Goal: Task Accomplishment & Management: Manage account settings

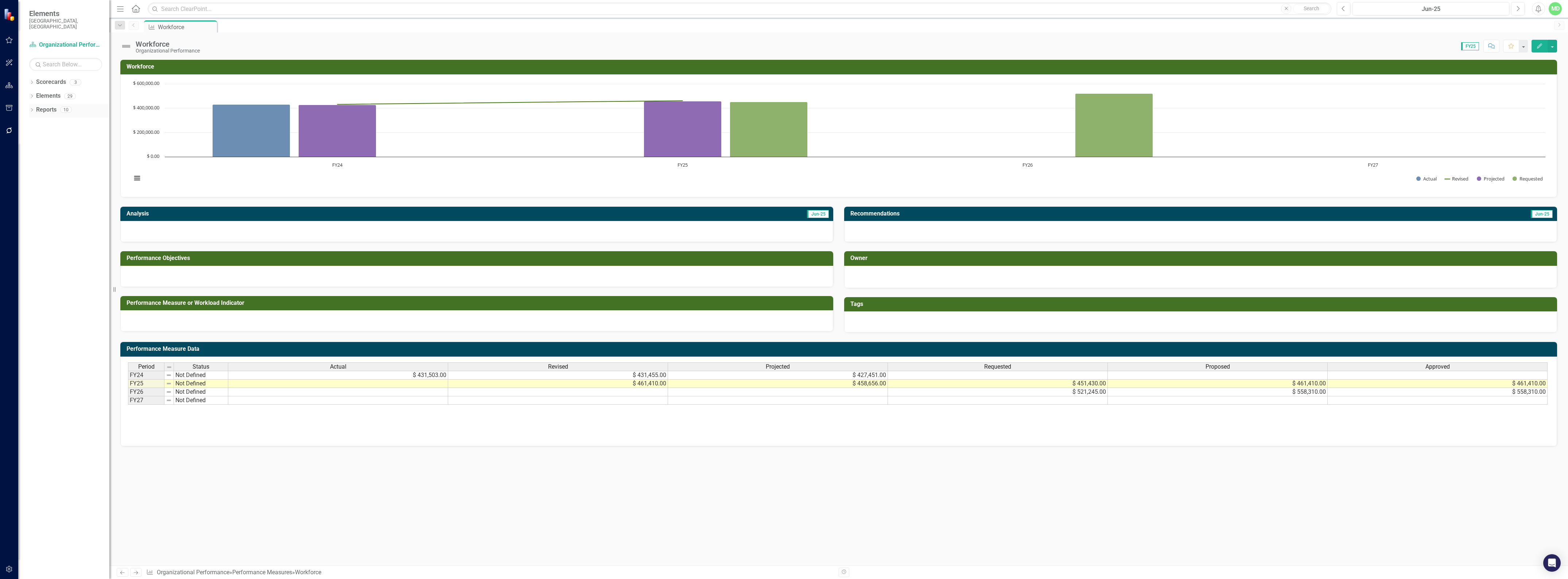
click at [46, 106] on link "Reports" at bounding box center [45, 110] width 20 height 8
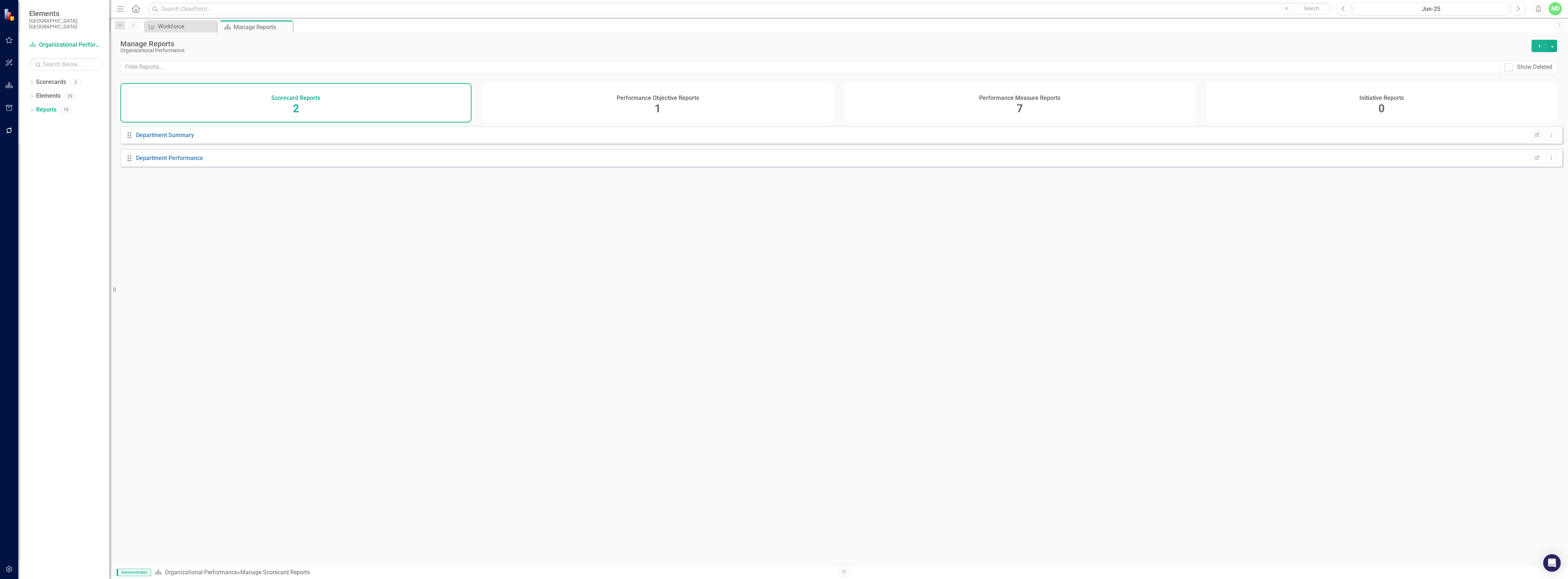
click at [669, 94] on div "Performance Objective Reports" at bounding box center [658, 97] width 83 height 8
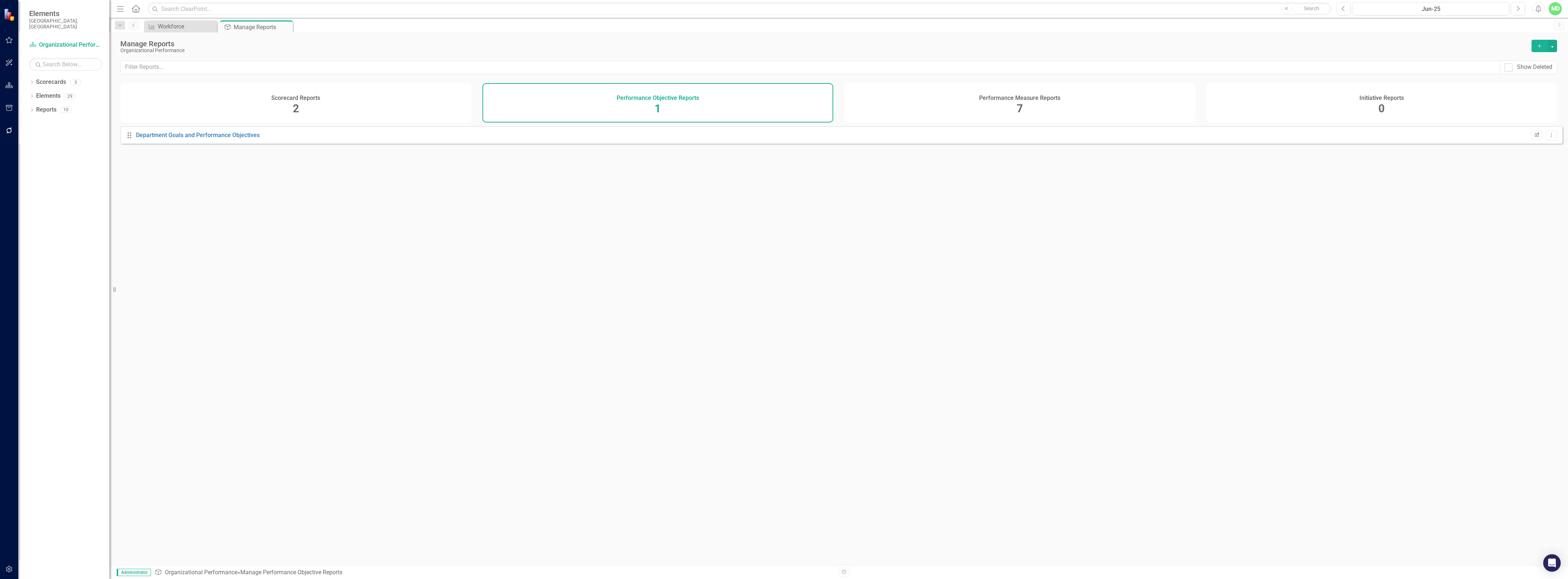
click at [1534, 138] on icon "Edit Report" at bounding box center [1537, 136] width 5 height 4
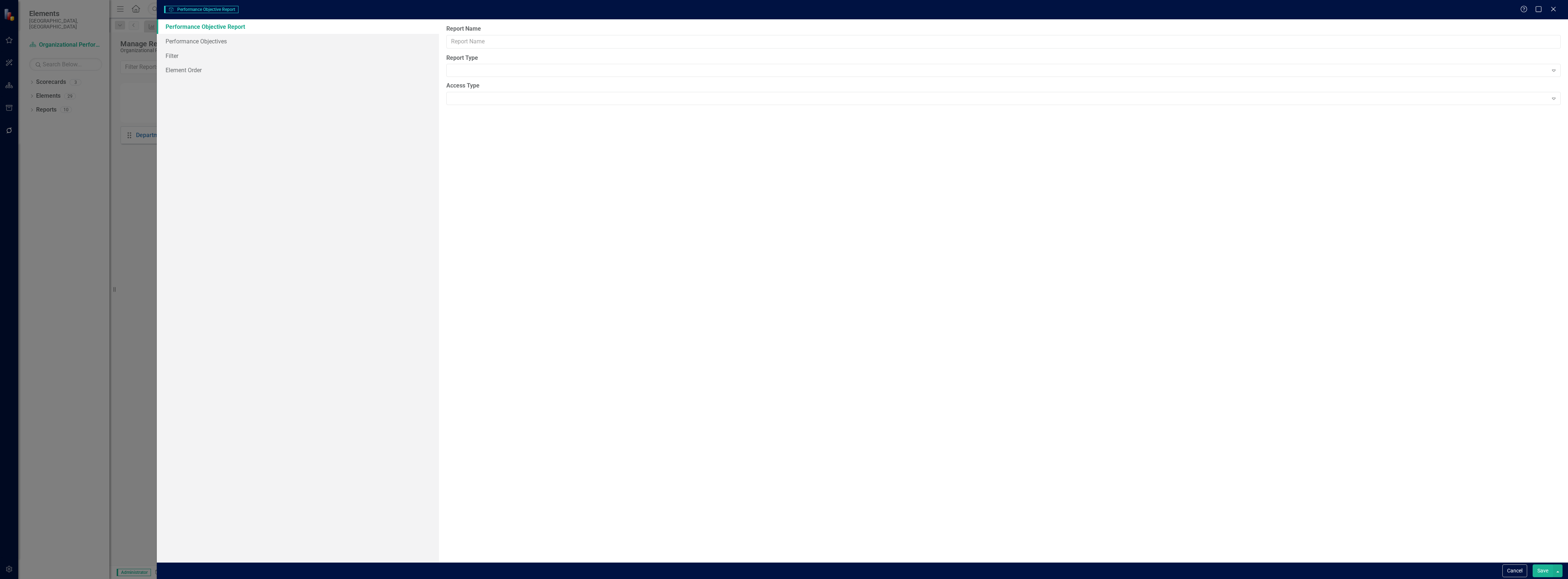
type input "Department Goals and Performance Objectives"
click at [1554, 10] on icon "Close" at bounding box center [1553, 8] width 9 height 7
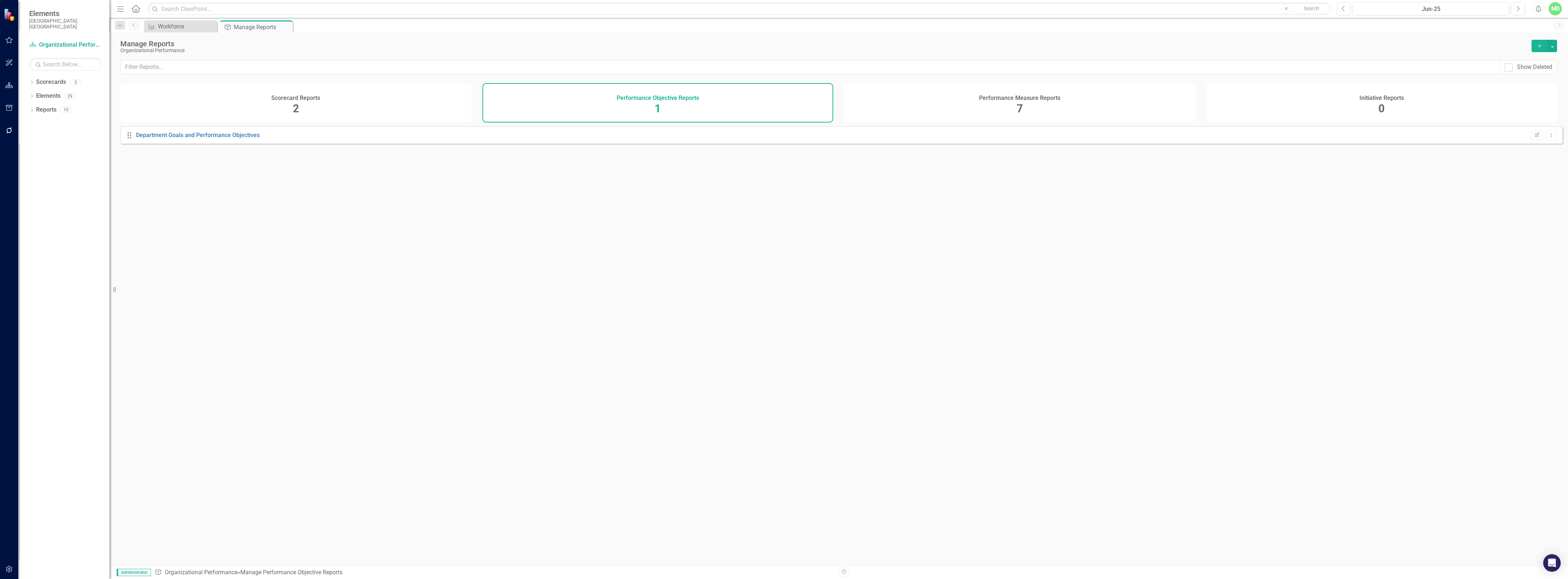
click at [1078, 98] on div "Performance Measure Reports 7" at bounding box center [1019, 103] width 351 height 39
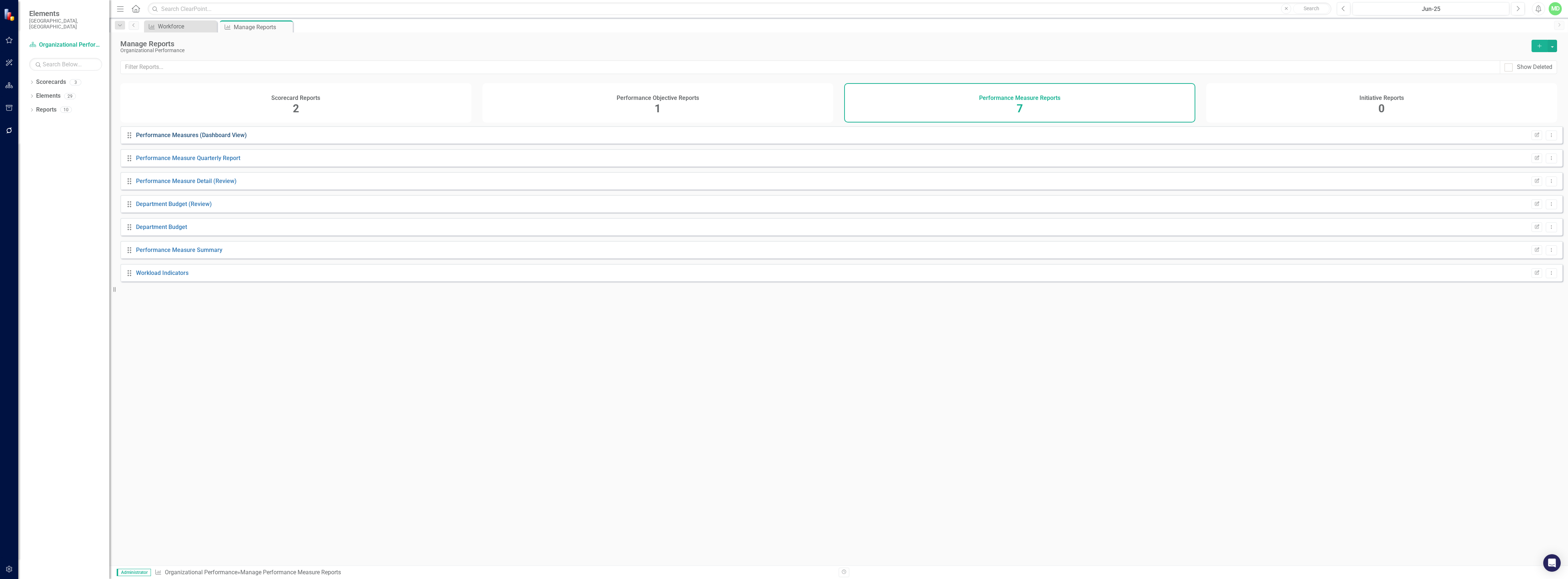
click at [159, 139] on link "Performance Measures (Dashboard View)" at bounding box center [191, 135] width 111 height 7
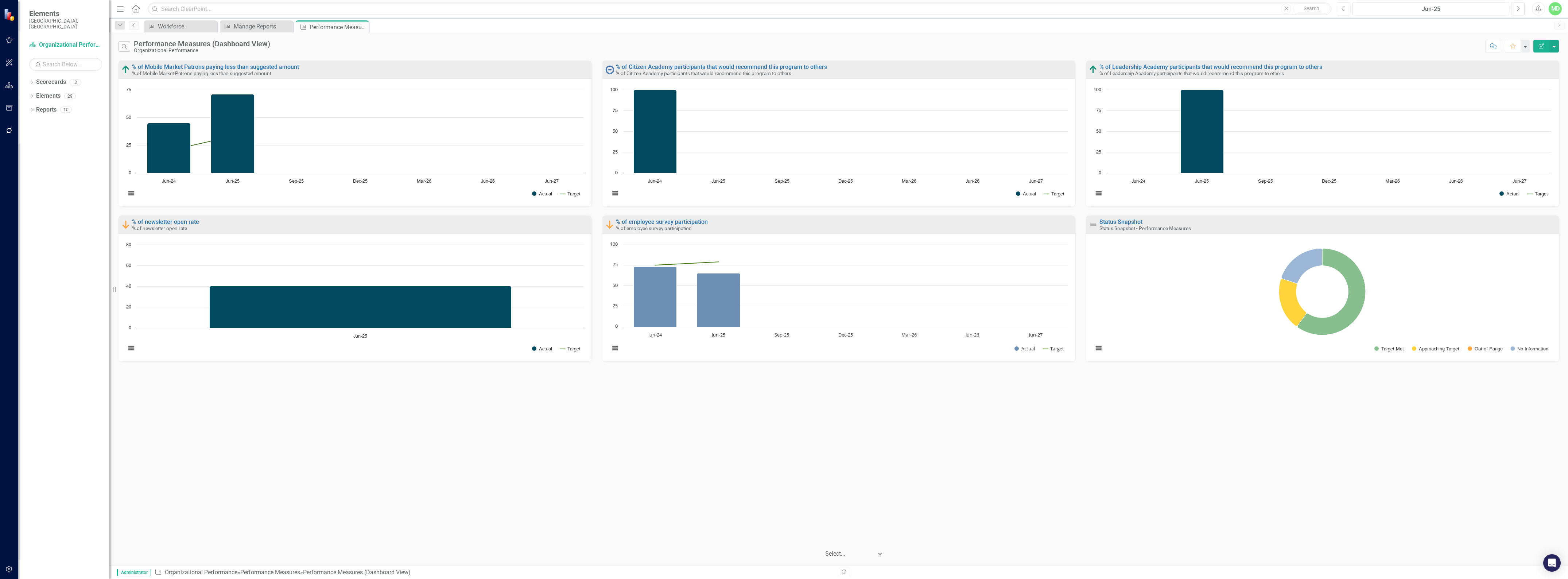
click at [137, 25] on link "Previous" at bounding box center [134, 25] width 10 height 9
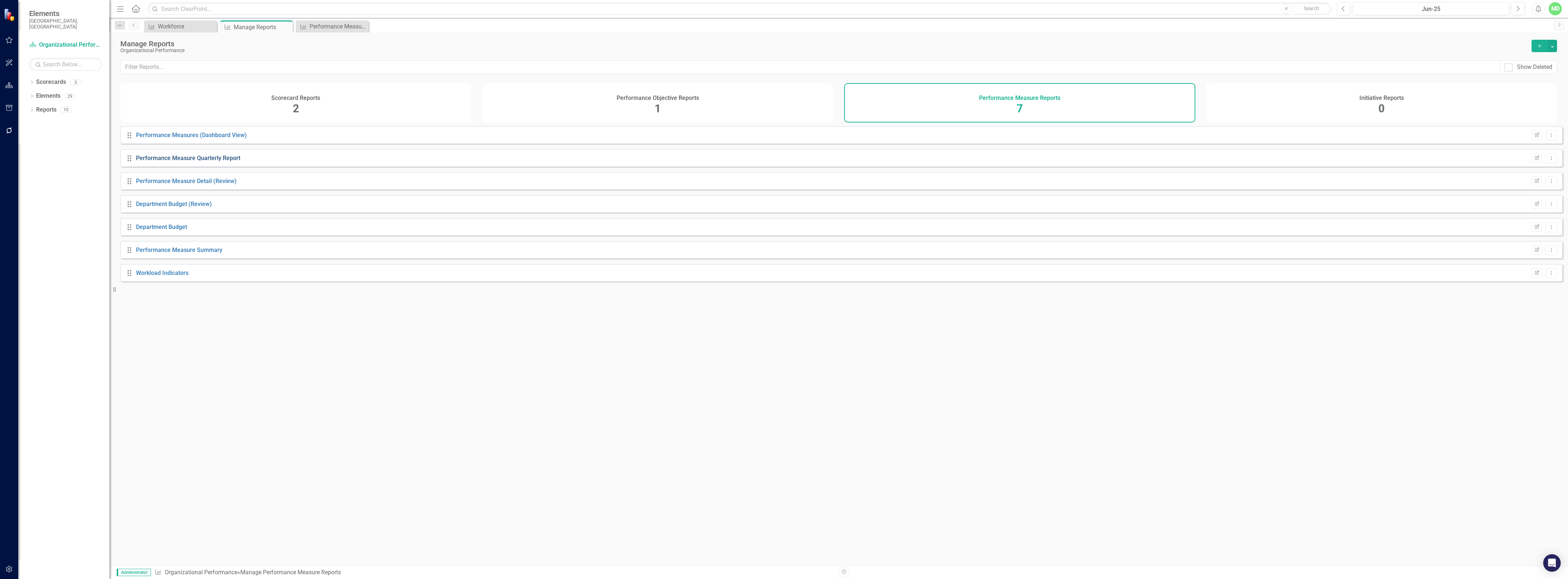
click at [166, 162] on link "Performance Measure Quarterly Report" at bounding box center [188, 158] width 104 height 7
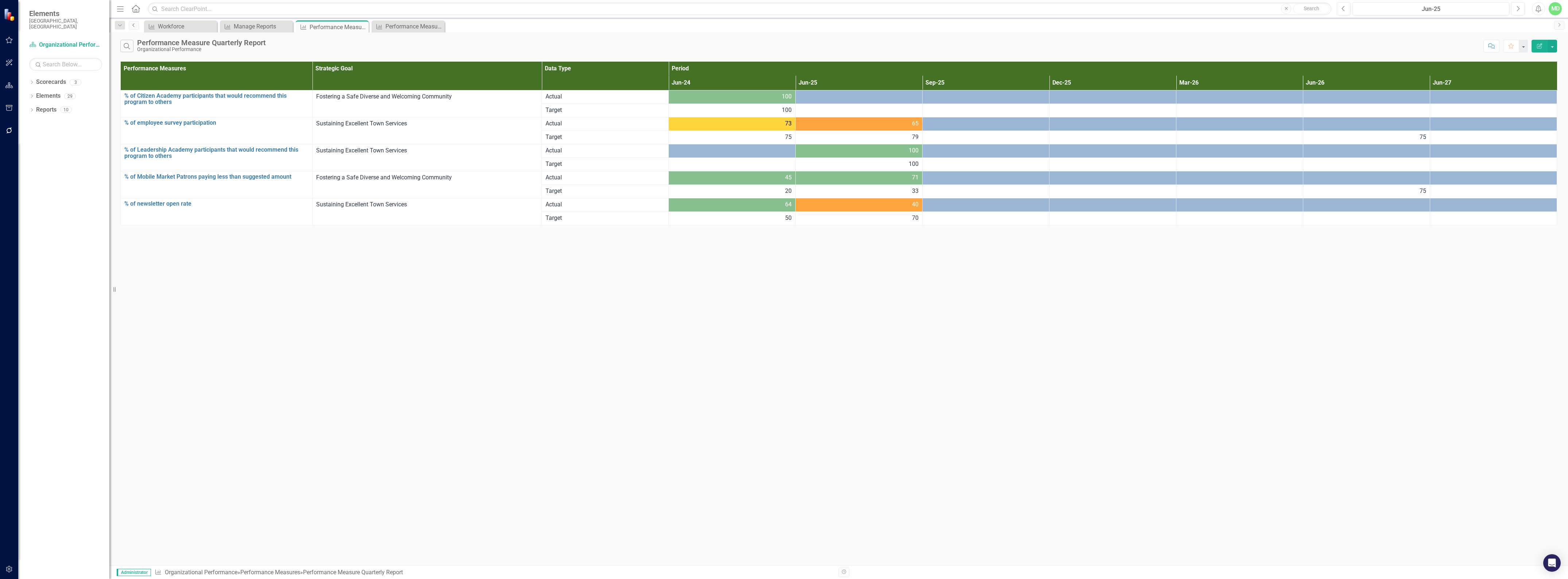
click at [135, 25] on icon "Previous" at bounding box center [134, 25] width 6 height 4
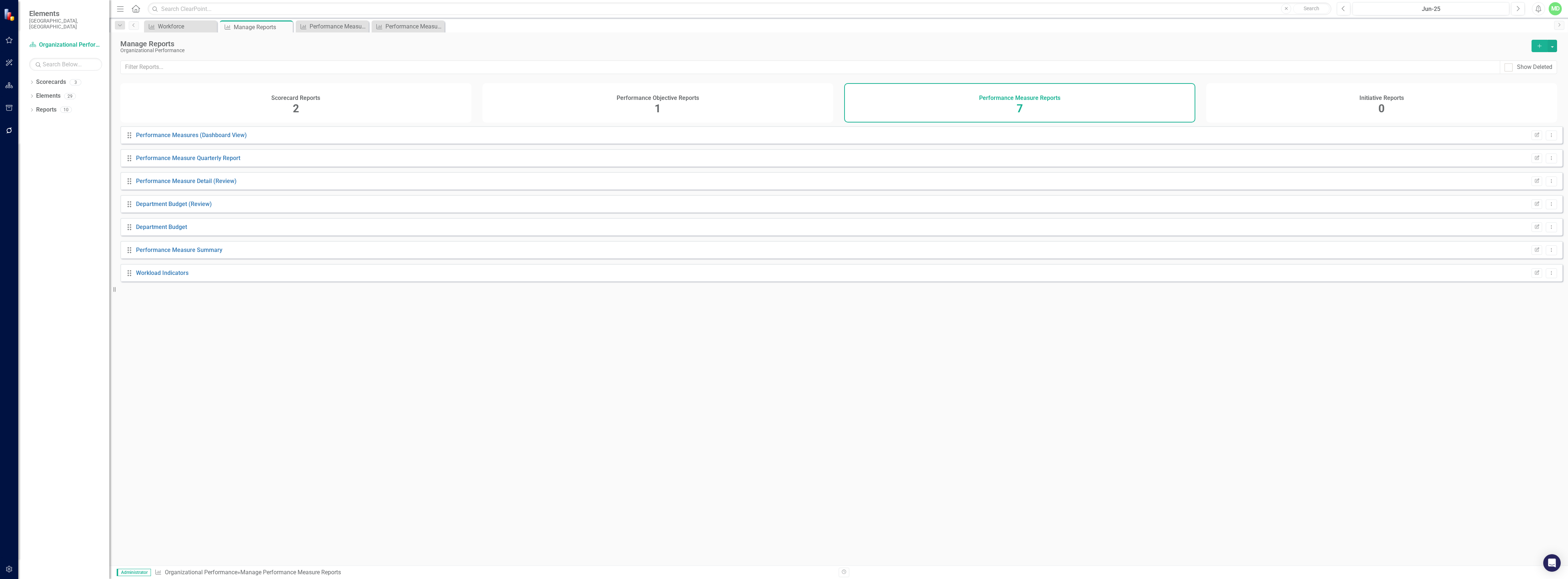
click at [181, 186] on div "Performance Measure Detail (Review)" at bounding box center [186, 181] width 101 height 8
click at [178, 185] on link "Performance Measure Detail (Review)" at bounding box center [186, 180] width 101 height 7
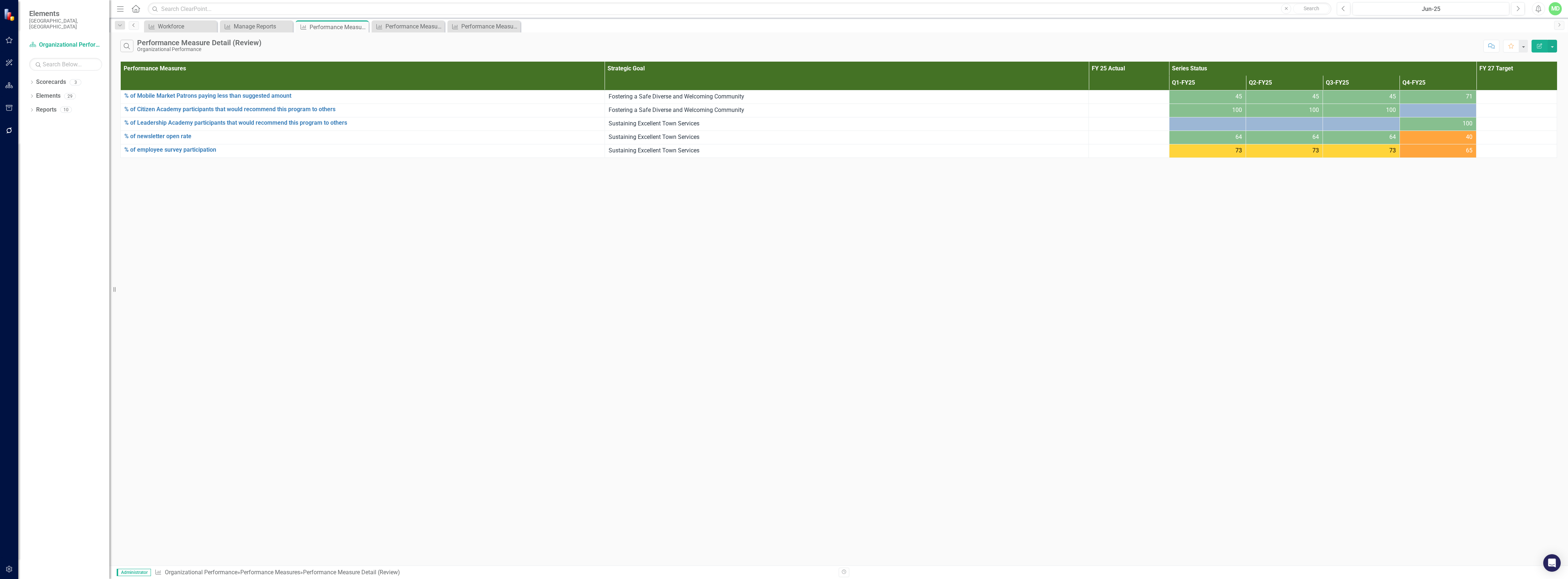
click at [131, 25] on icon "Previous" at bounding box center [134, 25] width 6 height 4
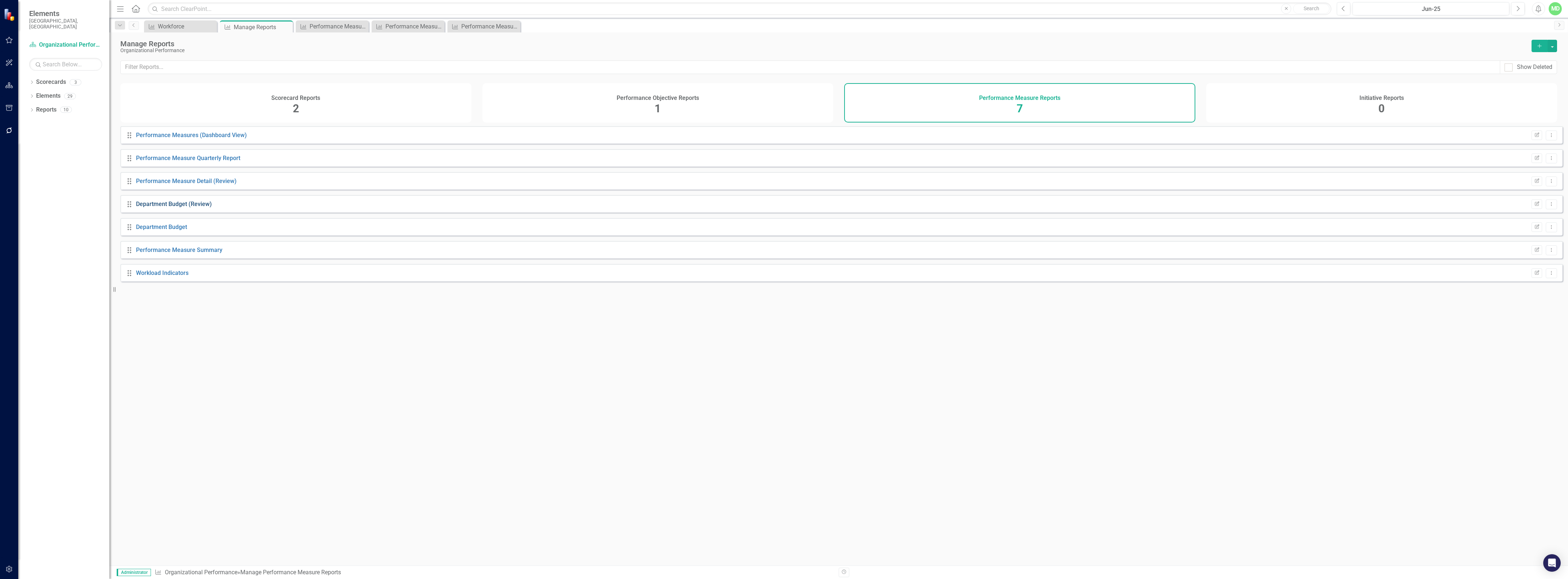
click at [172, 208] on link "Department Budget (Review)" at bounding box center [174, 203] width 76 height 7
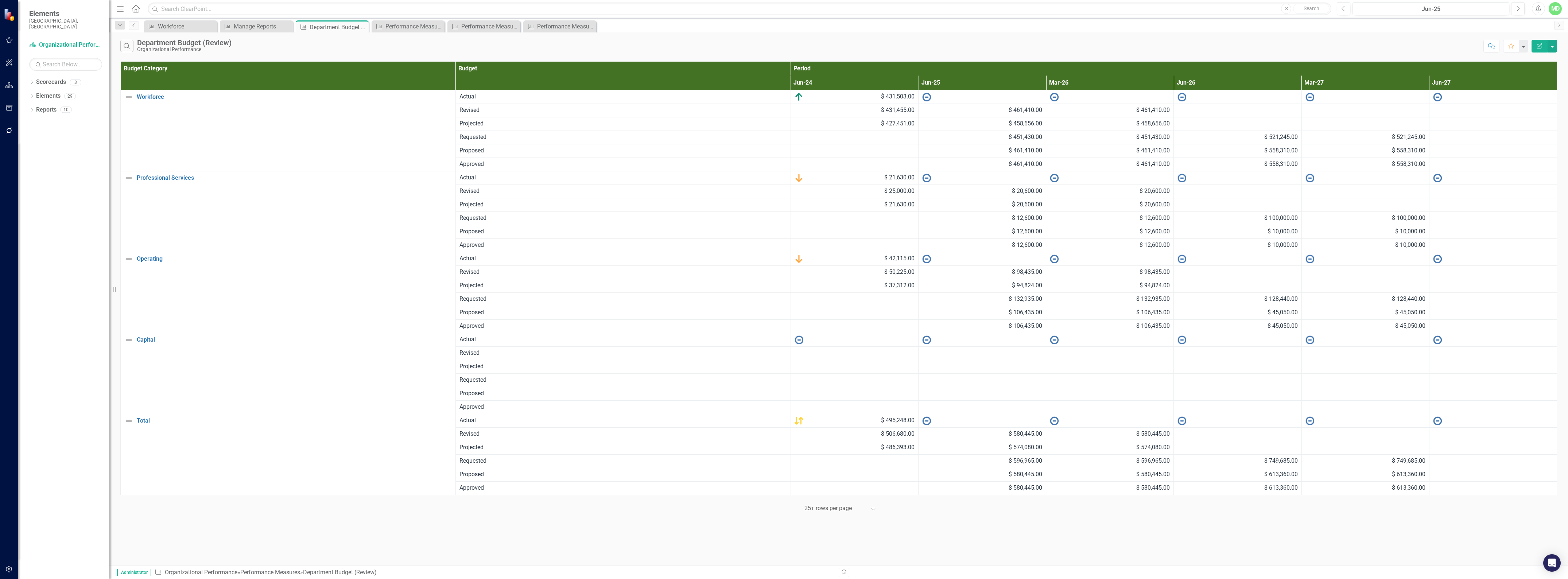
click at [134, 25] on icon "Previous" at bounding box center [134, 25] width 6 height 4
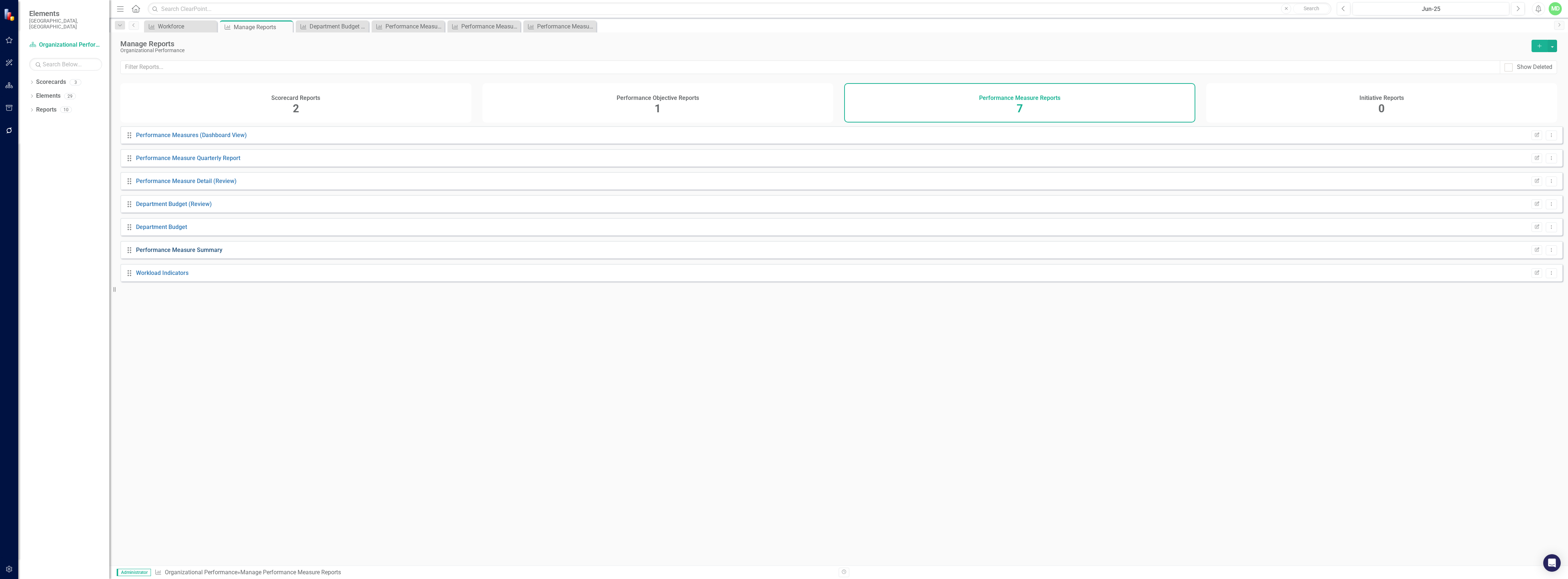
click at [159, 253] on link "Performance Measure Summary" at bounding box center [180, 250] width 86 height 7
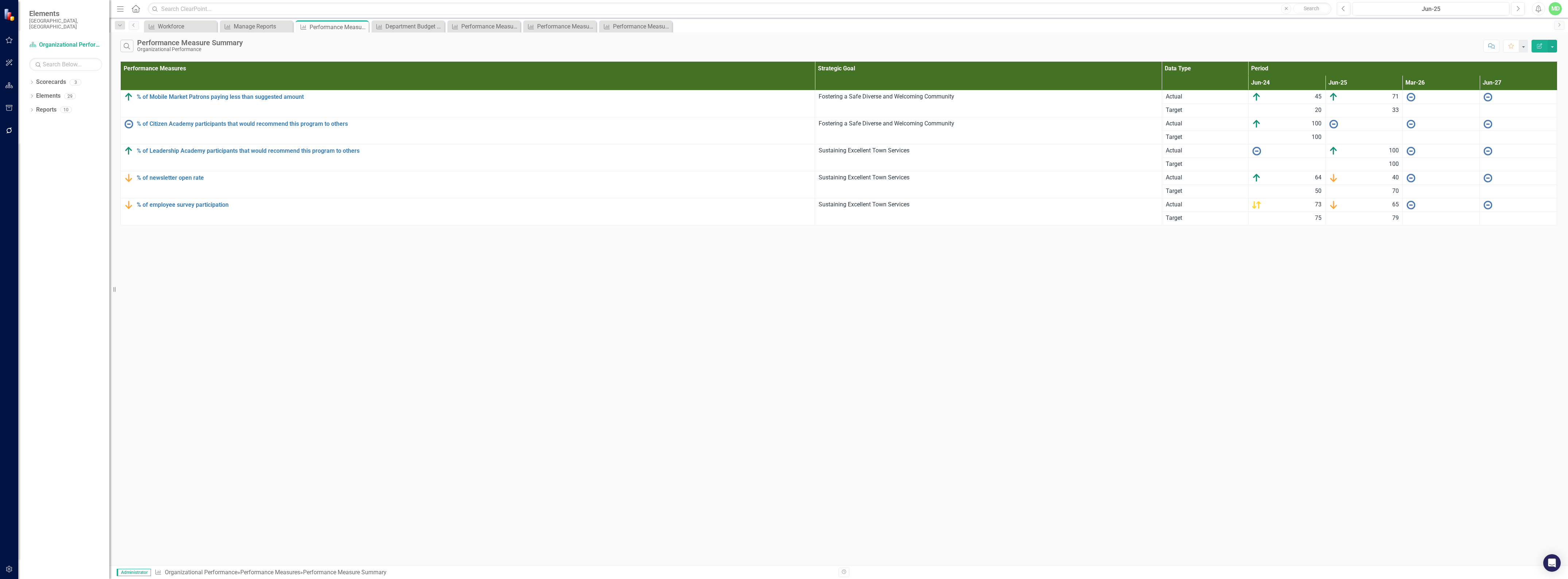
click at [1538, 44] on icon "Edit Report" at bounding box center [1540, 45] width 7 height 5
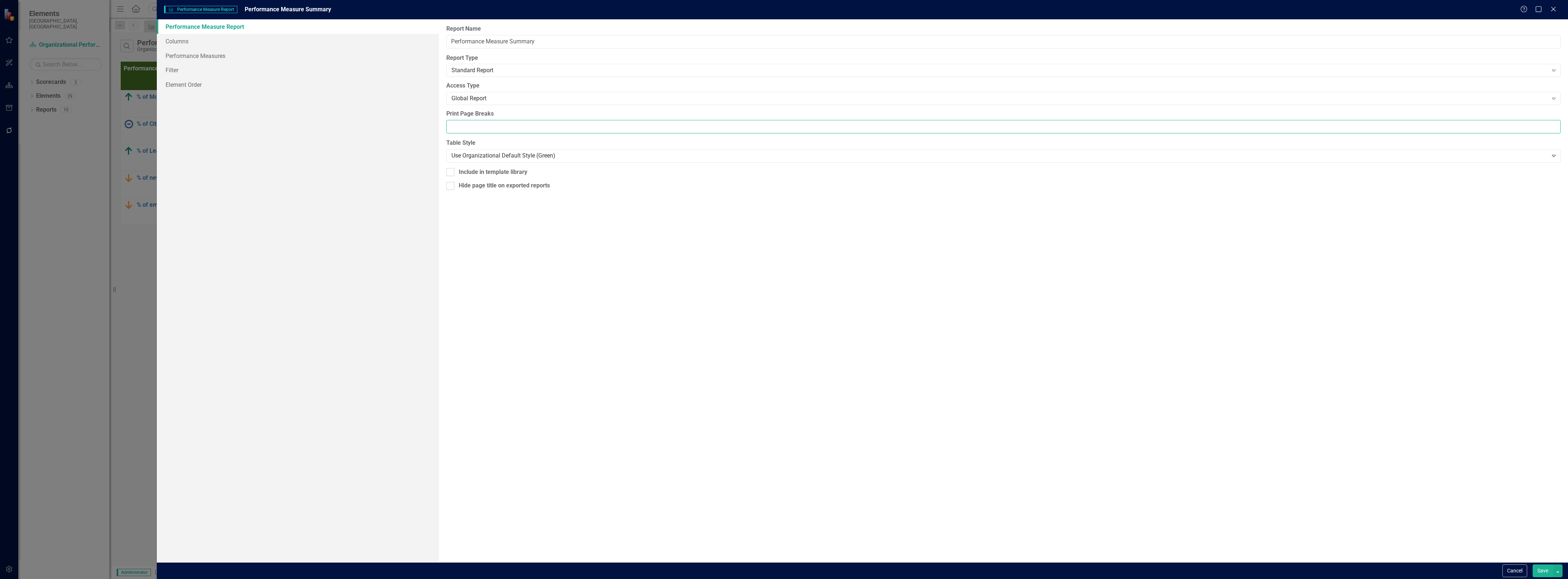
click at [482, 126] on input "Print Page Breaks" at bounding box center [1003, 127] width 1114 height 13
click at [1515, 570] on button "Cancel" at bounding box center [1514, 571] width 25 height 13
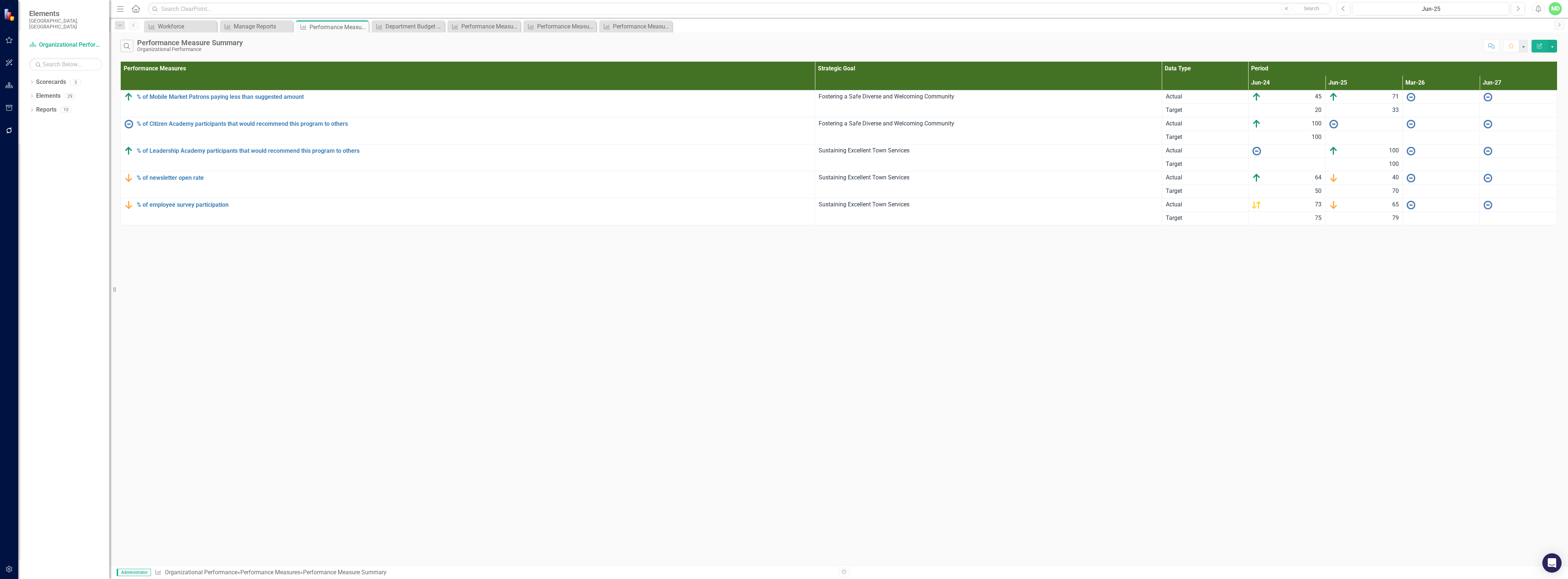
click at [1555, 561] on icon "Open Intercom Messenger" at bounding box center [1552, 563] width 8 height 10
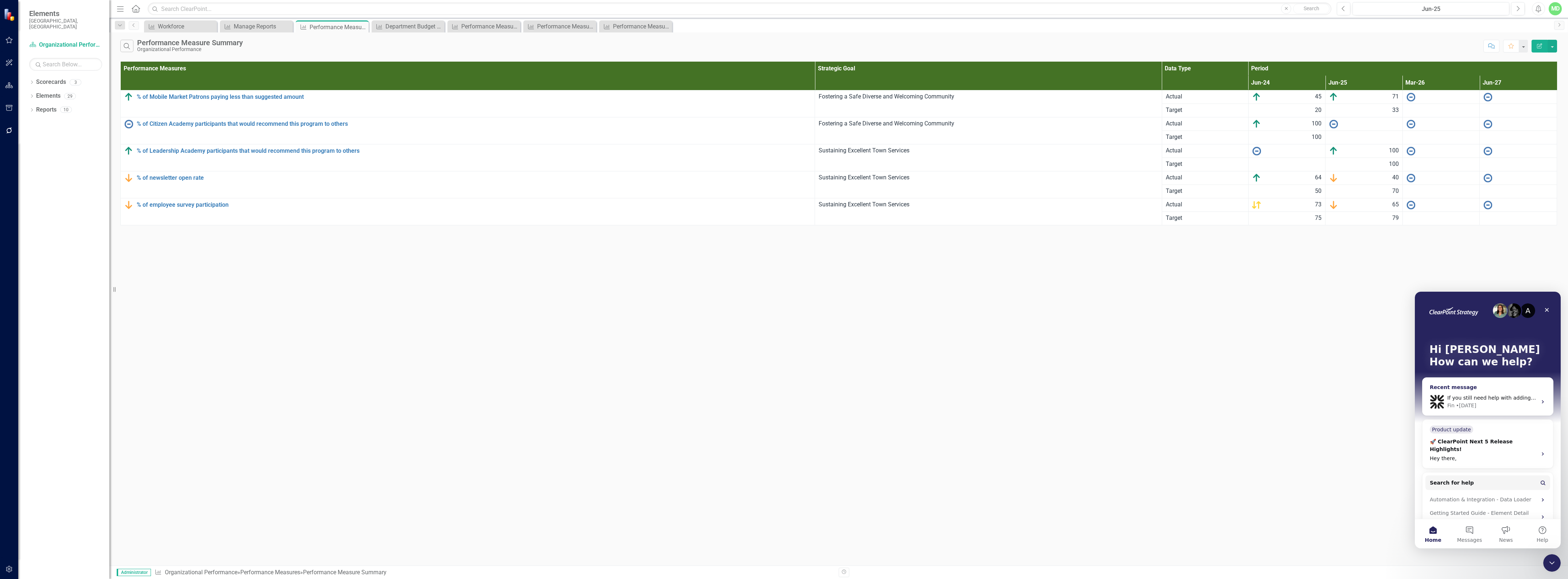
click at [1502, 392] on div "If you still need help with adding page breaks or have other questions about yo…" at bounding box center [1488, 402] width 130 height 27
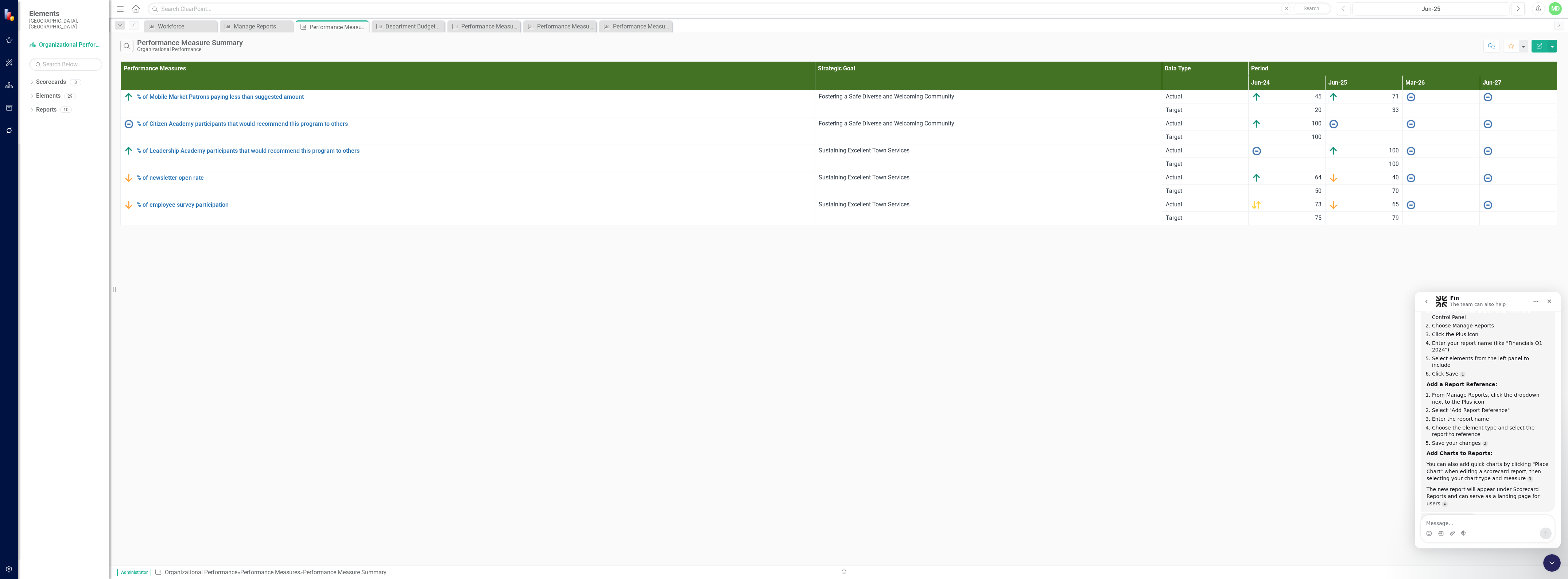
scroll to position [4575, 0]
click at [1540, 47] on icon "Edit Report" at bounding box center [1540, 45] width 7 height 5
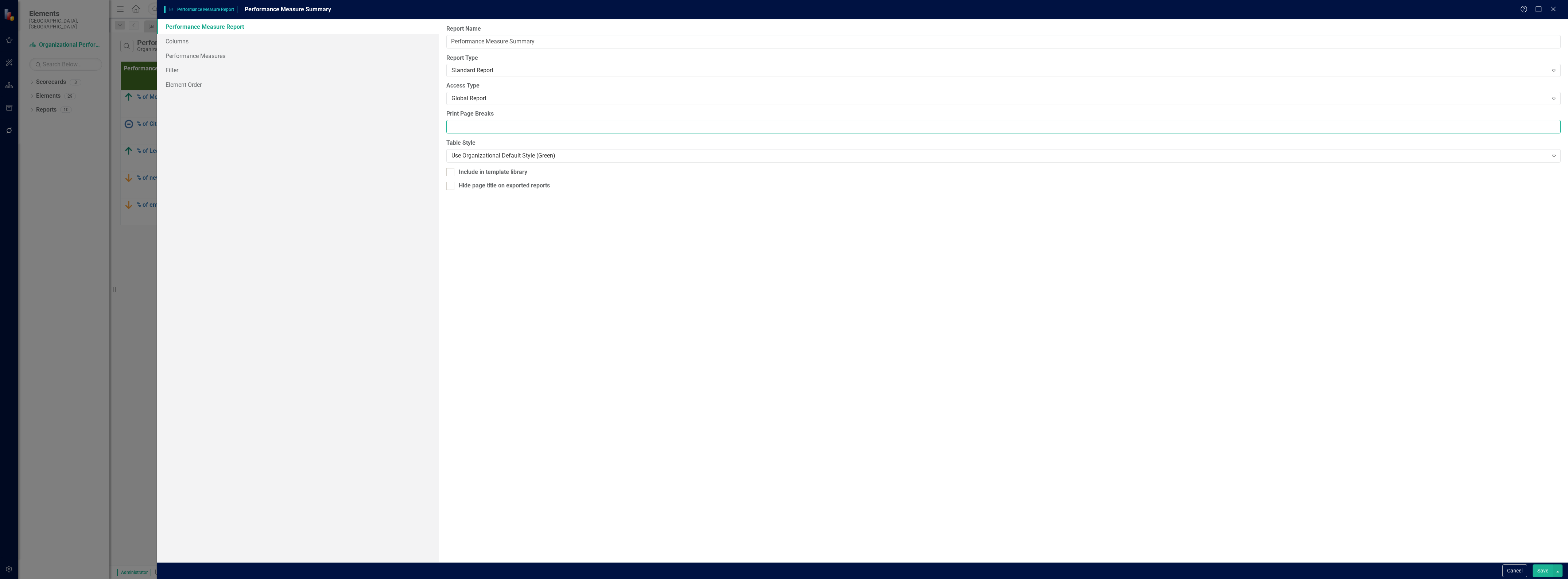
click at [495, 130] on input "Print Page Breaks" at bounding box center [1003, 127] width 1114 height 13
drag, startPoint x: 477, startPoint y: 122, endPoint x: 431, endPoint y: 133, distance: 47.3
click at [431, 133] on div "Performance Measure Report Columns Performance Measures Filter Element Order Re…" at bounding box center [863, 291] width 1412 height 543
type input "10"
click at [1542, 572] on button "Save" at bounding box center [1543, 571] width 20 height 13
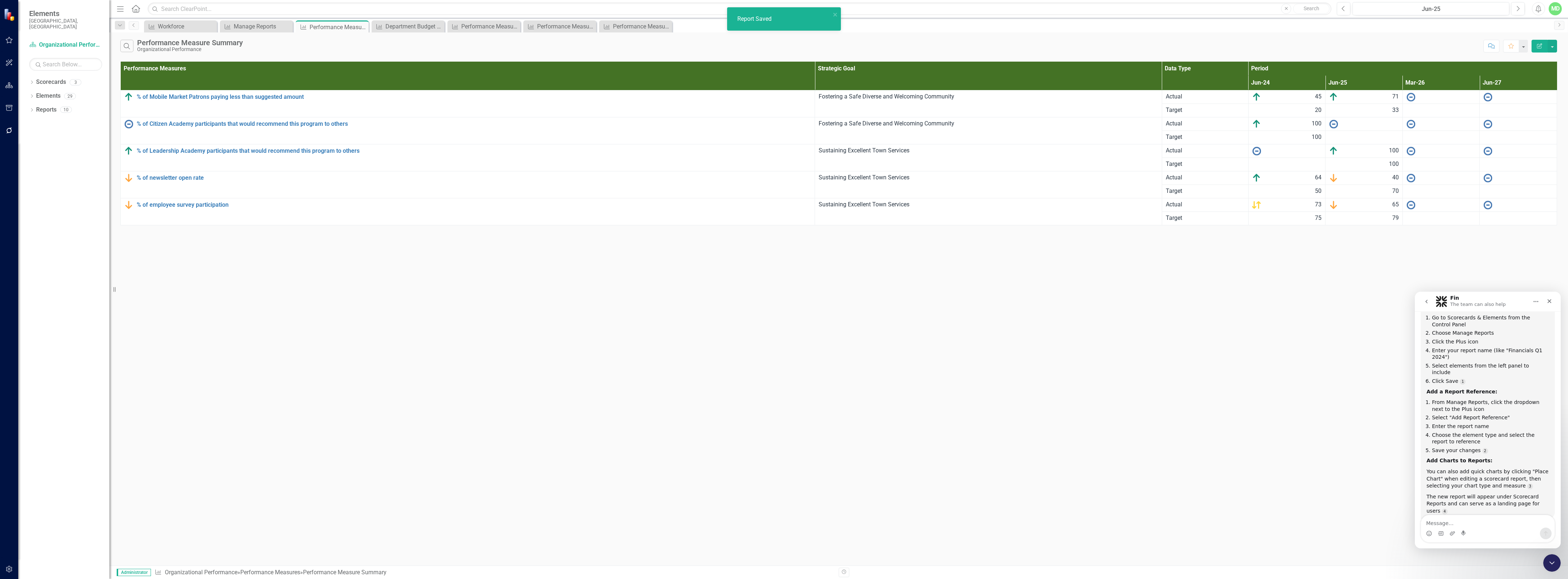
scroll to position [4630, 0]
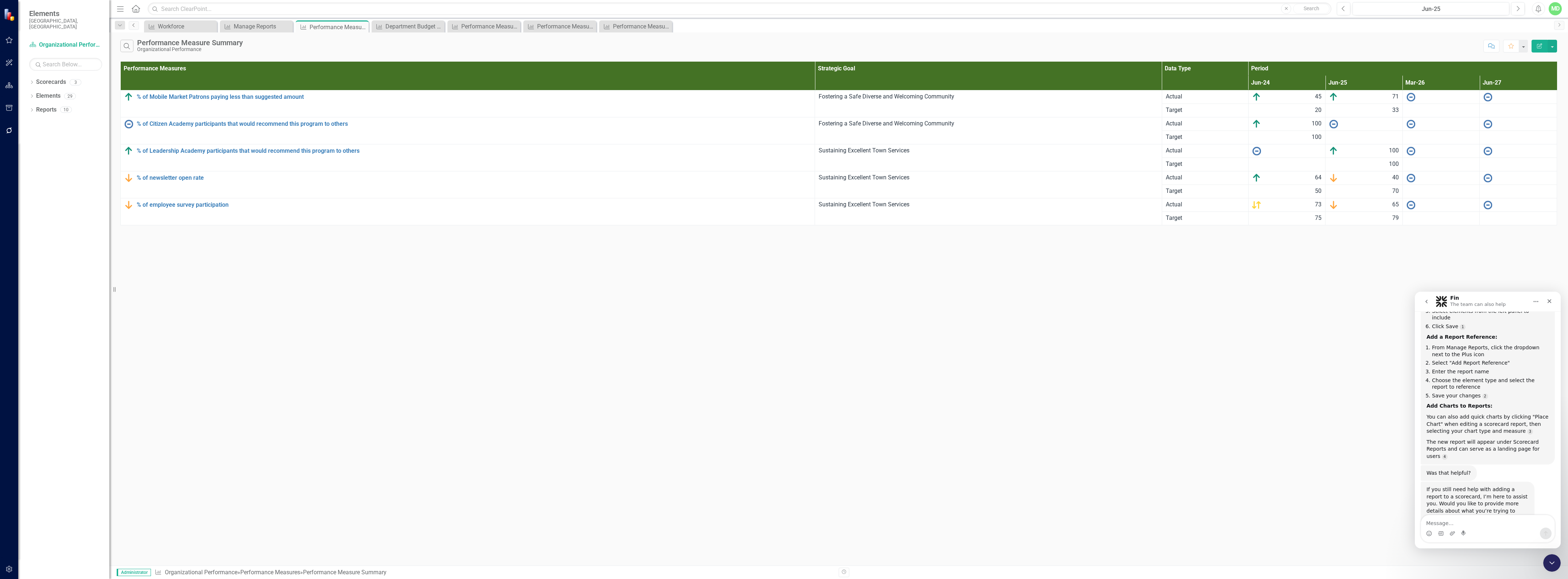
click at [132, 28] on link "Previous" at bounding box center [134, 25] width 10 height 9
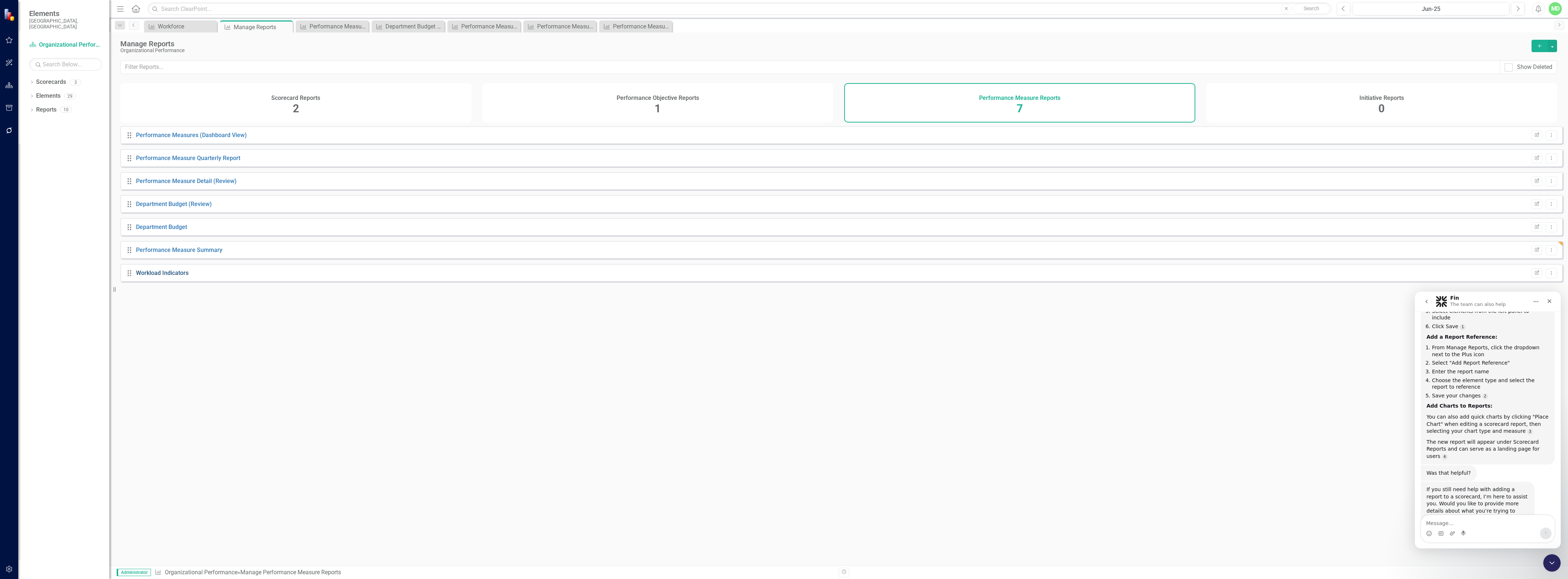
click at [165, 276] on link "Workload Indicators" at bounding box center [162, 273] width 53 height 7
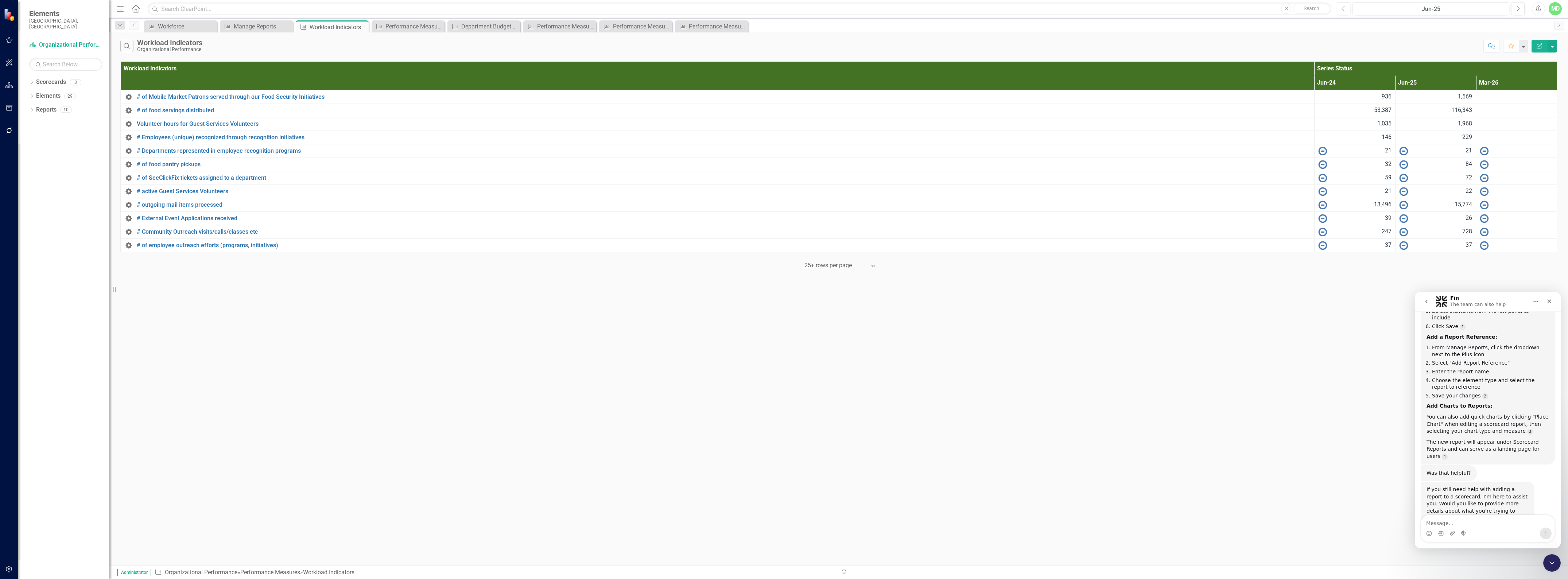
click at [1538, 45] on icon "Edit Report" at bounding box center [1540, 45] width 7 height 5
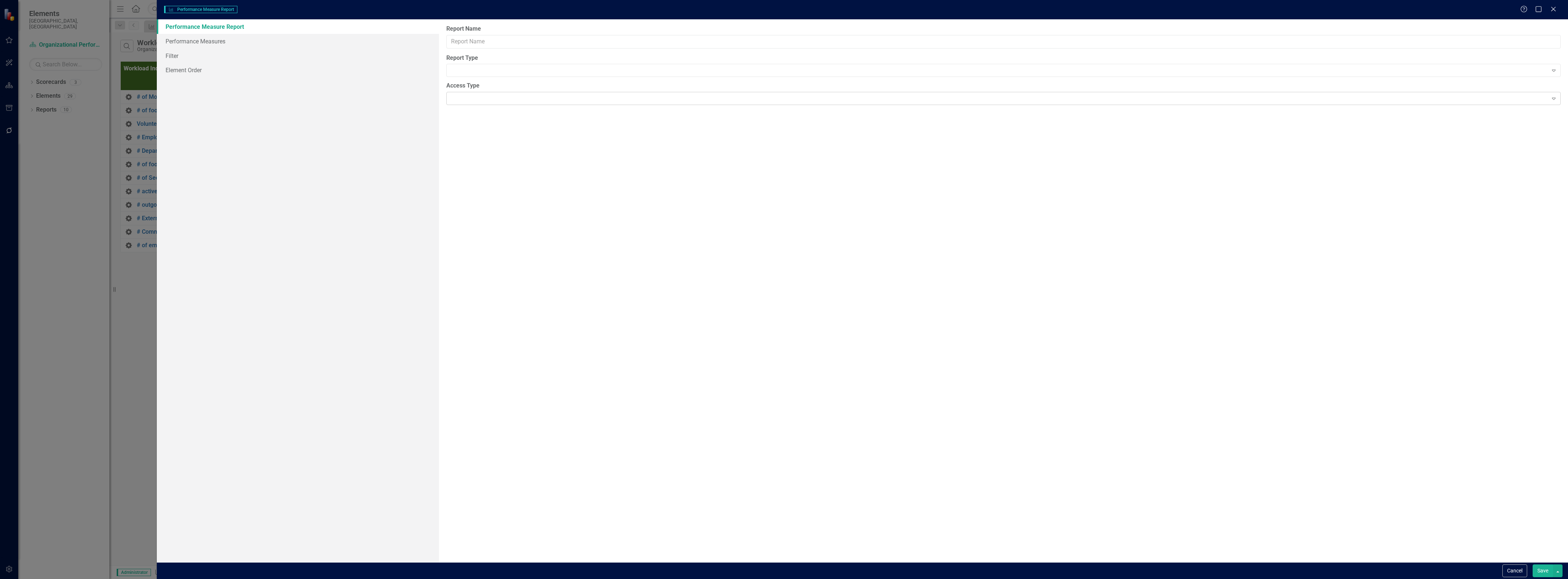
type input "Workload Indicators"
click at [466, 139] on label "Table Style" at bounding box center [1003, 143] width 1114 height 8
click at [453, 128] on input "Print Page Breaks" at bounding box center [1003, 127] width 1114 height 13
type input "15"
click at [1538, 571] on button "Save" at bounding box center [1543, 571] width 20 height 13
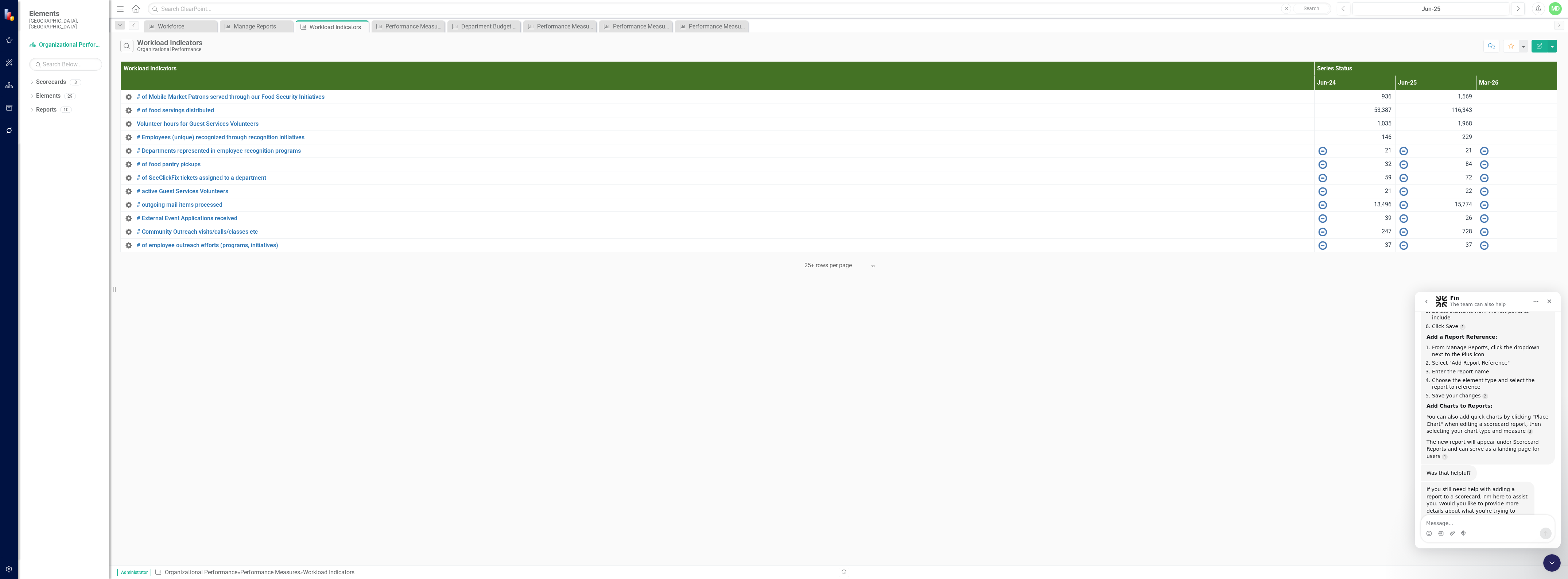
click at [131, 25] on icon "Previous" at bounding box center [134, 25] width 6 height 4
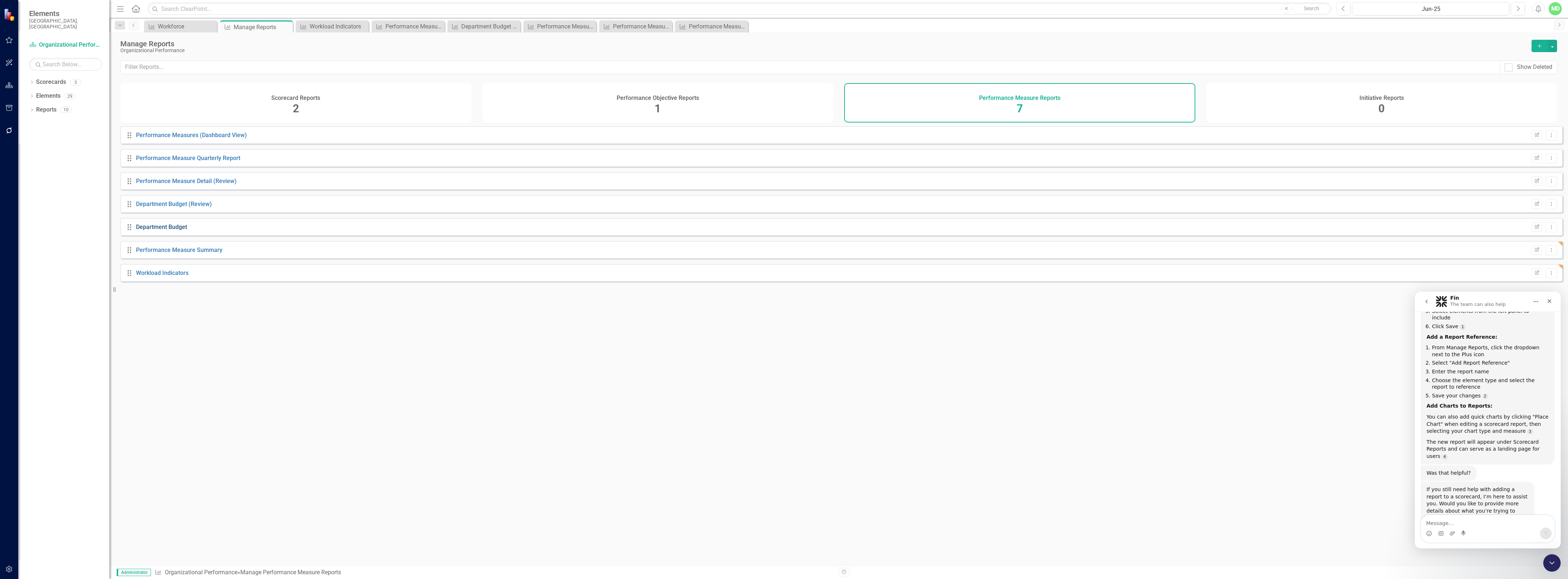
click at [153, 230] on link "Department Budget" at bounding box center [162, 227] width 51 height 7
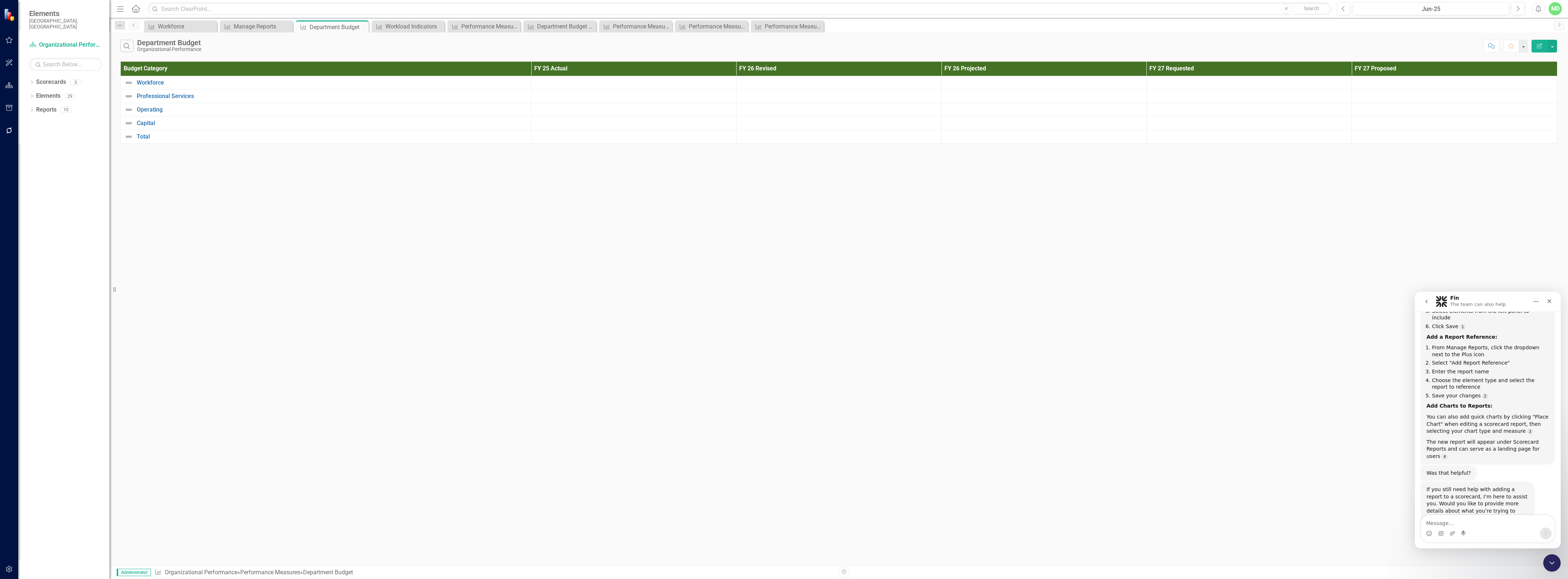
click at [1535, 45] on button "Edit Report" at bounding box center [1540, 45] width 16 height 13
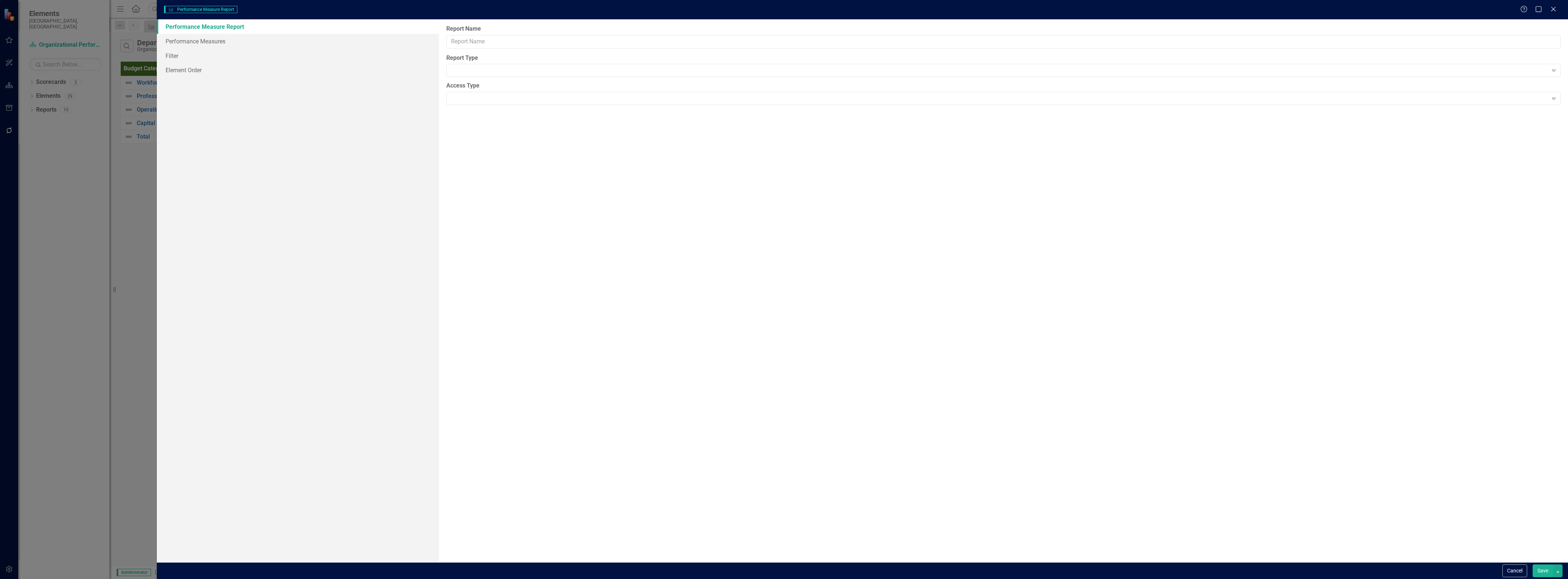
type input "Department Budget"
click at [501, 130] on input "Print Page Breaks" at bounding box center [1003, 127] width 1114 height 13
type input "8"
click at [1542, 570] on button "Save" at bounding box center [1543, 571] width 20 height 13
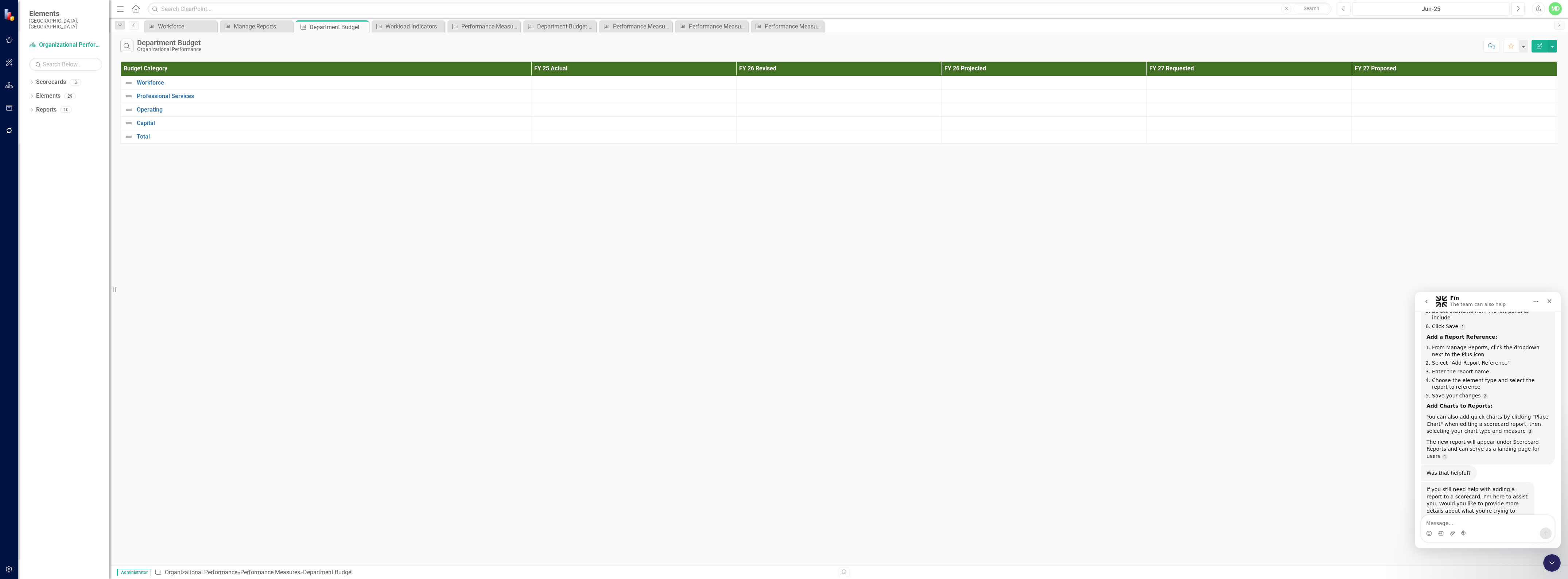
click at [132, 24] on icon "Previous" at bounding box center [134, 25] width 6 height 4
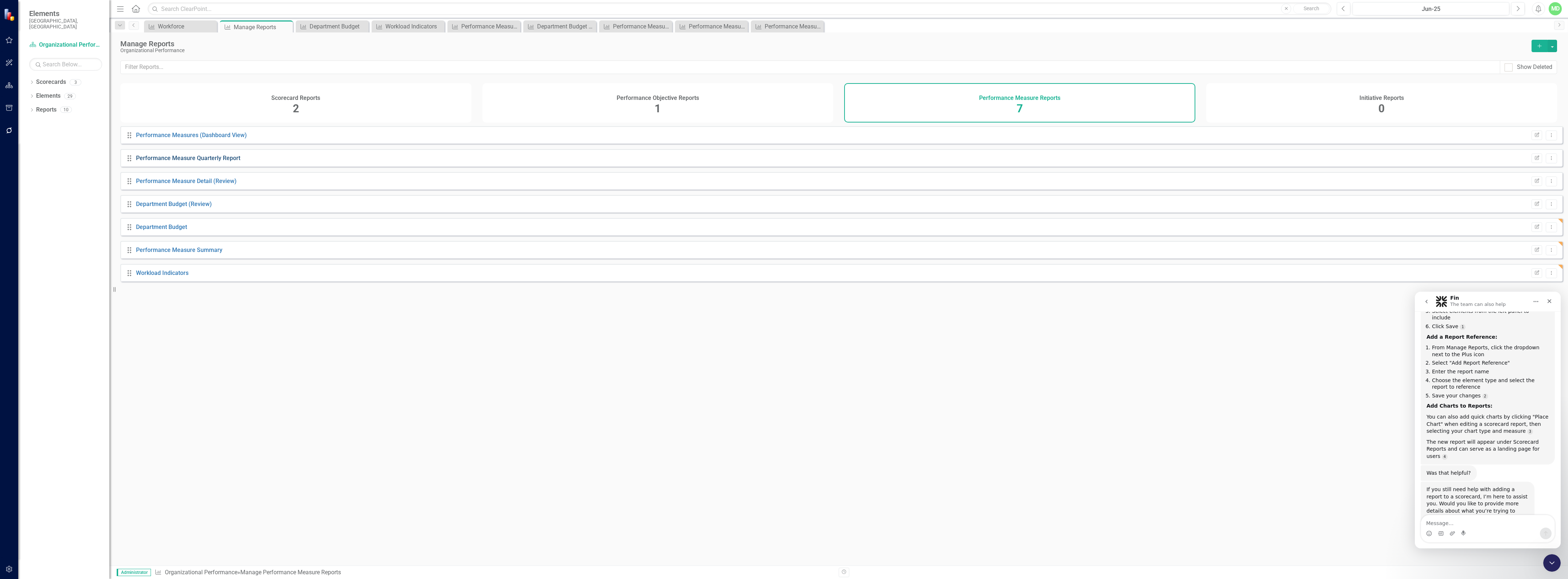
click at [187, 162] on link "Performance Measure Quarterly Report" at bounding box center [188, 158] width 104 height 7
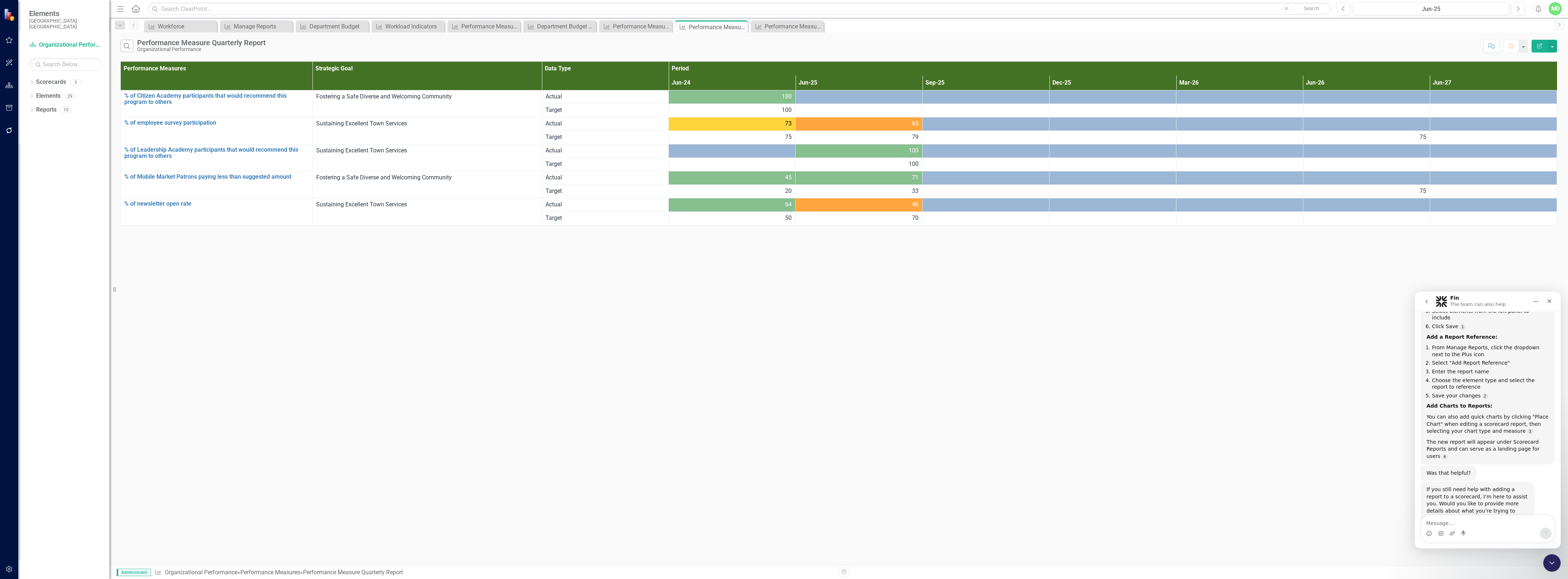
click at [1540, 48] on icon "Edit Report" at bounding box center [1540, 45] width 7 height 5
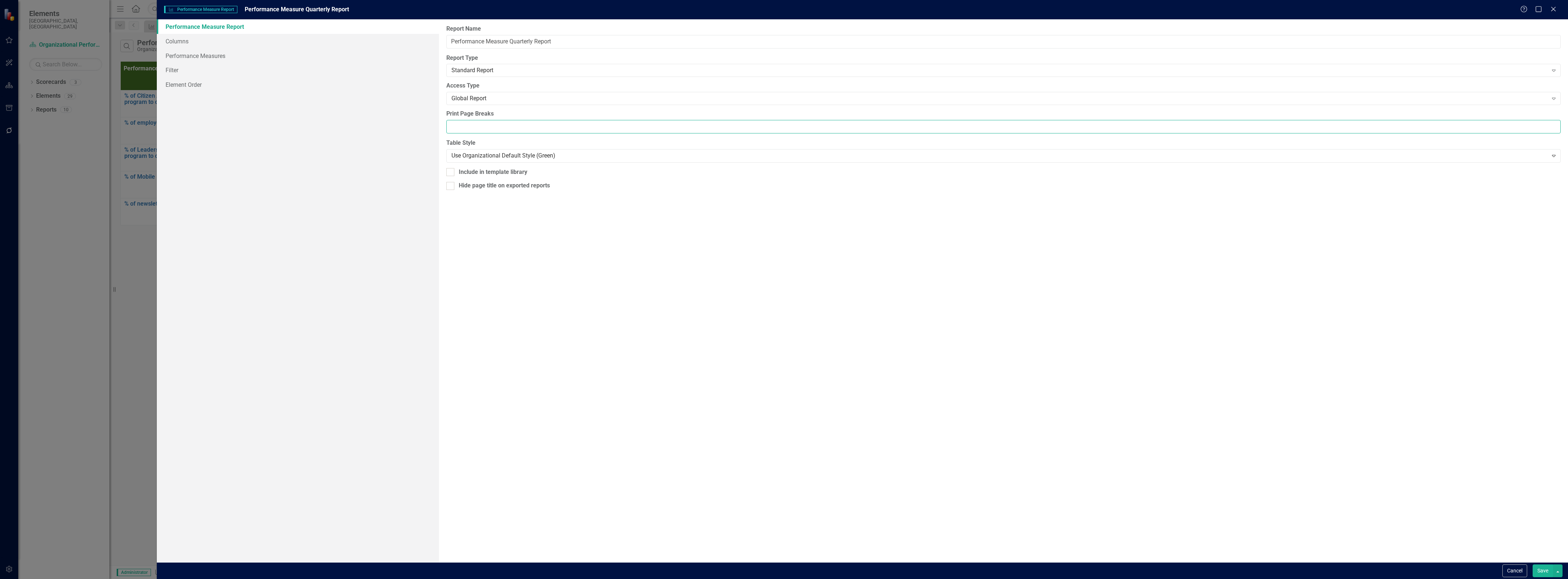
click at [454, 127] on input "Print Page Breaks" at bounding box center [1003, 127] width 1114 height 13
type input "12"
click at [1540, 569] on button "Save" at bounding box center [1543, 571] width 20 height 13
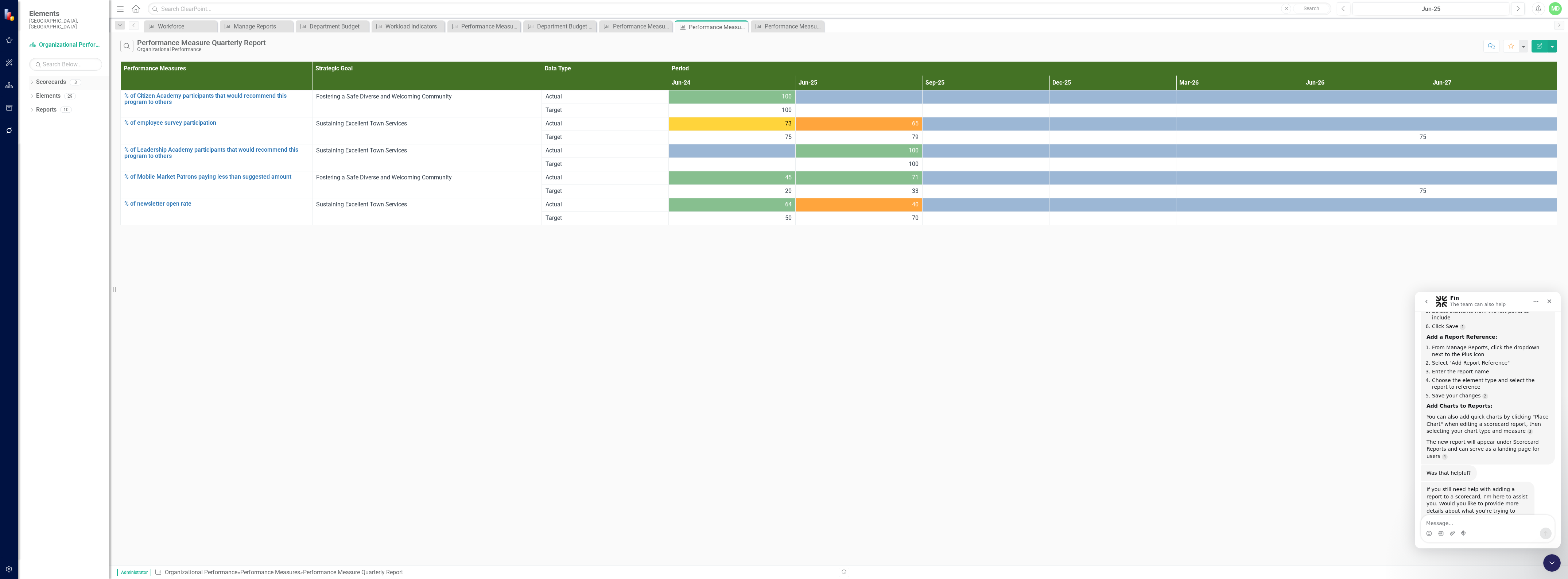
click at [49, 78] on link "Scorecards" at bounding box center [51, 82] width 30 height 8
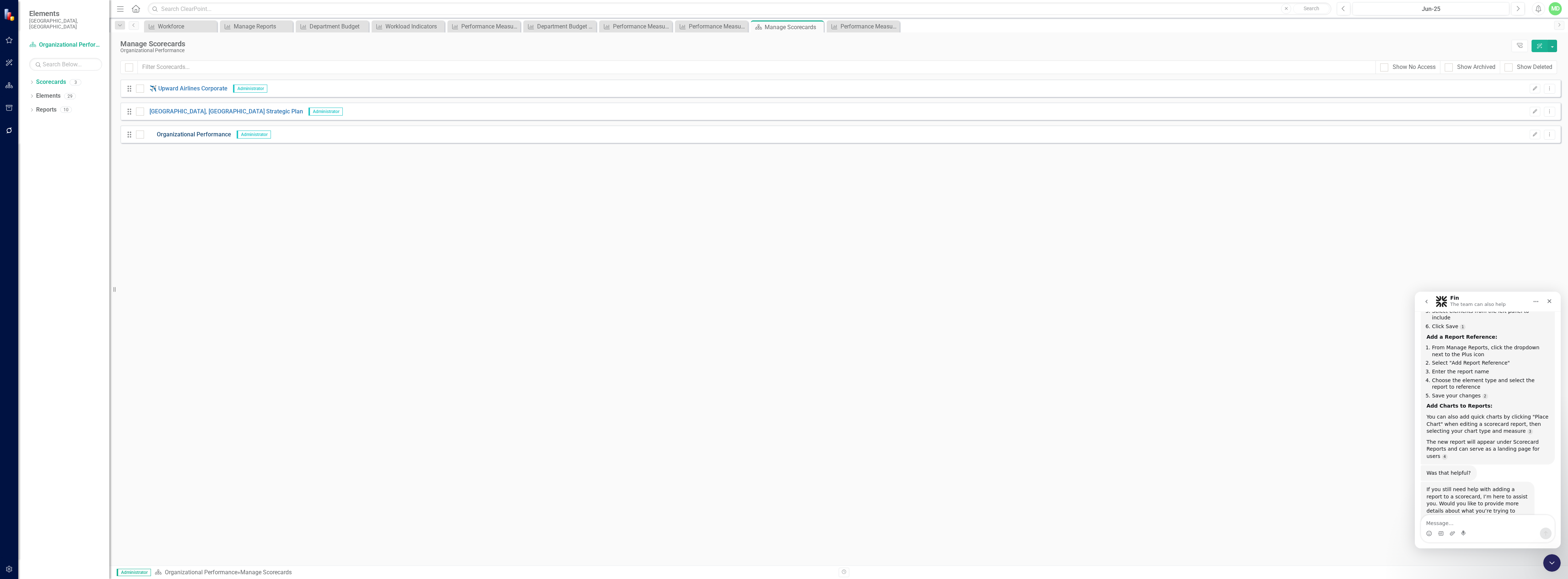
click at [185, 136] on link "Organizational Performance" at bounding box center [187, 134] width 87 height 8
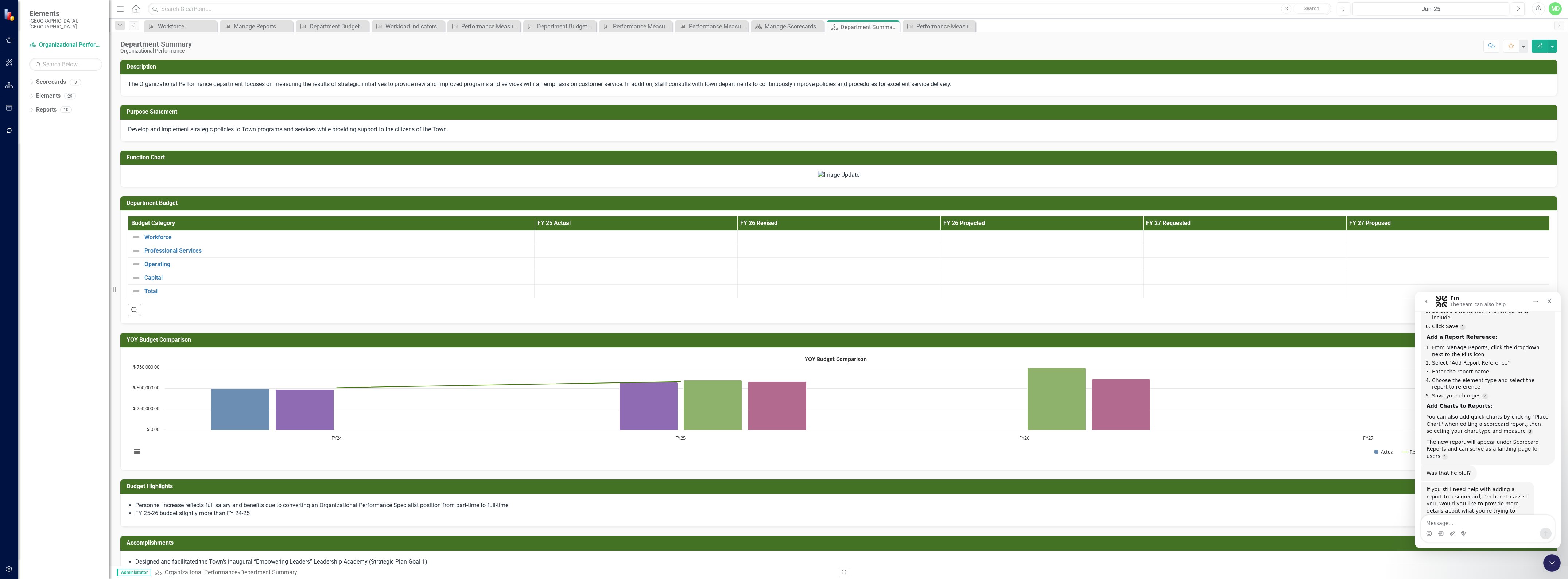
click at [1538, 45] on icon "Edit Report" at bounding box center [1540, 45] width 7 height 5
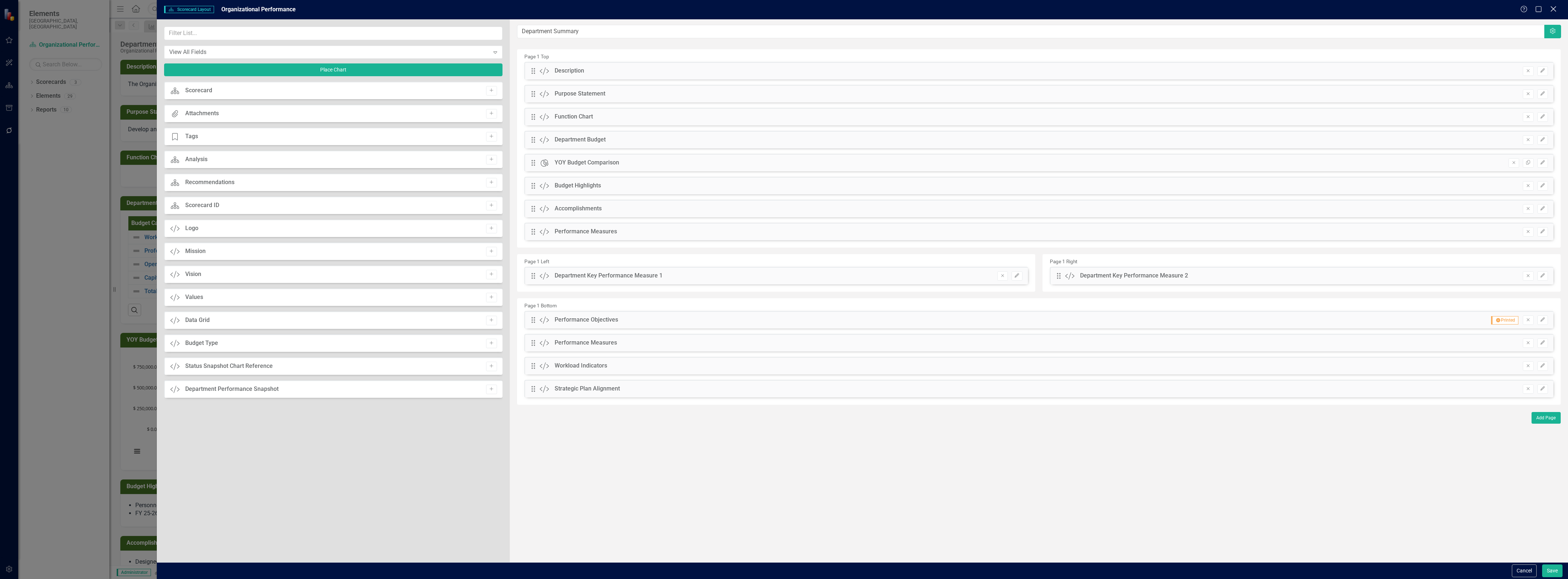
click at [1551, 10] on icon "Close" at bounding box center [1553, 8] width 9 height 7
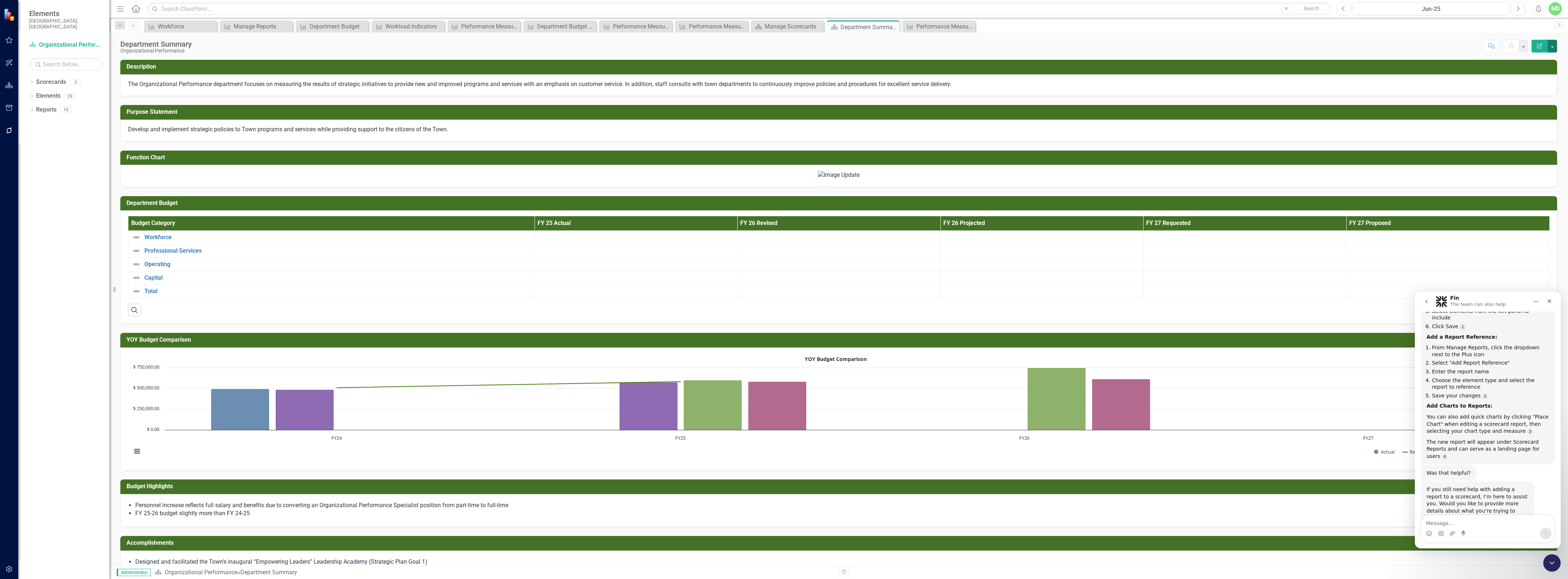
click at [1552, 48] on button "button" at bounding box center [1552, 45] width 10 height 13
click at [1517, 105] on link "PDF Export to PDF" at bounding box center [1527, 103] width 59 height 13
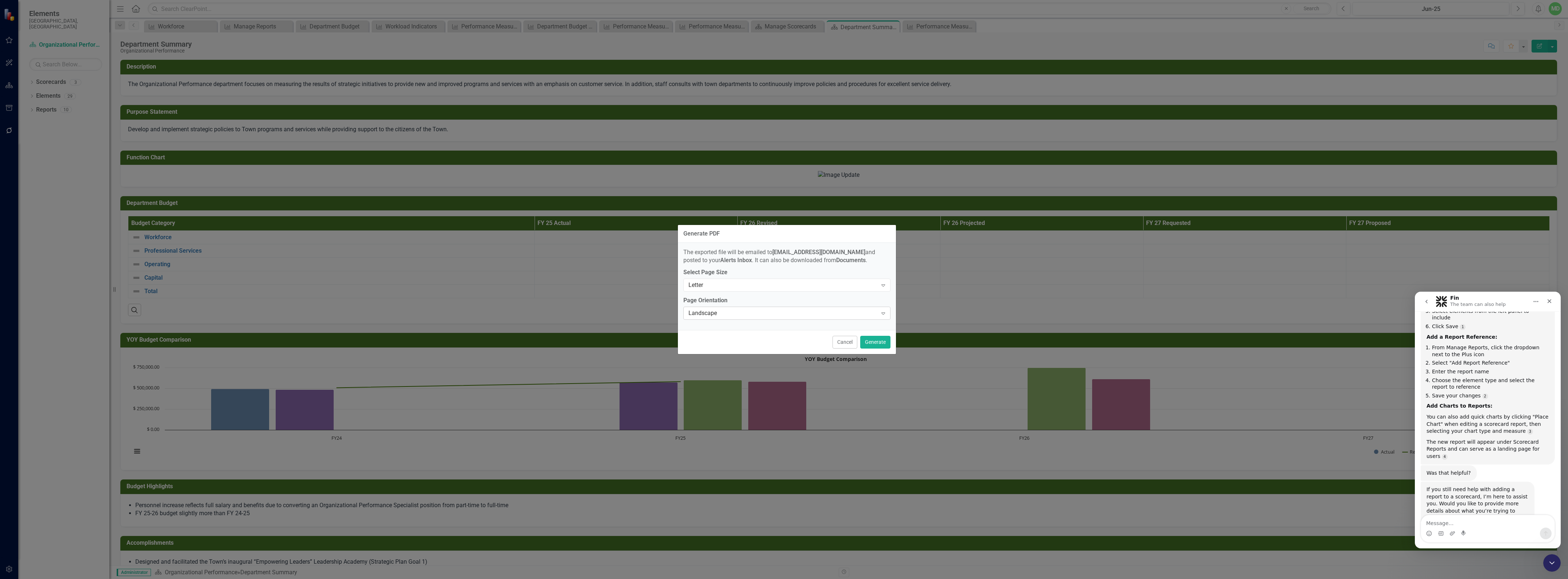
click at [823, 317] on div "Landscape" at bounding box center [783, 313] width 189 height 8
click at [785, 338] on div "Portrait" at bounding box center [788, 338] width 195 height 8
click at [880, 344] on button "Generate" at bounding box center [875, 342] width 31 height 13
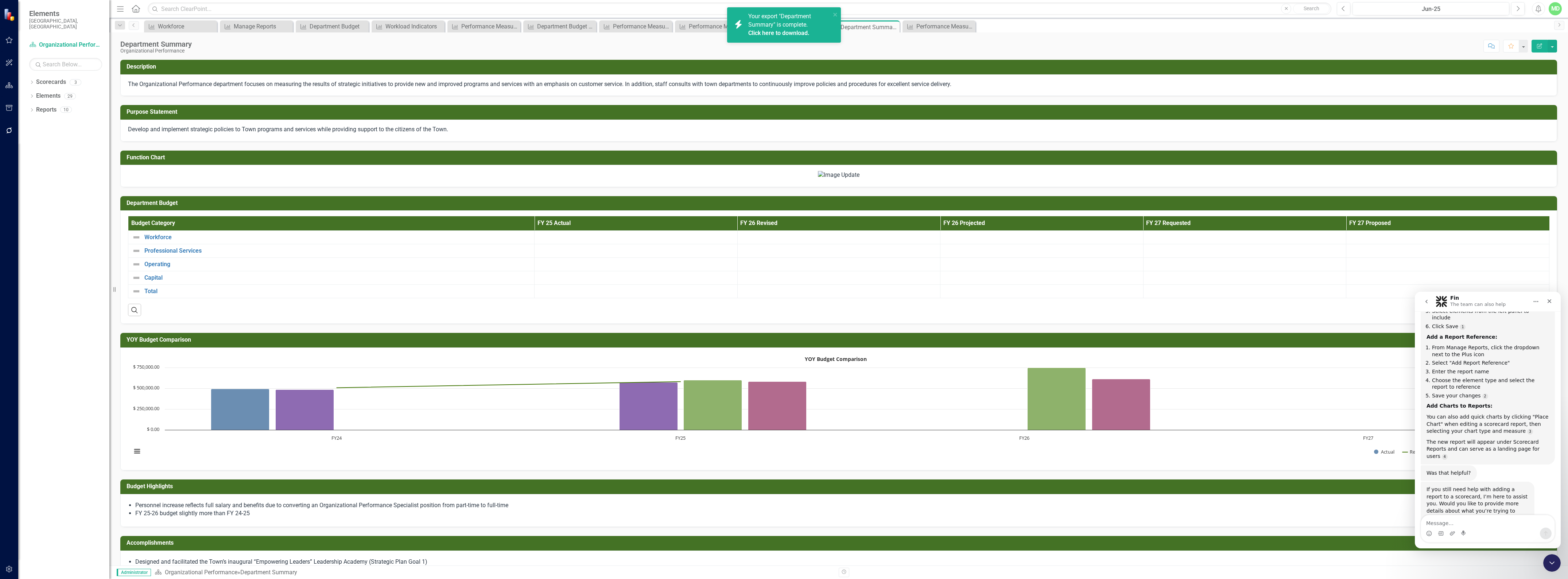
click at [768, 30] on link "Click here to download." at bounding box center [779, 33] width 61 height 7
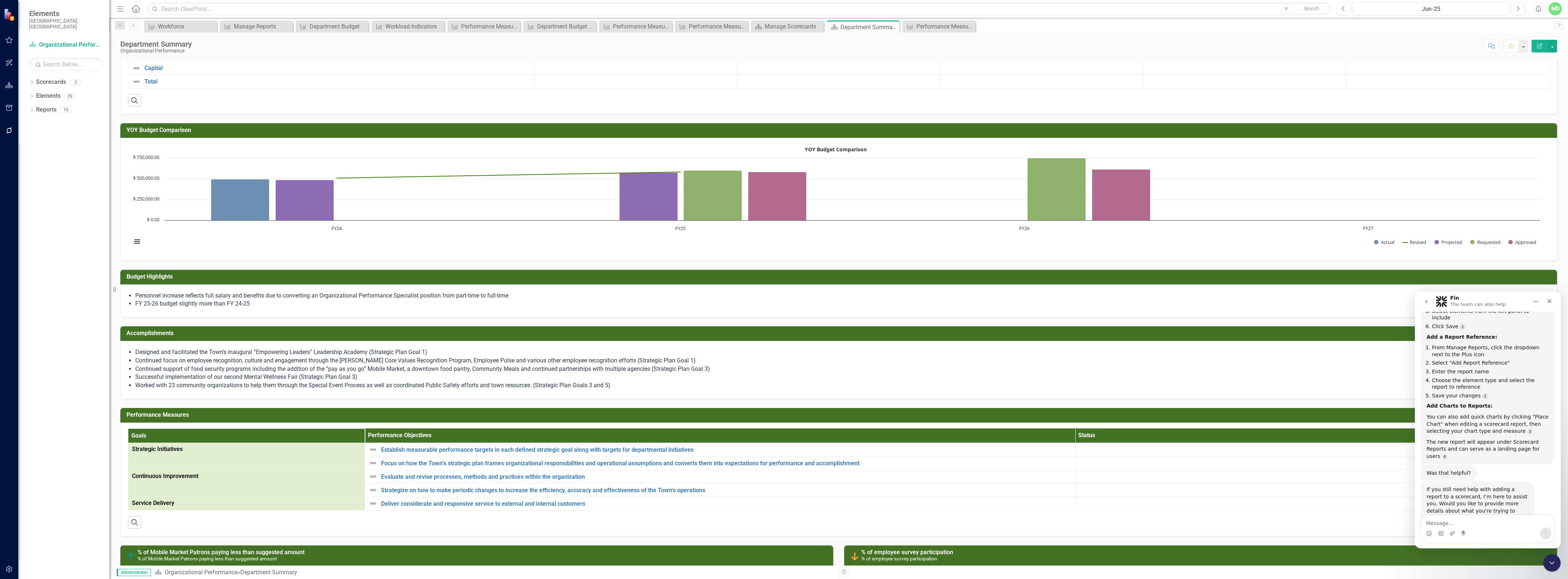
scroll to position [226, 0]
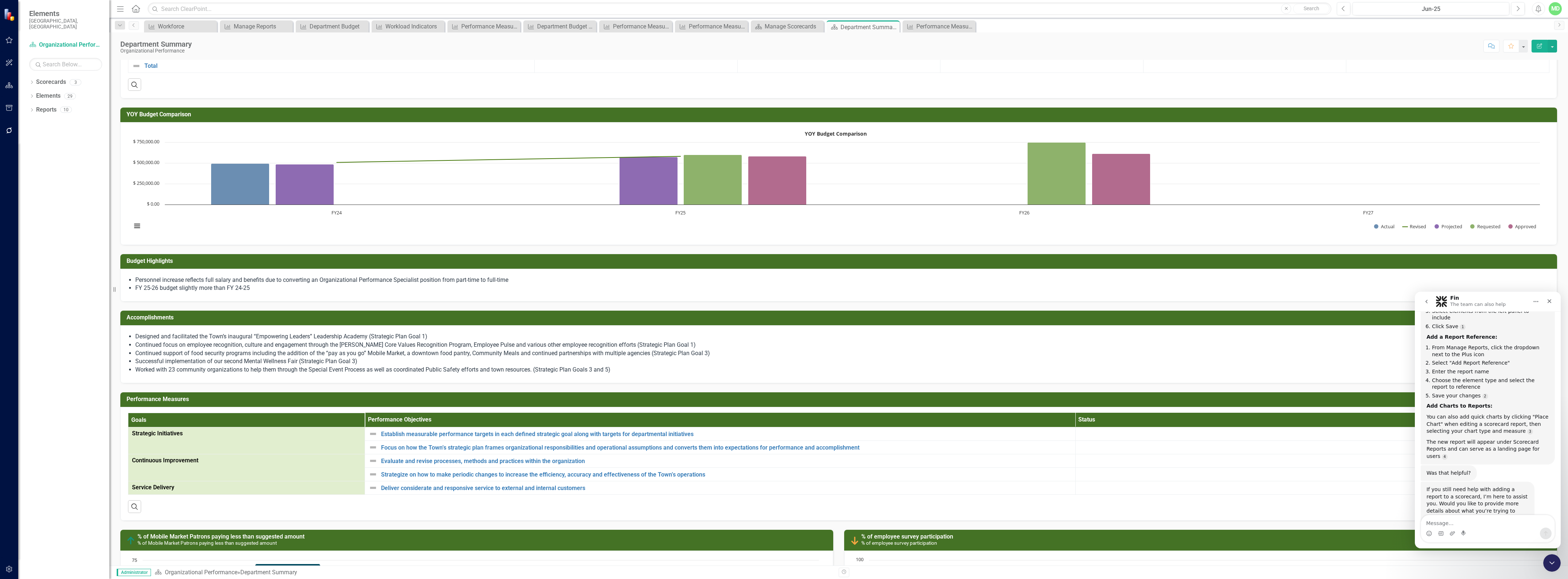
click at [403, 403] on h3 "Performance Measures" at bounding box center [840, 399] width 1427 height 7
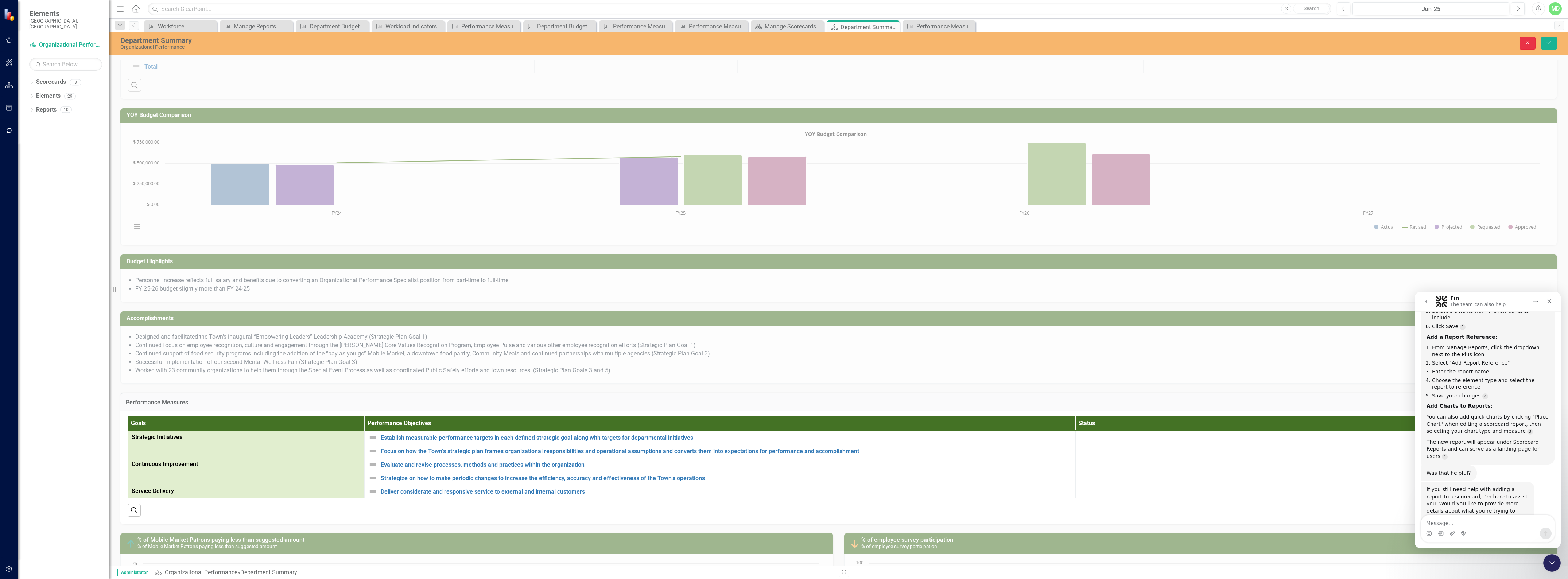
click at [1527, 42] on icon "Close" at bounding box center [1528, 42] width 7 height 5
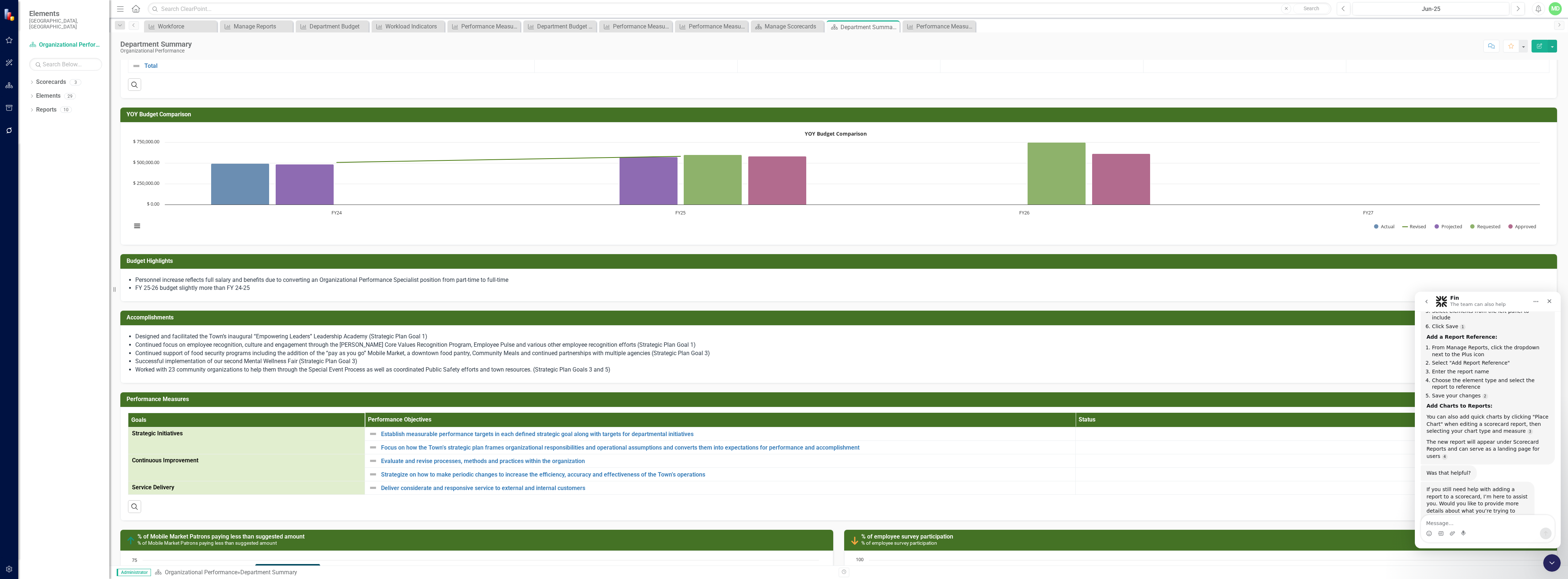
click at [337, 428] on th "Goals" at bounding box center [247, 420] width 237 height 15
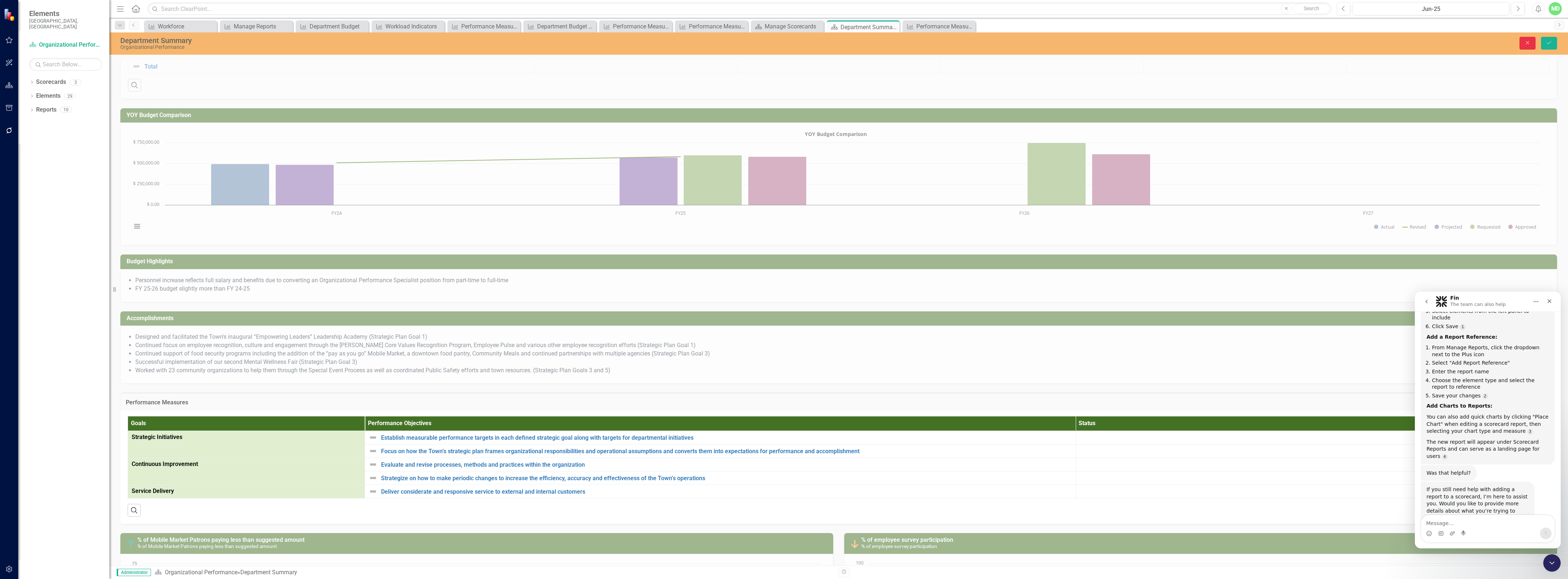
click at [1525, 44] on icon "Close" at bounding box center [1528, 42] width 7 height 5
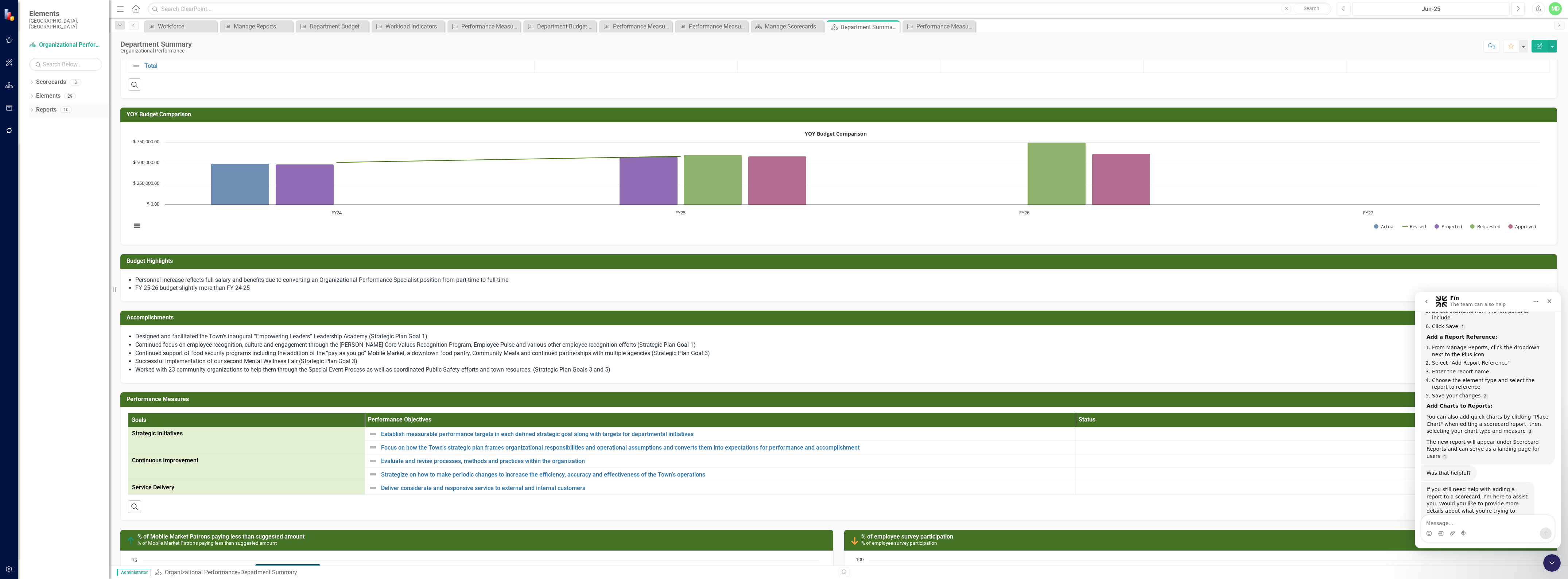
click at [41, 106] on link "Reports" at bounding box center [45, 110] width 20 height 8
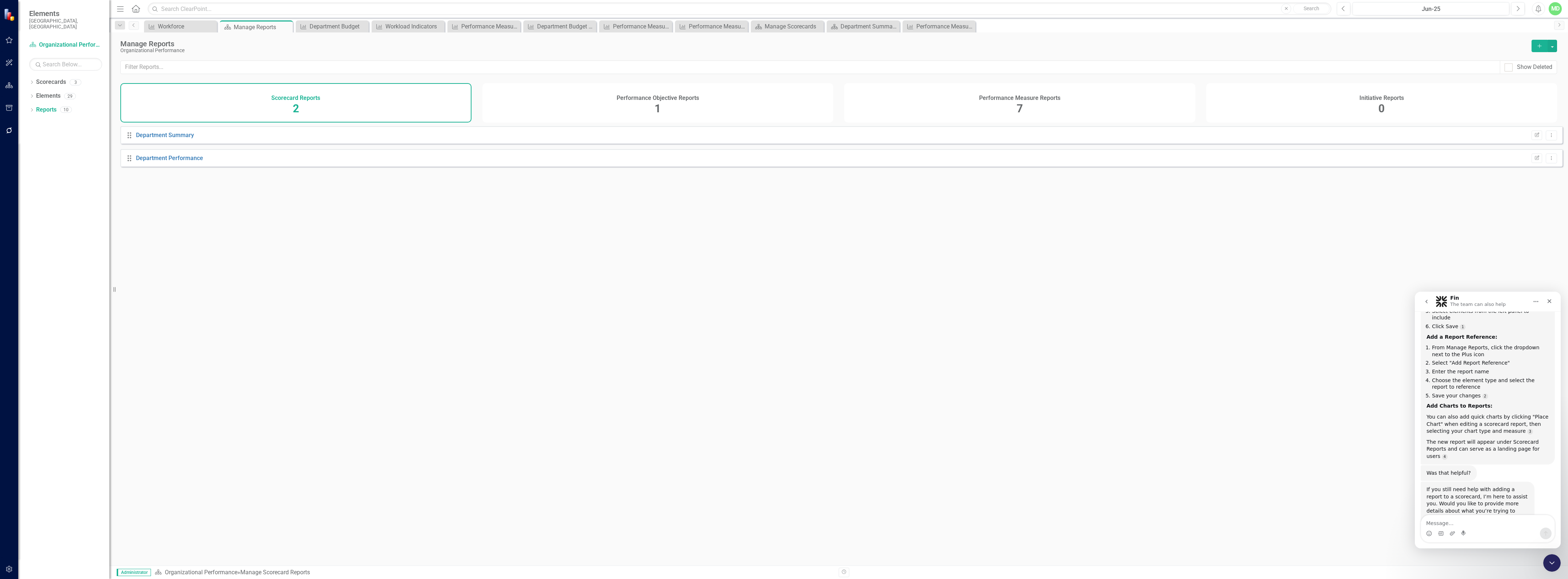
click at [947, 101] on div "Performance Measure Reports 7" at bounding box center [1019, 103] width 351 height 39
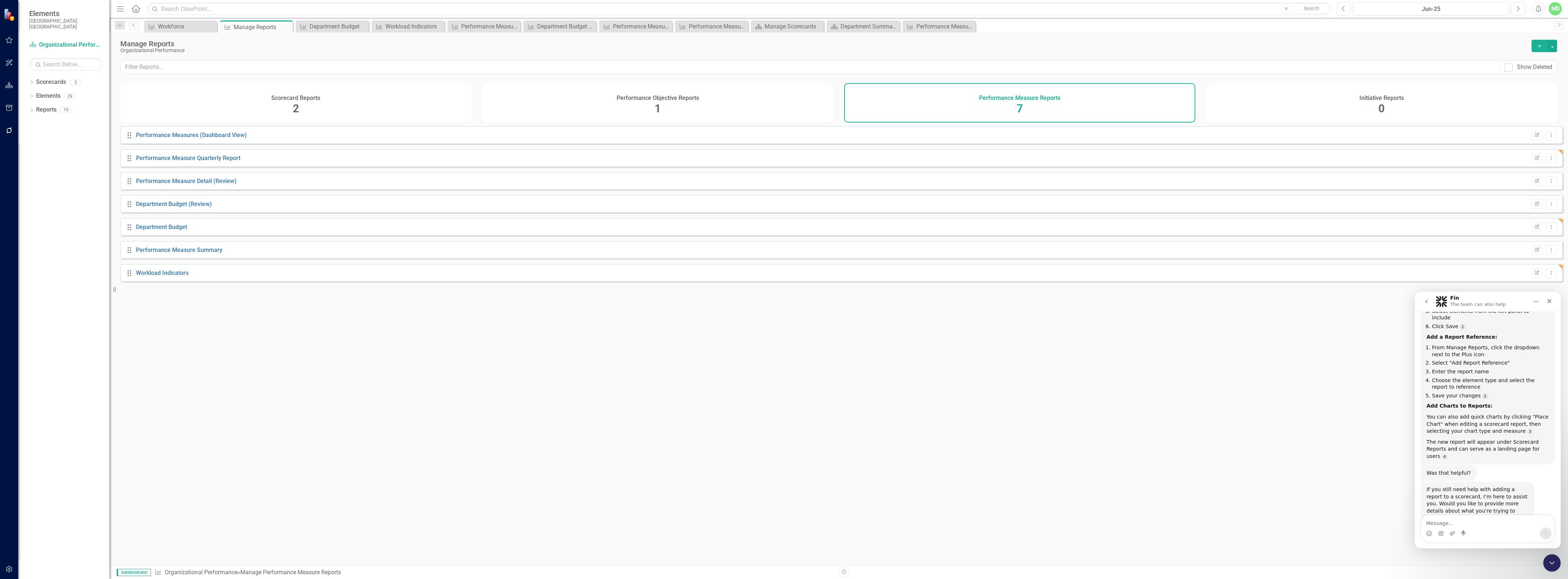
click at [168, 255] on div "Performance Measure Summary" at bounding box center [180, 250] width 86 height 8
click at [639, 95] on h4 "Performance Objective Reports" at bounding box center [658, 98] width 83 height 7
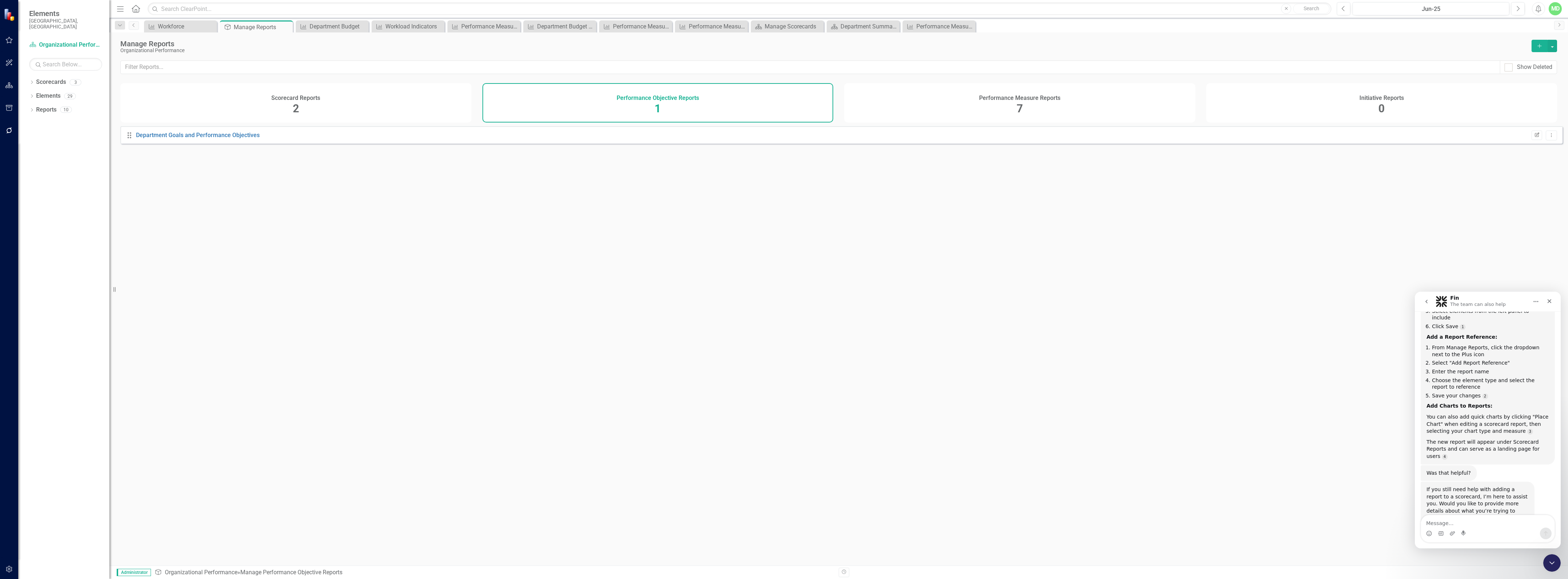
click at [1535, 137] on icon "button" at bounding box center [1537, 135] width 4 height 4
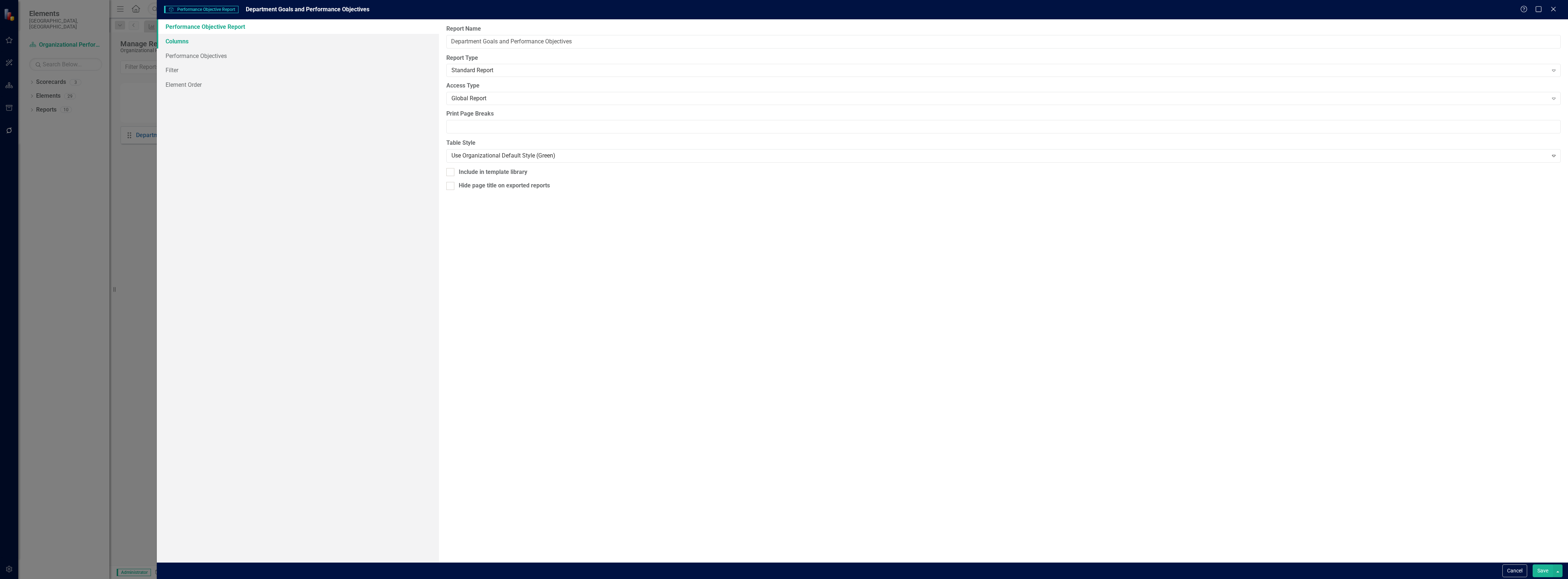
click at [181, 42] on link "Columns" at bounding box center [298, 42] width 282 height 15
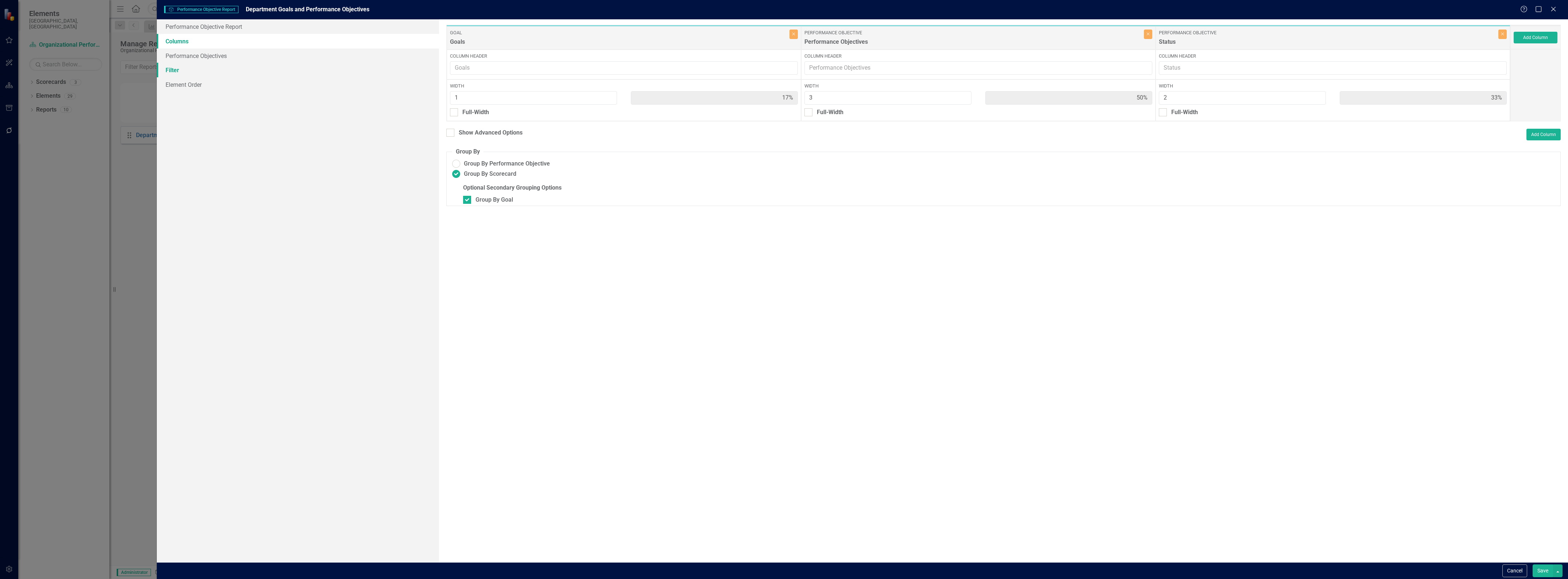
click at [177, 64] on link "Filter" at bounding box center [298, 70] width 282 height 15
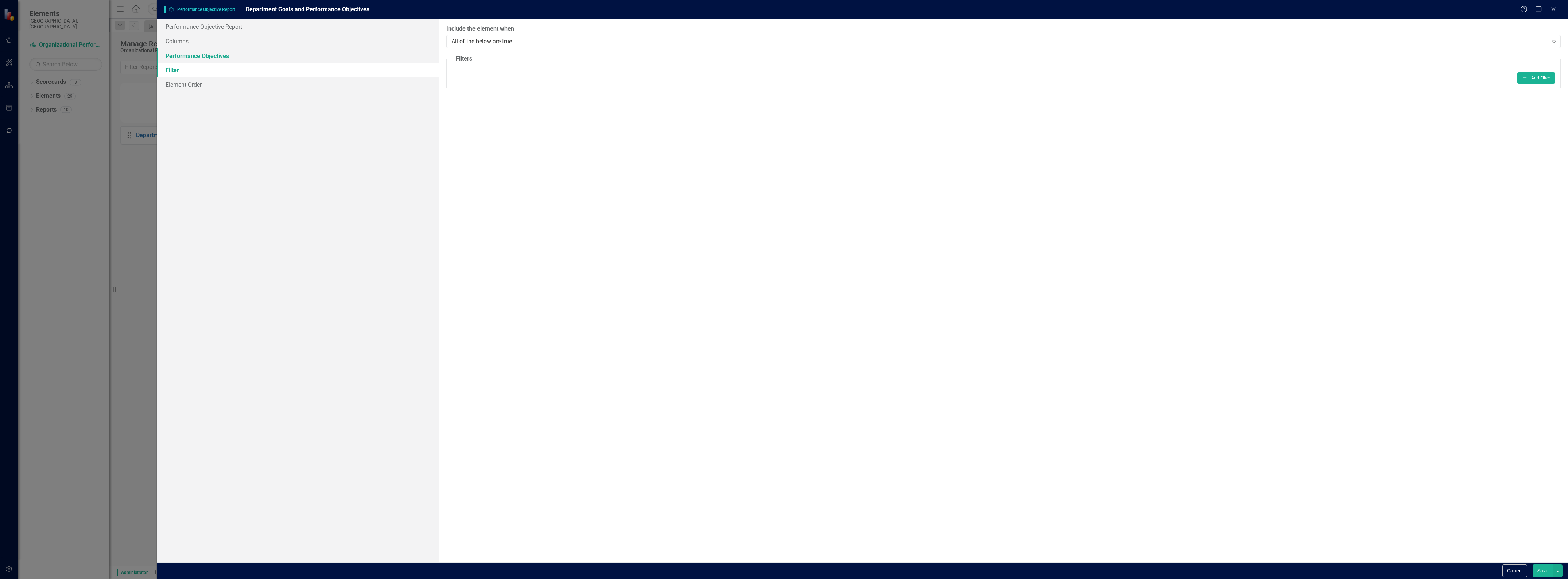
click at [175, 56] on link "Performance Objectives" at bounding box center [298, 56] width 282 height 15
click at [171, 69] on link "Filter" at bounding box center [298, 70] width 282 height 15
click at [177, 87] on link "Element Order" at bounding box center [298, 85] width 282 height 15
click at [174, 25] on link "Performance Objective Report" at bounding box center [298, 27] width 282 height 15
click at [178, 42] on link "Columns" at bounding box center [298, 42] width 282 height 15
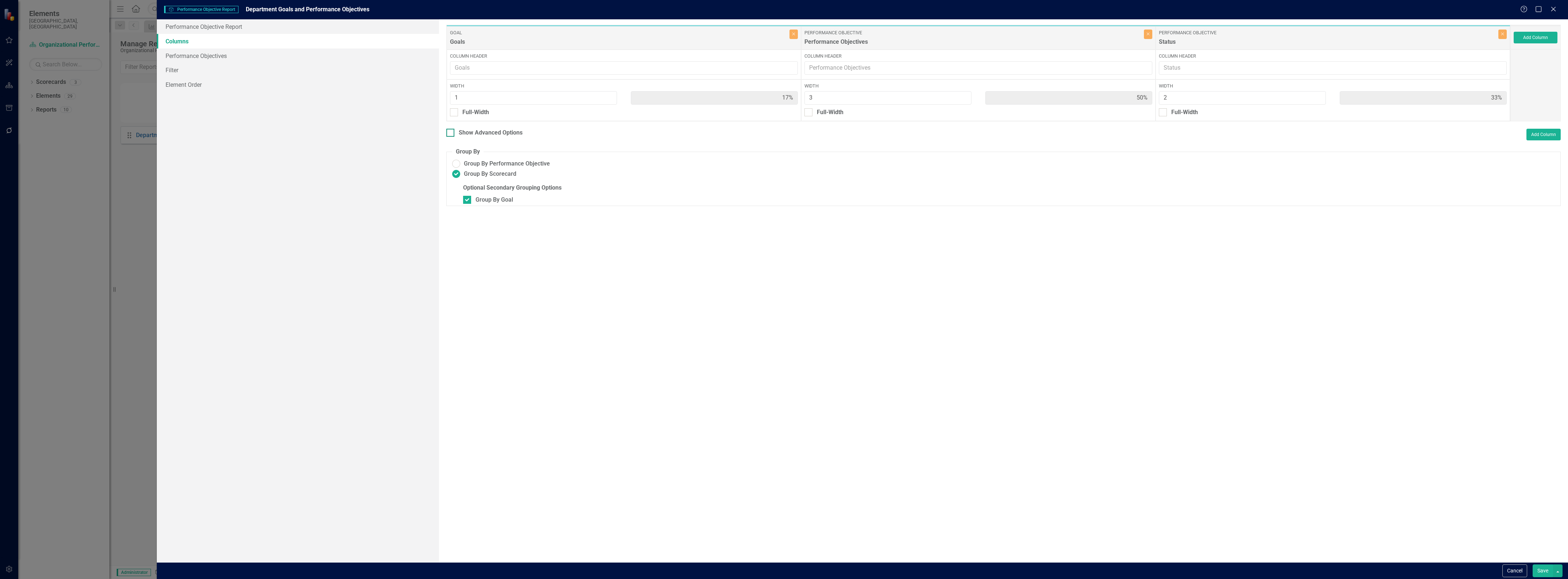
click at [455, 133] on div "Show Advanced Options" at bounding box center [484, 133] width 76 height 8
click at [451, 133] on input "Show Advanced Options" at bounding box center [448, 131] width 4 height 4
checkbox input "true"
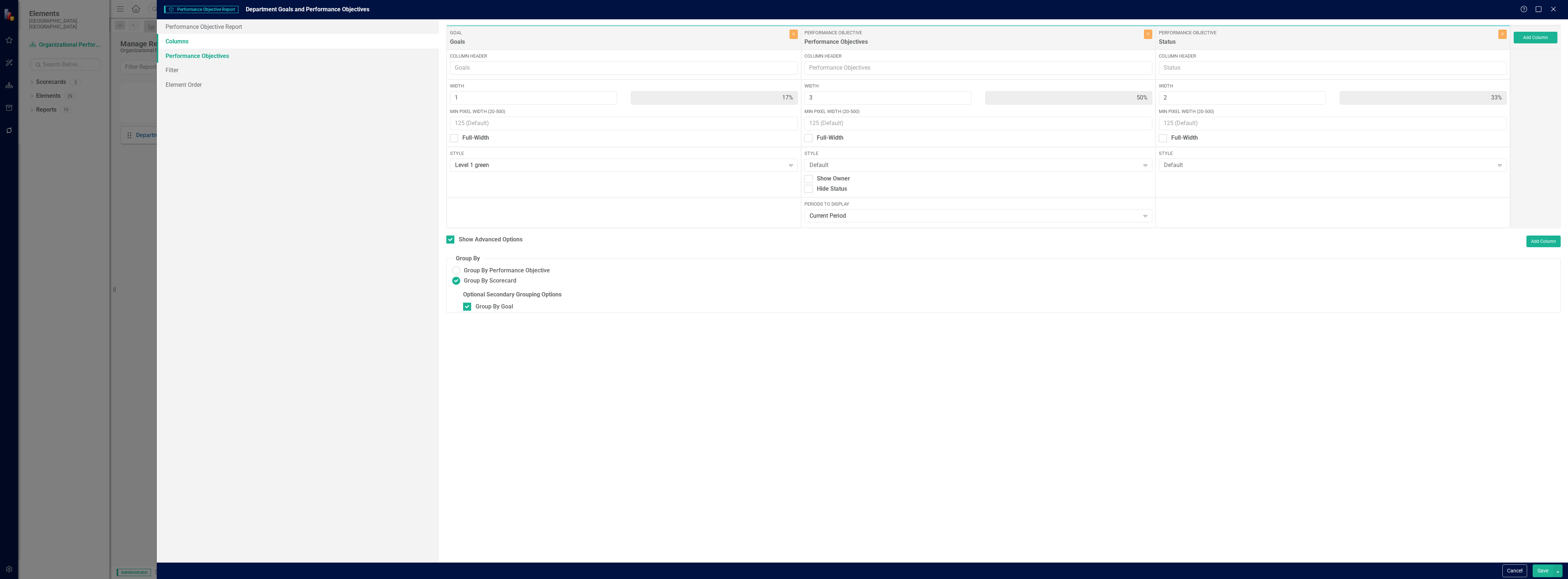
click at [187, 55] on link "Performance Objectives" at bounding box center [298, 56] width 282 height 15
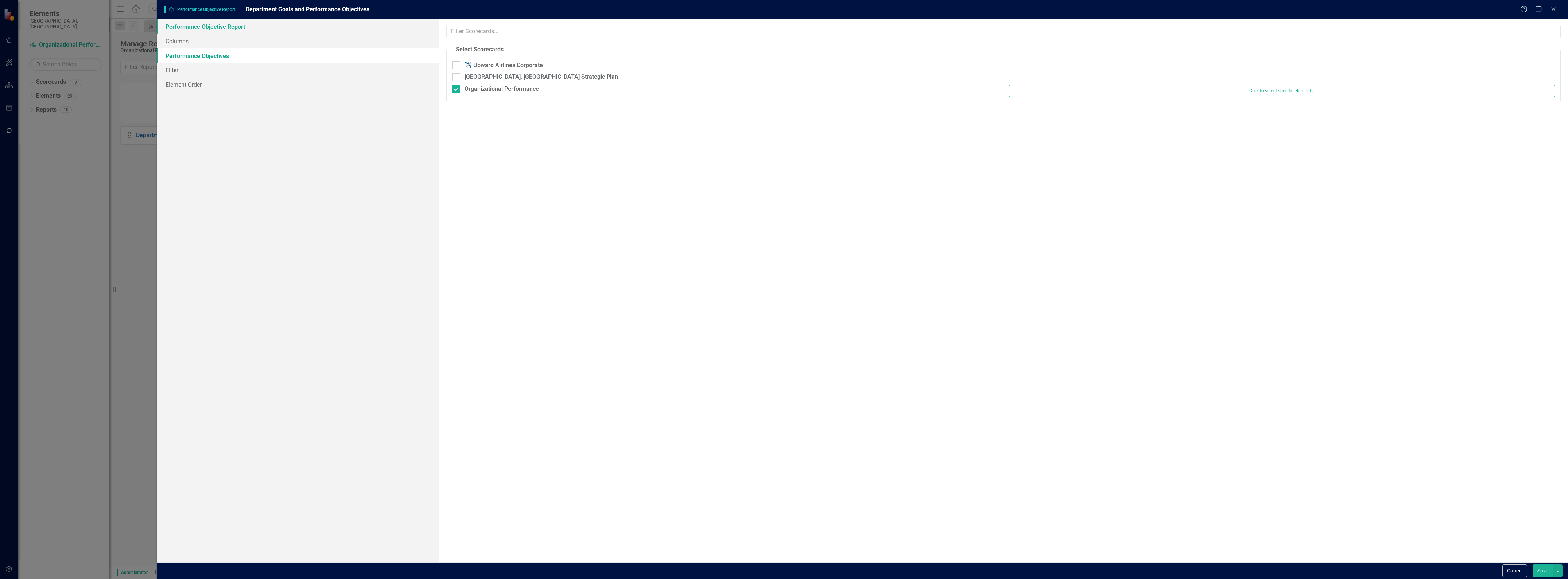
click at [182, 22] on link "Performance Objective Report" at bounding box center [298, 27] width 282 height 15
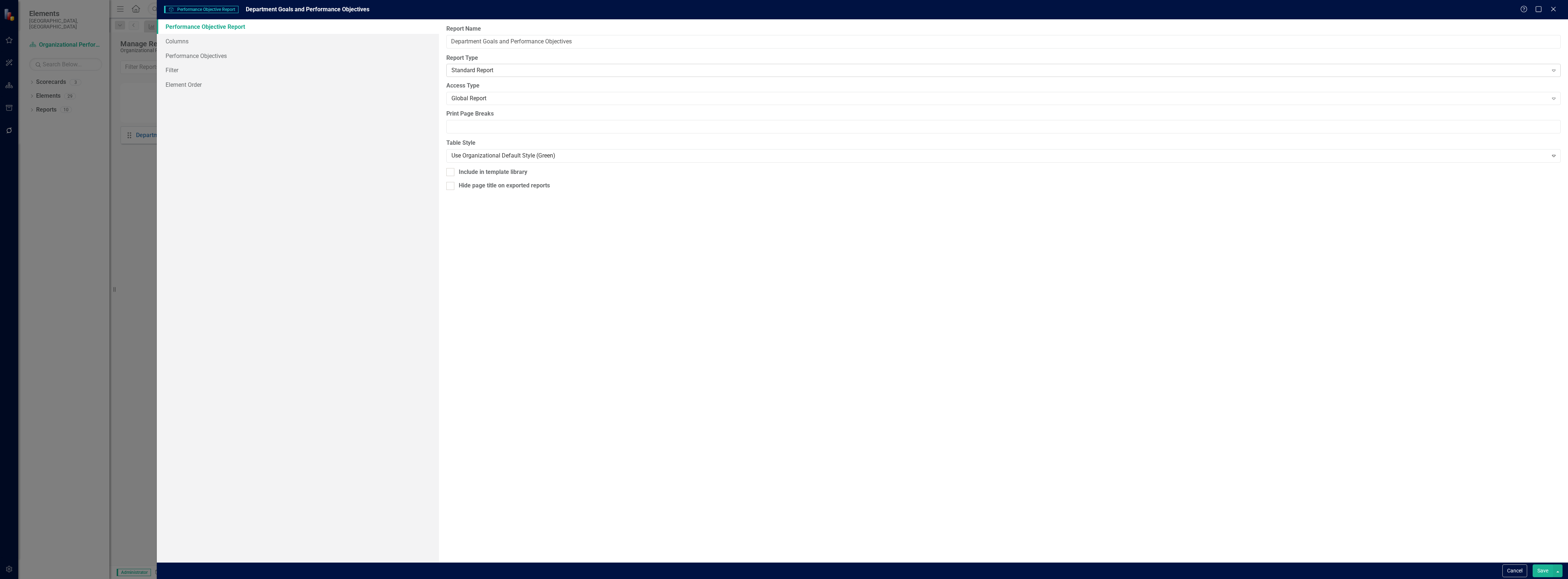
click at [501, 72] on div "Standard Report" at bounding box center [1000, 70] width 1096 height 8
click at [480, 185] on div "Hide page title on exported reports" at bounding box center [504, 186] width 91 height 8
click at [451, 185] on input "Hide page title on exported reports" at bounding box center [448, 184] width 4 height 4
checkbox input "true"
click at [1543, 573] on button "Save" at bounding box center [1543, 571] width 20 height 13
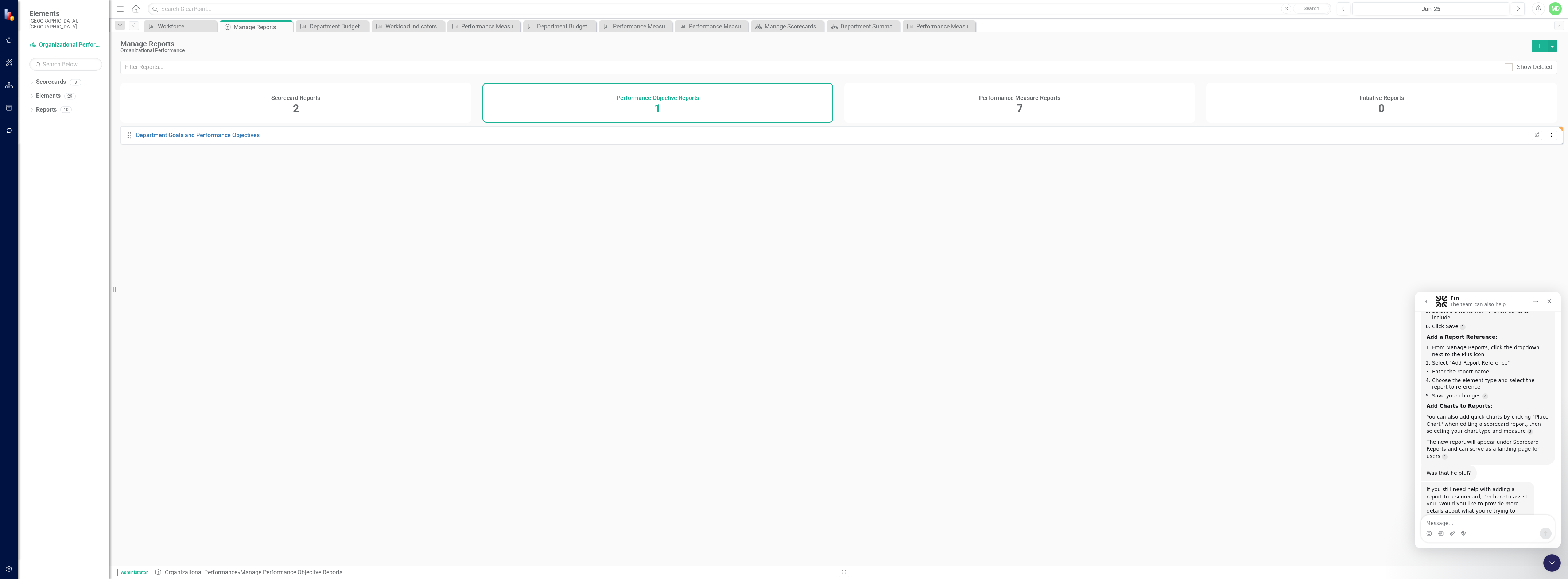
click at [1047, 104] on div "Performance Measure Reports 7" at bounding box center [1019, 103] width 351 height 39
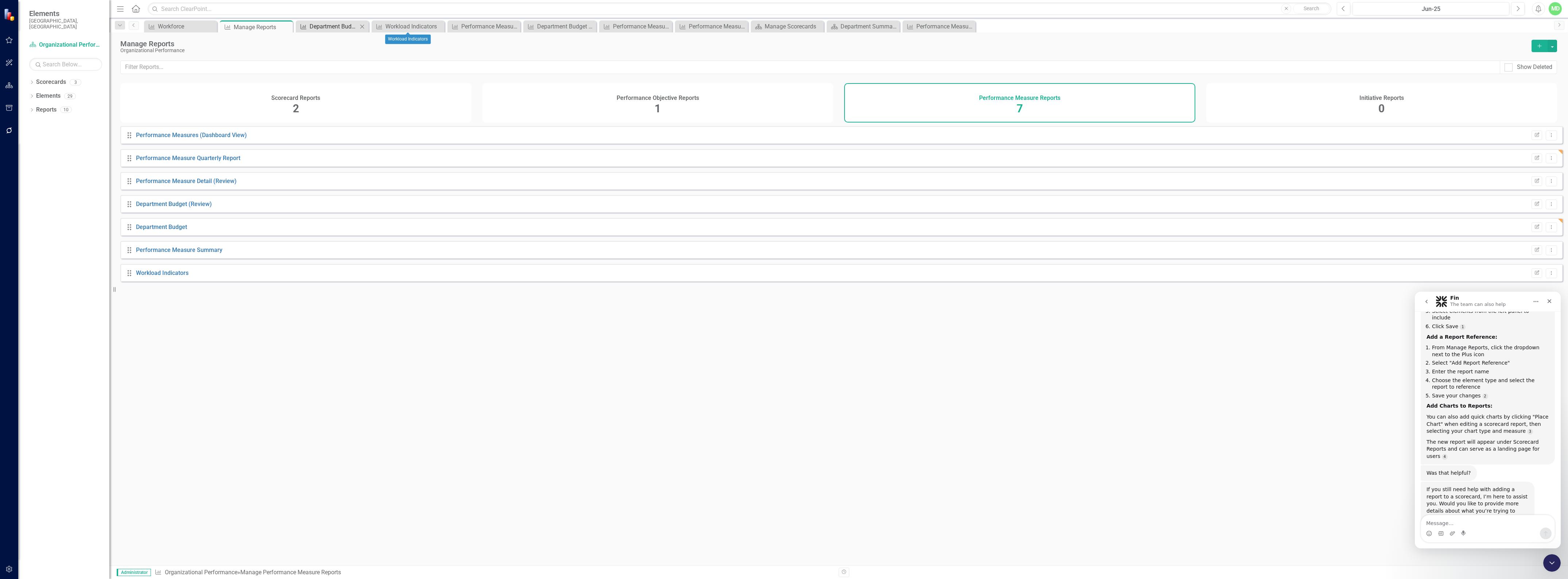
click at [346, 24] on div "Department Budget" at bounding box center [334, 26] width 48 height 9
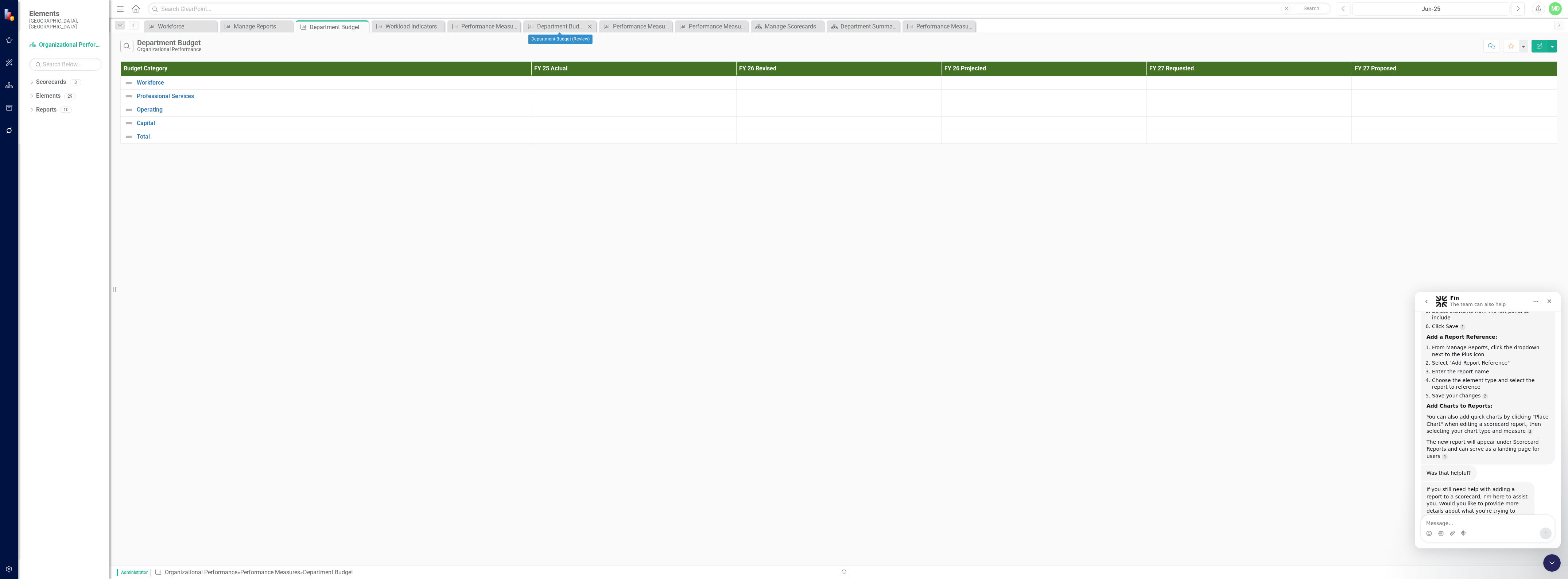
click at [591, 25] on icon at bounding box center [589, 26] width 4 height 4
click at [0, 0] on icon at bounding box center [0, 0] width 0 height 0
click at [591, 25] on icon at bounding box center [589, 26] width 4 height 4
click at [514, 26] on icon at bounding box center [513, 26] width 4 height 4
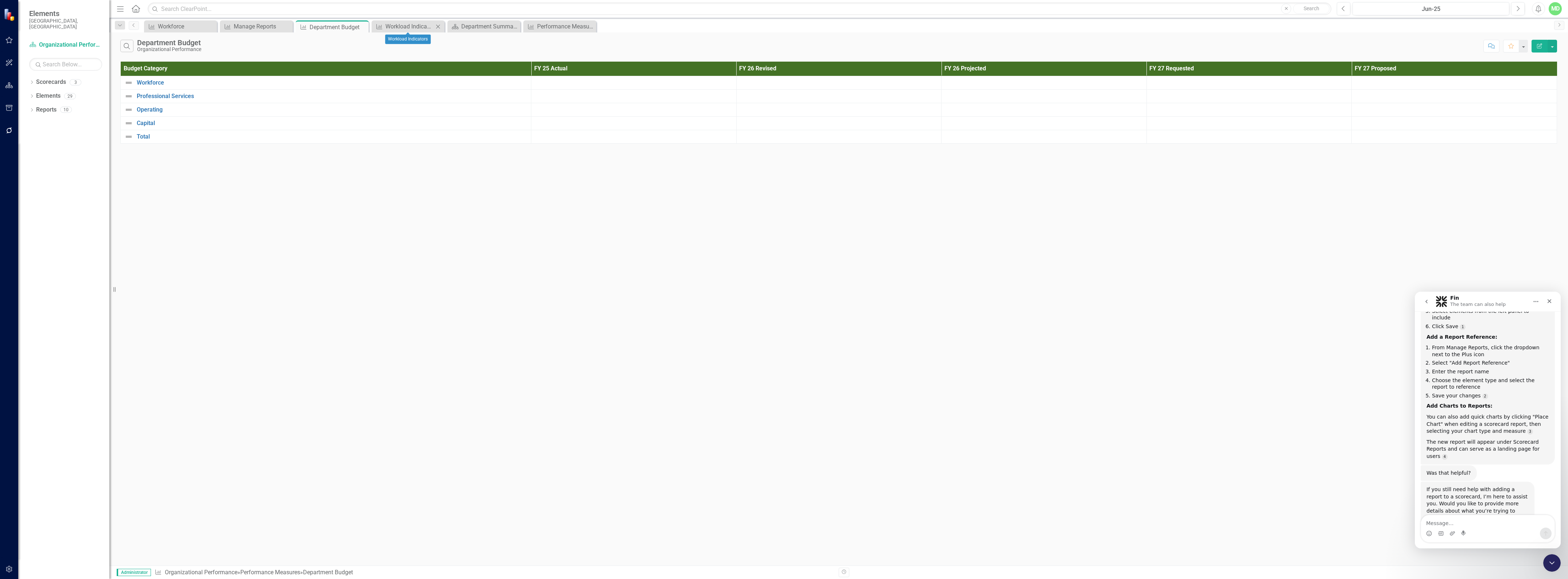
click at [437, 25] on icon "Close" at bounding box center [438, 27] width 7 height 6
click at [356, 26] on div "Pin" at bounding box center [353, 27] width 9 height 9
click at [286, 26] on icon "Close" at bounding box center [286, 27] width 7 height 6
click at [172, 25] on div "Department Budget" at bounding box center [182, 27] width 48 height 9
click at [326, 31] on div "Department Summary" at bounding box center [334, 26] width 48 height 9
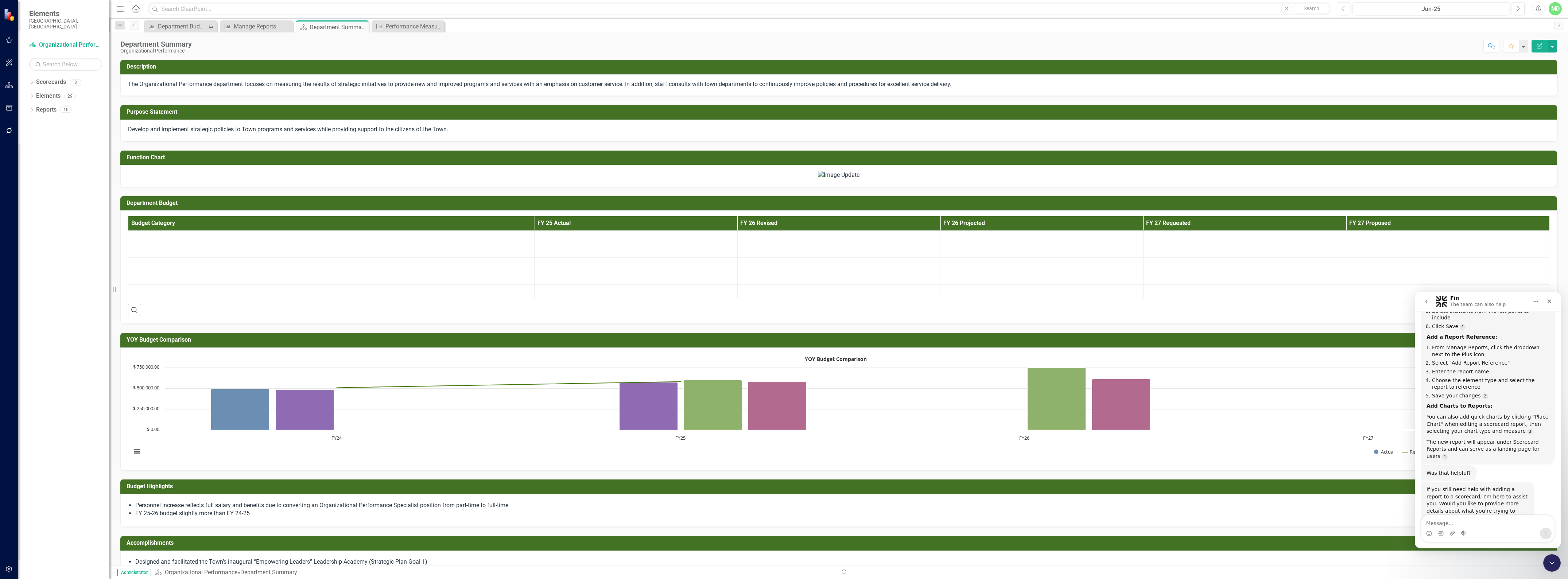
click at [1540, 45] on icon "Edit Report" at bounding box center [1540, 45] width 7 height 5
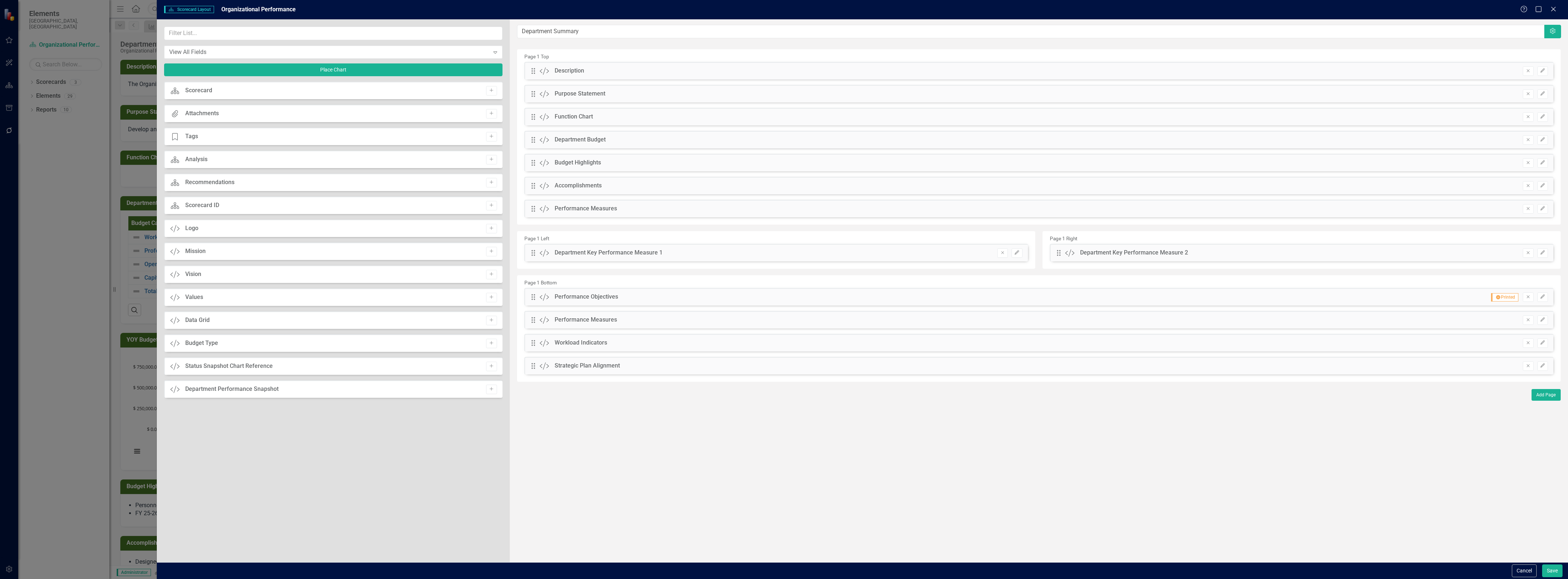
drag, startPoint x: 97, startPoint y: 156, endPoint x: 90, endPoint y: 145, distance: 13.0
click at [94, 149] on div "Scorecard Scorecard Layout Organizational Performance Help Maximize Close View …" at bounding box center [784, 289] width 1568 height 579
click at [1502, 307] on div "Drag Custom Performance Objectives Hidden Pod Printed Remove Edit" at bounding box center [1039, 300] width 1041 height 23
click at [1518, 569] on button "Cancel" at bounding box center [1524, 571] width 25 height 13
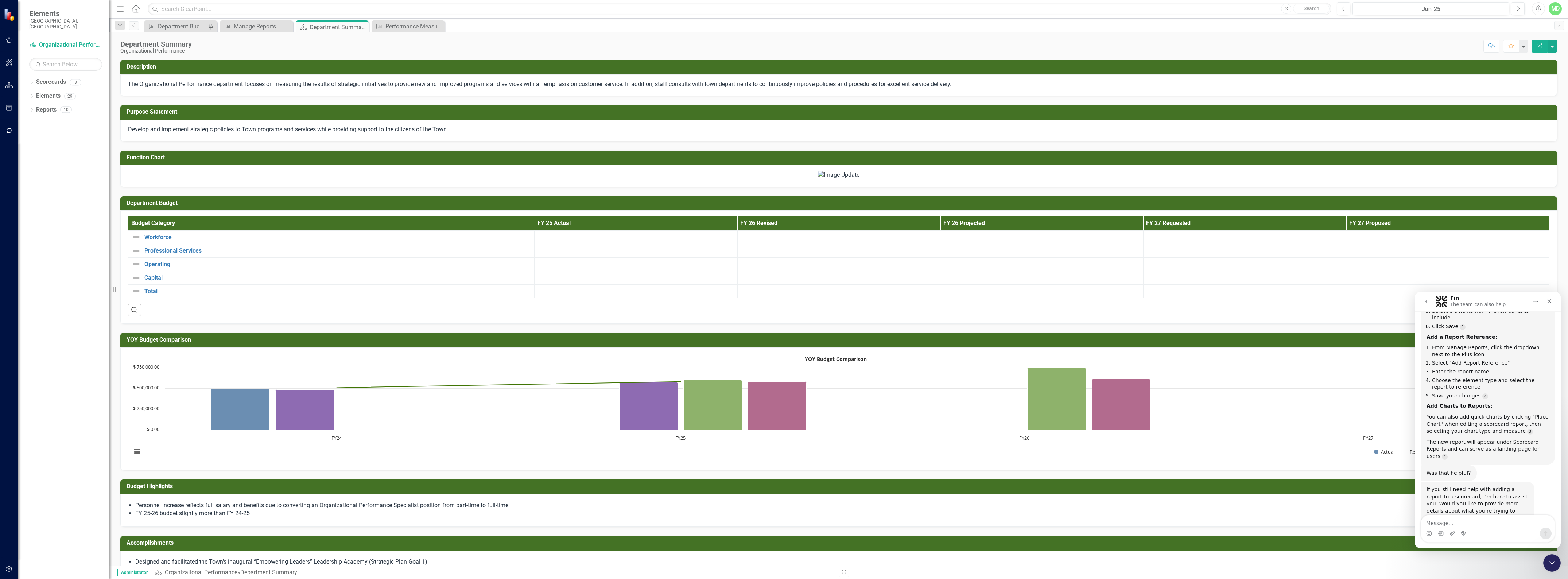
click at [1540, 42] on button "Edit Report" at bounding box center [1540, 45] width 16 height 13
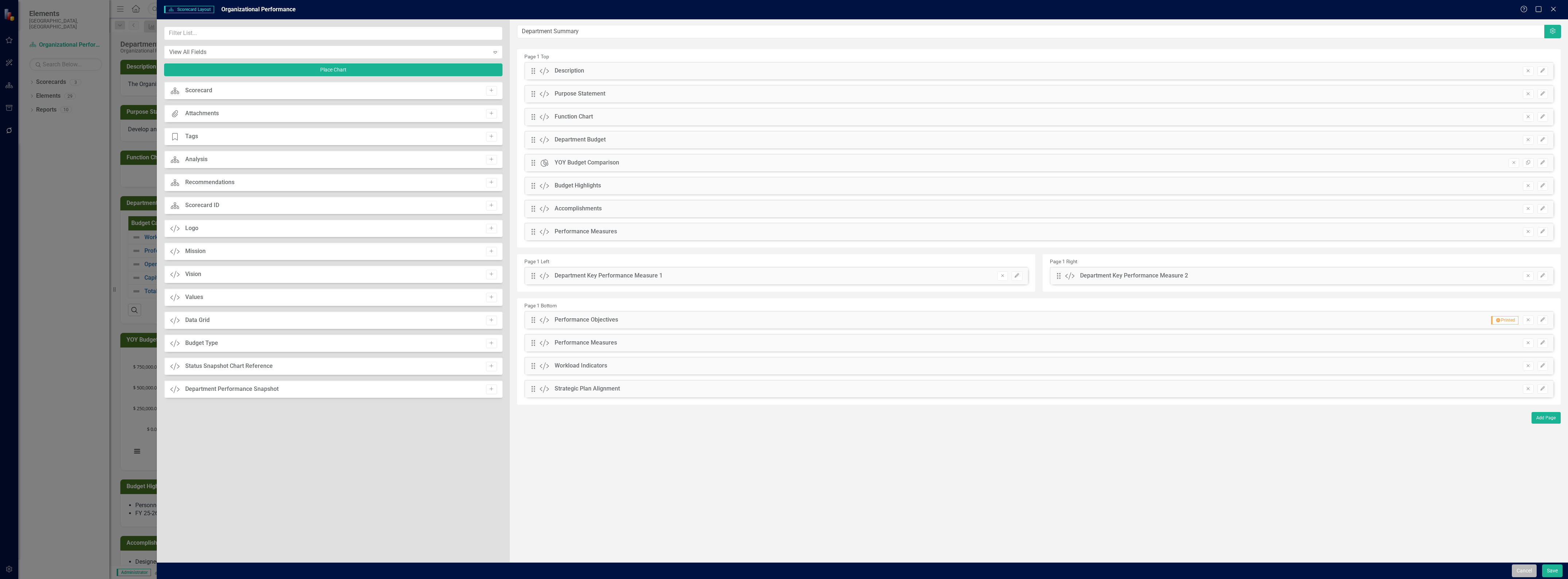
click at [1515, 573] on button "Cancel" at bounding box center [1524, 571] width 25 height 13
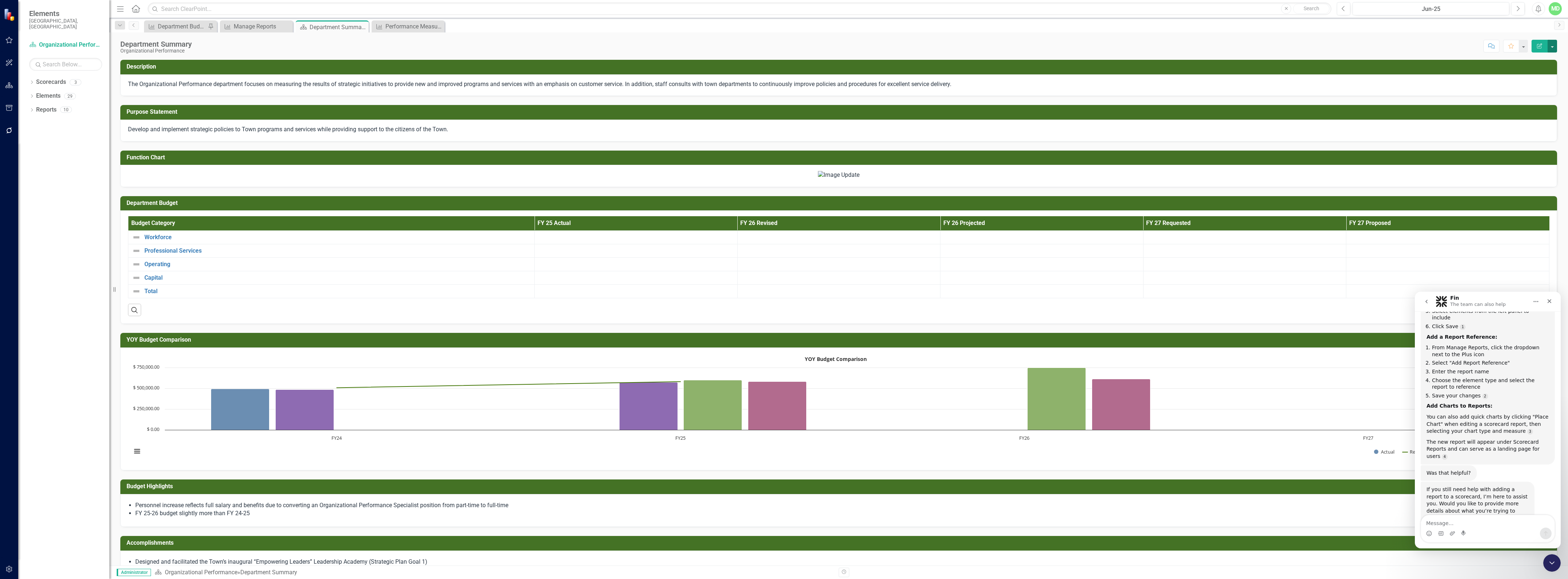
click at [1555, 46] on button "button" at bounding box center [1552, 45] width 10 height 13
click at [1524, 105] on link "PDF Export to PDF" at bounding box center [1527, 103] width 59 height 13
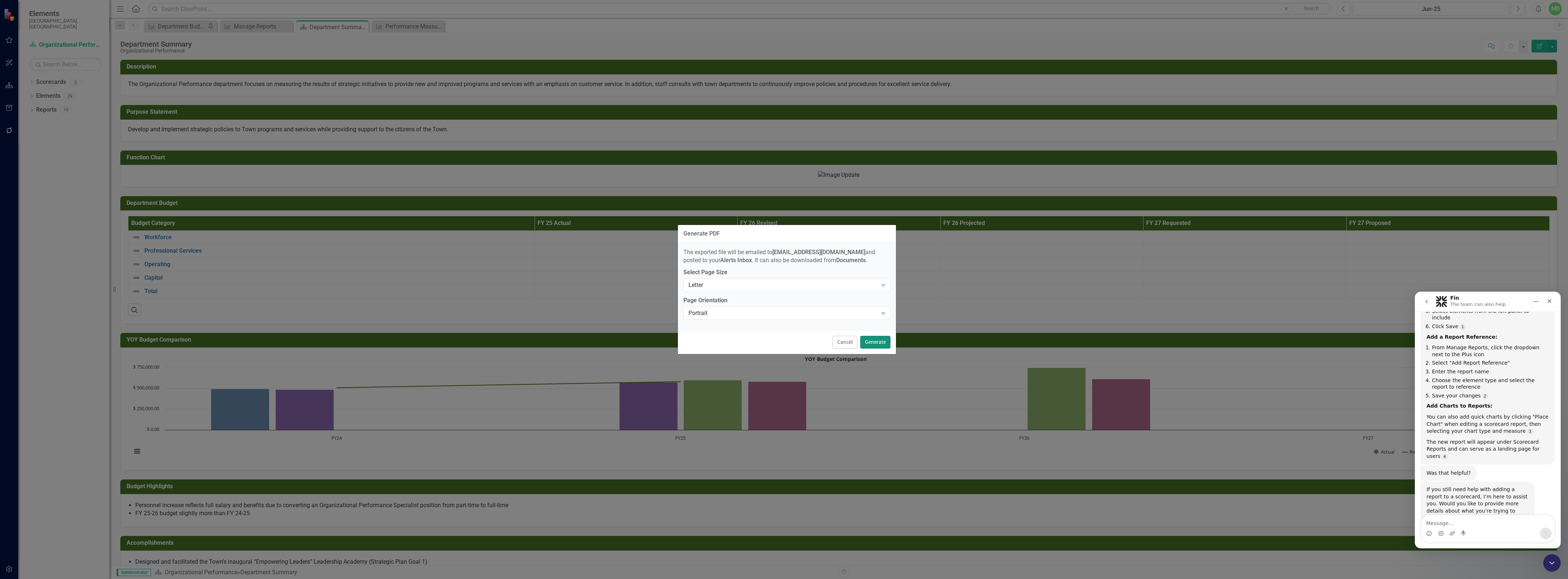
click at [872, 345] on button "Generate" at bounding box center [875, 342] width 31 height 13
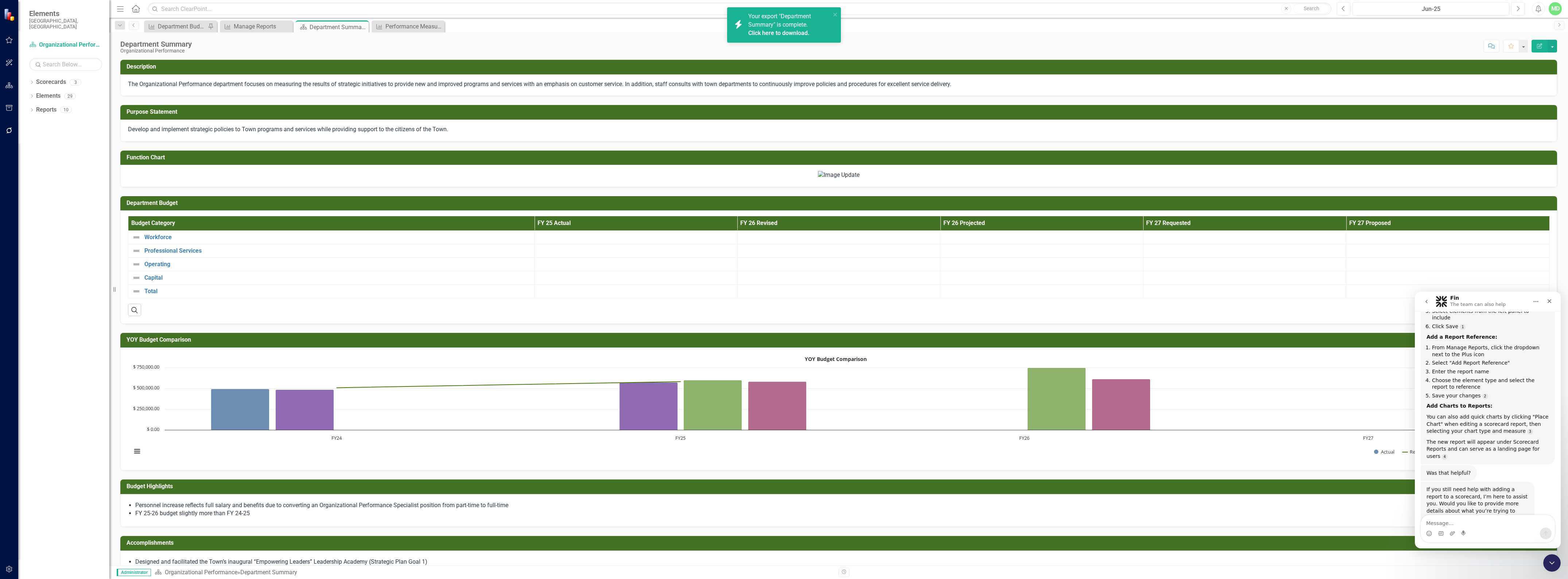
click at [771, 32] on link "Click here to download." at bounding box center [779, 33] width 61 height 7
click at [46, 106] on link "Reports" at bounding box center [45, 110] width 20 height 8
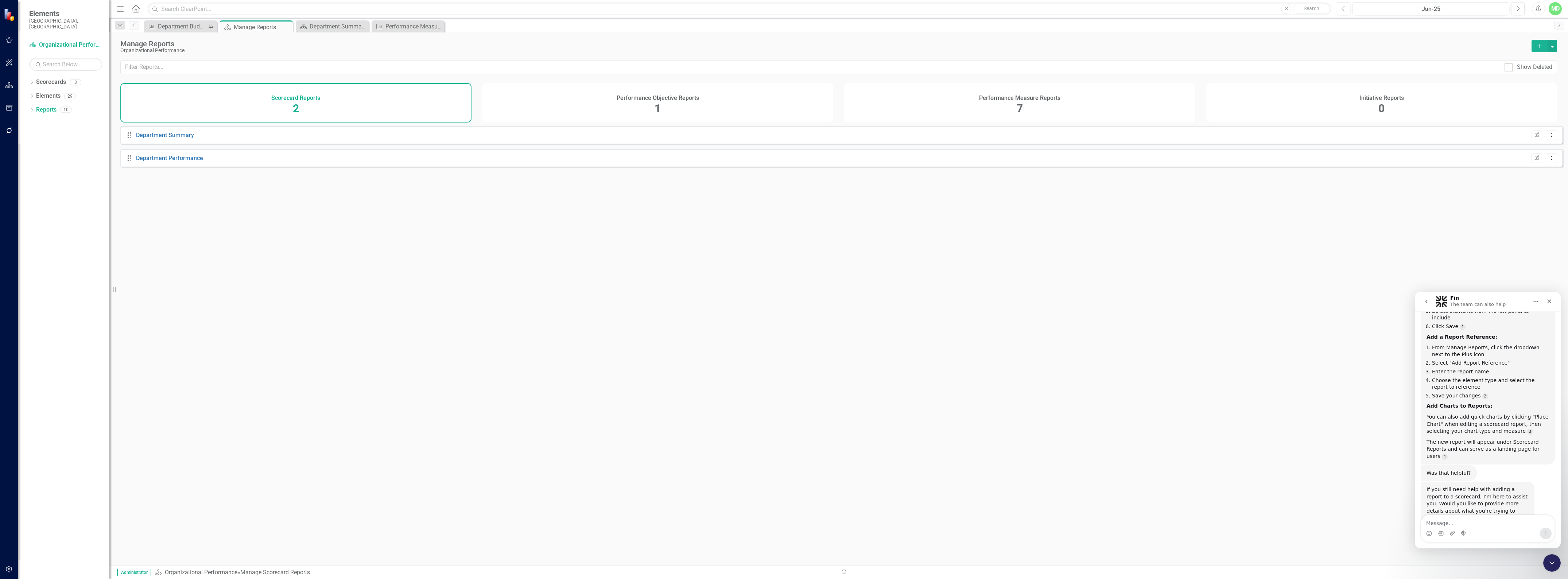
click at [560, 99] on div "Performance Objective Reports 1" at bounding box center [658, 103] width 351 height 39
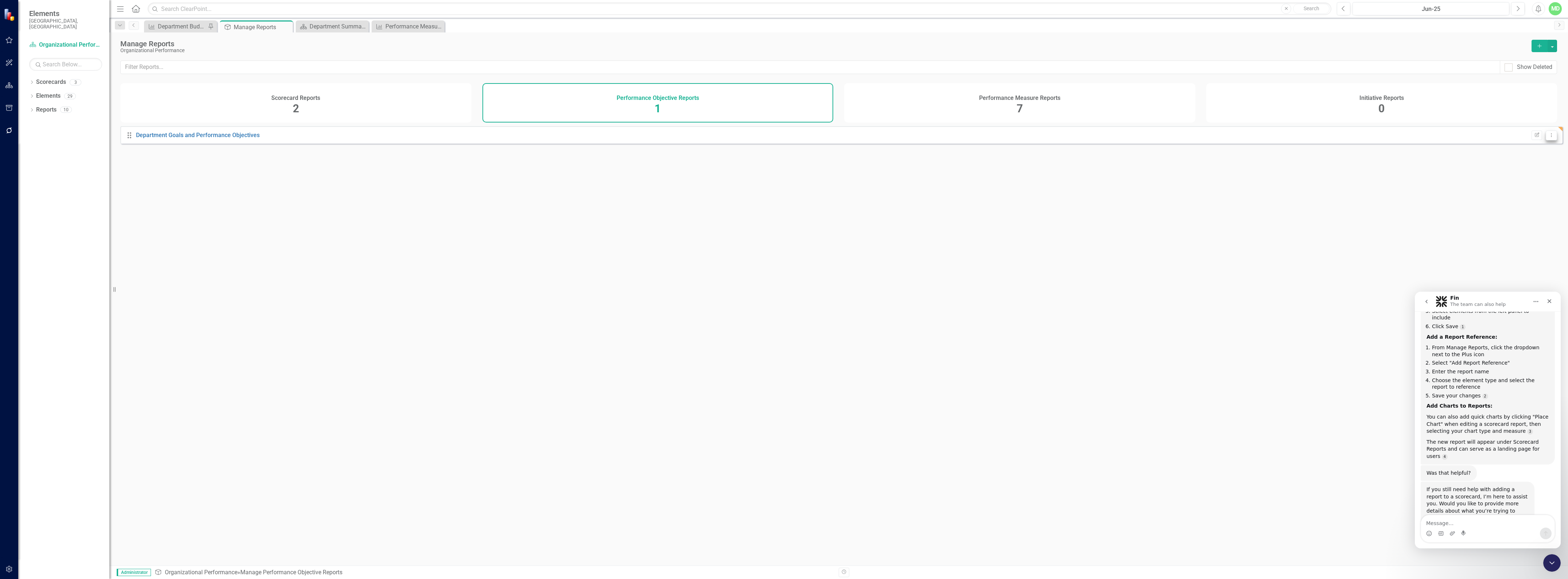
click at [1549, 138] on icon "Dropdown Menu" at bounding box center [1552, 135] width 6 height 4
click at [1511, 152] on link "Edit Report Edit Report" at bounding box center [1521, 153] width 60 height 13
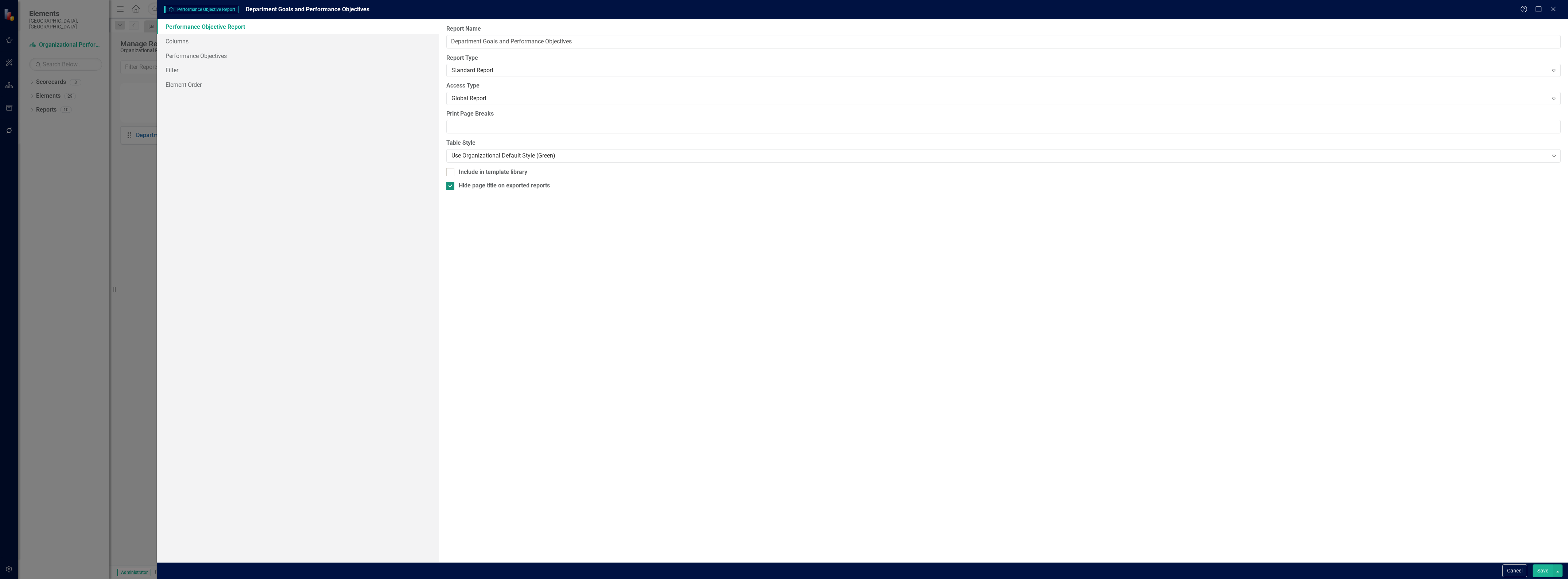
click at [448, 186] on input "Hide page title on exported reports" at bounding box center [448, 184] width 4 height 4
checkbox input "false"
click at [179, 46] on link "Columns" at bounding box center [298, 42] width 282 height 15
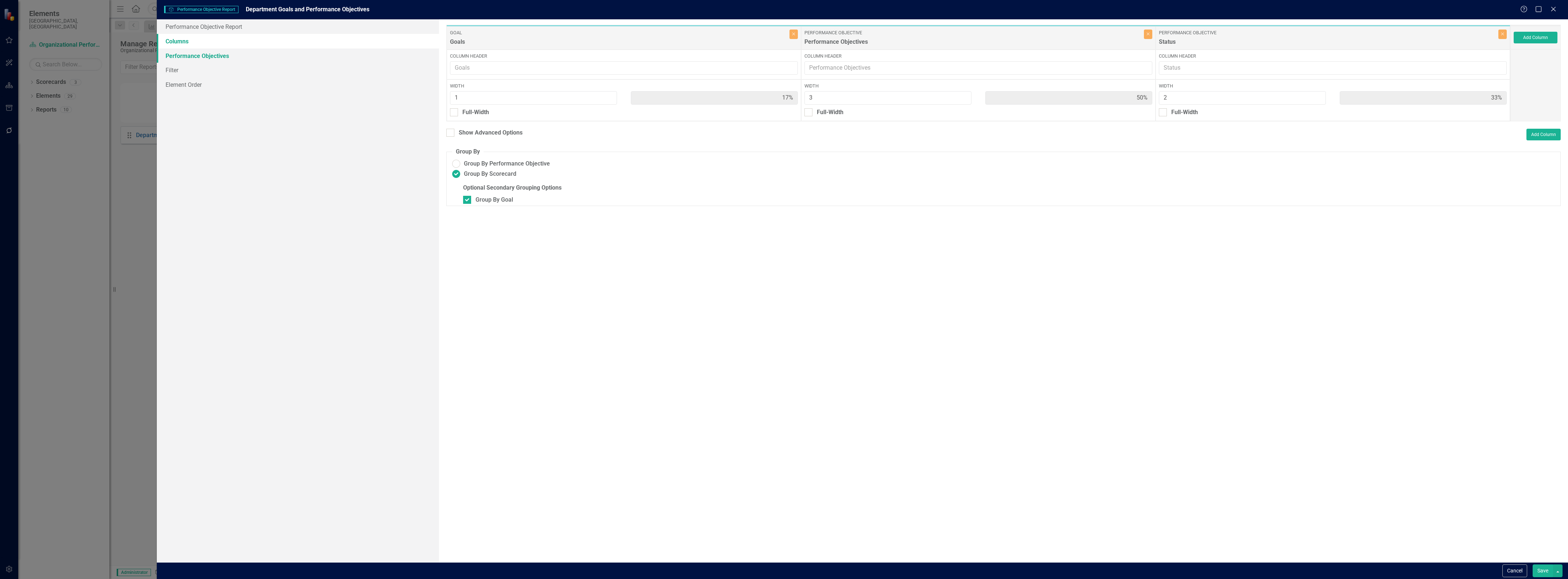
click at [175, 57] on link "Performance Objectives" at bounding box center [298, 56] width 282 height 15
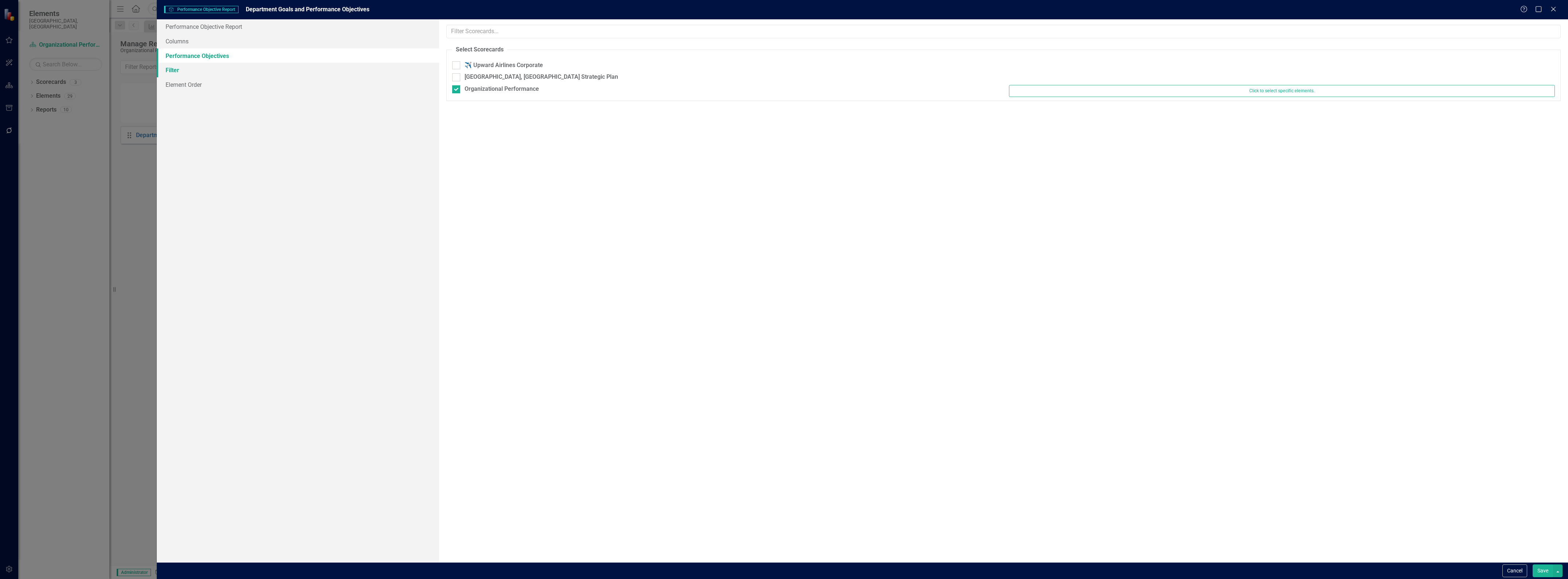
click at [174, 73] on link "Filter" at bounding box center [298, 70] width 282 height 15
click at [180, 88] on link "Element Order" at bounding box center [298, 85] width 282 height 15
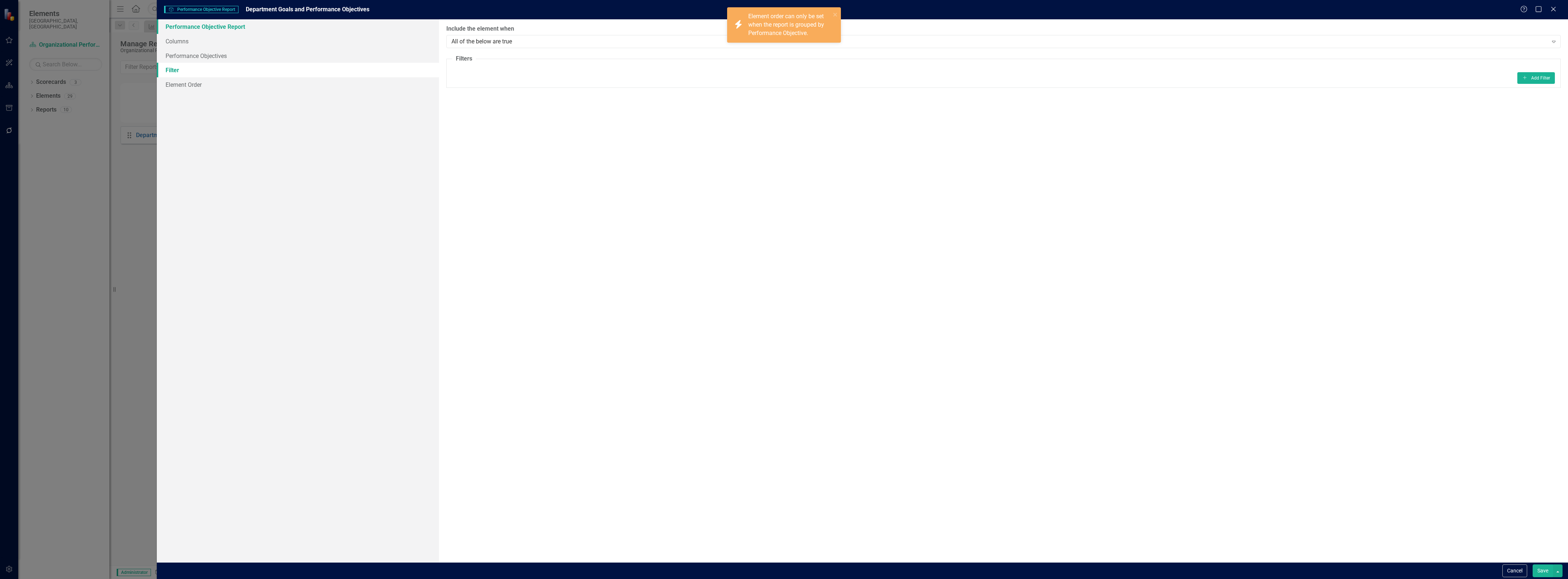
click at [165, 22] on link "Performance Objective Report" at bounding box center [298, 27] width 282 height 15
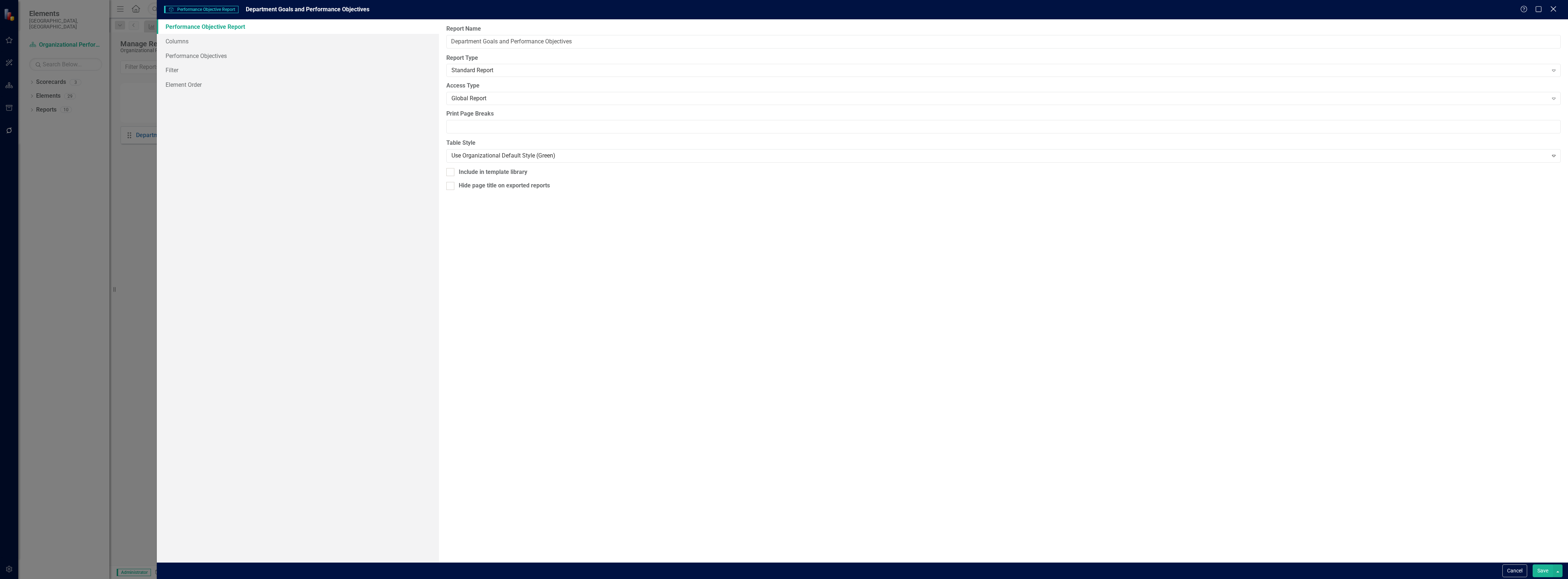
click at [1551, 9] on icon "Close" at bounding box center [1553, 8] width 9 height 7
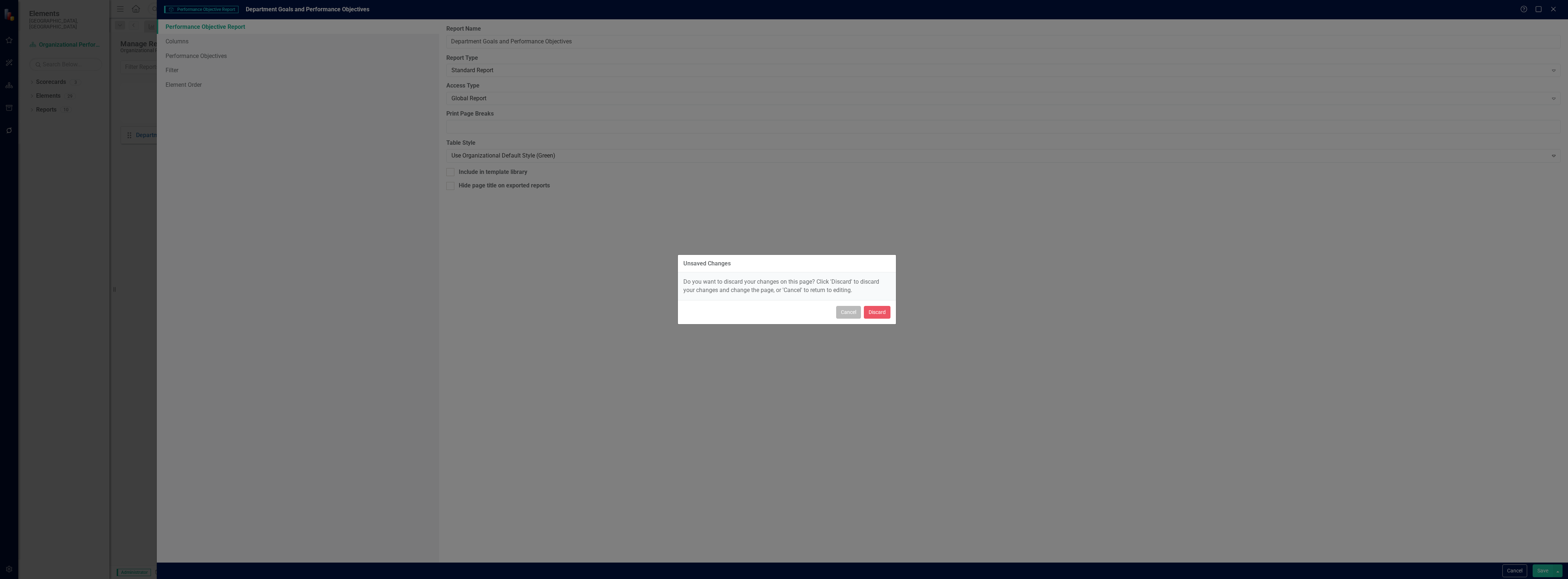
click at [841, 313] on button "Cancel" at bounding box center [848, 312] width 25 height 13
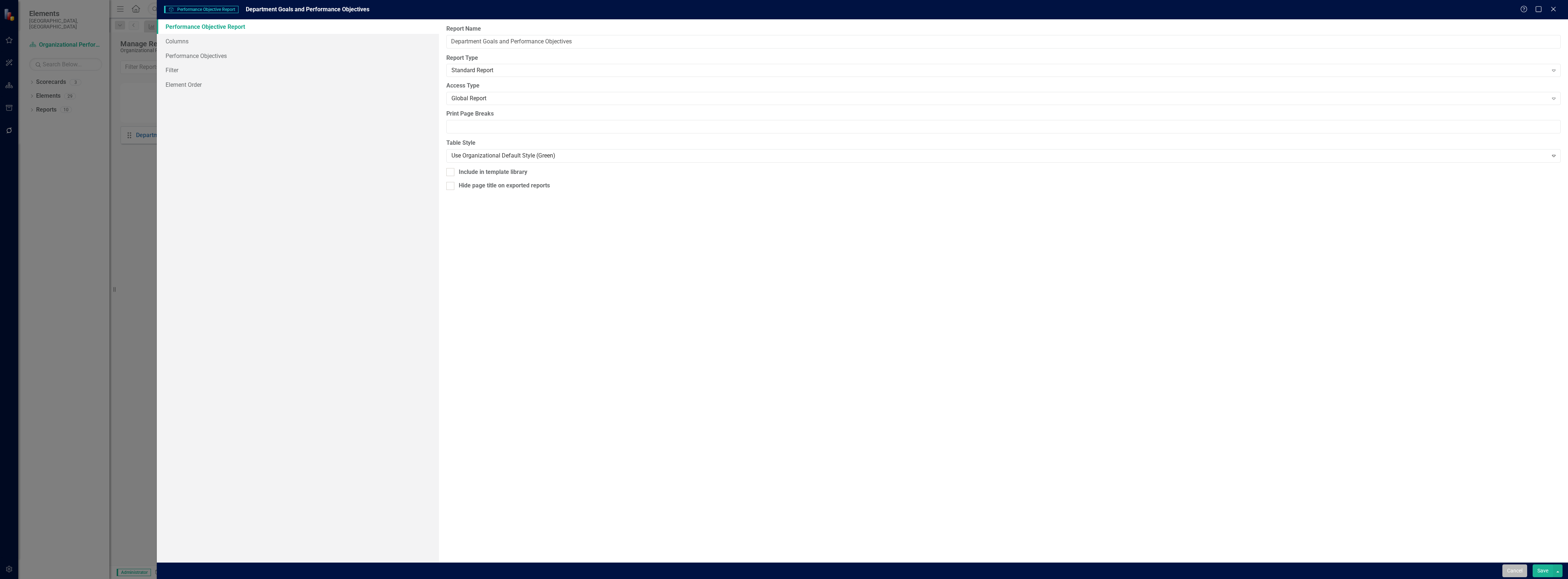
click at [1515, 569] on button "Cancel" at bounding box center [1514, 571] width 25 height 13
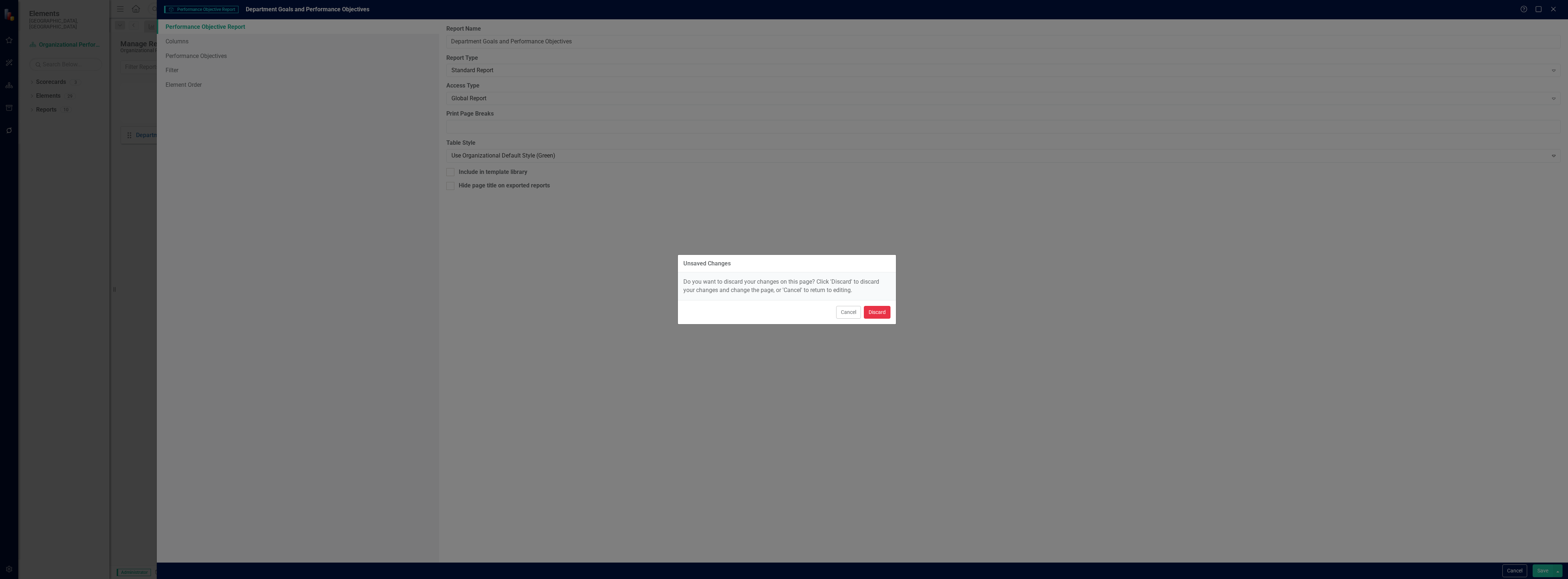
click at [880, 316] on button "Discard" at bounding box center [877, 312] width 27 height 13
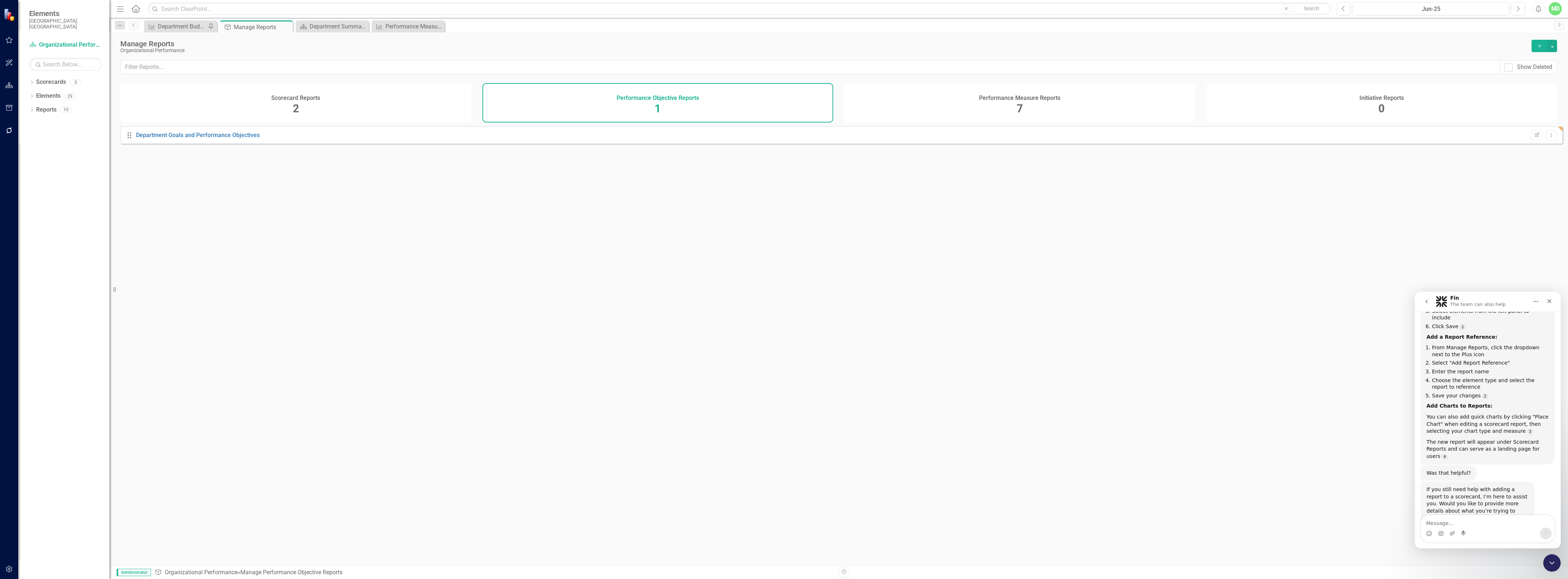
click at [1053, 103] on div "Performance Measure Reports 7" at bounding box center [1019, 103] width 351 height 39
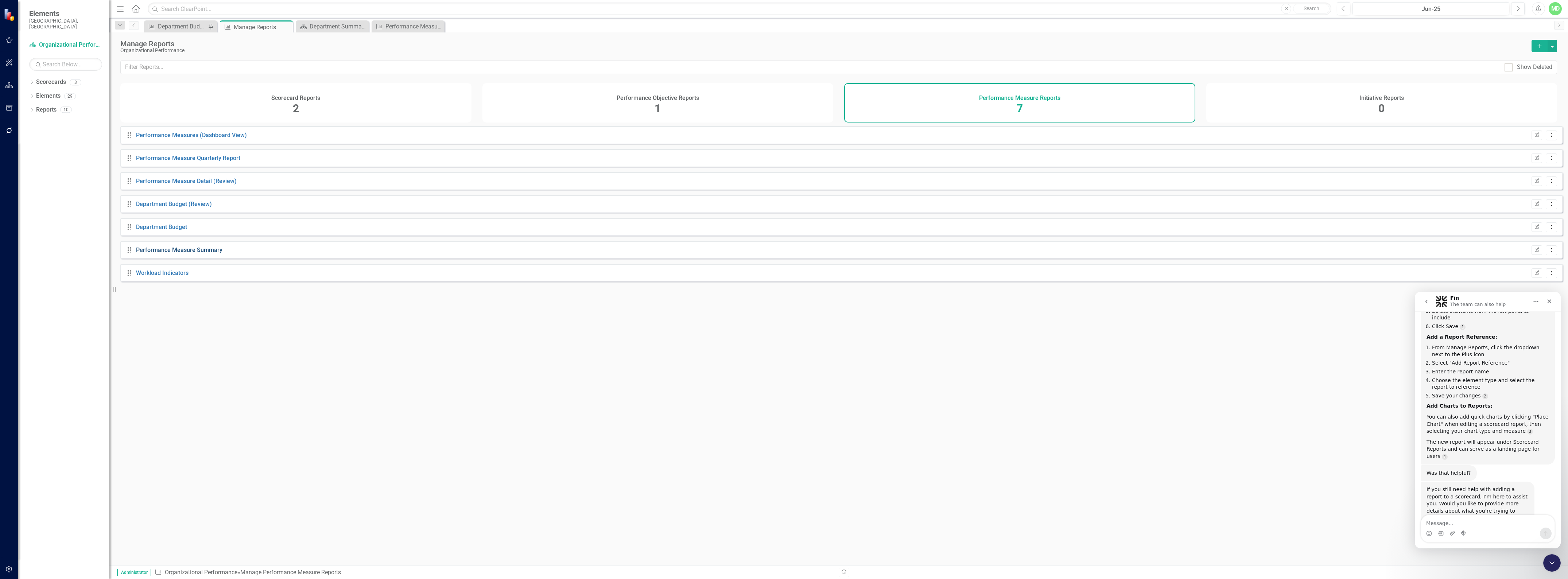
click at [195, 253] on link "Performance Measure Summary" at bounding box center [180, 250] width 86 height 7
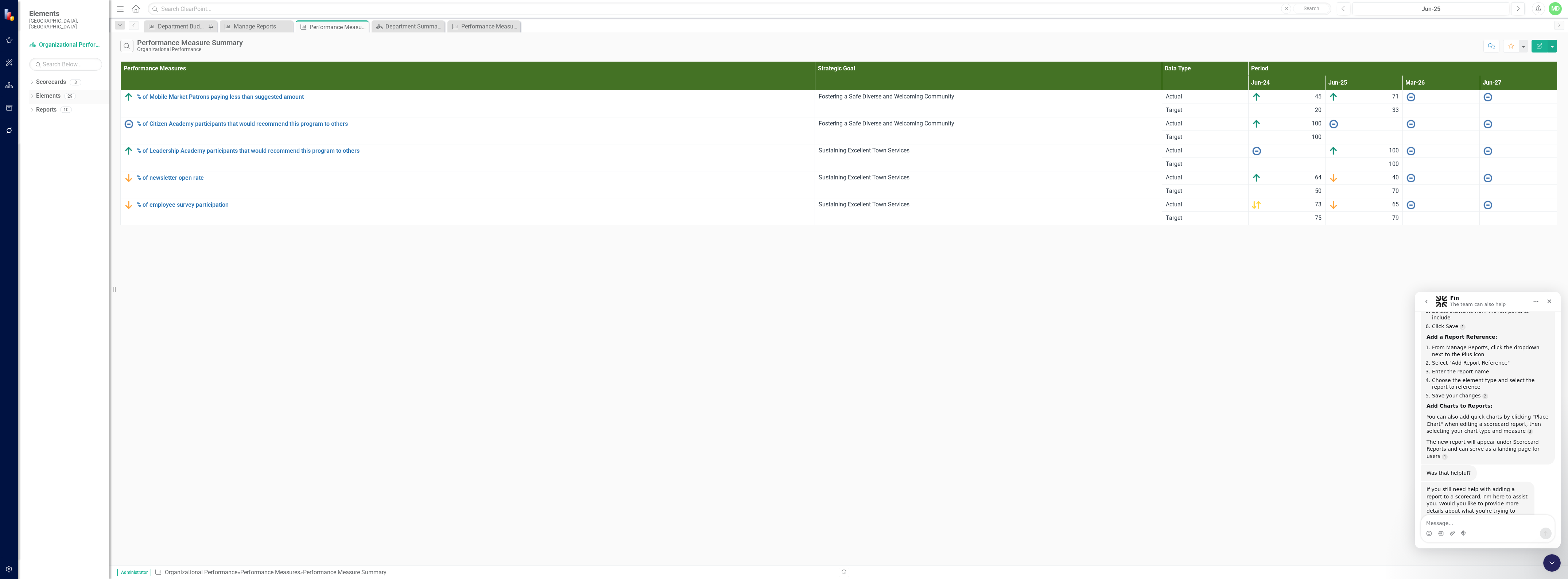
click at [42, 92] on link "Elements" at bounding box center [48, 95] width 25 height 8
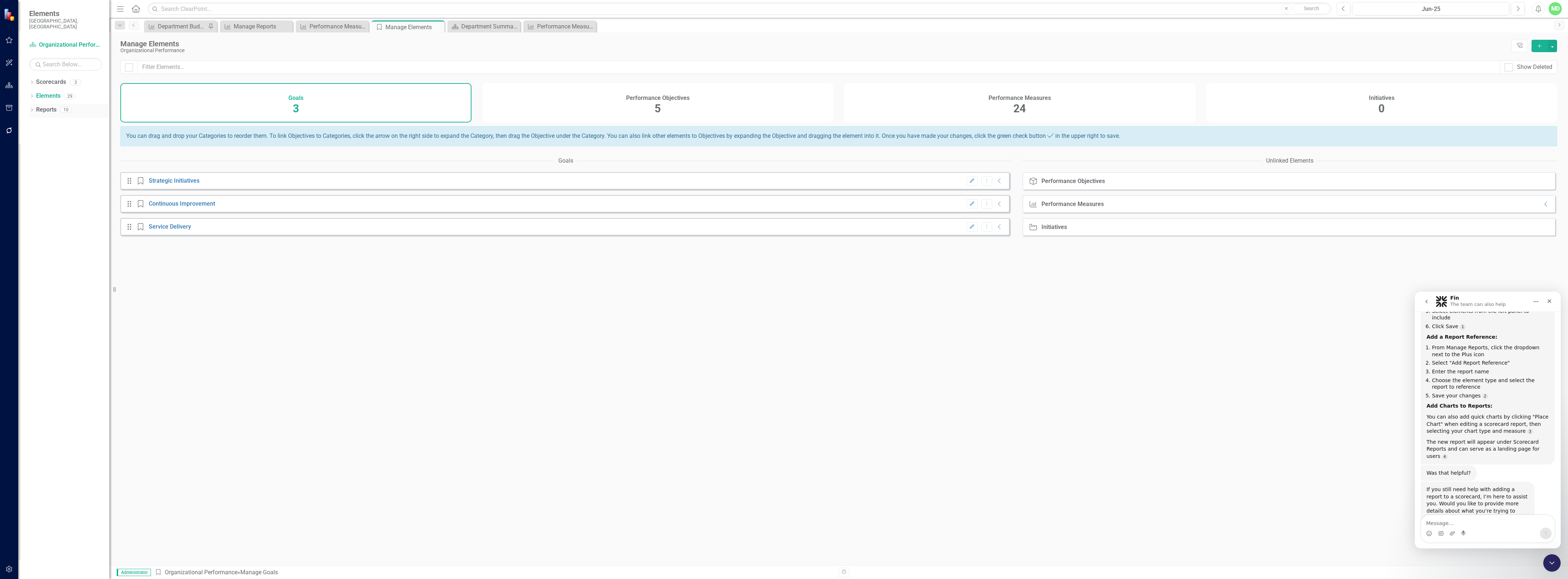
click at [43, 106] on link "Reports" at bounding box center [45, 110] width 20 height 8
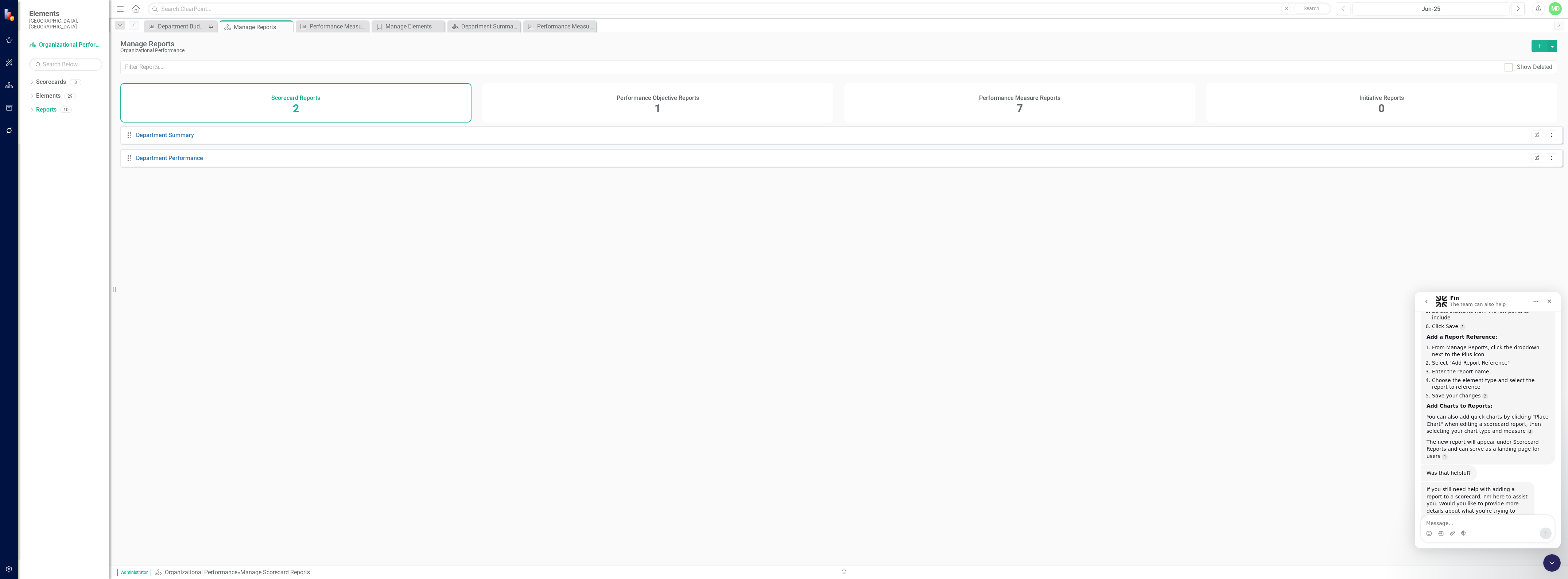
click at [1535, 159] on icon "button" at bounding box center [1537, 158] width 4 height 4
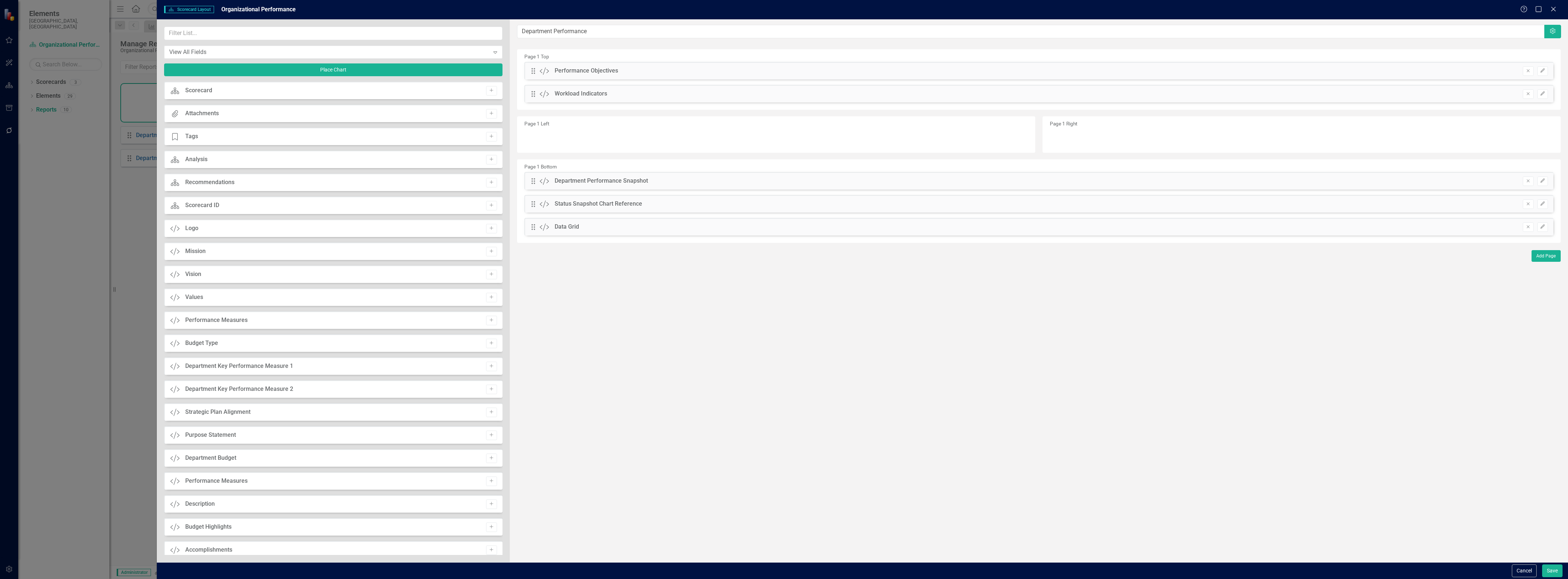
click at [1559, 3] on div "Scorecard Scorecard Layout Organizational Performance Help Maximize Close" at bounding box center [863, 10] width 1412 height 19
click at [1558, 4] on div "Scorecard Scorecard Layout Organizational Performance Help Maximize Close" at bounding box center [863, 10] width 1412 height 19
click at [1554, 8] on icon at bounding box center [1553, 8] width 5 height 5
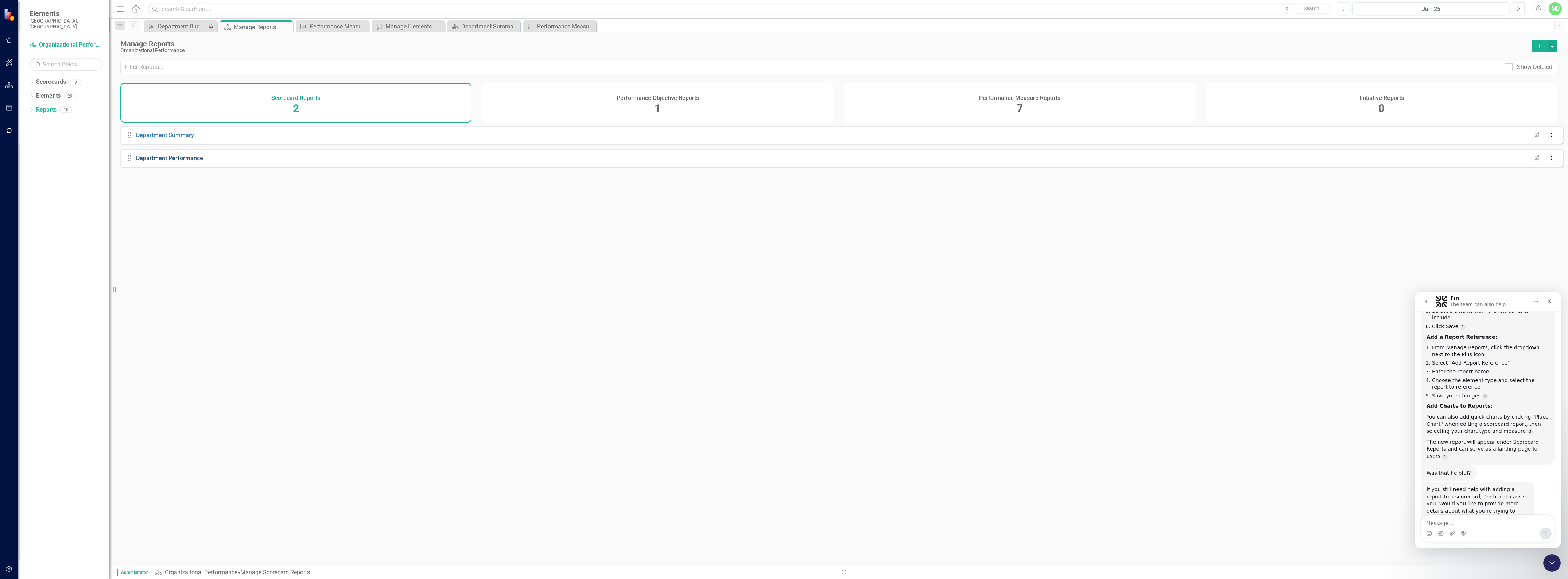
click at [180, 162] on link "Department Performance" at bounding box center [170, 158] width 67 height 7
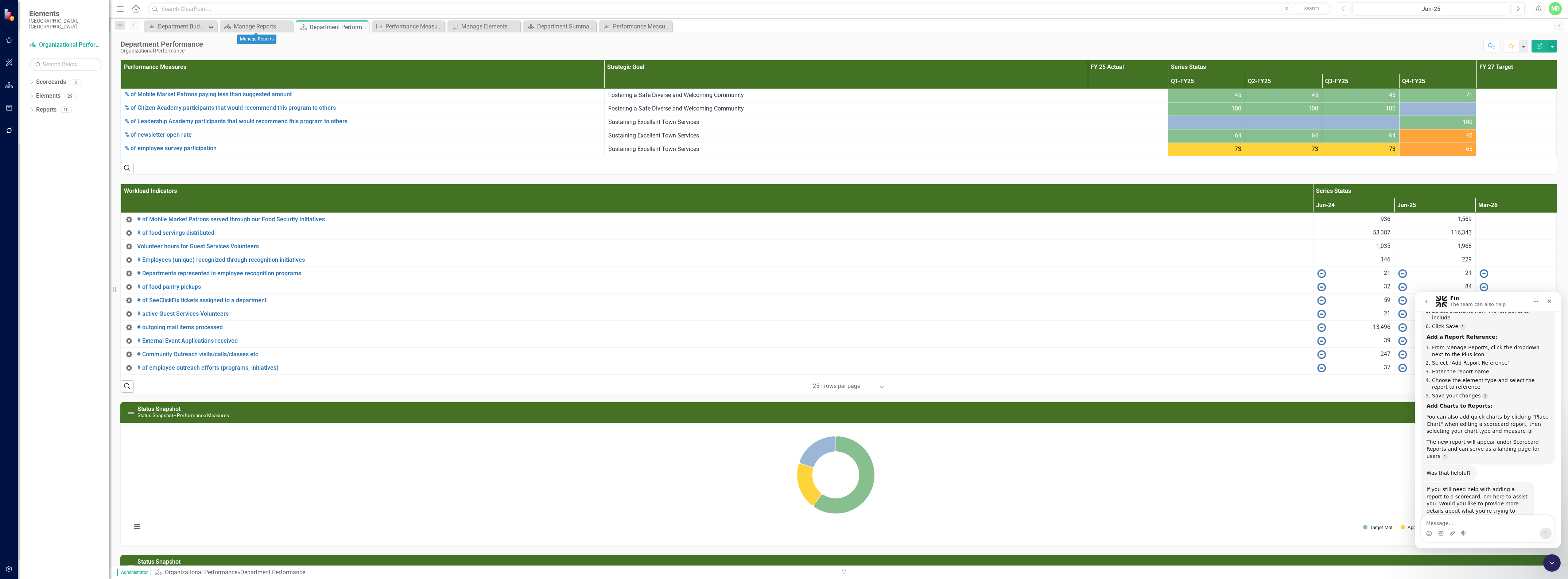
click at [267, 19] on div "Dropdown Search Performance Measure Department Budget Pin Scorecard Manage Repo…" at bounding box center [839, 25] width 1459 height 15
click at [264, 28] on div "Manage Reports" at bounding box center [258, 26] width 48 height 9
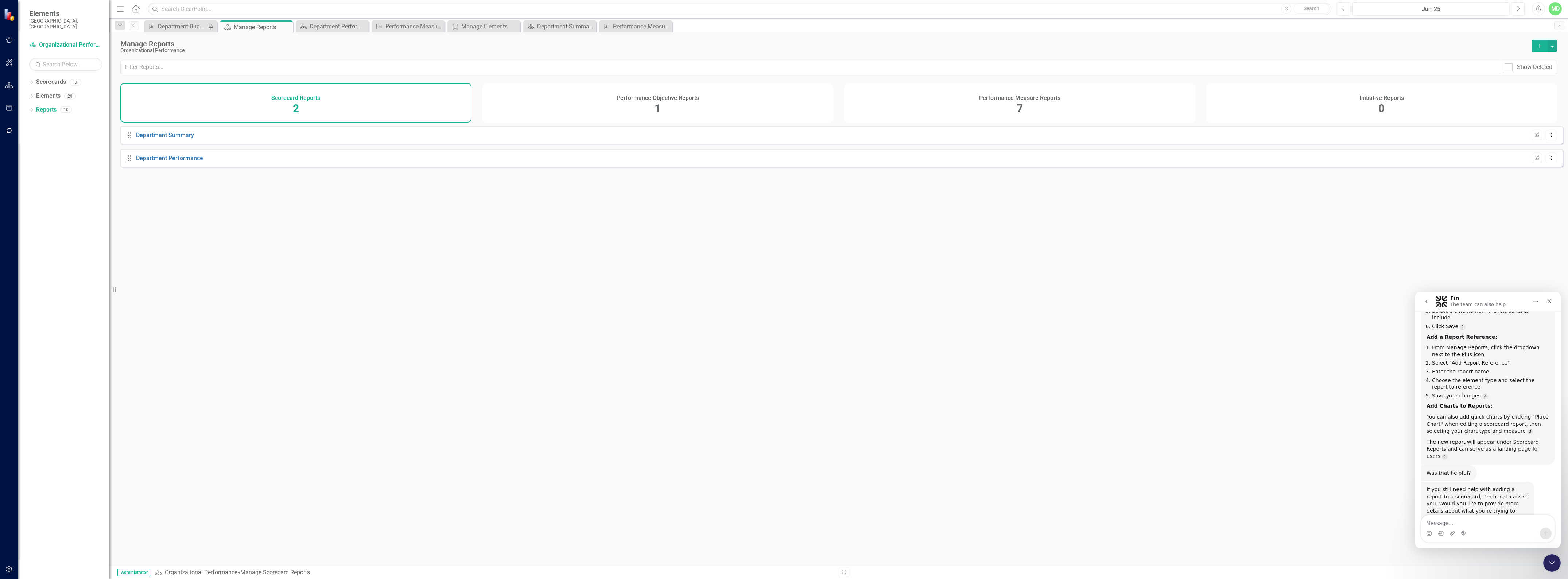
click at [991, 101] on div "Performance Measure Reports 7" at bounding box center [1019, 103] width 351 height 39
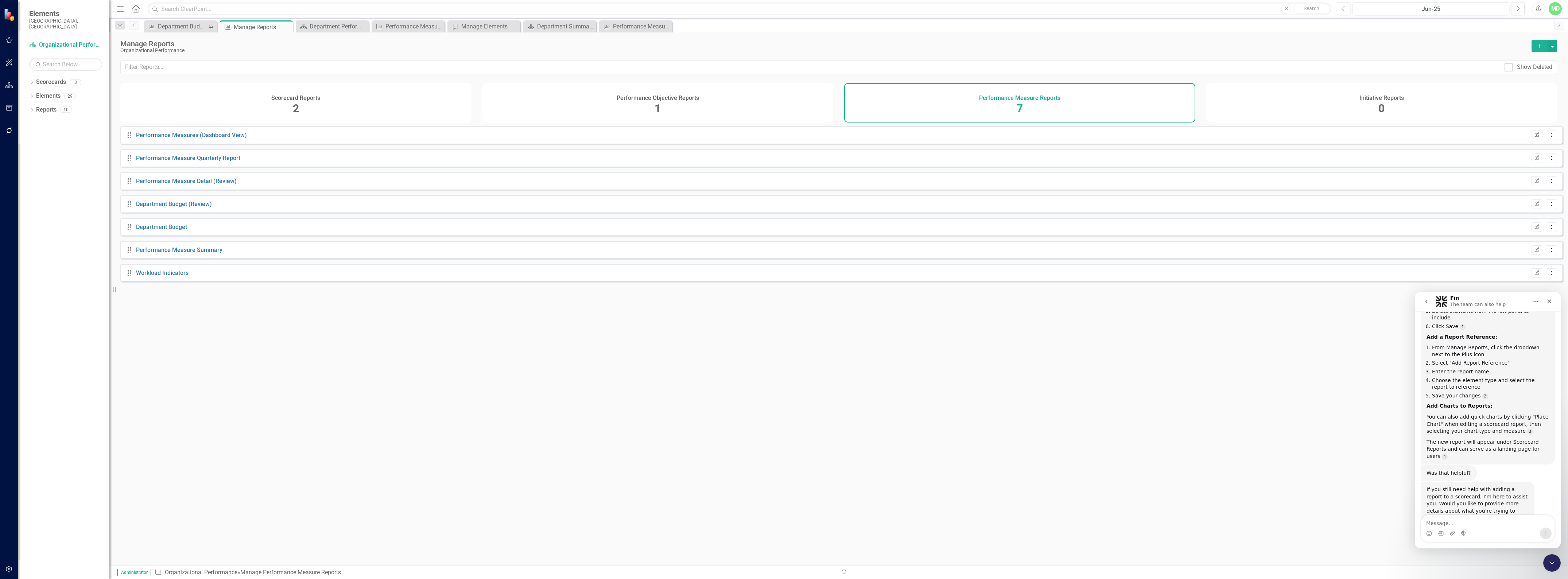
click at [1534, 138] on icon "Edit Report" at bounding box center [1537, 136] width 5 height 4
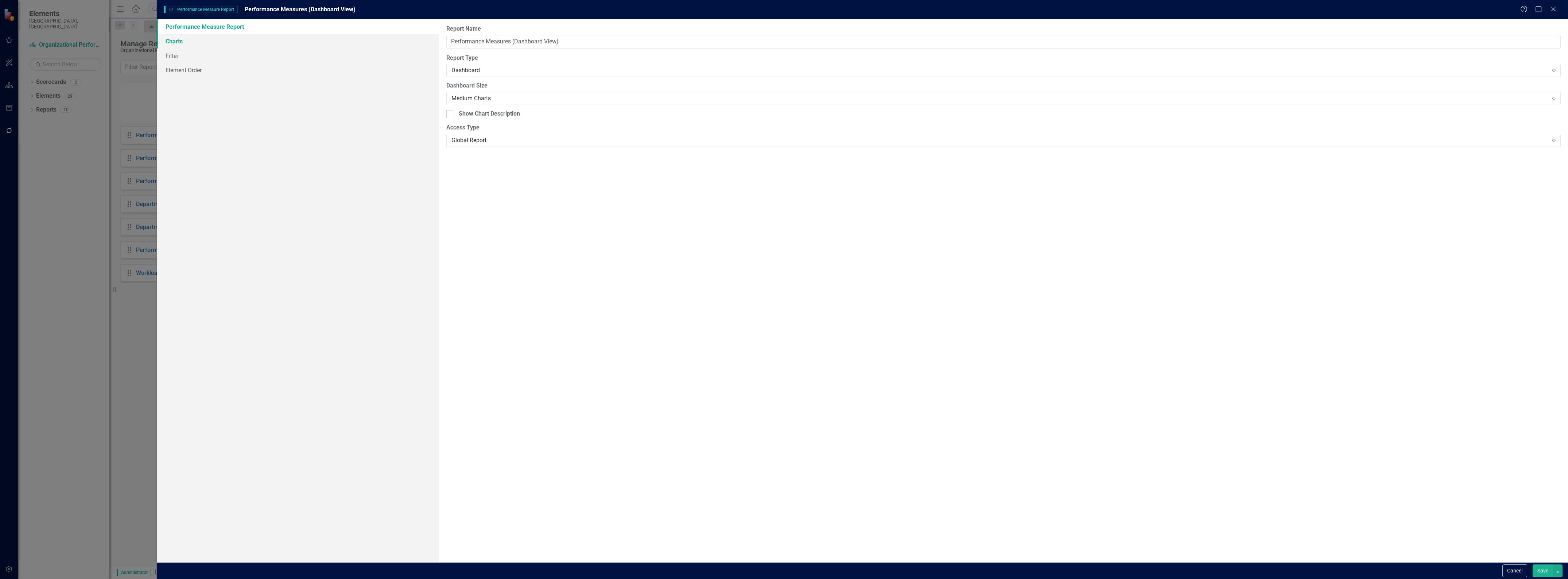
click at [181, 41] on link "Charts" at bounding box center [298, 42] width 282 height 15
click at [163, 57] on link "Filter" at bounding box center [298, 56] width 282 height 15
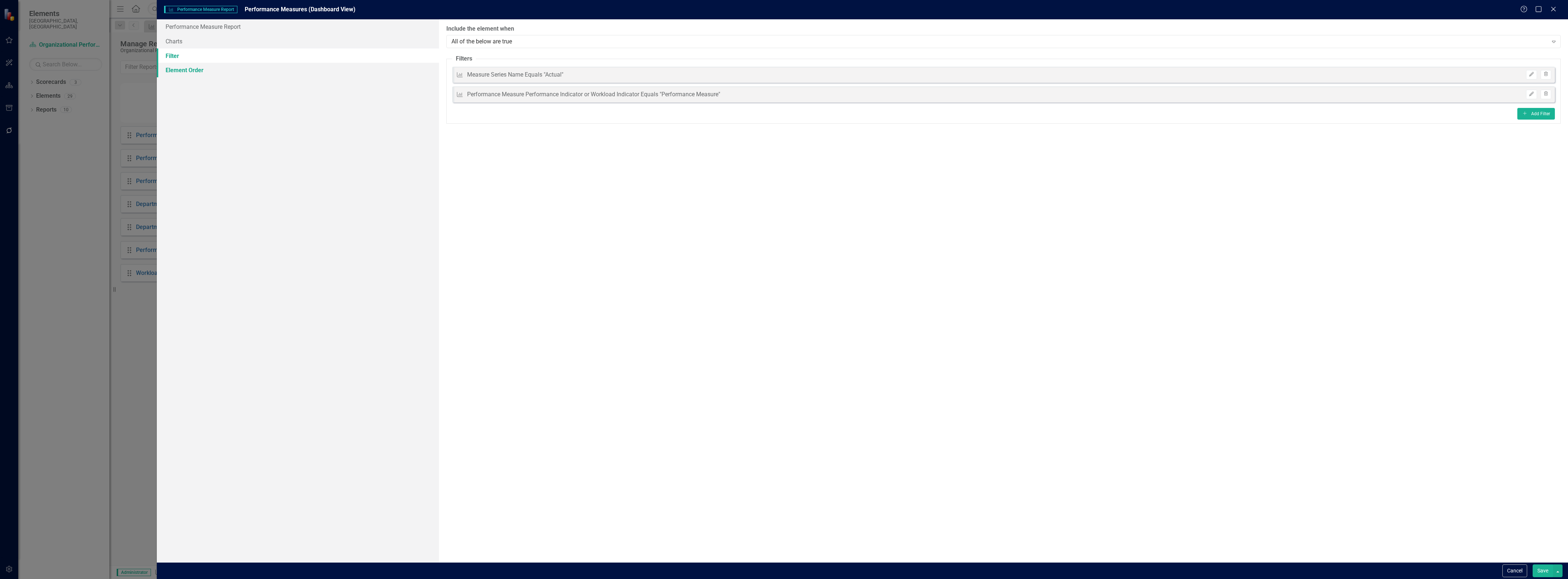
click at [196, 74] on link "Element Order" at bounding box center [298, 70] width 282 height 15
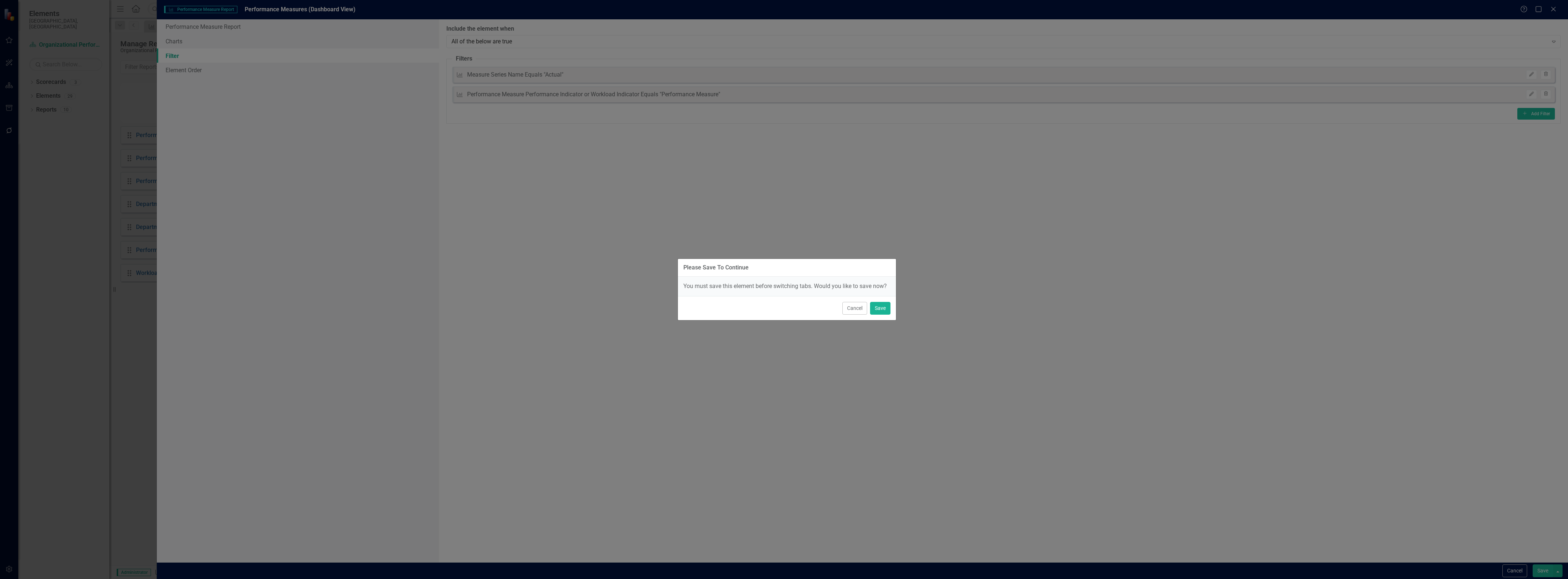
click at [846, 296] on div "You must save this element before switching tabs. Would you like to save now?" at bounding box center [787, 287] width 218 height 19
click at [852, 312] on button "Cancel" at bounding box center [854, 308] width 25 height 13
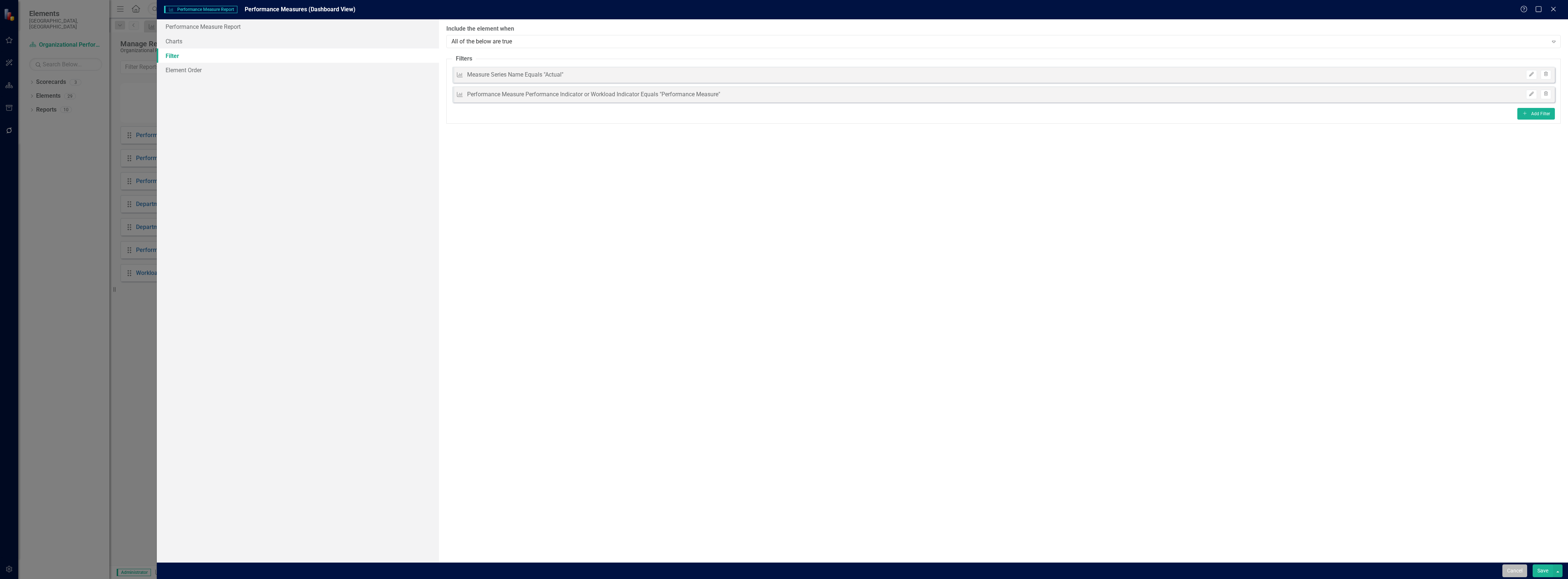
click at [1510, 567] on button "Cancel" at bounding box center [1514, 571] width 25 height 13
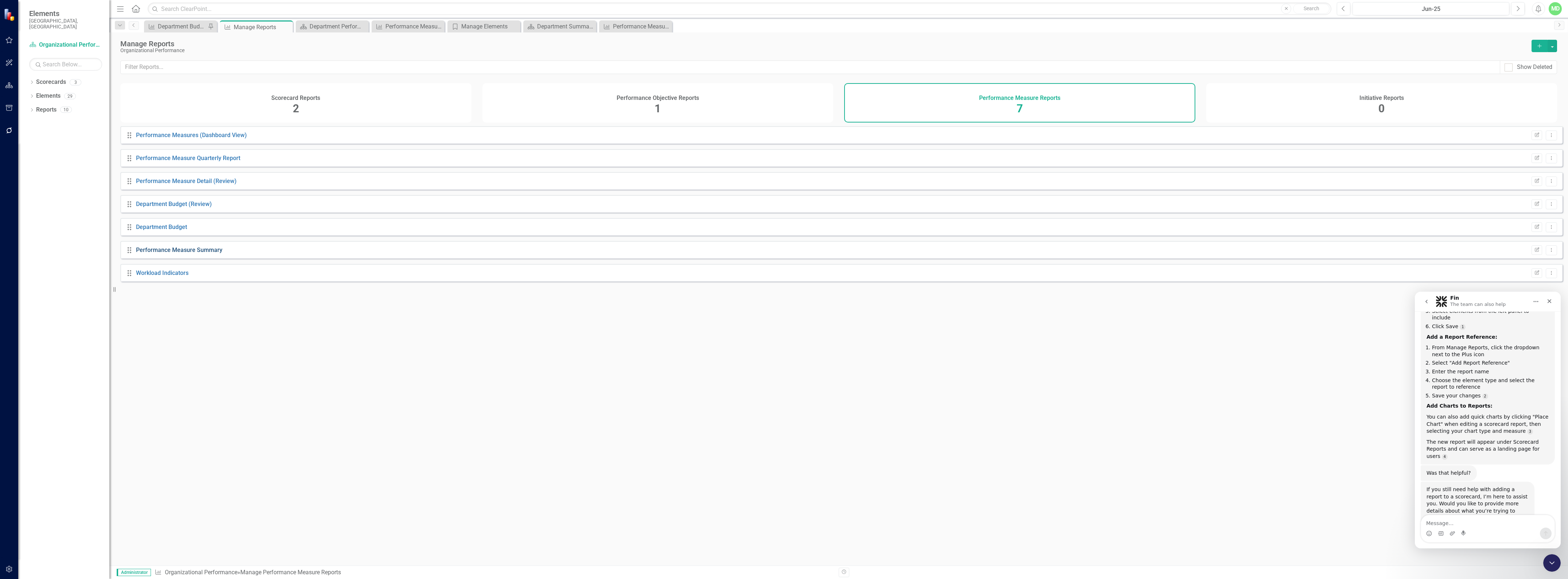
click at [158, 253] on link "Performance Measure Summary" at bounding box center [180, 250] width 86 height 7
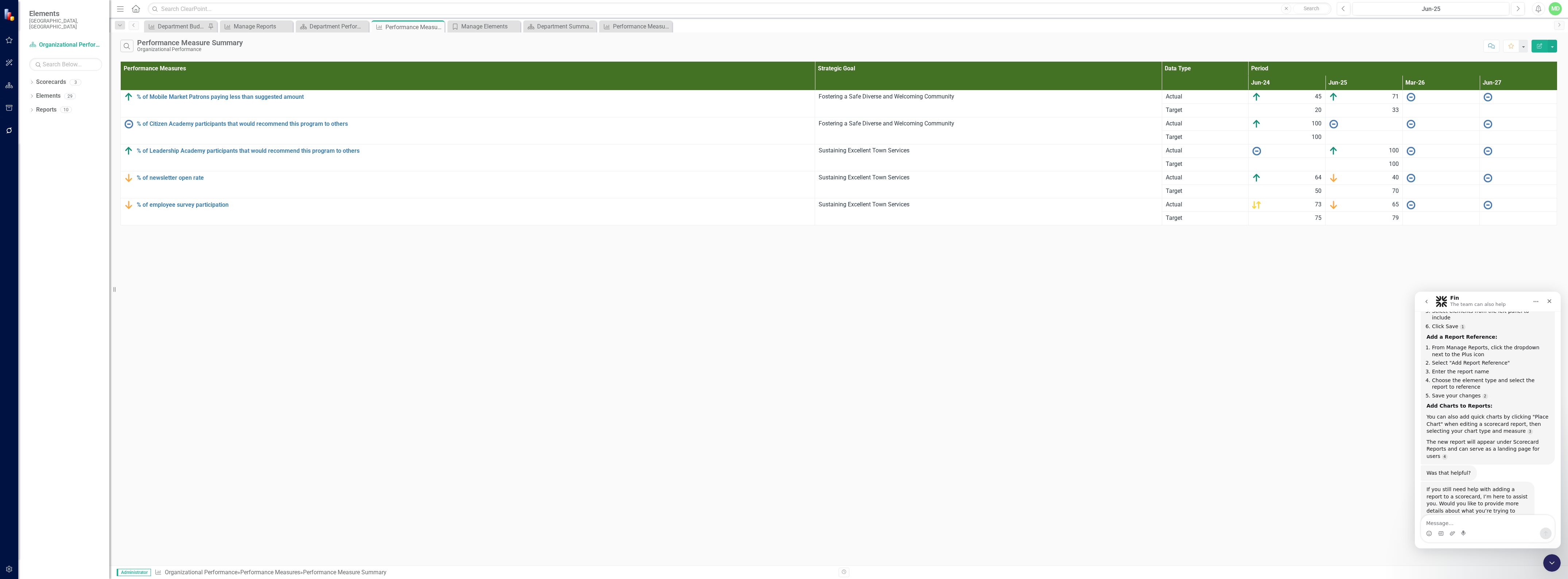
click at [1540, 44] on icon "button" at bounding box center [1540, 45] width 5 height 5
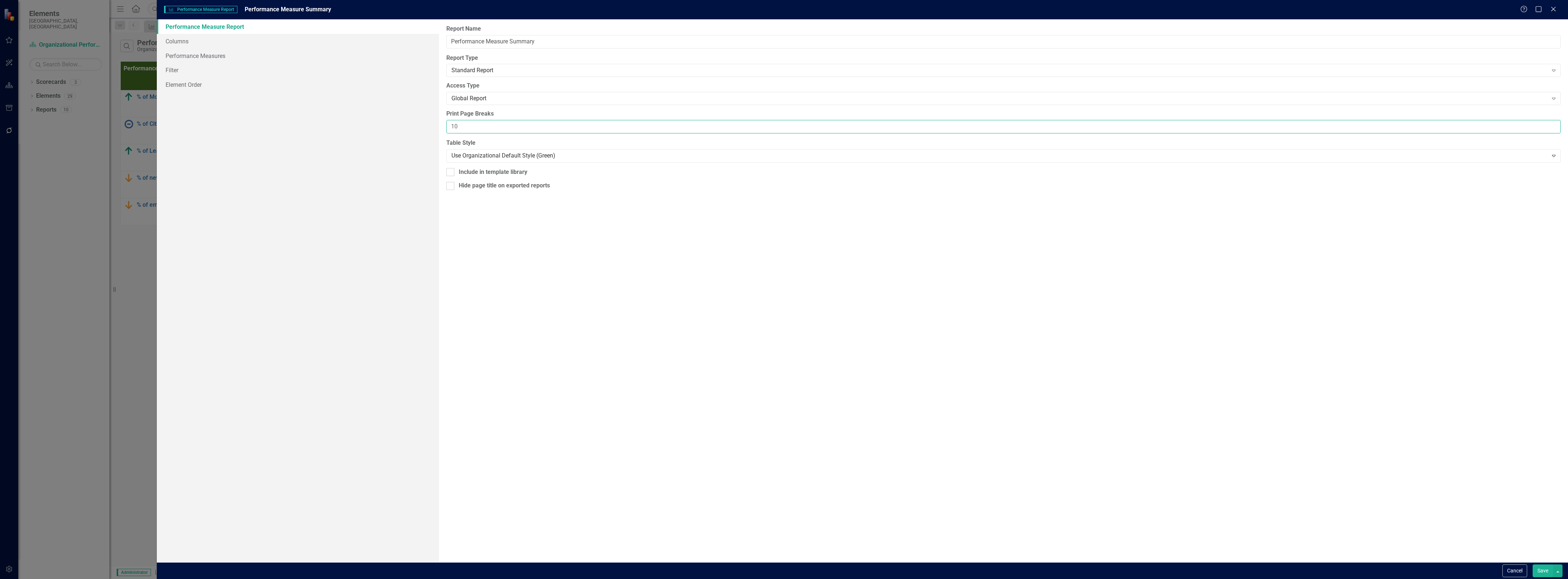
click at [469, 127] on input "10" at bounding box center [1003, 127] width 1114 height 13
type input "12"
click at [173, 44] on link "Columns" at bounding box center [298, 42] width 282 height 15
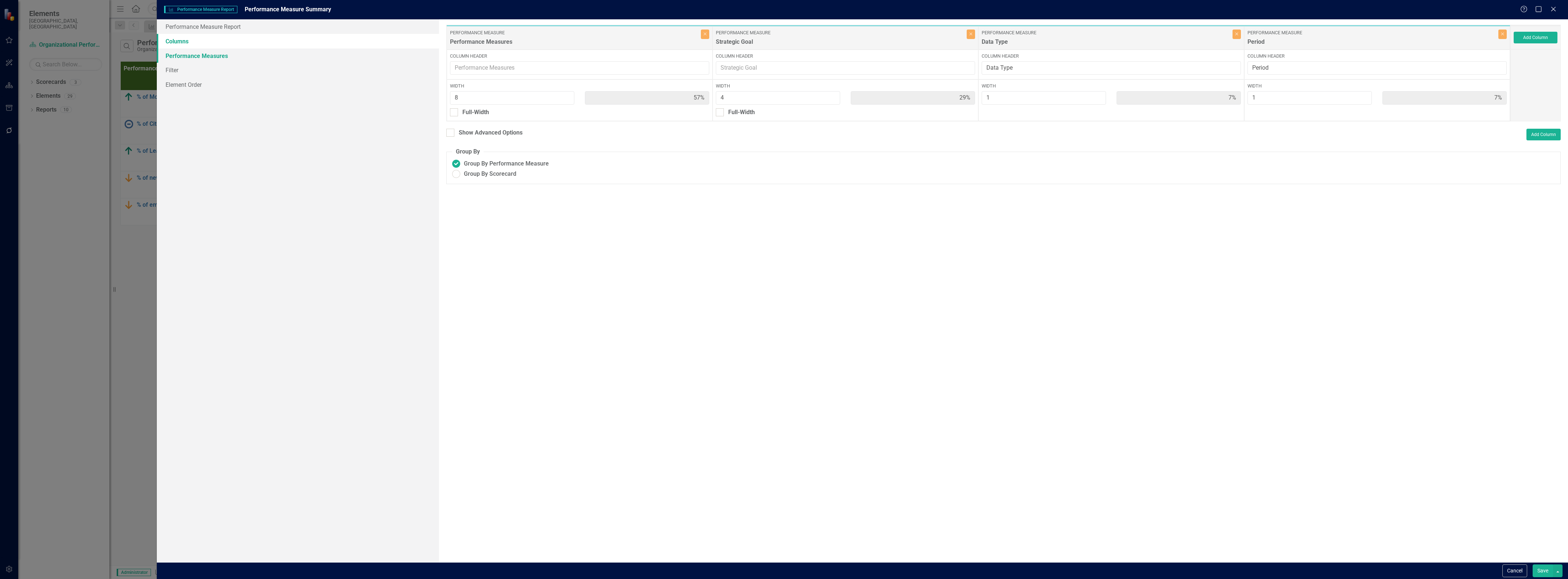
click at [184, 54] on link "Performance Measures" at bounding box center [298, 56] width 282 height 15
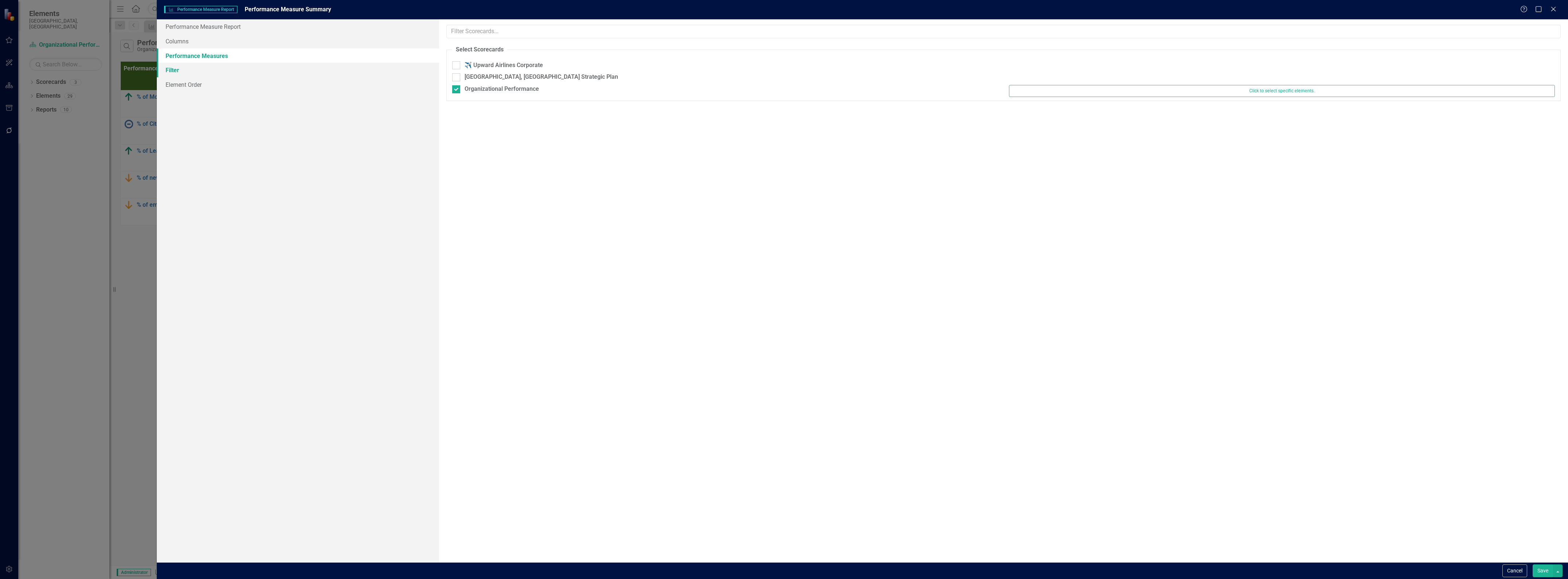
click at [168, 72] on link "Filter" at bounding box center [298, 70] width 282 height 15
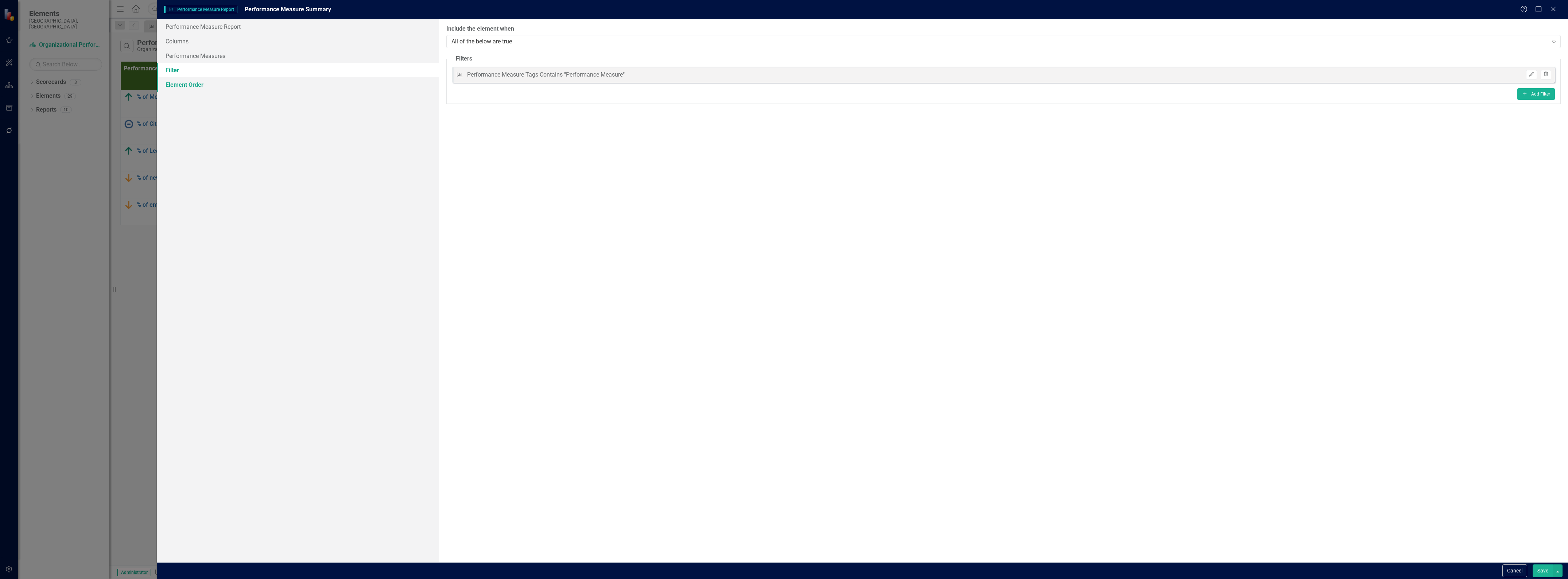
click at [179, 84] on link "Element Order" at bounding box center [298, 85] width 282 height 15
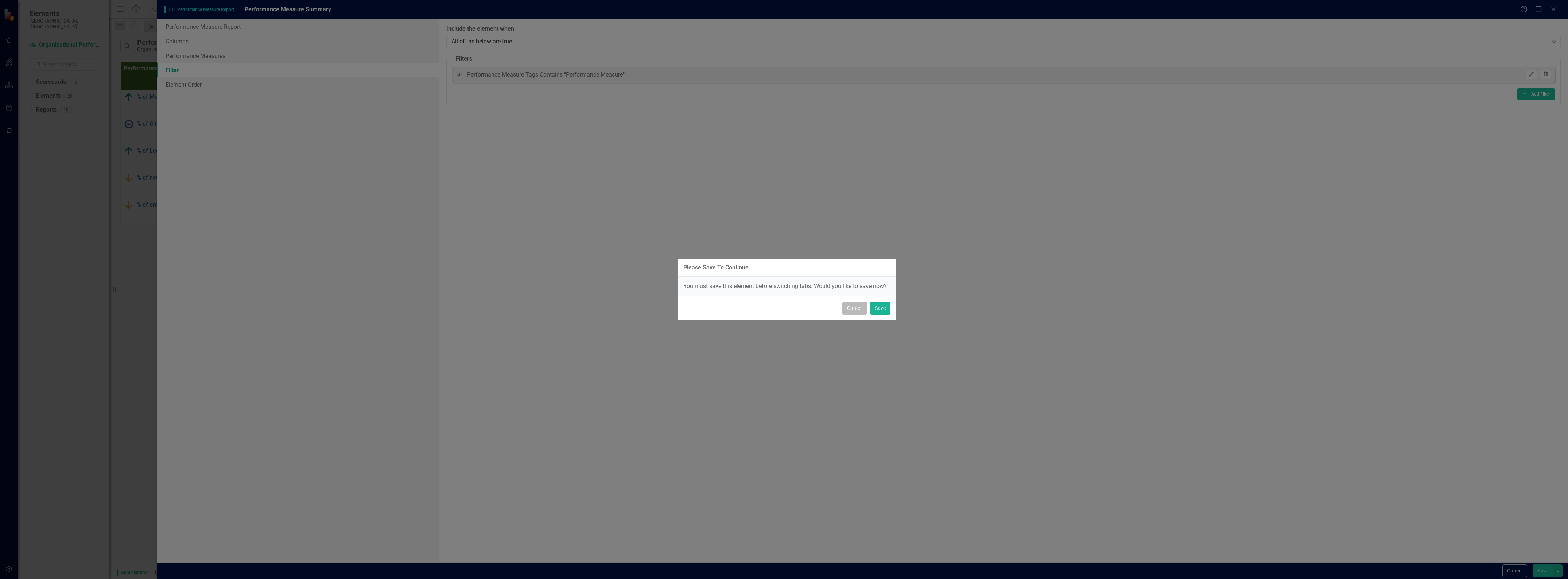
click at [854, 314] on button "Cancel" at bounding box center [854, 308] width 25 height 13
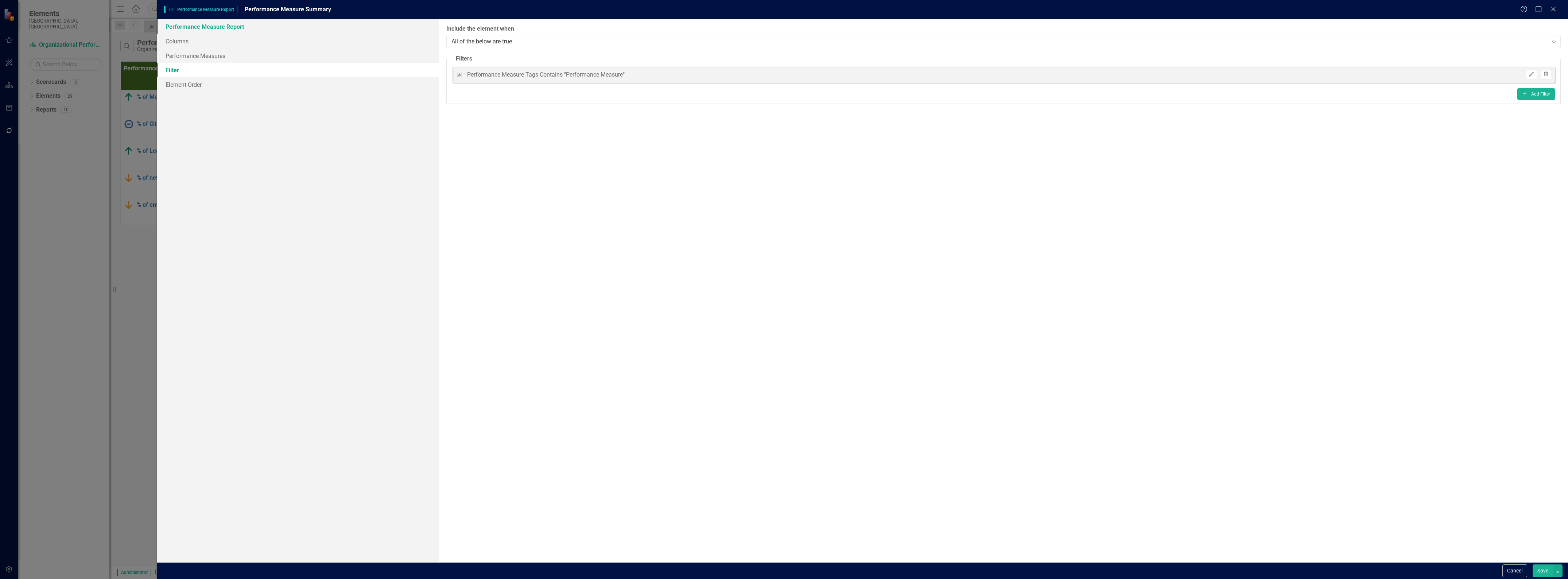
click at [177, 26] on link "Performance Measure Report" at bounding box center [298, 27] width 282 height 15
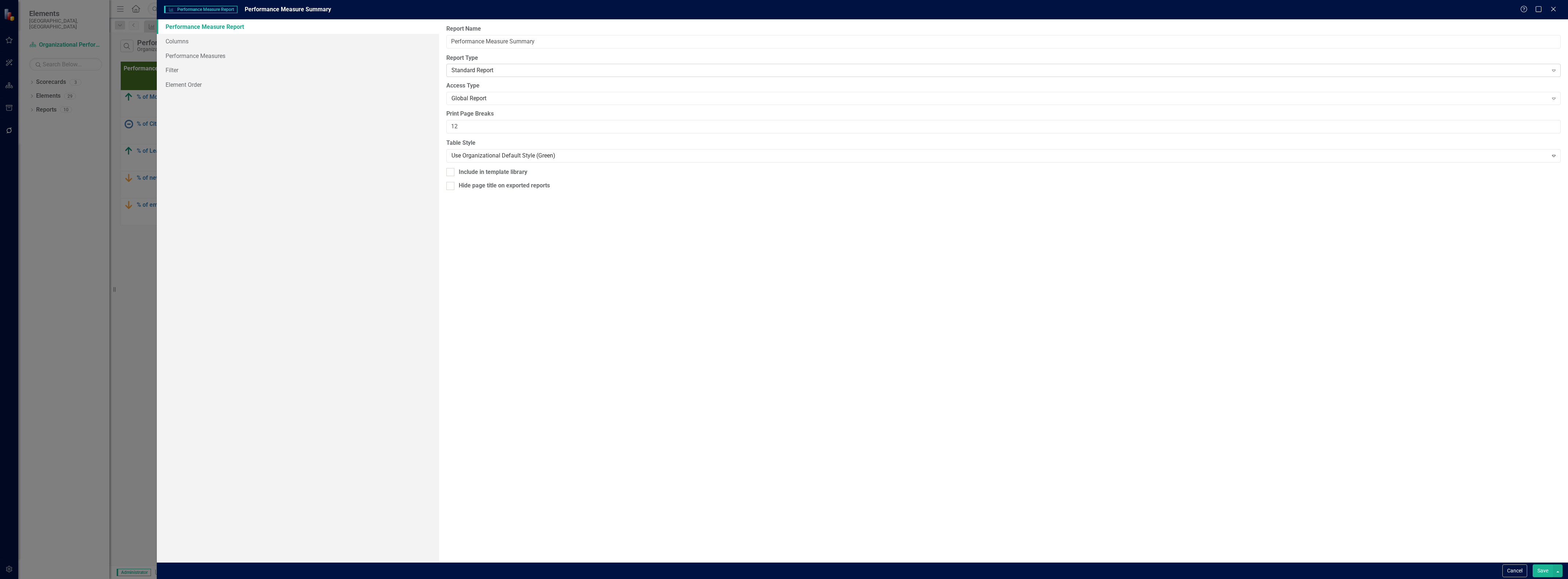
click at [1543, 72] on div "Standard Report" at bounding box center [1000, 70] width 1096 height 8
click at [1540, 571] on button "Save" at bounding box center [1543, 571] width 20 height 13
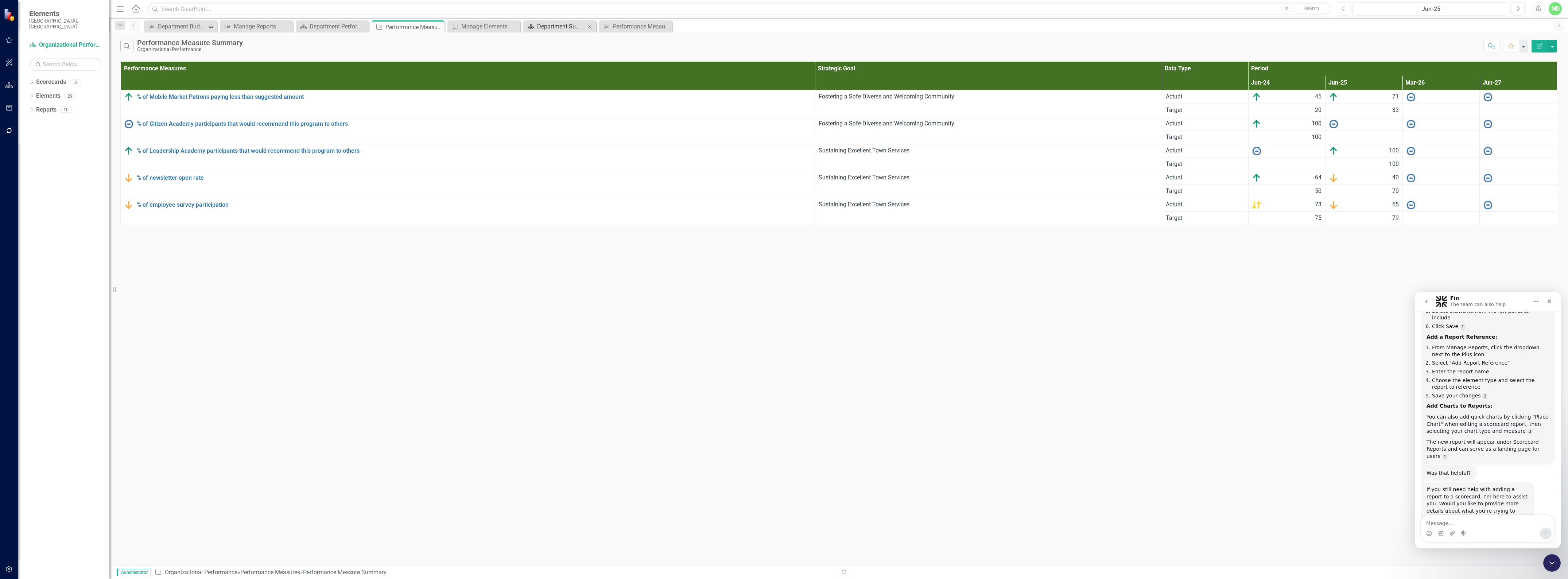
click at [550, 23] on div "Department Summary" at bounding box center [561, 26] width 48 height 9
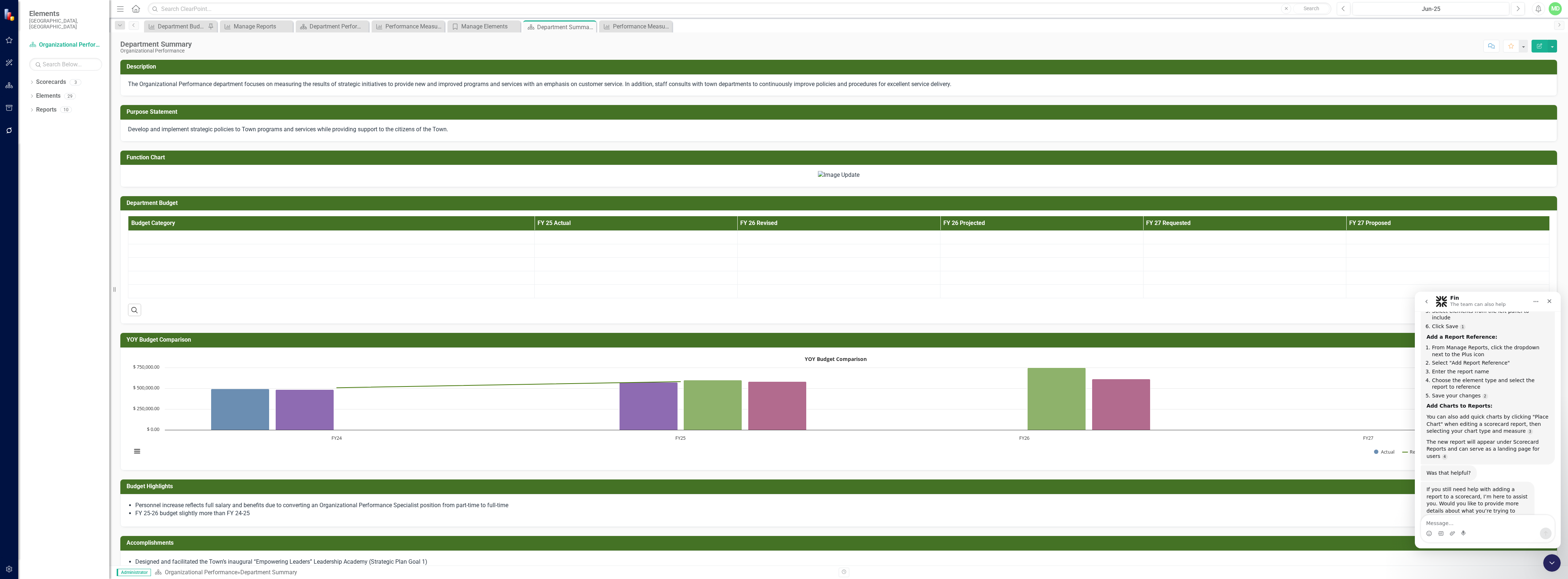
click at [1540, 45] on icon "button" at bounding box center [1540, 45] width 5 height 5
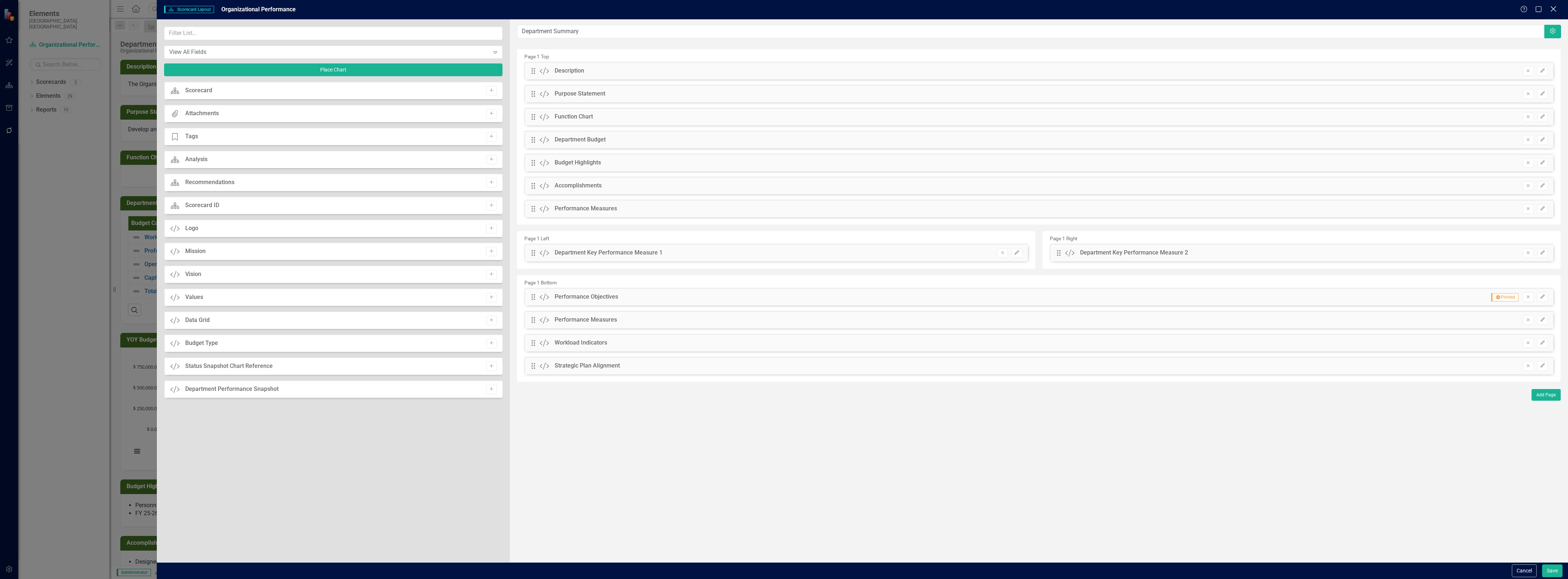
click at [1552, 13] on div "Close" at bounding box center [1553, 9] width 9 height 10
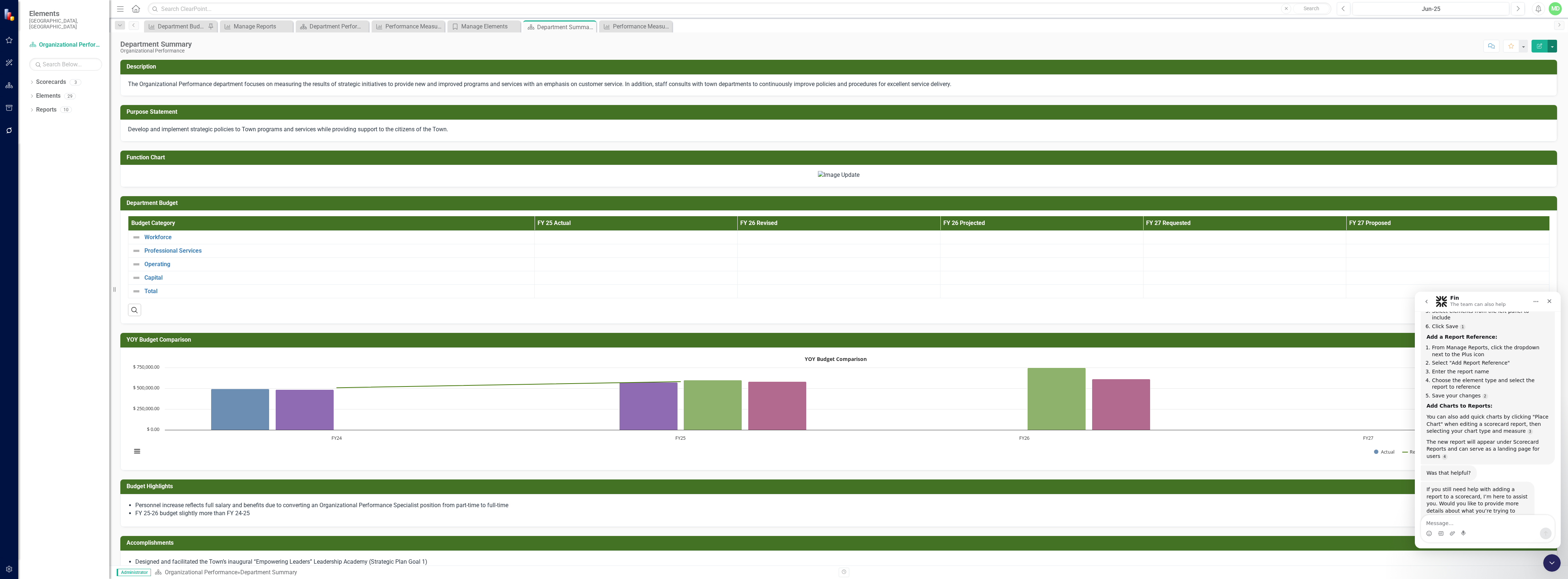
click at [1555, 48] on button "button" at bounding box center [1552, 45] width 10 height 13
click at [1526, 96] on link "PDF Export to PDF" at bounding box center [1527, 103] width 59 height 13
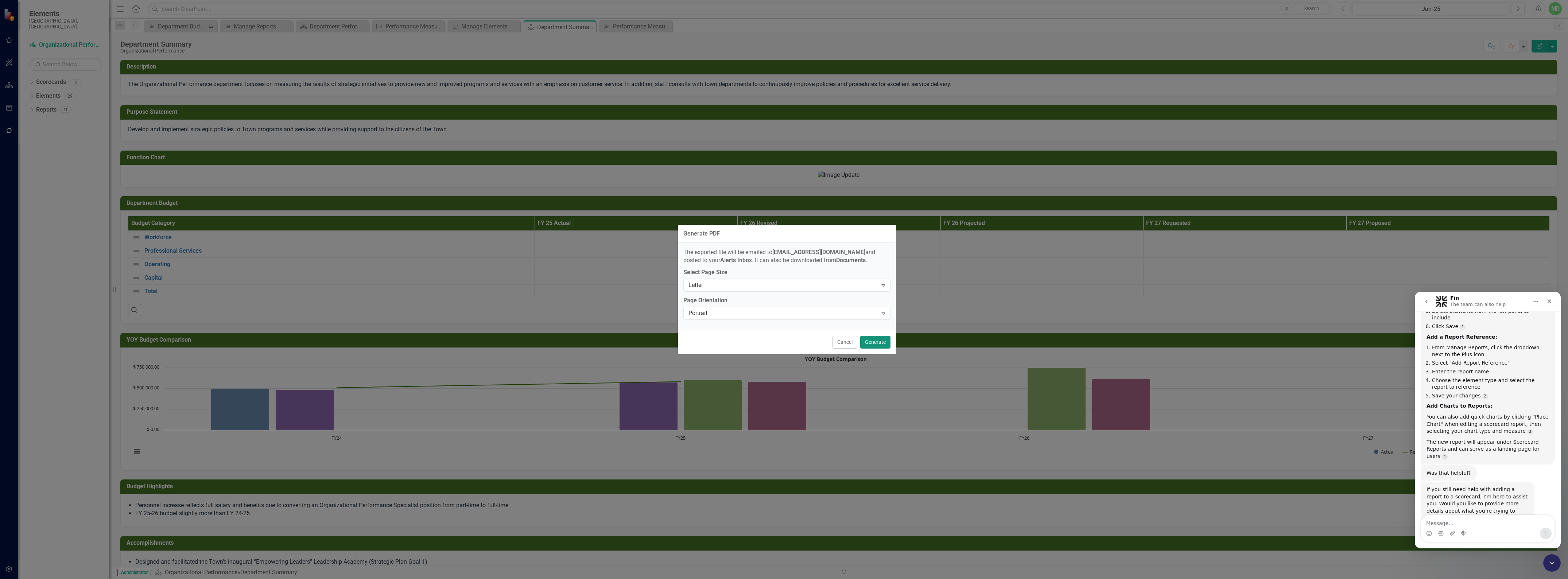
click at [877, 344] on button "Generate" at bounding box center [875, 342] width 31 height 13
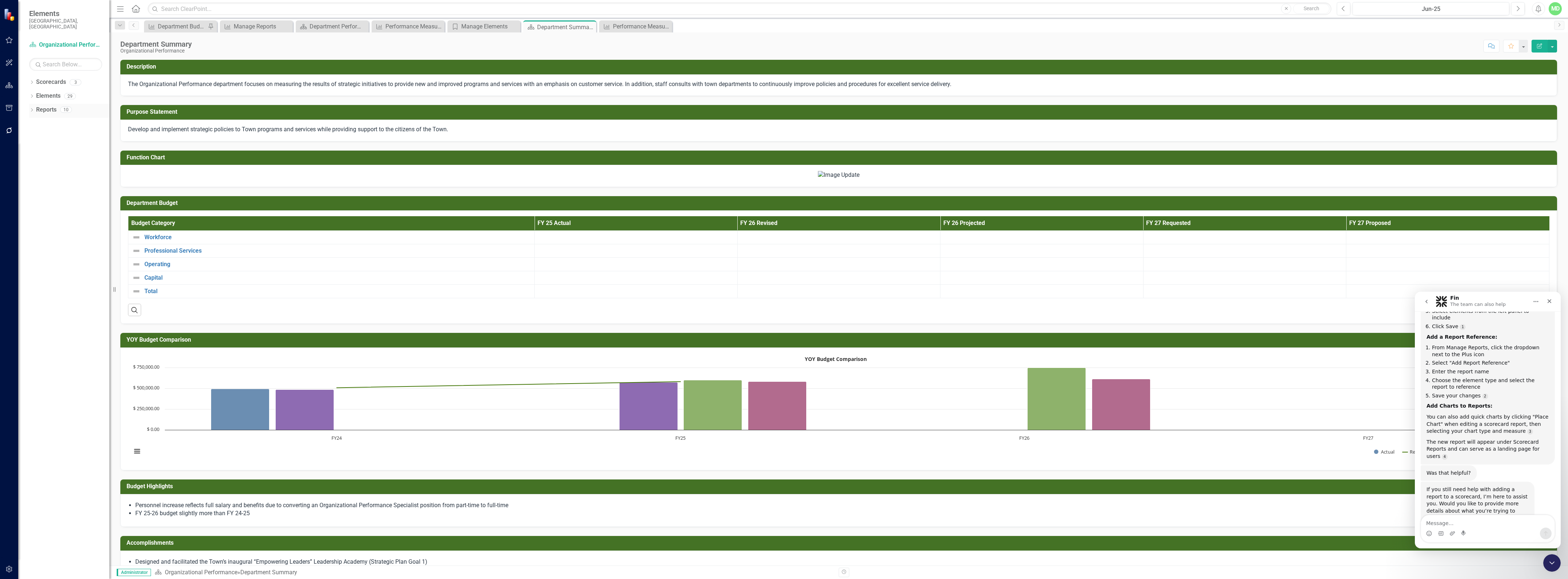
click at [49, 106] on link "Reports" at bounding box center [45, 110] width 20 height 8
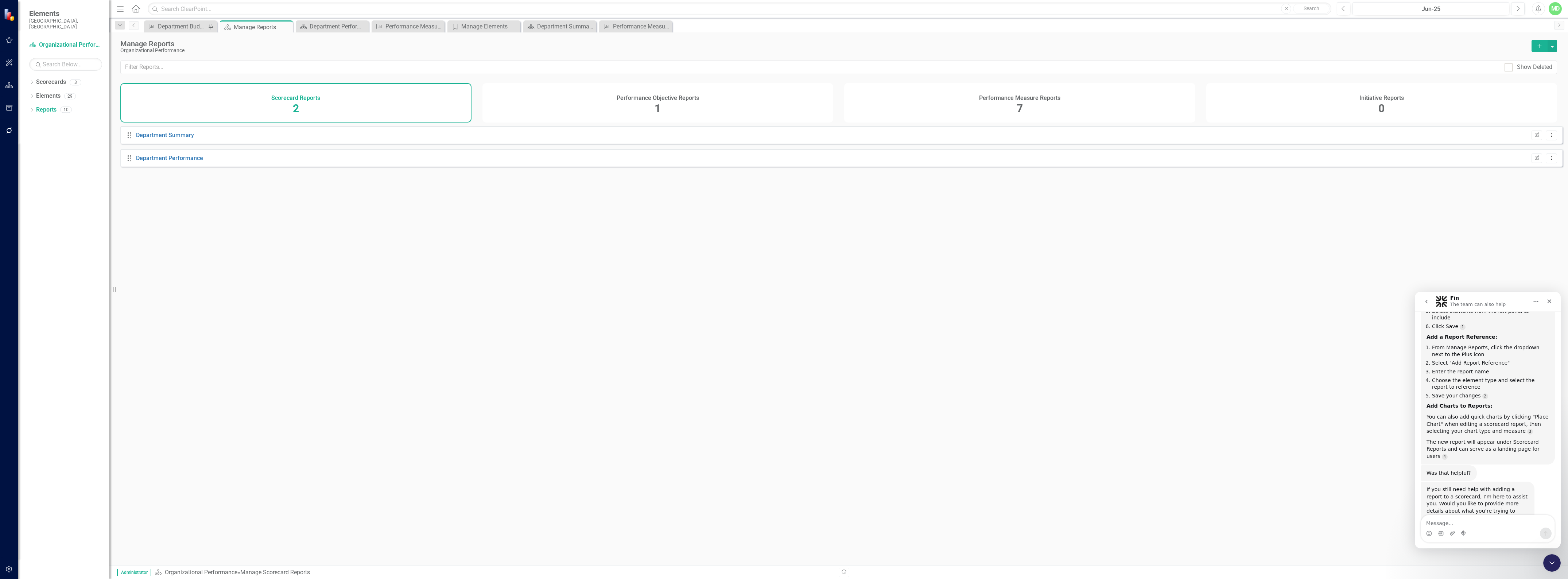
click at [1018, 110] on span "7" at bounding box center [1020, 108] width 6 height 13
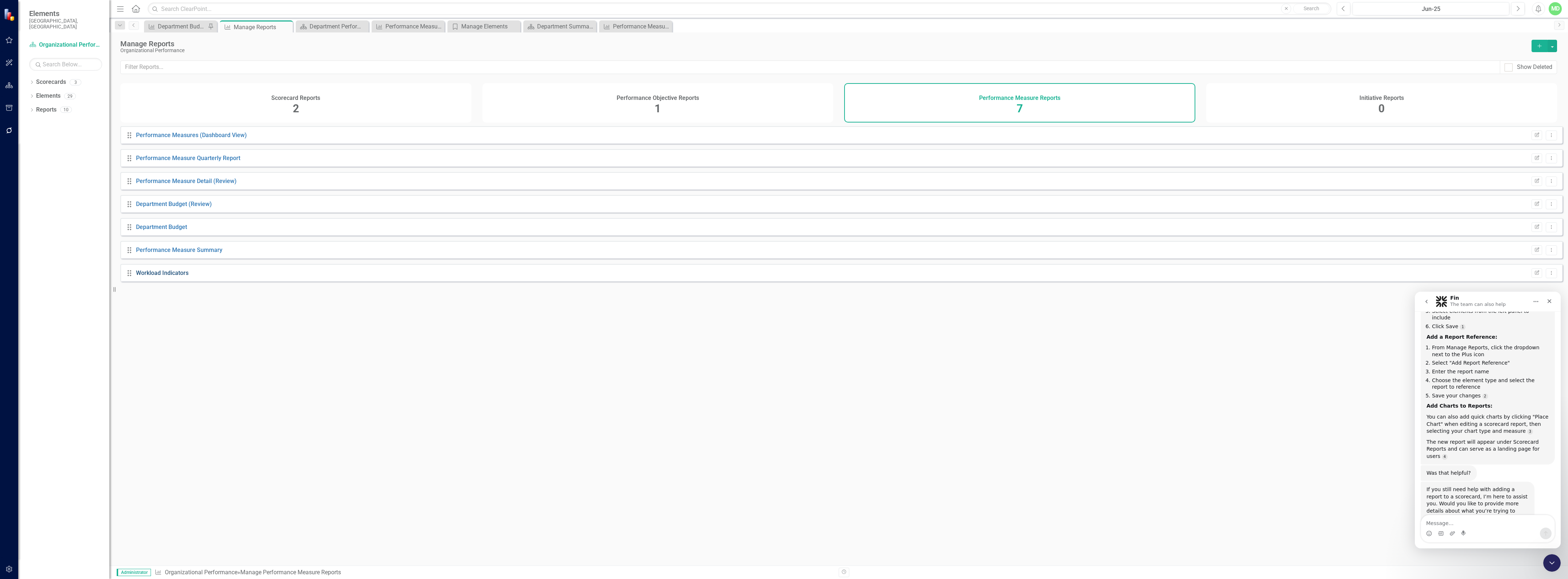
click at [162, 276] on link "Workload Indicators" at bounding box center [162, 273] width 53 height 7
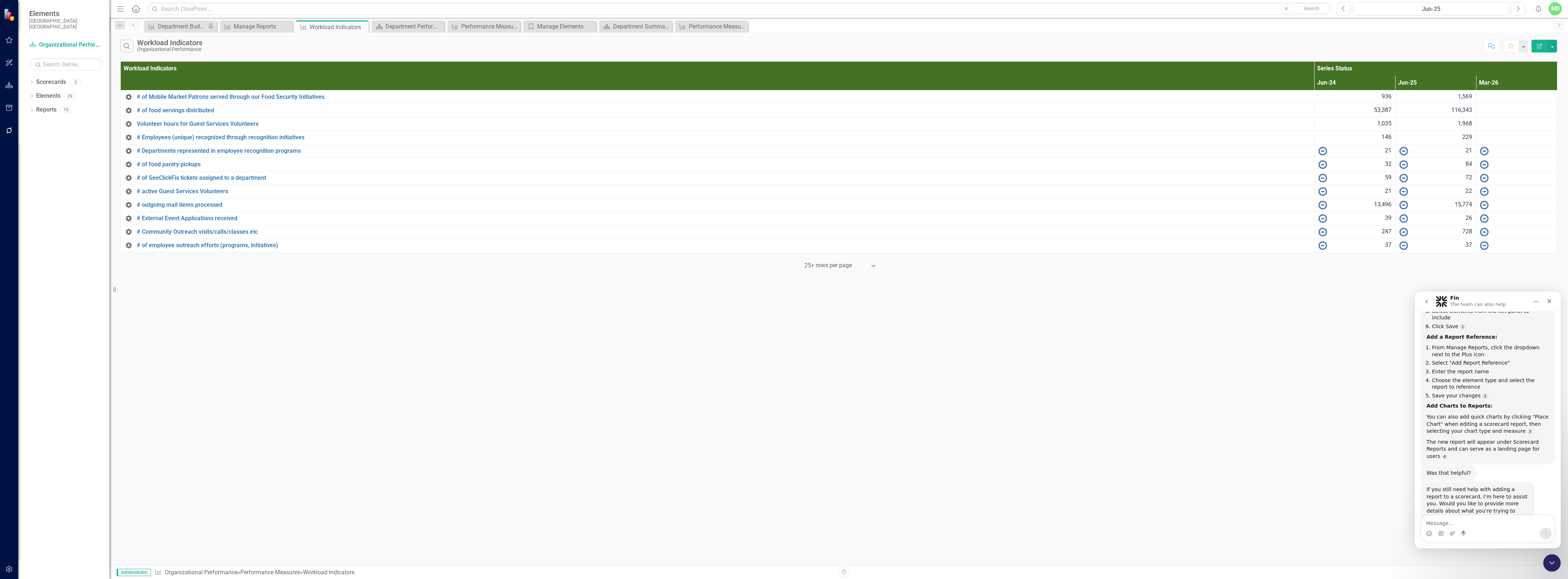
click at [1537, 46] on icon "Edit Report" at bounding box center [1540, 45] width 7 height 5
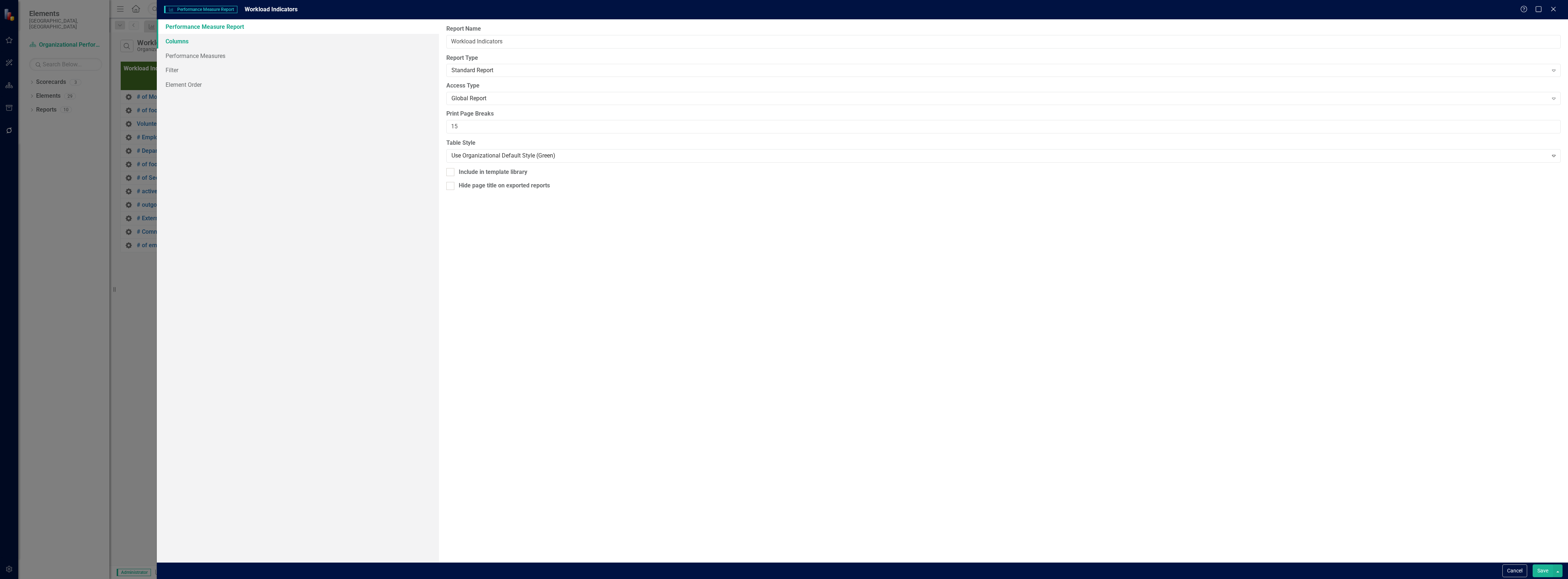
click at [167, 40] on link "Columns" at bounding box center [298, 42] width 282 height 15
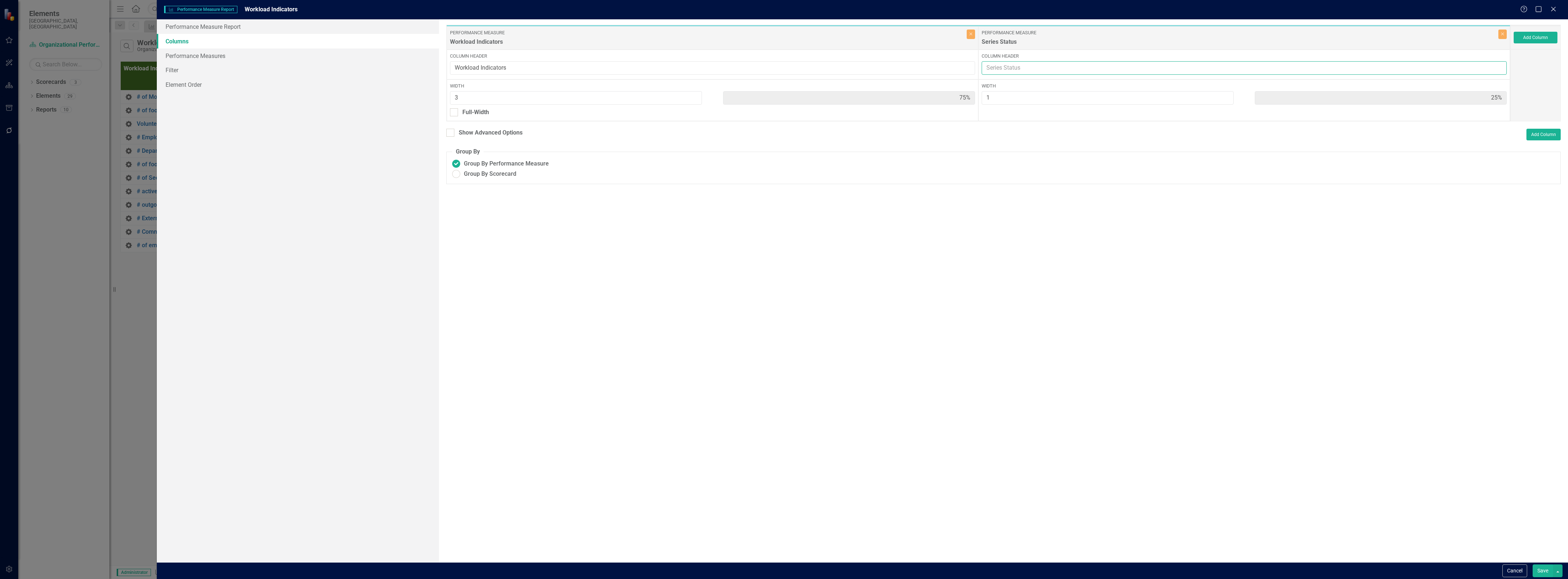
click at [1012, 69] on input "Column Header" at bounding box center [1244, 68] width 525 height 13
type input "Period"
click at [1543, 572] on button "Save" at bounding box center [1543, 571] width 20 height 13
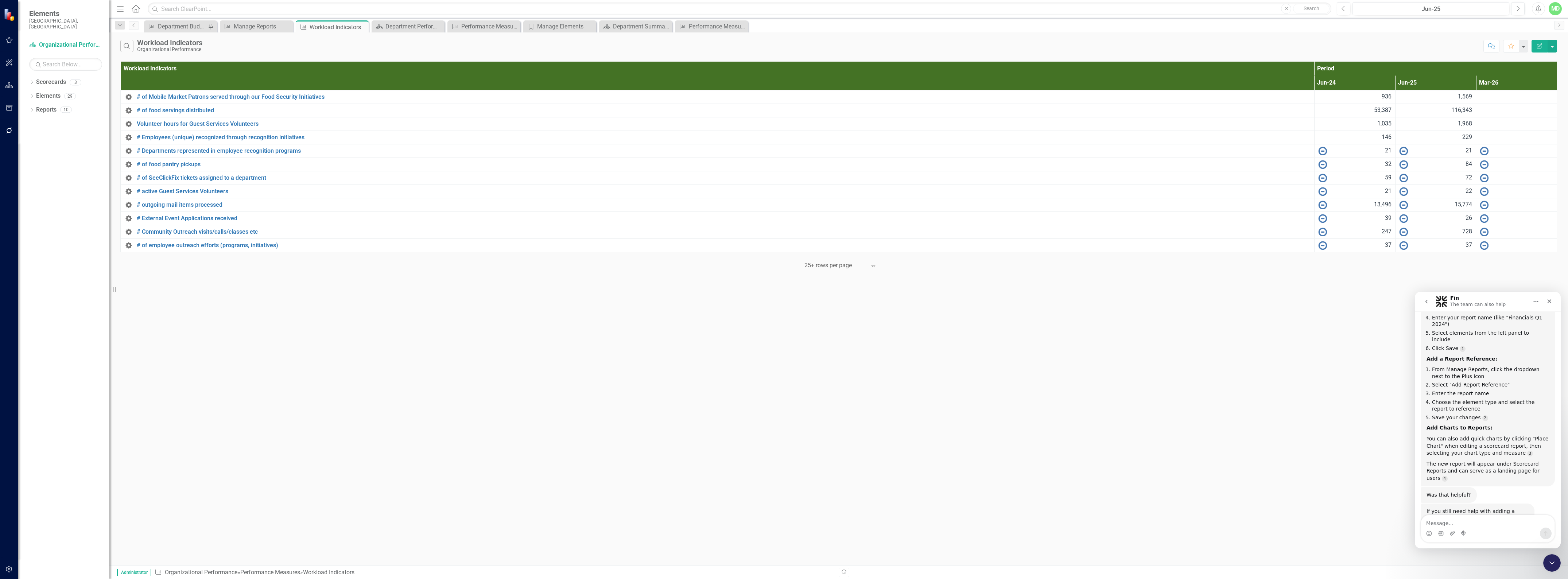
scroll to position [4584, 0]
click at [270, 25] on div "Manage Reports" at bounding box center [258, 26] width 48 height 9
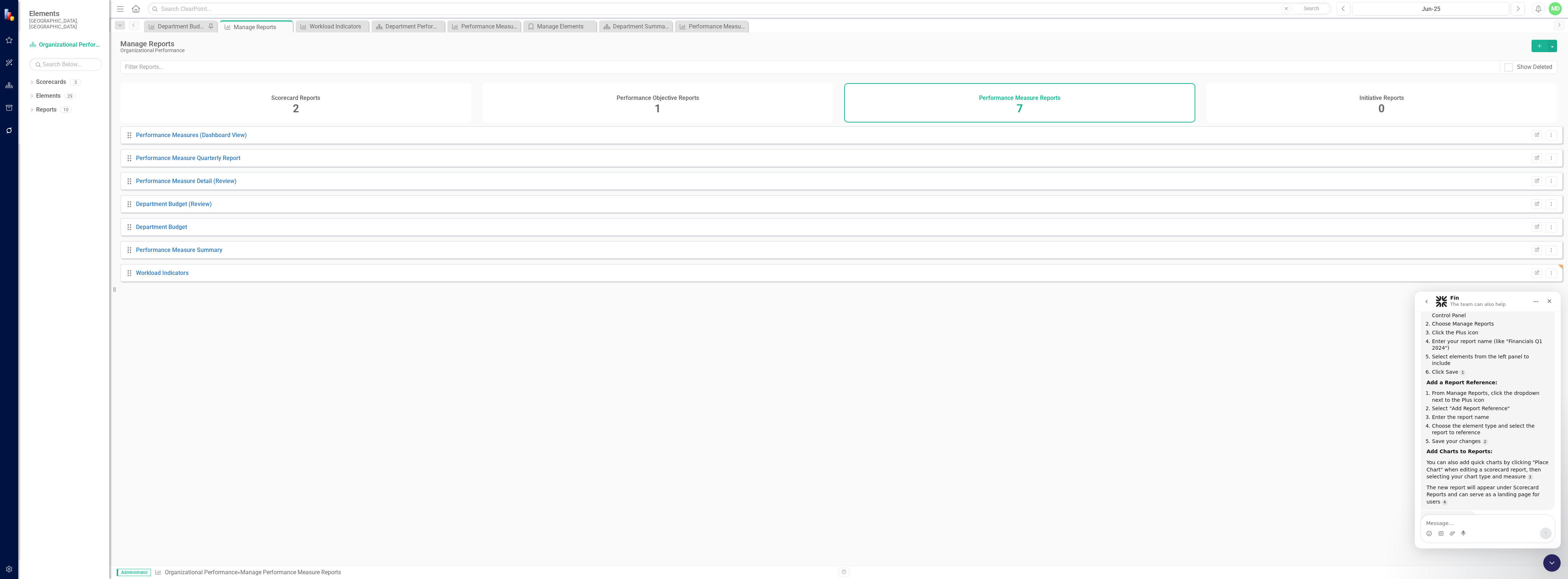
click at [589, 105] on div "Performance Objective Reports 1" at bounding box center [658, 103] width 351 height 39
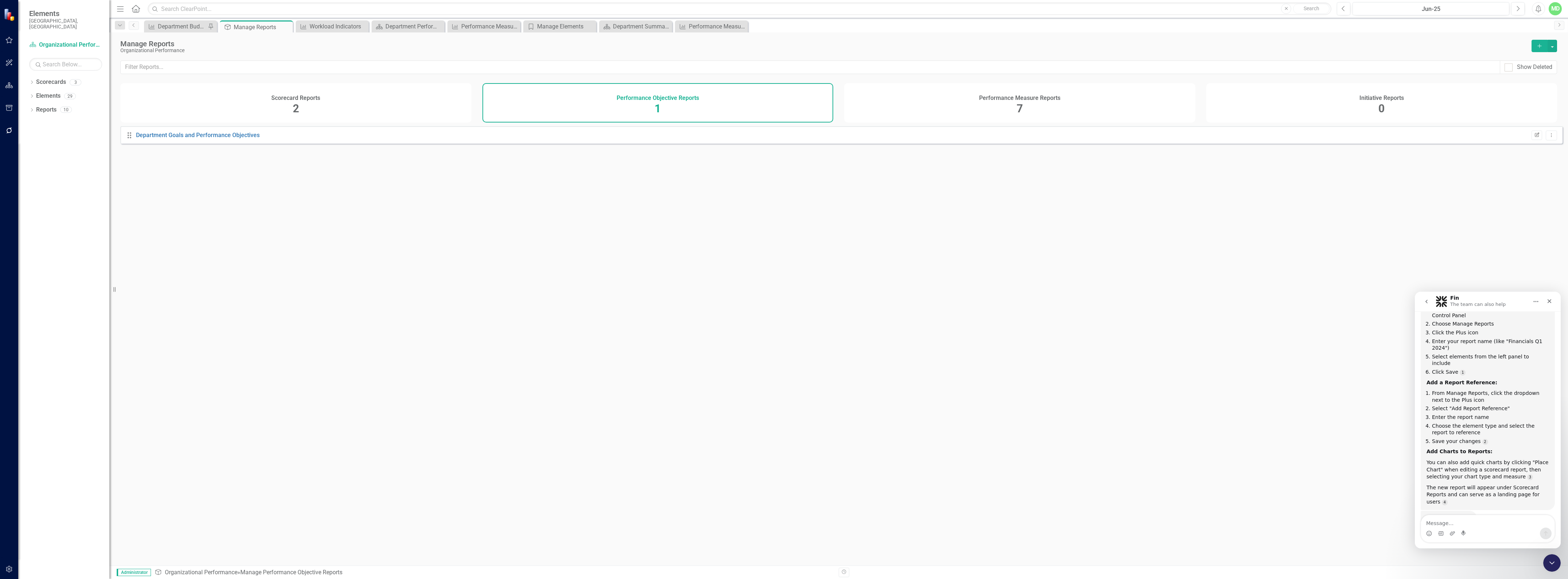
click at [1535, 139] on button "Edit Report" at bounding box center [1537, 135] width 10 height 10
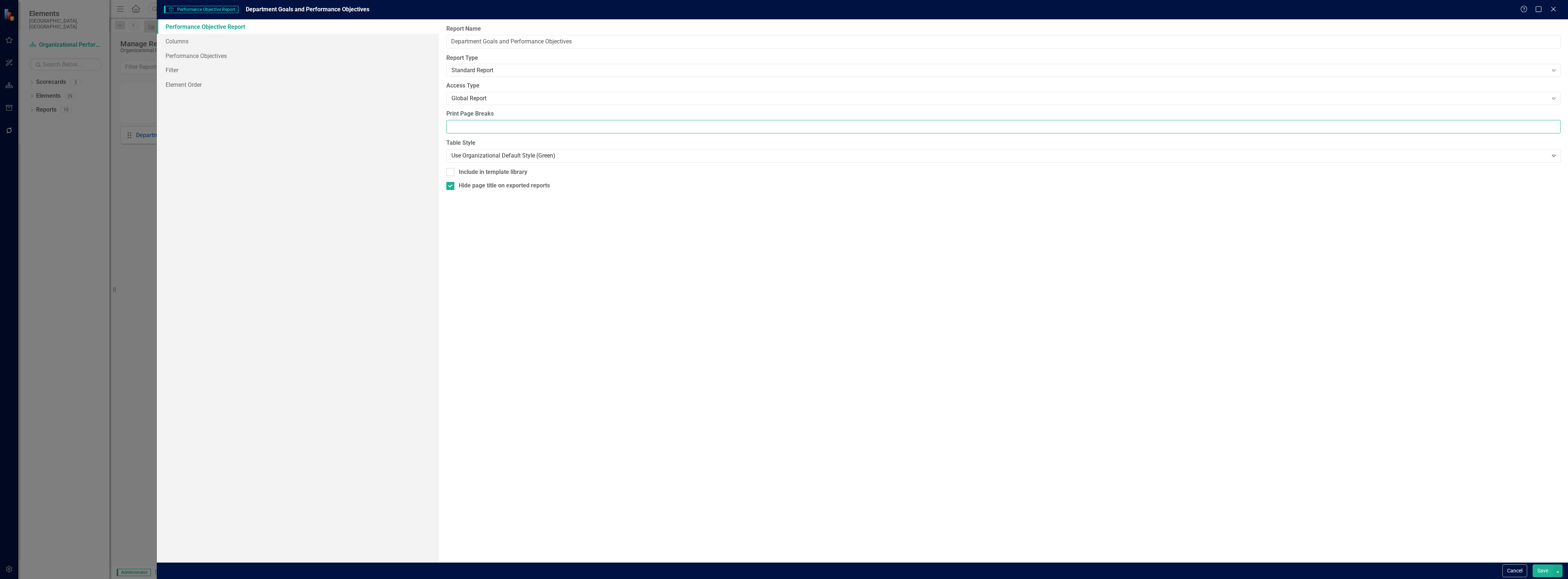
click at [483, 127] on input "Print Page Breaks" at bounding box center [1003, 127] width 1114 height 13
type input "5,10,15"
click at [1543, 569] on button "Save" at bounding box center [1543, 571] width 20 height 13
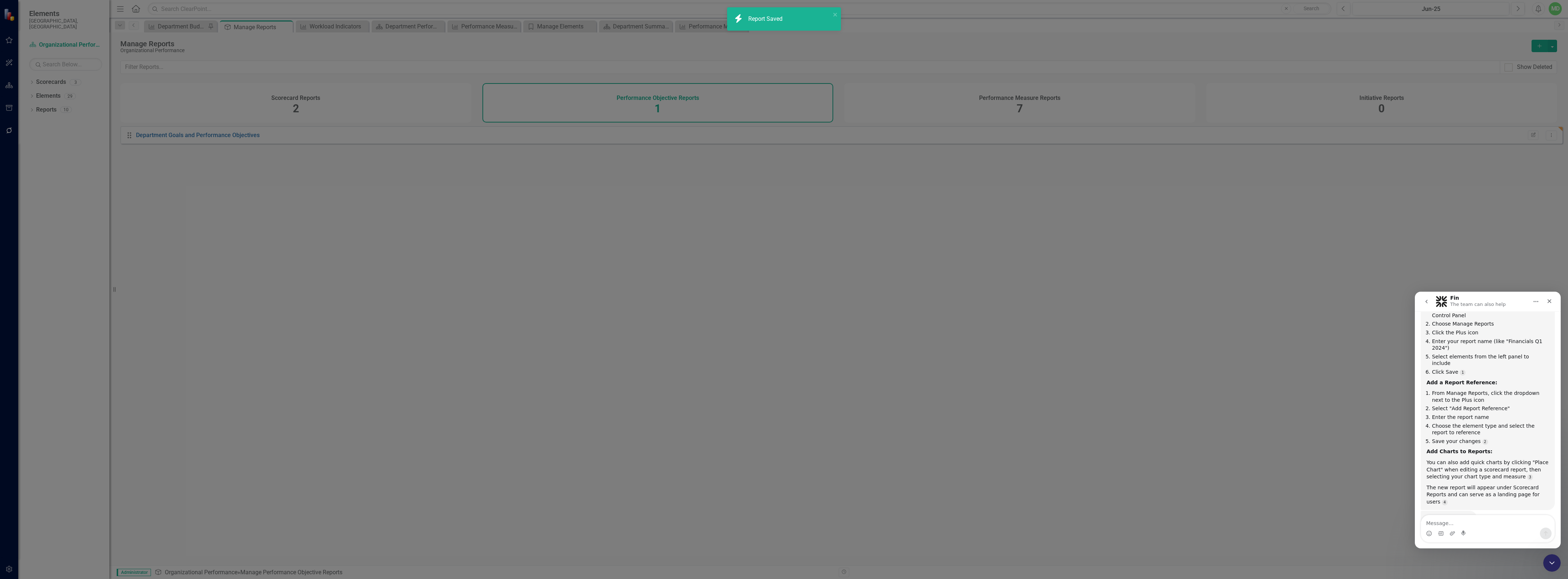
scroll to position [4630, 0]
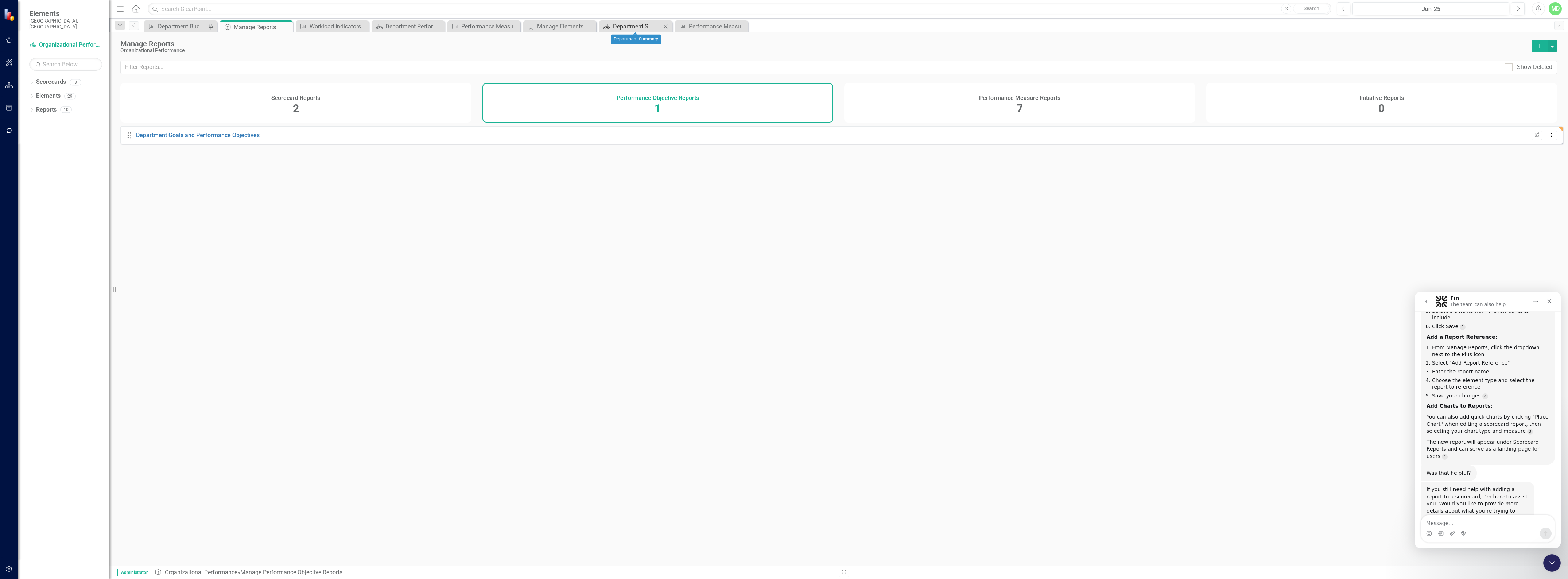
click at [626, 28] on div "Department Summary" at bounding box center [637, 26] width 48 height 9
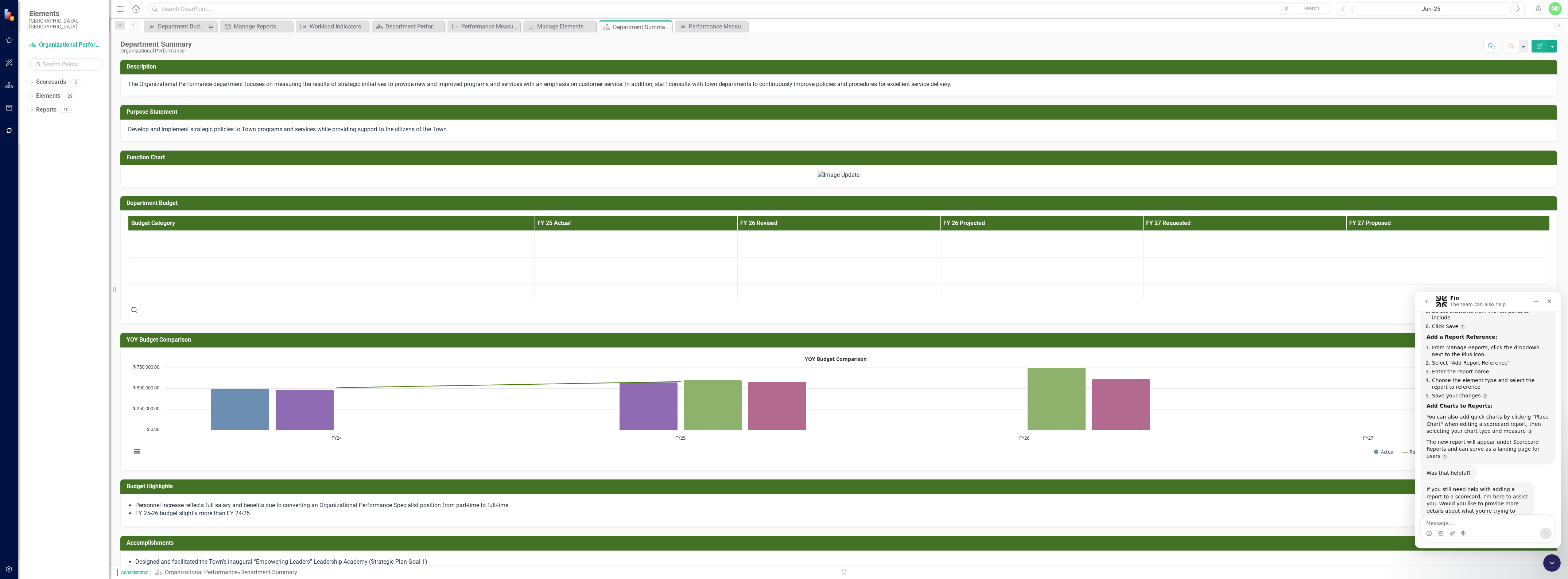
click at [1541, 43] on icon "Edit Report" at bounding box center [1540, 45] width 7 height 5
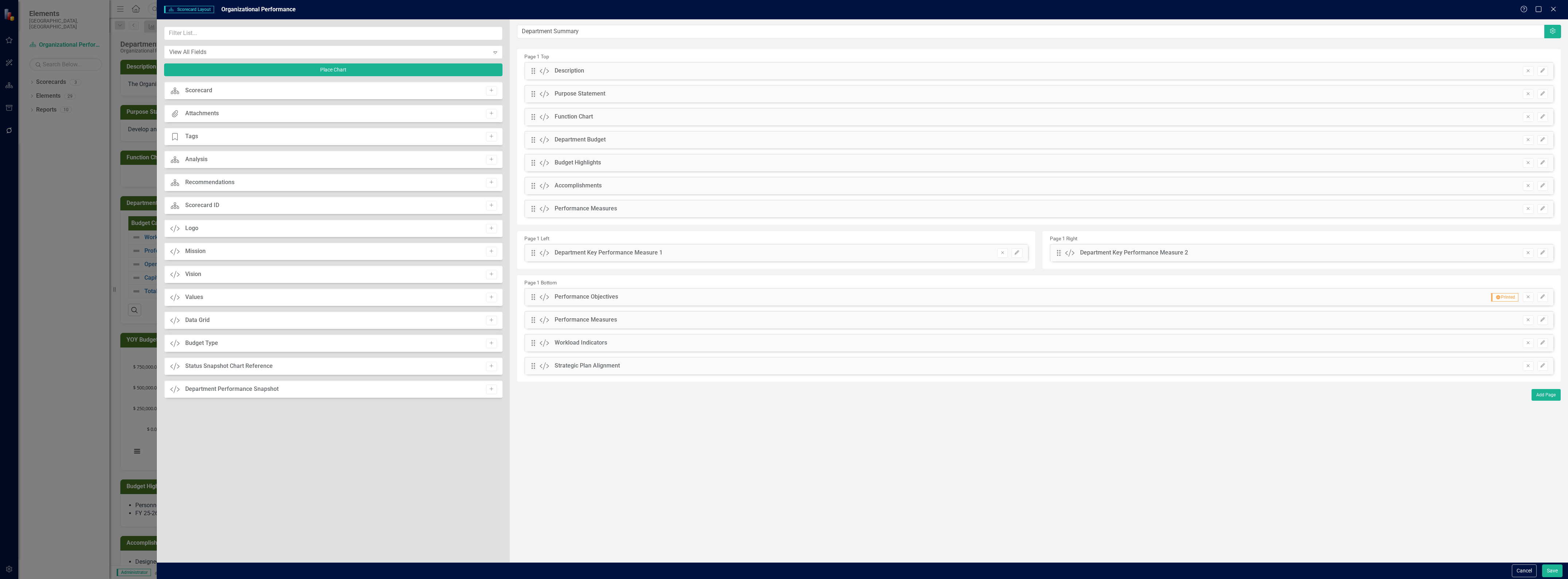
drag, startPoint x: 1523, startPoint y: 574, endPoint x: 1529, endPoint y: 557, distance: 18.0
click at [1525, 572] on button "Cancel" at bounding box center [1524, 571] width 25 height 13
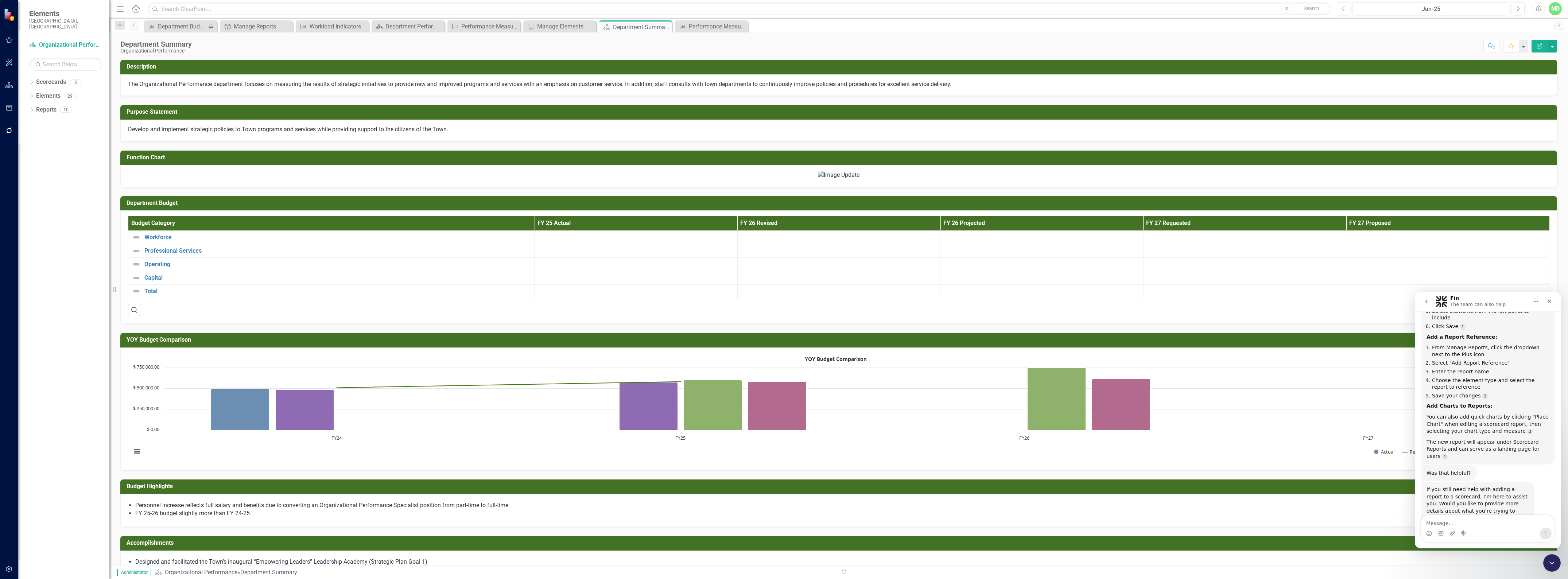
click at [1539, 45] on icon "Edit Report" at bounding box center [1540, 45] width 7 height 5
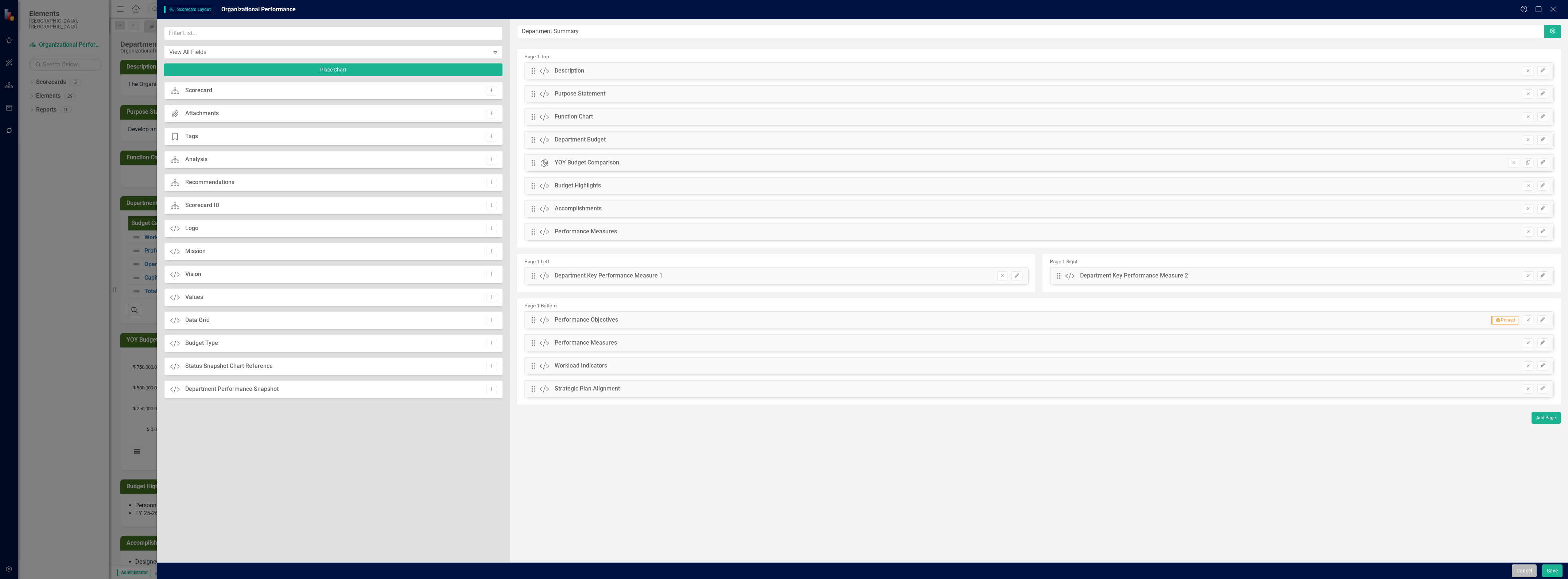
click at [1518, 568] on button "Cancel" at bounding box center [1524, 571] width 25 height 13
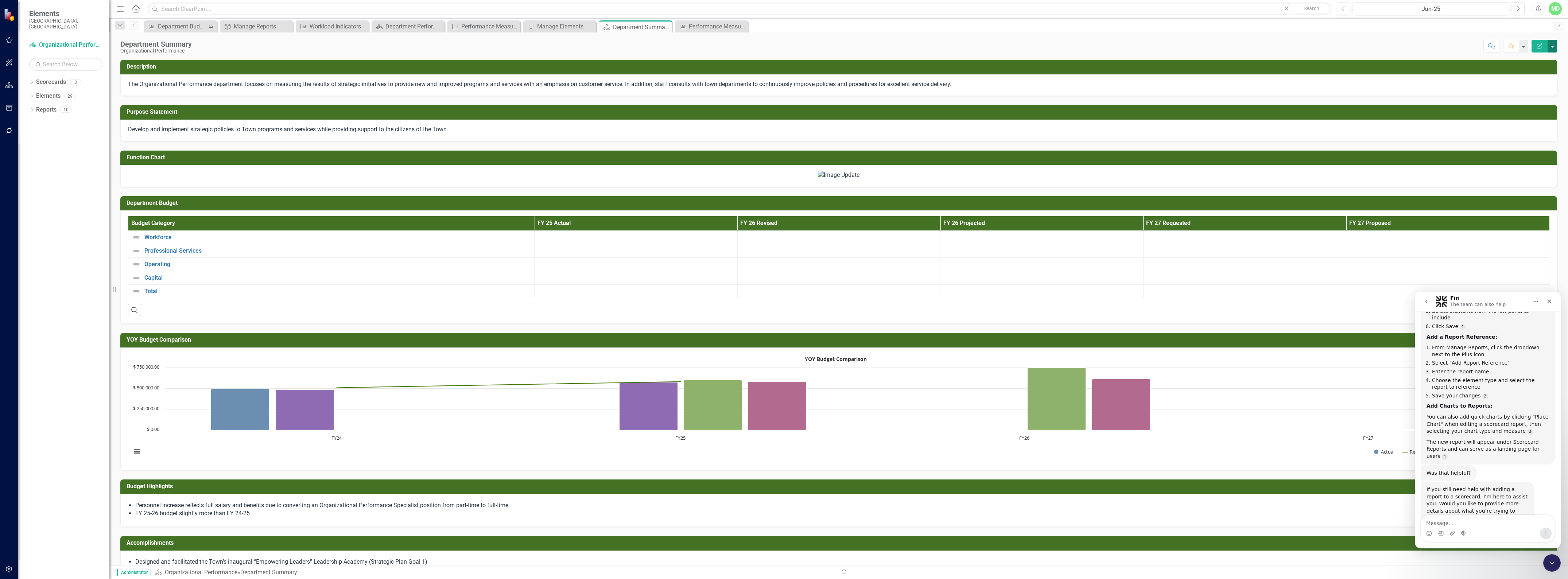
click at [1553, 45] on button "button" at bounding box center [1552, 45] width 10 height 13
click at [1519, 103] on link "PDF Export to PDF" at bounding box center [1527, 103] width 59 height 13
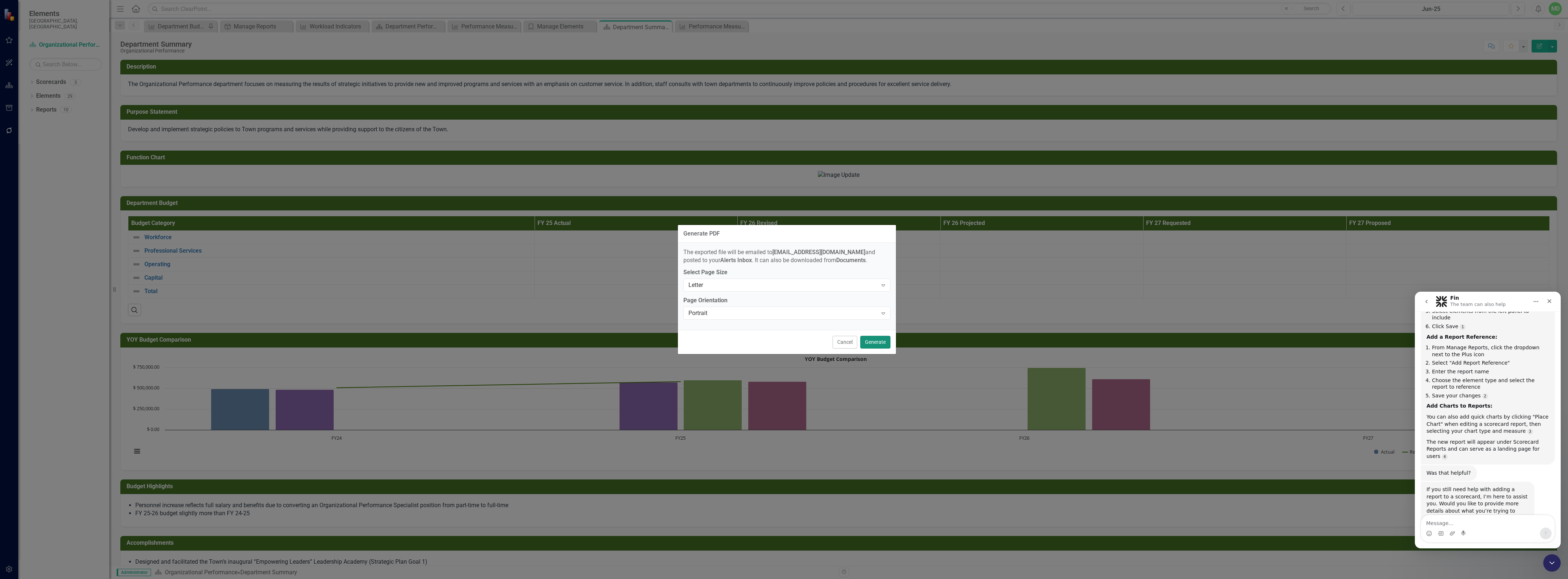
click at [883, 341] on button "Generate" at bounding box center [875, 342] width 31 height 13
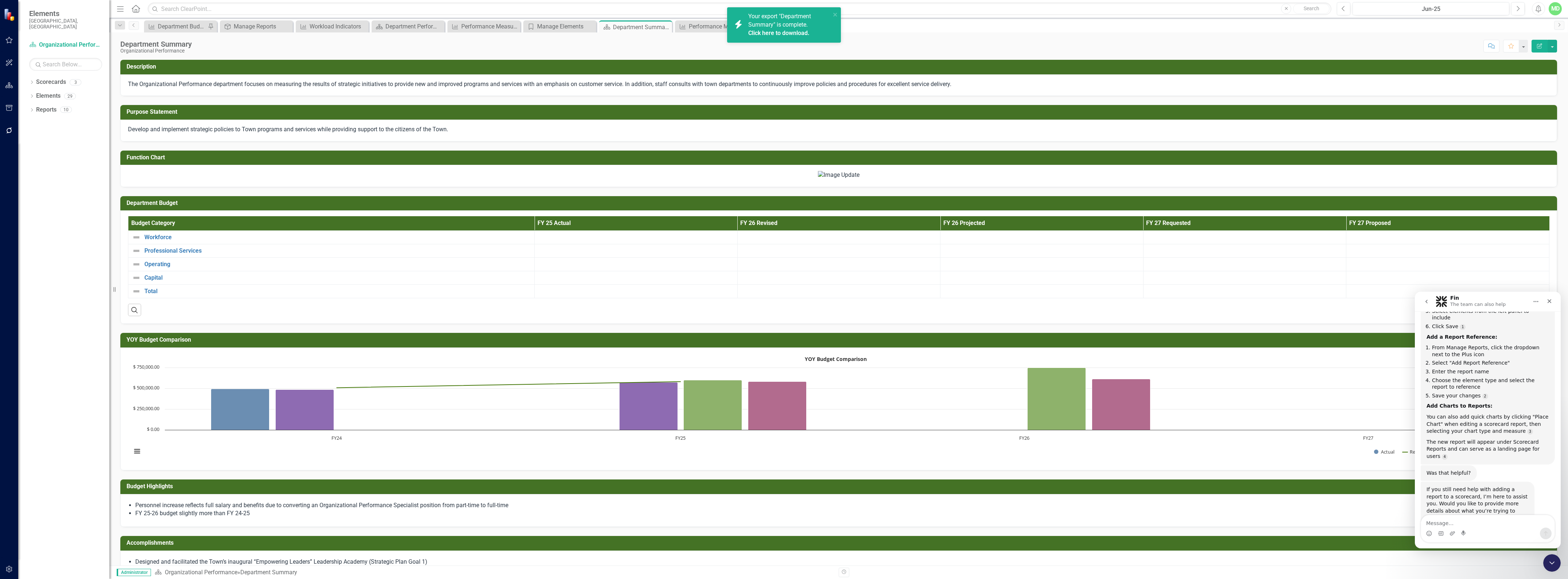
click at [772, 32] on link "Click here to download." at bounding box center [779, 33] width 61 height 7
click at [1537, 43] on icon "Edit Report" at bounding box center [1540, 45] width 7 height 5
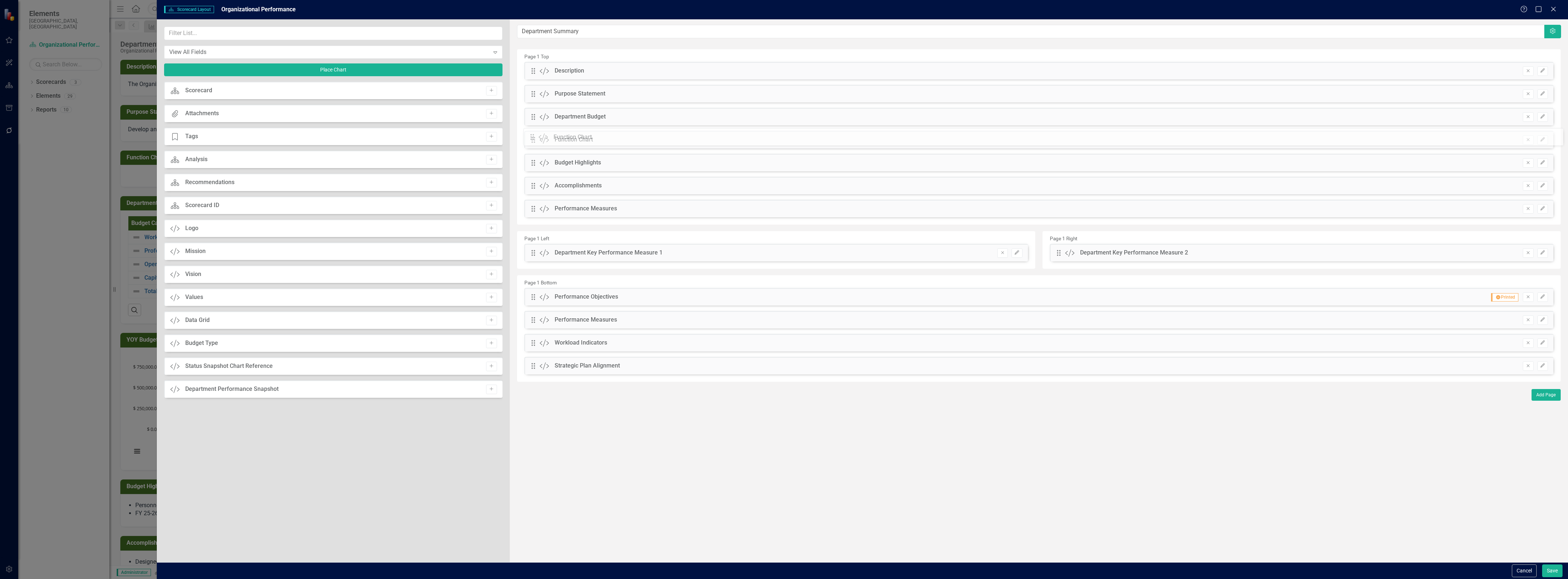
drag, startPoint x: 533, startPoint y: 118, endPoint x: 537, endPoint y: 138, distance: 20.4
drag, startPoint x: 533, startPoint y: 162, endPoint x: 533, endPoint y: 152, distance: 10.0
click at [533, 152] on div "The fields (or pods) that are available for you to include on the detail page a…" at bounding box center [1038, 291] width 1058 height 543
click at [1527, 569] on button "Cancel" at bounding box center [1524, 571] width 25 height 13
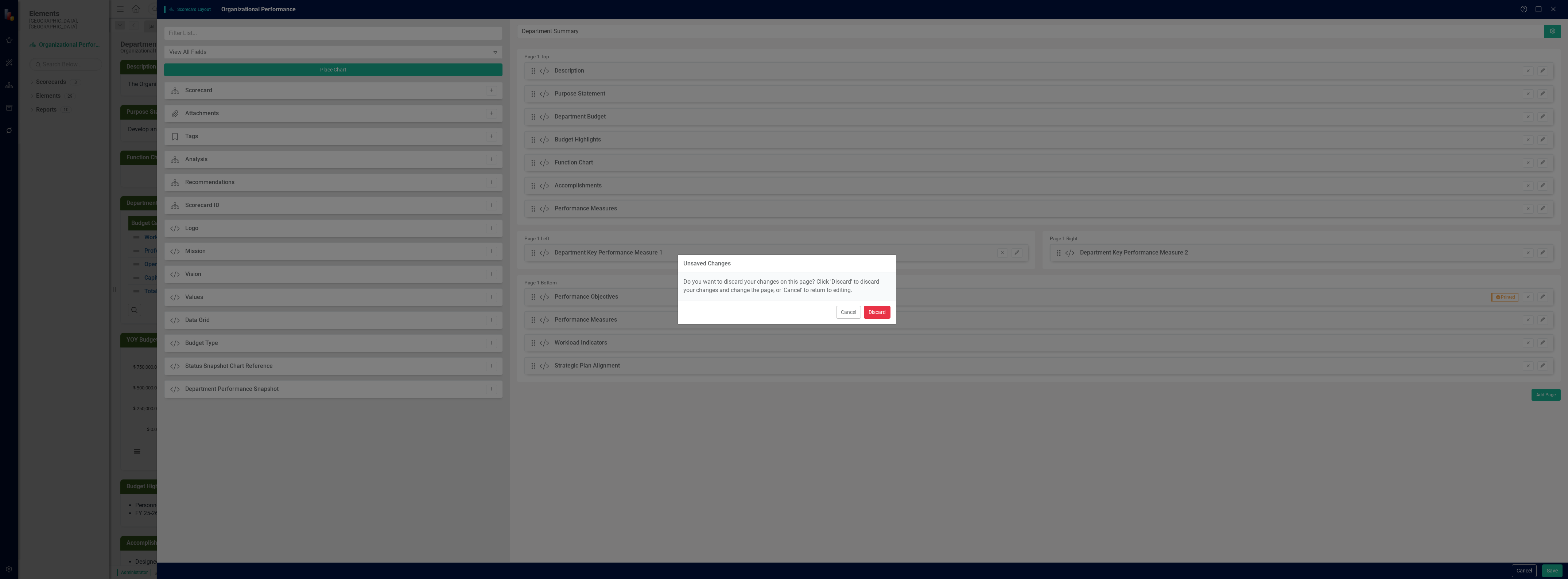
click at [875, 315] on button "Discard" at bounding box center [877, 312] width 27 height 13
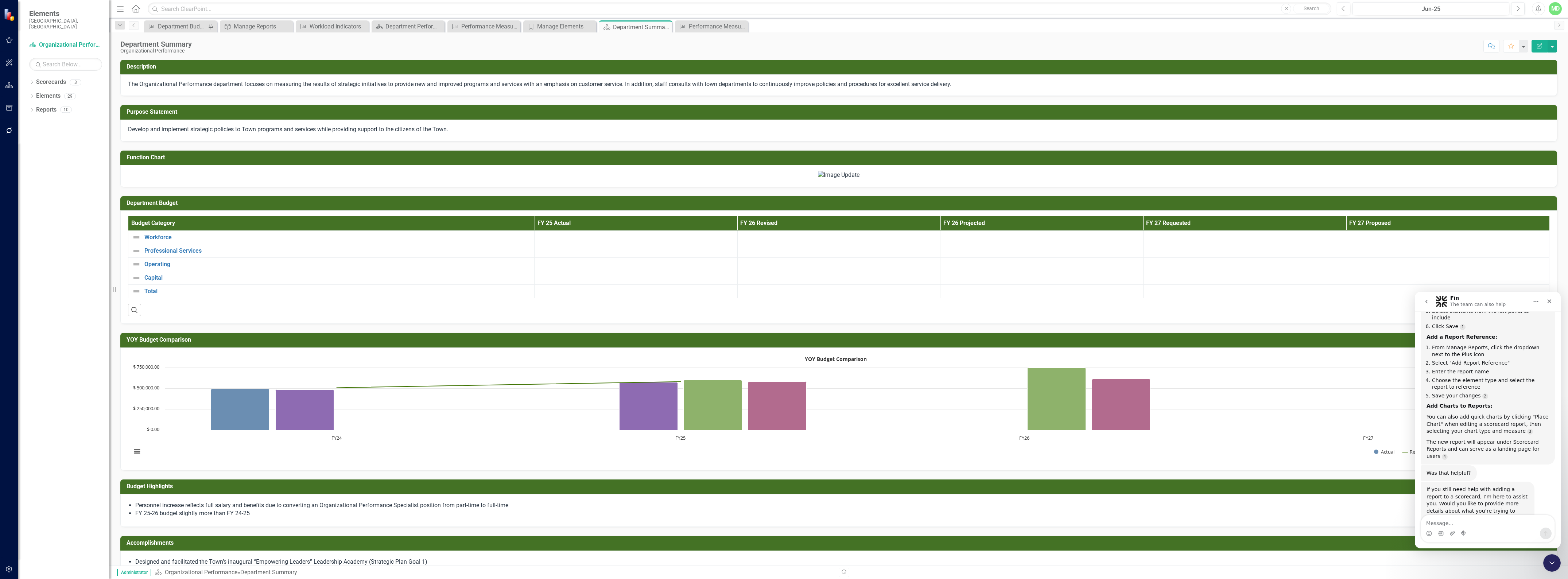
click at [1539, 42] on button "Edit Report" at bounding box center [1540, 45] width 16 height 13
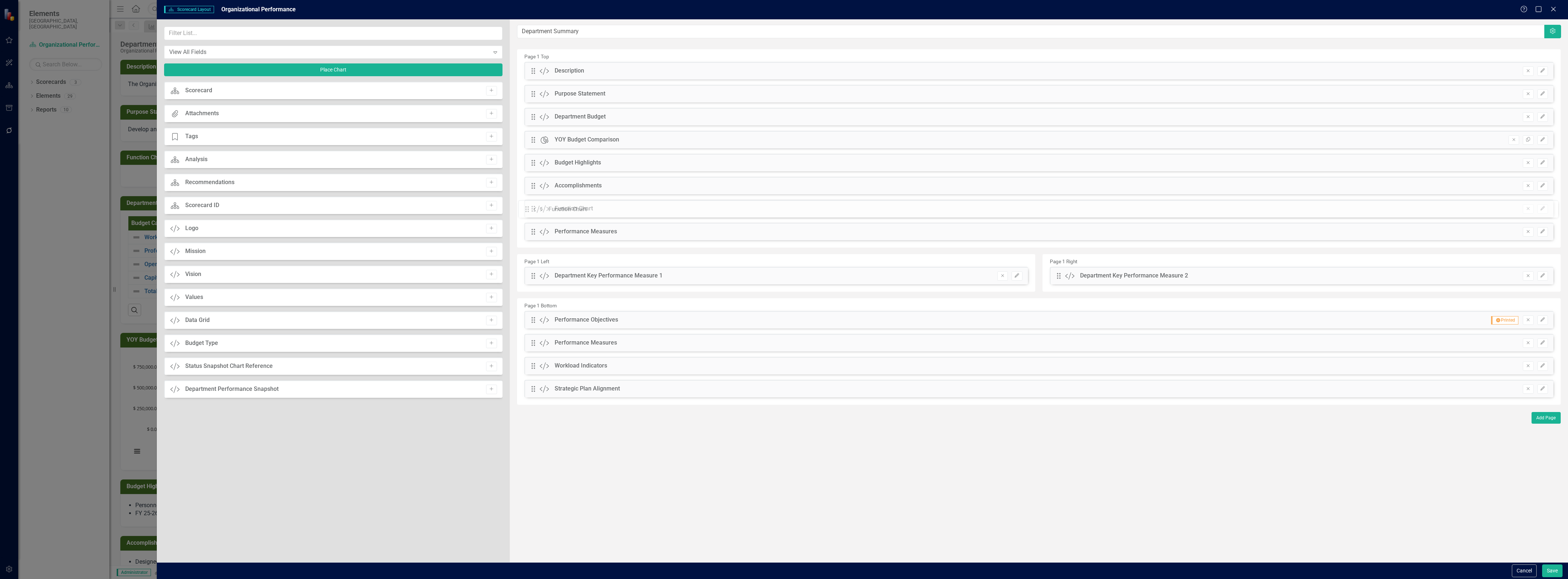
drag, startPoint x: 533, startPoint y: 116, endPoint x: 533, endPoint y: 207, distance: 91.0
drag, startPoint x: 1551, startPoint y: 571, endPoint x: 1385, endPoint y: 566, distance: 166.1
click at [1385, 566] on div "Cancel Save" at bounding box center [863, 571] width 1412 height 17
click at [1549, 568] on button "Save" at bounding box center [1552, 571] width 20 height 13
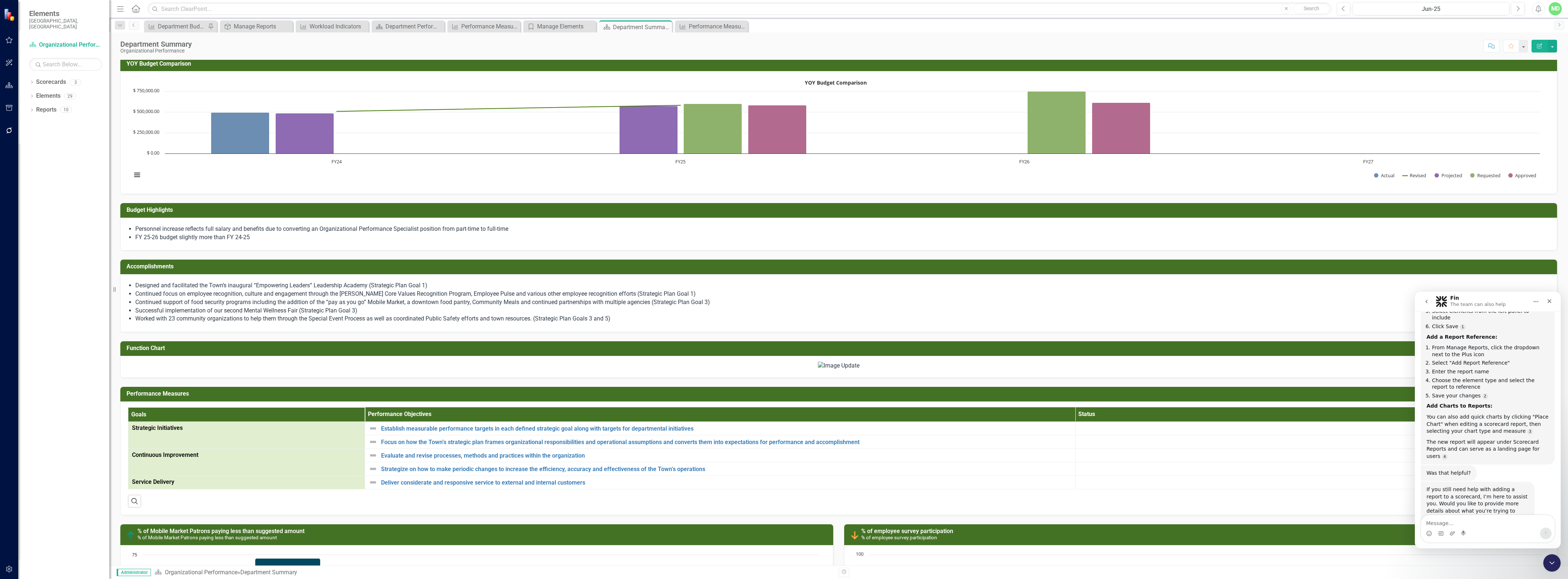
scroll to position [224, 0]
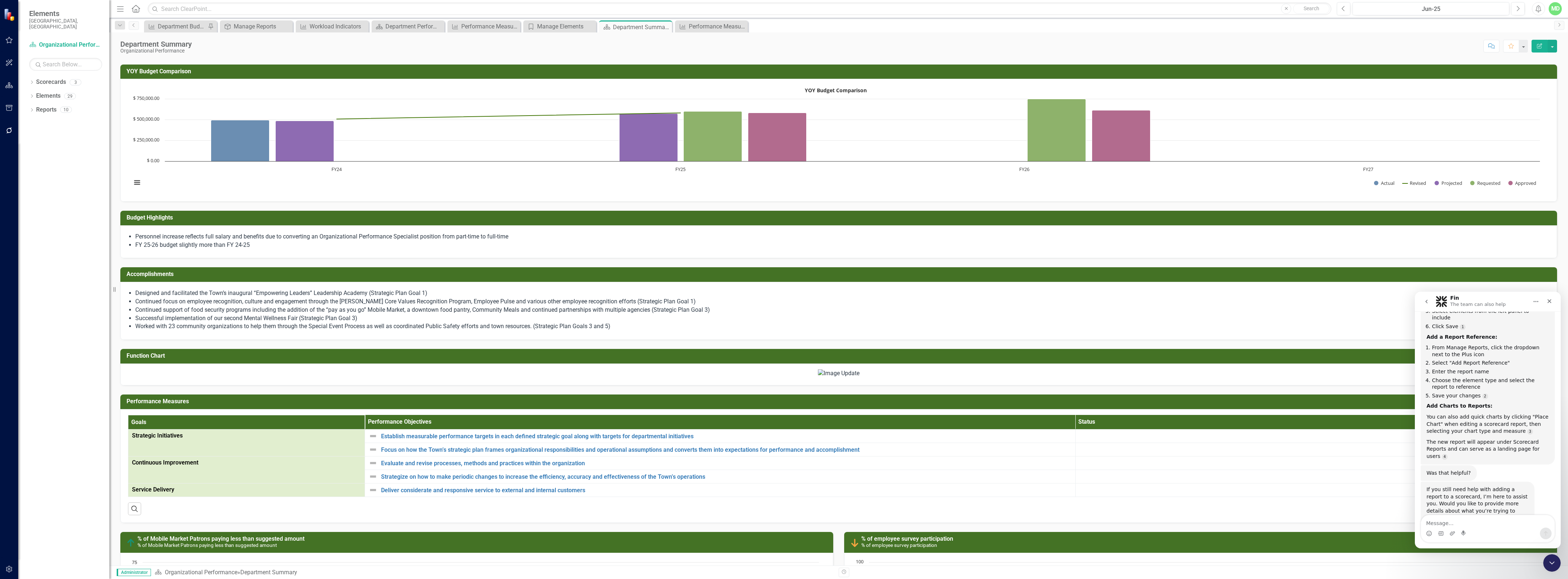
click at [1538, 45] on icon "Edit Report" at bounding box center [1540, 45] width 7 height 5
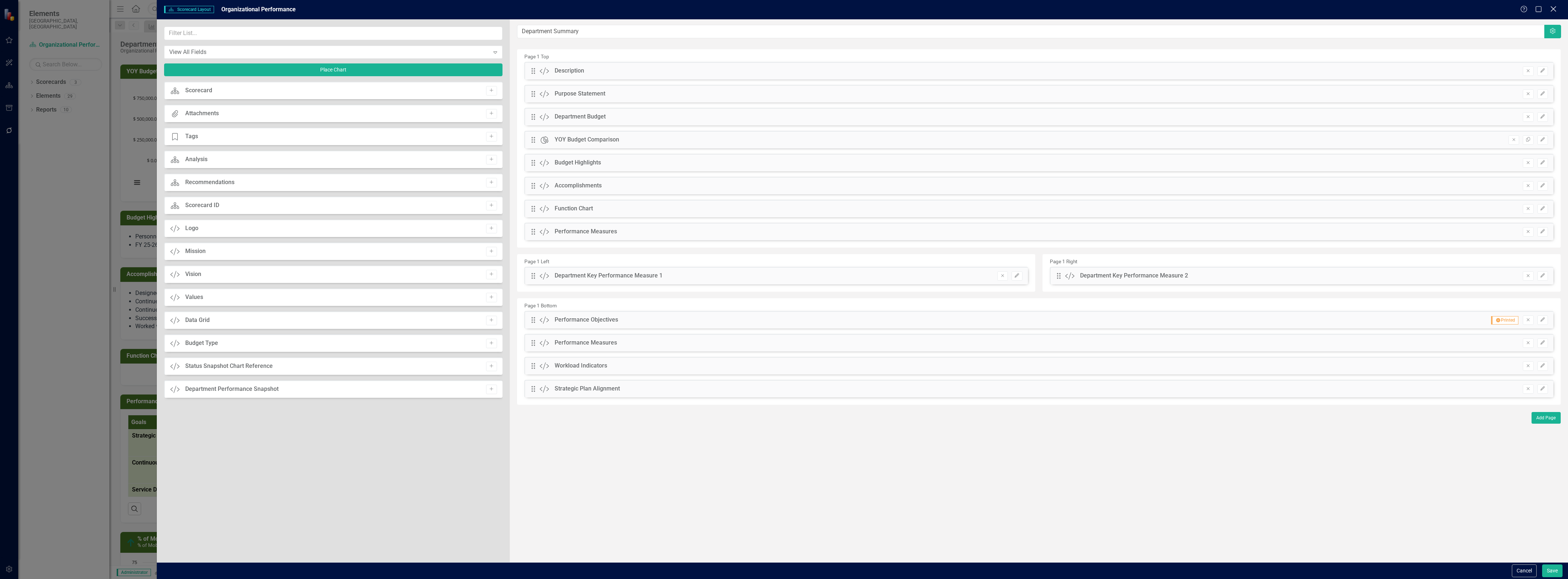
click at [1553, 12] on icon "Close" at bounding box center [1553, 8] width 9 height 7
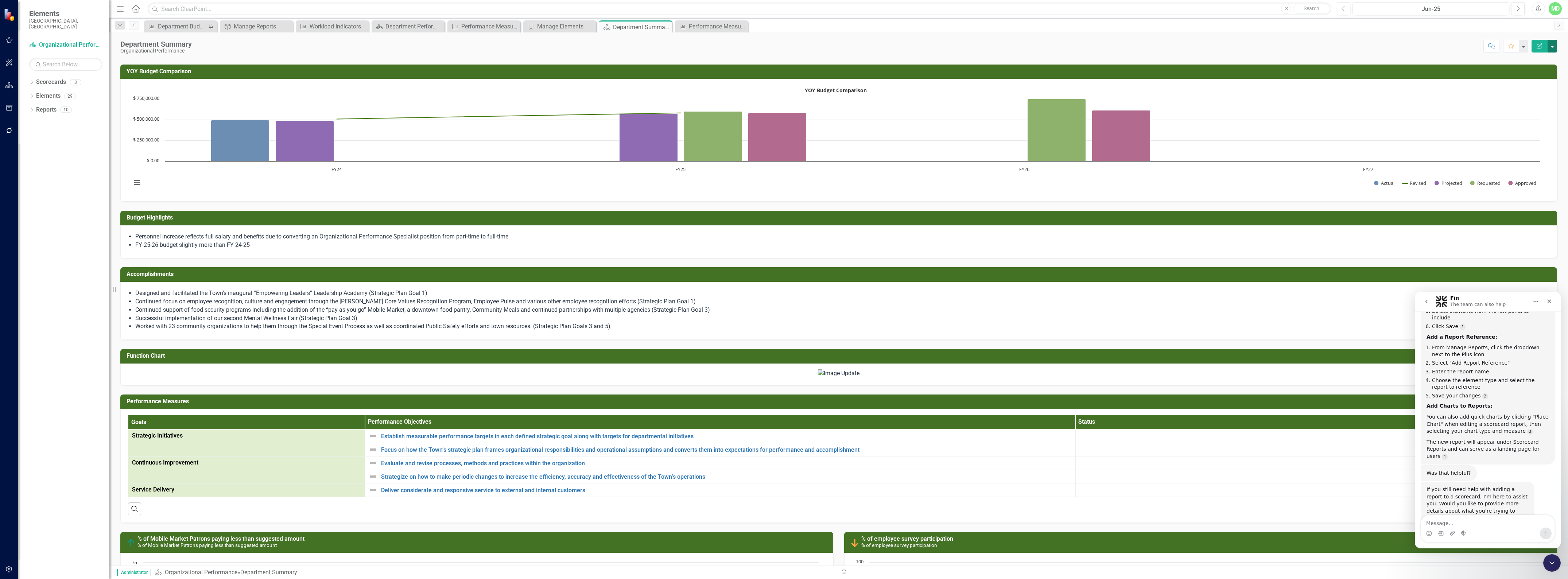
click at [1552, 48] on button "button" at bounding box center [1552, 45] width 10 height 13
click at [1512, 101] on link "PDF Export to PDF" at bounding box center [1527, 103] width 59 height 13
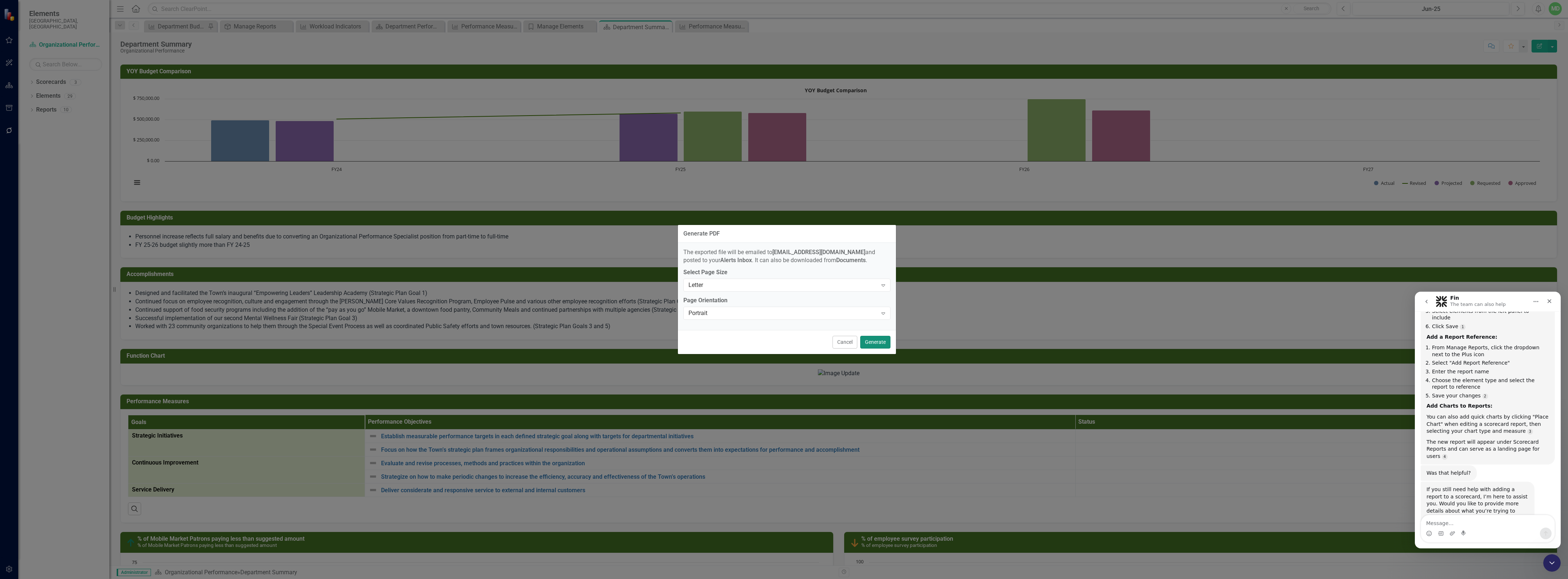
click at [874, 344] on button "Generate" at bounding box center [875, 342] width 31 height 13
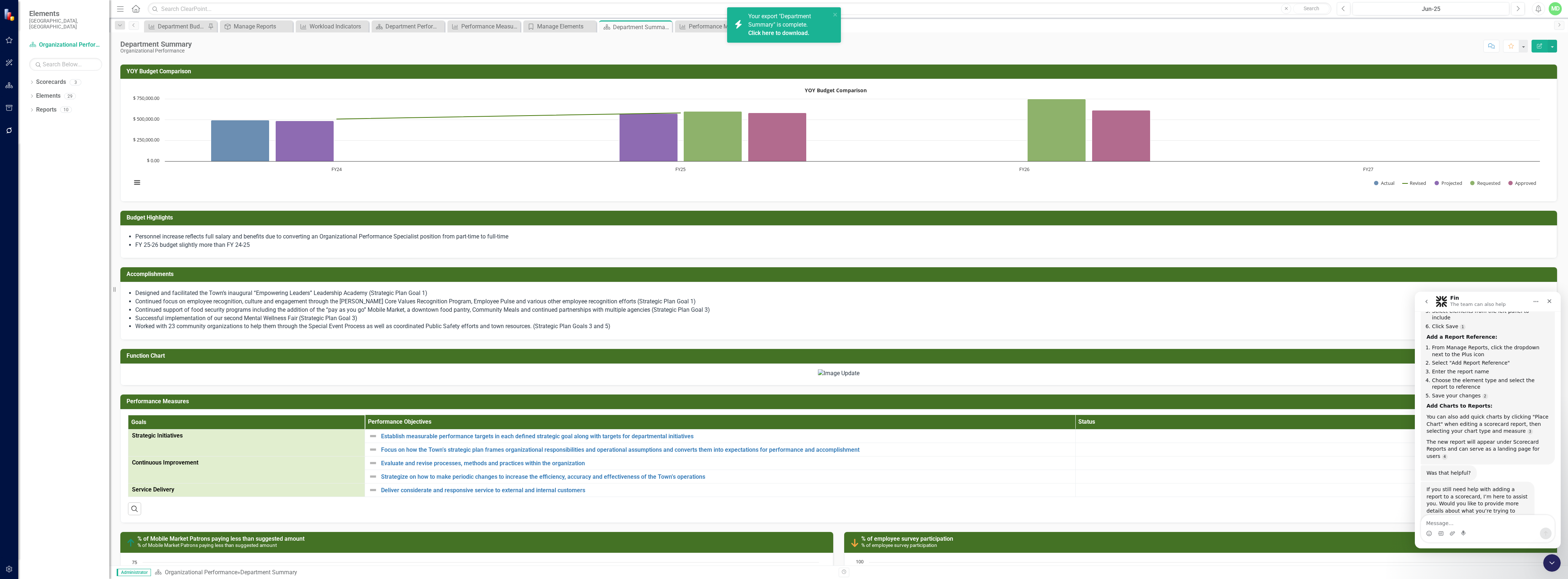
click at [784, 30] on link "Click here to download." at bounding box center [779, 33] width 61 height 7
click at [1552, 46] on button "button" at bounding box center [1552, 45] width 10 height 13
click at [1528, 104] on link "PDF Export to PDF" at bounding box center [1527, 103] width 59 height 13
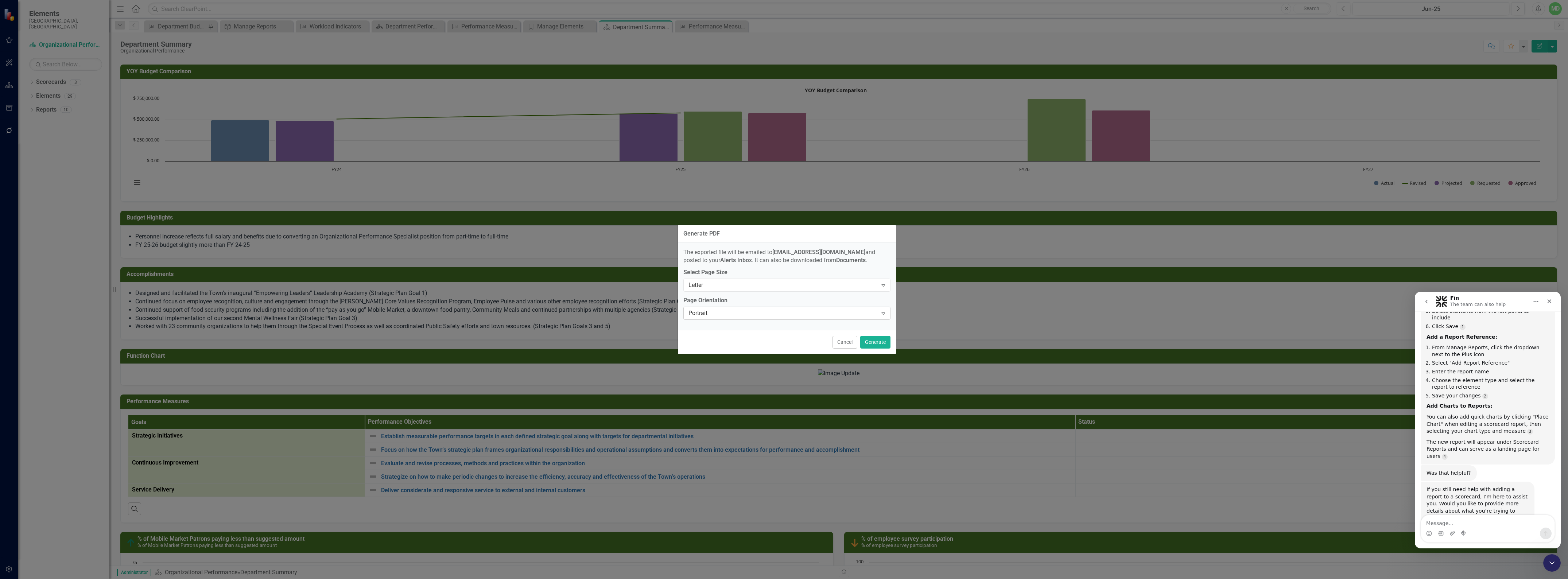
drag, startPoint x: 796, startPoint y: 316, endPoint x: 787, endPoint y: 313, distance: 9.5
click at [787, 313] on div "Portrait" at bounding box center [783, 313] width 189 height 8
click at [740, 332] on div "Portrait" at bounding box center [787, 338] width 207 height 12
click at [746, 318] on div "Portrait Expand" at bounding box center [787, 314] width 207 height 13
drag, startPoint x: 734, startPoint y: 326, endPoint x: 807, endPoint y: 332, distance: 73.2
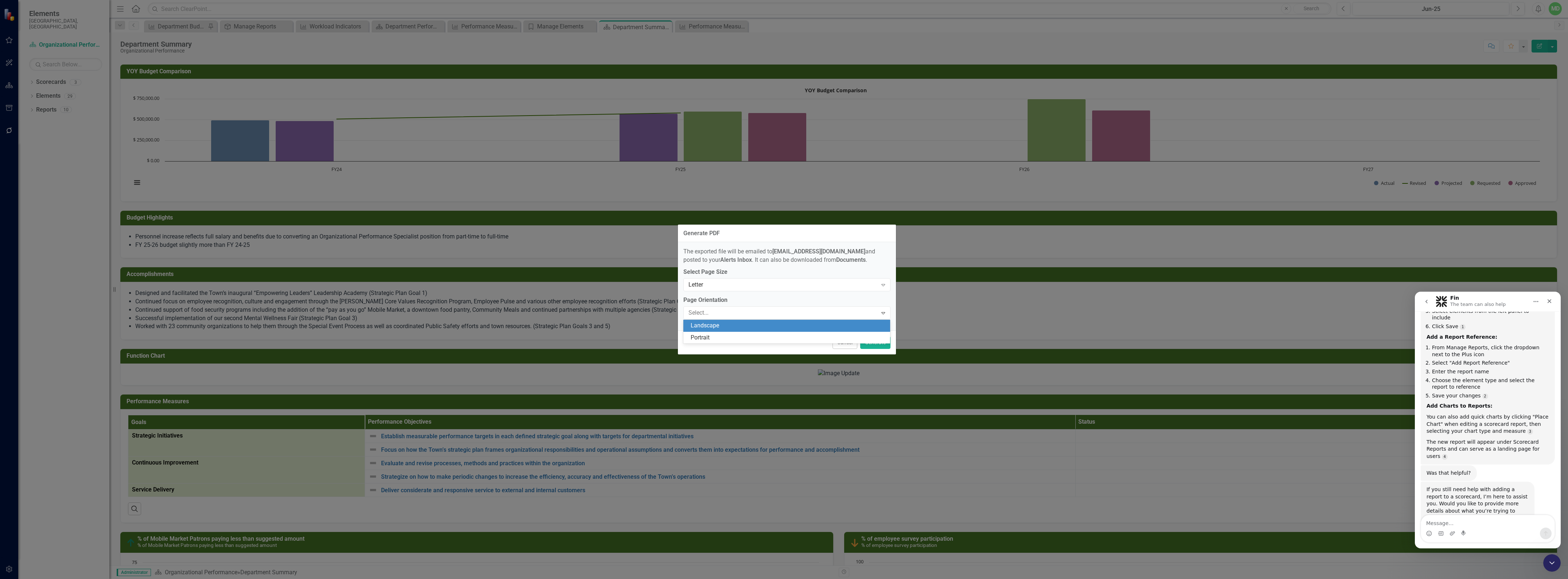
click at [734, 326] on div "Landscape" at bounding box center [788, 326] width 195 height 8
click at [875, 338] on button "Generate" at bounding box center [875, 342] width 31 height 13
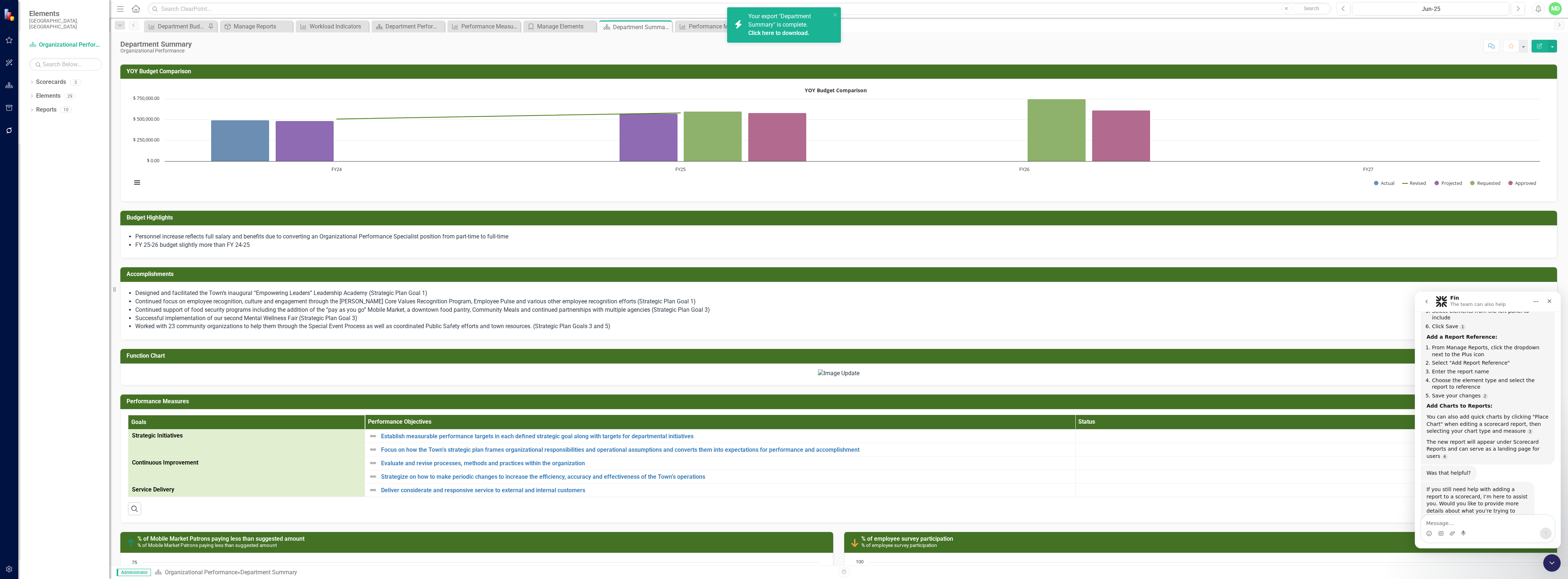
drag, startPoint x: 789, startPoint y: 31, endPoint x: 775, endPoint y: 31, distance: 14.0
click at [775, 31] on link "Click here to download." at bounding box center [779, 33] width 61 height 7
click at [53, 106] on link "Reports" at bounding box center [45, 110] width 20 height 8
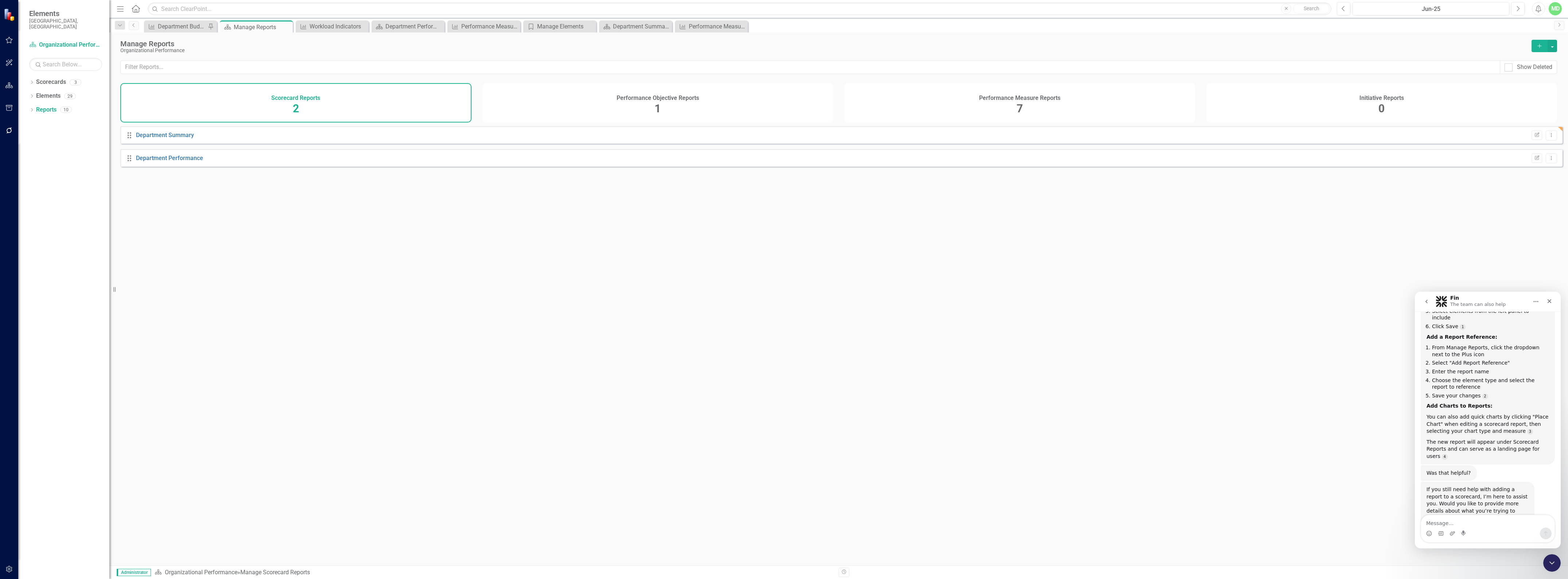
click at [1018, 102] on span "7" at bounding box center [1020, 108] width 6 height 13
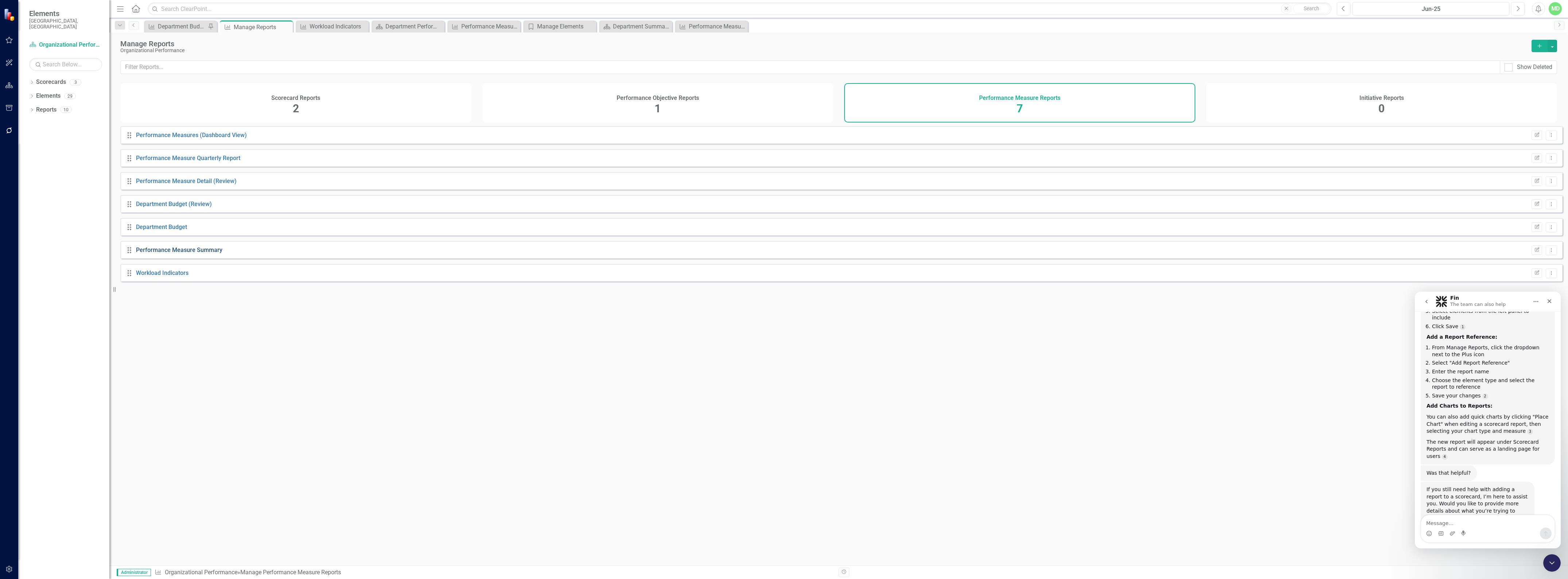
click at [147, 253] on link "Performance Measure Summary" at bounding box center [180, 250] width 86 height 7
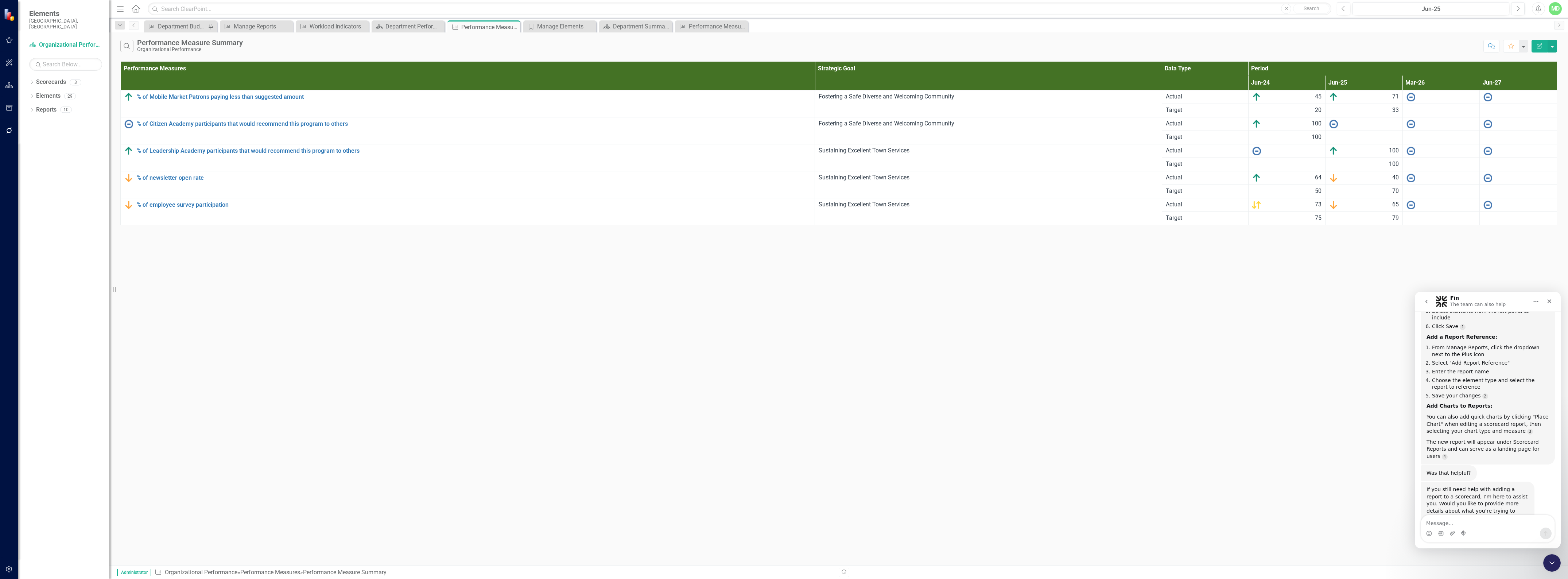
click at [1537, 45] on icon "Edit Report" at bounding box center [1540, 45] width 7 height 5
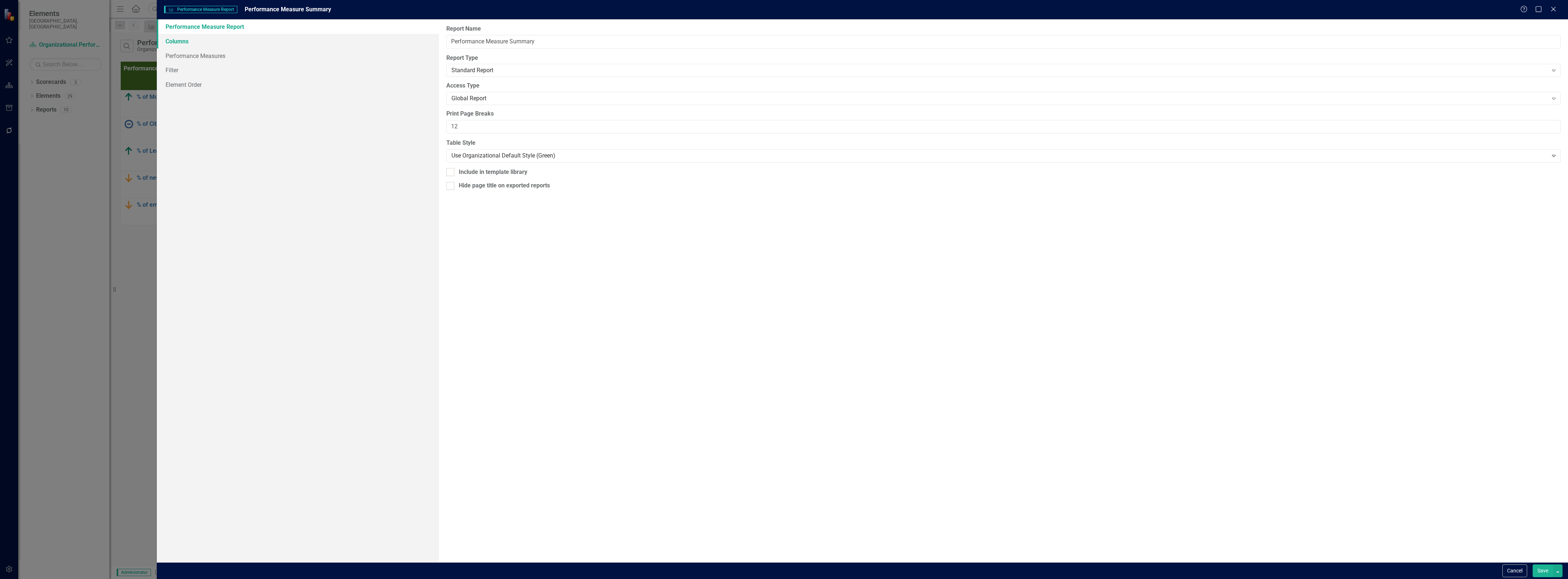
click at [185, 41] on link "Columns" at bounding box center [298, 42] width 282 height 15
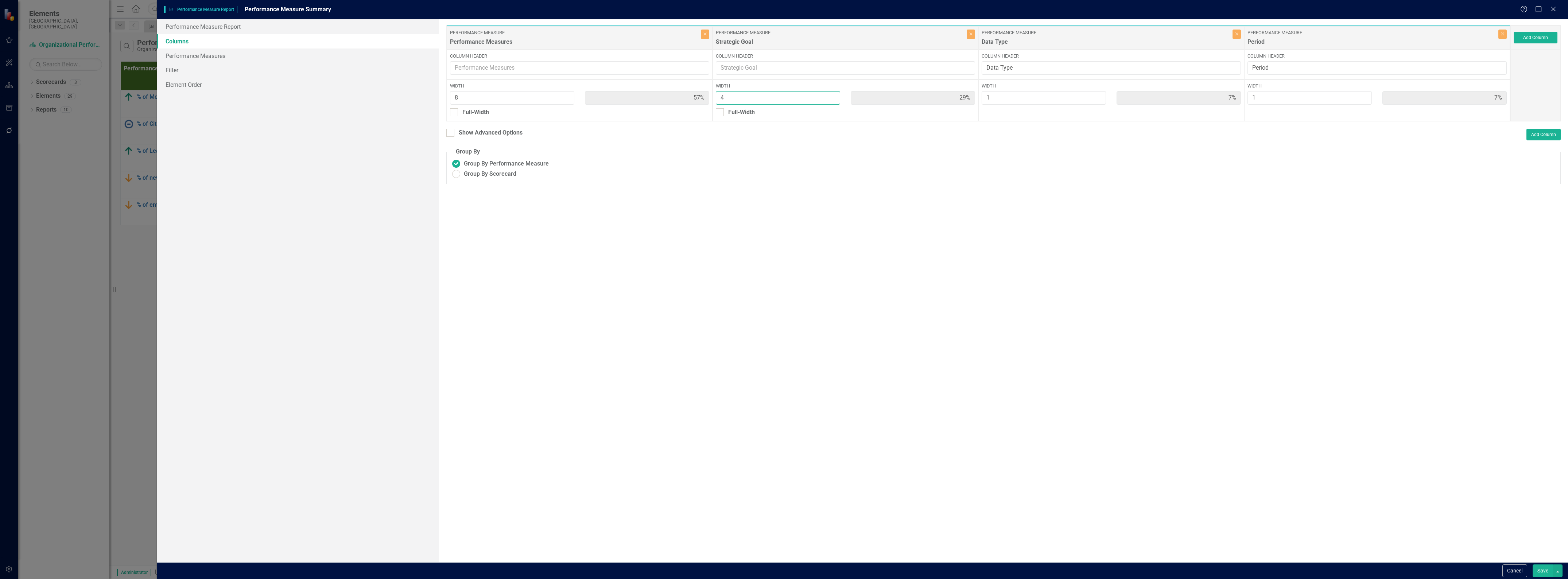
click at [800, 101] on input "4" at bounding box center [778, 98] width 124 height 13
type input "3"
type input "62%"
type input "23%"
type input "8%"
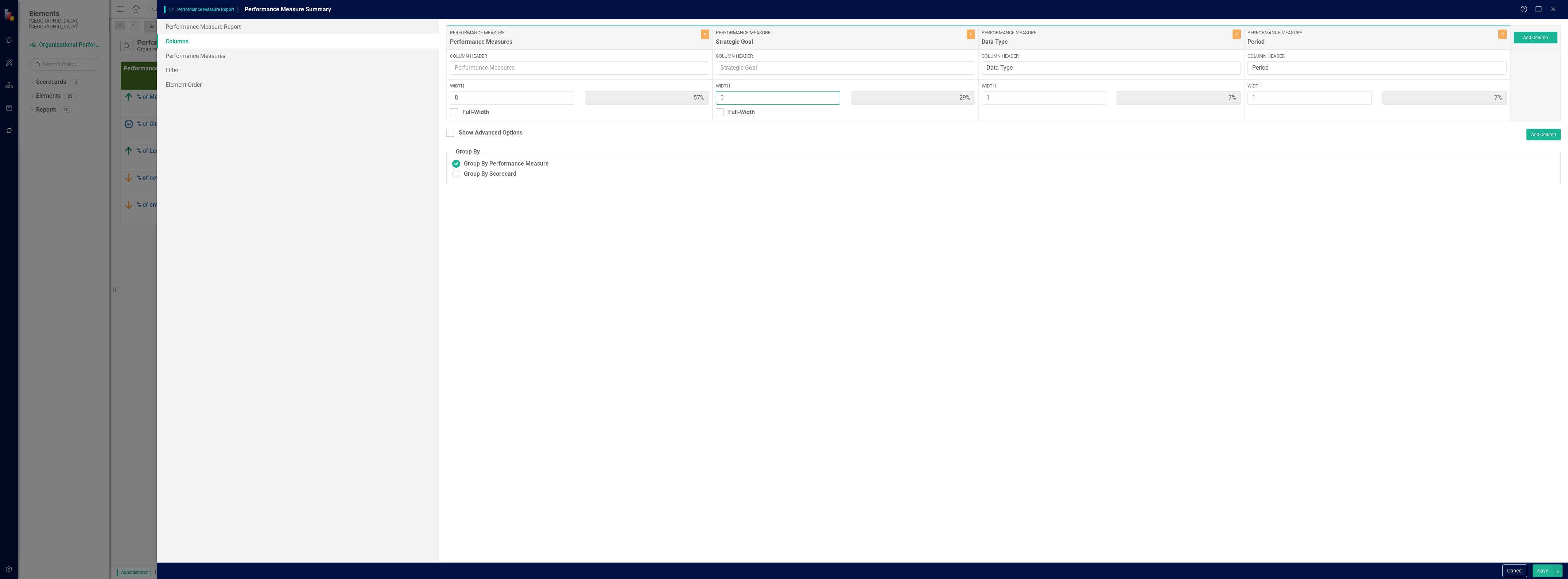
type input "8%"
type input "3"
click at [832, 101] on input "3" at bounding box center [778, 98] width 124 height 13
click at [1542, 571] on button "Save" at bounding box center [1543, 571] width 20 height 13
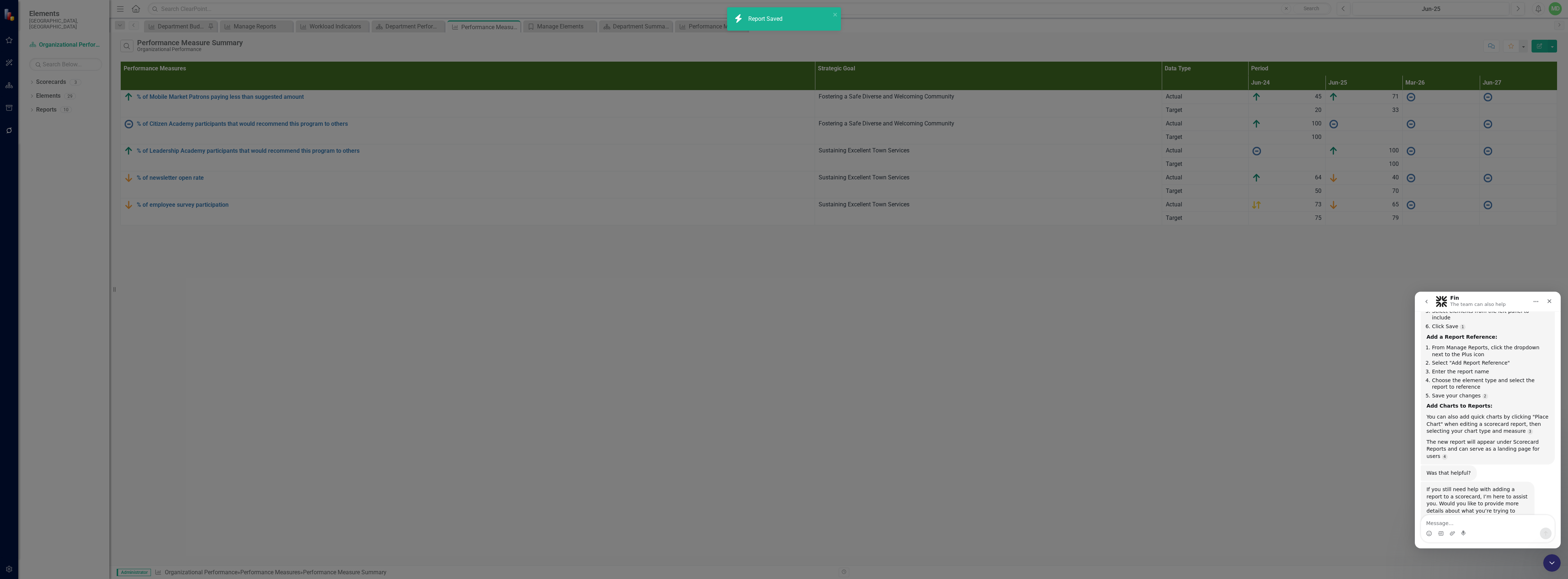
radio input "true"
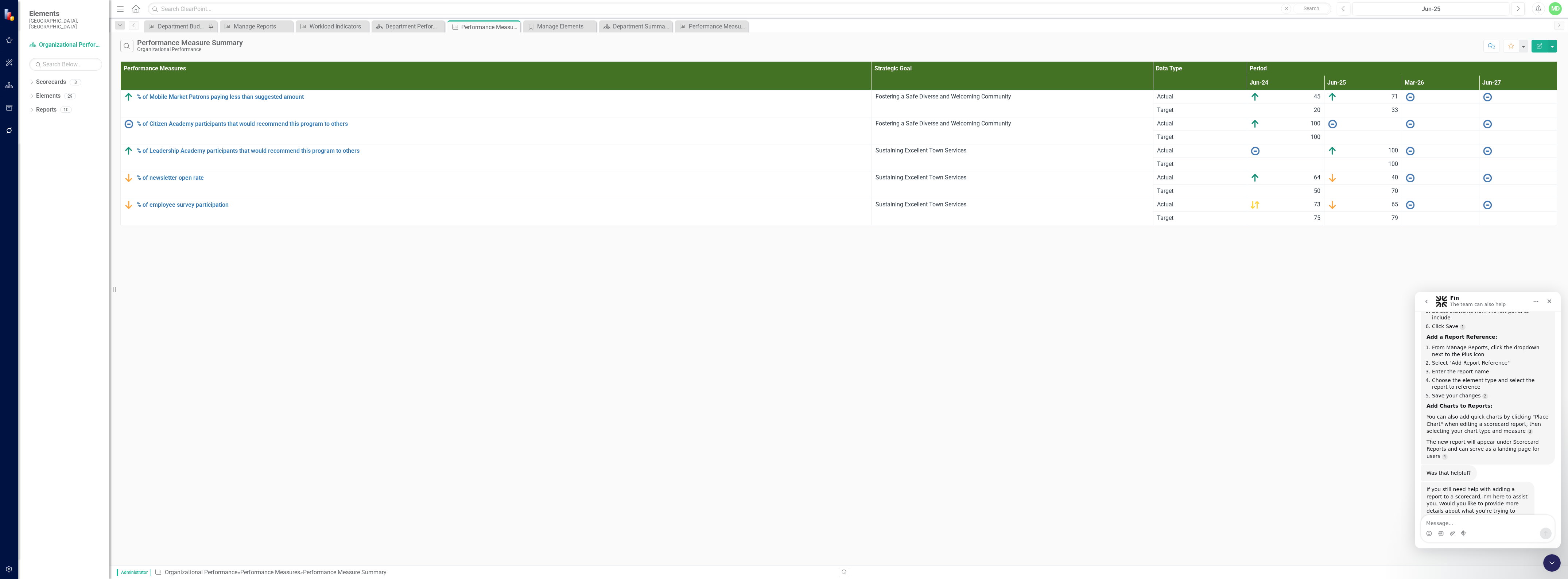
click at [1540, 48] on icon "Edit Report" at bounding box center [1540, 45] width 7 height 5
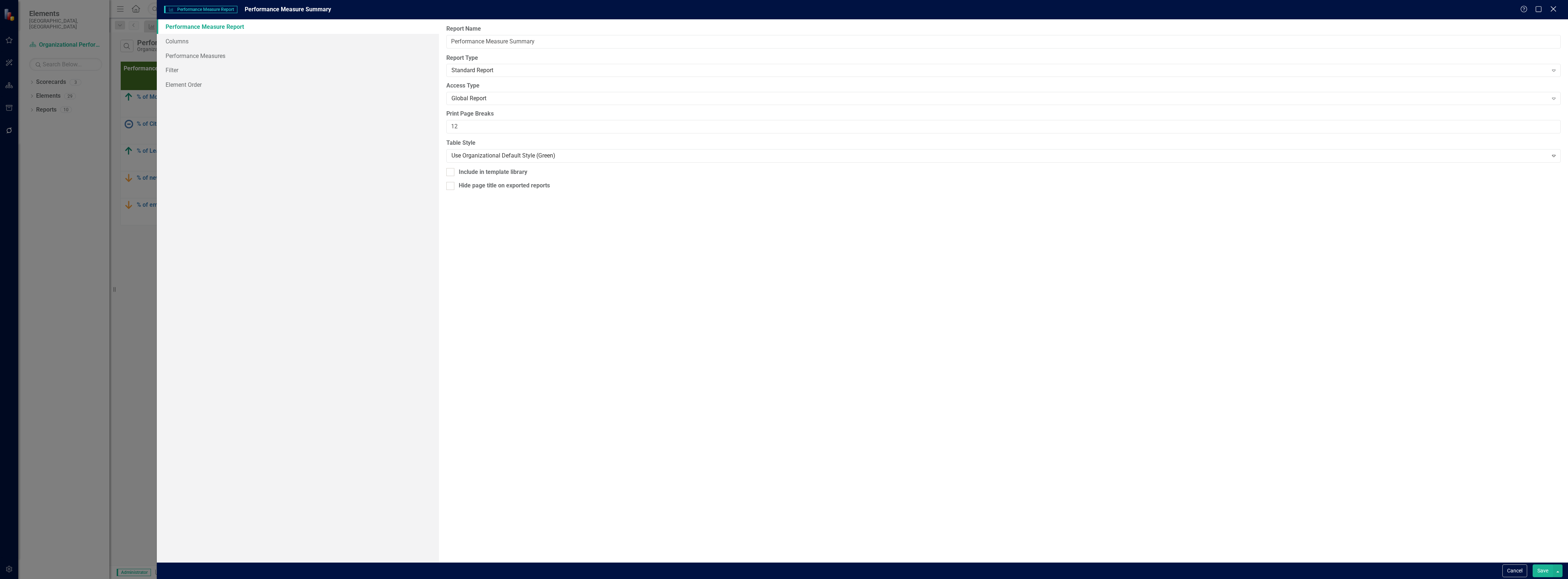
click at [1552, 13] on div "Performance Measure Performance Measure Report Performance Measure Summary Help…" at bounding box center [863, 10] width 1412 height 19
click at [1553, 7] on icon "Close" at bounding box center [1554, 9] width 7 height 6
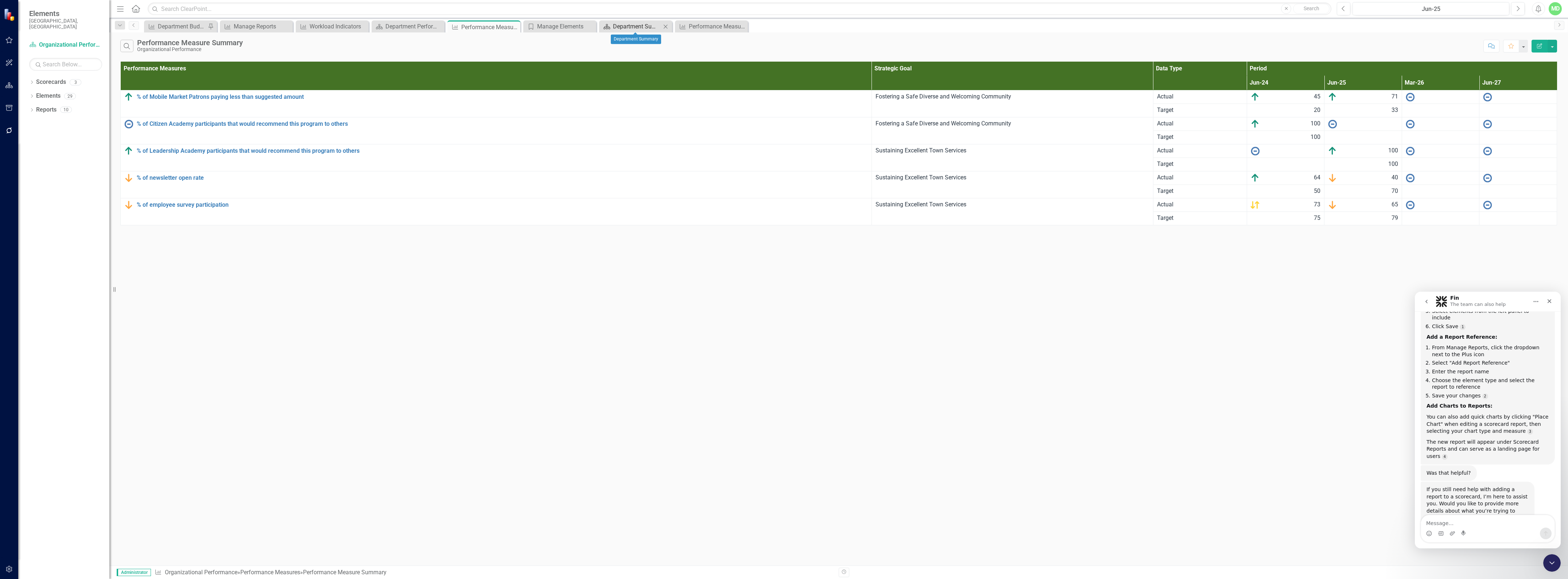
click at [637, 25] on div "Department Summary" at bounding box center [637, 26] width 48 height 9
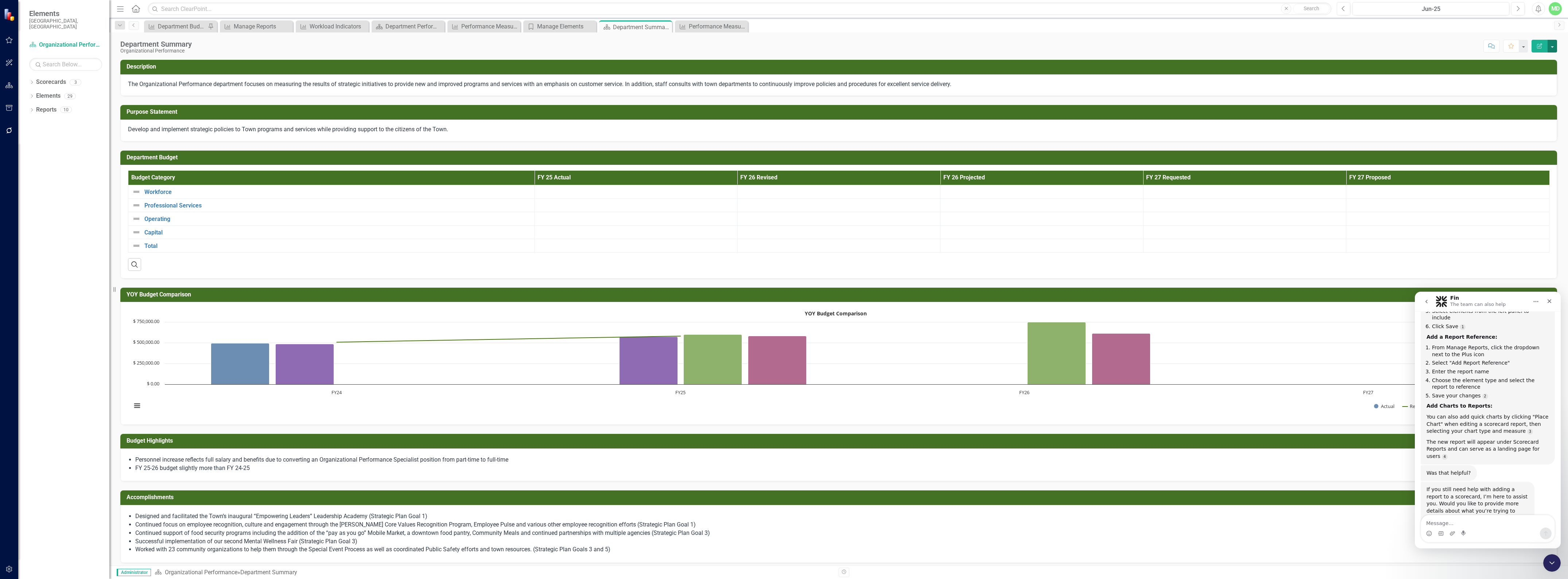
click at [1551, 45] on button "button" at bounding box center [1552, 45] width 10 height 13
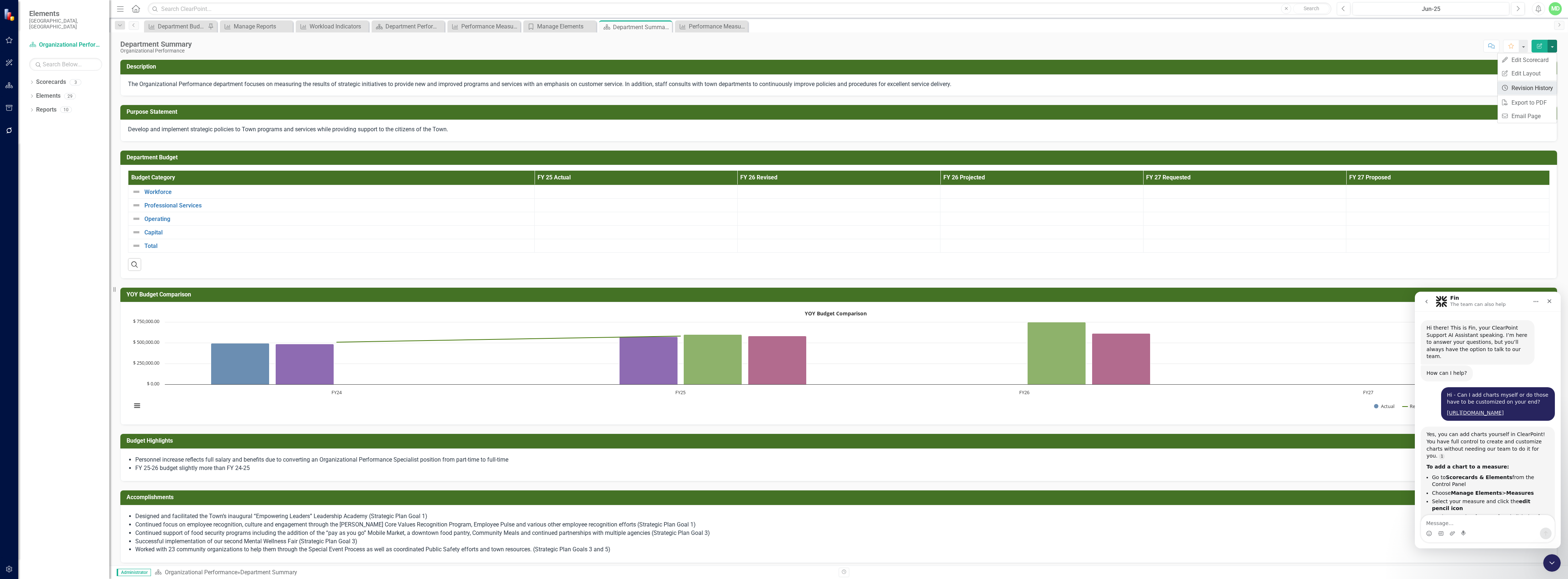
scroll to position [4630, 0]
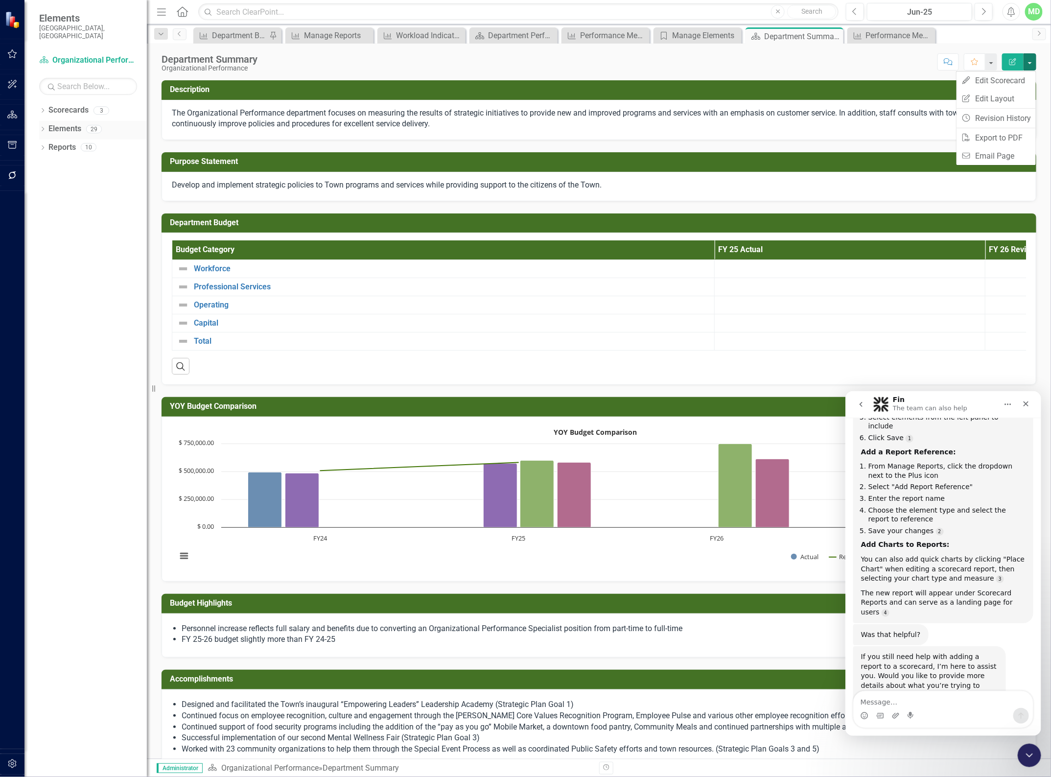
click at [82, 121] on div "Elements 29" at bounding box center [97, 130] width 98 height 19
click at [66, 123] on link "Elements" at bounding box center [64, 128] width 33 height 11
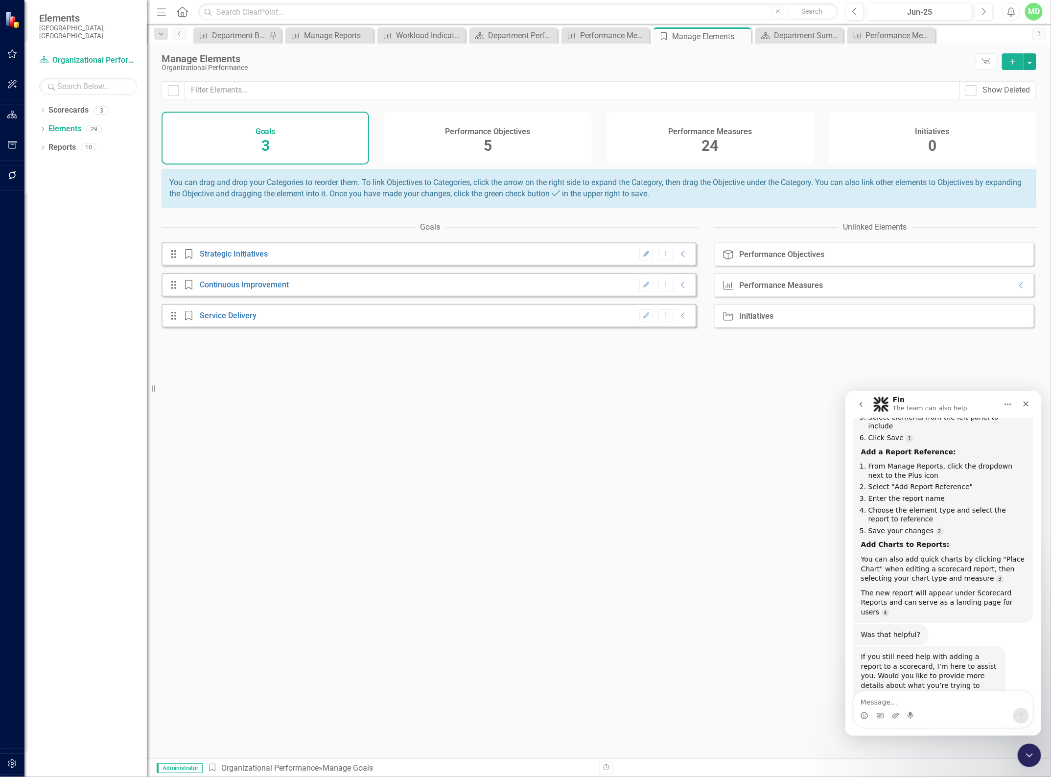
drag, startPoint x: 212, startPoint y: 151, endPoint x: 220, endPoint y: 145, distance: 9.9
click at [212, 150] on div "Goals 3" at bounding box center [266, 138] width 208 height 53
click at [510, 120] on div "Performance Objectives 5" at bounding box center [488, 138] width 208 height 53
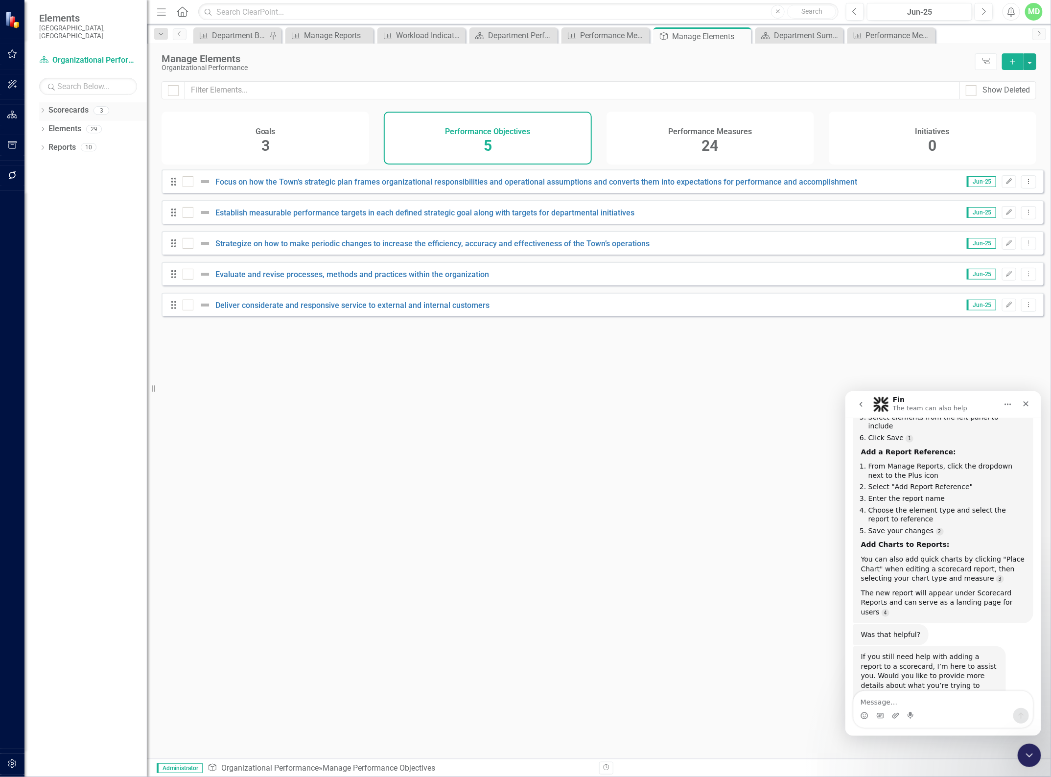
click at [67, 105] on link "Scorecards" at bounding box center [68, 110] width 40 height 11
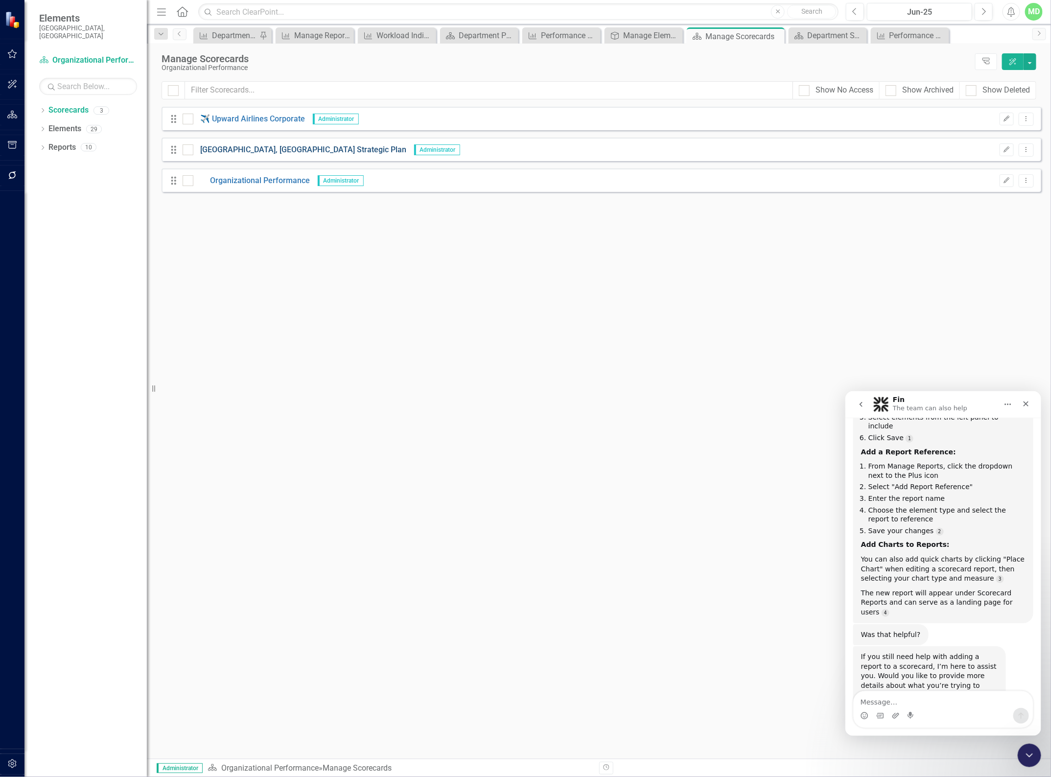
click at [257, 147] on link "[GEOGRAPHIC_DATA], [GEOGRAPHIC_DATA] Strategic Plan" at bounding box center [299, 149] width 213 height 11
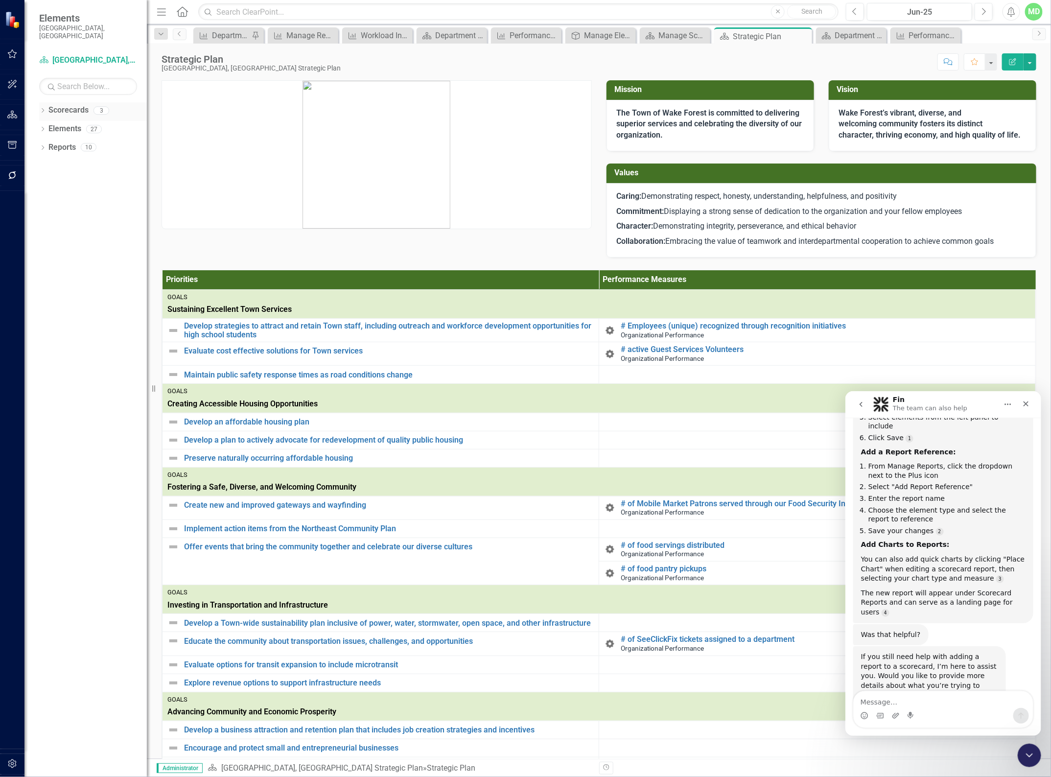
click at [43, 108] on div "Dropdown" at bounding box center [42, 112] width 7 height 8
click at [43, 165] on icon "Dropdown" at bounding box center [42, 167] width 7 height 5
click at [76, 179] on link "Priority Priorities" at bounding box center [75, 184] width 45 height 11
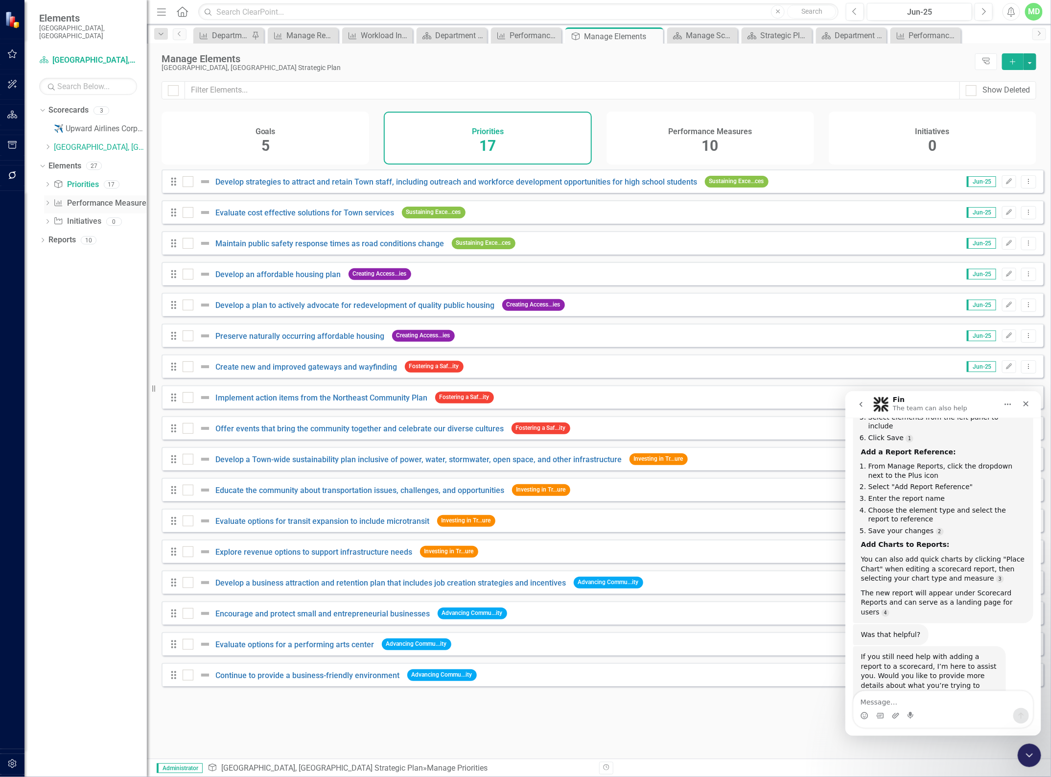
click at [74, 198] on link "Performance Measure Performance Measures" at bounding box center [101, 203] width 97 height 11
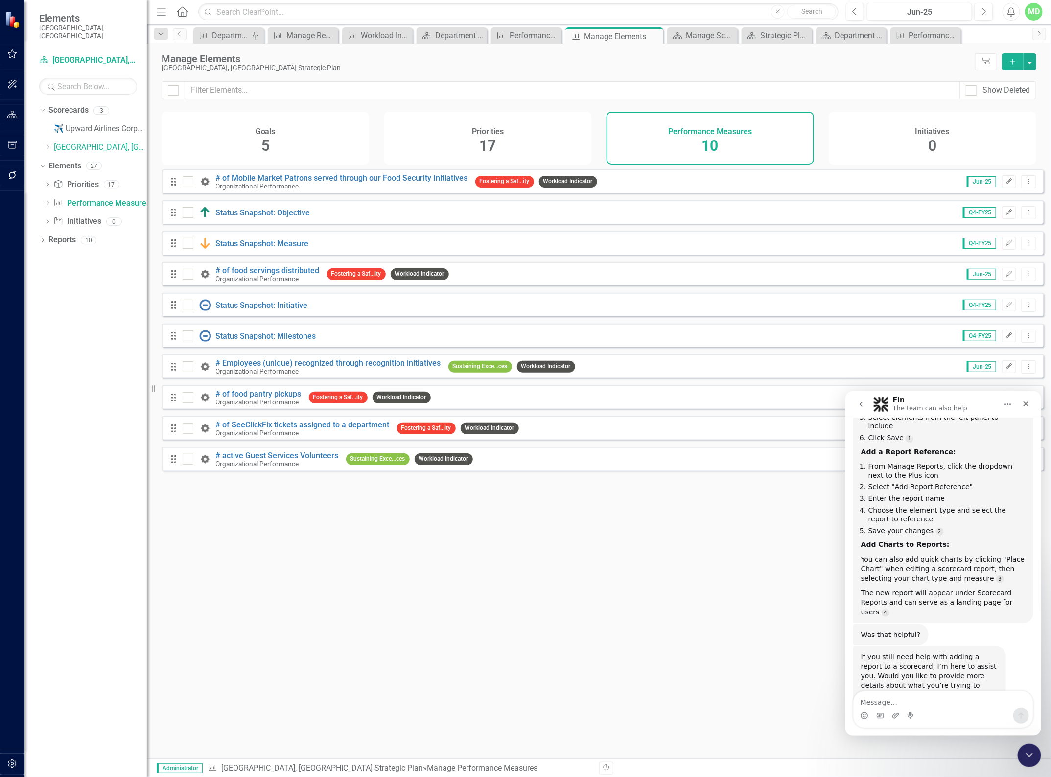
click at [256, 116] on div "Goals 5" at bounding box center [266, 138] width 208 height 53
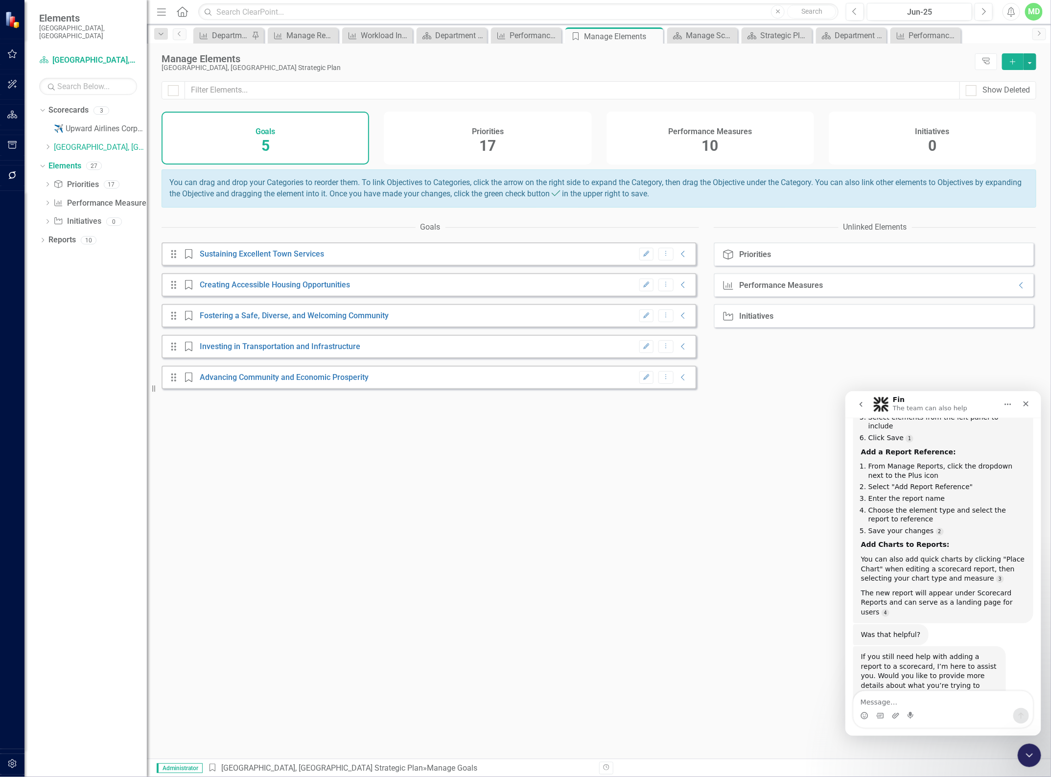
drag, startPoint x: 241, startPoint y: 136, endPoint x: 245, endPoint y: 133, distance: 5.6
click at [241, 134] on div "Goals 5" at bounding box center [266, 138] width 208 height 53
click at [643, 257] on icon "button" at bounding box center [646, 254] width 6 height 6
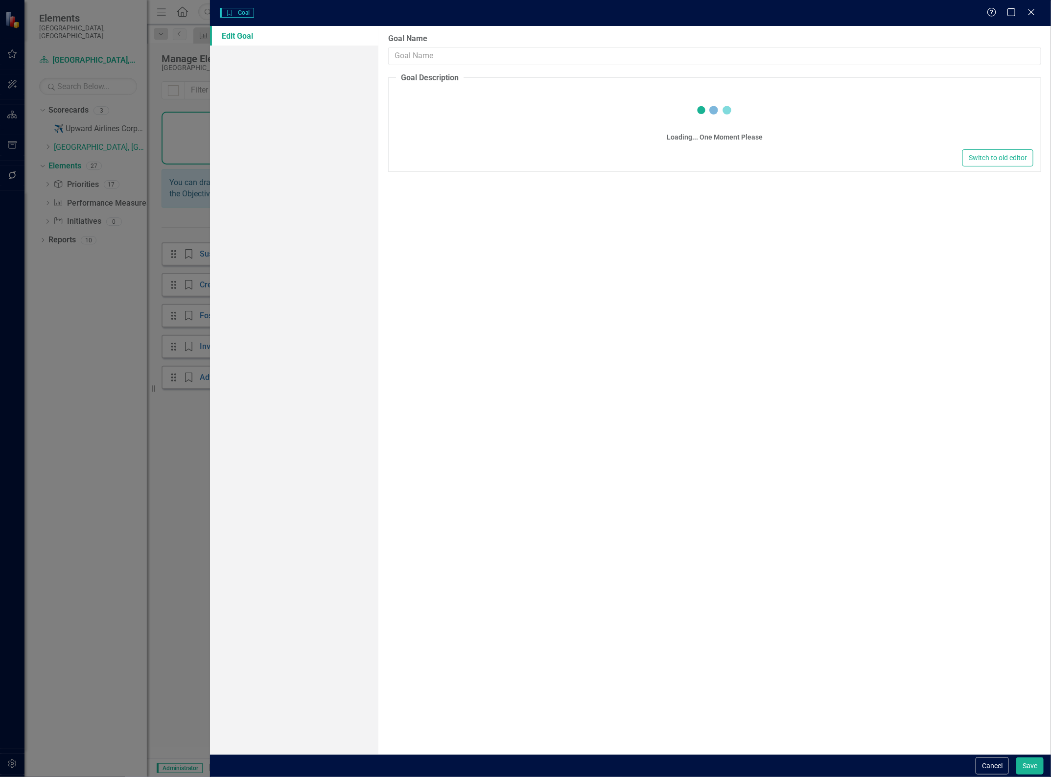
type input "Sustaining Excellent Town Services"
type textarea "<p>Wake Forest provides exceptional Town&nbsp;services by protecting and servin…"
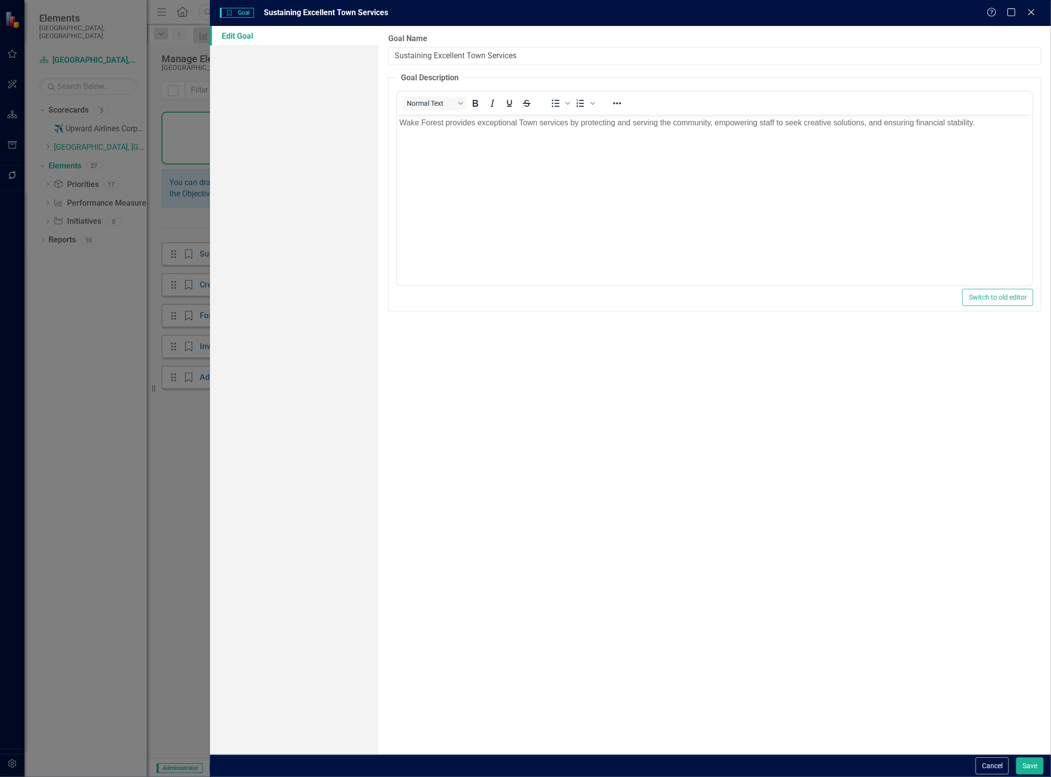
click at [396, 55] on input "Sustaining Excellent Town Services" at bounding box center [714, 56] width 653 height 18
type input "Goal 1 - Sustaining Excellent Town Services"
click at [1034, 765] on button "Save" at bounding box center [1029, 765] width 27 height 17
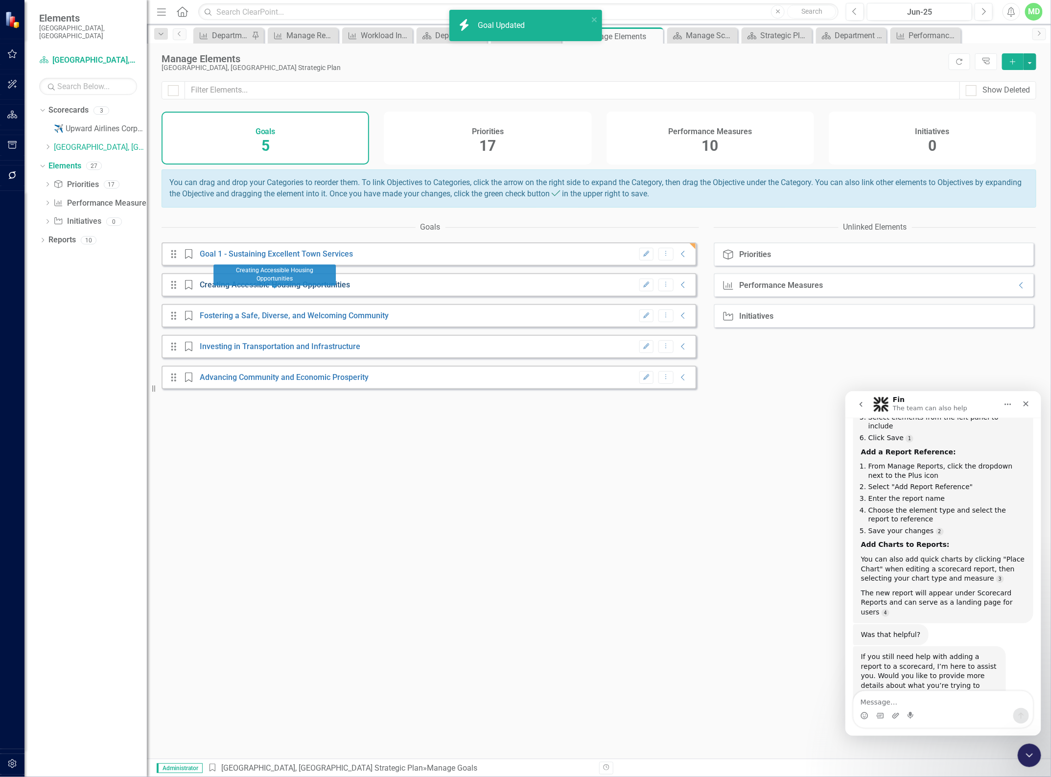
click at [214, 289] on link "Creating Accessible Housing Opportunities" at bounding box center [275, 284] width 150 height 9
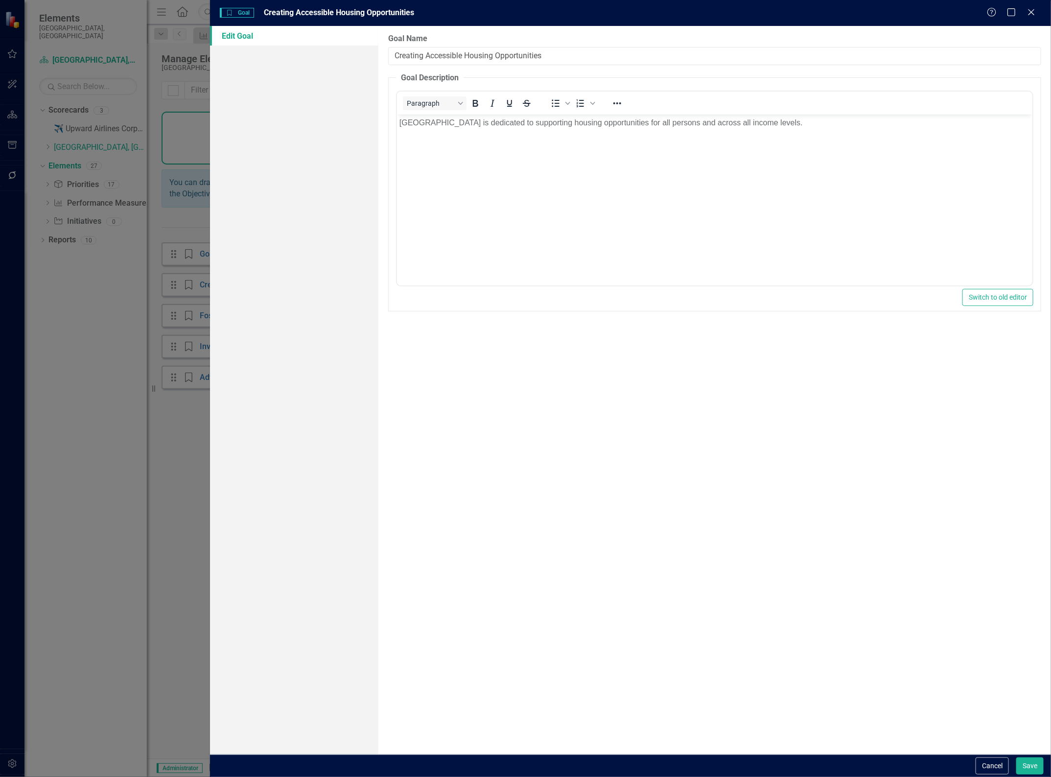
click at [396, 57] on input "Creating Accessible Housing Opportunities" at bounding box center [714, 56] width 653 height 18
type input "Goal 2 - Creating Accessible Housing Opportunities"
click at [1029, 767] on button "Save" at bounding box center [1029, 765] width 27 height 17
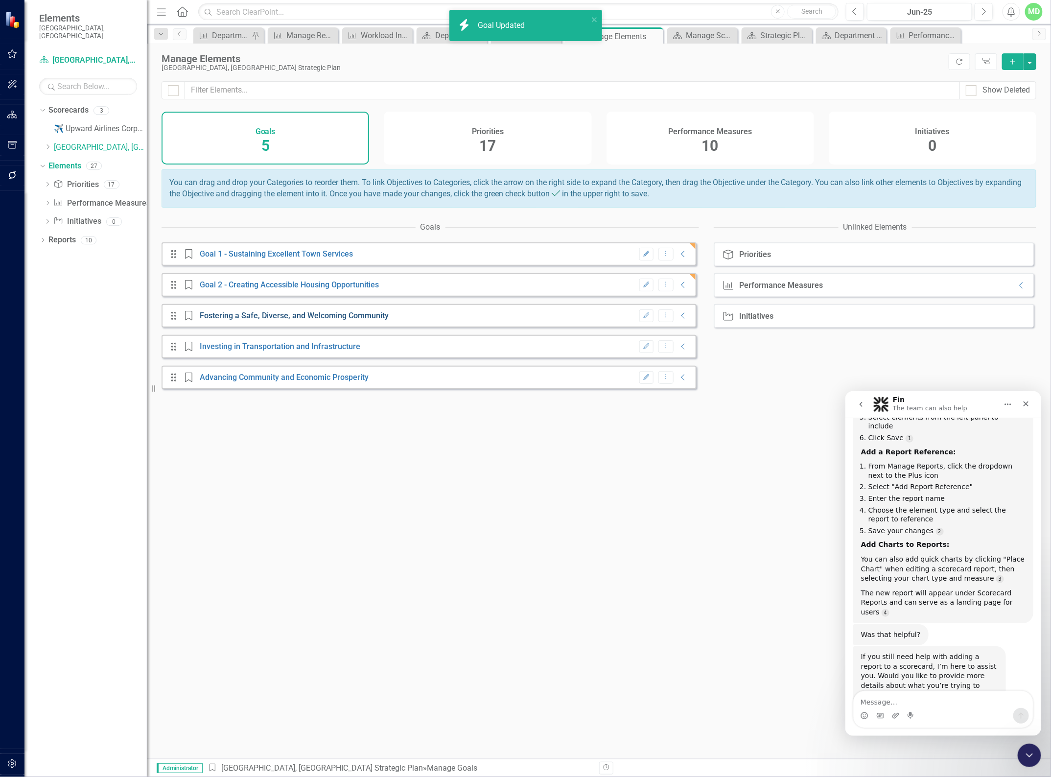
click at [206, 320] on link "Fostering a Safe, Diverse, and Welcoming Community" at bounding box center [294, 315] width 189 height 9
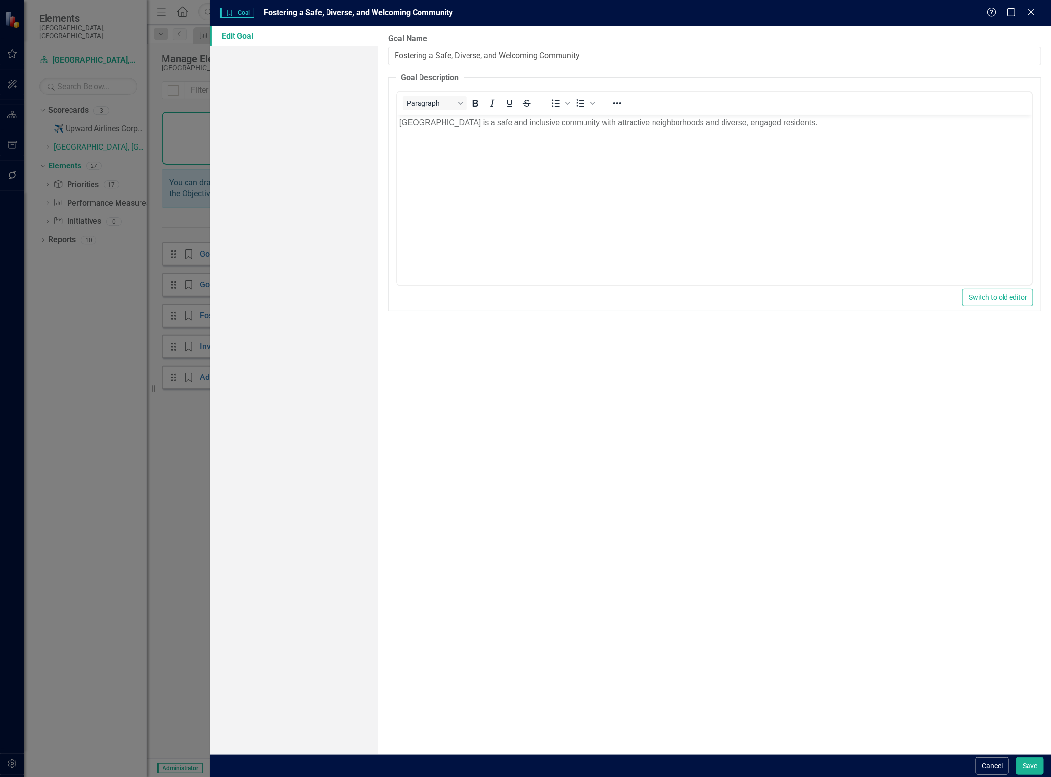
click at [395, 59] on input "Fostering a Safe, Diverse, and Welcoming Community" at bounding box center [714, 56] width 653 height 18
type input "Goal 3 - Fostering a Safe, Diverse, and Welcoming Community"
click at [1025, 764] on button "Save" at bounding box center [1029, 765] width 27 height 17
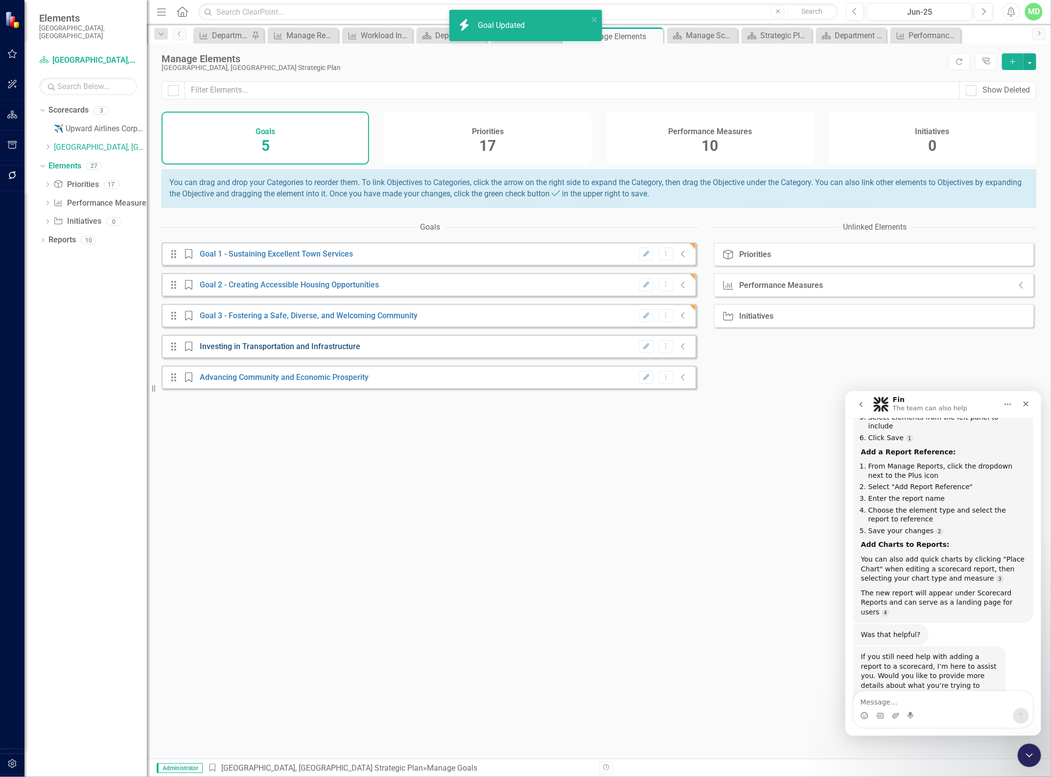
click at [259, 351] on link "Investing in Transportation and Infrastructure" at bounding box center [280, 346] width 161 height 9
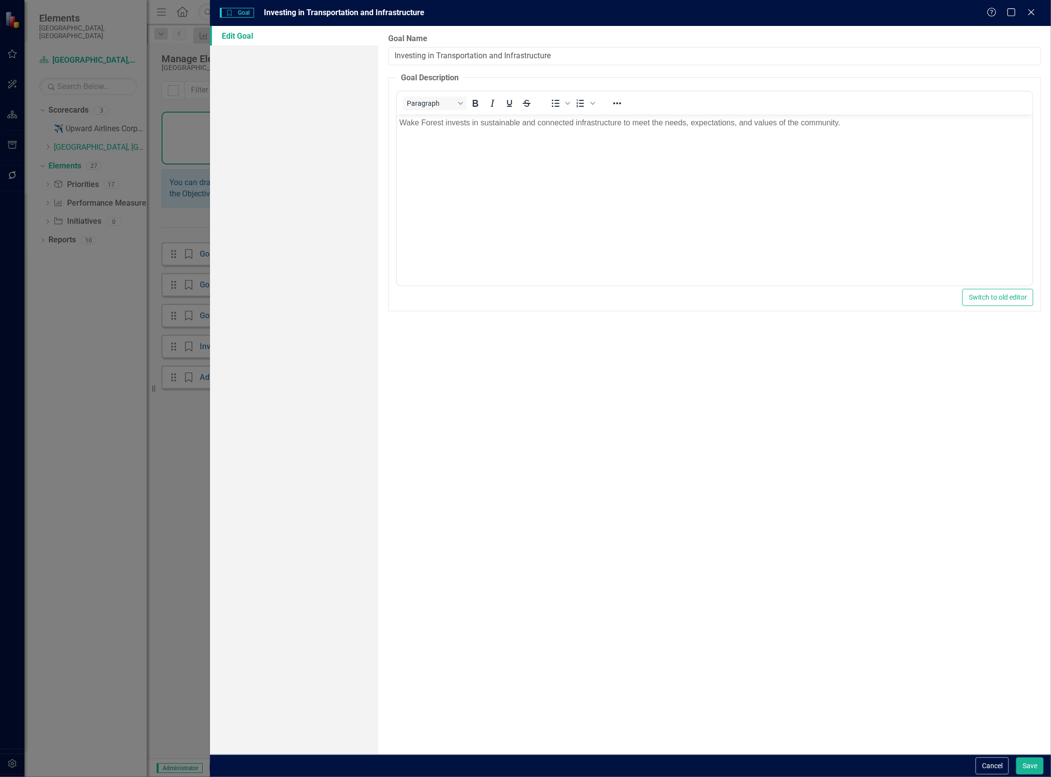
click at [395, 58] on input "Investing in Transportation and Infrastructure" at bounding box center [714, 56] width 653 height 18
type input "Goal 4 - Investing in Transportation and Infrastructure"
click at [1032, 765] on button "Save" at bounding box center [1029, 765] width 27 height 17
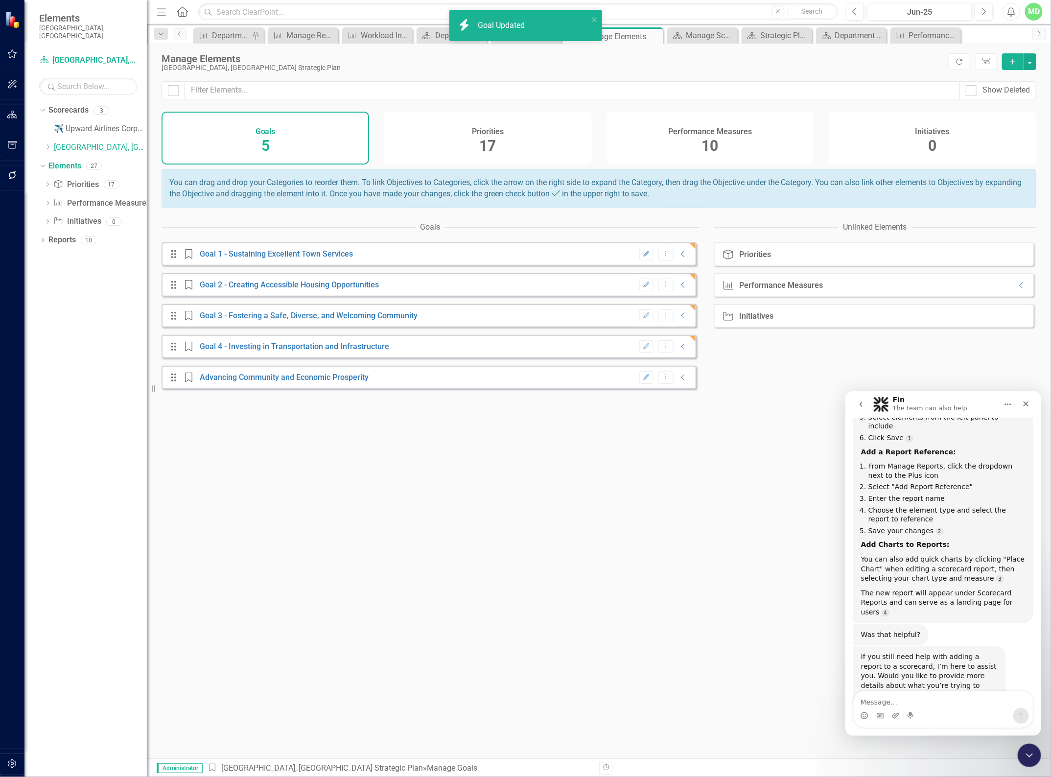
click at [248, 389] on div "Drag Goal Advancing Community and Economic Prosperity Edit Dropdown Menu Collap…" at bounding box center [429, 378] width 535 height 24
click at [244, 382] on link "Advancing Community and Economic Prosperity" at bounding box center [284, 377] width 169 height 9
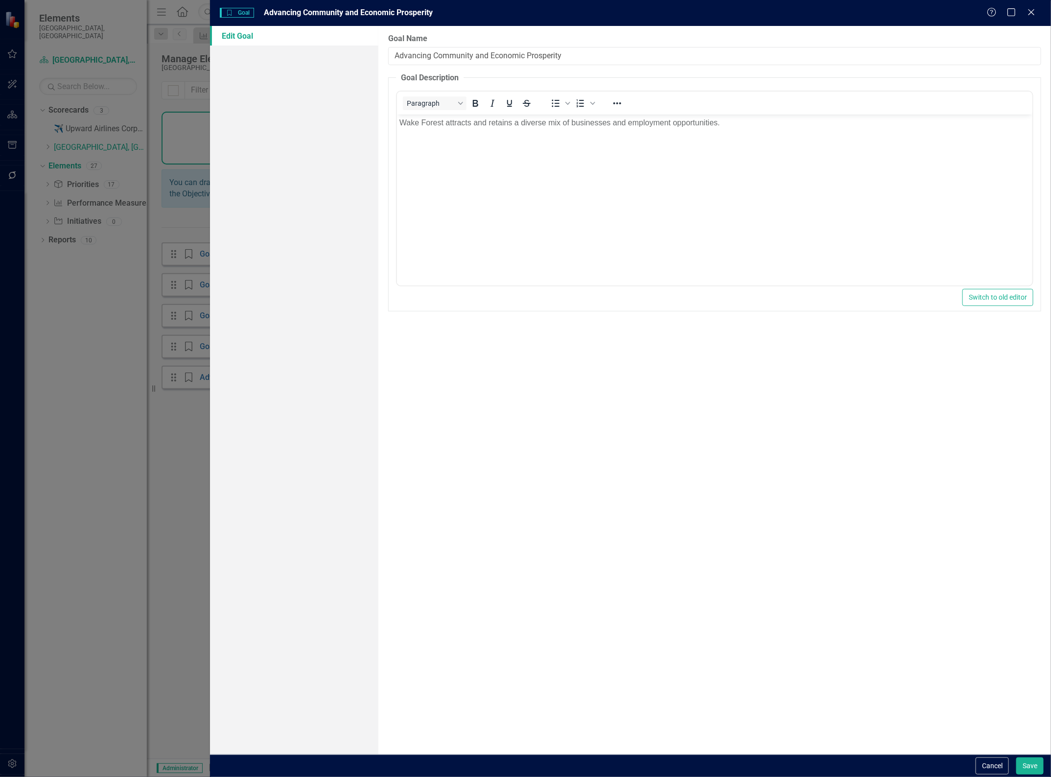
click at [395, 59] on input "Advancing Community and Economic Prosperity" at bounding box center [714, 56] width 653 height 18
type input "Goal 5 - Advancing Community and Economic Prosperity"
click at [1029, 768] on button "Save" at bounding box center [1029, 765] width 27 height 17
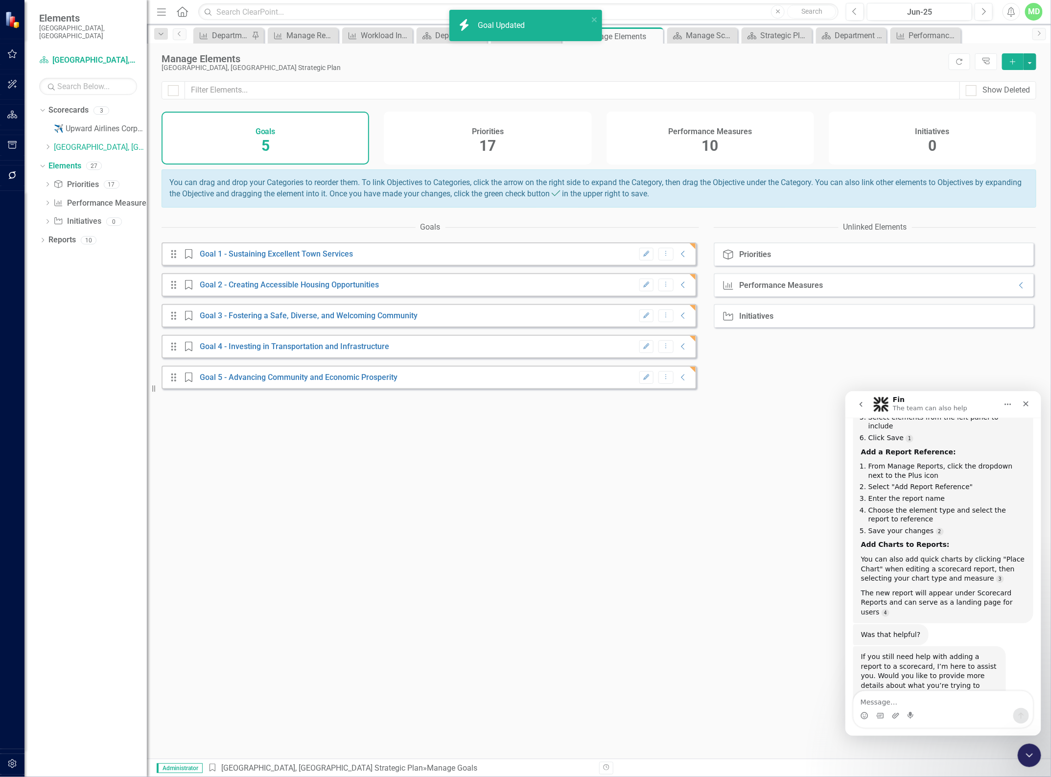
click at [695, 143] on div "Performance Measures 10" at bounding box center [711, 138] width 208 height 53
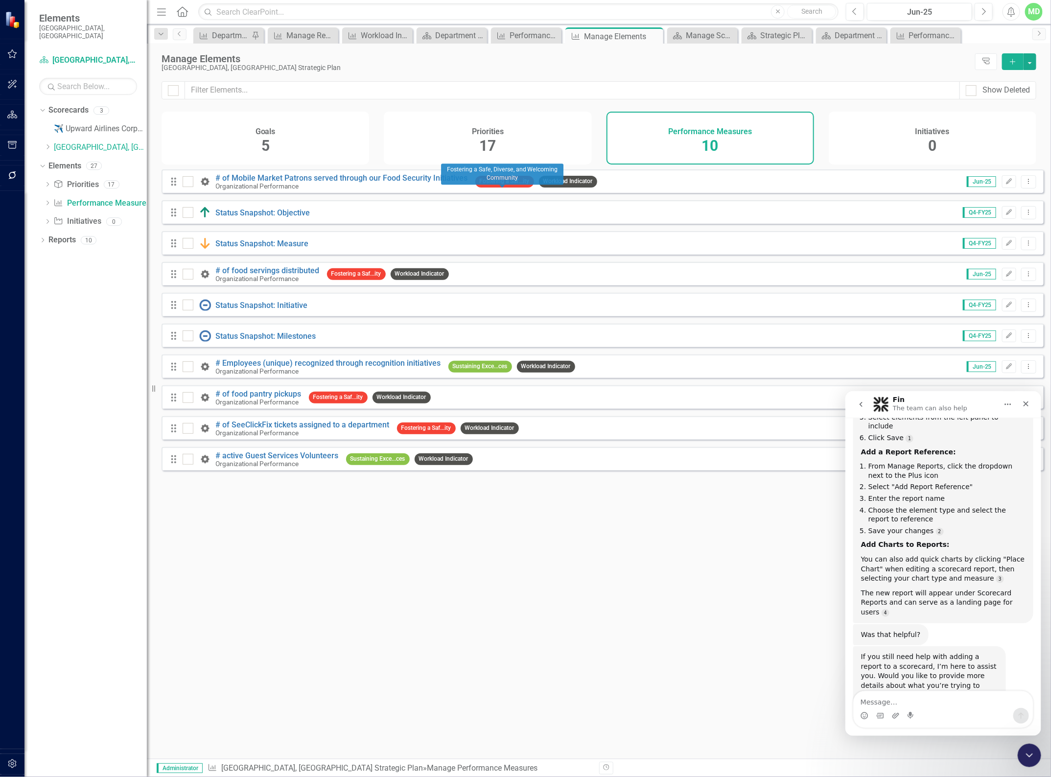
click at [489, 187] on span "Fostering a Saf...ity" at bounding box center [504, 181] width 59 height 11
click at [236, 145] on div "Goals 5" at bounding box center [266, 138] width 208 height 53
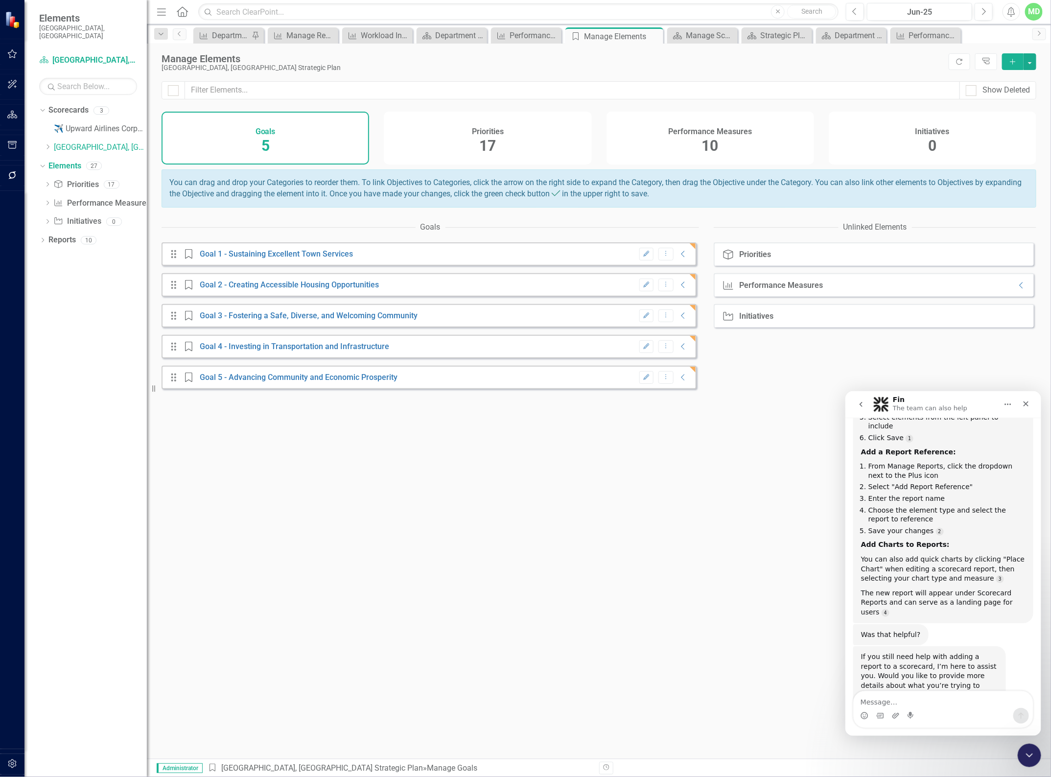
click at [15, 765] on icon "button" at bounding box center [12, 764] width 10 height 8
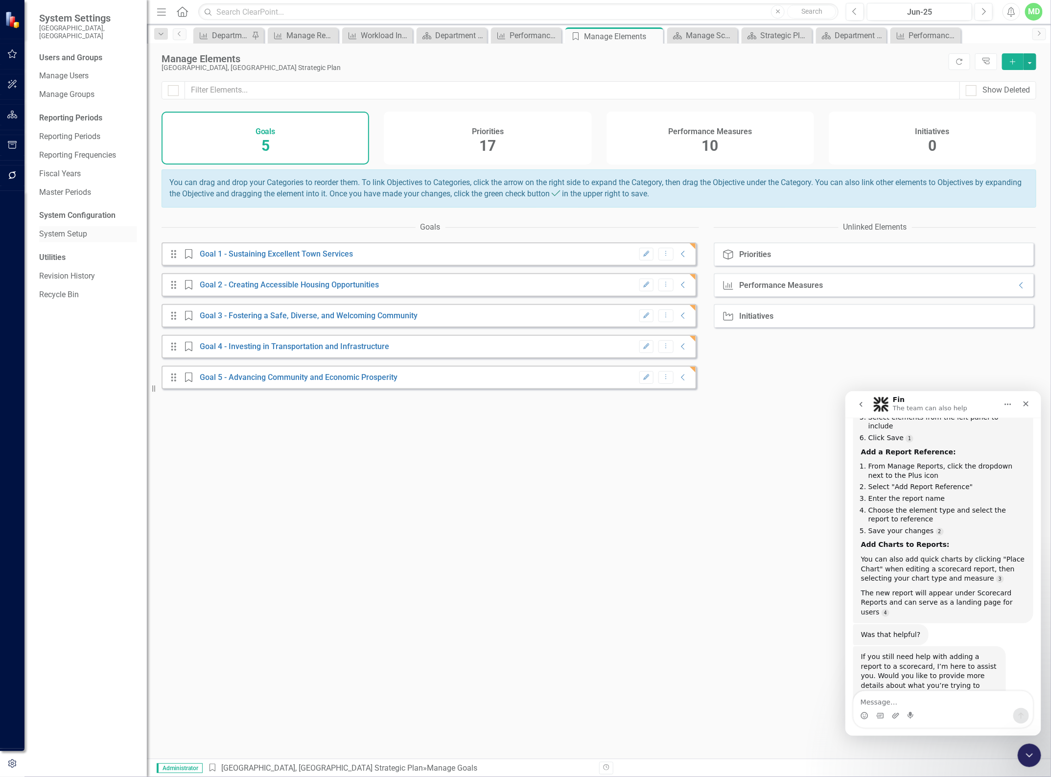
click at [64, 229] on link "System Setup" at bounding box center [88, 234] width 98 height 11
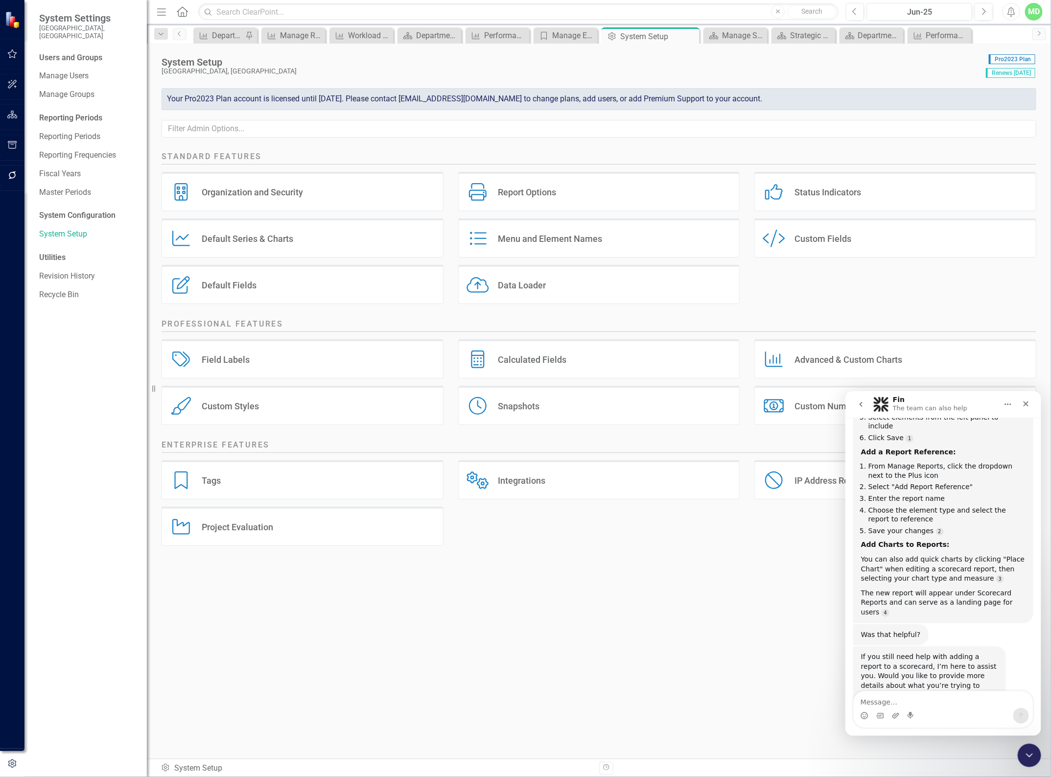
click at [255, 489] on div "Tags Tags" at bounding box center [303, 479] width 282 height 39
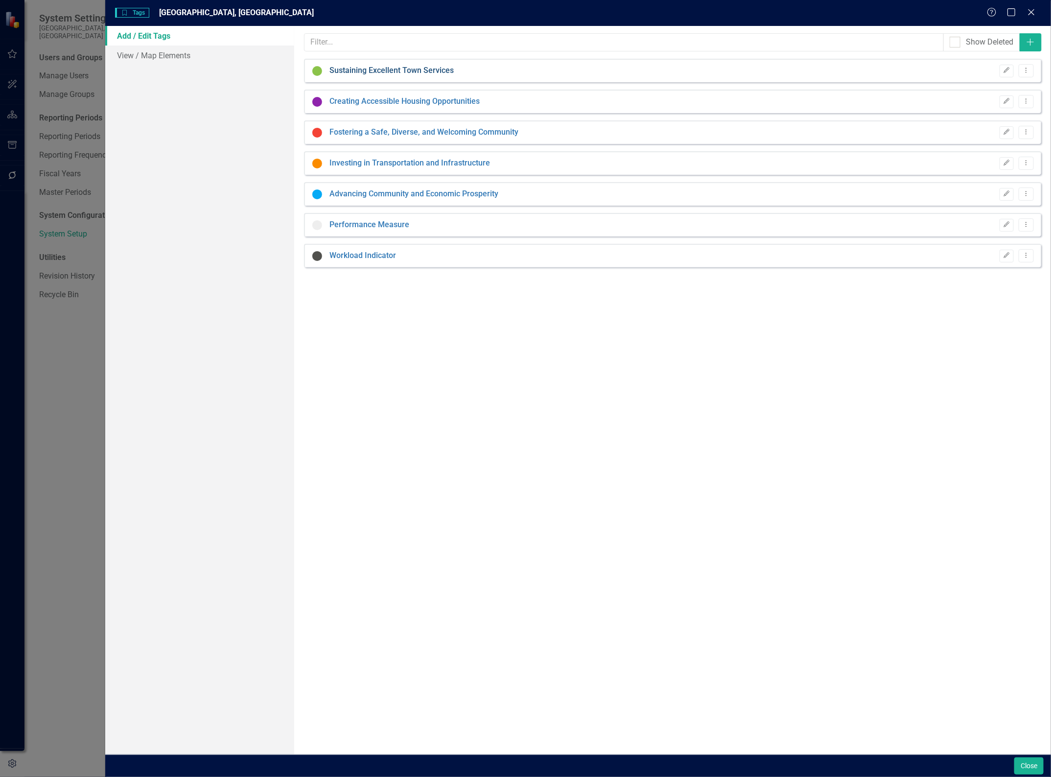
click at [374, 71] on link "Sustaining Excellent Town Services" at bounding box center [391, 70] width 124 height 11
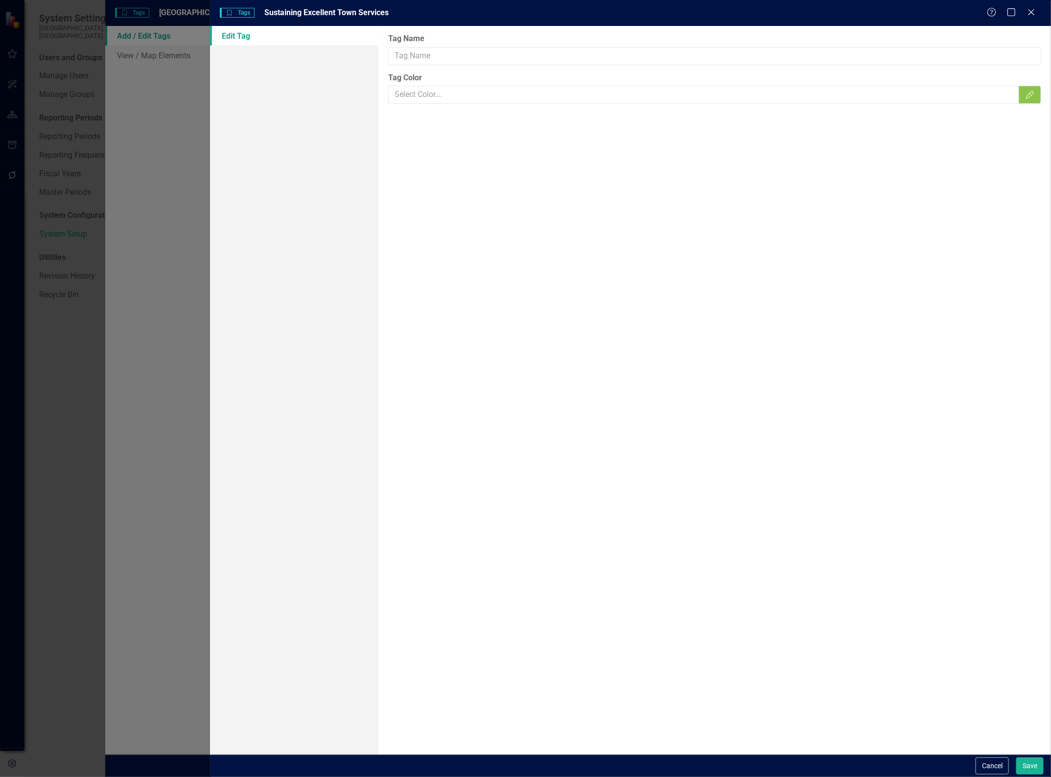
type input "Sustaining Excellent Town Services"
type input "#8bc34a"
click at [395, 55] on input "Sustaining Excellent Town Services" at bounding box center [714, 56] width 653 height 18
type input "Goal 1 - Sustaining Excellent Town Services"
click at [1027, 762] on button "Save" at bounding box center [1029, 765] width 27 height 17
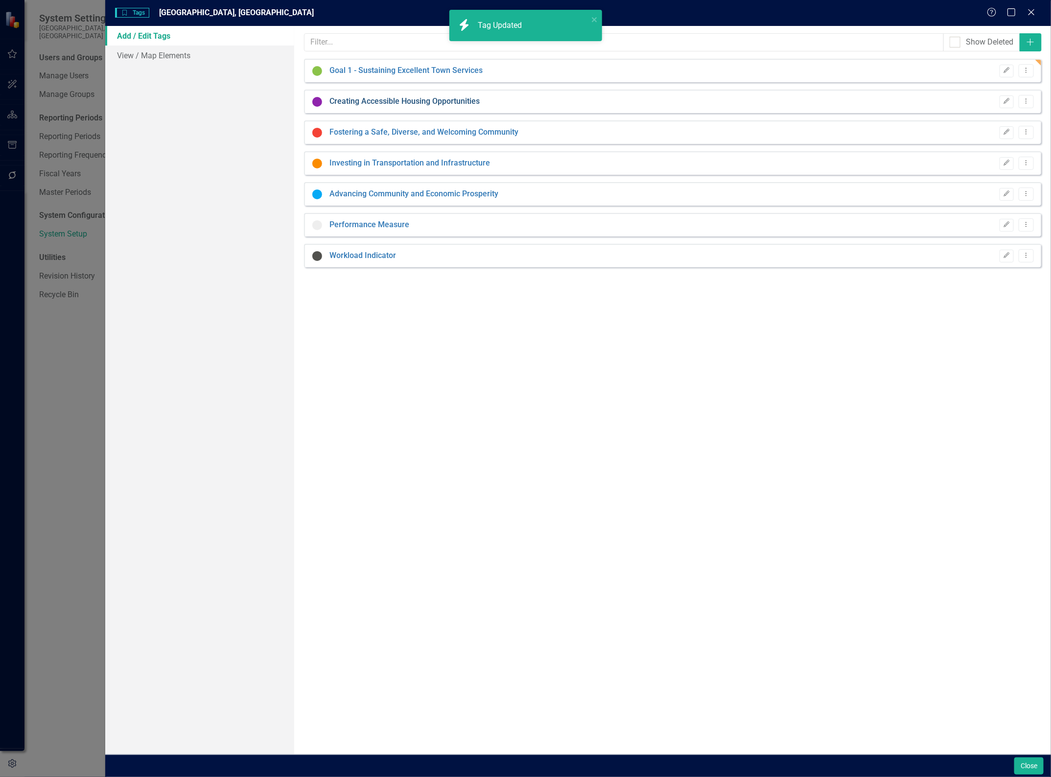
click at [339, 100] on link "Creating Accessible Housing Opportunities" at bounding box center [404, 101] width 150 height 11
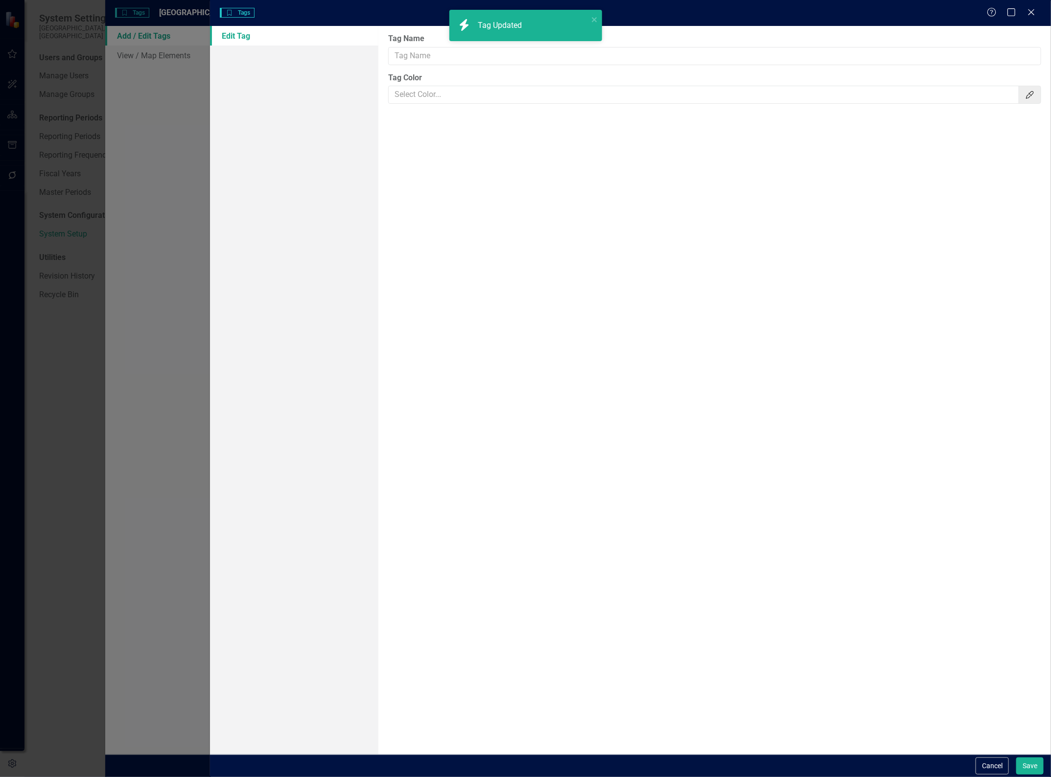
type input "Creating Accessible Housing Opportunities"
type input "#8f24ac"
click at [395, 59] on input "Creating Accessible Housing Opportunities" at bounding box center [714, 56] width 653 height 18
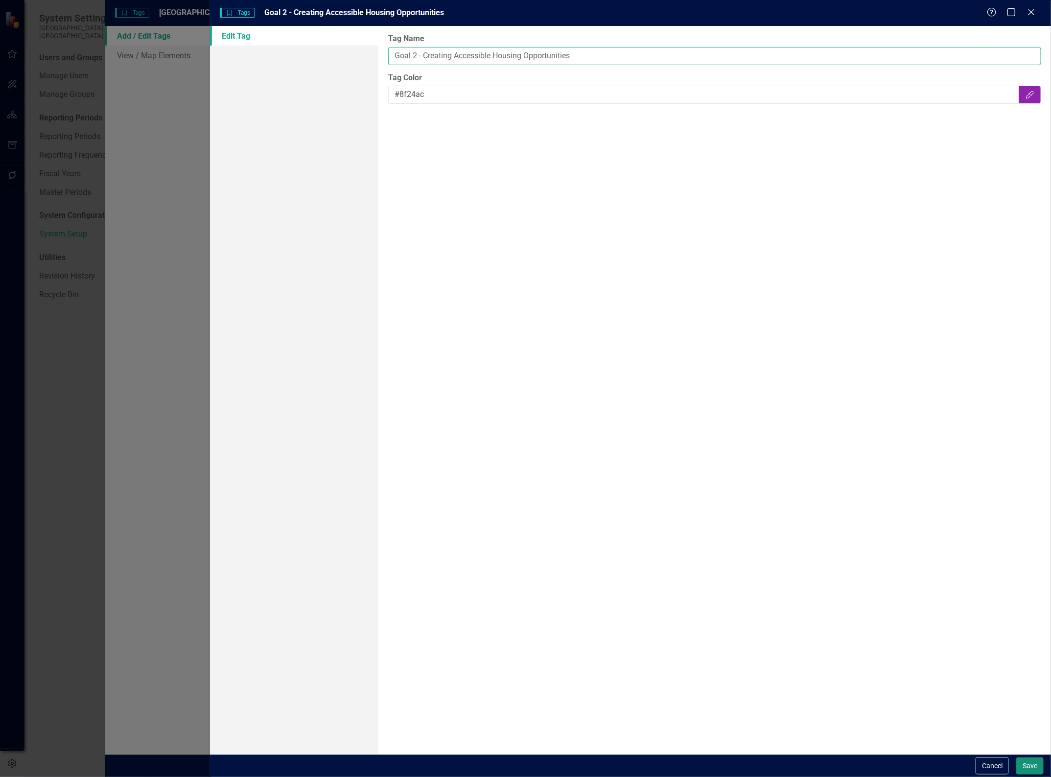
type input "Goal 2 - Creating Accessible Housing Opportunities"
click at [1031, 760] on button "Save" at bounding box center [1029, 765] width 27 height 17
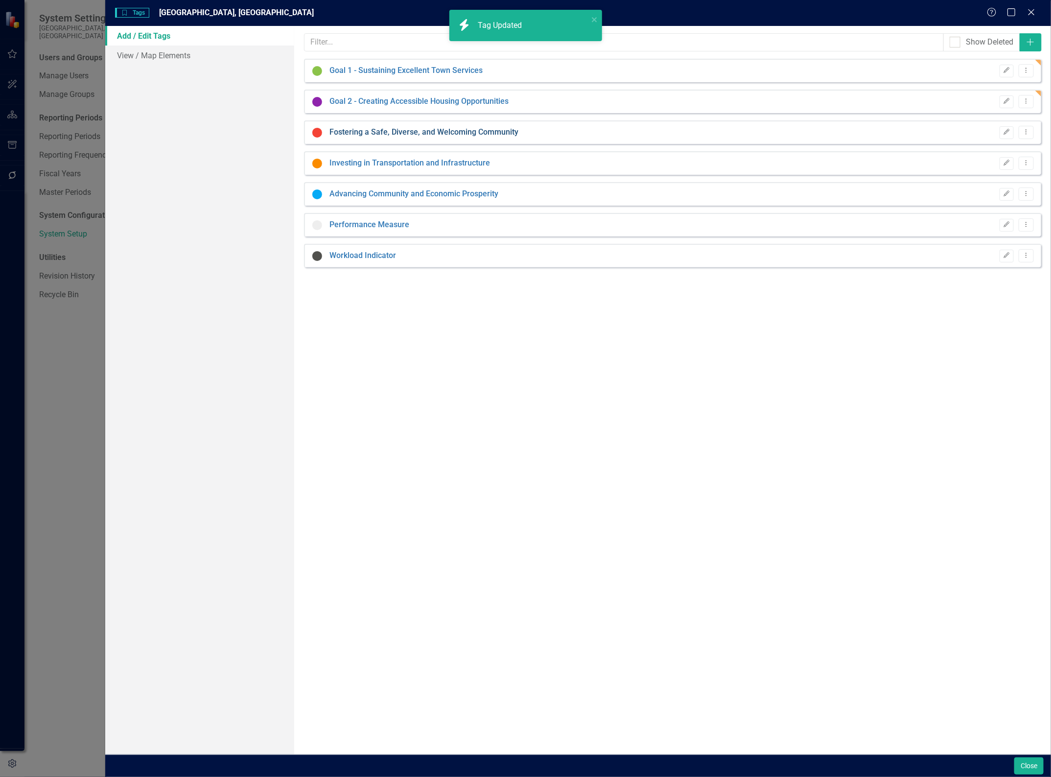
click at [347, 132] on link "Fostering a Safe, Diverse, and Welcoming Community" at bounding box center [423, 132] width 189 height 11
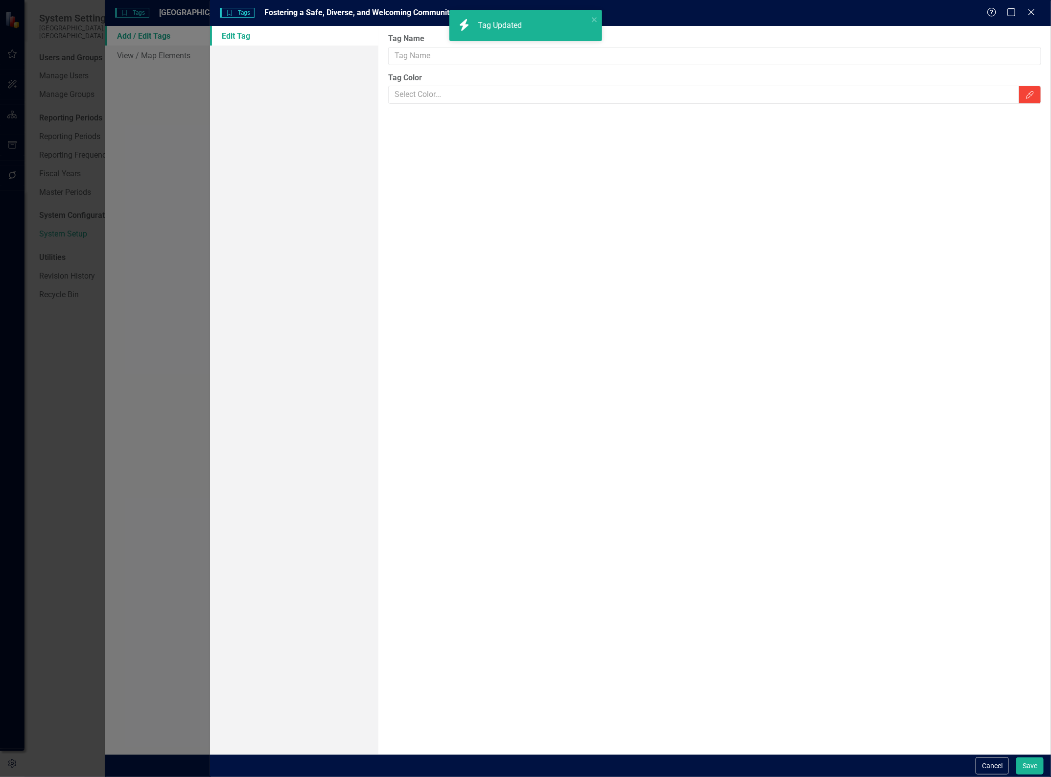
type input "Fostering a Safe, Diverse, and Welcoming Community"
type input "#f44336"
drag, startPoint x: 394, startPoint y: 57, endPoint x: 387, endPoint y: 54, distance: 7.5
click at [393, 57] on input "Fostering a Safe, Diverse, and Welcoming Community" at bounding box center [714, 56] width 653 height 18
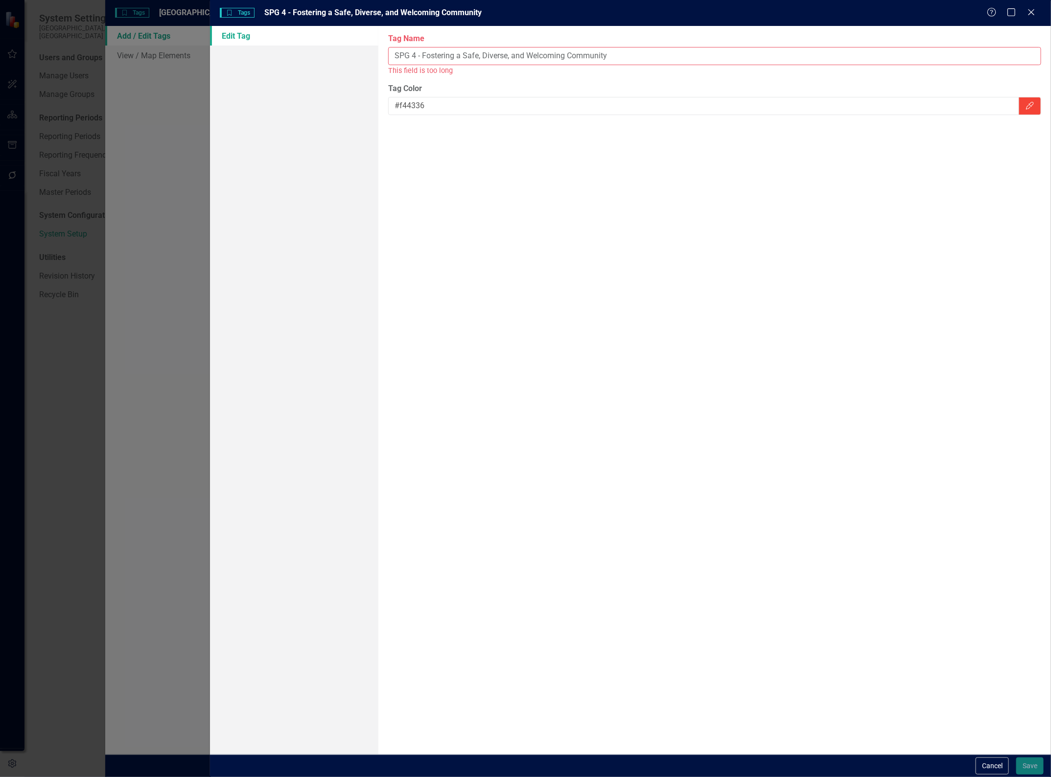
drag, startPoint x: 414, startPoint y: 57, endPoint x: 418, endPoint y: 39, distance: 18.0
click at [414, 57] on input "SPG 4 - Fostering a Safe, Diverse, and Welcoming Community" at bounding box center [714, 56] width 653 height 18
drag, startPoint x: 522, startPoint y: 53, endPoint x: 515, endPoint y: 53, distance: 7.3
click at [515, 53] on input "SPG 3 - Fostering a Safe, Diverse, and Welcoming Community" at bounding box center [714, 56] width 653 height 18
click at [520, 53] on input "SPG 3 - Fostering a Safe, Diverse, and Welcoming Community" at bounding box center [714, 56] width 653 height 18
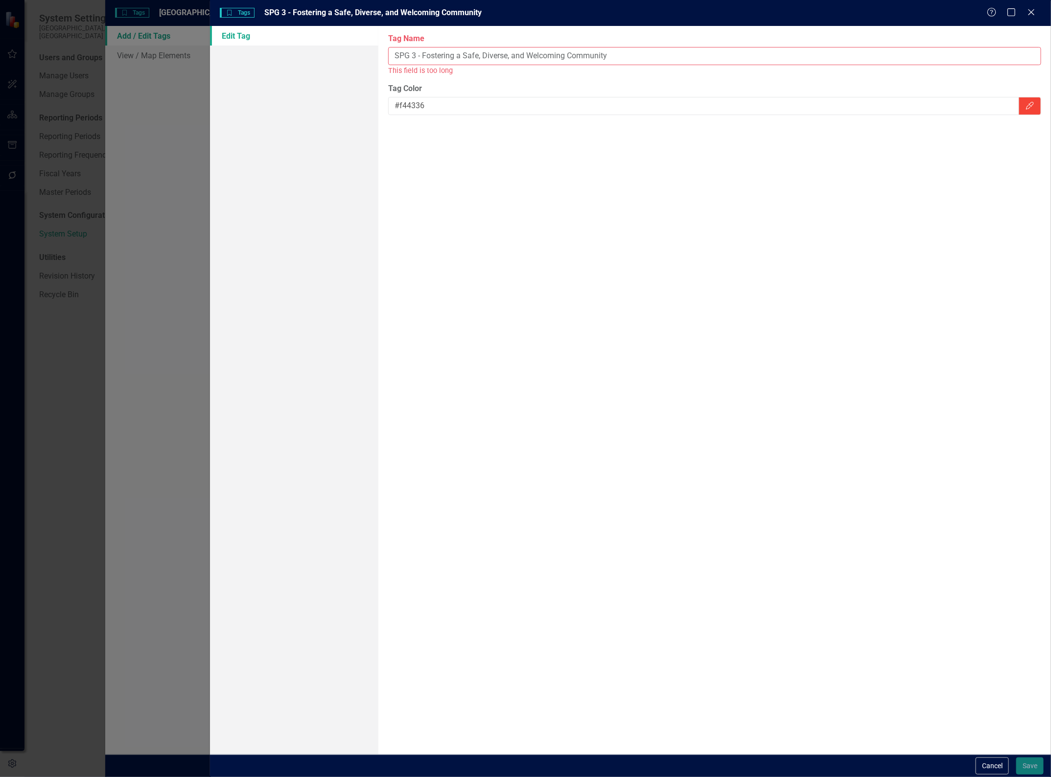
click at [520, 52] on input "SPG 3 - Fostering a Safe, Diverse, and Welcoming Community" at bounding box center [714, 56] width 653 height 18
click at [411, 55] on input "SPG 3 - Fostering a Safe, Diverse, & Welcoming Community" at bounding box center [714, 56] width 653 height 18
click at [414, 55] on input "SPG3 - Fostering a Safe, Diverse, & Welcoming Community" at bounding box center [714, 56] width 653 height 18
click at [419, 53] on input "SPG3- Fostering a Safe, Diverse, & Welcoming Community" at bounding box center [714, 56] width 653 height 18
drag, startPoint x: 417, startPoint y: 53, endPoint x: 311, endPoint y: 80, distance: 109.6
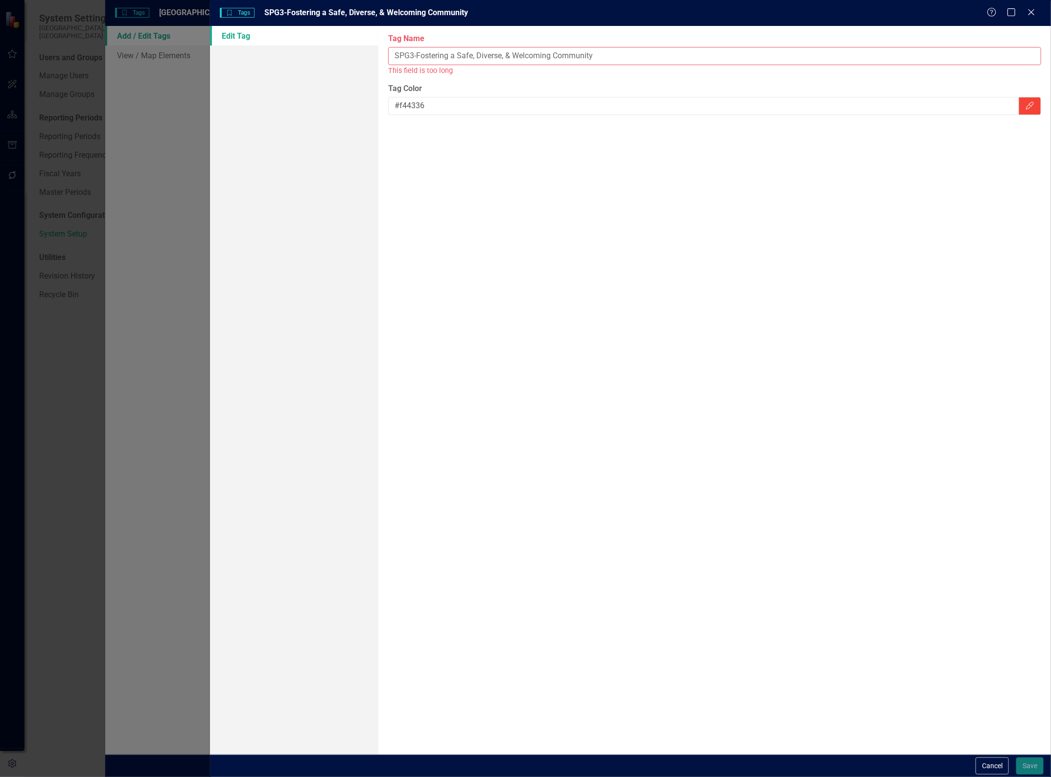
click at [311, 80] on div "Edit Tag Tag Name SPG3-Fostering a Safe, Diverse, & Welcoming Community This fi…" at bounding box center [630, 390] width 841 height 729
click at [488, 55] on input "Fostering a Safe, Diverse, & Welcoming Community" at bounding box center [714, 56] width 653 height 18
click at [395, 55] on input "Fostering a Safe, Diverse, and Welcoming Community" at bounding box center [714, 56] width 653 height 18
click at [490, 57] on input "Fostering a Safe, Diverse, and Welcoming Community" at bounding box center [714, 56] width 653 height 18
click at [489, 57] on input "Fostering a Safe, Diverse, and Welcoming Community" at bounding box center [714, 56] width 653 height 18
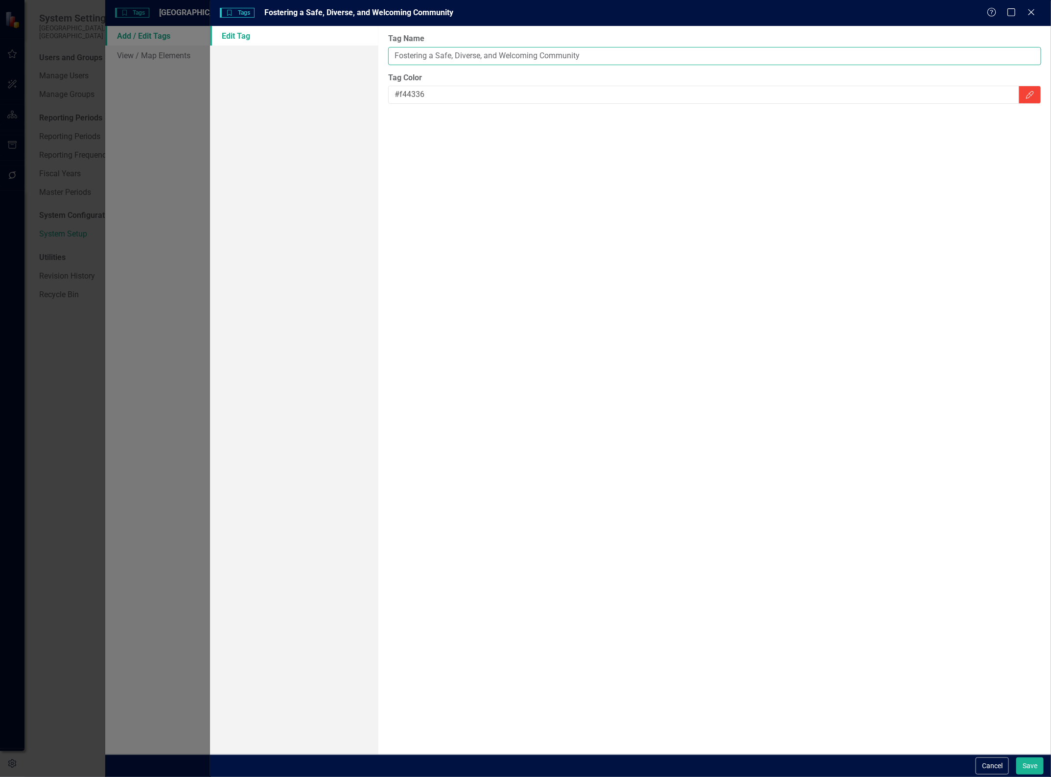
click at [490, 57] on input "Fostering a Safe, Diverse, and Welcoming Community" at bounding box center [714, 56] width 653 height 18
click at [392, 54] on input "Fostering a Safe, Diverse, & Welcoming Community" at bounding box center [714, 56] width 653 height 18
click at [542, 55] on input "Fostering a Safe, Diverse, & Welcoming Community" at bounding box center [714, 56] width 653 height 18
drag, startPoint x: 545, startPoint y: 55, endPoint x: 551, endPoint y: 39, distance: 17.2
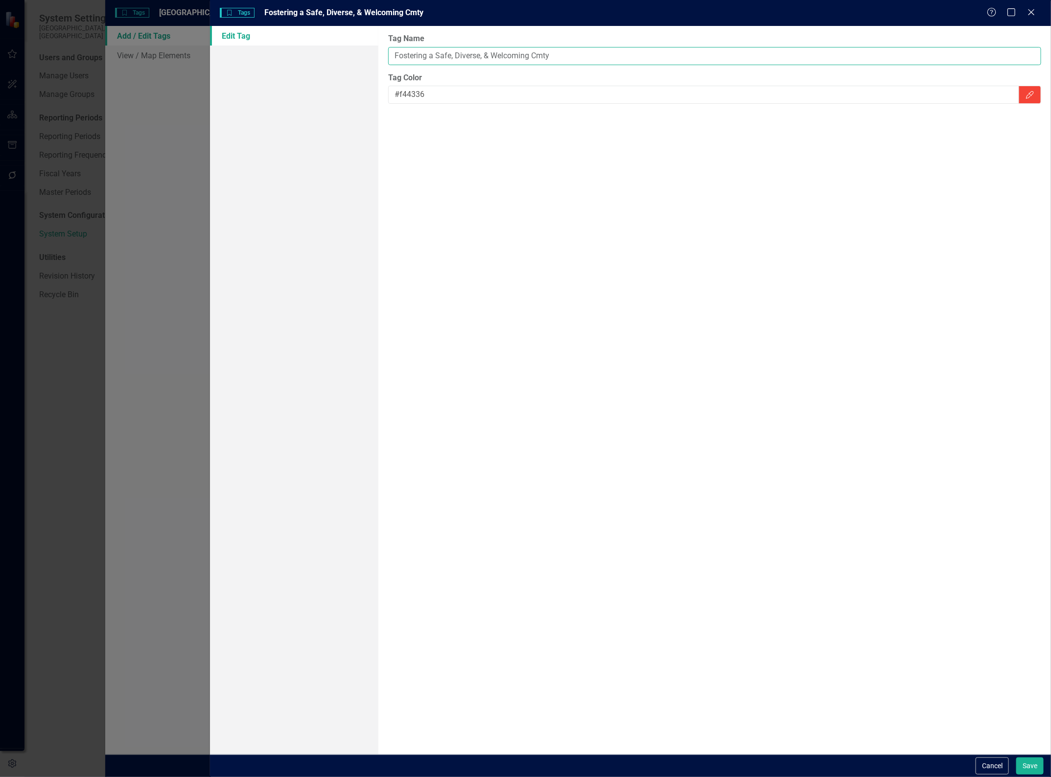
click at [543, 54] on input "Fostering a Safe, Diverse, & Welcoming Cmty" at bounding box center [714, 56] width 653 height 18
click at [569, 50] on input "Fostering a Safe, Diverse, & Welcoming Cmunty" at bounding box center [714, 56] width 653 height 18
click at [543, 56] on input "Fostering a Safe, Diverse, & Welcoming Cmunty" at bounding box center [714, 56] width 653 height 18
click at [544, 58] on input "Fostering a Safe, Diverse, & Welcoming Cmunty" at bounding box center [714, 56] width 653 height 18
click at [396, 58] on input "Fostering a Safe, Diverse, & Welcoming Comm." at bounding box center [714, 56] width 653 height 18
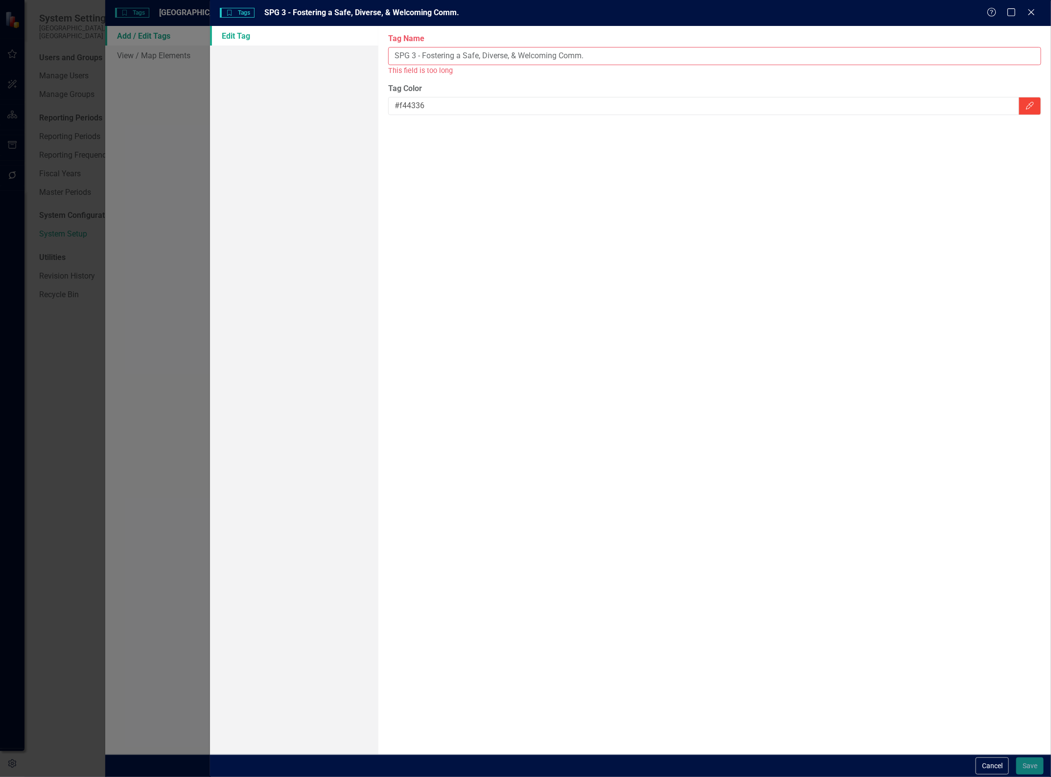
drag, startPoint x: 604, startPoint y: 50, endPoint x: 593, endPoint y: 53, distance: 10.7
click at [606, 56] on input "SPG 3 - Fostering a Safe, Diverse, & Welcoming Comm." at bounding box center [714, 56] width 653 height 18
click at [418, 58] on input "SPG 3 - Fostering a Safe, Diverse, & Welcoming Comm" at bounding box center [714, 56] width 653 height 18
drag, startPoint x: 462, startPoint y: 52, endPoint x: 429, endPoint y: 50, distance: 32.4
click at [429, 50] on input "SPG 3- Fostering a Safe, Diverse, & Welcoming Comm" at bounding box center [714, 56] width 653 height 18
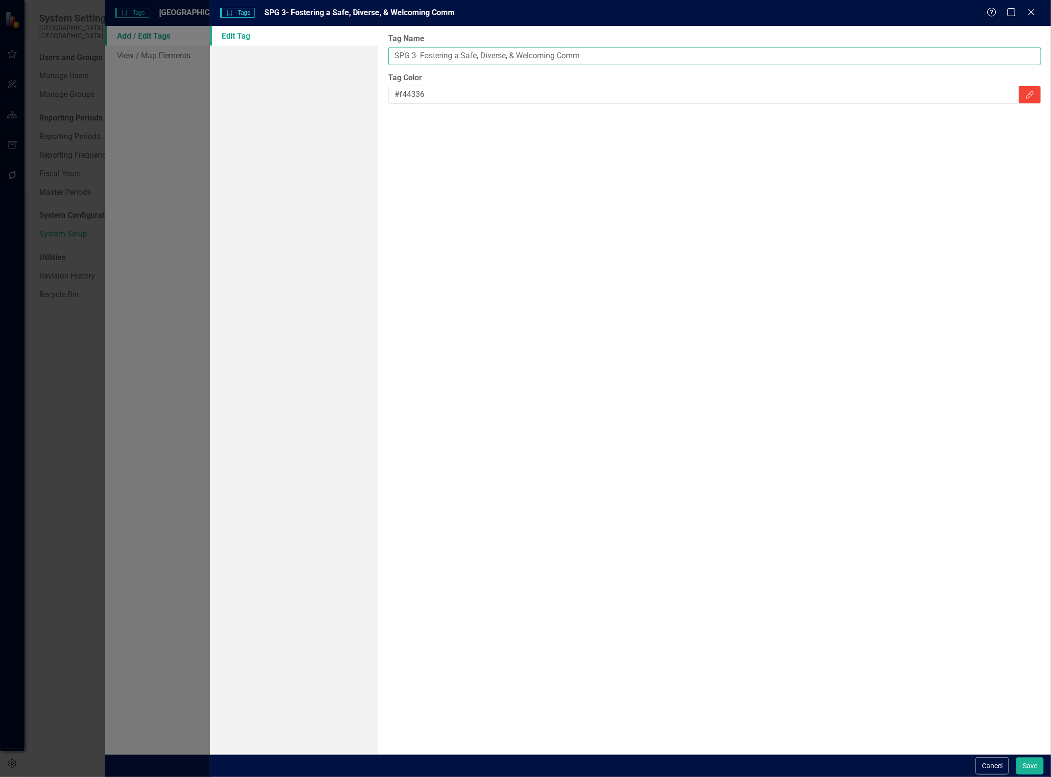
drag, startPoint x: 415, startPoint y: 56, endPoint x: 424, endPoint y: 51, distance: 10.9
click at [418, 55] on input "SPG 3- Fostering a Safe, Diverse, & Welcoming Comm" at bounding box center [714, 56] width 653 height 18
drag, startPoint x: 510, startPoint y: 56, endPoint x: 518, endPoint y: 49, distance: 11.1
click at [513, 54] on input "SPG 3 - Fostering a Safe, Diverse, & Welcoming Comm" at bounding box center [714, 56] width 653 height 18
drag, startPoint x: 511, startPoint y: 54, endPoint x: 513, endPoint y: 59, distance: 5.7
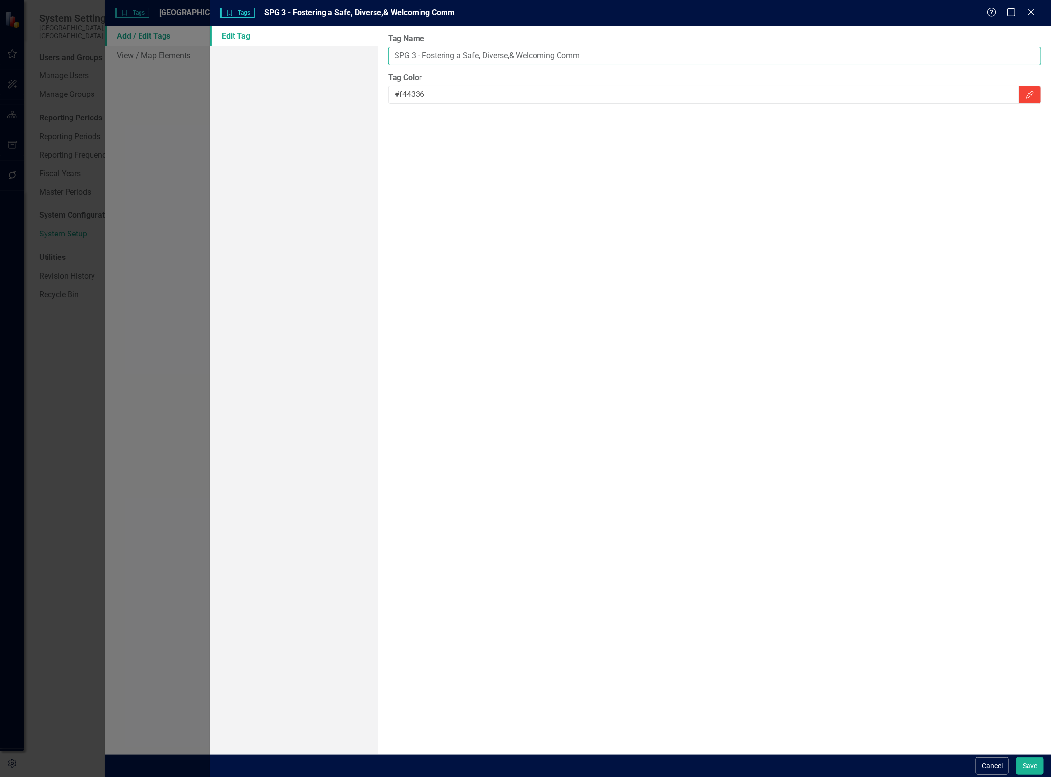
click at [513, 59] on input "SPG 3 - Fostering a Safe, Diverse,& Welcoming Comm" at bounding box center [714, 56] width 653 height 18
type input "SPG 3 - Fostering a Safe, Diverse, Welcoming Comm"
click at [1034, 762] on button "Save" at bounding box center [1029, 765] width 27 height 17
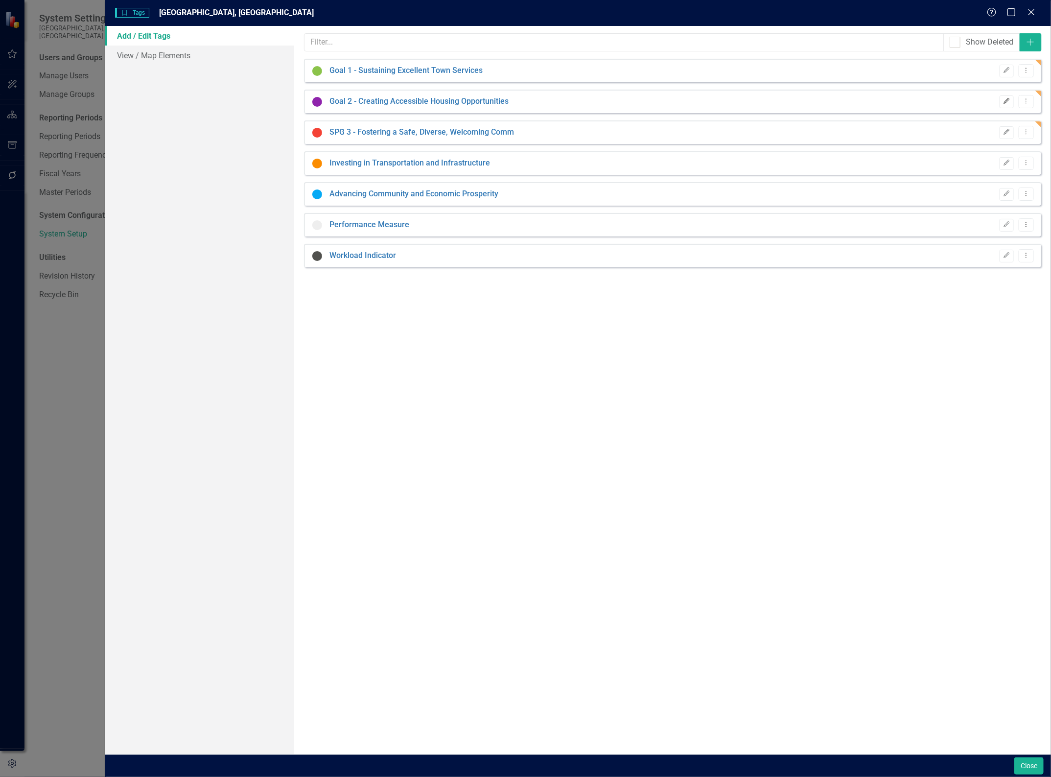
click at [1004, 101] on icon "Edit" at bounding box center [1006, 101] width 7 height 6
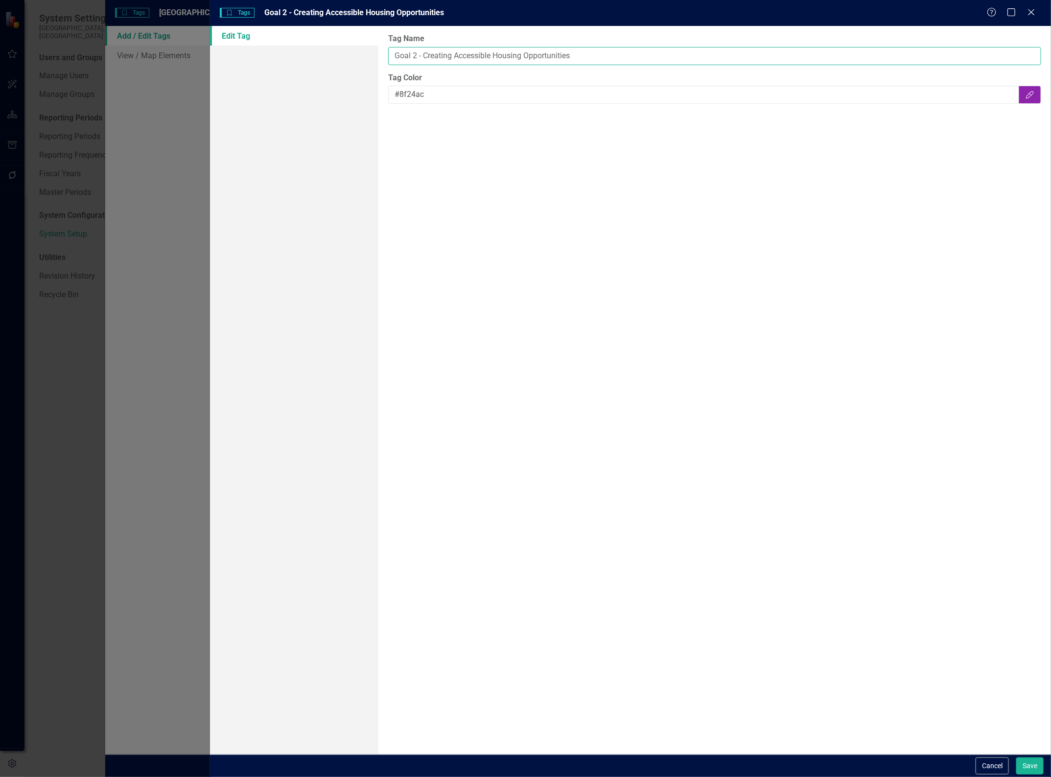
drag, startPoint x: 419, startPoint y: 54, endPoint x: 336, endPoint y: 43, distance: 83.4
click at [353, 59] on div "Edit Tag Tag Name Goal 2 - Creating Accessible Housing Opportunities Tag Color …" at bounding box center [630, 390] width 841 height 729
type input "SPG 2 - Creating Accessible Housing Opportunities"
drag, startPoint x: 1035, startPoint y: 765, endPoint x: 1033, endPoint y: 756, distance: 8.7
click at [1035, 764] on button "Save" at bounding box center [1029, 765] width 27 height 17
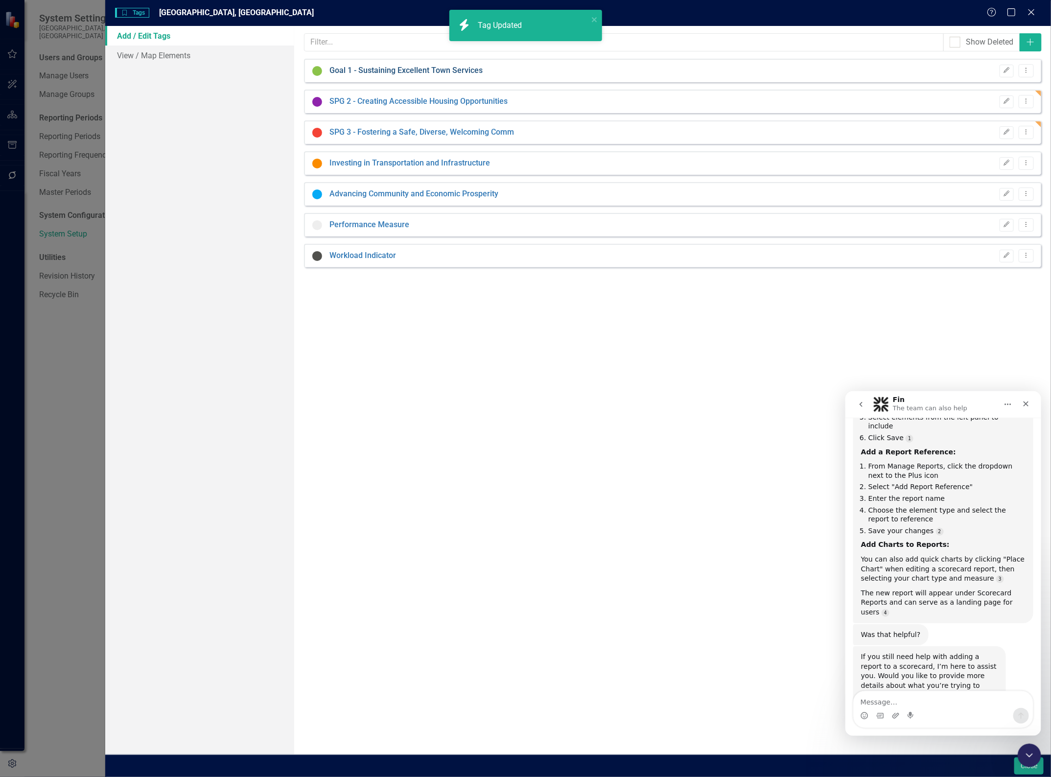
click at [336, 69] on link "Goal 1 - Sustaining Excellent Town Services" at bounding box center [405, 70] width 153 height 11
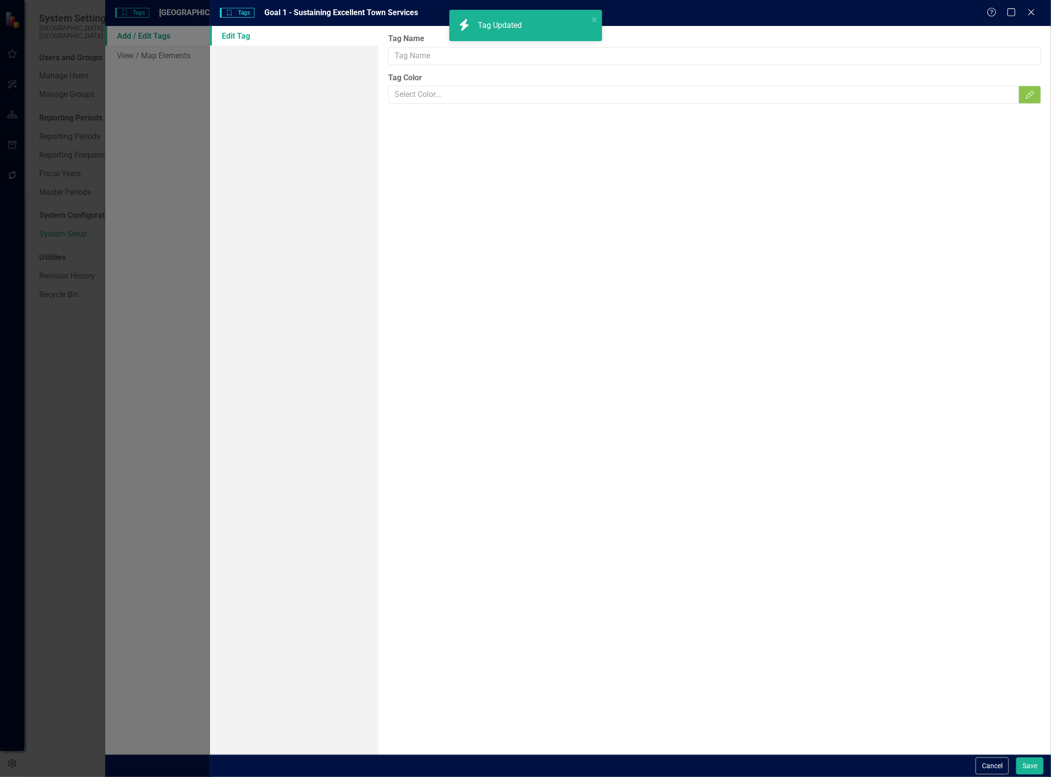
type input "Goal 1 - Sustaining Excellent Town Services"
type input "#8bc34a"
click at [410, 57] on input "Goal 1 - Sustaining Excellent Town Services" at bounding box center [714, 56] width 653 height 18
drag, startPoint x: 414, startPoint y: 57, endPoint x: 321, endPoint y: 60, distance: 93.6
click at [331, 73] on div "Edit Tag Tag Name Goal 1 - Sustaining Excellent Town Services Tag Color #8bc34a…" at bounding box center [630, 390] width 841 height 729
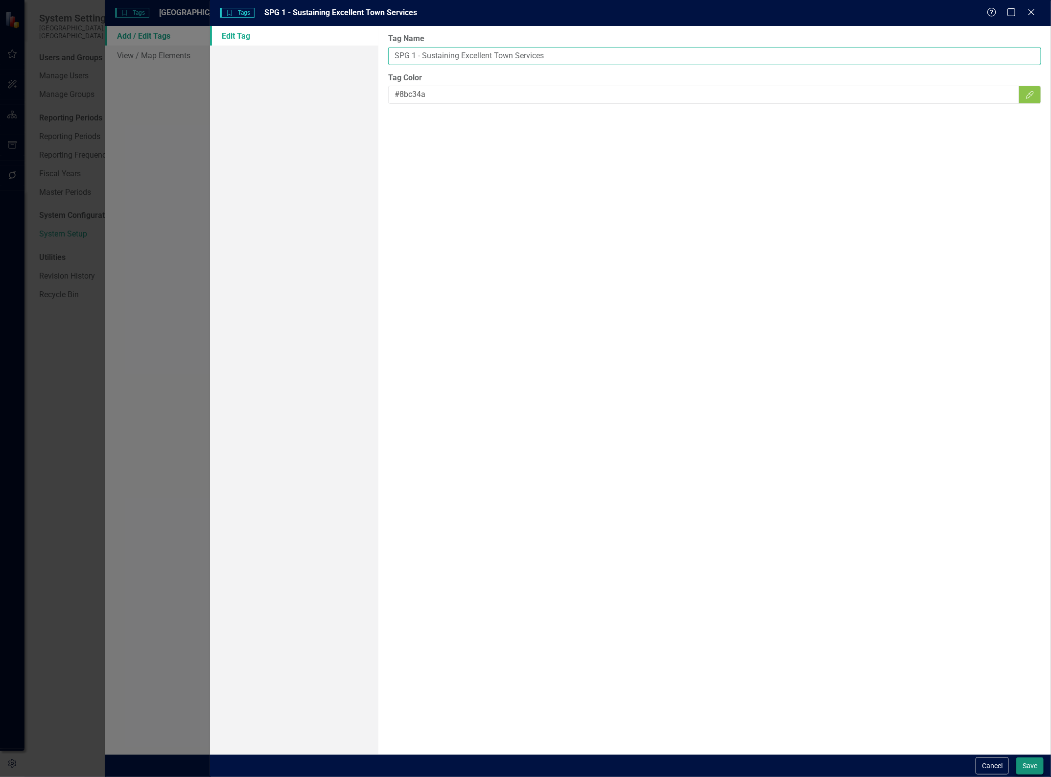
type input "SPG 1 - Sustaining Excellent Town Services"
drag, startPoint x: 1024, startPoint y: 768, endPoint x: 1022, endPoint y: 762, distance: 5.7
click at [1025, 767] on button "Save" at bounding box center [1029, 765] width 27 height 17
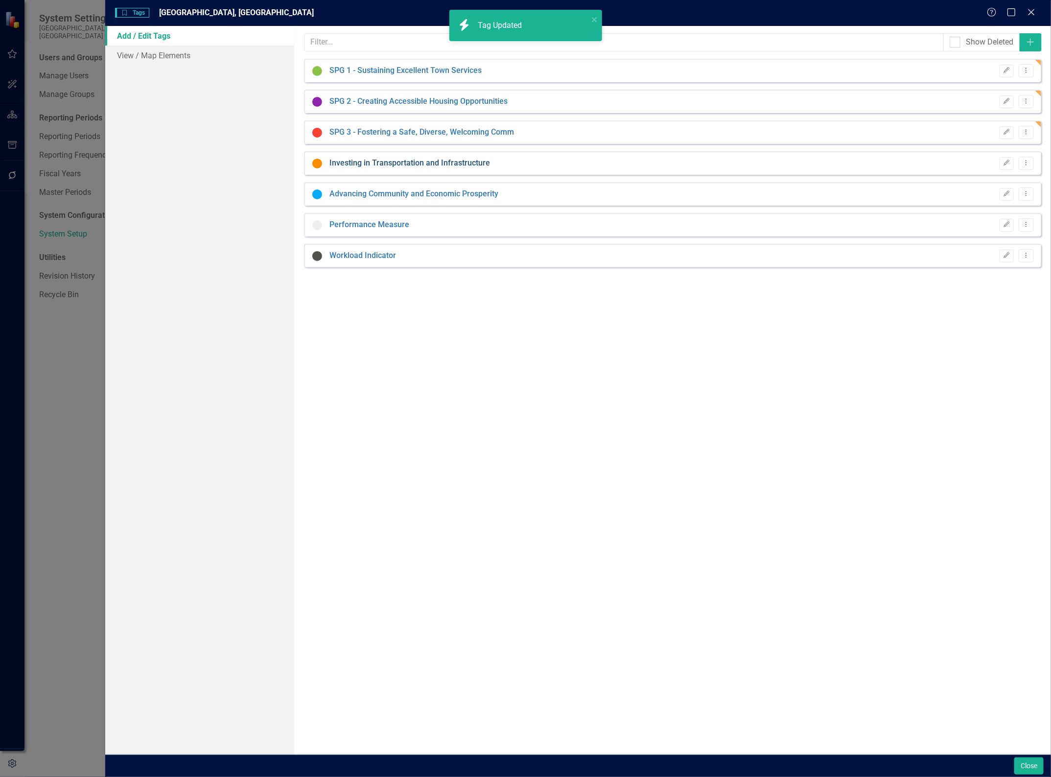
click at [341, 163] on link "Investing in Transportation and Infrastructure" at bounding box center [409, 163] width 161 height 11
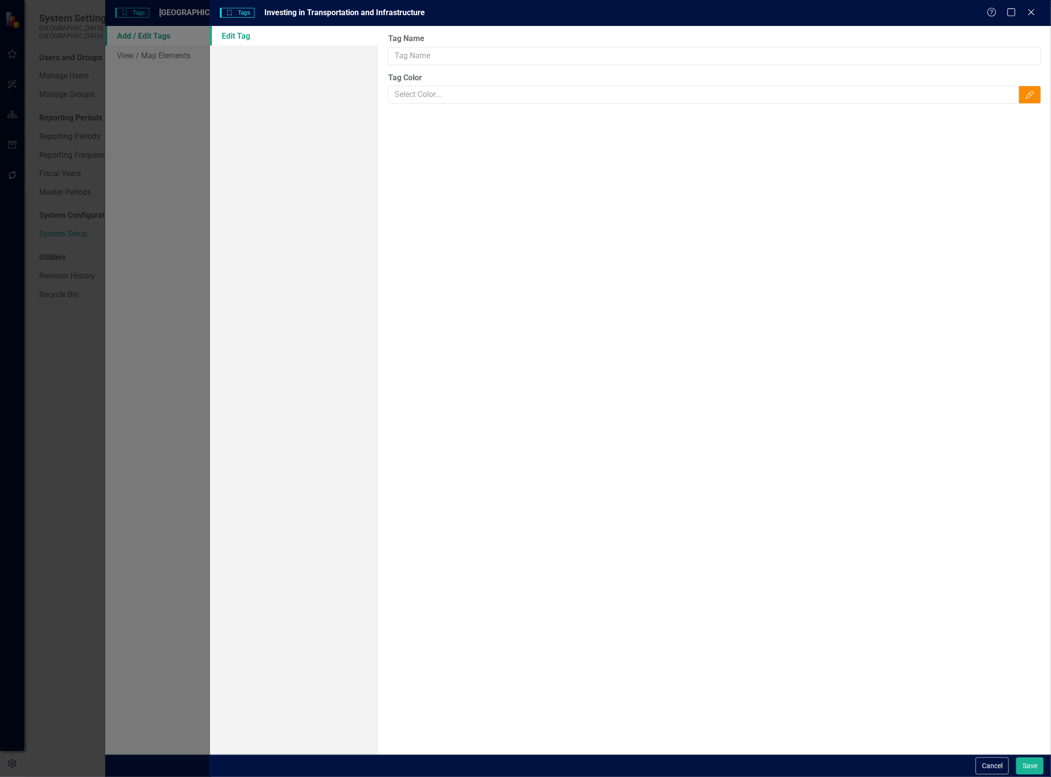
type input "Investing in Transportation and Infrastructure"
type input "#fb8c00"
click at [396, 52] on input "Investing in Transportation and Infrastructure" at bounding box center [714, 56] width 653 height 18
click at [521, 53] on input "SPG 4 - Investing in Transportation and Infrastructure" at bounding box center [714, 56] width 653 height 18
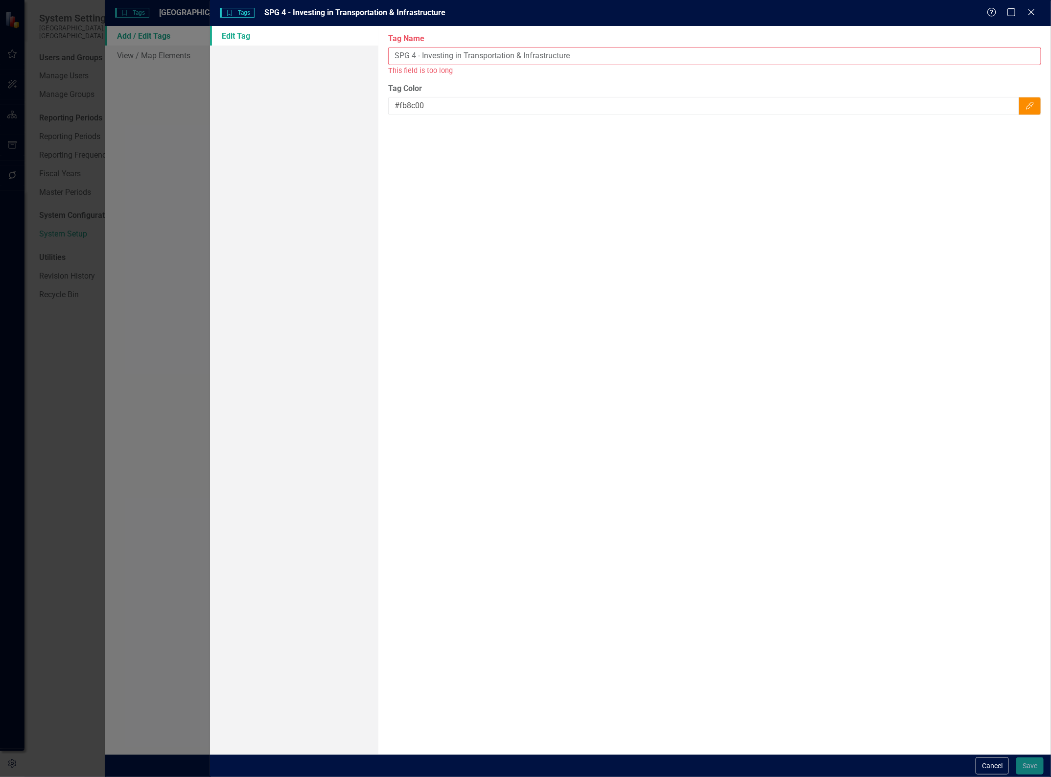
drag, startPoint x: 388, startPoint y: 53, endPoint x: 412, endPoint y: 33, distance: 31.3
click at [389, 52] on input "SPG 4 - Investing in Transportation & Infrastructure" at bounding box center [714, 56] width 653 height 18
drag, startPoint x: 486, startPoint y: 53, endPoint x: 505, endPoint y: 47, distance: 19.4
click at [514, 56] on input "SPG 4 - Investing in Transportation & Infrastructure" at bounding box center [714, 56] width 653 height 18
type input "SPG 4 - Investing in Transp & Infrastructure"
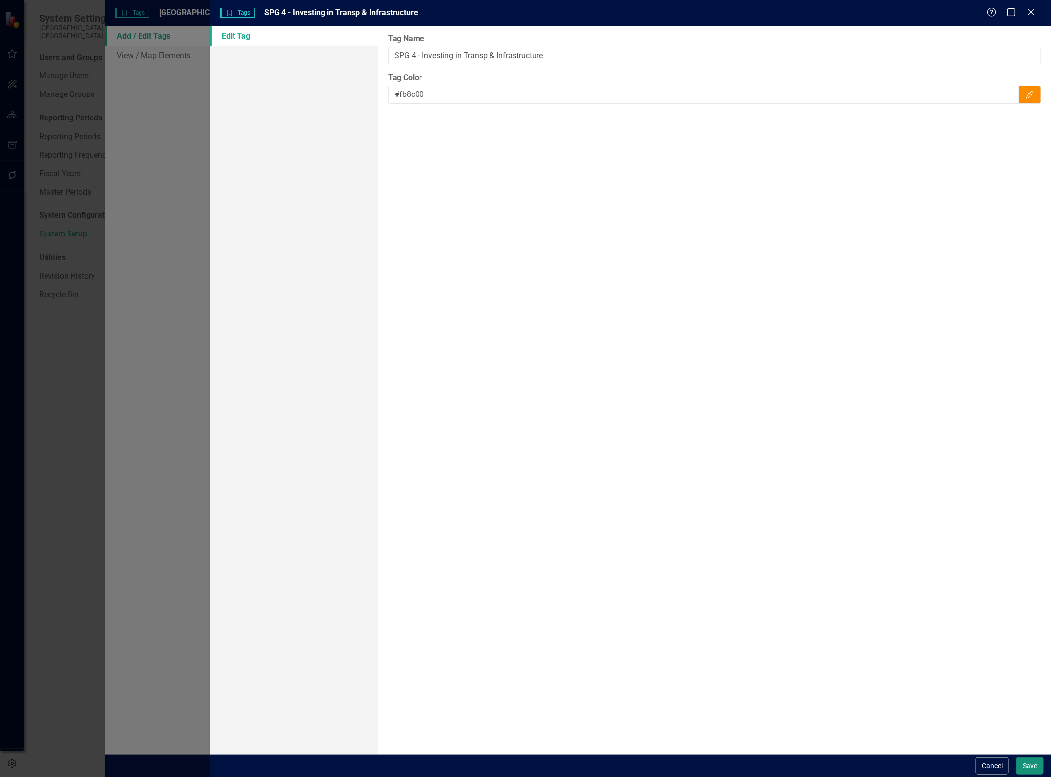
click at [1030, 762] on button "Save" at bounding box center [1029, 765] width 27 height 17
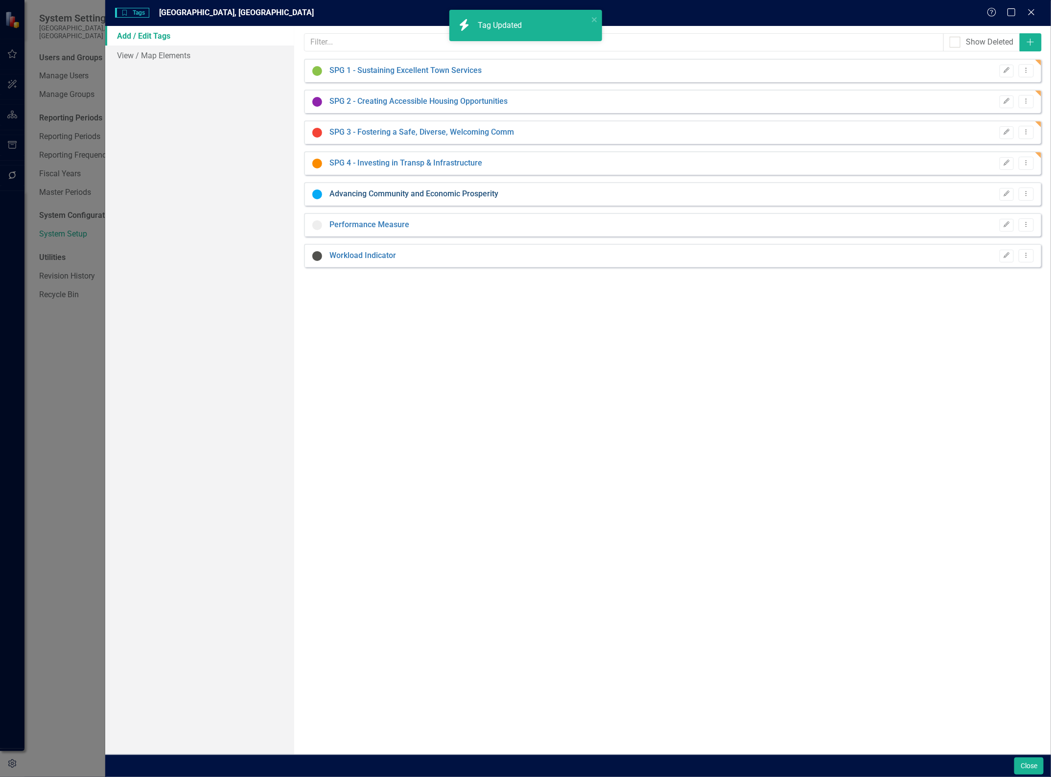
click at [336, 194] on link "Advancing Community and Economic Prosperity" at bounding box center [413, 193] width 169 height 11
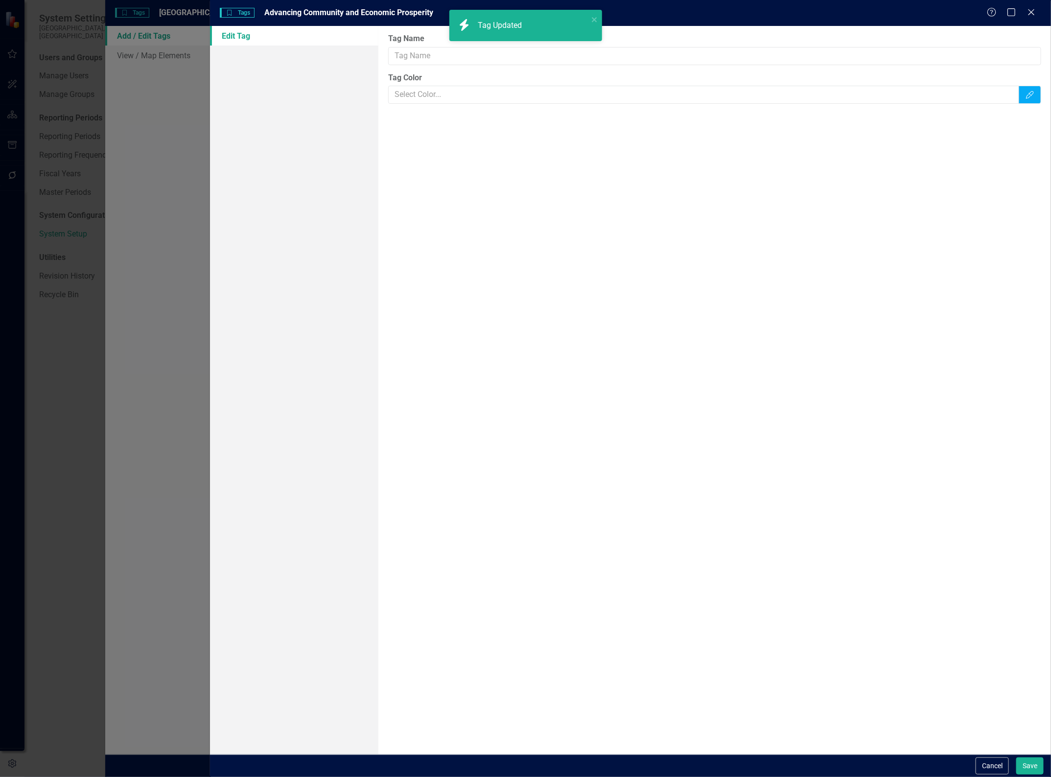
type input "Advancing Community and Economic Prosperity"
type input "#06aaf5"
click at [393, 57] on input "Advancing Community and Economic Prosperity" at bounding box center [714, 56] width 653 height 18
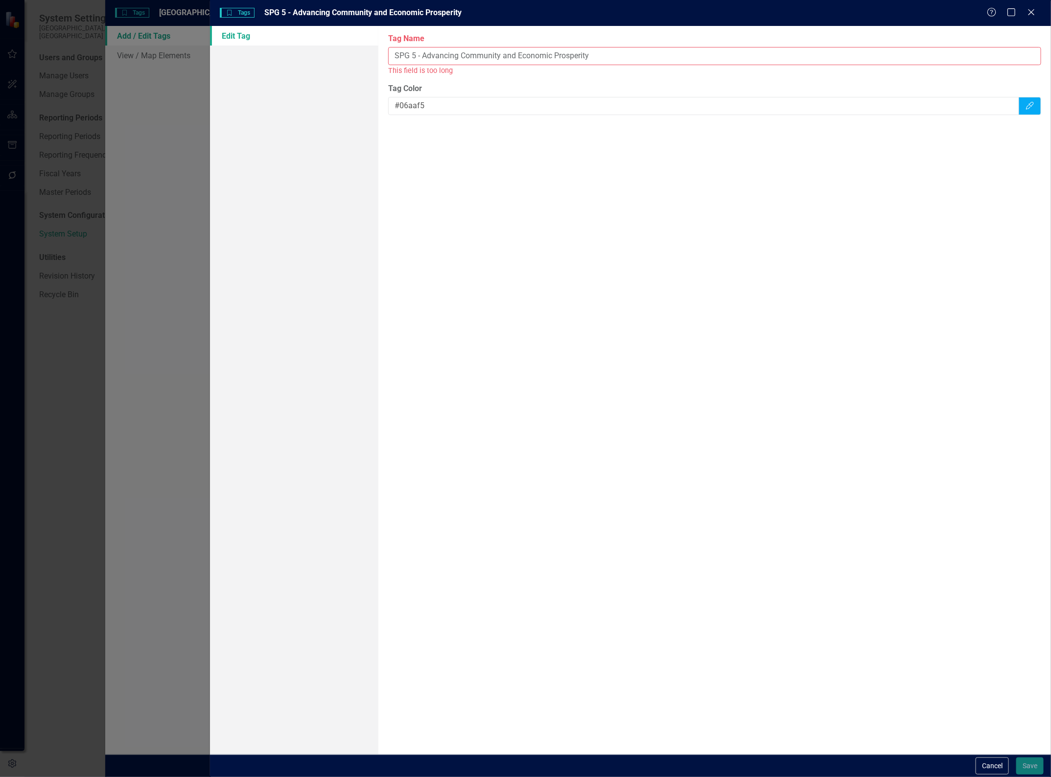
click at [472, 55] on input "SPG 5 - Advancing Community and Economic Prosperity" at bounding box center [714, 56] width 653 height 18
click at [499, 55] on input "SPG 5 - Advancing Community and Economic Prosperity" at bounding box center [714, 56] width 653 height 18
click at [498, 56] on input "SPG 5 - Advancing Community and Economic Prosperity" at bounding box center [714, 56] width 653 height 18
click at [501, 57] on input "SPG 5 - Advancing Community and Economic Prosperity" at bounding box center [714, 56] width 653 height 18
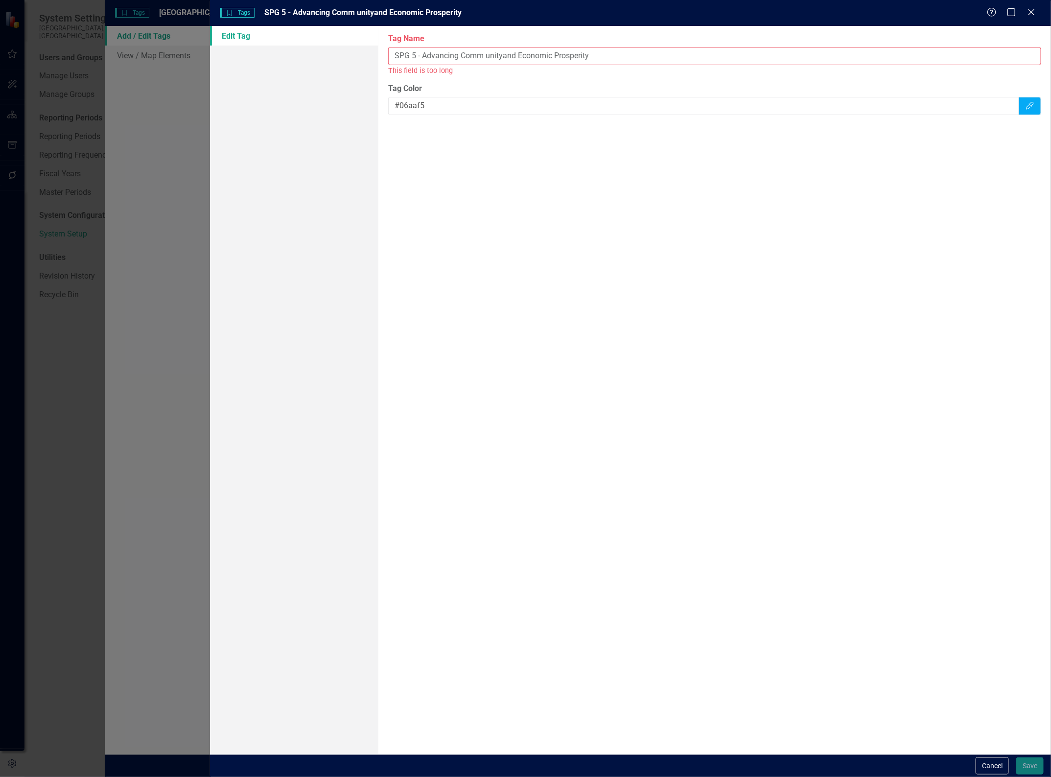
drag, startPoint x: 500, startPoint y: 54, endPoint x: 506, endPoint y: 49, distance: 7.3
click at [500, 52] on input "SPG 5 - Advancing Comm unityand Economic Prosperity" at bounding box center [714, 56] width 653 height 18
click at [488, 49] on input "SPG 5 - Advancing Comm unity Economic Prosperity" at bounding box center [714, 56] width 653 height 18
drag, startPoint x: 500, startPoint y: 54, endPoint x: 505, endPoint y: 33, distance: 21.1
click at [500, 52] on input "SPG 5 - Advancing Community Economic Prosperity" at bounding box center [714, 56] width 653 height 18
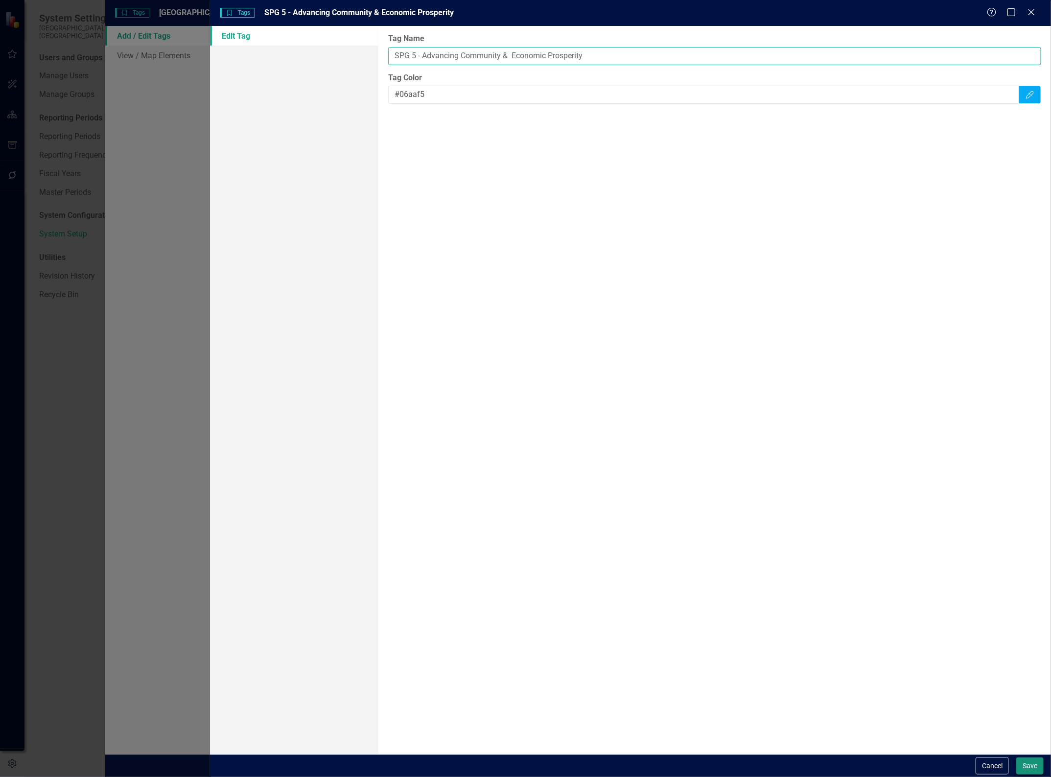
type input "SPG 5 - Advancing Community & Economic Prosperity"
click at [1028, 765] on button "Save" at bounding box center [1029, 765] width 27 height 17
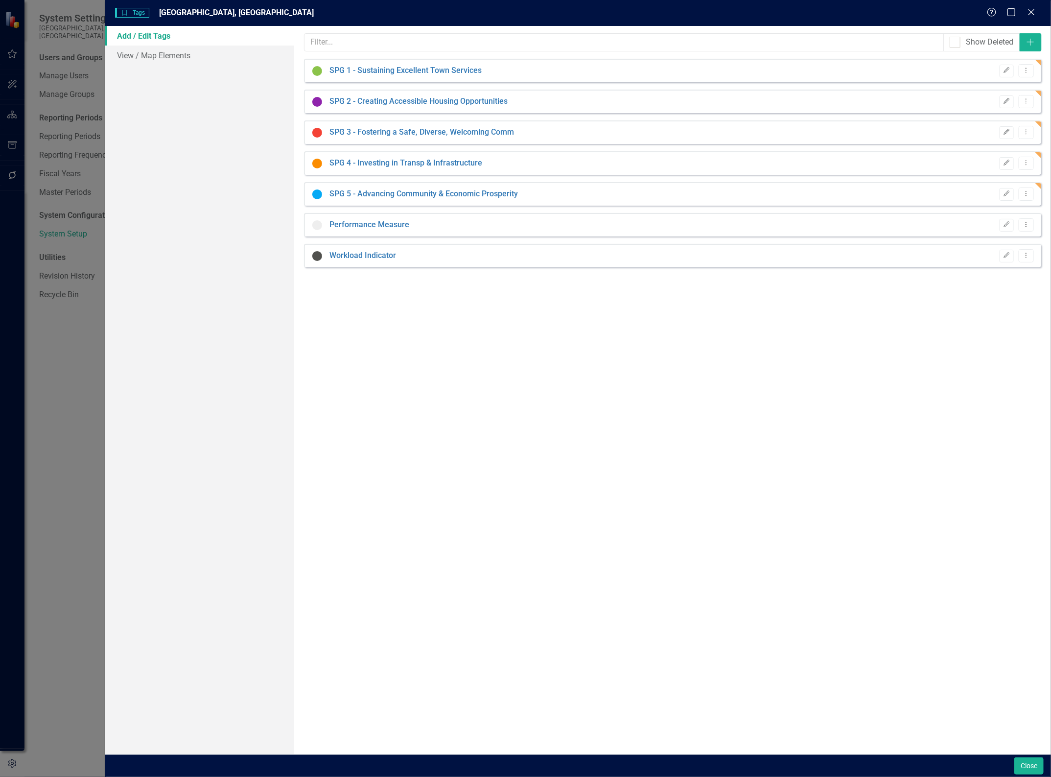
drag, startPoint x: 1035, startPoint y: 10, endPoint x: 925, endPoint y: 639, distance: 638.5
click at [910, 633] on div "Tags Tags Wake Forest, NC Help Maximize Close Add / Edit Tags View / Map Elemen…" at bounding box center [578, 388] width 946 height 777
drag, startPoint x: 1031, startPoint y: 764, endPoint x: 12, endPoint y: 19, distance: 1262.0
click at [1031, 764] on button "Close" at bounding box center [1028, 765] width 29 height 17
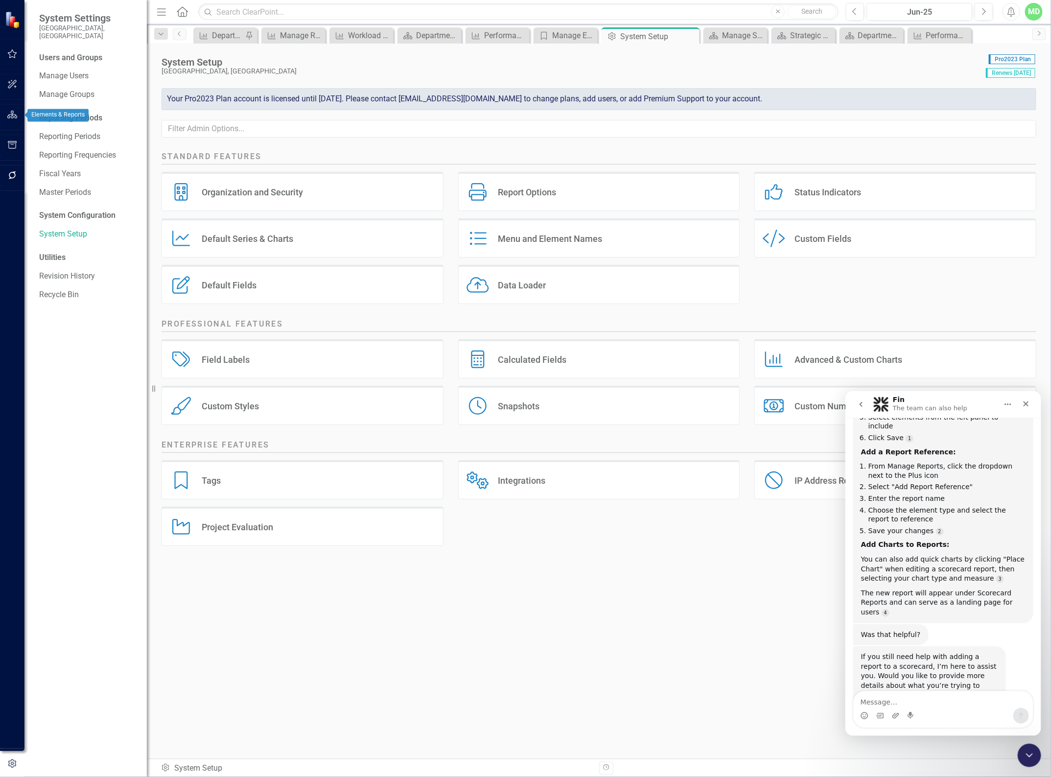
click at [10, 115] on icon "button" at bounding box center [12, 115] width 10 height 8
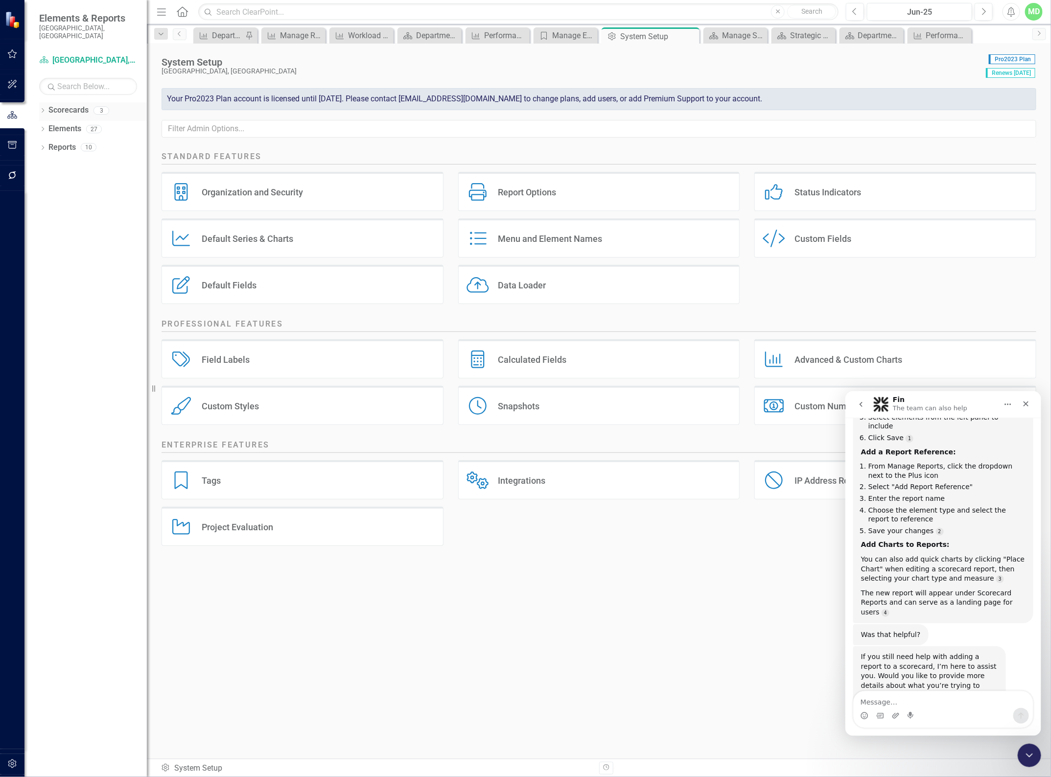
click at [62, 105] on link "Scorecards" at bounding box center [68, 110] width 40 height 11
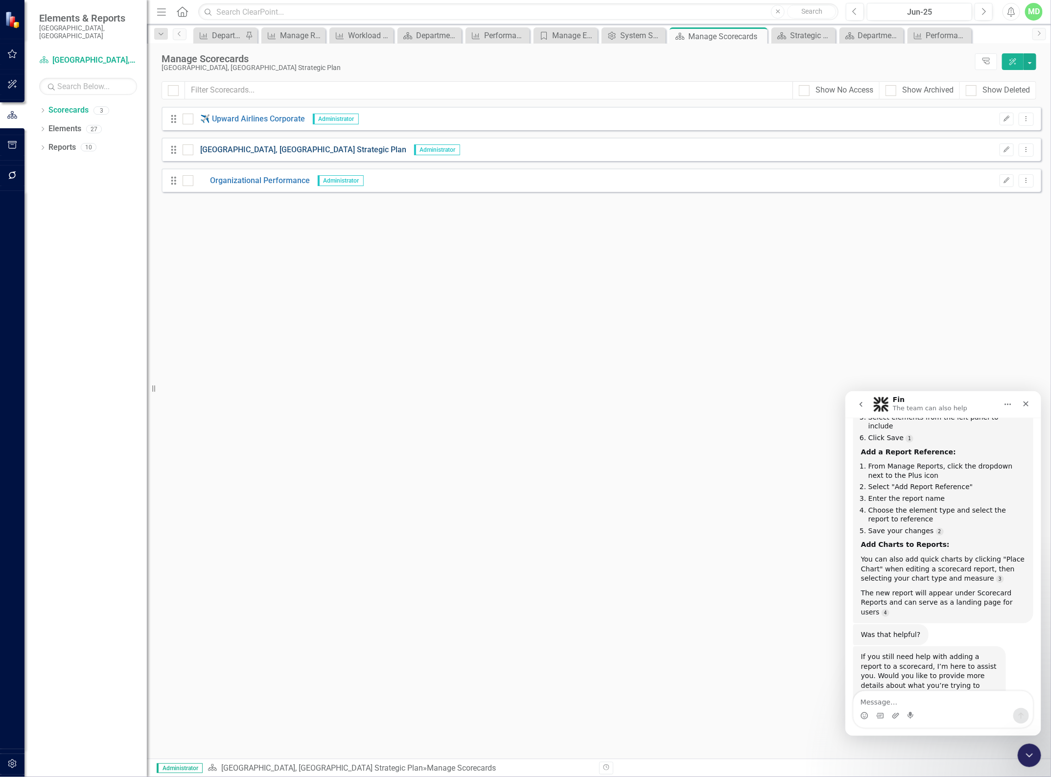
click at [253, 153] on link "[GEOGRAPHIC_DATA], [GEOGRAPHIC_DATA] Strategic Plan" at bounding box center [299, 149] width 213 height 11
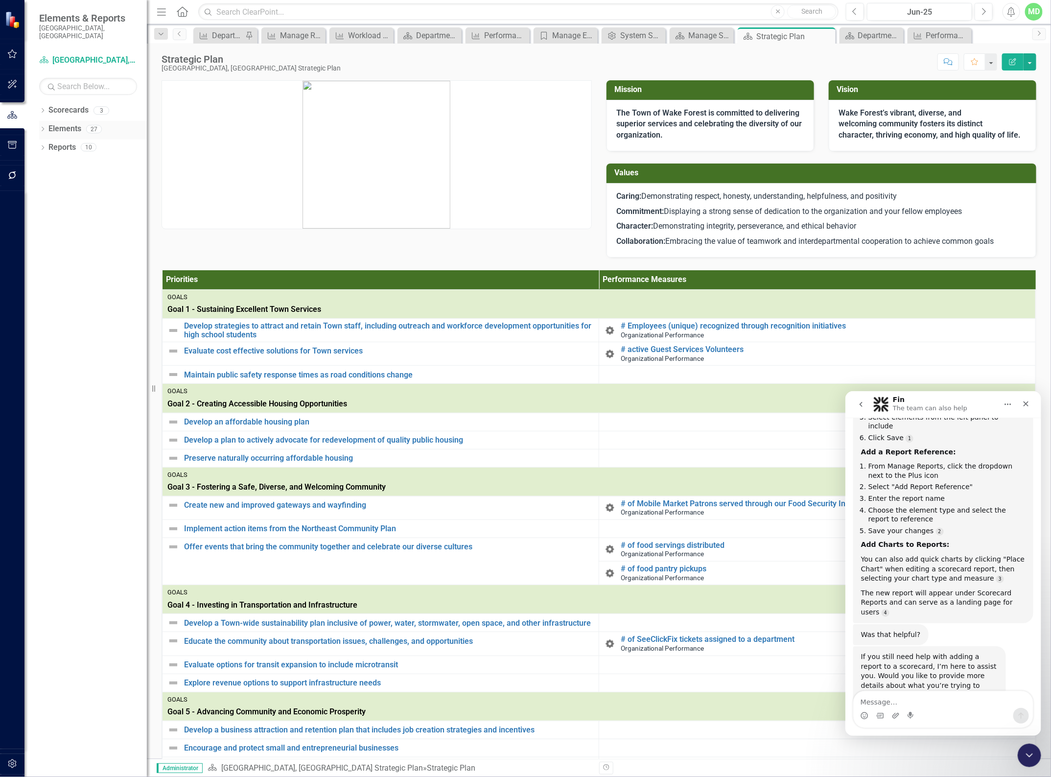
click at [62, 123] on link "Elements" at bounding box center [64, 128] width 33 height 11
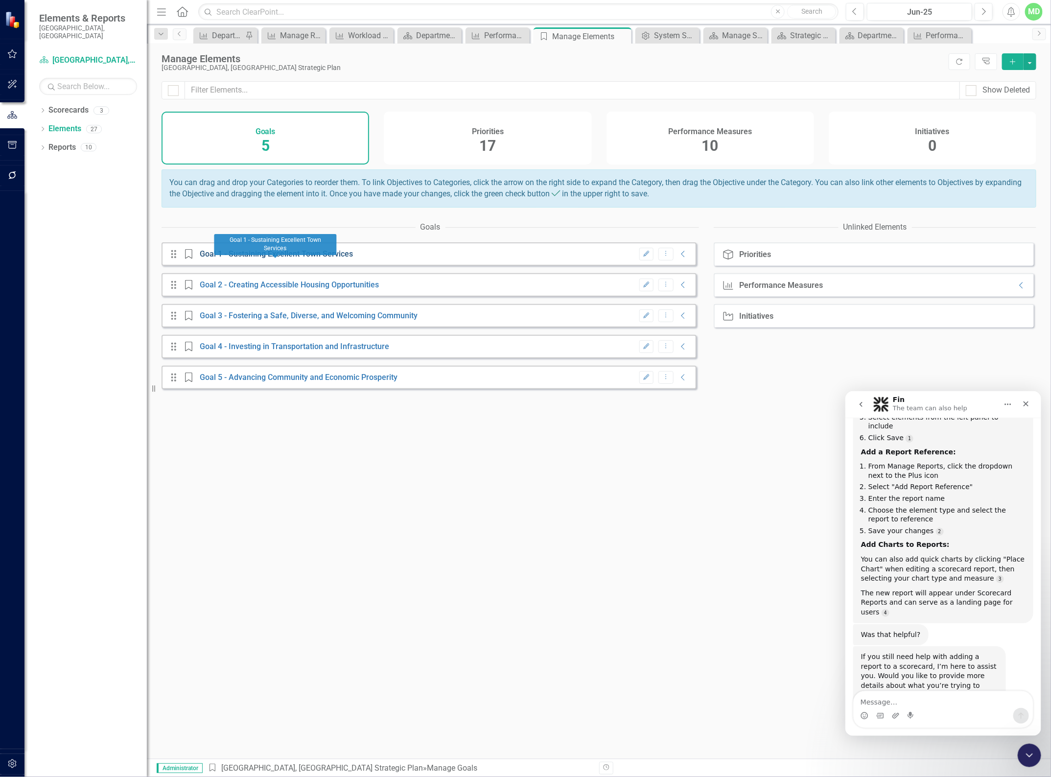
click at [216, 259] on link "Goal 1 - Sustaining Excellent Town Services" at bounding box center [276, 253] width 153 height 9
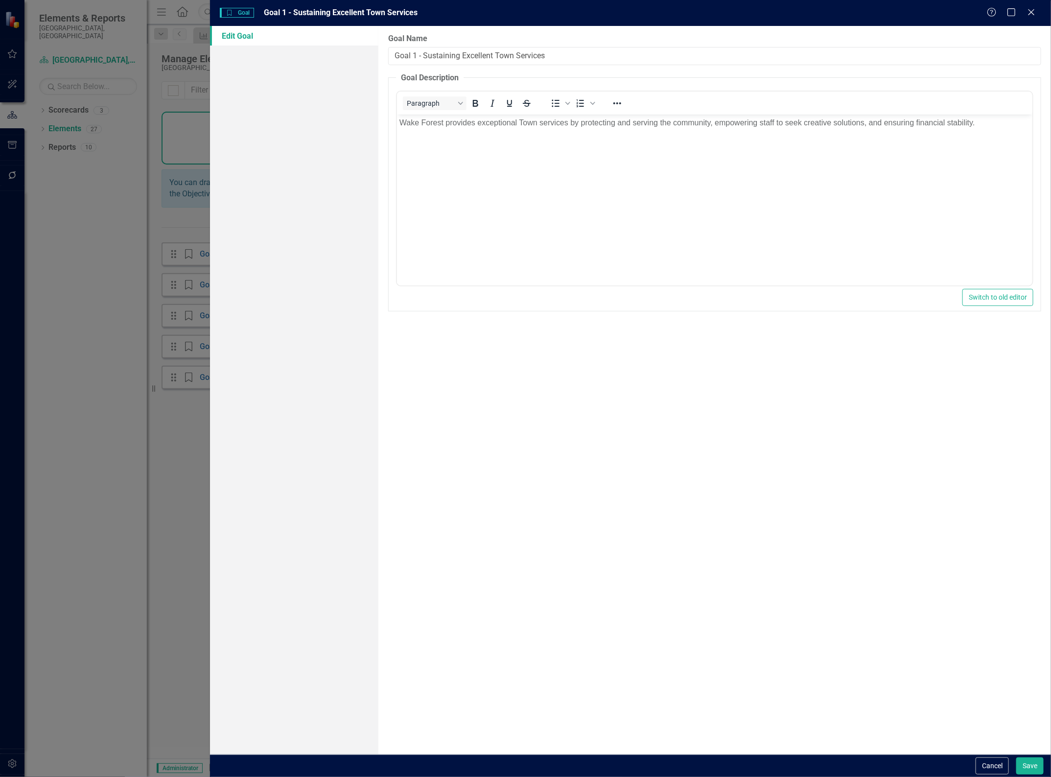
drag, startPoint x: 410, startPoint y: 52, endPoint x: 302, endPoint y: 44, distance: 108.5
click at [319, 69] on div "Edit Goal Goal Name Goal 1 - Sustaining Excellent Town Services Goal Descriptio…" at bounding box center [630, 390] width 841 height 729
type input "SPG 1 - Sustaining Excellent Town Services"
click at [1035, 764] on button "Save" at bounding box center [1029, 765] width 27 height 17
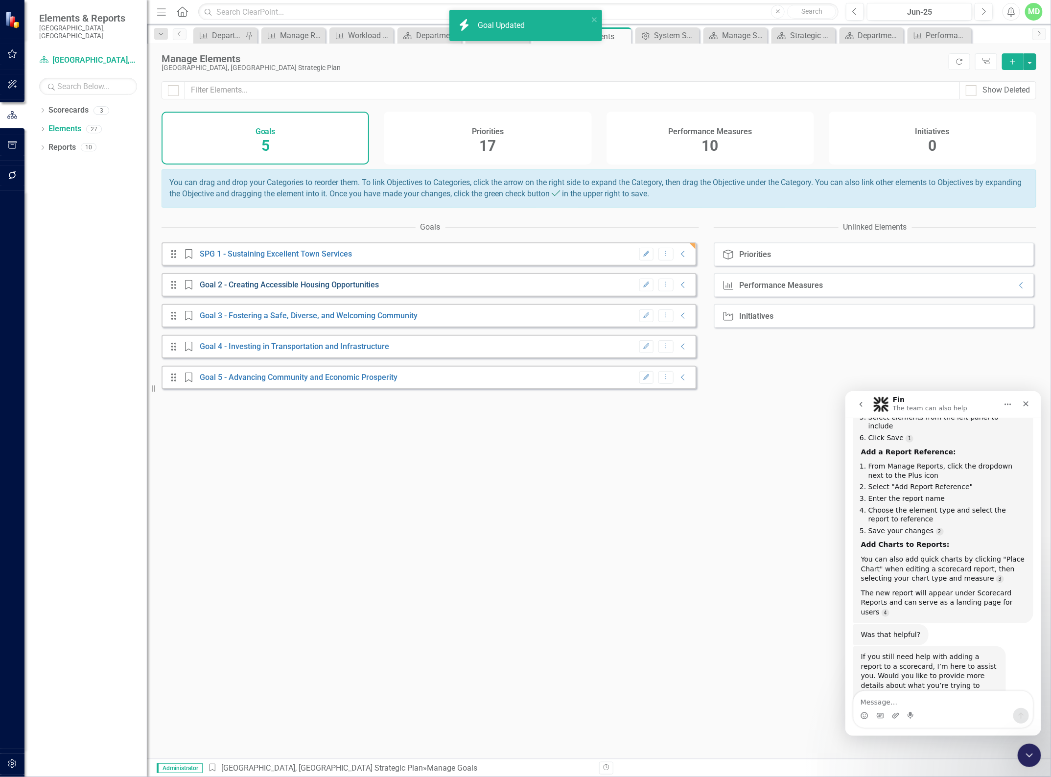
click at [206, 289] on link "Goal 2 - Creating Accessible Housing Opportunities" at bounding box center [289, 284] width 179 height 9
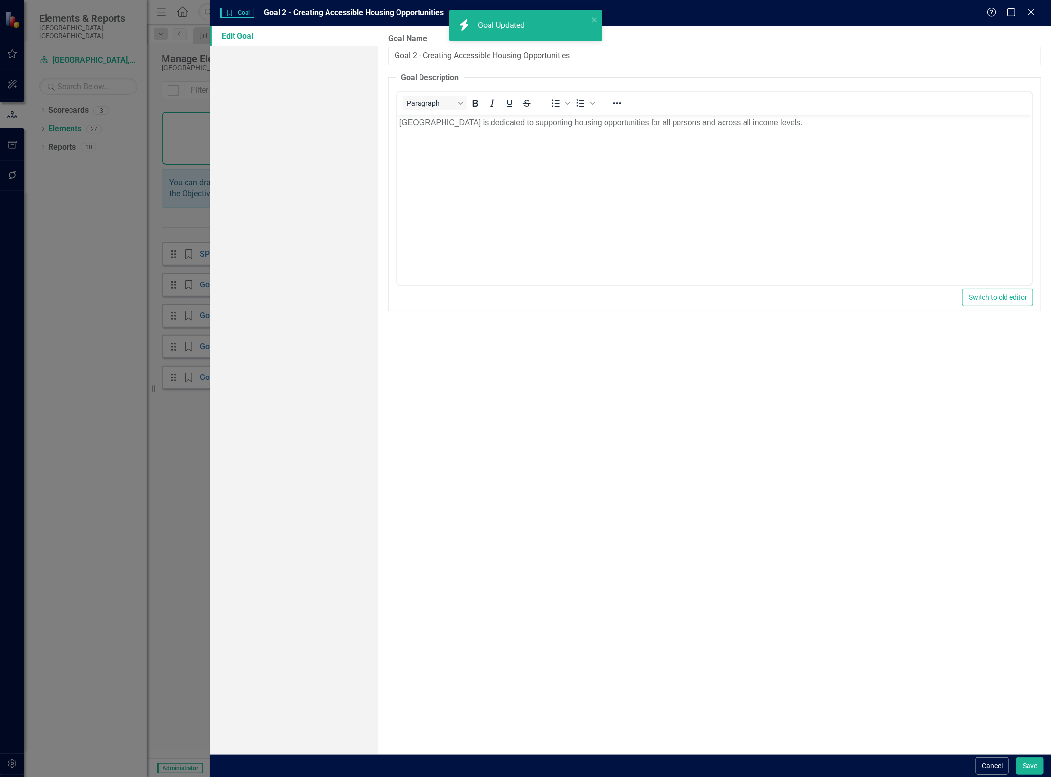
click at [407, 56] on input "Goal 2 - Creating Accessible Housing Opportunities" at bounding box center [714, 56] width 653 height 18
type input "SPG 2 - Creating Accessible Housing Opportunities"
click at [1026, 765] on button "Save" at bounding box center [1029, 765] width 27 height 17
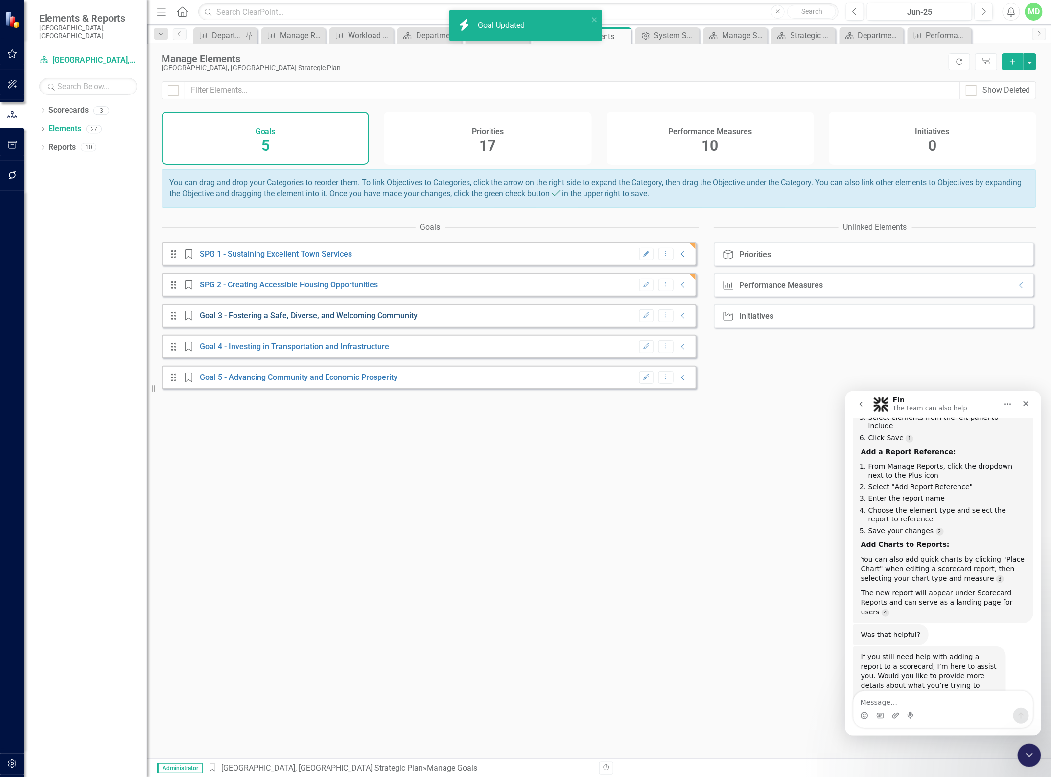
click at [207, 320] on link "Goal 3 - Fostering a Safe, Diverse, and Welcoming Community" at bounding box center [309, 315] width 218 height 9
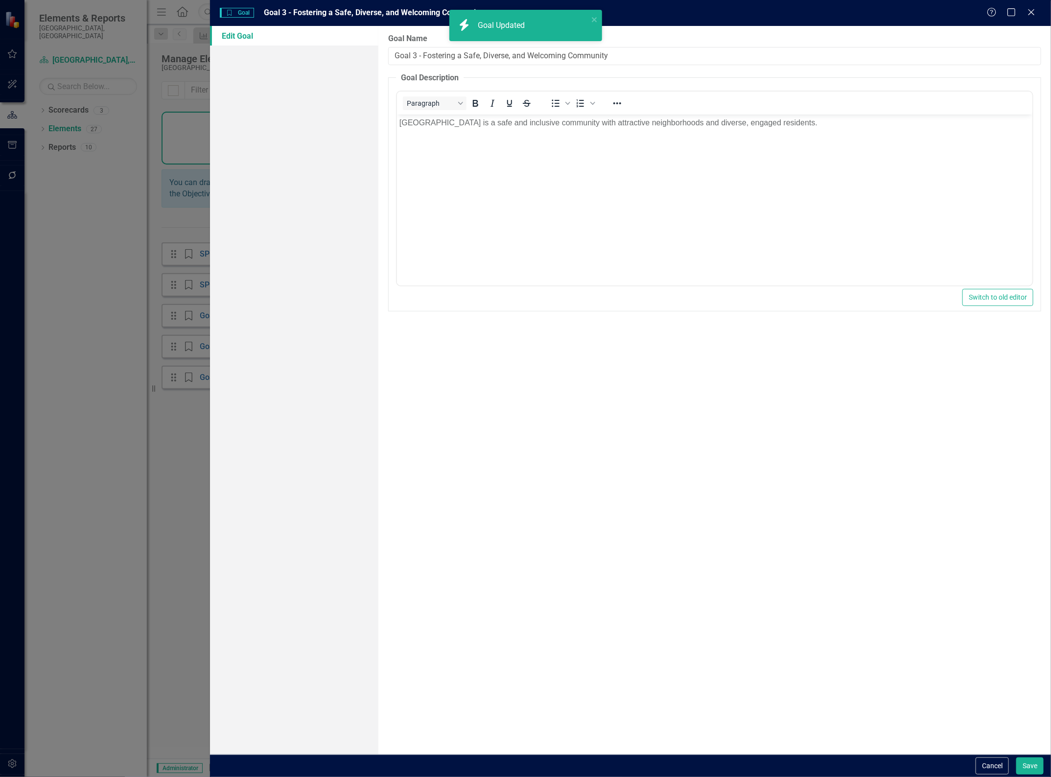
click at [397, 55] on input "Goal 3 - Fostering a Safe, Diverse, and Welcoming Community" at bounding box center [714, 56] width 653 height 18
click at [397, 54] on input "Goal 3 - Fostering a Safe, Diverse, and Welcoming Community" at bounding box center [714, 56] width 653 height 18
type input "SPG 3 - Fostering a Safe, Diverse, and Welcoming Community"
drag, startPoint x: 1027, startPoint y: 768, endPoint x: 1024, endPoint y: 760, distance: 8.6
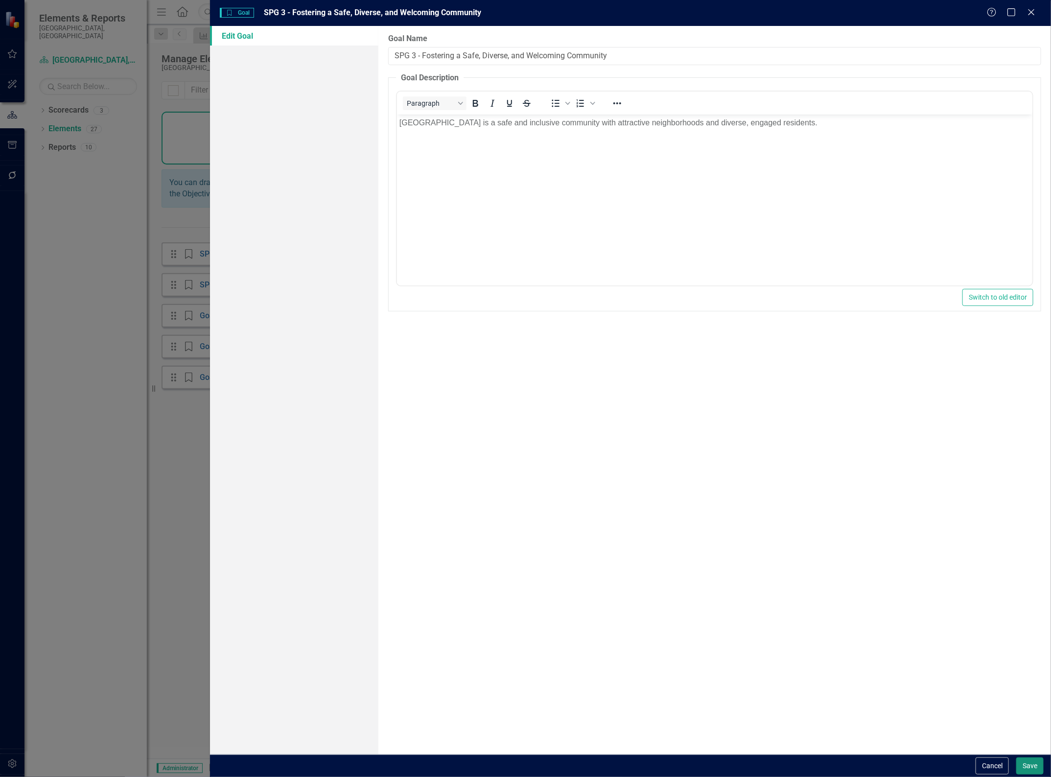
click at [1026, 767] on button "Save" at bounding box center [1029, 765] width 27 height 17
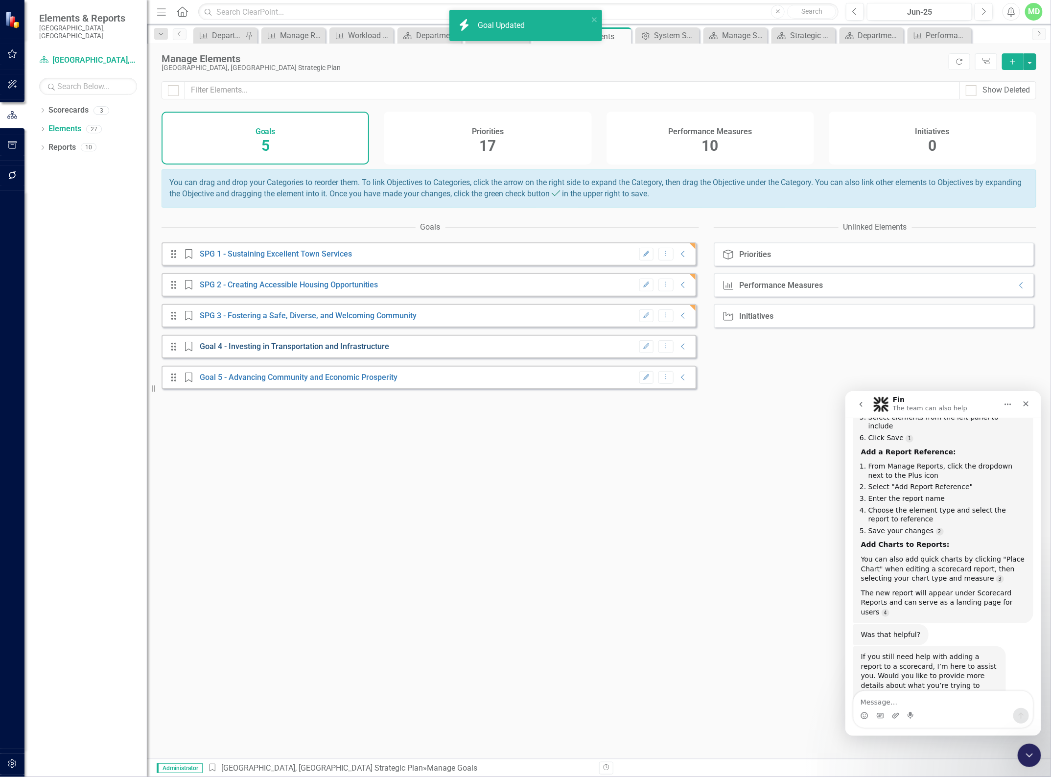
click at [207, 351] on link "Goal 4 - Investing in Transportation and Infrastructure" at bounding box center [294, 346] width 189 height 9
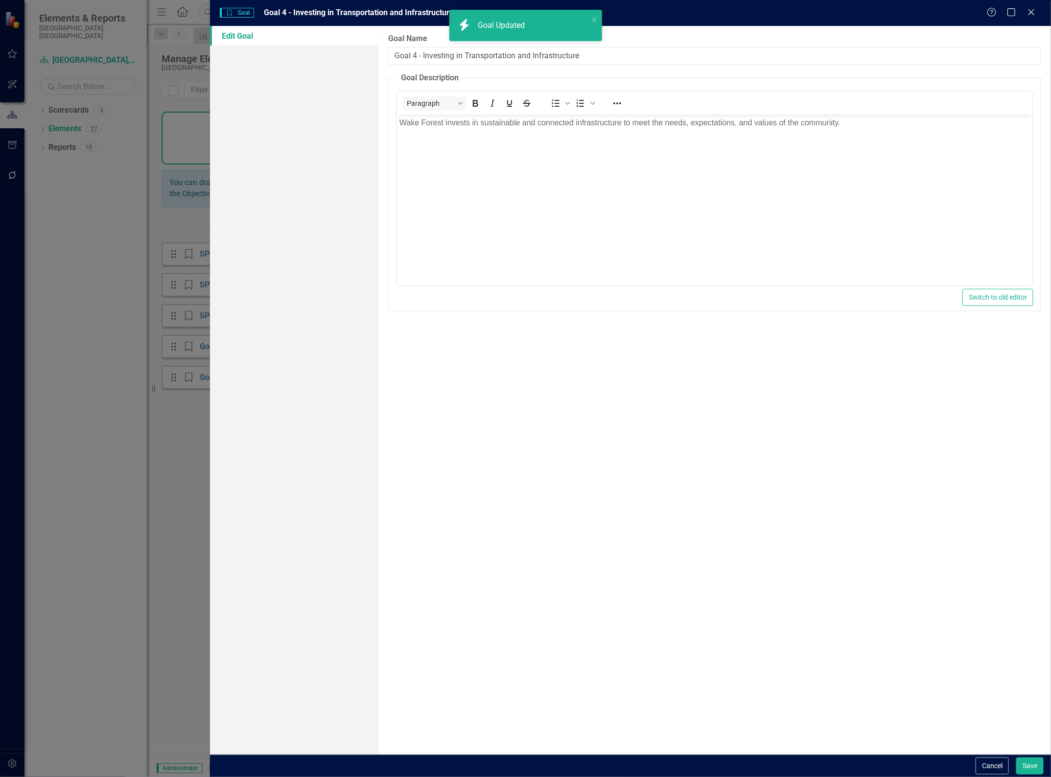
click at [397, 54] on input "Goal 4 - Investing in Transportation and Infrastructure" at bounding box center [714, 56] width 653 height 18
click at [397, 55] on input "Goal 4 - Investing in Transportation and Infrastructure" at bounding box center [714, 56] width 653 height 18
type input "SPG 4 - Investing in Transportation and Infrastructure"
click at [1017, 768] on button "Save" at bounding box center [1029, 765] width 27 height 17
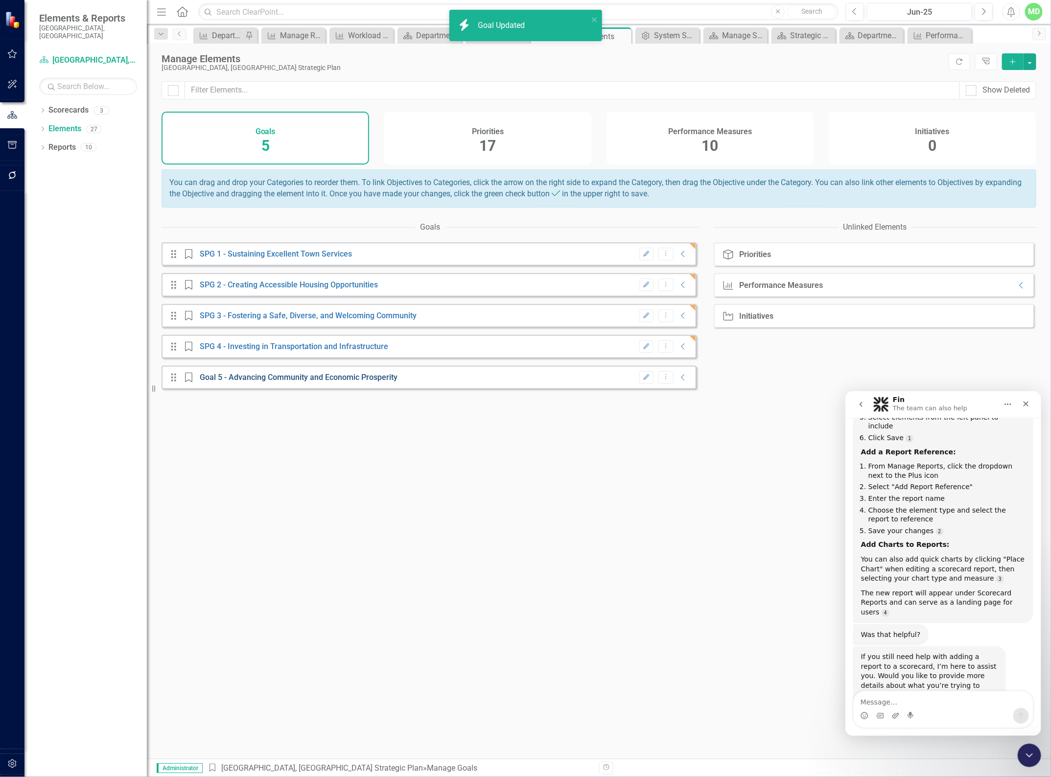
click at [202, 382] on link "Goal 5 - Advancing Community and Economic Prosperity" at bounding box center [299, 377] width 198 height 9
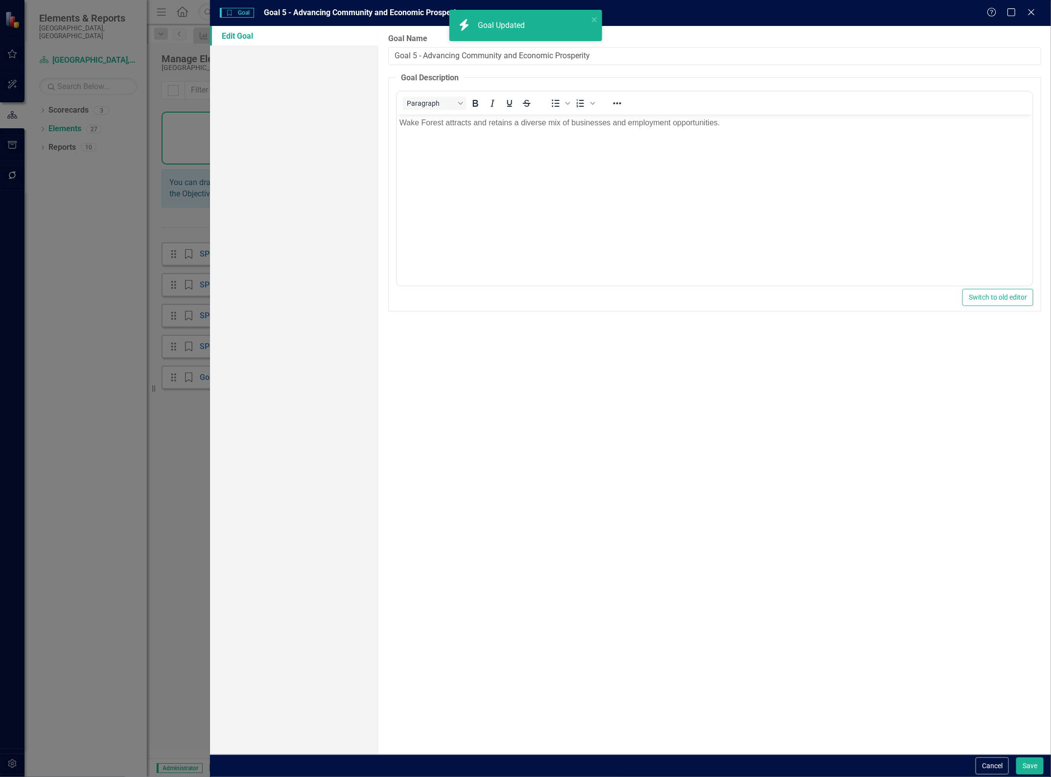
click at [399, 55] on input "Goal 5 - Advancing Community and Economic Prosperity" at bounding box center [714, 56] width 653 height 18
click at [400, 53] on input "Goal 5 - Advancing Community and Economic Prosperity" at bounding box center [714, 56] width 653 height 18
click at [401, 52] on input "Goal 5 - Advancing Community and Economic Prosperity" at bounding box center [714, 56] width 653 height 18
type input "SPG 5 - Advancing Community and Economic Prosperity"
drag, startPoint x: 1035, startPoint y: 759, endPoint x: 1021, endPoint y: 716, distance: 46.0
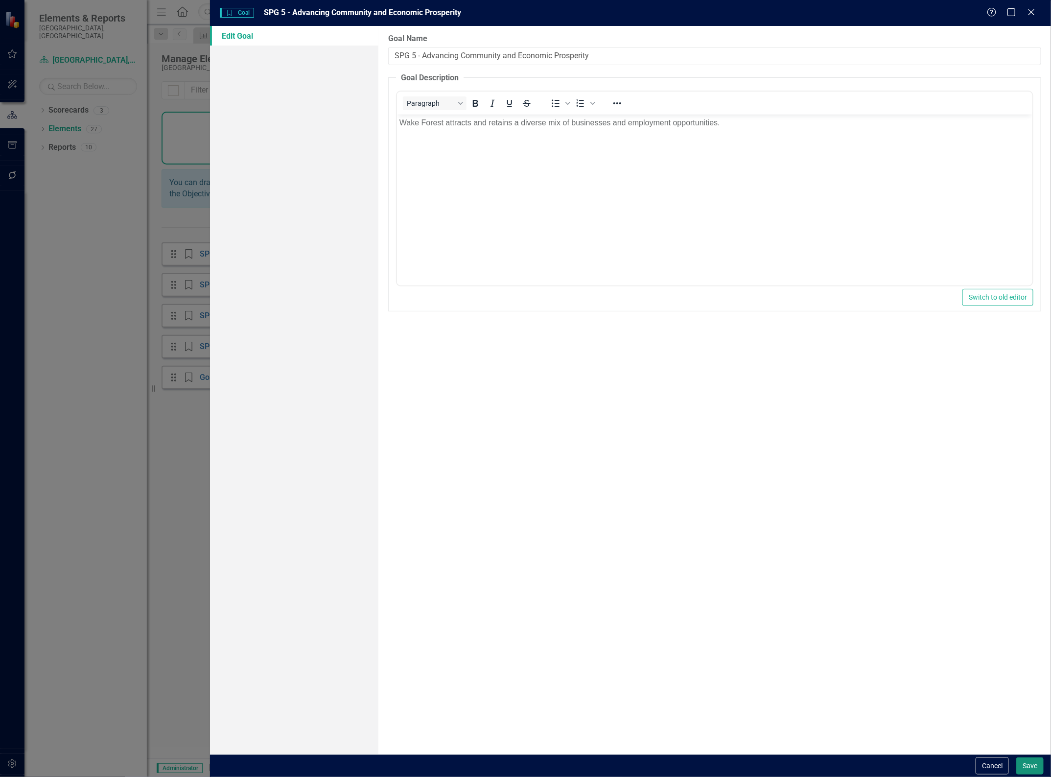
click at [1035, 755] on div "Cancel Save" at bounding box center [630, 765] width 841 height 23
drag, startPoint x: 1027, startPoint y: 763, endPoint x: 1022, endPoint y: 758, distance: 7.3
click at [1026, 761] on button "Save" at bounding box center [1029, 765] width 27 height 17
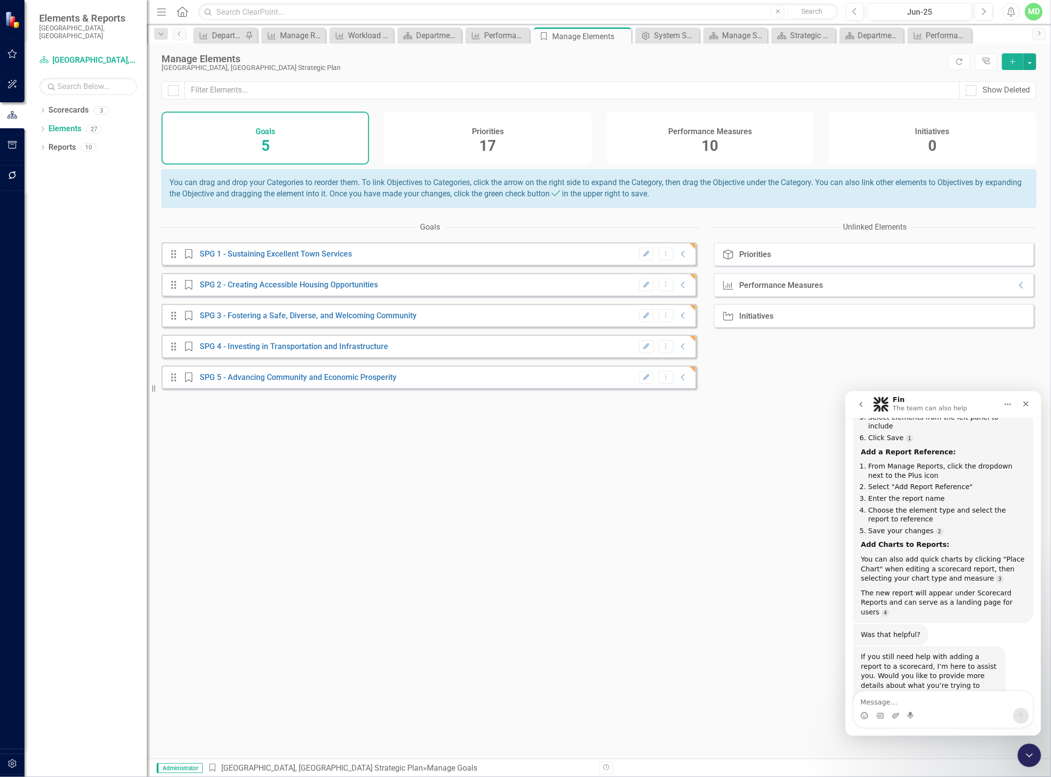
click at [497, 148] on div "Priorities 17" at bounding box center [488, 138] width 208 height 53
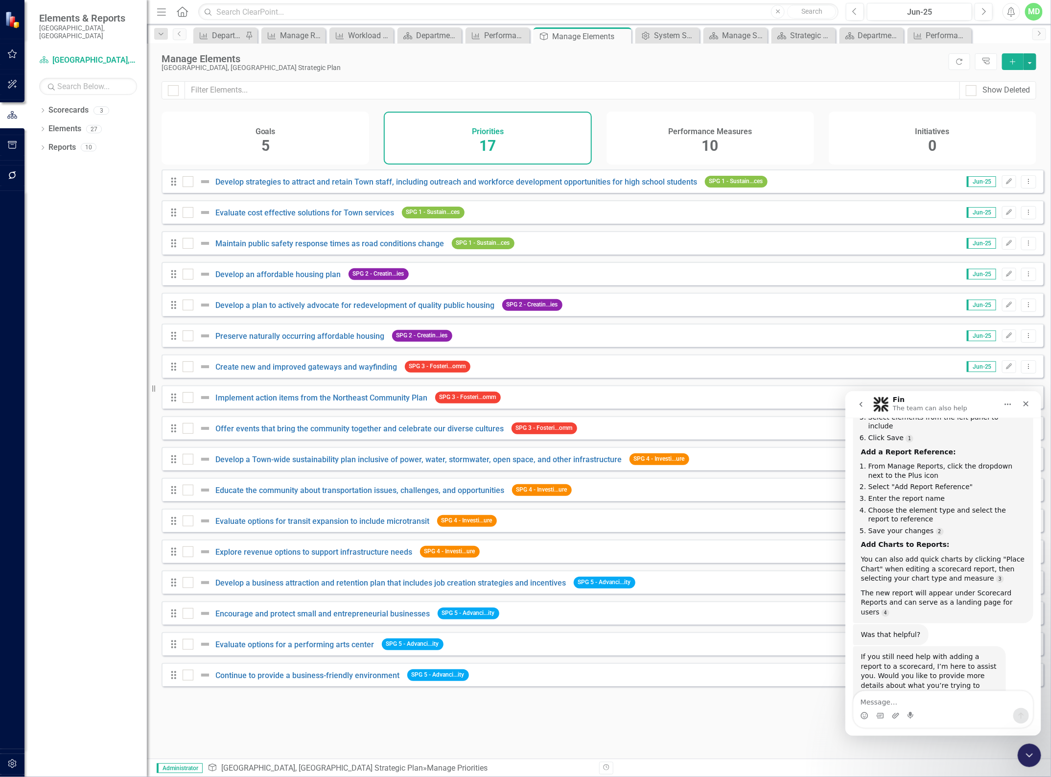
click at [726, 126] on div "Performance Measures" at bounding box center [710, 130] width 84 height 11
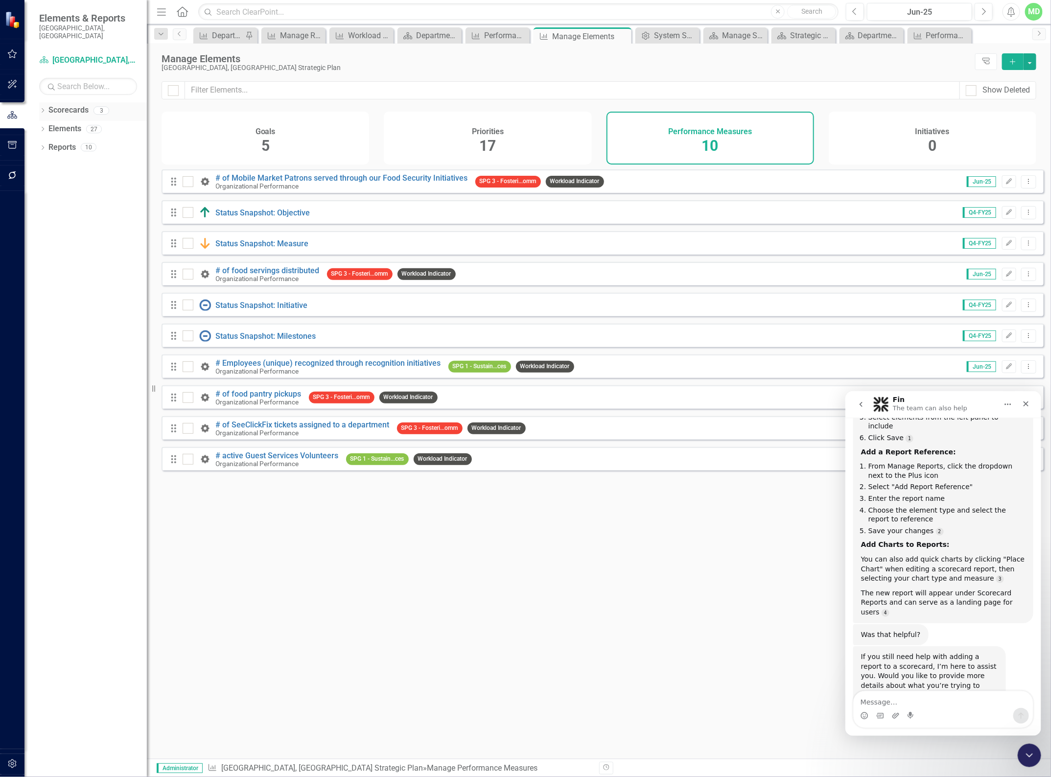
click at [65, 105] on link "Scorecards" at bounding box center [68, 110] width 40 height 11
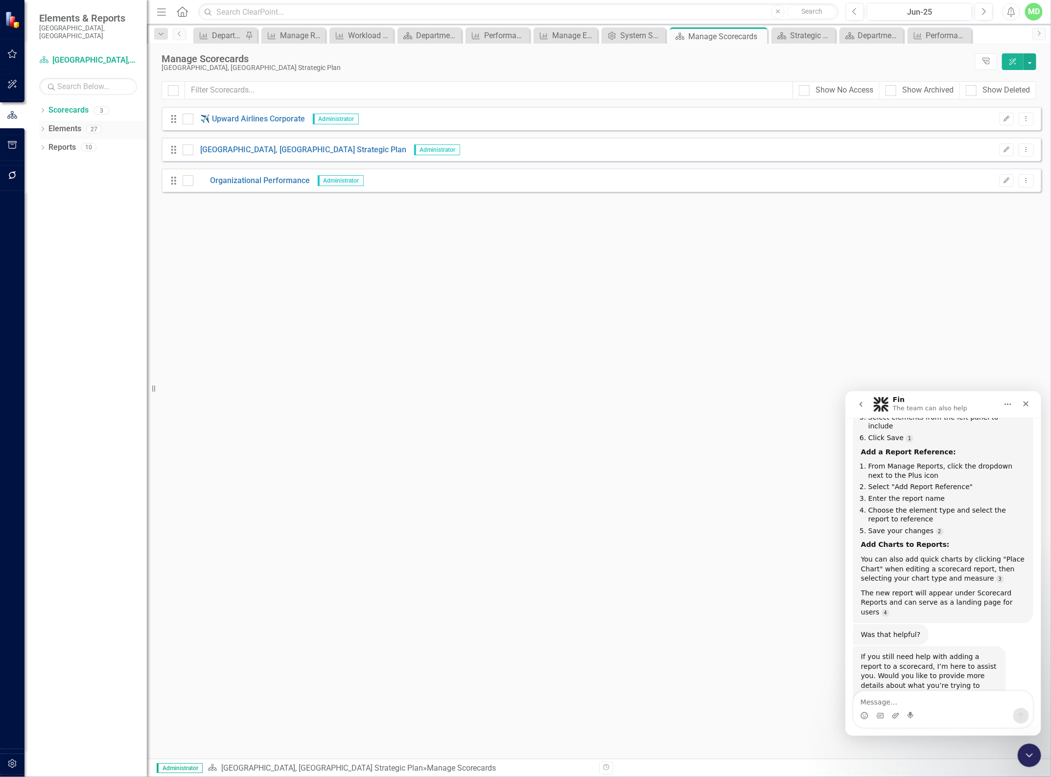
click at [70, 123] on link "Elements" at bounding box center [64, 128] width 33 height 11
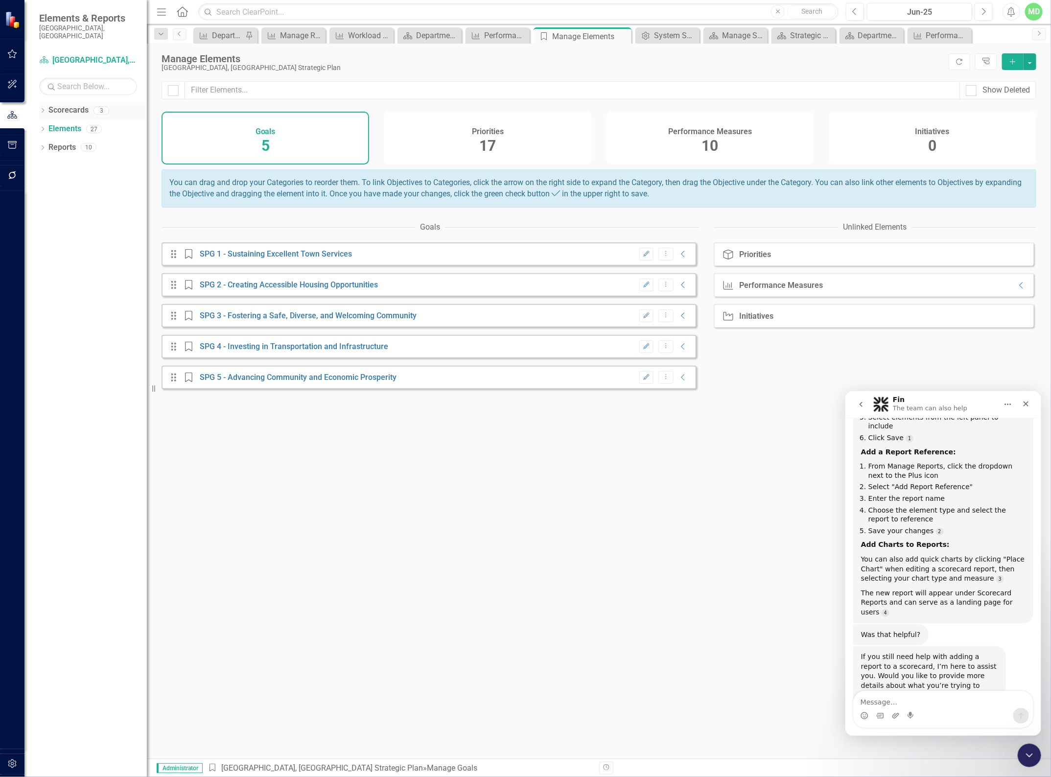
click at [65, 105] on link "Scorecards" at bounding box center [68, 110] width 40 height 11
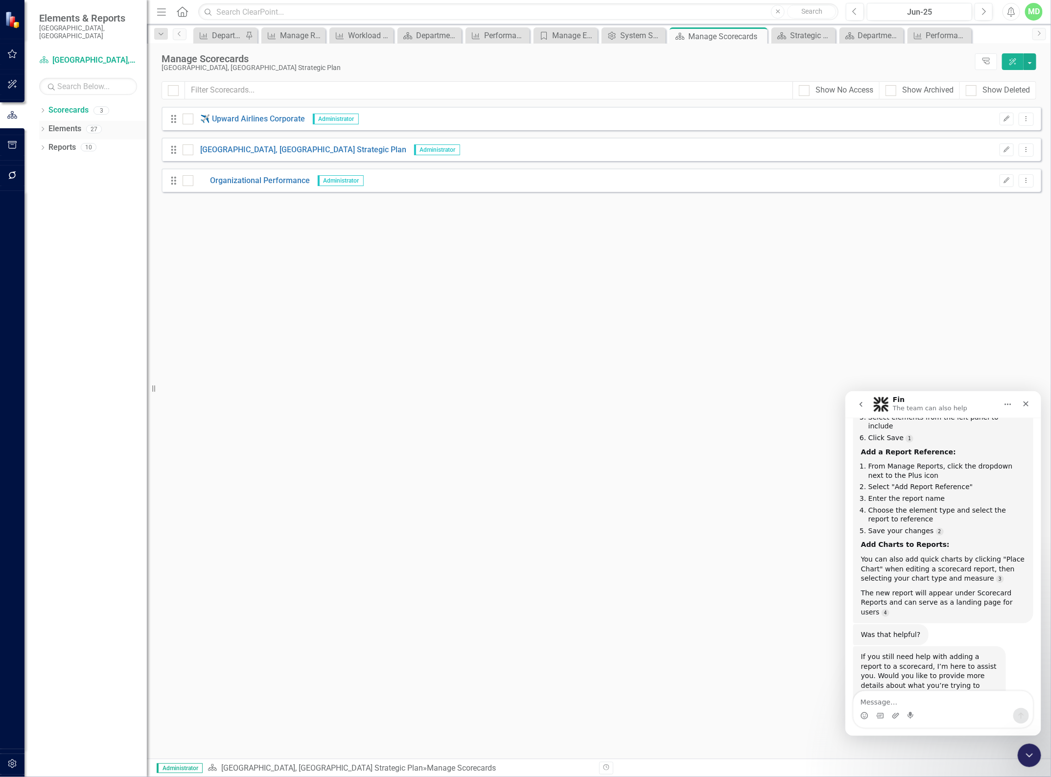
click at [66, 123] on link "Elements" at bounding box center [64, 128] width 33 height 11
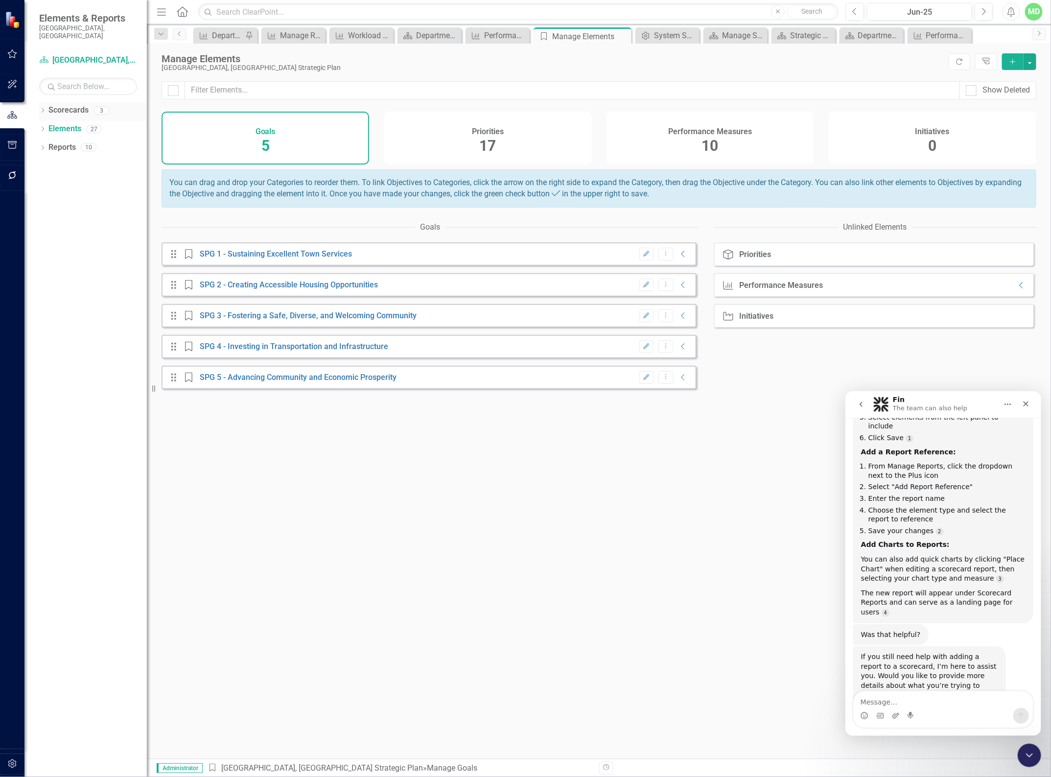
click at [67, 105] on link "Scorecards" at bounding box center [68, 110] width 40 height 11
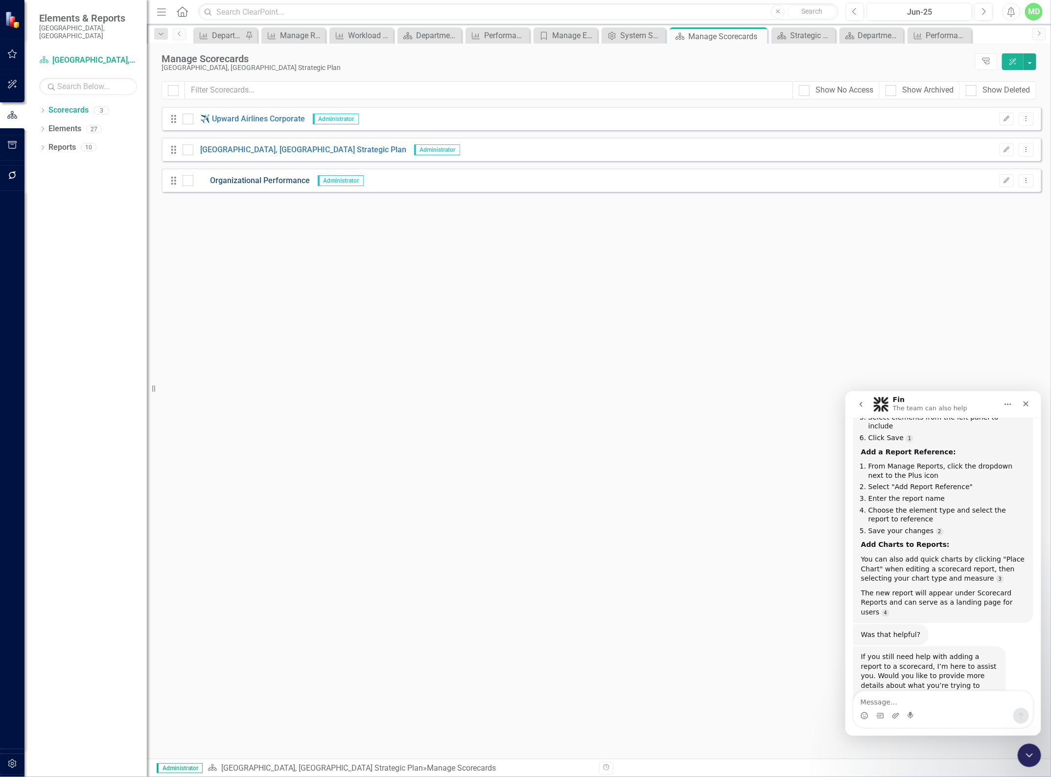
click at [235, 184] on link "Organizational Performance" at bounding box center [251, 180] width 117 height 11
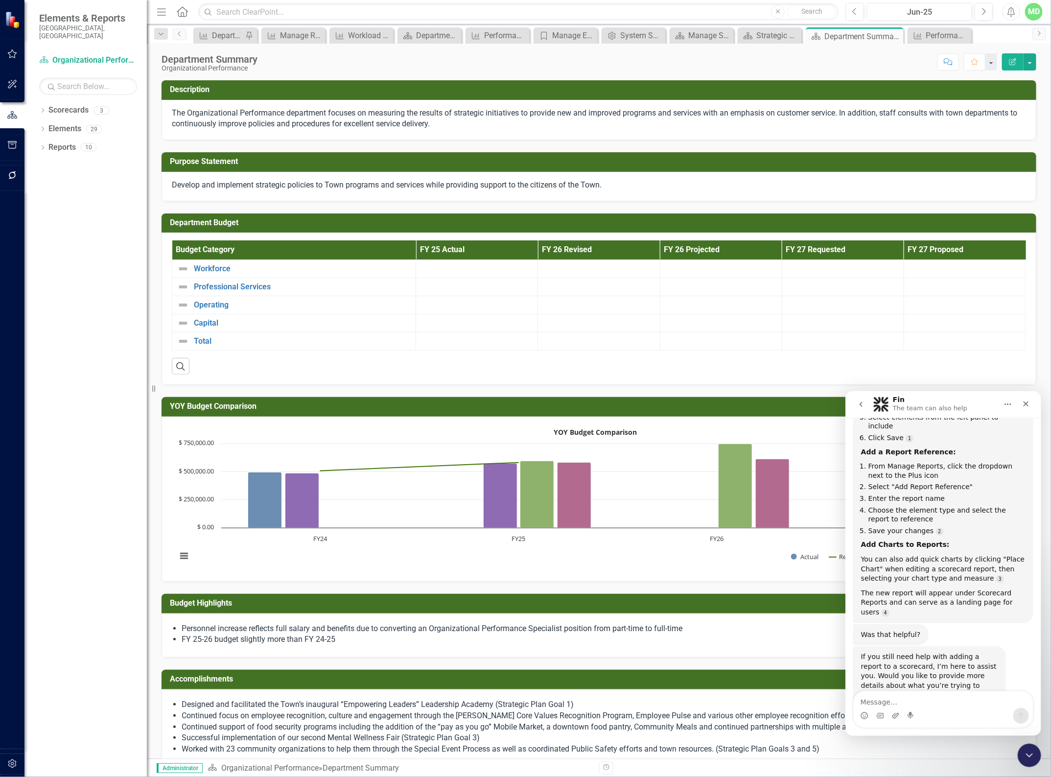
click at [1010, 59] on icon "Edit Report" at bounding box center [1013, 61] width 9 height 7
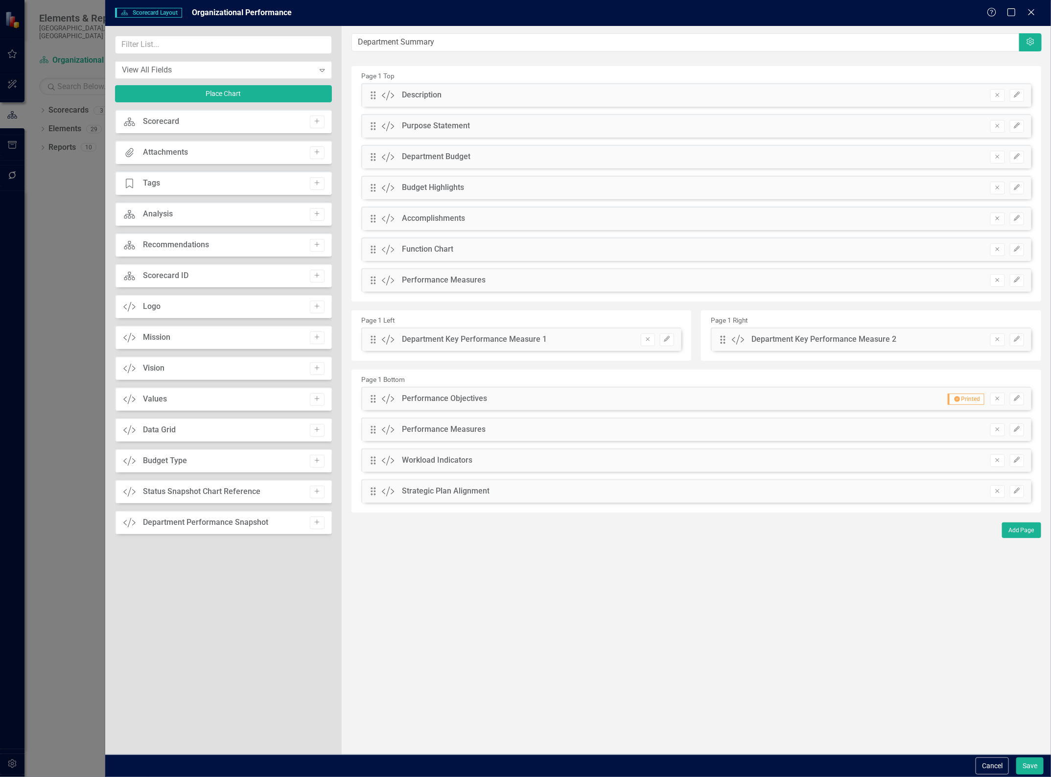
click at [1035, 10] on icon "Close" at bounding box center [1032, 12] width 10 height 8
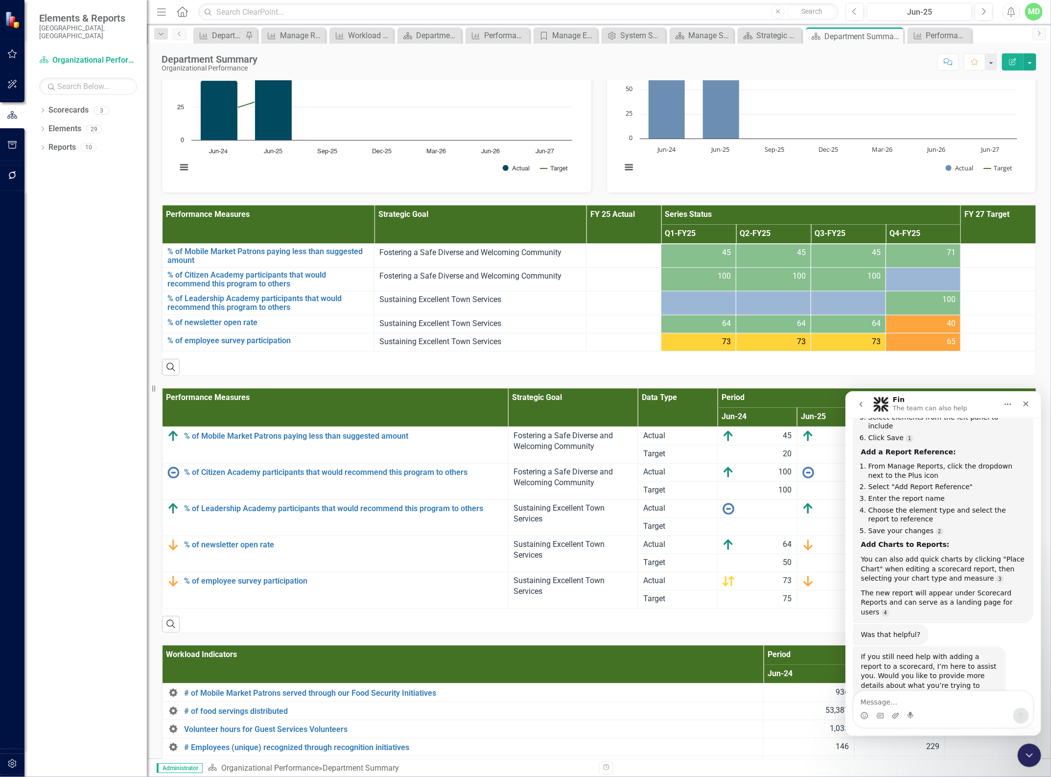
scroll to position [1040, 0]
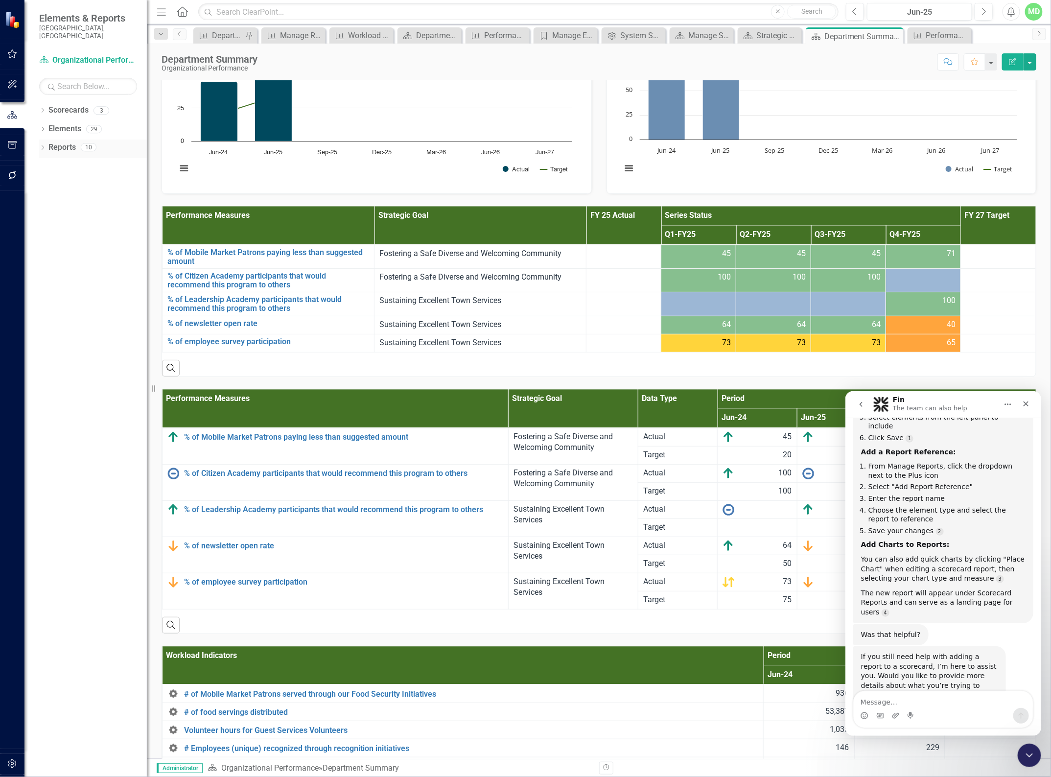
click at [61, 142] on link "Reports" at bounding box center [61, 147] width 27 height 11
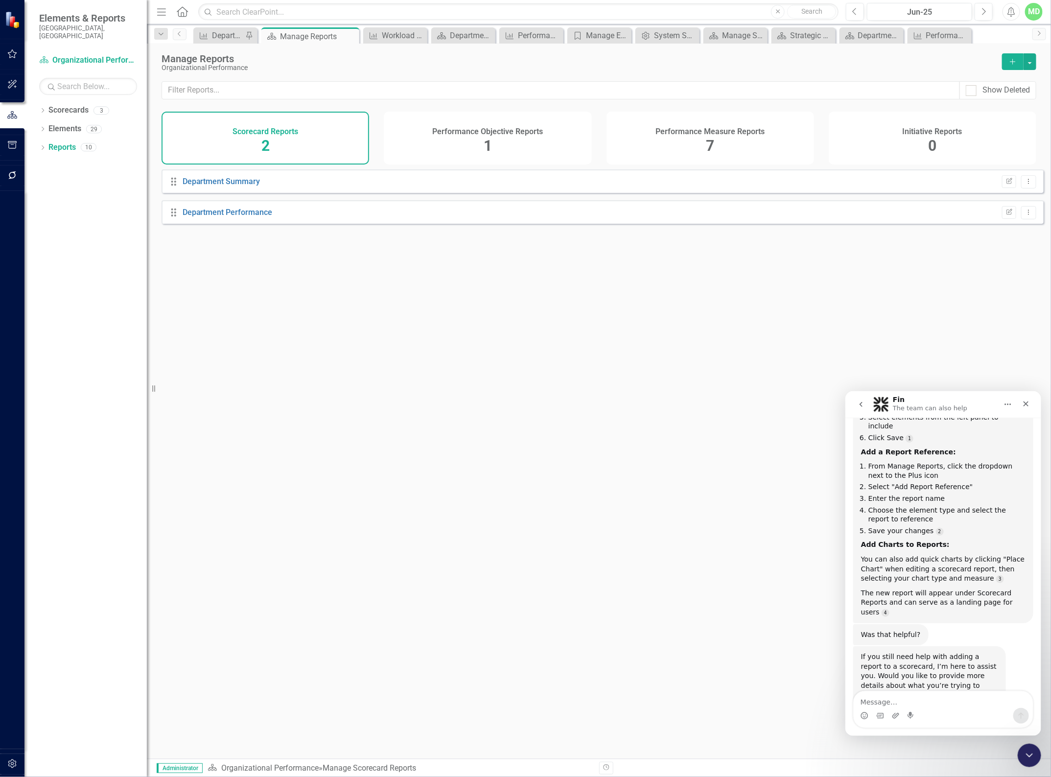
click at [676, 136] on h4 "Performance Measure Reports" at bounding box center [710, 131] width 109 height 9
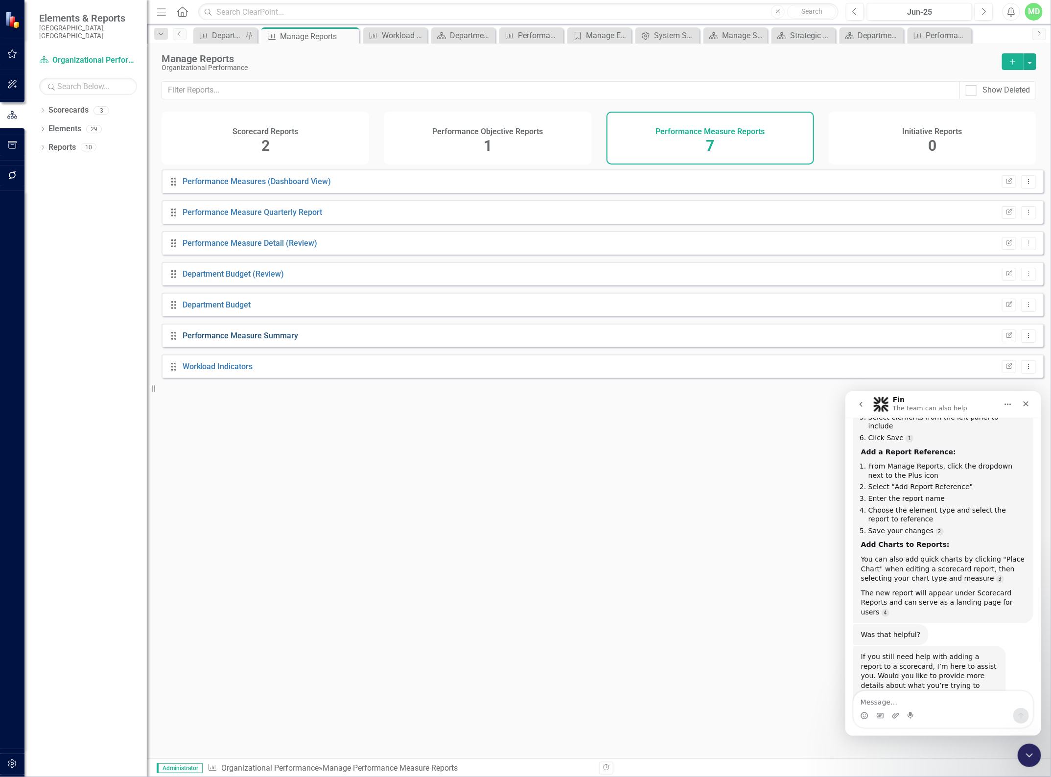
click at [217, 340] on link "Performance Measure Summary" at bounding box center [241, 335] width 116 height 9
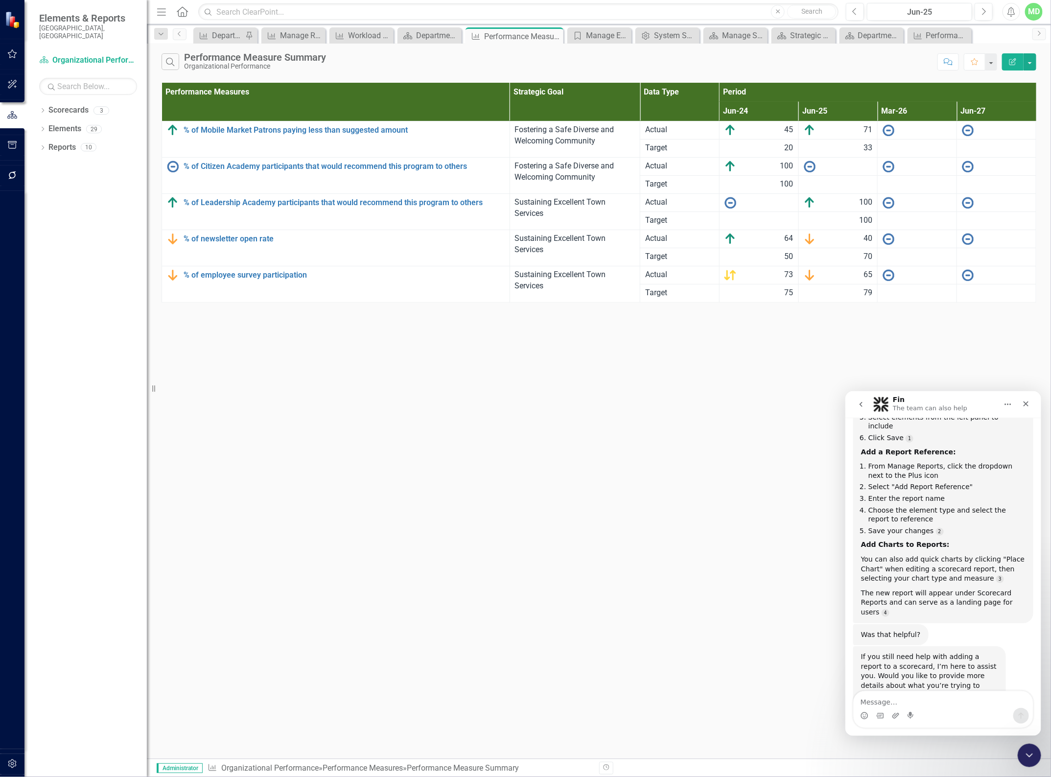
click at [1009, 62] on icon "Edit Report" at bounding box center [1013, 61] width 9 height 7
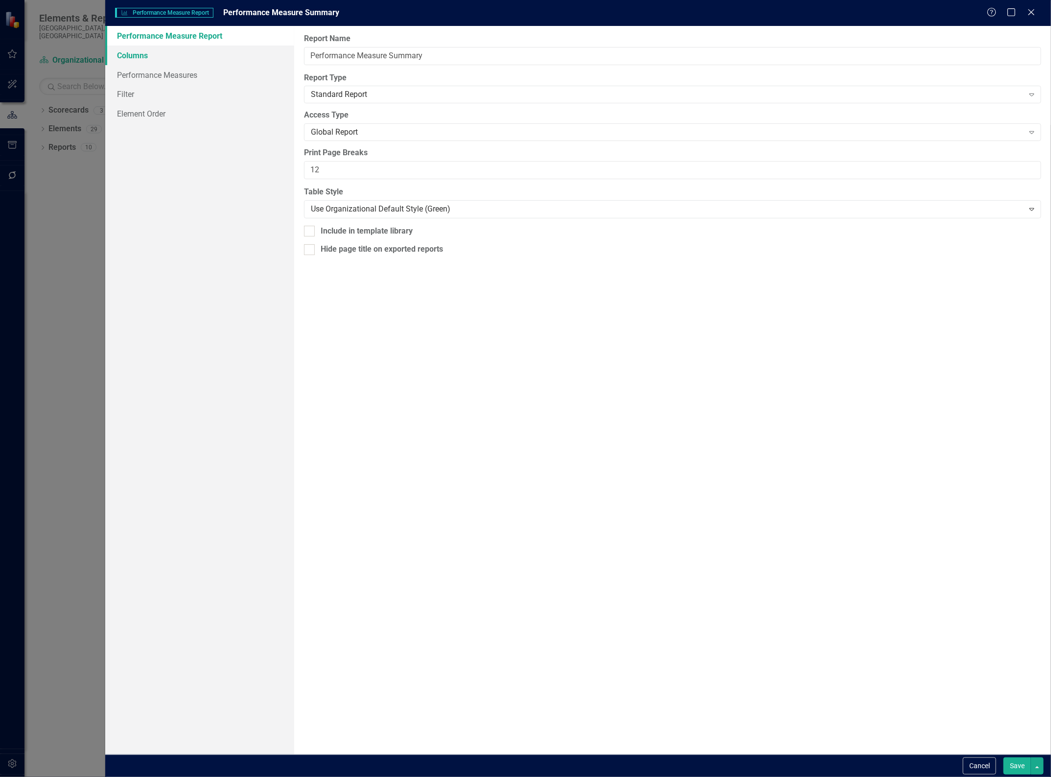
click at [138, 52] on link "Columns" at bounding box center [199, 56] width 189 height 20
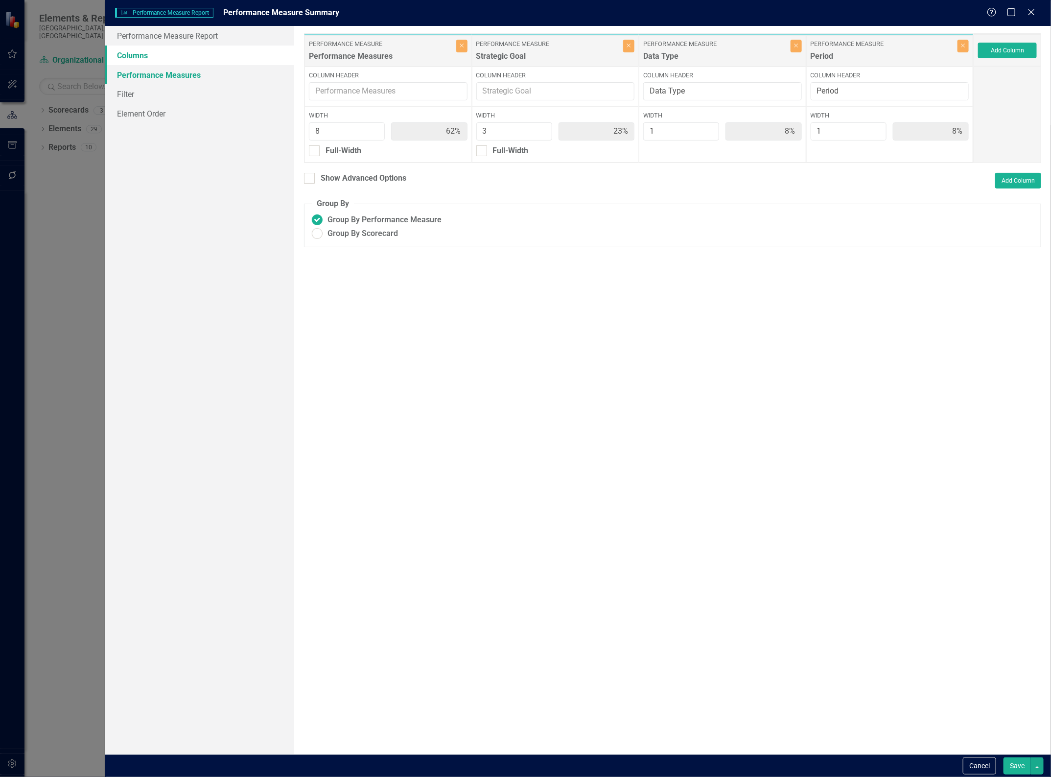
click at [141, 76] on link "Performance Measures" at bounding box center [199, 75] width 189 height 20
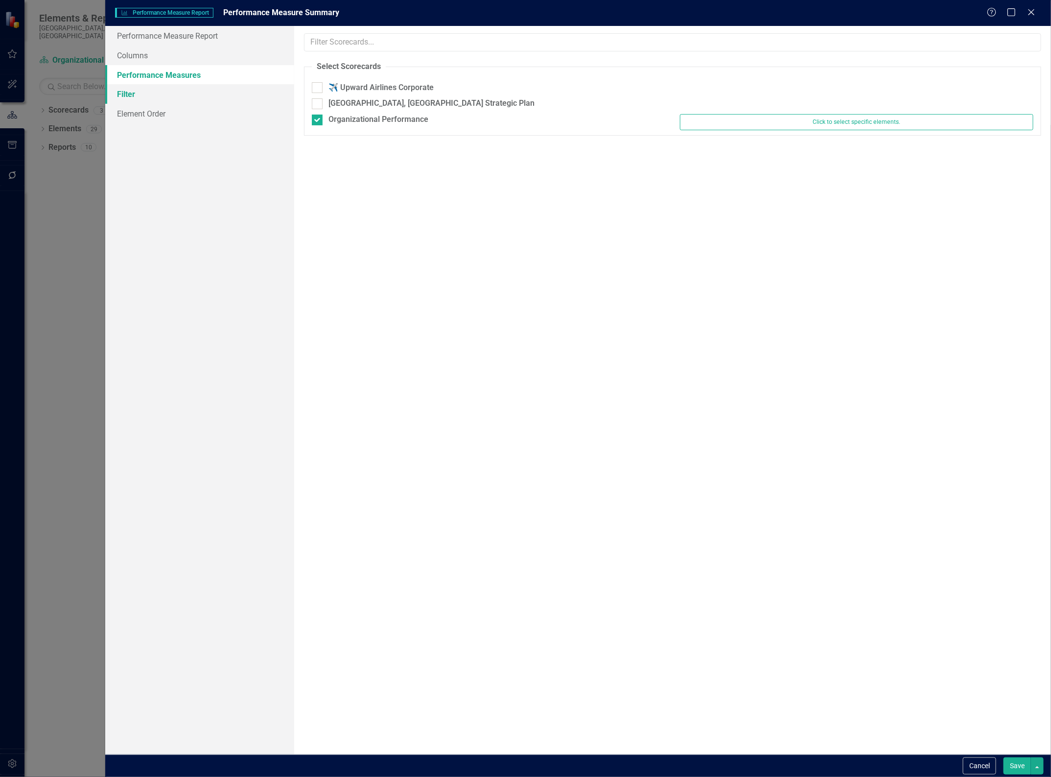
click at [118, 94] on link "Filter" at bounding box center [199, 94] width 189 height 20
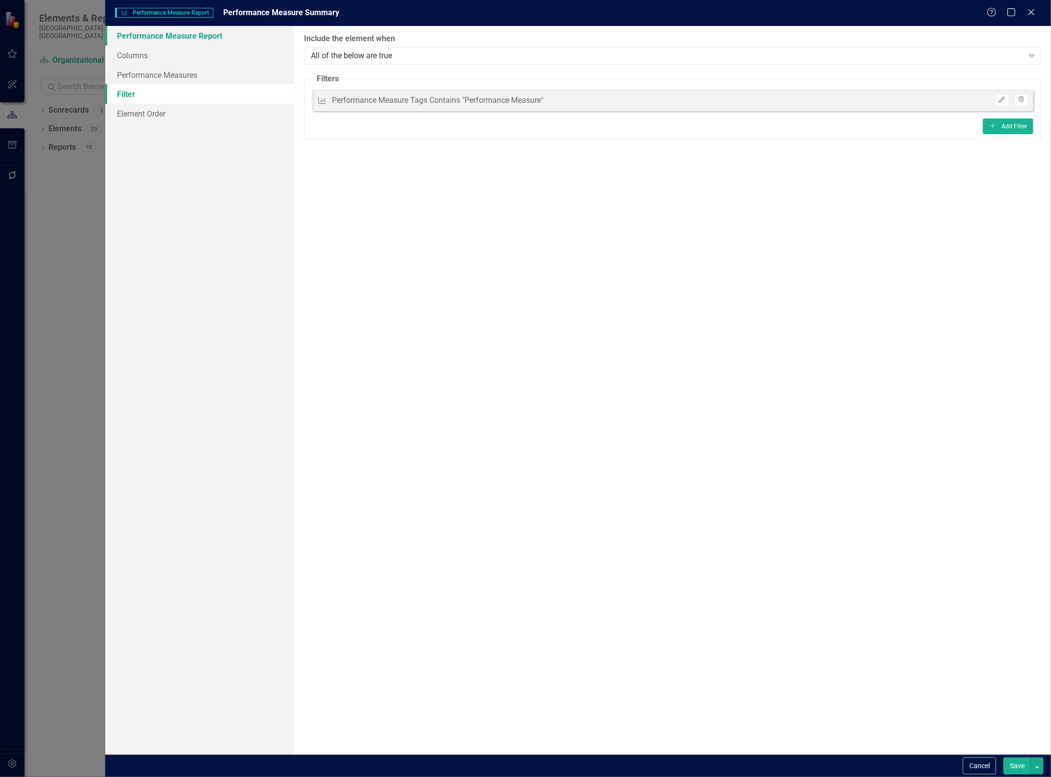
click at [123, 35] on link "Performance Measure Report" at bounding box center [199, 36] width 189 height 20
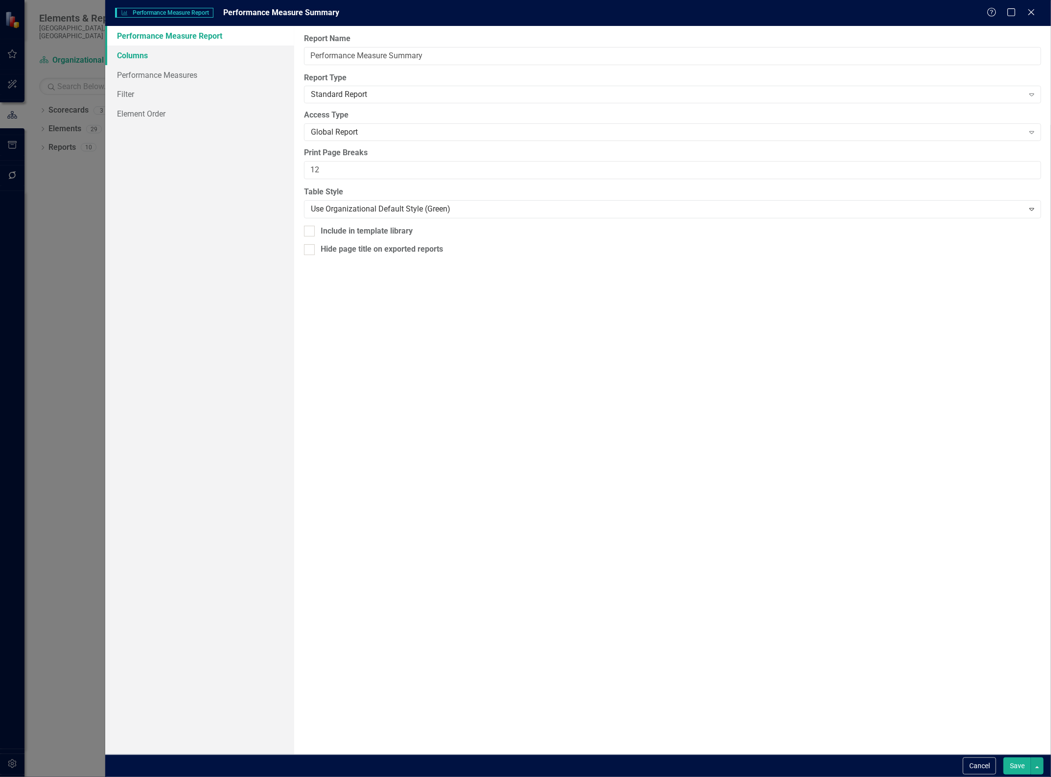
click at [136, 57] on link "Columns" at bounding box center [199, 56] width 189 height 20
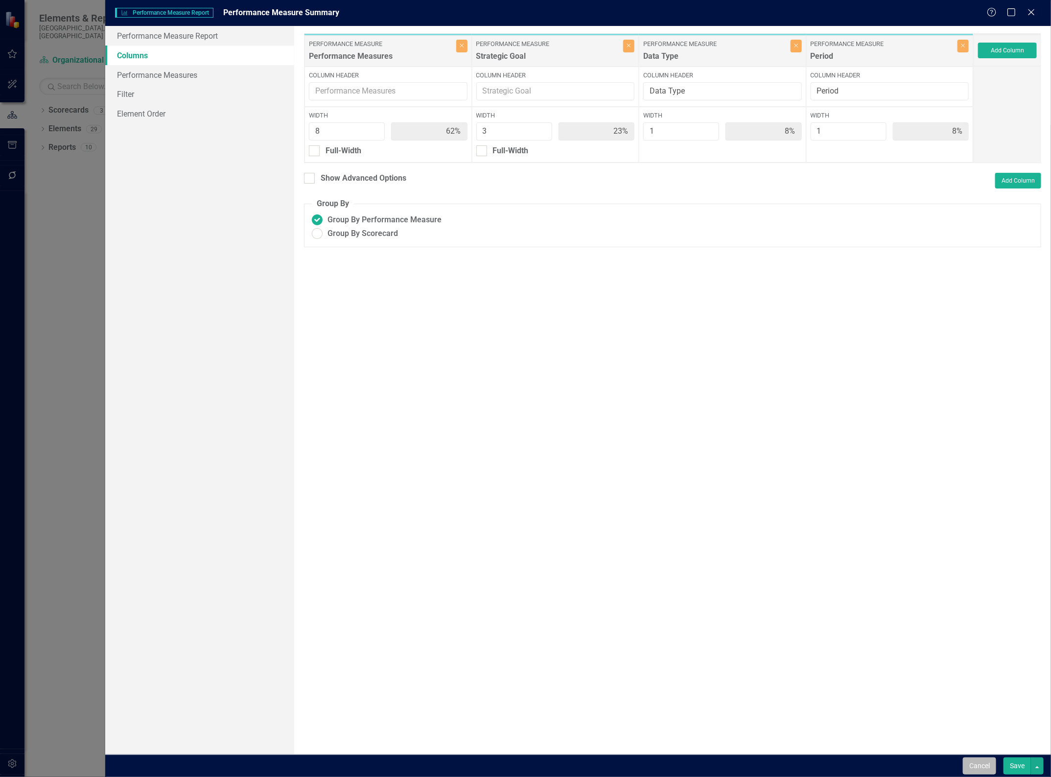
click at [982, 764] on button "Cancel" at bounding box center [979, 765] width 33 height 17
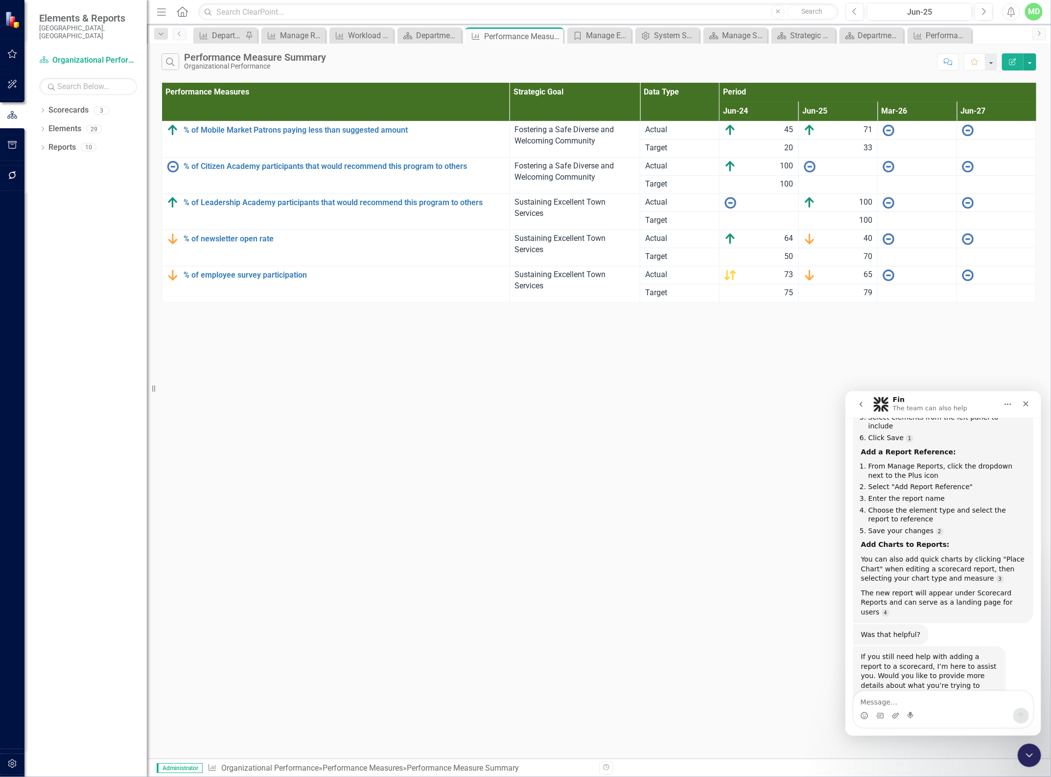
click at [11, 167] on button "button" at bounding box center [12, 175] width 22 height 21
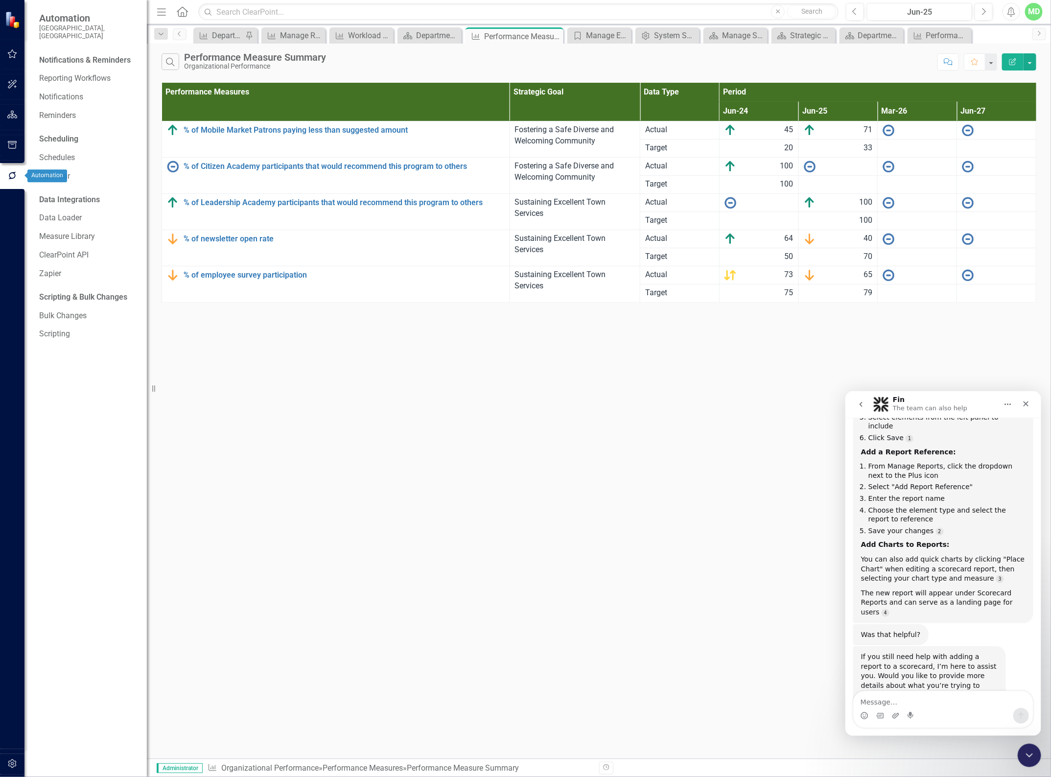
click at [5, 145] on button "button" at bounding box center [12, 145] width 22 height 21
click at [7, 763] on icon "button" at bounding box center [12, 764] width 10 height 8
click at [57, 229] on link "System Setup" at bounding box center [88, 234] width 98 height 11
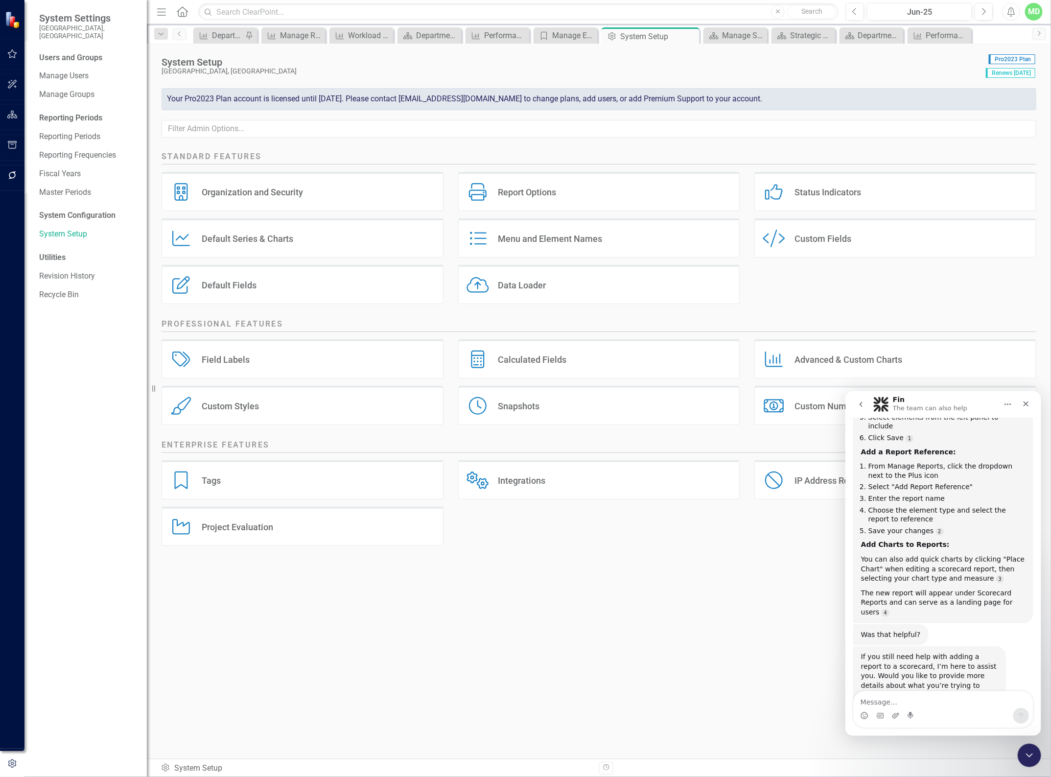
click at [813, 233] on div "Custom Style Custom Fields" at bounding box center [895, 237] width 282 height 39
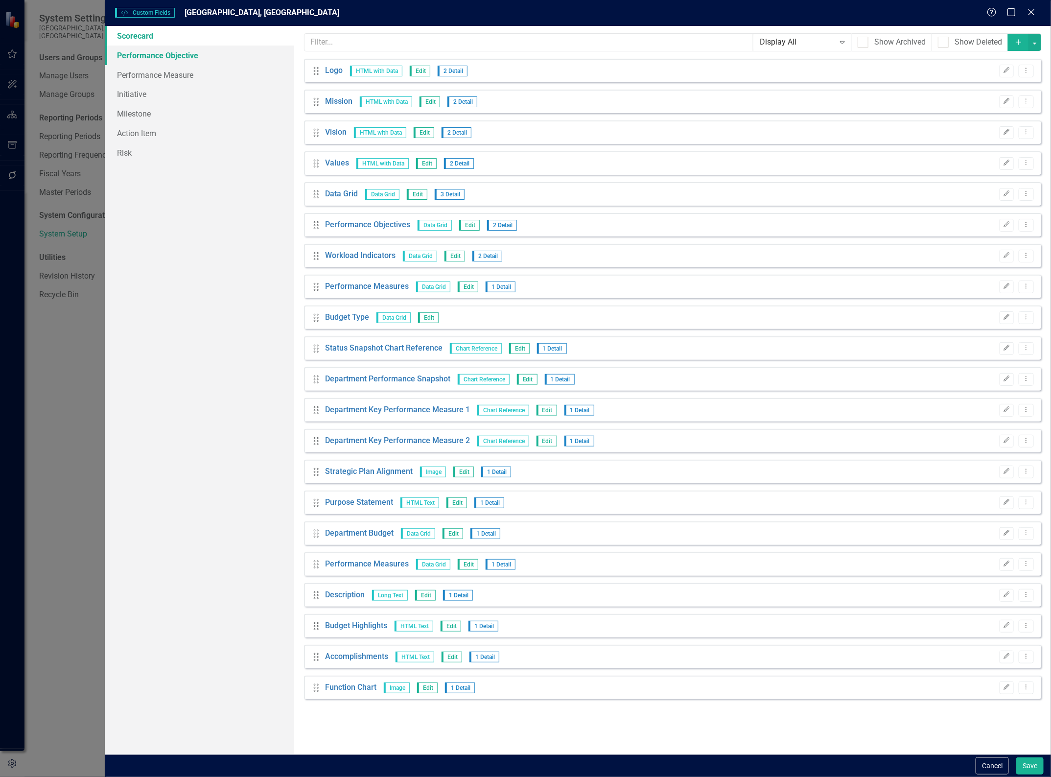
click at [167, 61] on link "Performance Objective" at bounding box center [199, 56] width 189 height 20
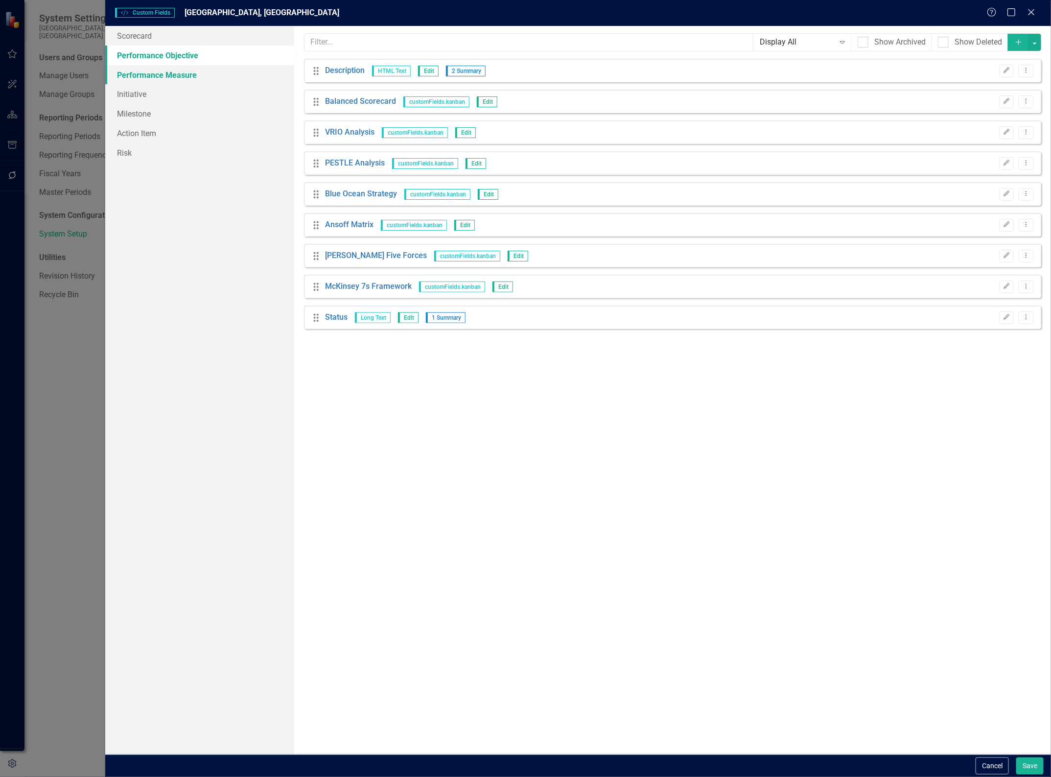
click at [152, 74] on link "Performance Measure" at bounding box center [199, 75] width 189 height 20
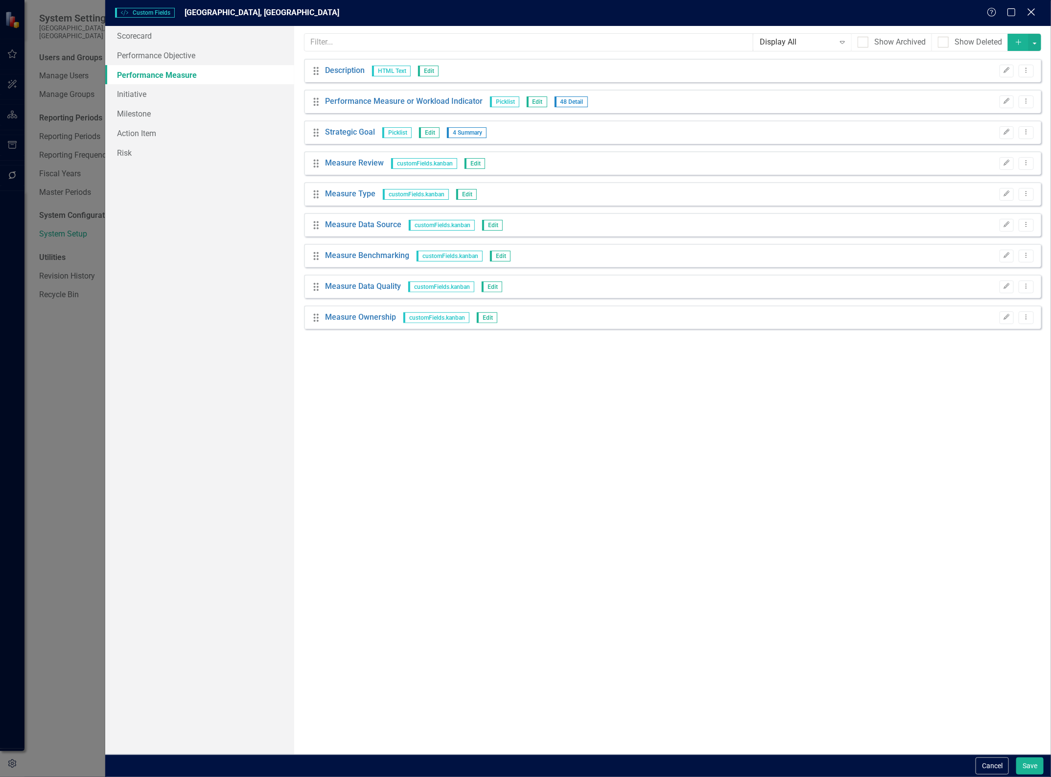
click at [1032, 12] on icon at bounding box center [1031, 11] width 7 height 7
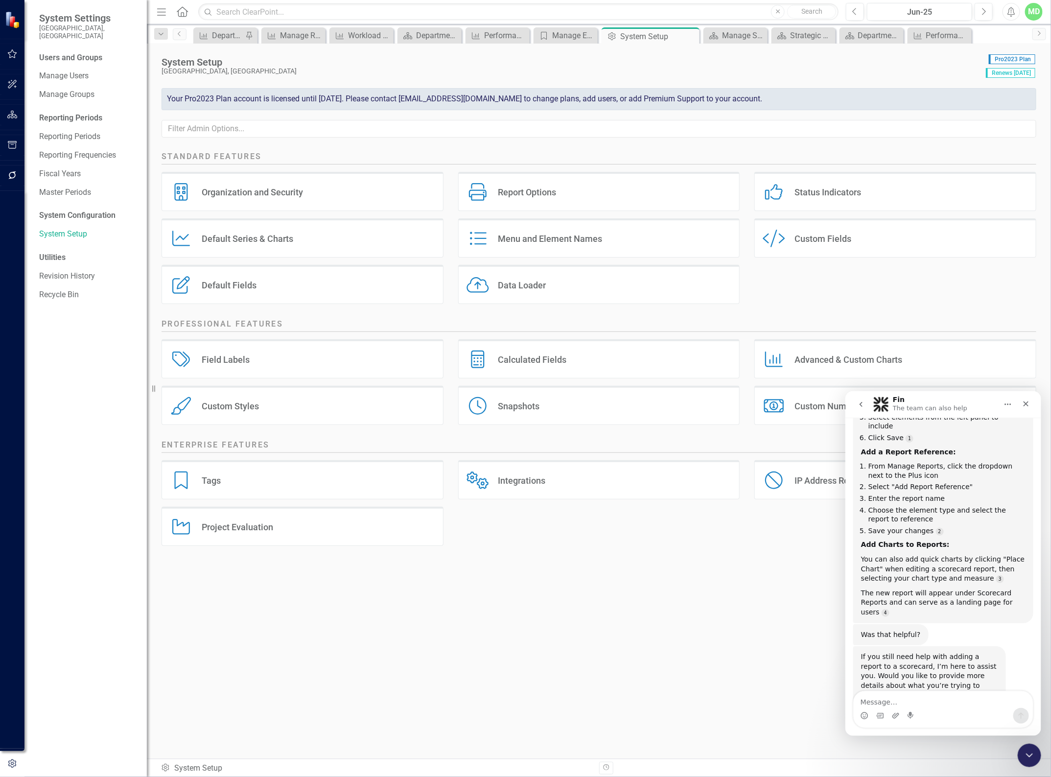
click at [792, 243] on div "Custom Style Custom Fields" at bounding box center [895, 237] width 282 height 39
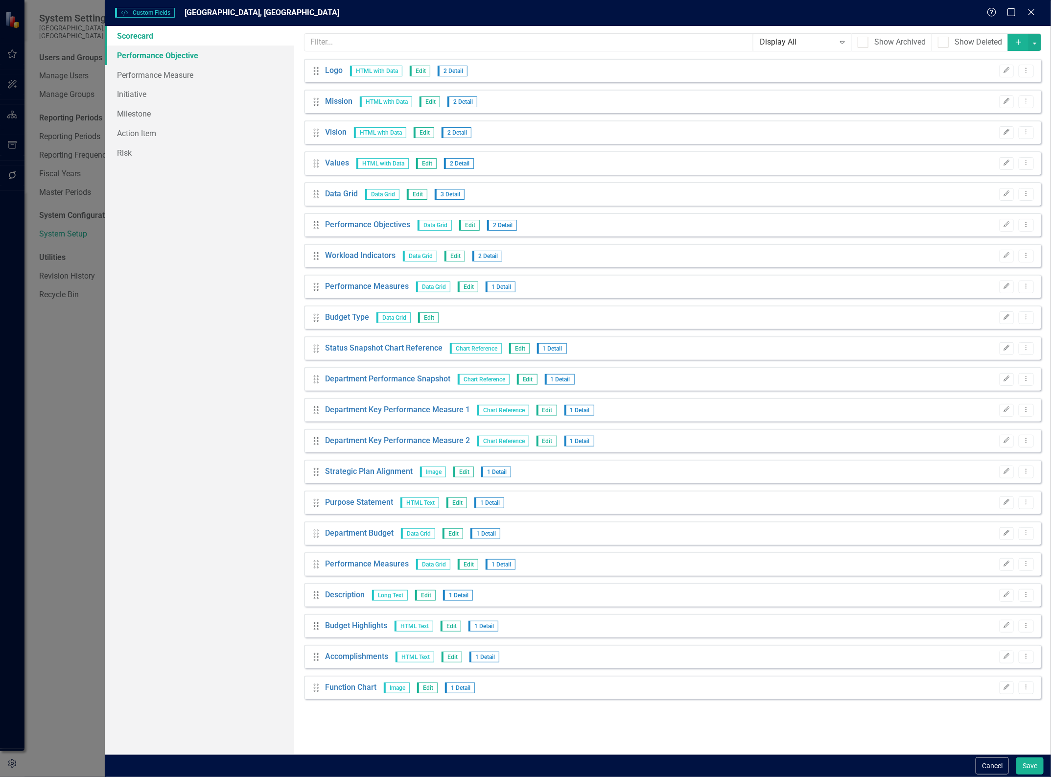
click at [147, 60] on link "Performance Objective" at bounding box center [199, 56] width 189 height 20
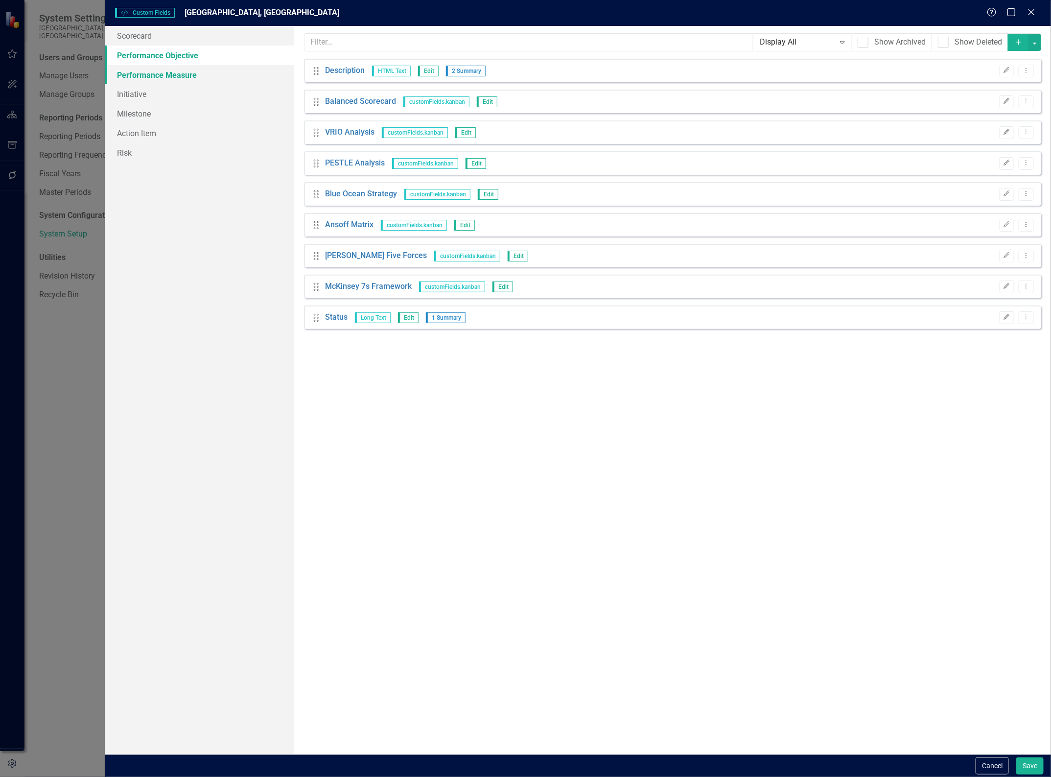
click at [145, 71] on link "Performance Measure" at bounding box center [199, 75] width 189 height 20
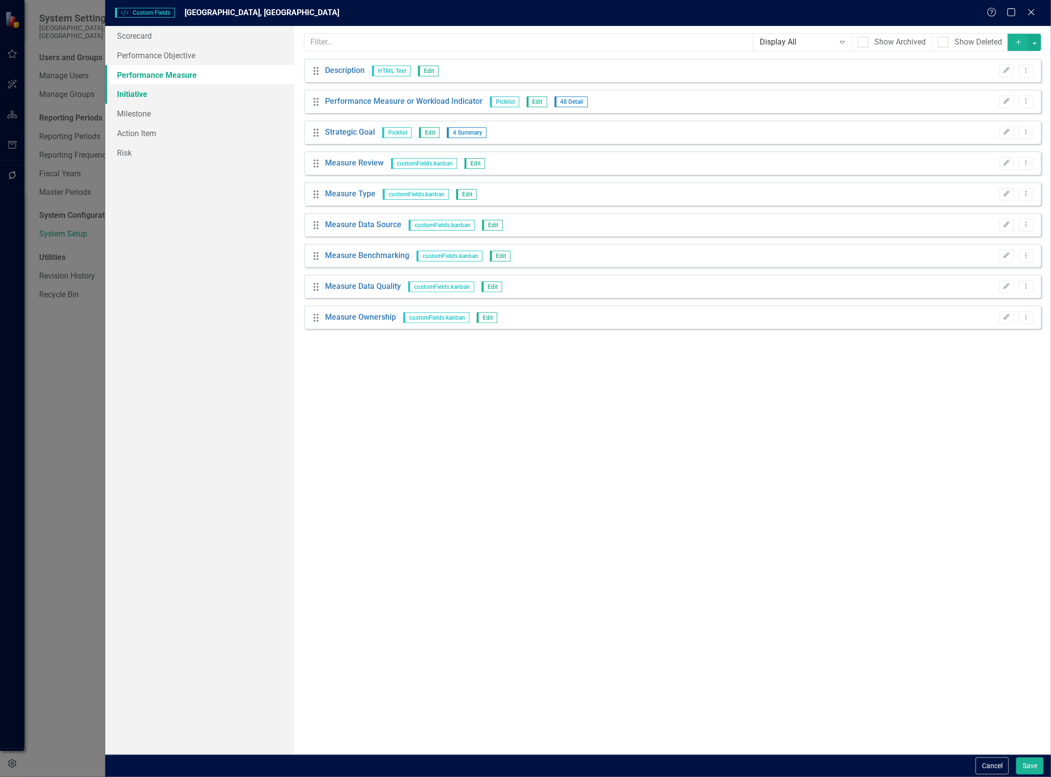
click at [133, 94] on link "Initiative" at bounding box center [199, 94] width 189 height 20
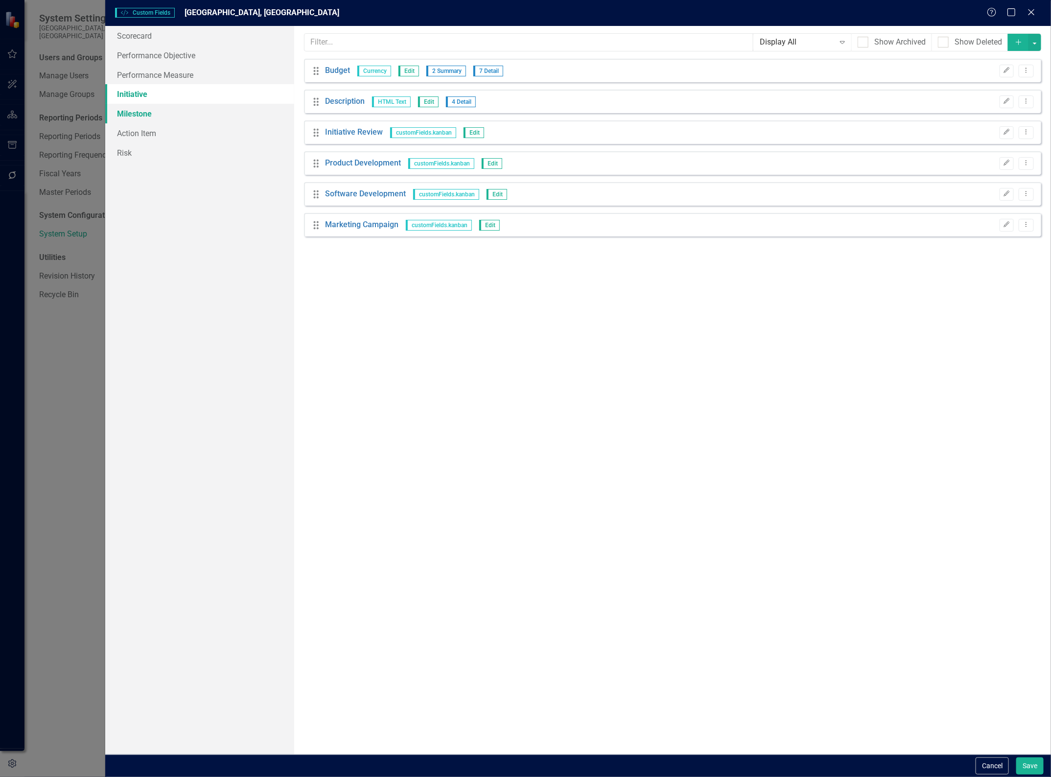
click at [133, 114] on link "Milestone" at bounding box center [199, 114] width 189 height 20
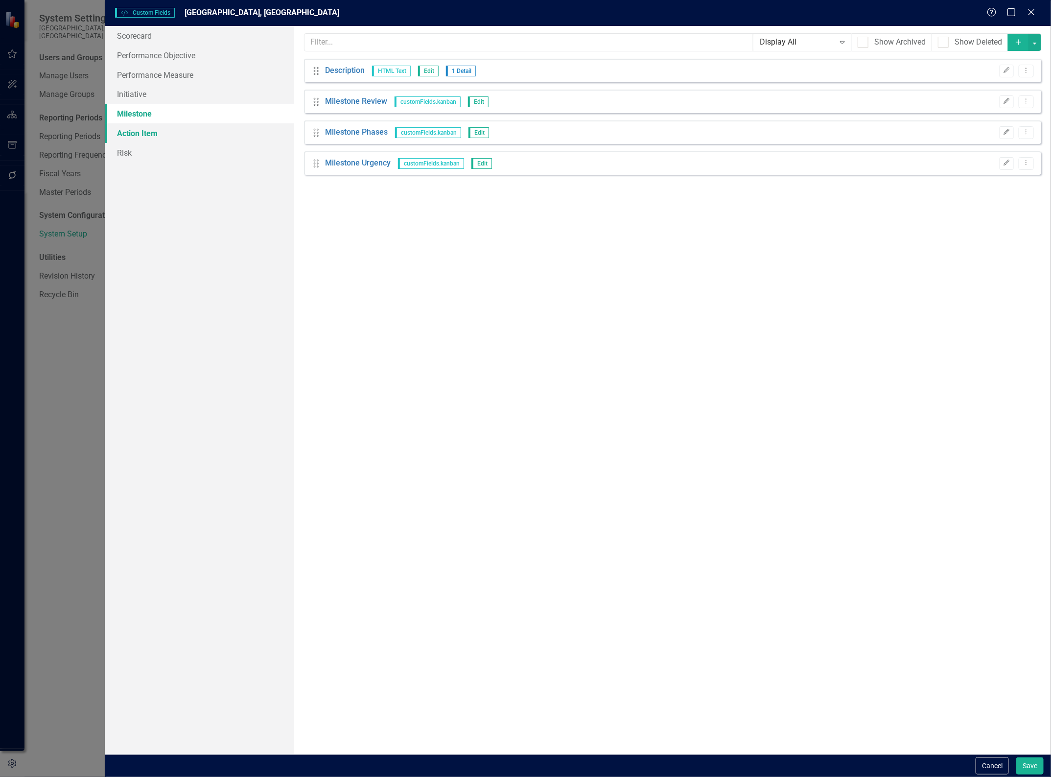
click at [130, 132] on link "Action Item" at bounding box center [199, 133] width 189 height 20
click at [120, 159] on link "Risk" at bounding box center [199, 153] width 189 height 20
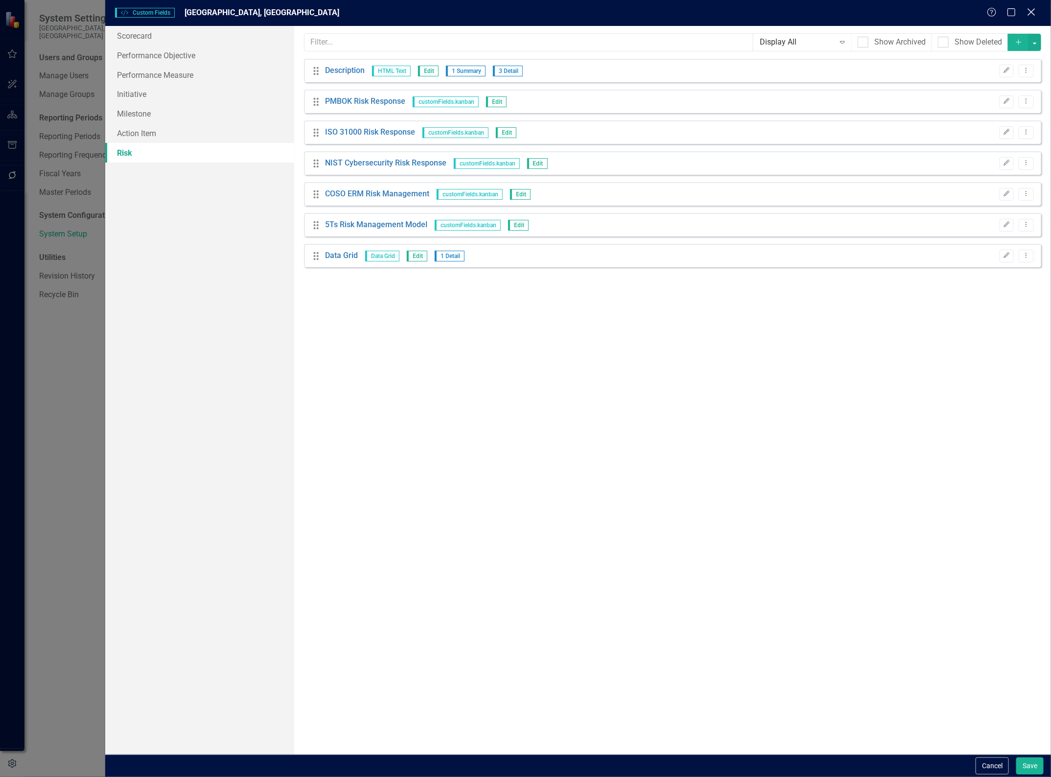
click at [1034, 12] on icon "Close" at bounding box center [1031, 11] width 12 height 9
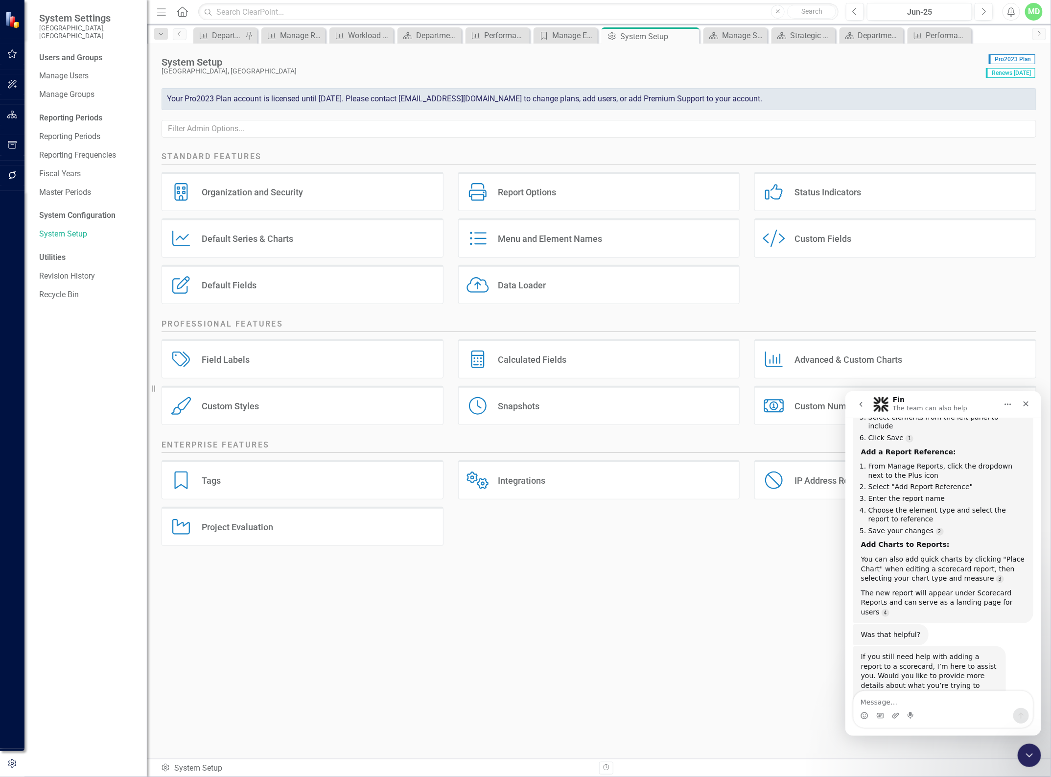
click at [239, 351] on div "Field Labels Field Labels" at bounding box center [303, 358] width 282 height 39
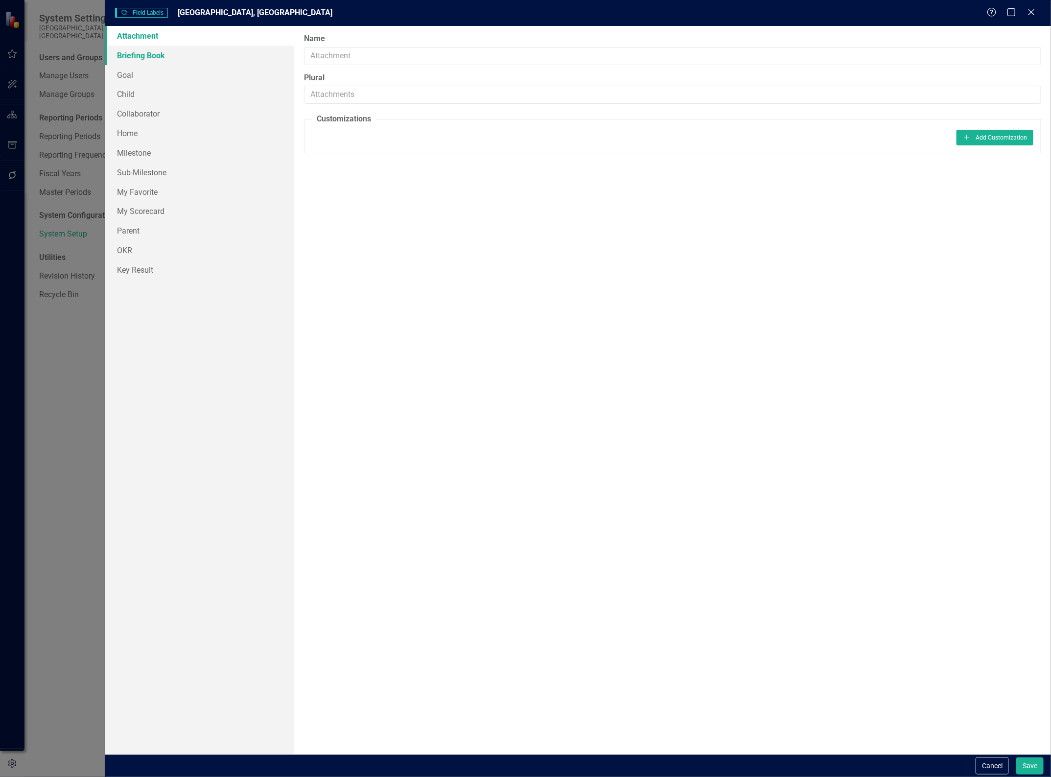
click at [123, 54] on link "Briefing Book" at bounding box center [199, 56] width 189 height 20
click at [128, 75] on link "Goal" at bounding box center [199, 75] width 189 height 20
click at [126, 99] on link "Child" at bounding box center [199, 94] width 189 height 20
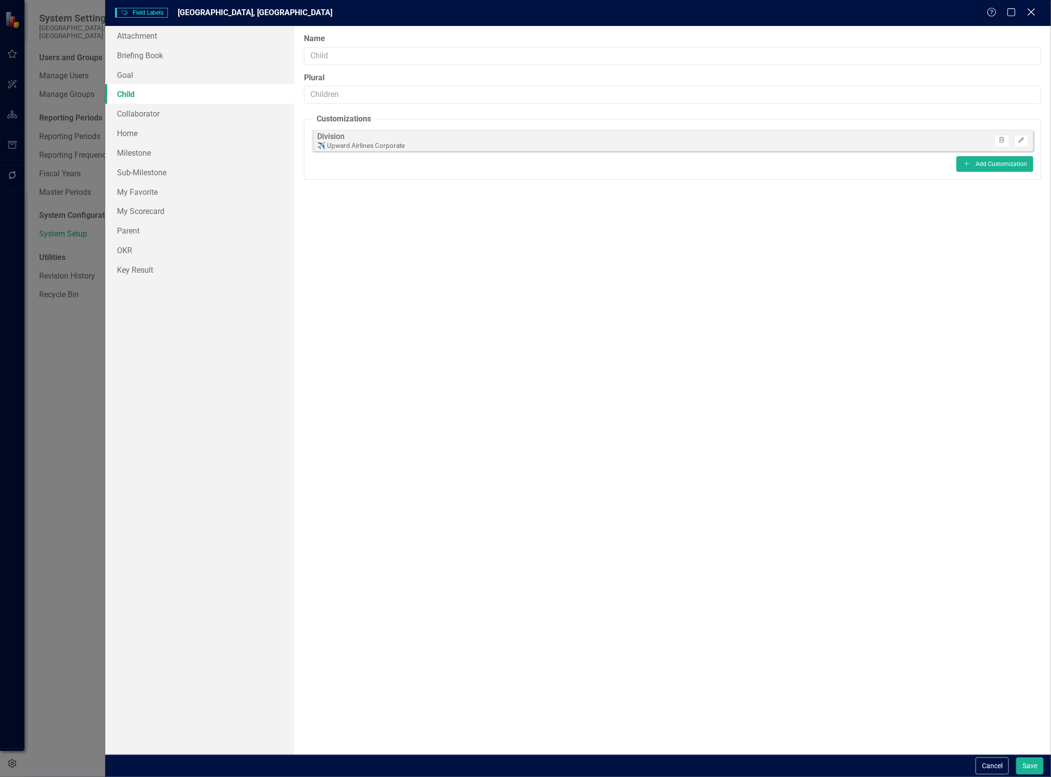
click at [1032, 10] on icon "Close" at bounding box center [1031, 11] width 12 height 9
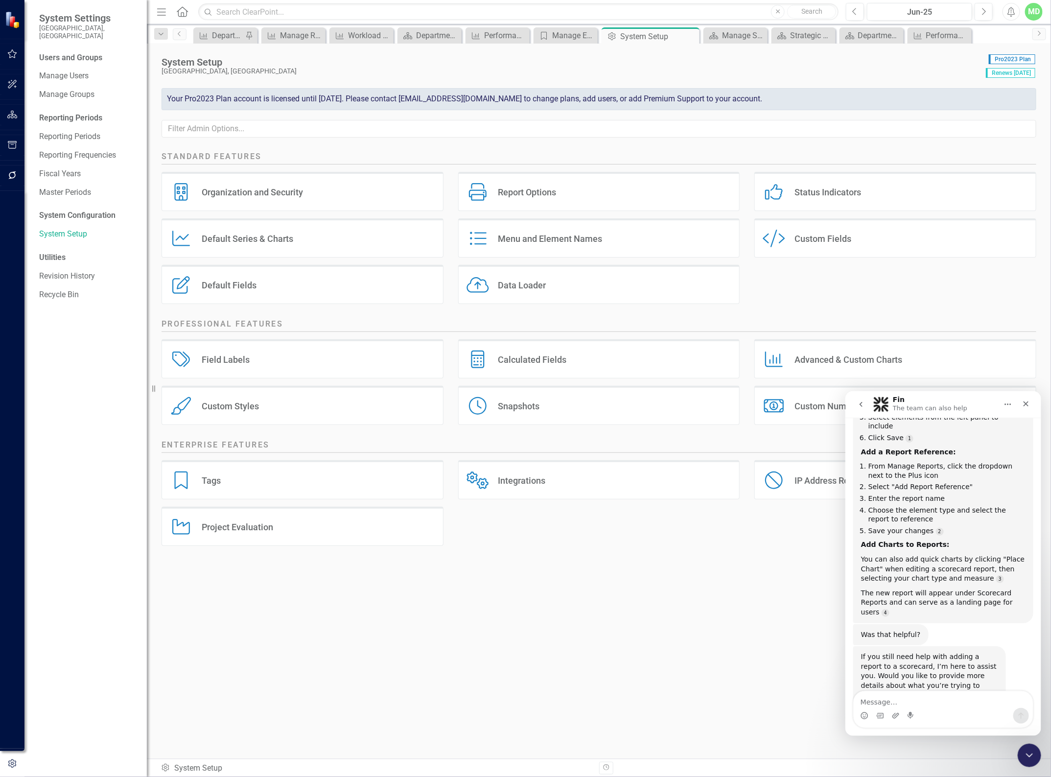
click at [241, 277] on div "Default Fields Default Fields" at bounding box center [303, 284] width 282 height 39
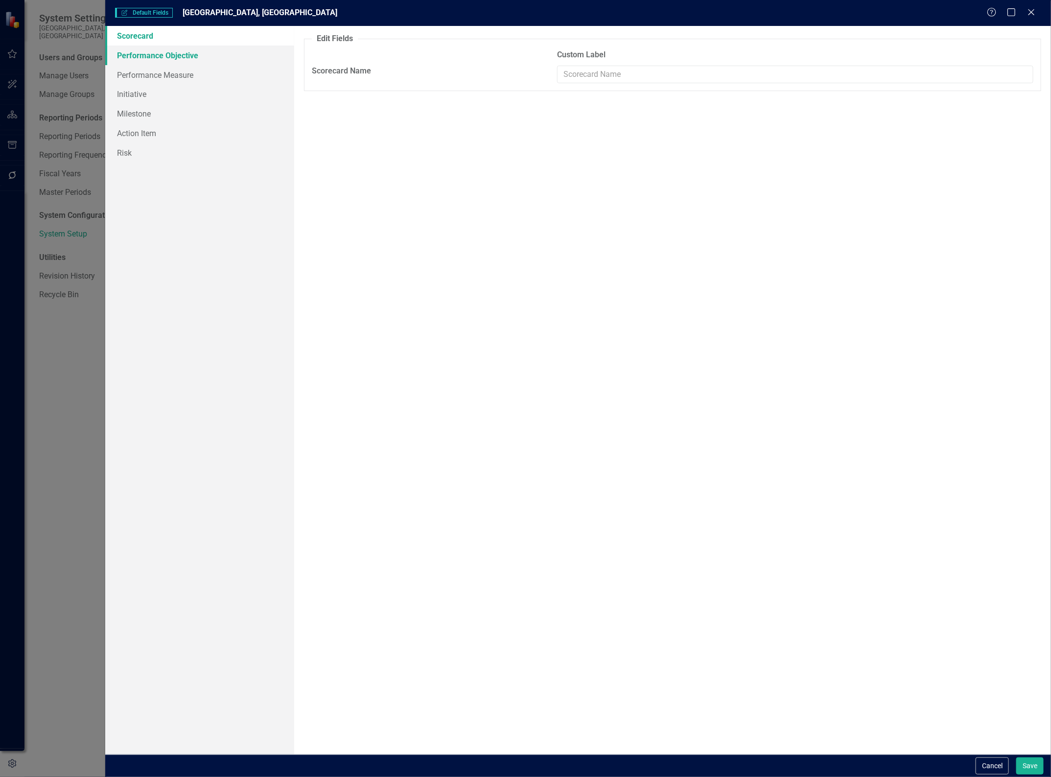
click at [147, 54] on link "Performance Objective" at bounding box center [199, 56] width 189 height 20
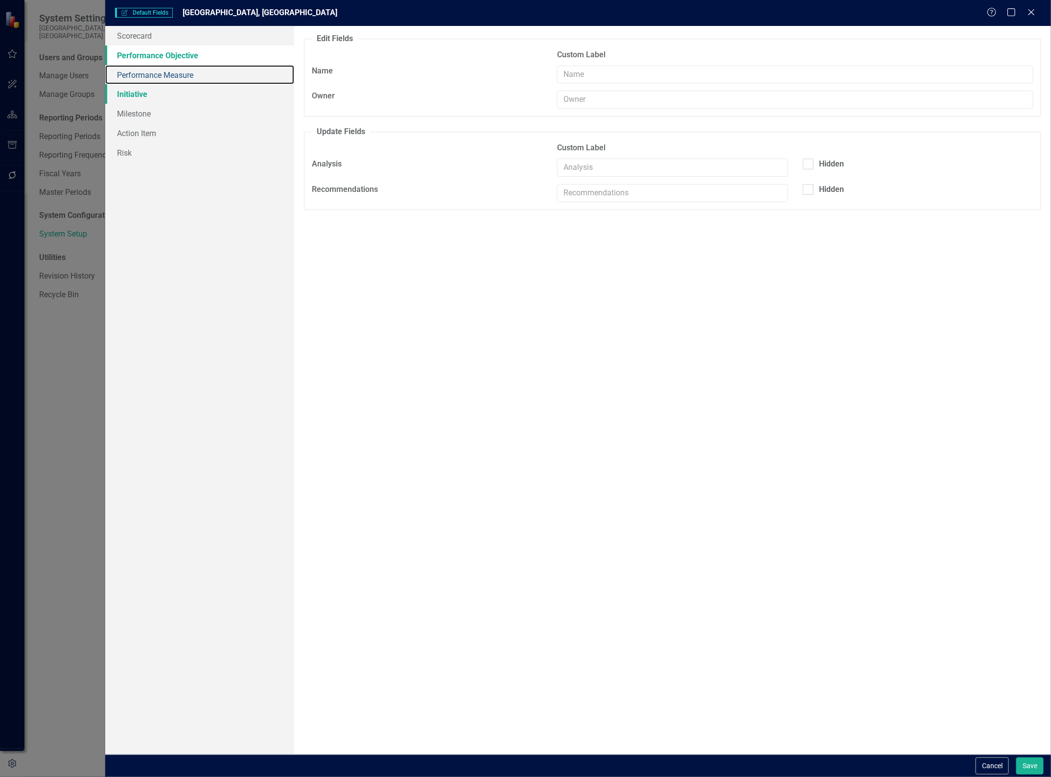
click at [134, 84] on div "Scorecard Performance Objective Performance Measure Initiative Milestone Action…" at bounding box center [199, 390] width 189 height 729
click at [126, 94] on link "Initiative" at bounding box center [199, 94] width 189 height 20
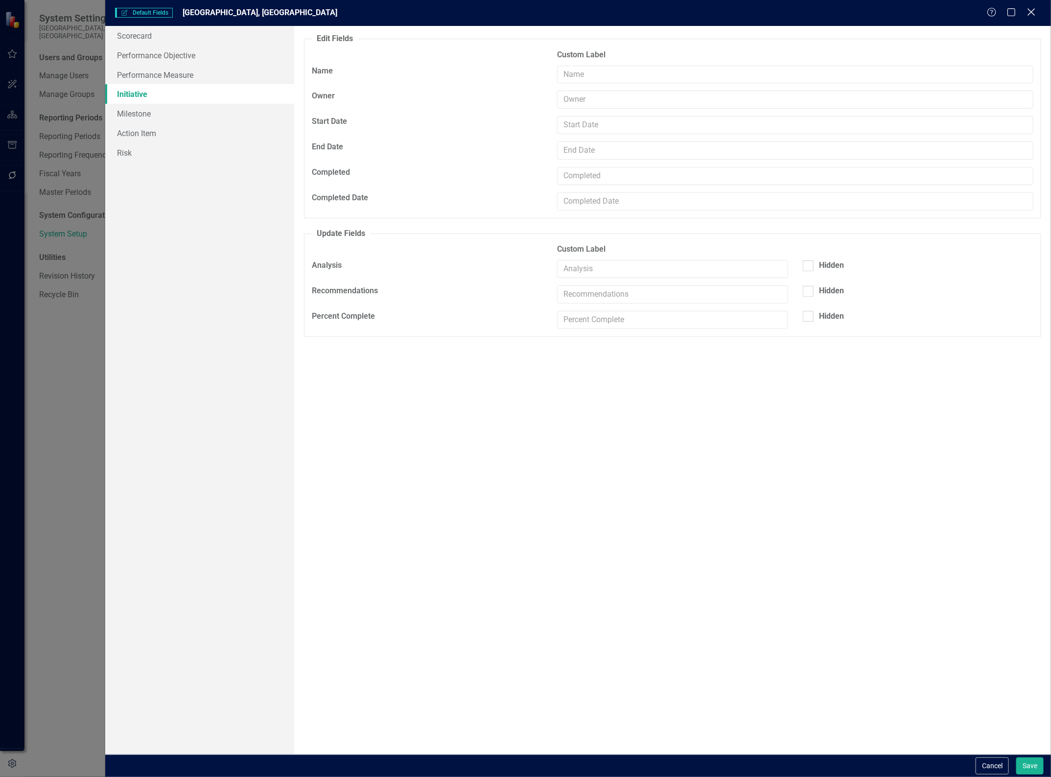
click at [1030, 14] on icon at bounding box center [1031, 11] width 7 height 7
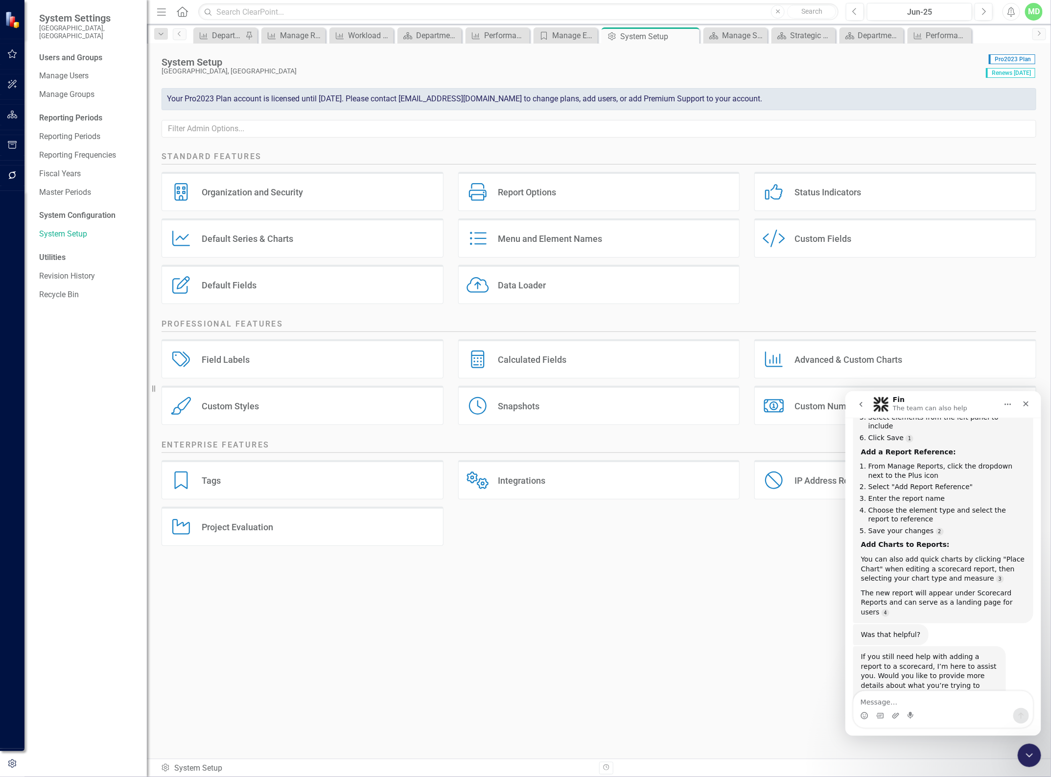
click at [549, 240] on div "Menu and Element Names" at bounding box center [550, 238] width 104 height 11
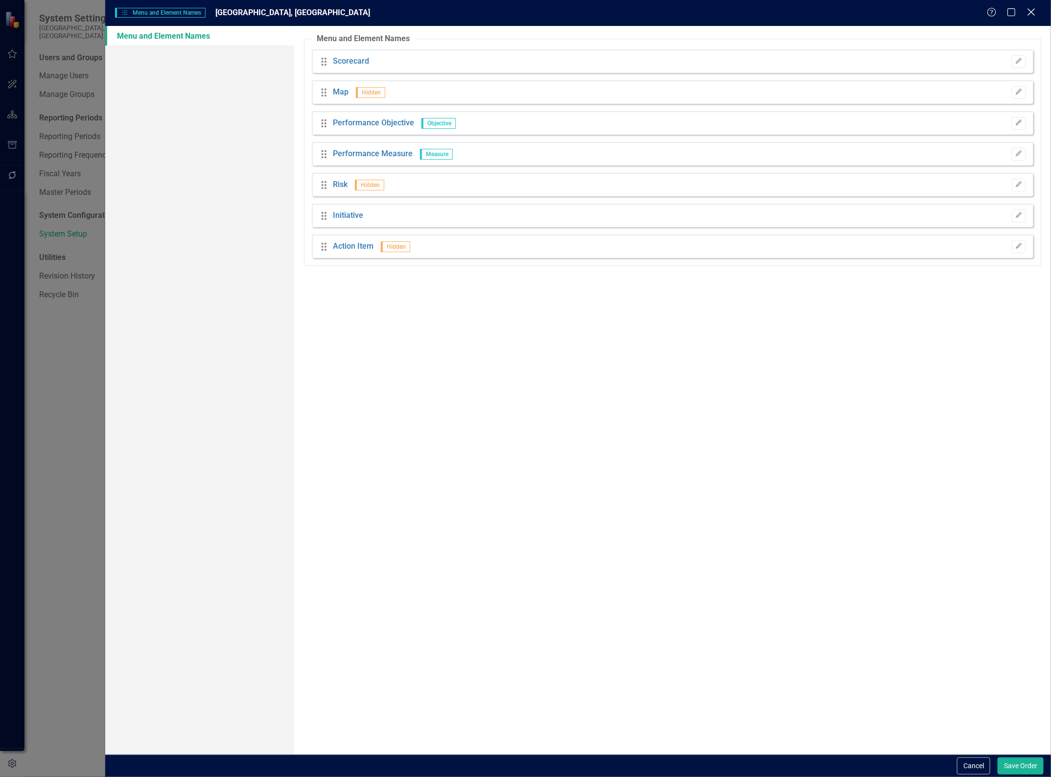
click at [1034, 8] on icon "Close" at bounding box center [1031, 11] width 12 height 9
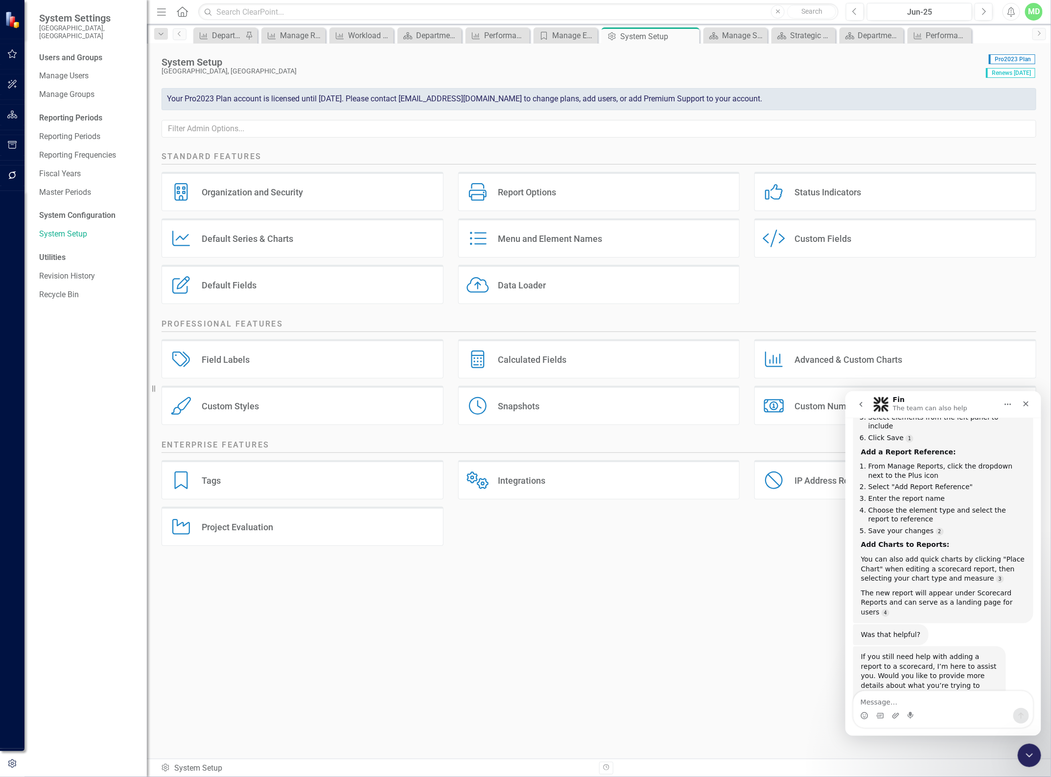
click at [212, 478] on div "Tags" at bounding box center [211, 480] width 19 height 11
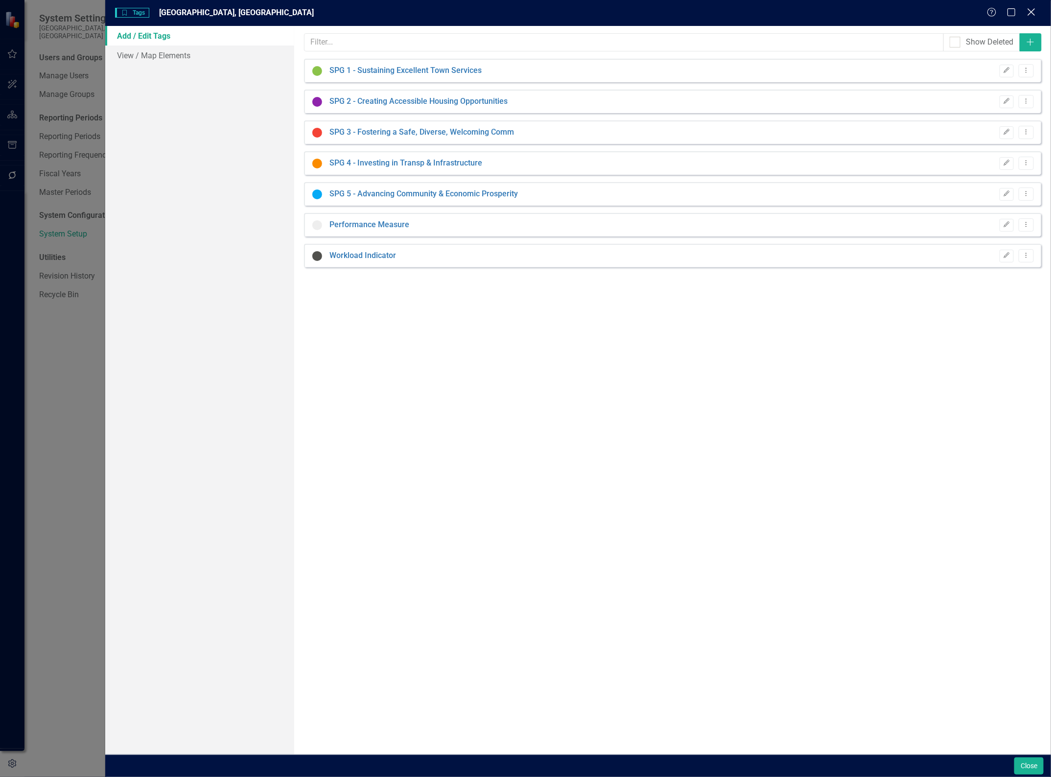
click at [1030, 13] on icon "Close" at bounding box center [1031, 11] width 12 height 9
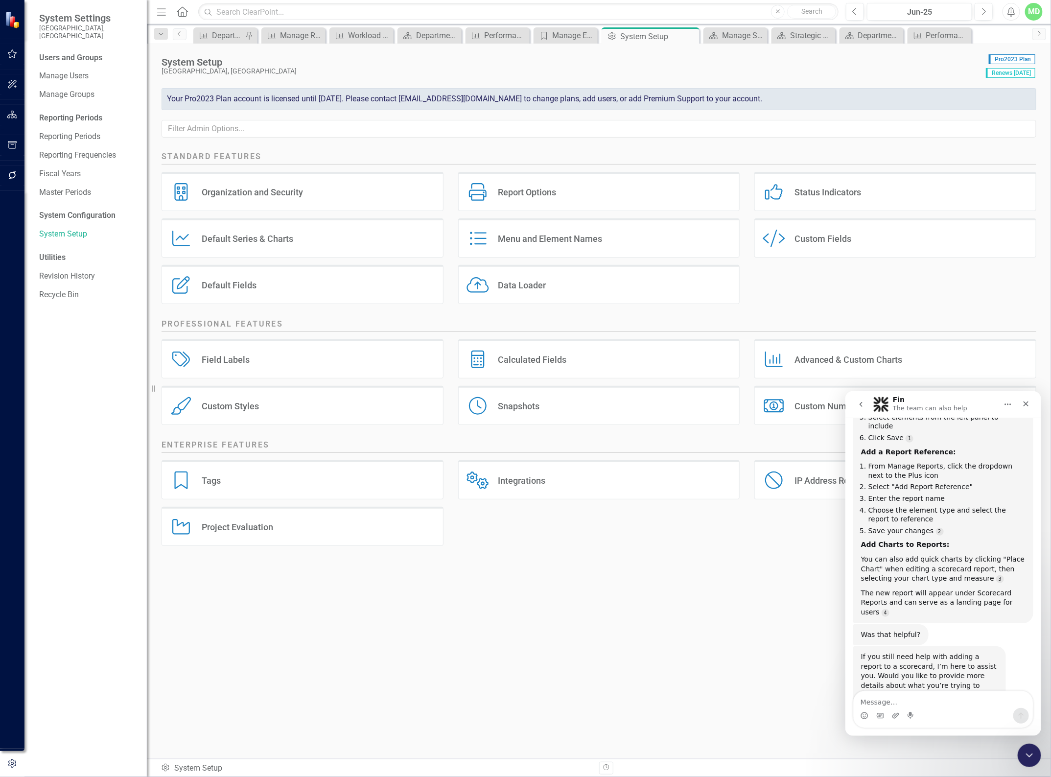
click at [805, 236] on div "Custom Fields" at bounding box center [823, 238] width 57 height 11
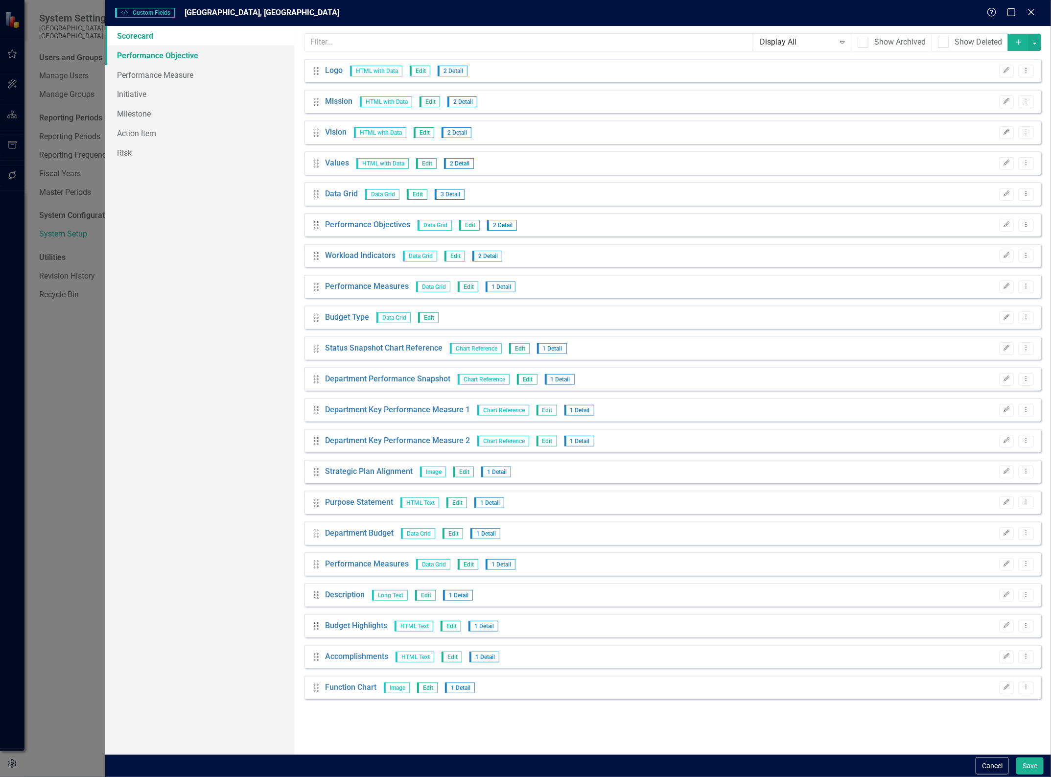
click at [147, 56] on link "Performance Objective" at bounding box center [199, 56] width 189 height 20
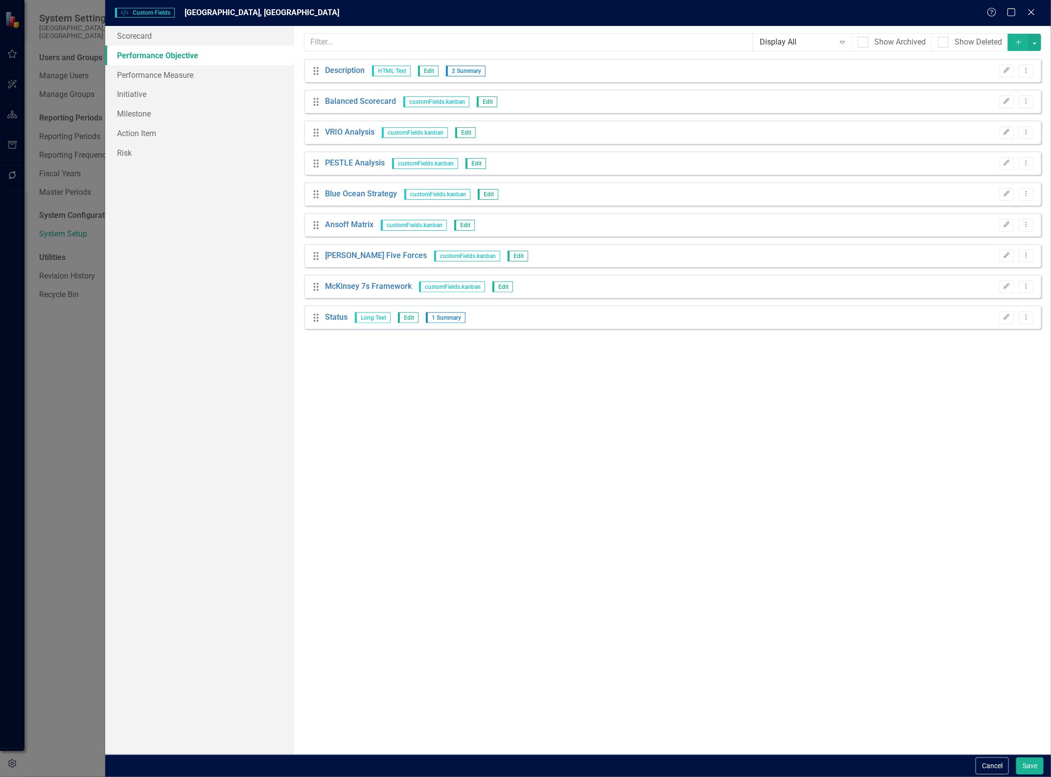
click at [147, 52] on link "Performance Objective" at bounding box center [199, 56] width 189 height 20
click at [138, 36] on link "Scorecard" at bounding box center [199, 36] width 189 height 20
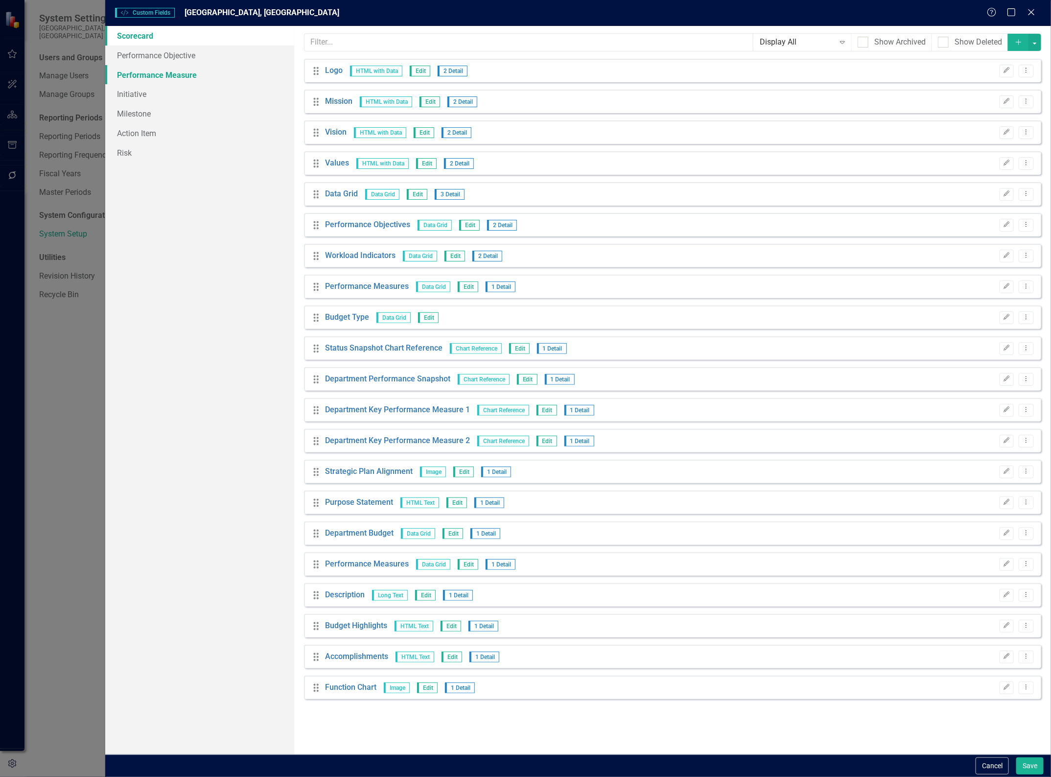
click at [140, 77] on link "Performance Measure" at bounding box center [199, 75] width 189 height 20
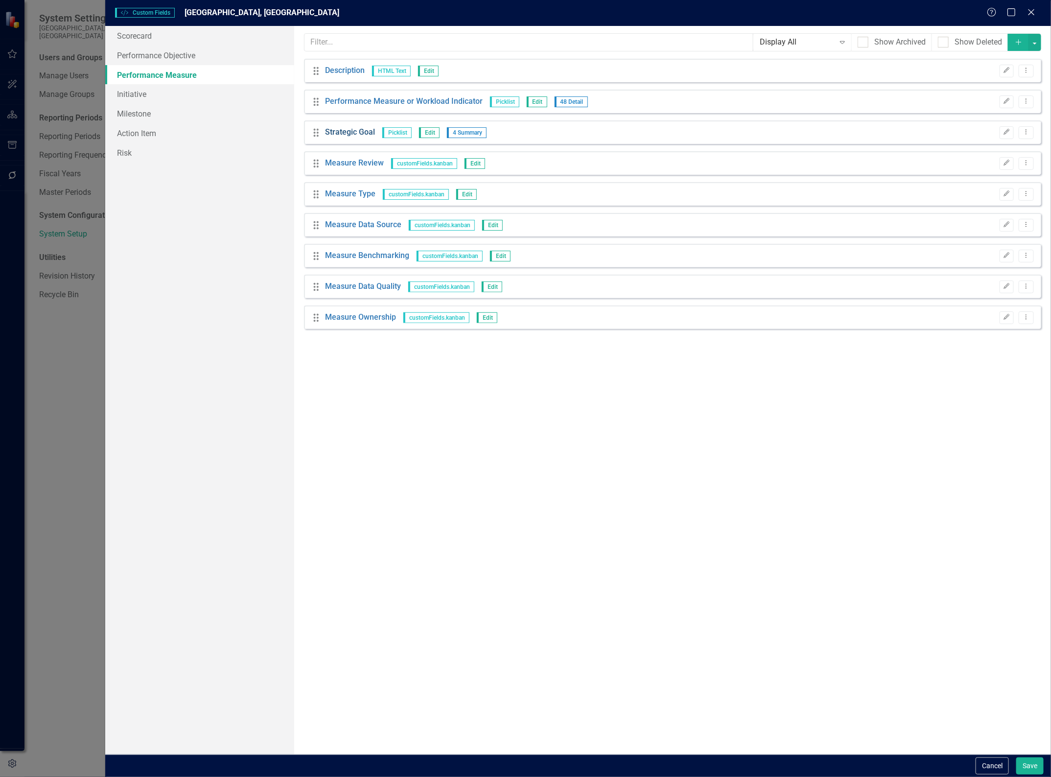
click at [357, 130] on link "Strategic Goal" at bounding box center [350, 132] width 50 height 11
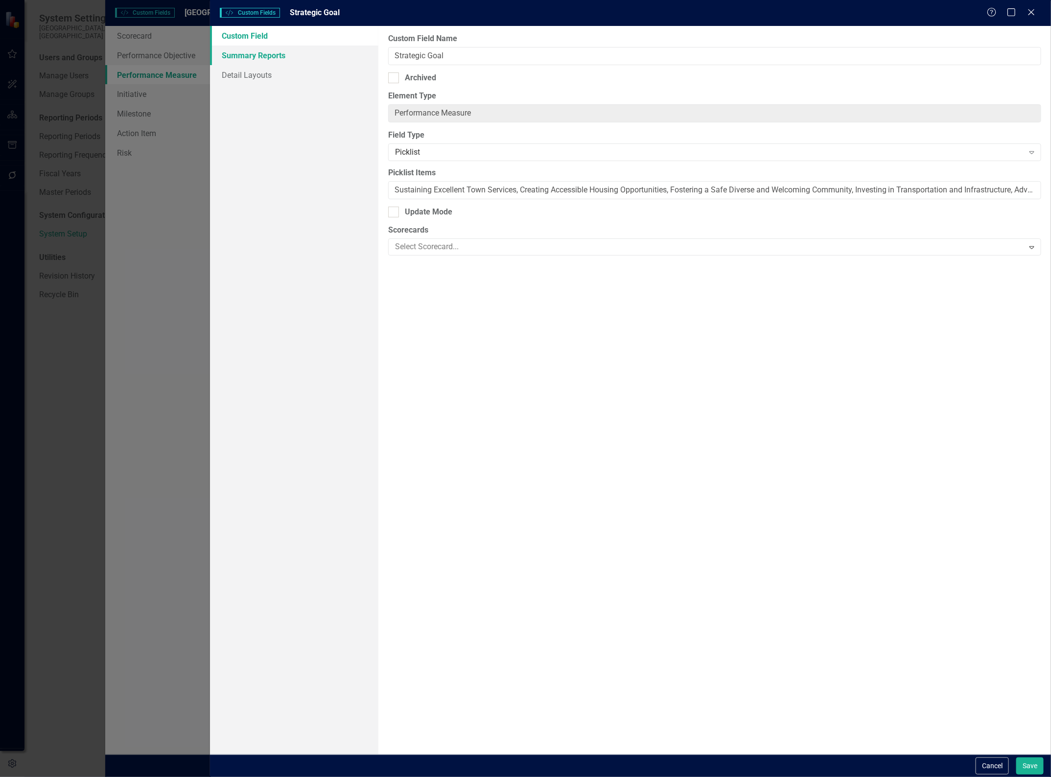
click at [265, 59] on link "Summary Reports" at bounding box center [294, 56] width 168 height 20
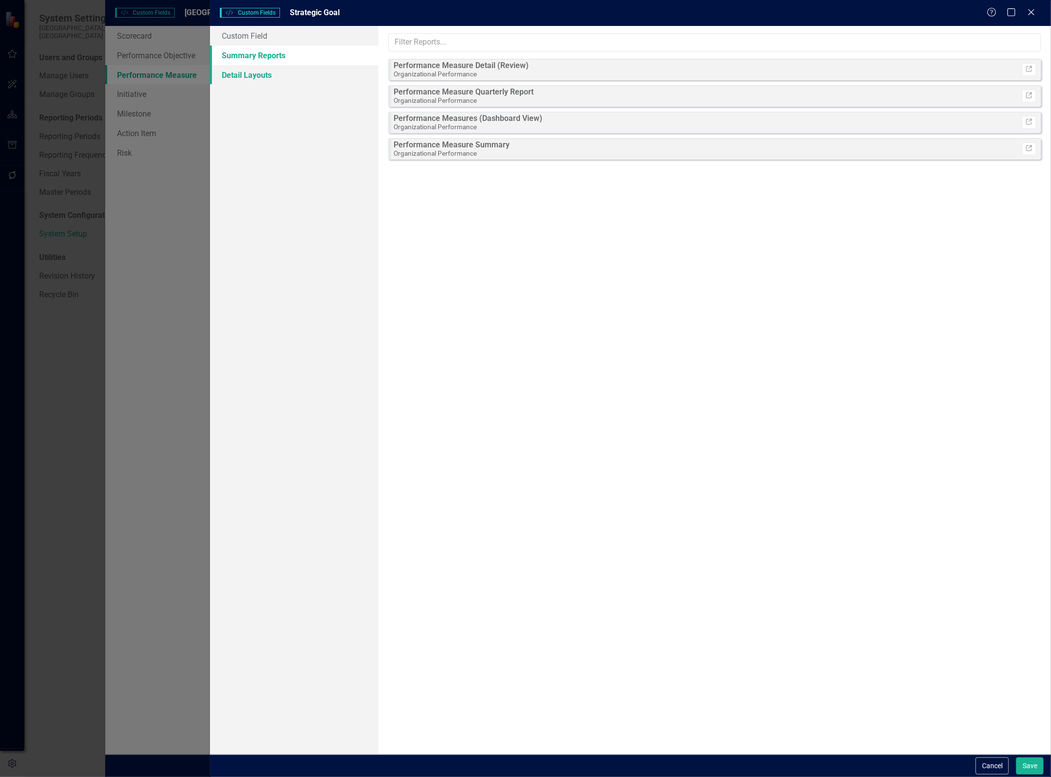
click at [255, 76] on link "Detail Layouts" at bounding box center [294, 75] width 168 height 20
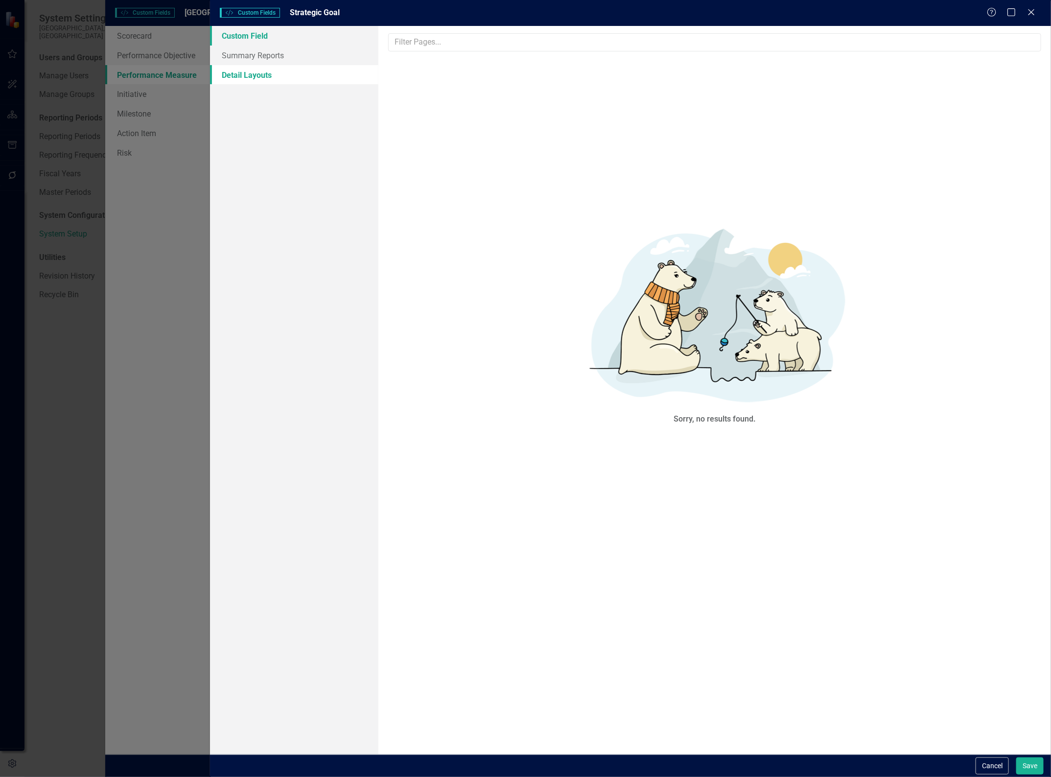
click at [248, 35] on link "Custom Field" at bounding box center [294, 36] width 168 height 20
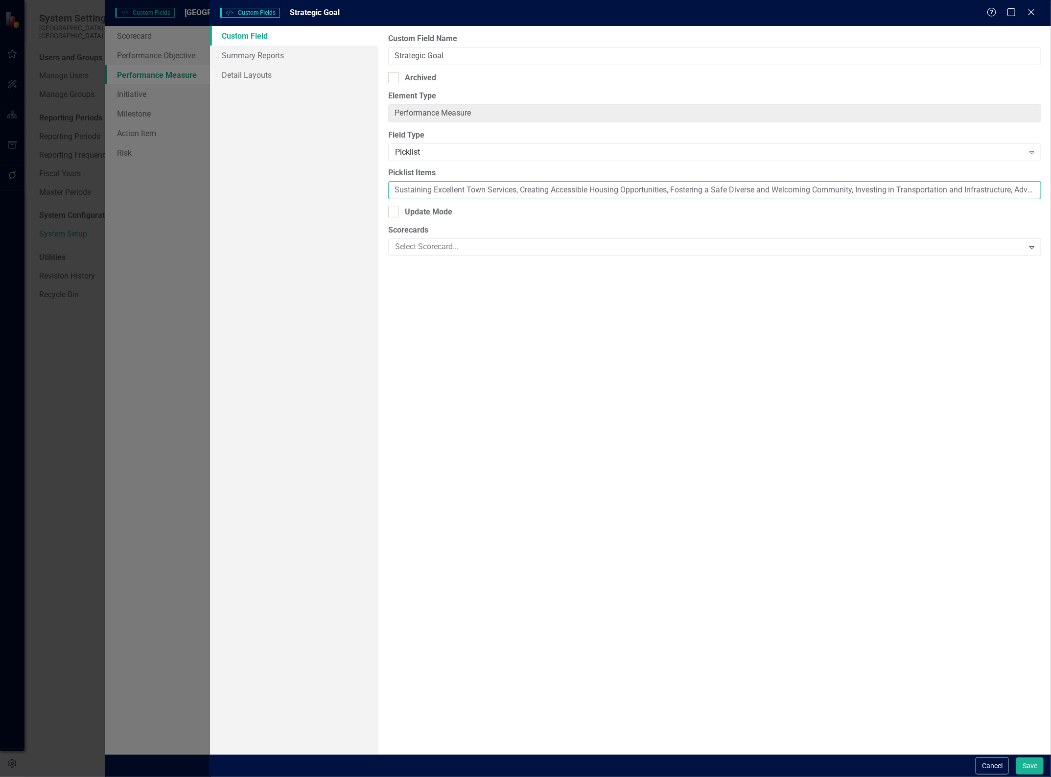
drag, startPoint x: 395, startPoint y: 189, endPoint x: 399, endPoint y: 184, distance: 7.0
click at [395, 189] on input "Sustaining Excellent Town Services, Creating Accessible Housing Opportunities, …" at bounding box center [714, 190] width 653 height 18
drag, startPoint x: 421, startPoint y: 192, endPoint x: 382, endPoint y: 198, distance: 39.6
click at [382, 198] on div "Custom Field Name Strategic Goal Archived Element Type Performance Measure Clea…" at bounding box center [714, 390] width 673 height 729
drag, startPoint x: 422, startPoint y: 190, endPoint x: 388, endPoint y: 194, distance: 34.6
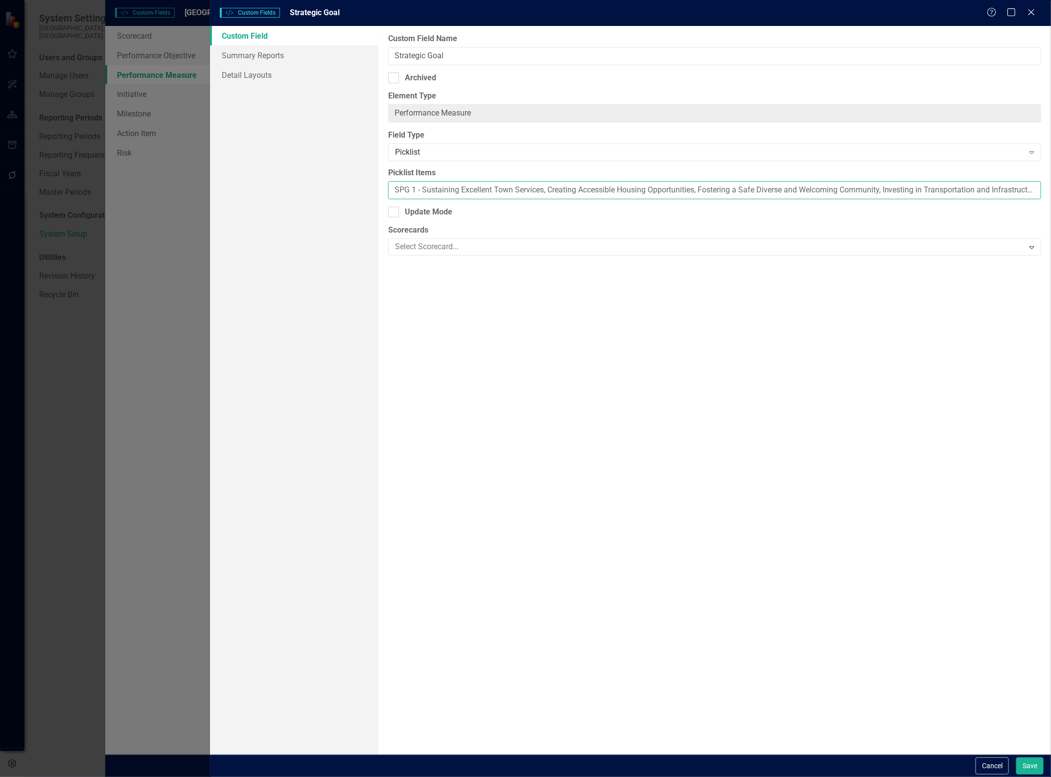
click at [388, 194] on input "SPG 1 - Sustaining Excellent Town Services, Creating Accessible Housing Opportu…" at bounding box center [714, 190] width 653 height 18
click at [547, 191] on input "SPG 1 - Sustaining Excellent Town Services, Creating Accessible Housing Opportu…" at bounding box center [714, 190] width 653 height 18
paste input "SPG 1 -"
drag, startPoint x: 566, startPoint y: 189, endPoint x: 566, endPoint y: 184, distance: 5.9
click at [566, 188] on input "SPG 1 - Sustaining Excellent Town Services, SPG 1 - Creating Accessible Housing…" at bounding box center [714, 190] width 653 height 18
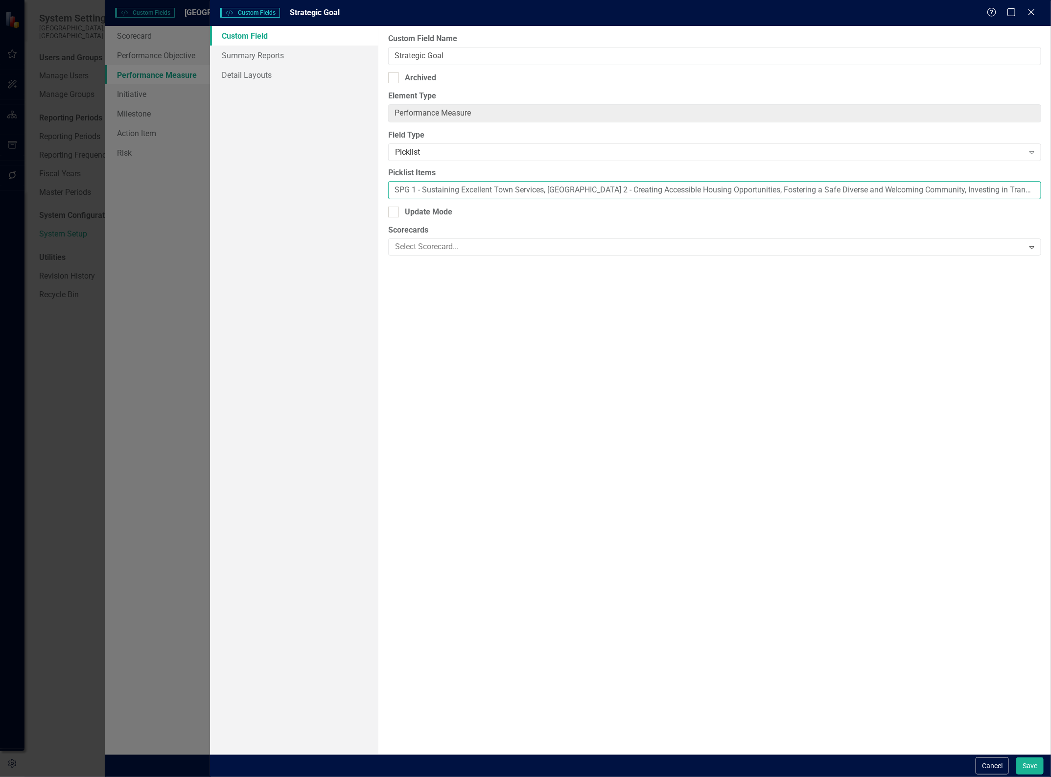
click at [729, 189] on input "SPG 1 - Sustaining Excellent Town Services, SPG 2 - Creating Accessible Housing…" at bounding box center [714, 190] width 653 height 18
paste input "SPG 1 -"
click at [941, 192] on input "SPG 1 - Sustaining Excellent Town Services, SPG 2 - Creating Accessible Housing…" at bounding box center [714, 190] width 653 height 18
paste input "SPG 1 -"
click at [960, 192] on input "SPG 1 - Sustaining Excellent Town Services, SPG 2 - Creating Accessible Housing…" at bounding box center [714, 190] width 653 height 18
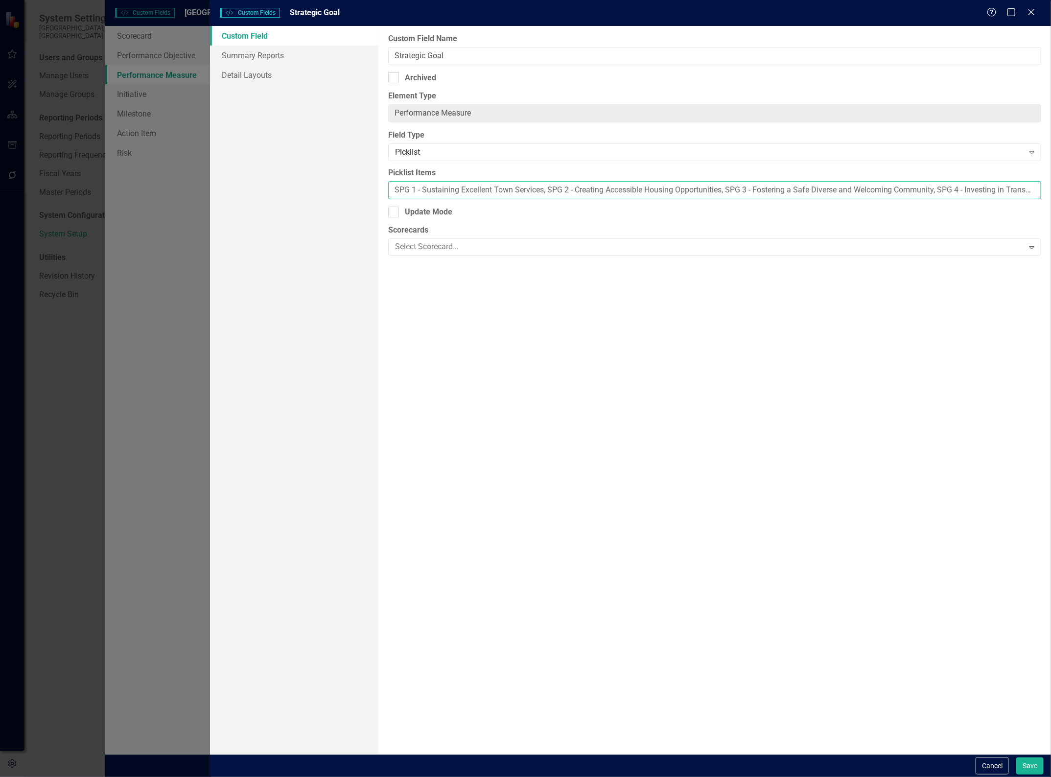
click at [1004, 190] on input "SPG 1 - Sustaining Excellent Town Services, SPG 2 - Creating Accessible Housing…" at bounding box center [714, 190] width 653 height 18
click at [870, 189] on input "SPG 1 - Sustaining Excellent Town Services, SPG 2 - Creating Accessible Housing…" at bounding box center [714, 190] width 653 height 18
paste input "SPG 1 -"
drag, startPoint x: 887, startPoint y: 187, endPoint x: 877, endPoint y: 183, distance: 10.3
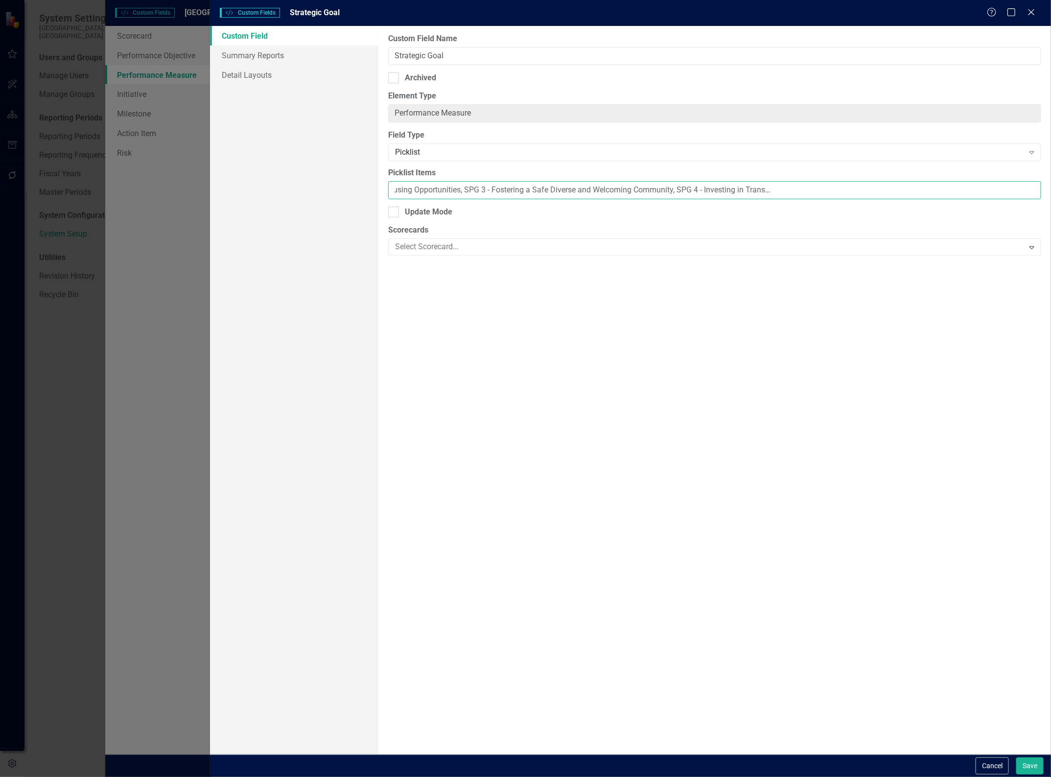
click at [887, 188] on input "SPG 1 - Sustaining Excellent Town Services, SPG 2 - Creating Accessible Housing…" at bounding box center [714, 190] width 653 height 18
type input "SPG 1 - Sustaining Excellent Town Services, SPG 2 - Creating Accessible Housing…"
click at [1032, 768] on button "Save" at bounding box center [1029, 765] width 27 height 17
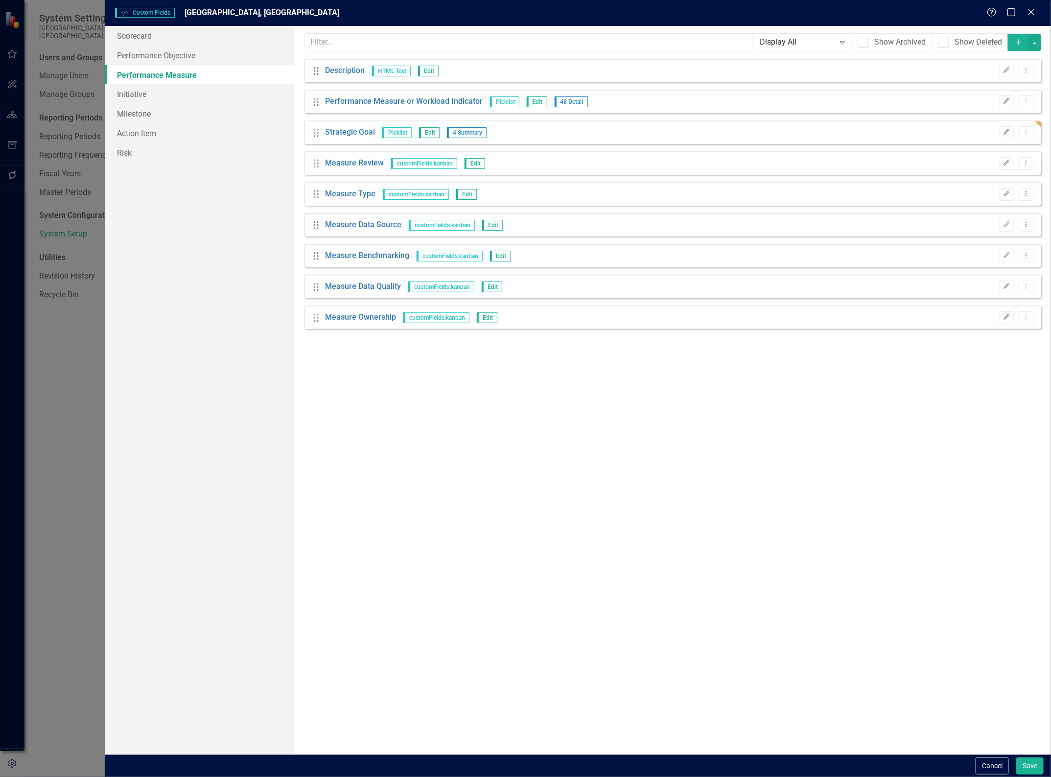
click at [1036, 12] on div "Help Maximize Close" at bounding box center [1014, 12] width 54 height 11
click at [1032, 13] on icon "Close" at bounding box center [1031, 11] width 12 height 9
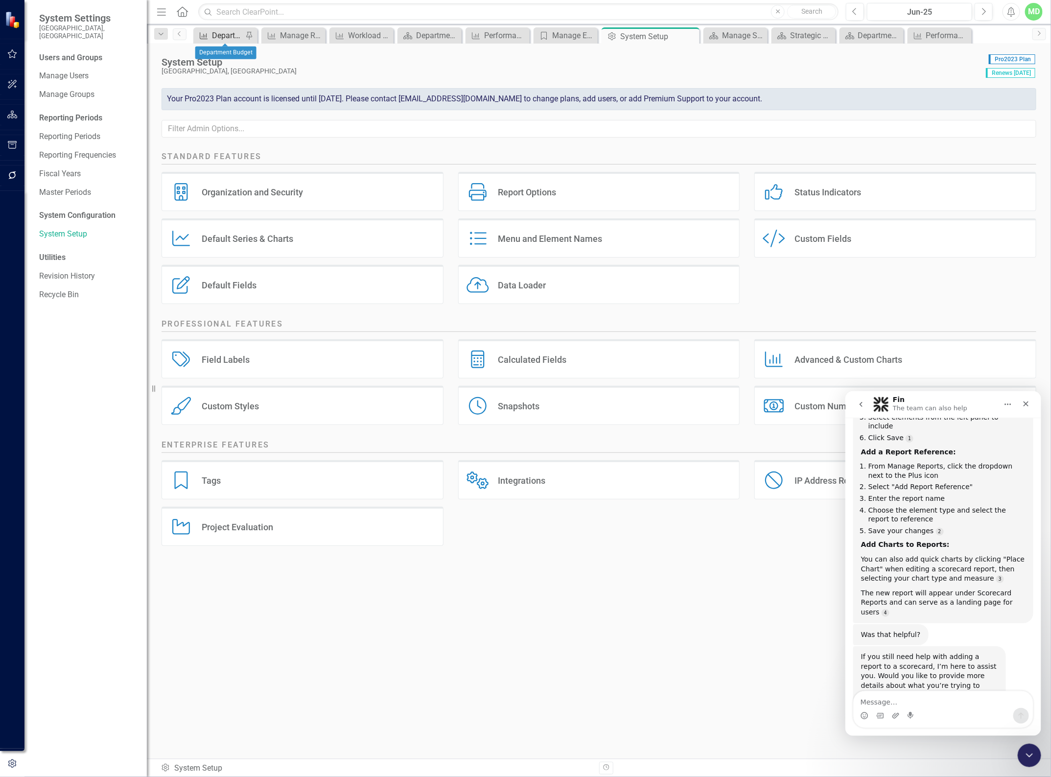
click at [214, 37] on div "Department Budget" at bounding box center [227, 35] width 31 height 12
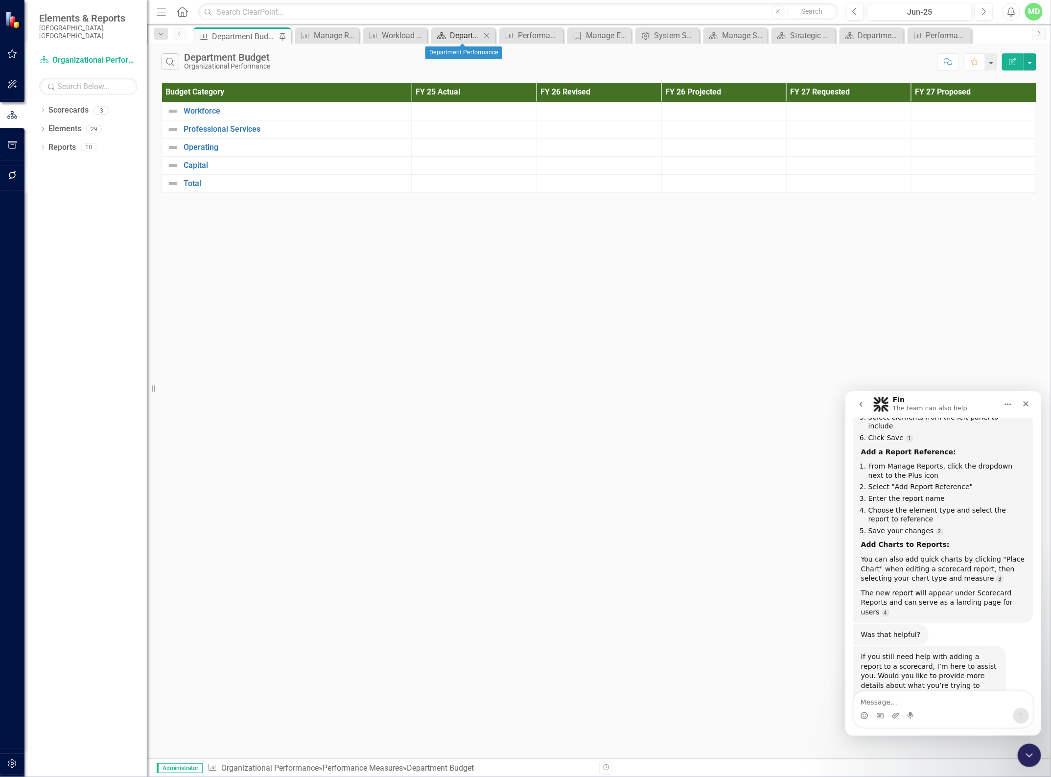
click at [463, 33] on div "Department Performance" at bounding box center [465, 35] width 31 height 12
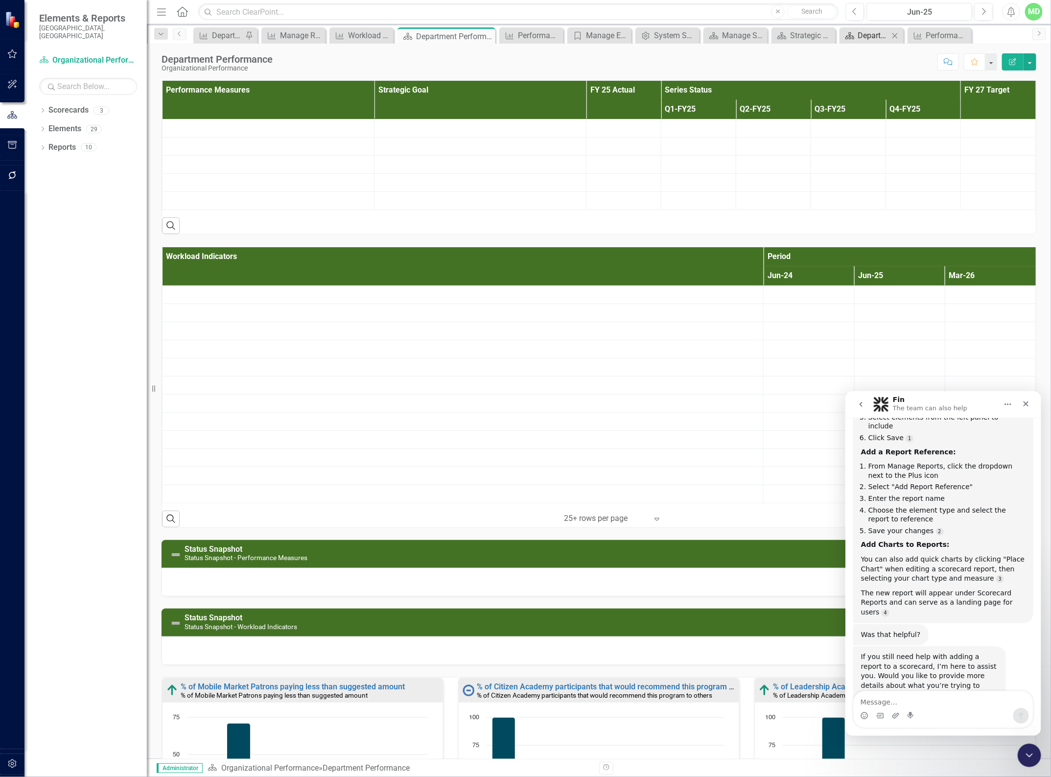
click at [866, 34] on div "Department Summary" at bounding box center [873, 35] width 31 height 12
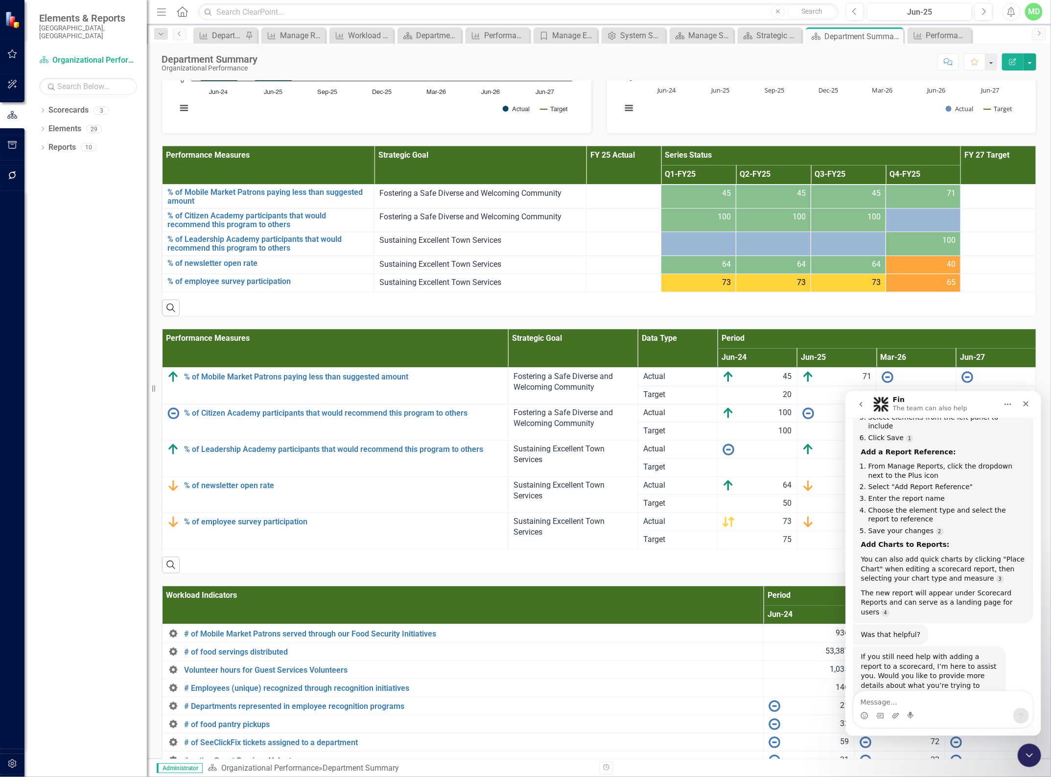
scroll to position [1102, 0]
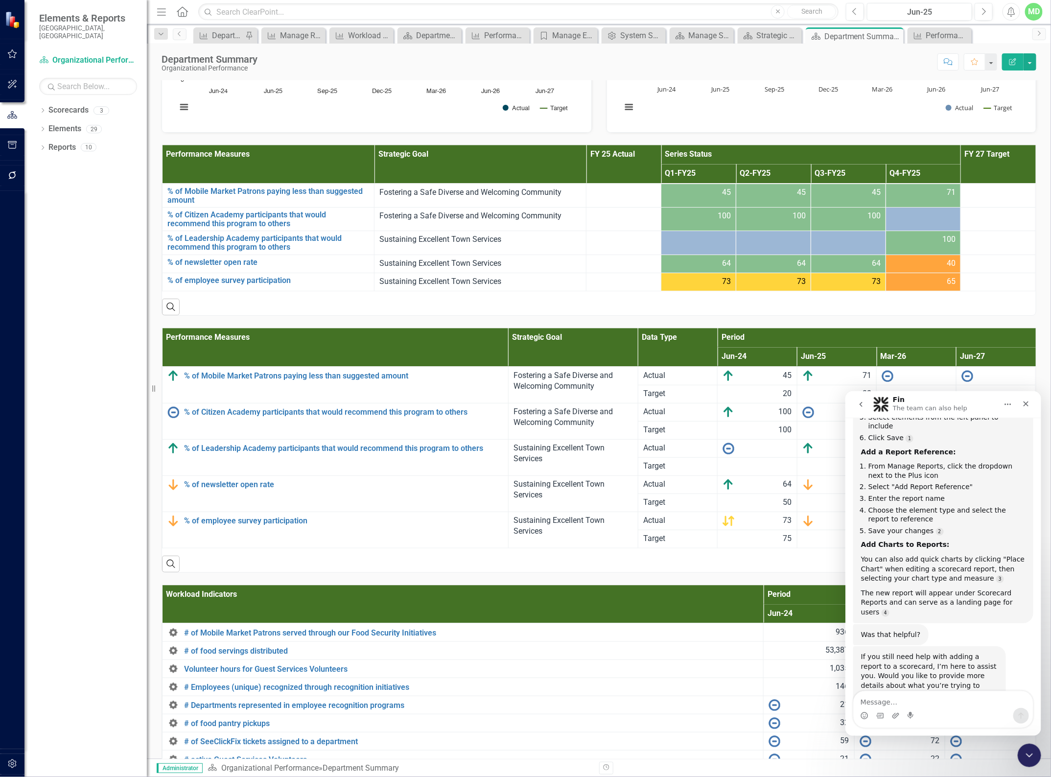
click at [395, 184] on th "Strategic Goal" at bounding box center [481, 164] width 212 height 38
click at [284, 204] on link "% of Mobile Market Patrons paying less than suggested amount" at bounding box center [268, 195] width 202 height 17
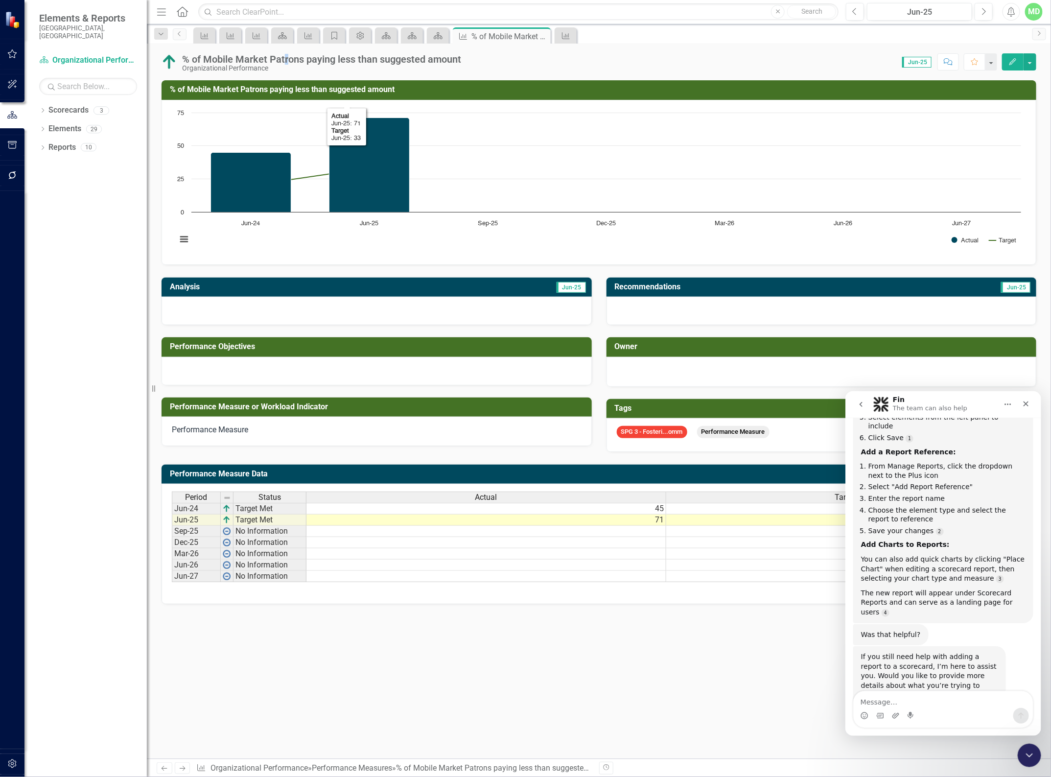
drag, startPoint x: 287, startPoint y: 49, endPoint x: 284, endPoint y: 55, distance: 5.9
click at [284, 55] on div "% of Mobile Market Patrons paying less than suggested amount Organizational Per…" at bounding box center [599, 58] width 904 height 29
click at [194, 87] on h3 "% of Mobile Market Patrons paying less than suggested amount" at bounding box center [601, 89] width 862 height 9
click at [58, 123] on link "Elements" at bounding box center [64, 128] width 33 height 11
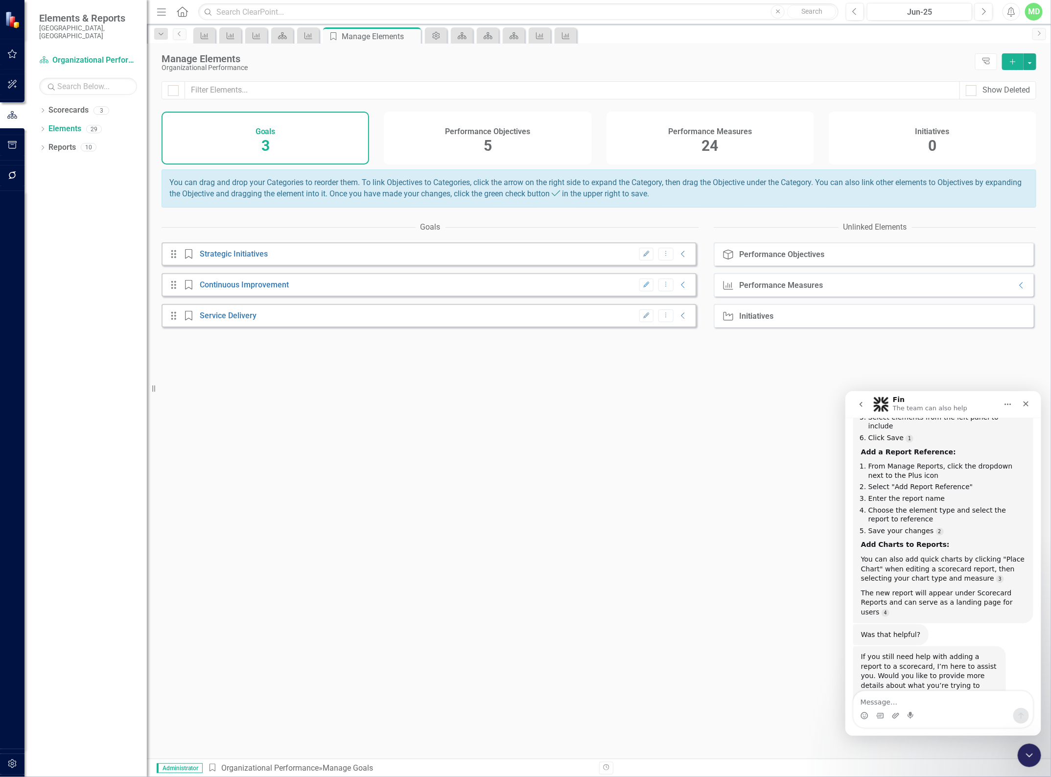
click at [739, 133] on h4 "Performance Measures" at bounding box center [710, 131] width 84 height 9
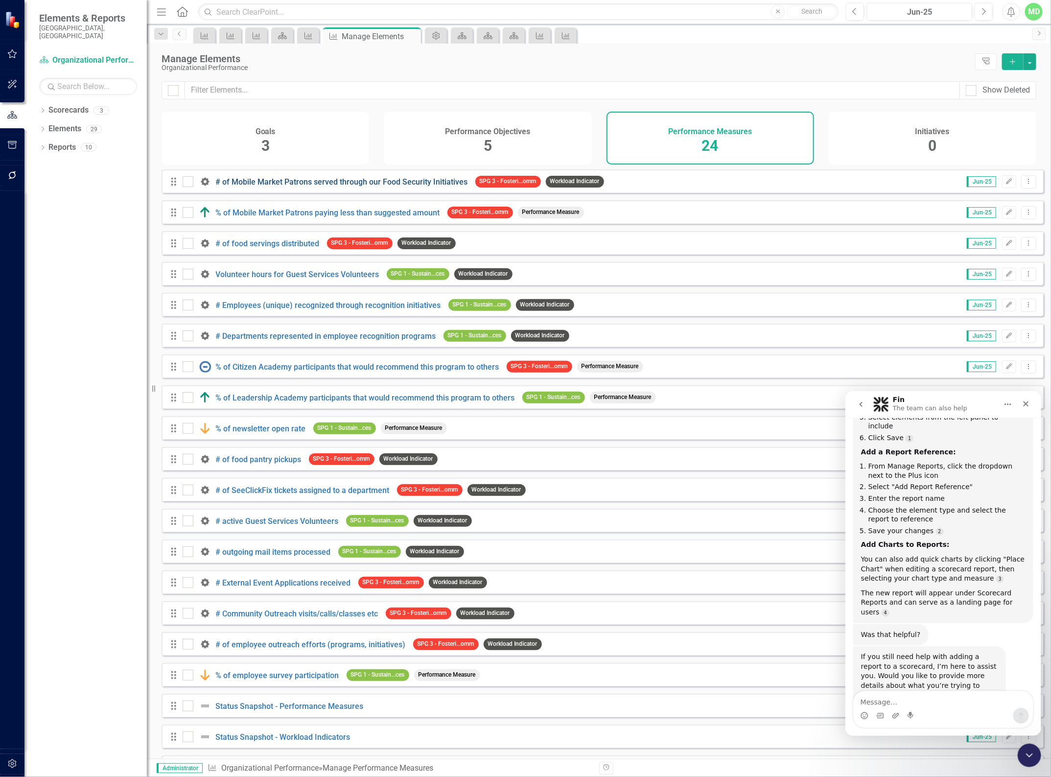
click at [270, 187] on link "# of Mobile Market Patrons served through our Food Security Initiatives" at bounding box center [342, 181] width 252 height 9
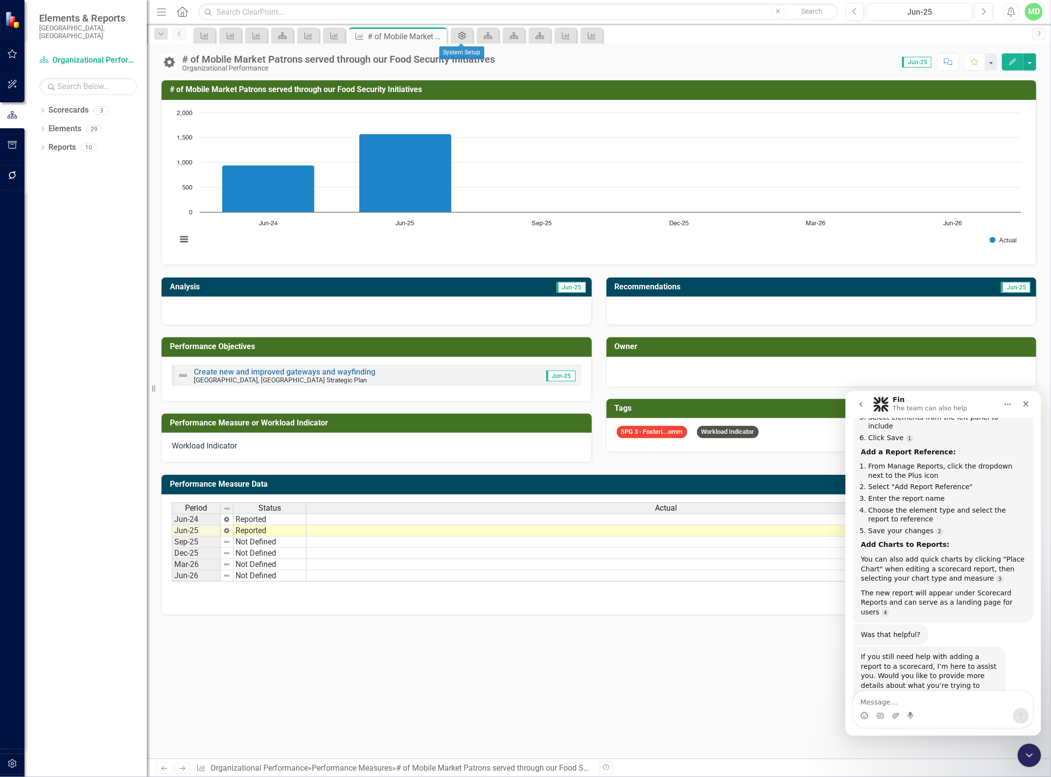
click at [458, 35] on icon "Admin Options" at bounding box center [462, 36] width 10 height 8
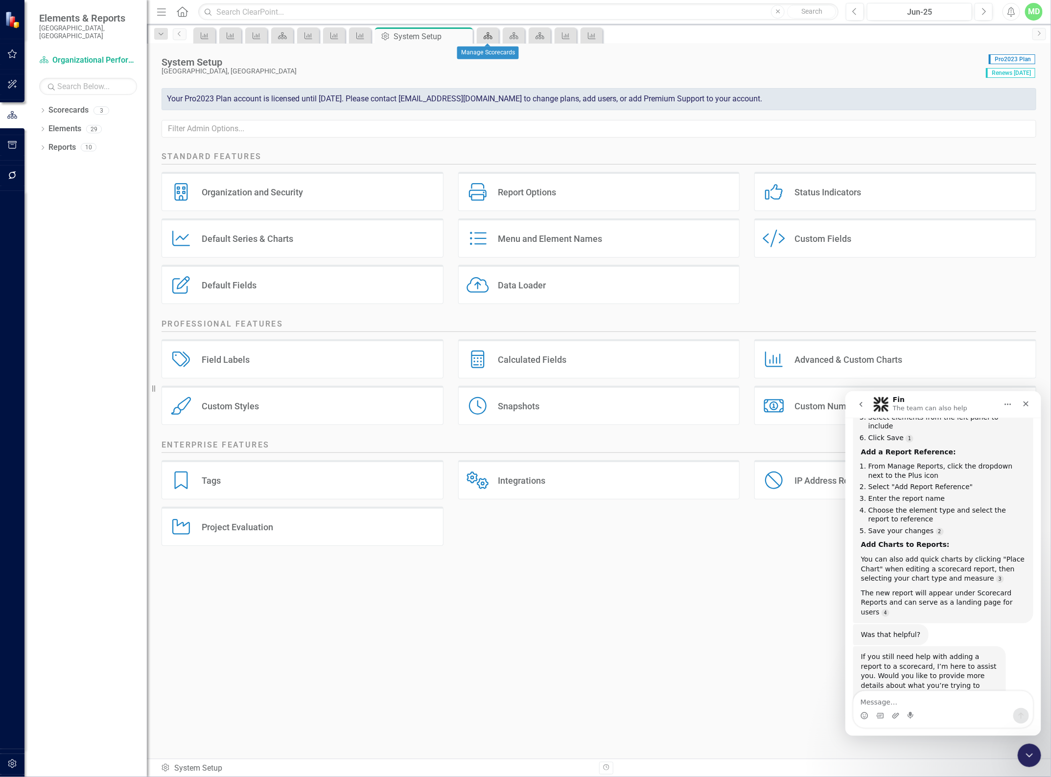
click at [485, 34] on icon "Scorecard" at bounding box center [488, 36] width 10 height 8
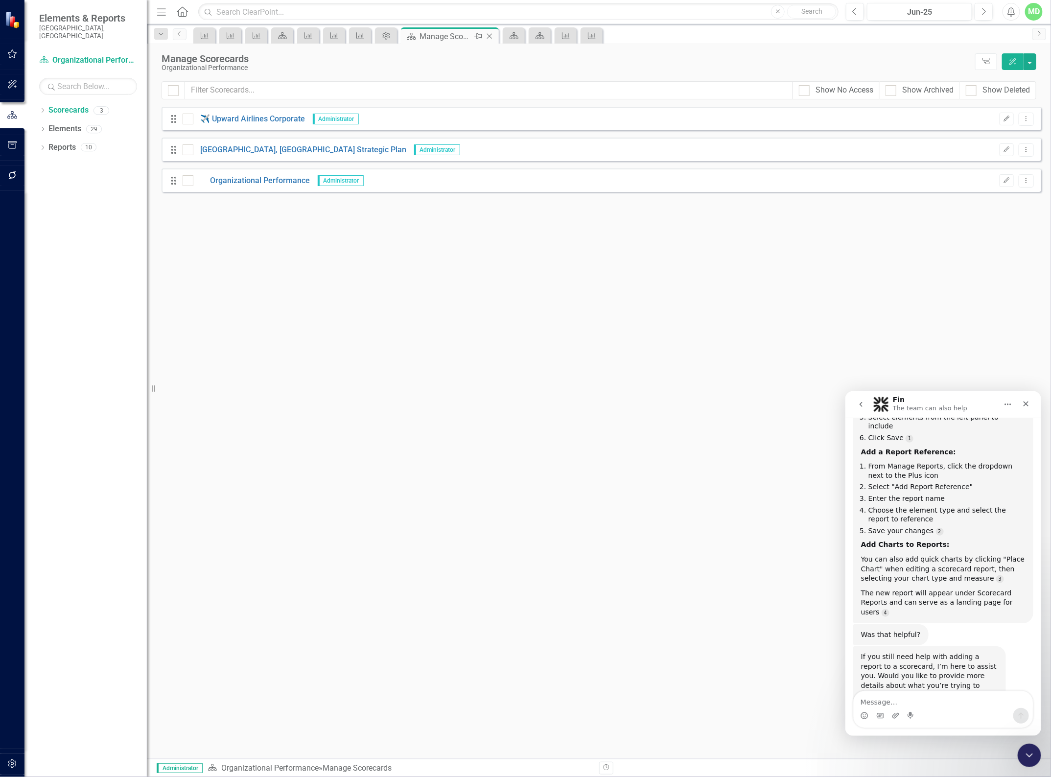
click at [490, 33] on icon "Close" at bounding box center [490, 36] width 10 height 8
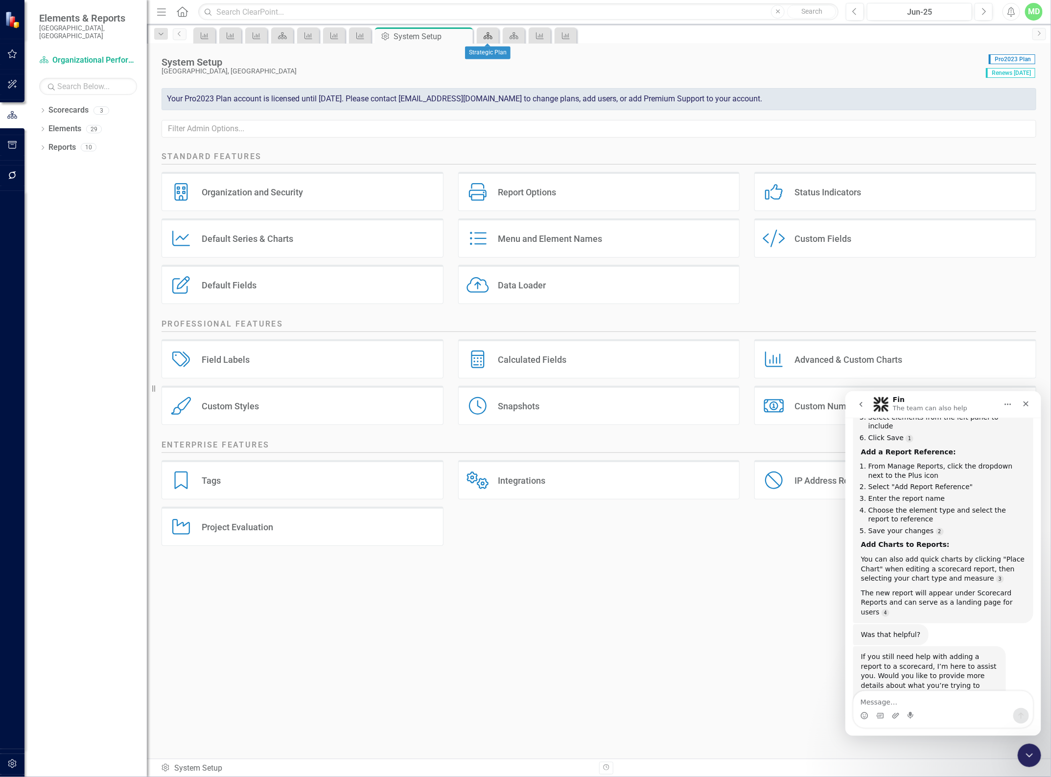
click at [490, 35] on icon at bounding box center [488, 35] width 9 height 7
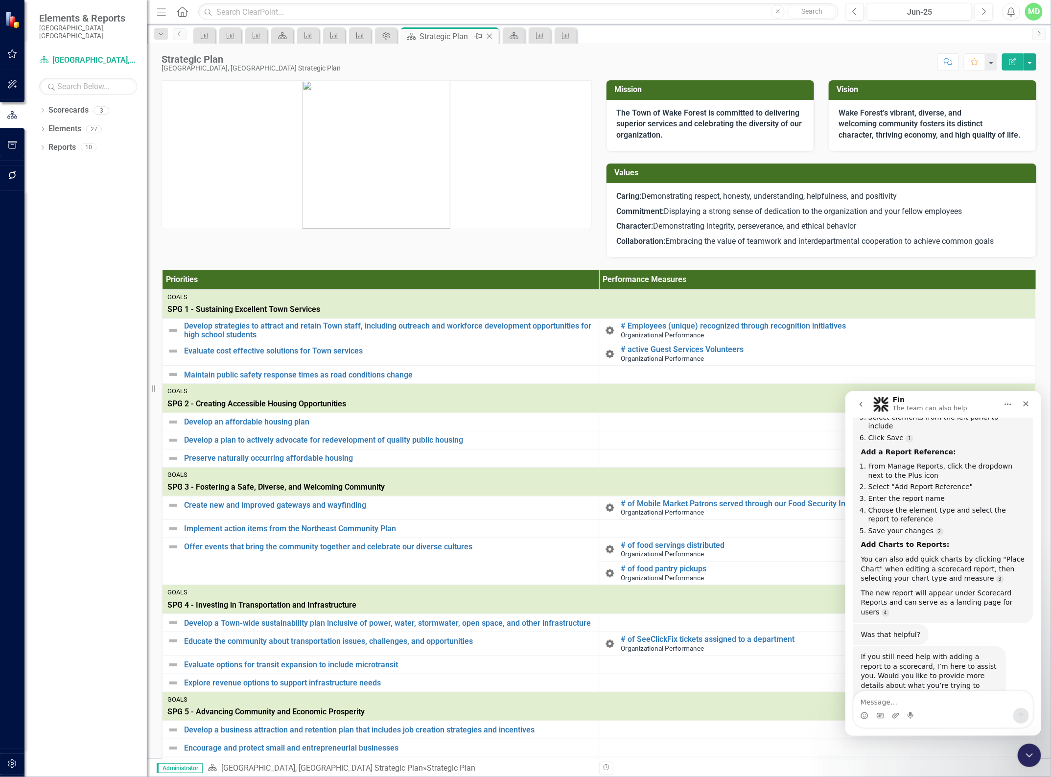
click at [489, 36] on icon "Close" at bounding box center [490, 36] width 10 height 8
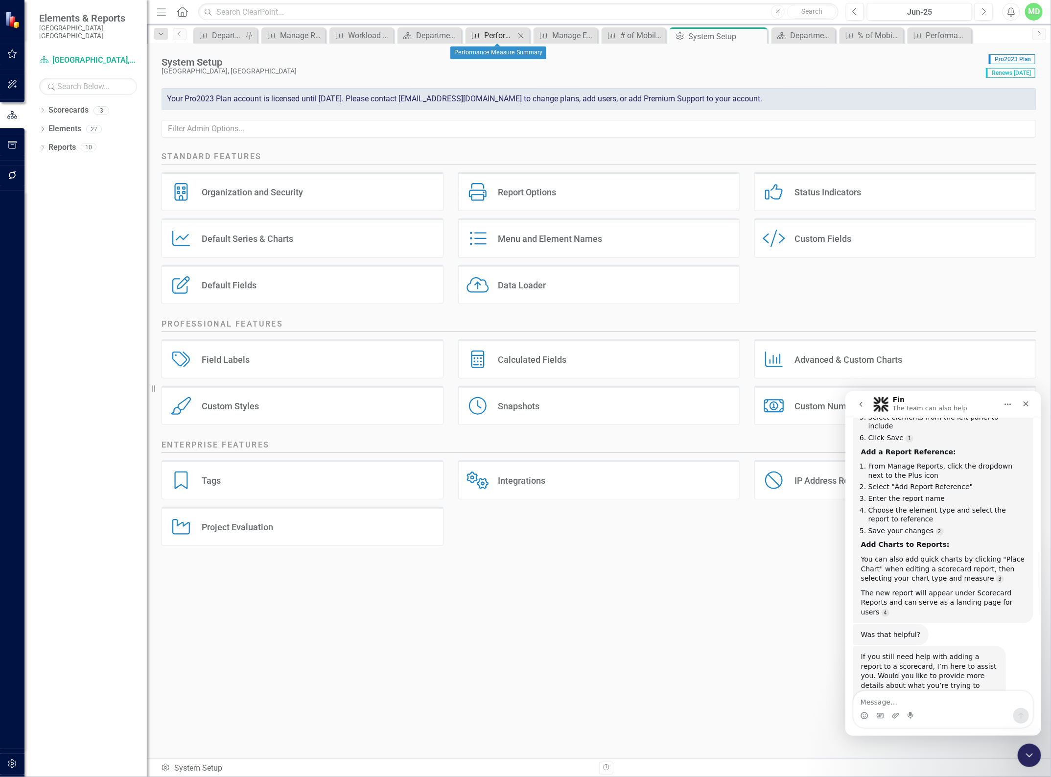
click at [496, 37] on div "Performance Measure Summary" at bounding box center [499, 35] width 31 height 12
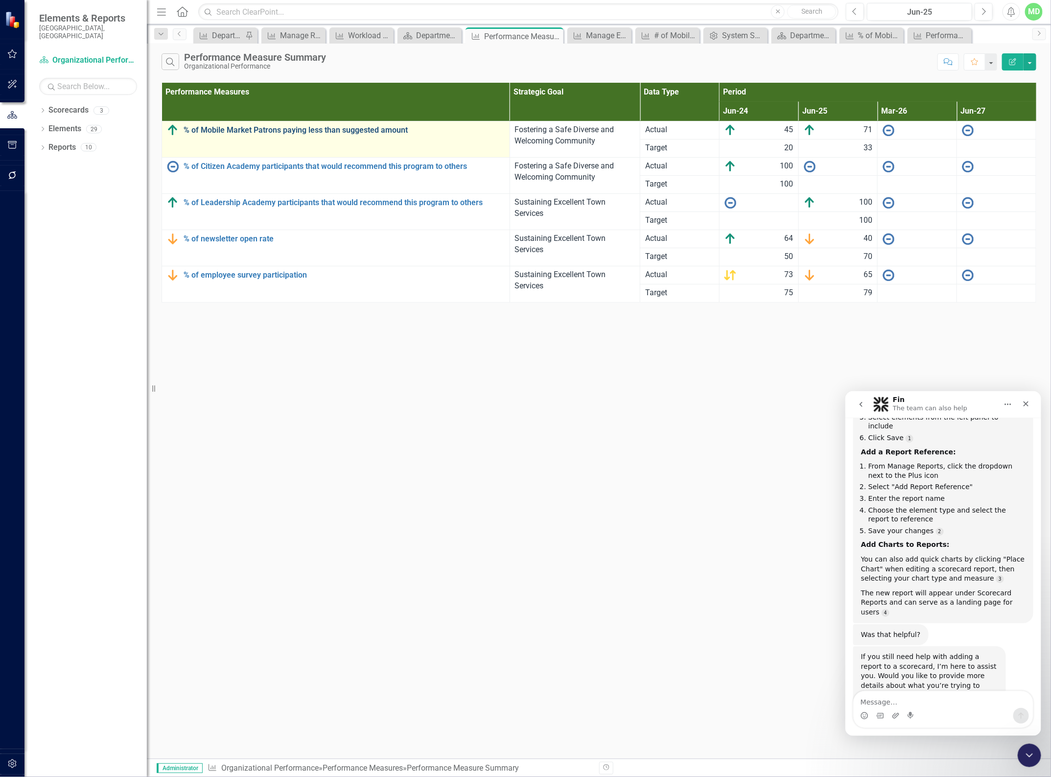
click at [382, 129] on link "% of Mobile Market Patrons paying less than suggested amount" at bounding box center [344, 130] width 321 height 9
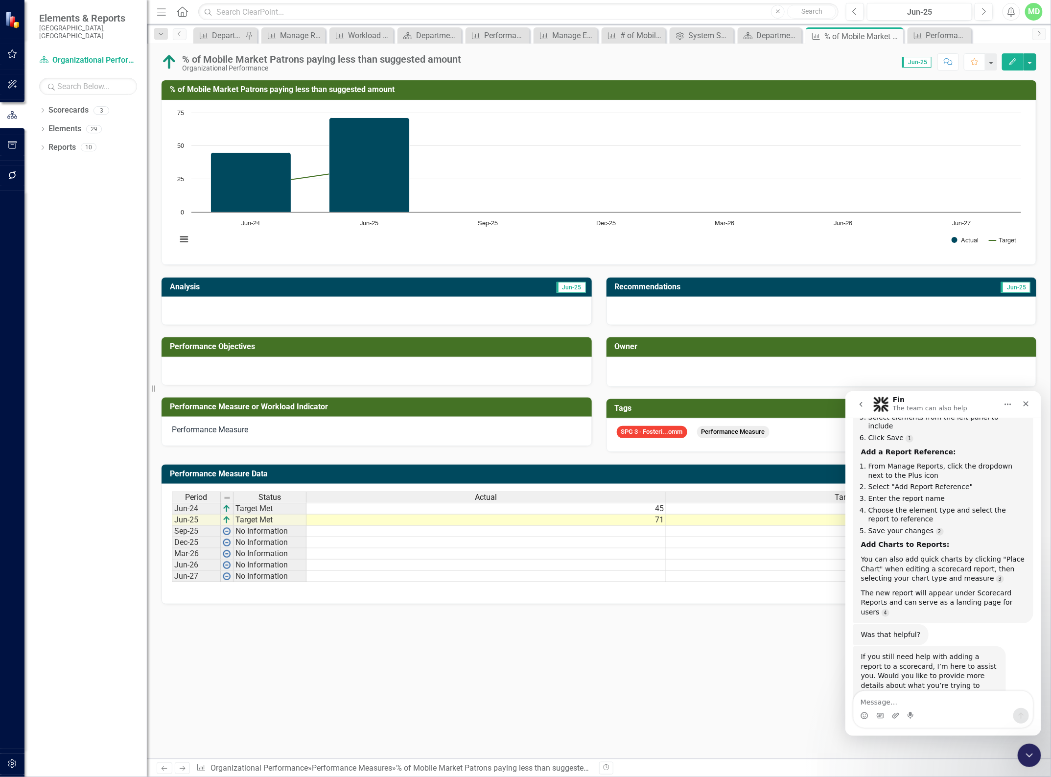
click at [1012, 62] on icon "Edit" at bounding box center [1013, 61] width 9 height 7
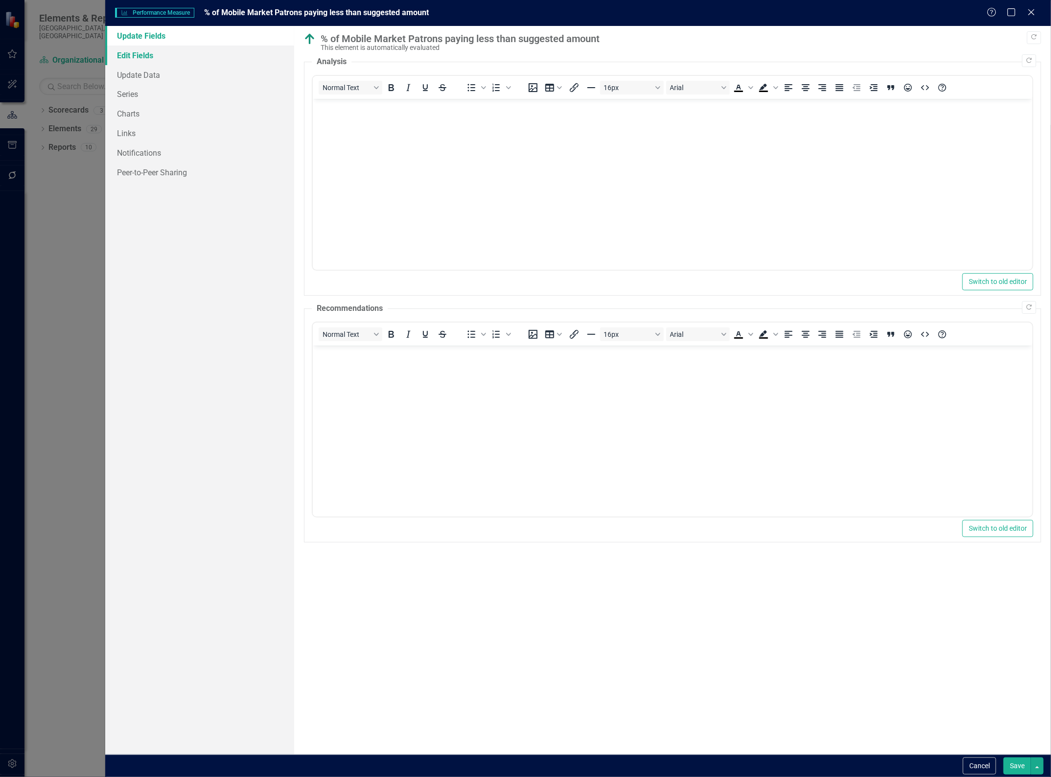
click at [136, 56] on link "Edit Fields" at bounding box center [199, 56] width 189 height 20
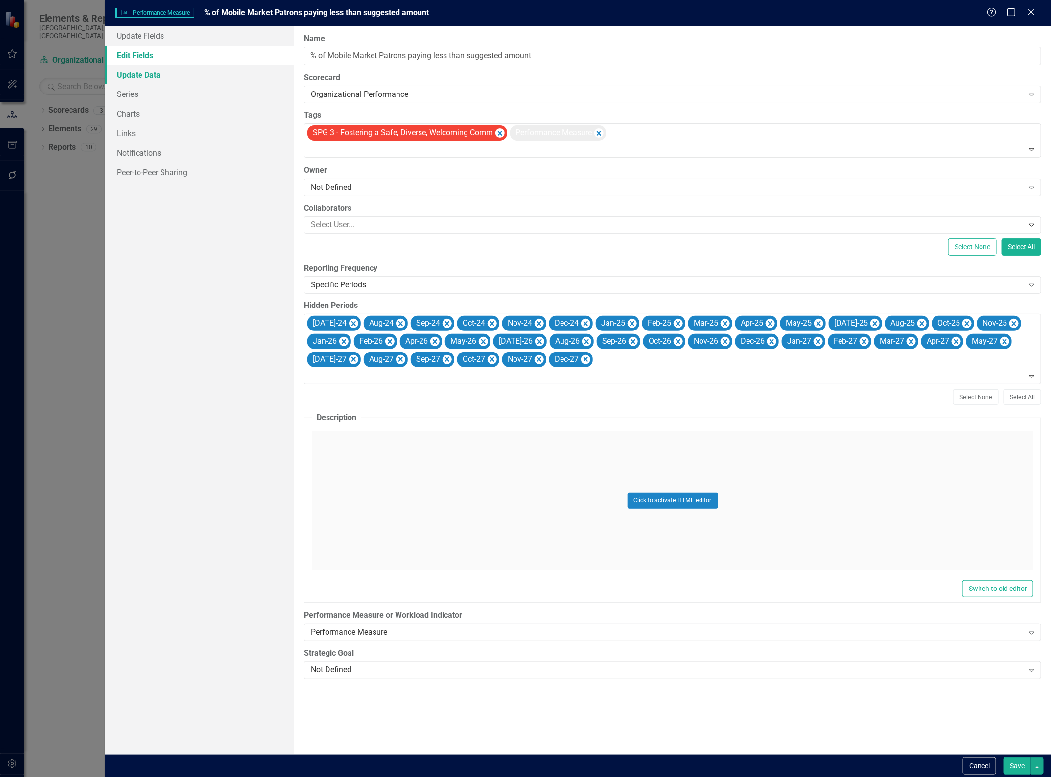
click at [139, 74] on link "Update Data" at bounding box center [199, 75] width 189 height 20
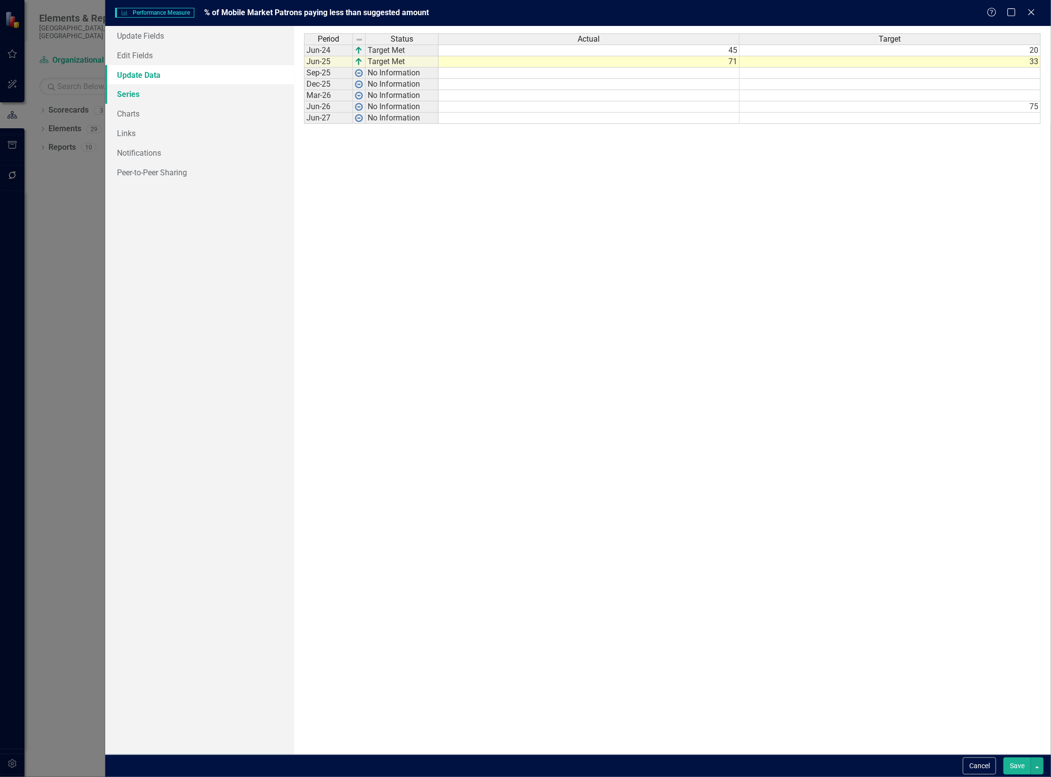
click at [131, 92] on link "Series" at bounding box center [199, 94] width 189 height 20
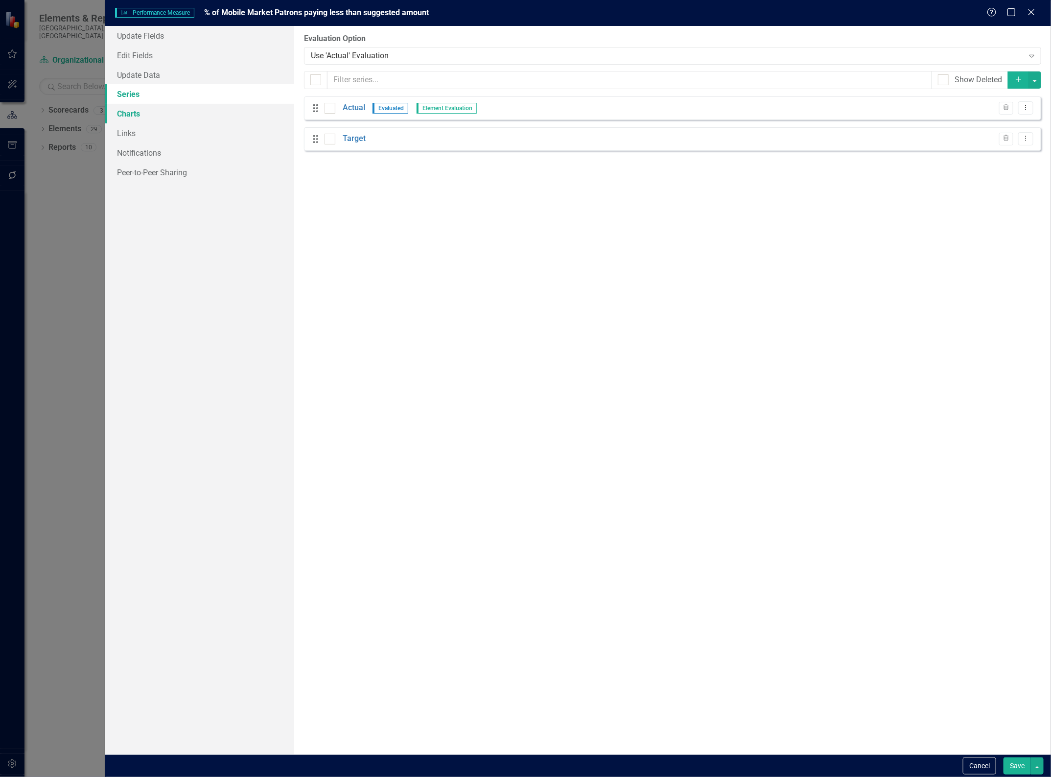
click at [125, 116] on link "Charts" at bounding box center [199, 114] width 189 height 20
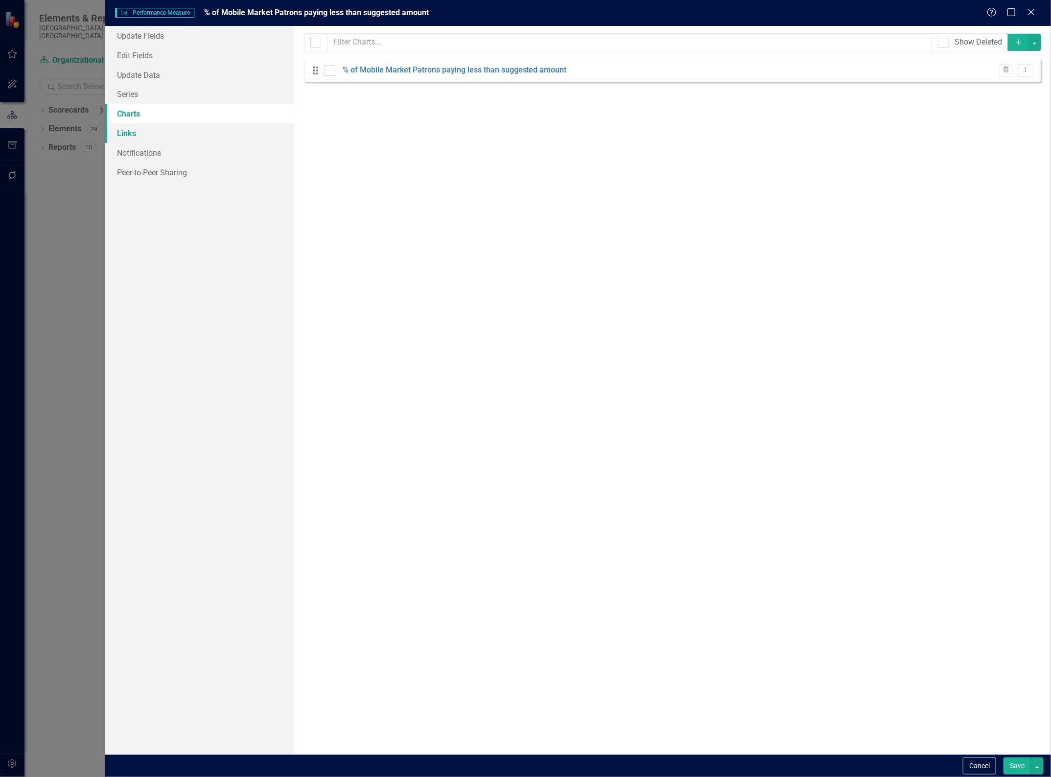
click at [123, 129] on link "Links" at bounding box center [199, 133] width 189 height 20
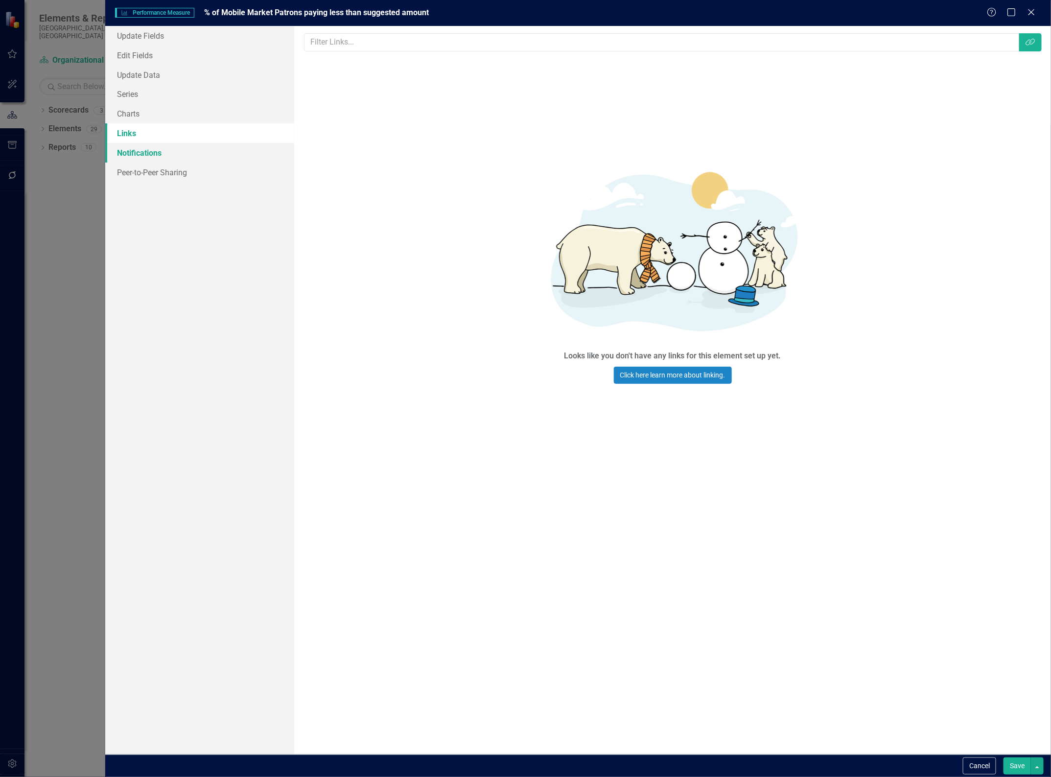
click at [130, 152] on link "Notifications" at bounding box center [199, 153] width 189 height 20
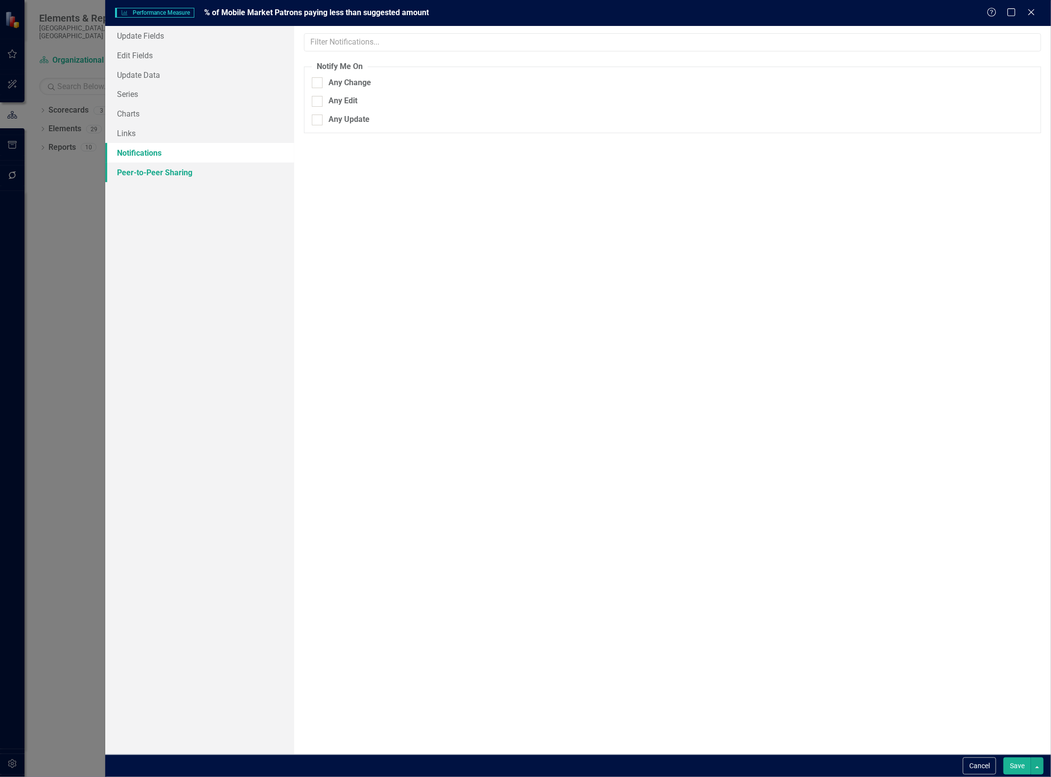
click at [128, 173] on link "Peer-to-Peer Sharing" at bounding box center [199, 173] width 189 height 20
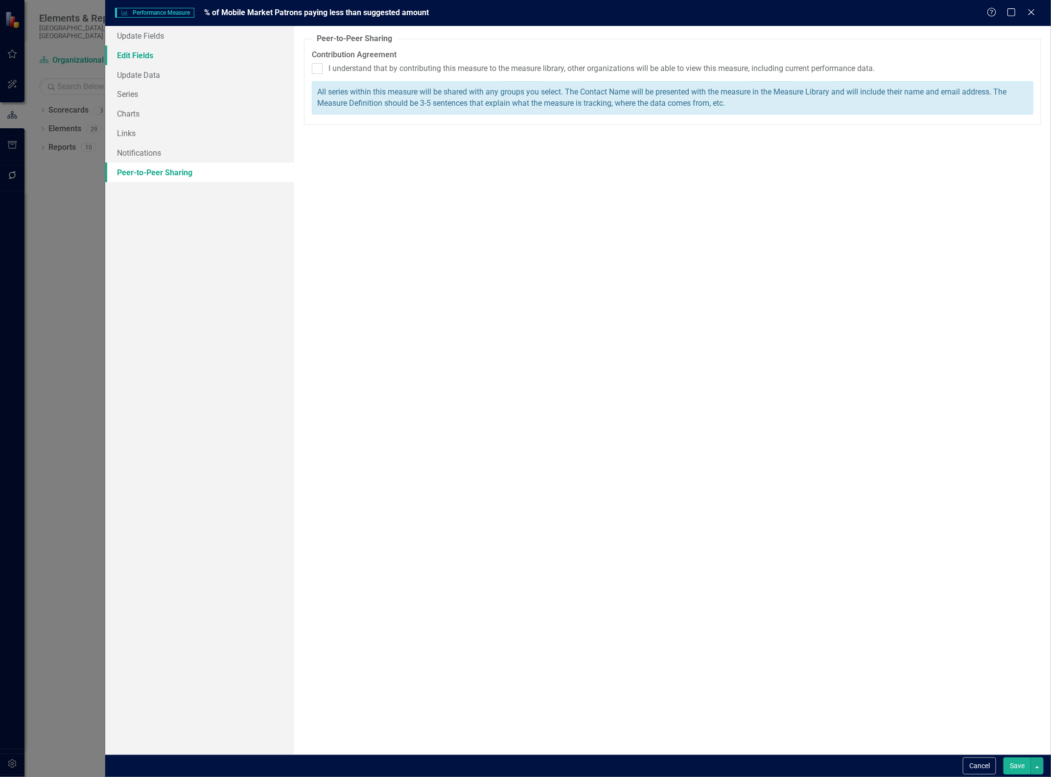
click at [124, 49] on link "Edit Fields" at bounding box center [199, 56] width 189 height 20
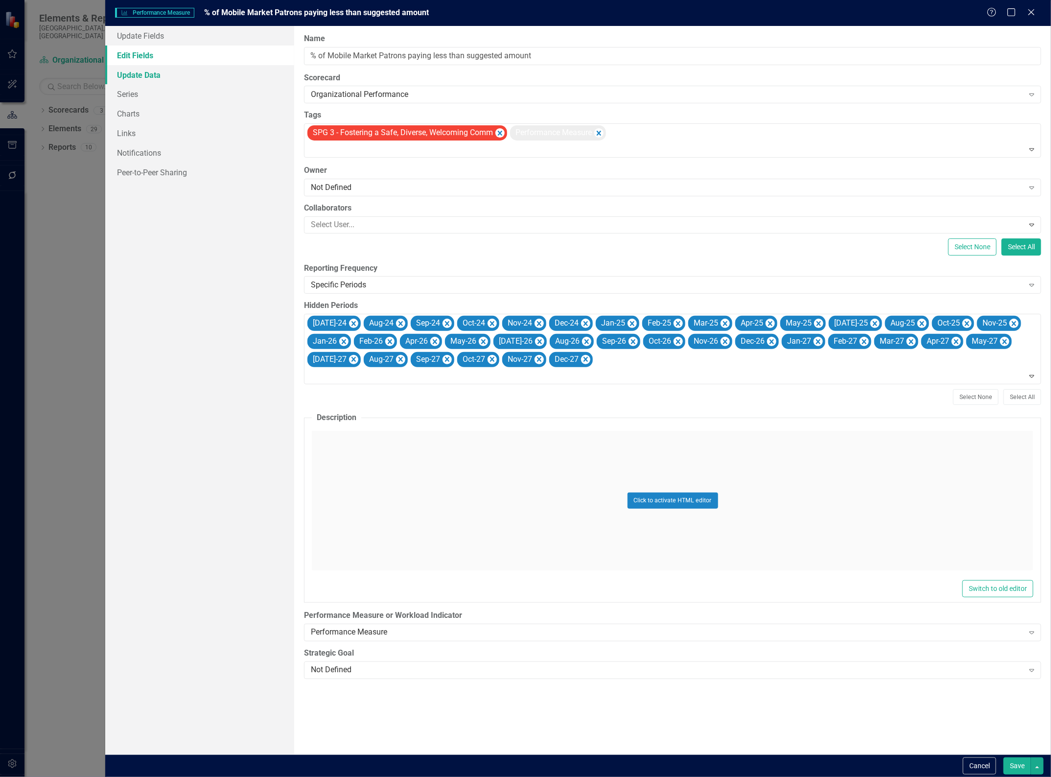
click at [141, 74] on link "Update Data" at bounding box center [199, 75] width 189 height 20
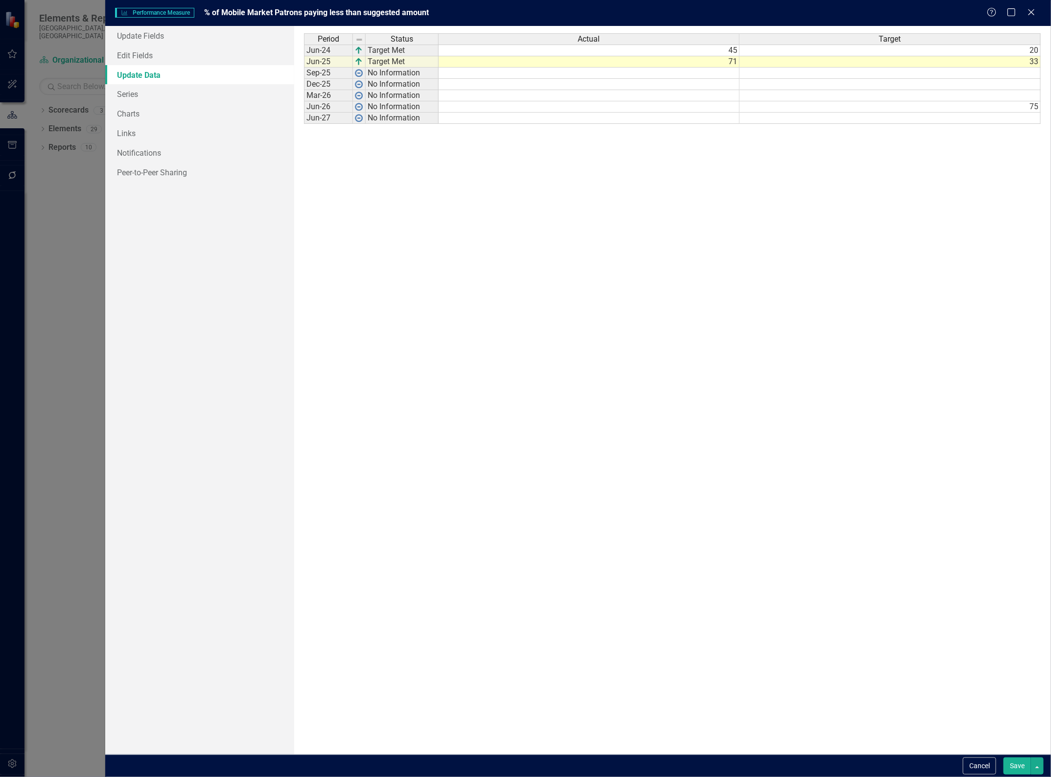
click at [128, 83] on link "Update Data" at bounding box center [199, 75] width 189 height 20
click at [125, 98] on link "Series" at bounding box center [199, 94] width 189 height 20
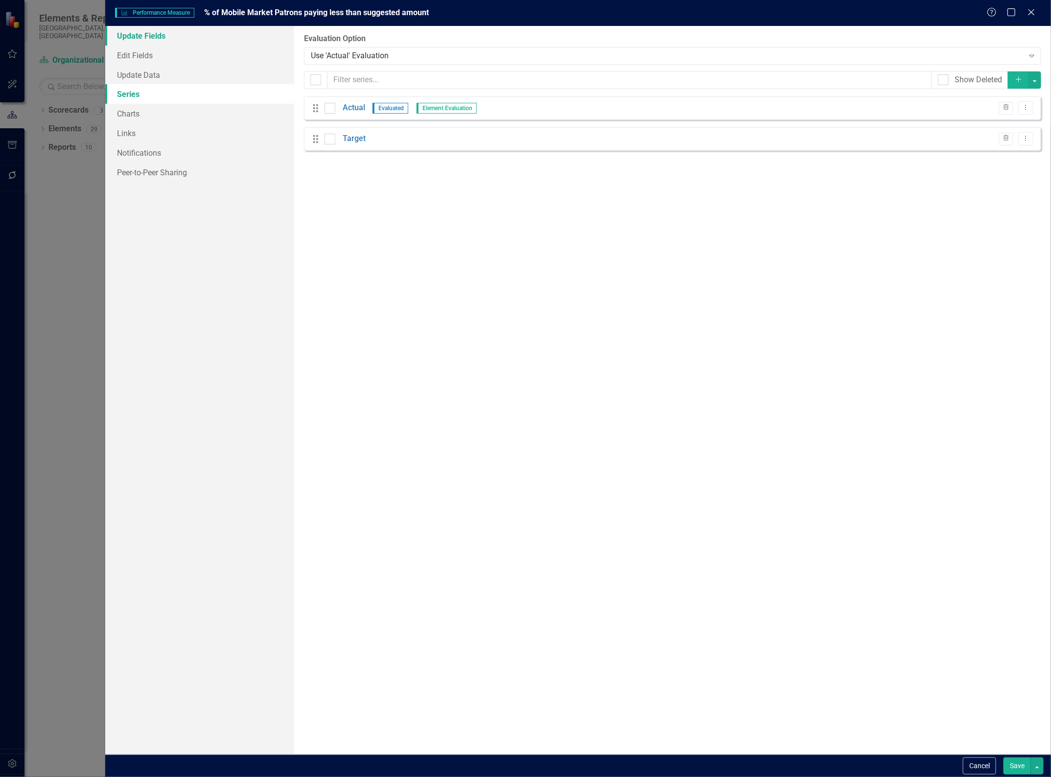
click at [133, 37] on link "Update Fields" at bounding box center [199, 36] width 189 height 20
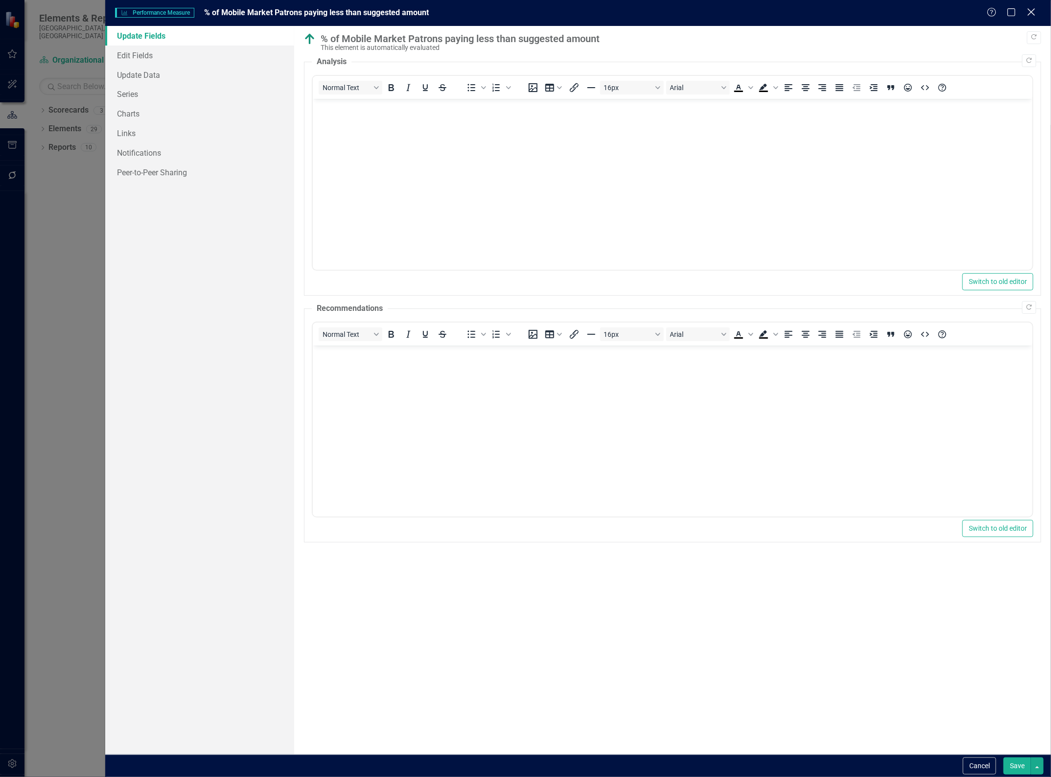
click at [1034, 13] on icon "Close" at bounding box center [1031, 11] width 12 height 9
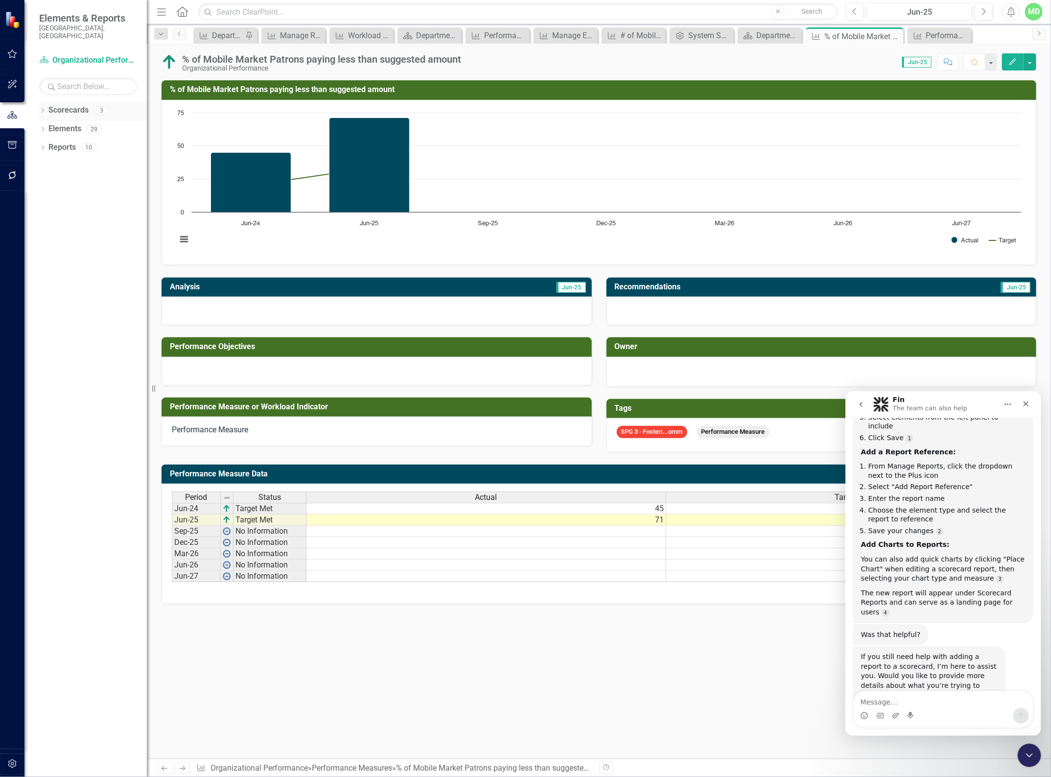
click at [66, 105] on link "Scorecards" at bounding box center [68, 110] width 40 height 11
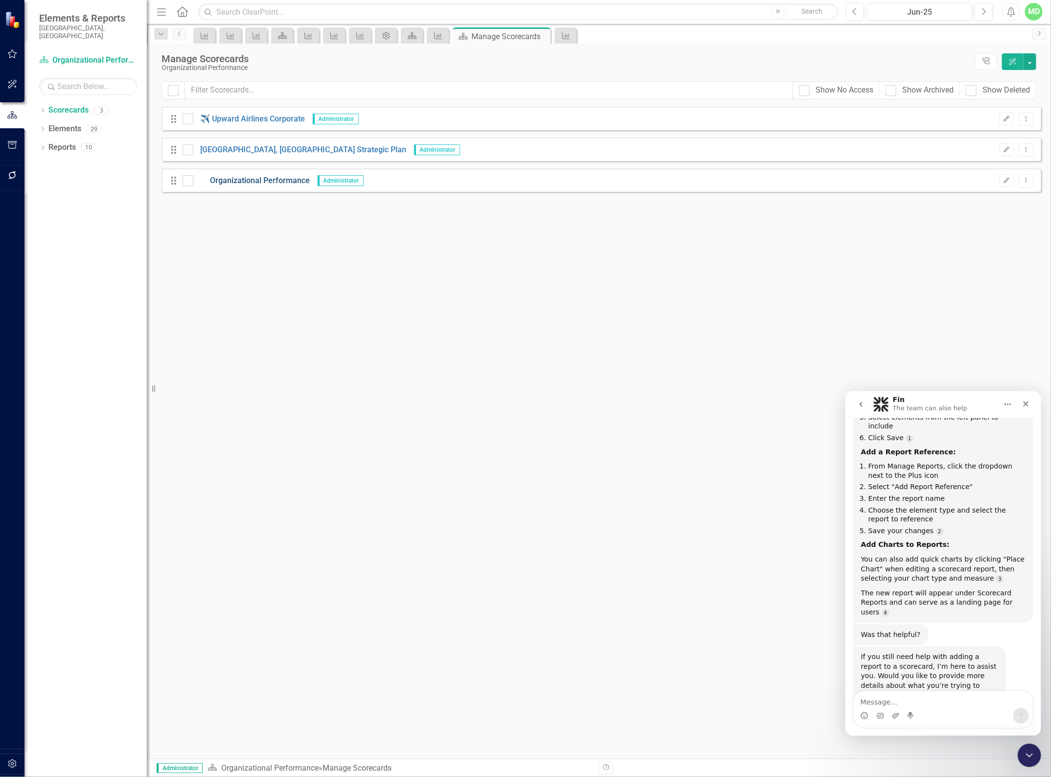
click at [224, 177] on link "Organizational Performance" at bounding box center [251, 180] width 117 height 11
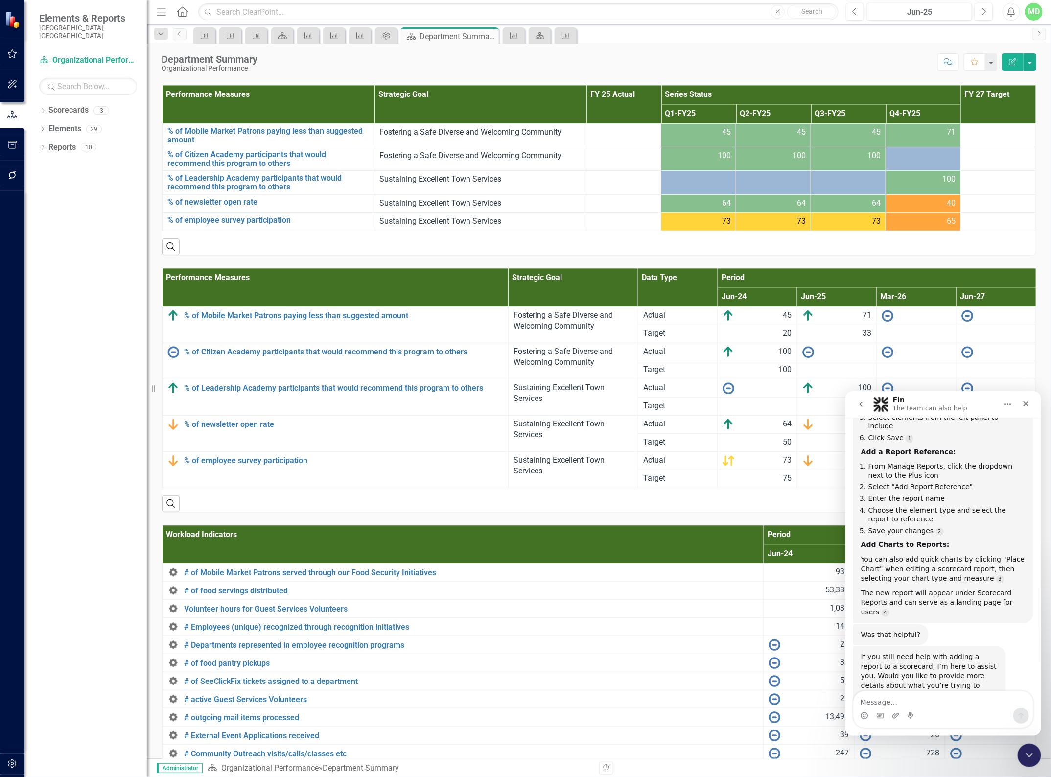
scroll to position [1163, 0]
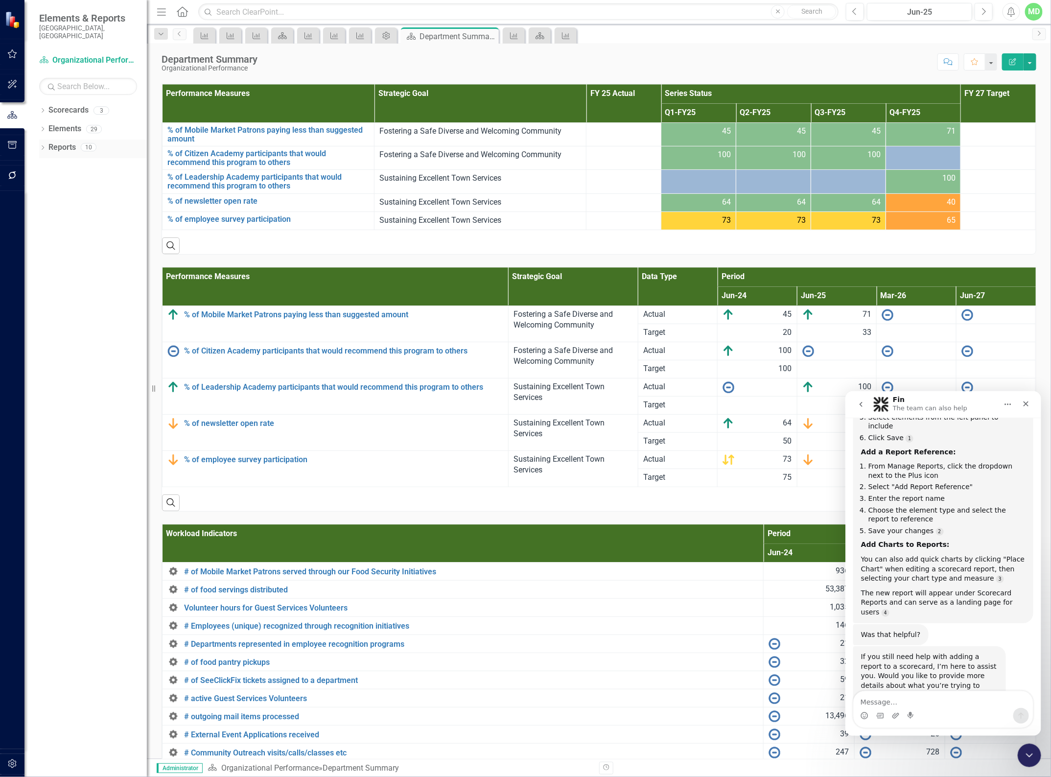
click at [70, 143] on link "Reports" at bounding box center [61, 147] width 27 height 11
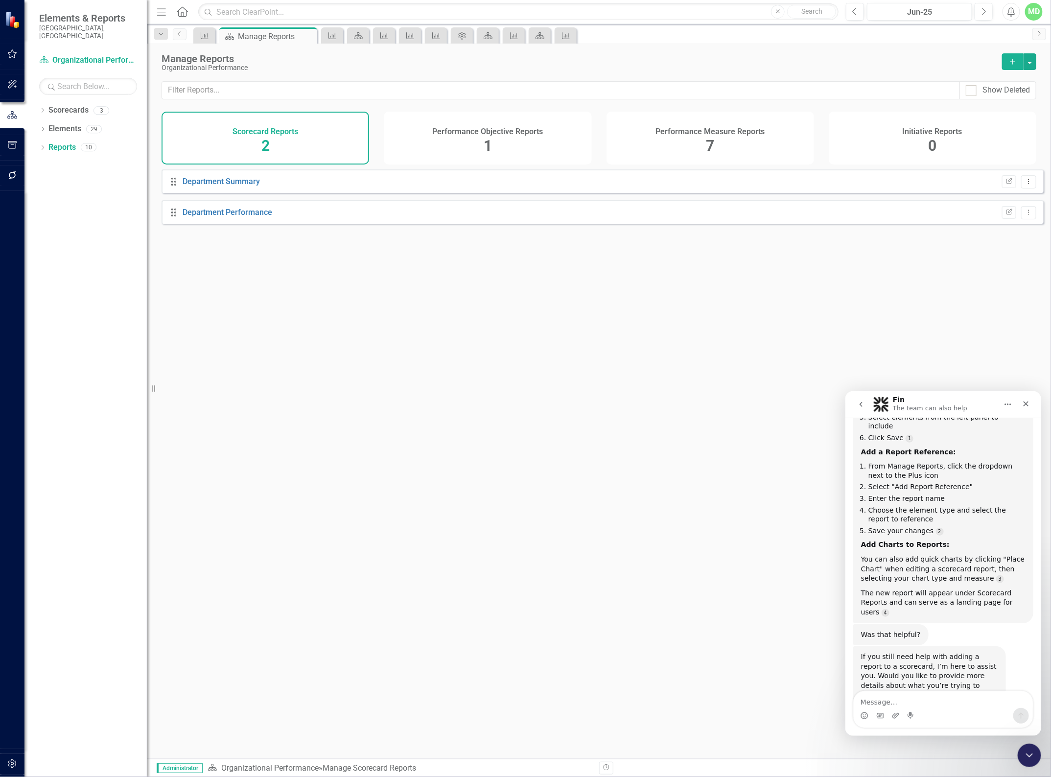
click at [710, 131] on h4 "Performance Measure Reports" at bounding box center [710, 131] width 109 height 9
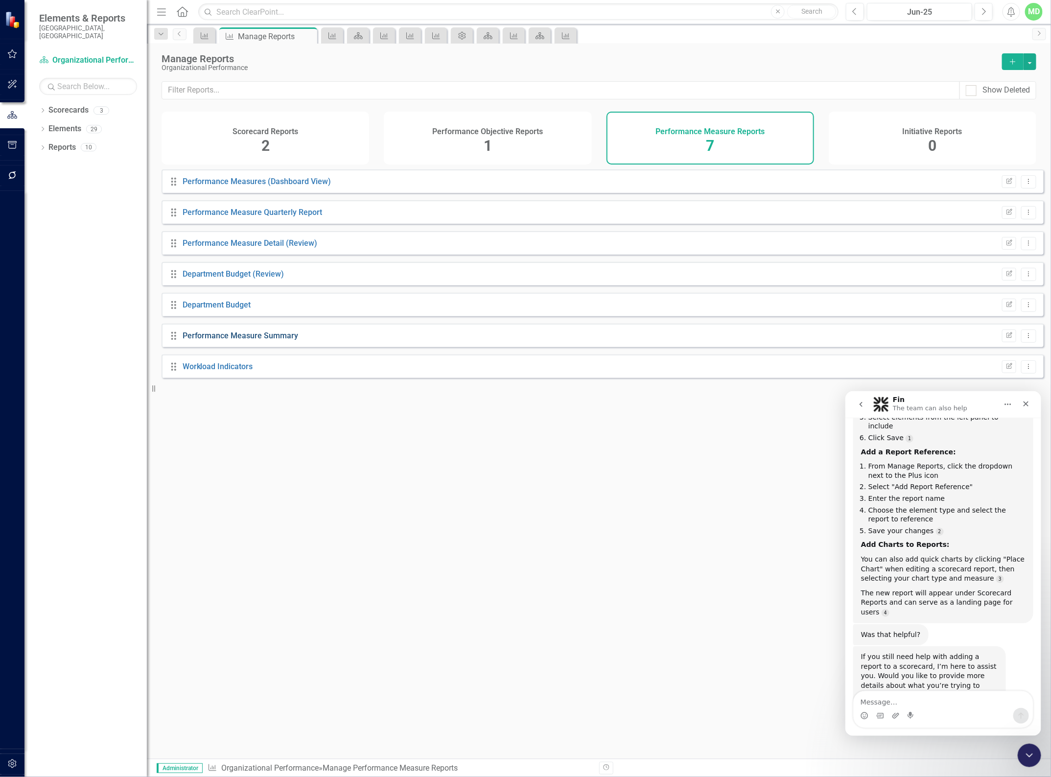
click at [228, 339] on link "Performance Measure Summary" at bounding box center [241, 335] width 116 height 9
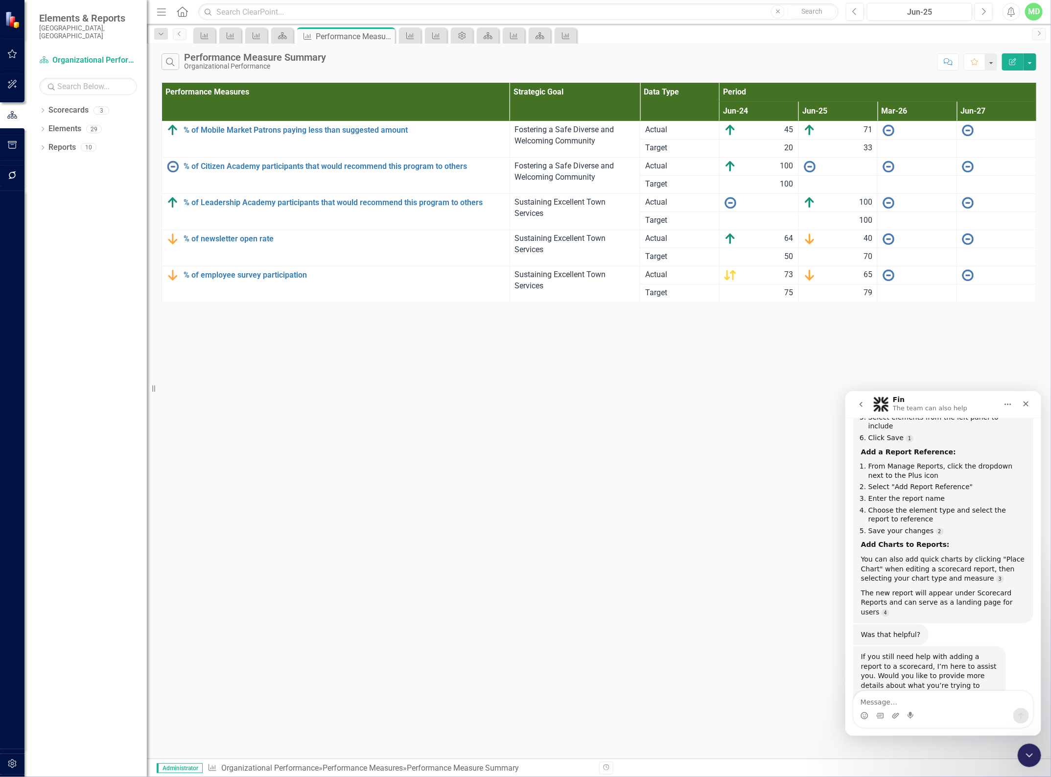
click at [1014, 62] on icon "Edit Report" at bounding box center [1013, 61] width 9 height 7
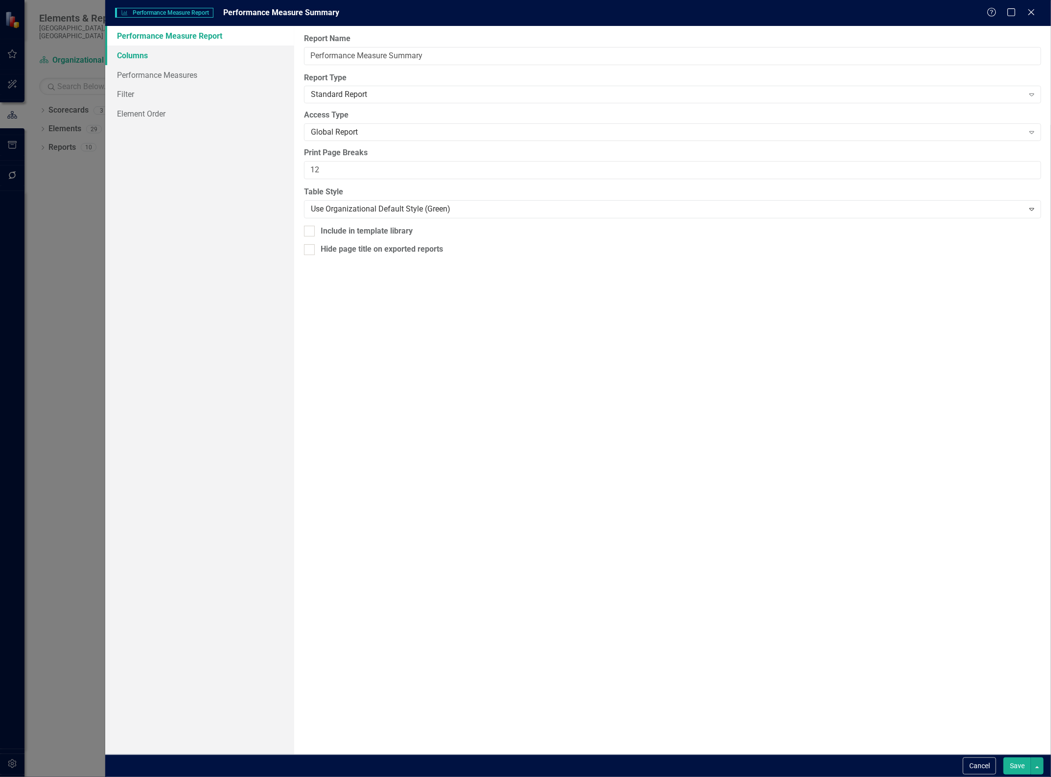
click at [140, 55] on link "Columns" at bounding box center [199, 56] width 189 height 20
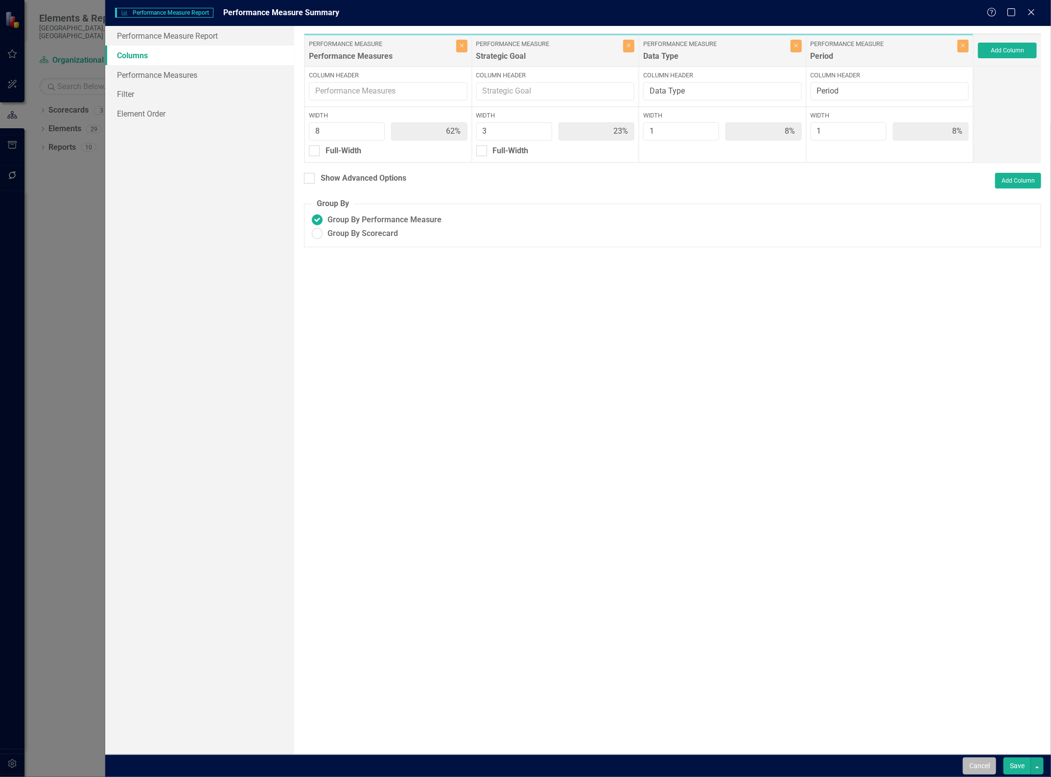
click at [978, 764] on button "Cancel" at bounding box center [979, 765] width 33 height 17
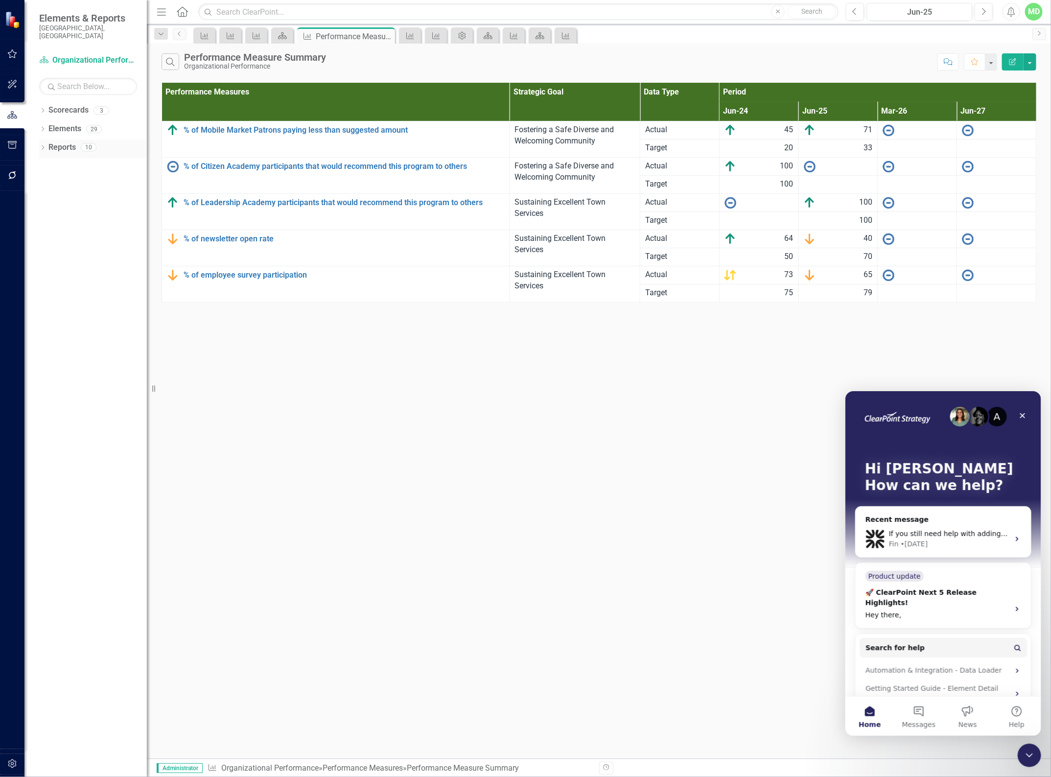
click at [63, 142] on link "Reports" at bounding box center [61, 147] width 27 height 11
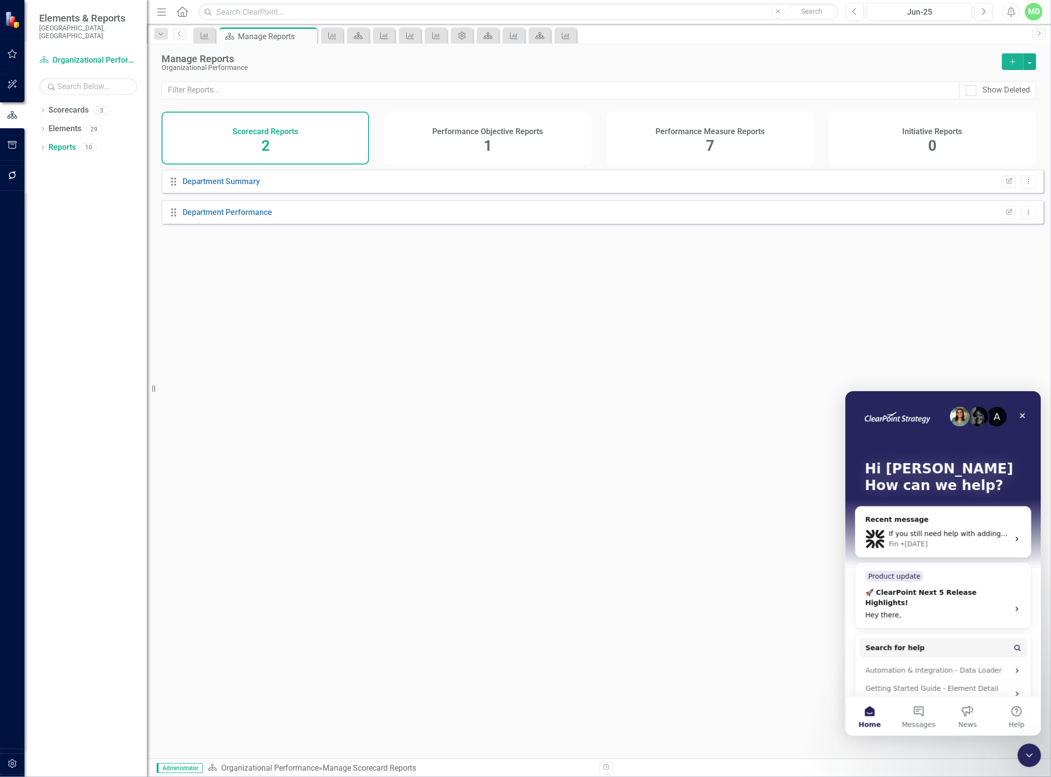
click at [700, 145] on div "Performance Measure Reports 7" at bounding box center [711, 138] width 208 height 53
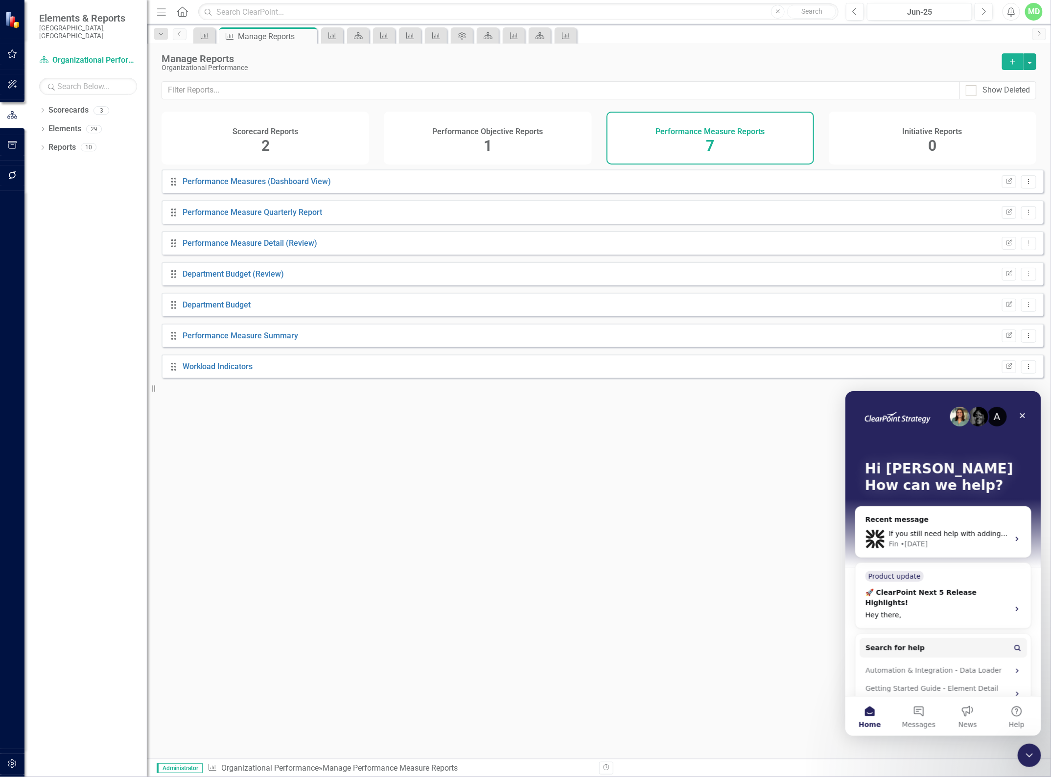
click at [467, 125] on div "Performance Objective Reports" at bounding box center [487, 130] width 111 height 11
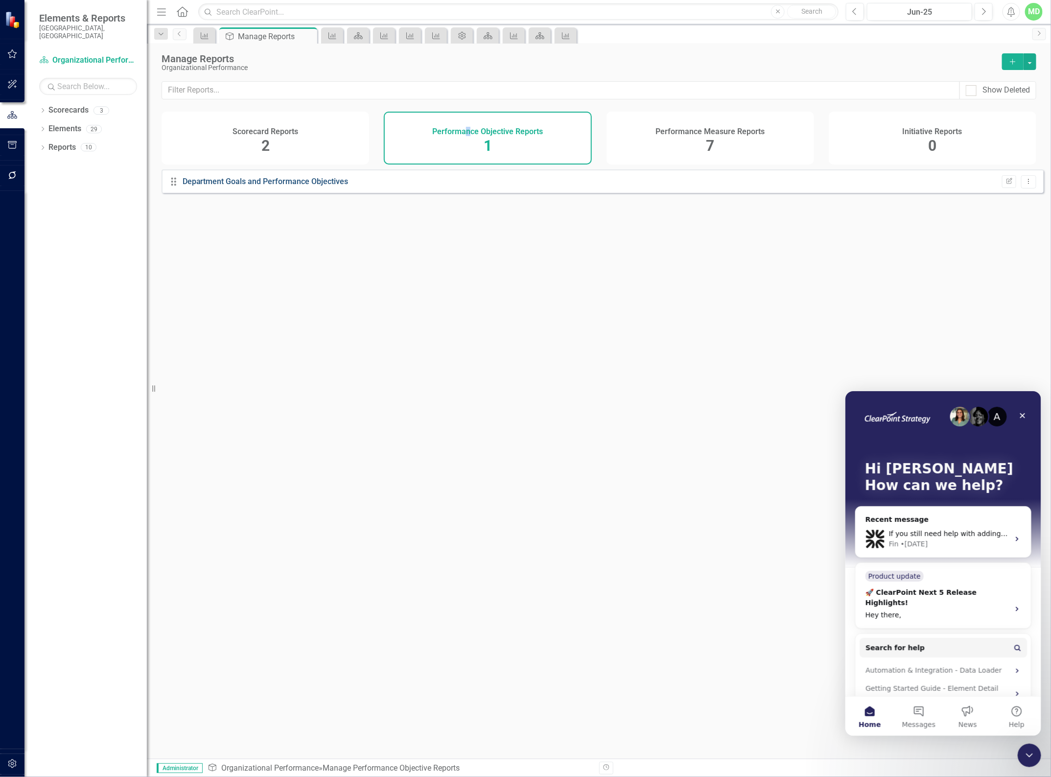
click at [242, 186] on link "Department Goals and Performance Objectives" at bounding box center [266, 181] width 166 height 9
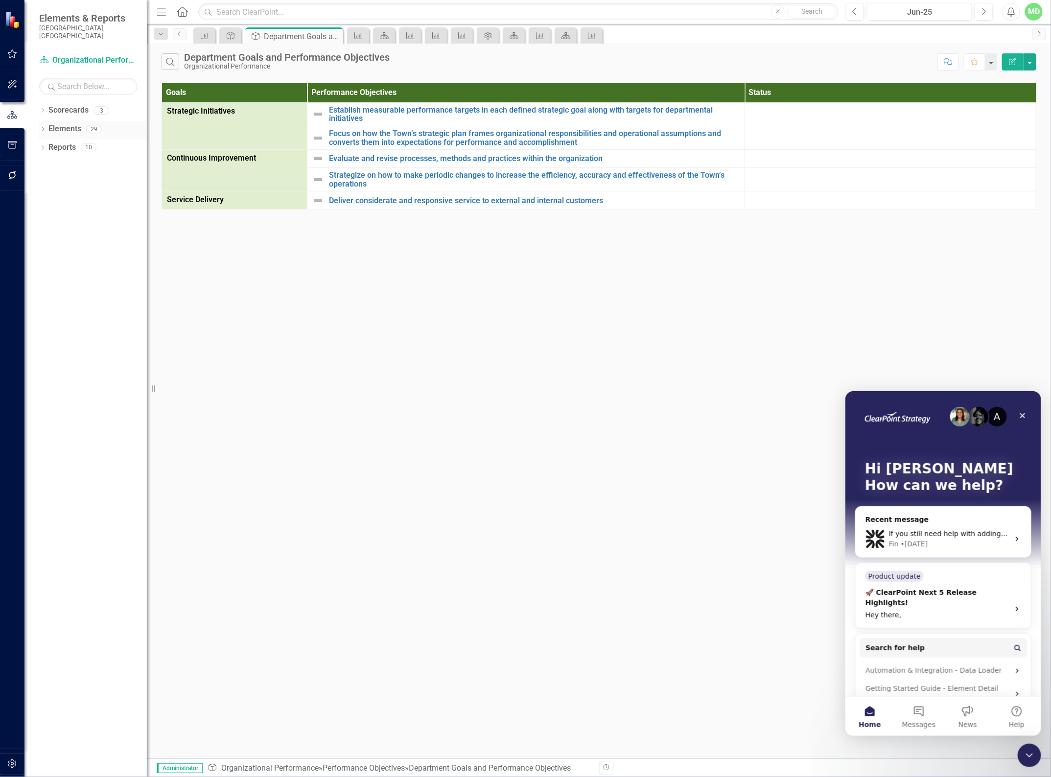
click at [60, 123] on link "Elements" at bounding box center [64, 128] width 33 height 11
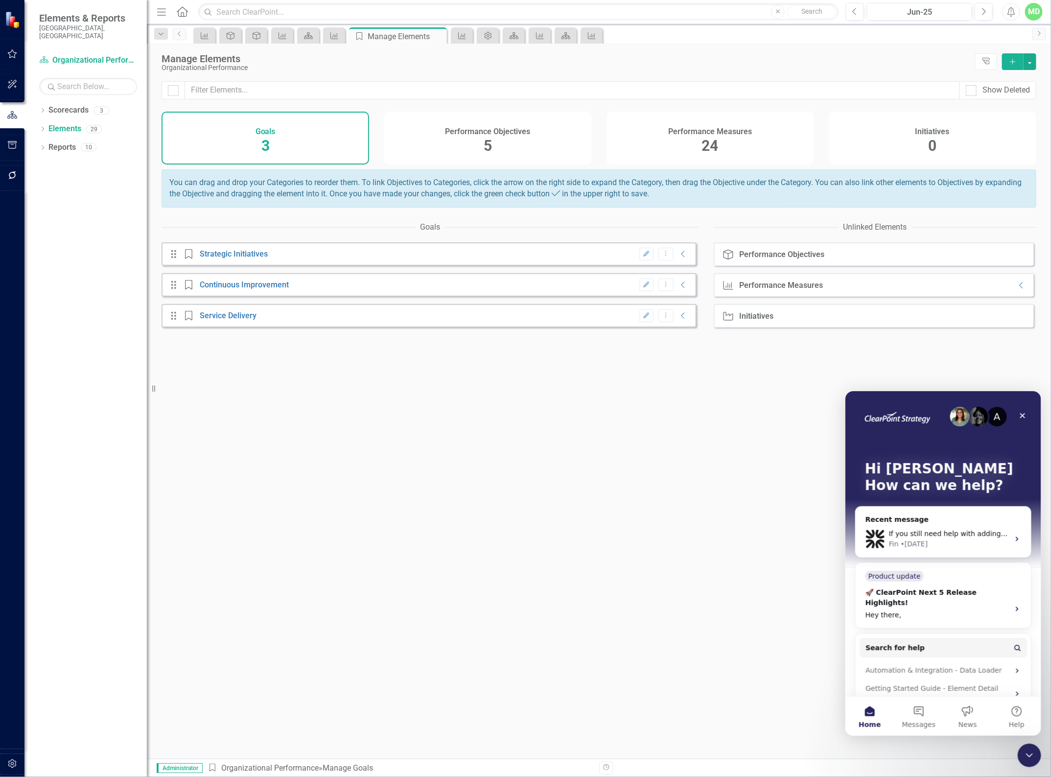
click at [255, 125] on div "Goals 3" at bounding box center [266, 138] width 208 height 53
click at [68, 105] on link "Scorecards" at bounding box center [68, 110] width 40 height 11
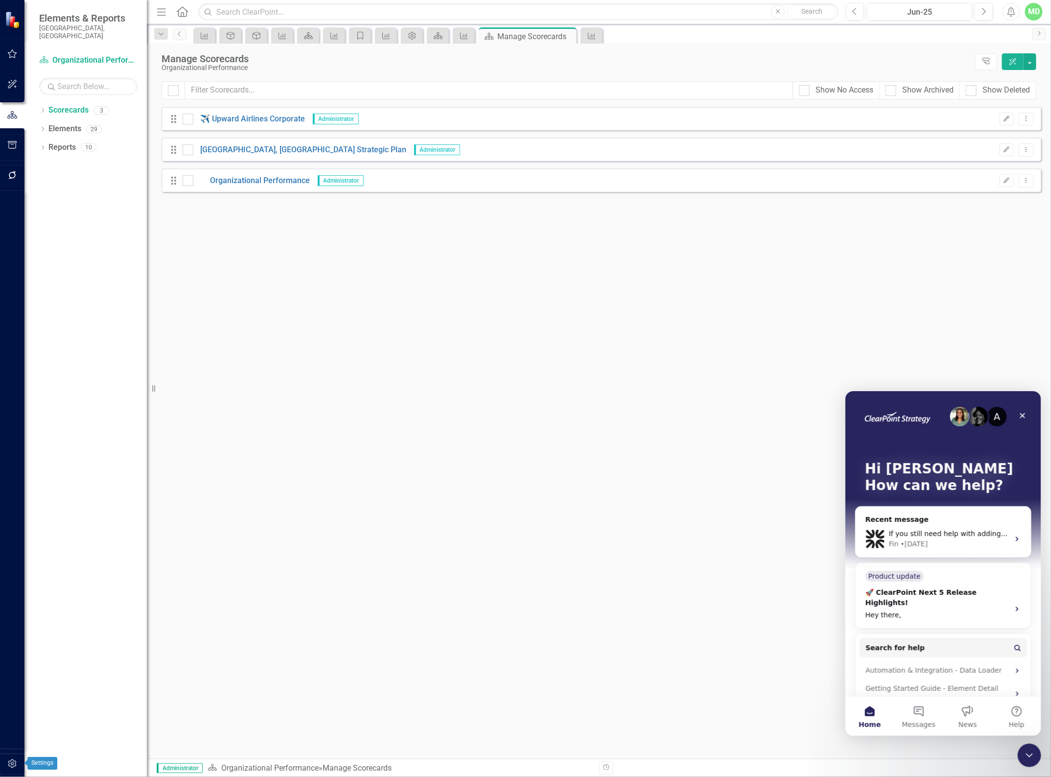
click at [11, 764] on icon "button" at bounding box center [12, 763] width 8 height 9
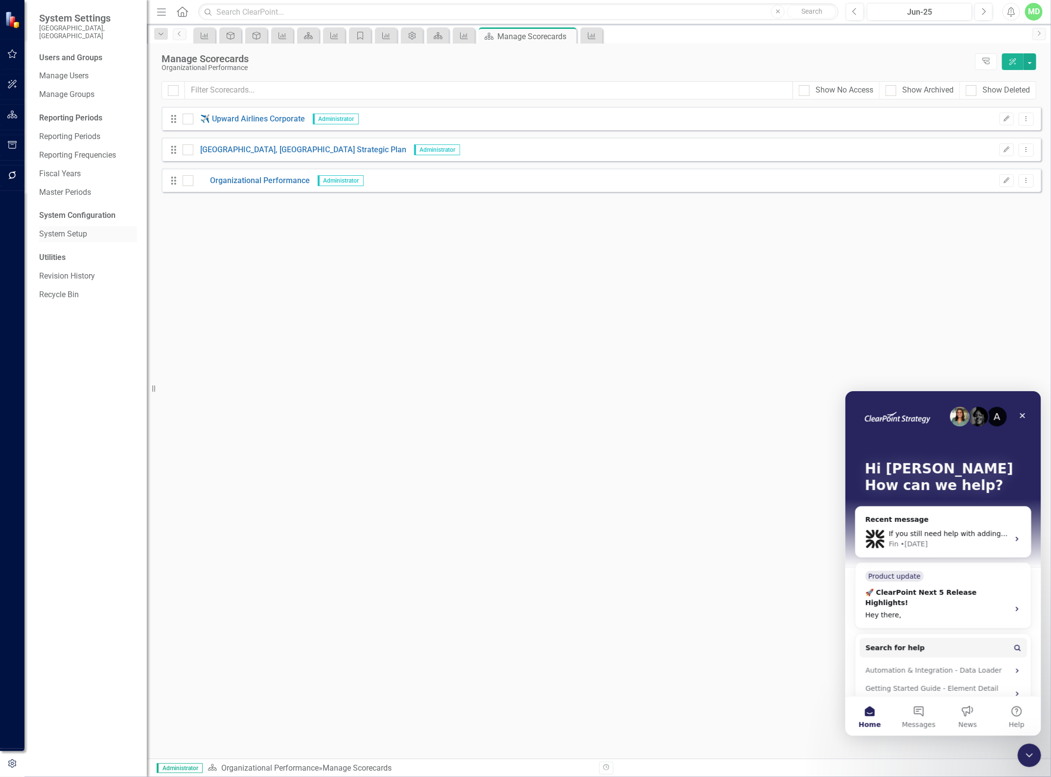
click at [60, 229] on link "System Setup" at bounding box center [88, 234] width 98 height 11
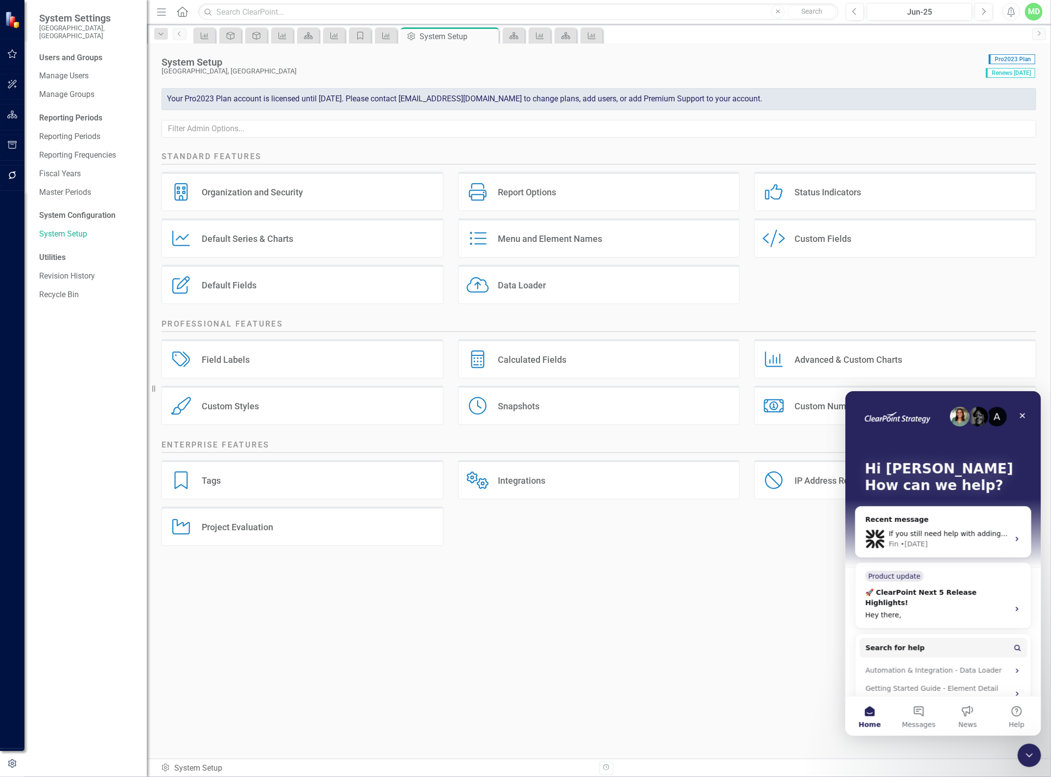
click at [278, 193] on div "Organization and Security" at bounding box center [252, 192] width 101 height 11
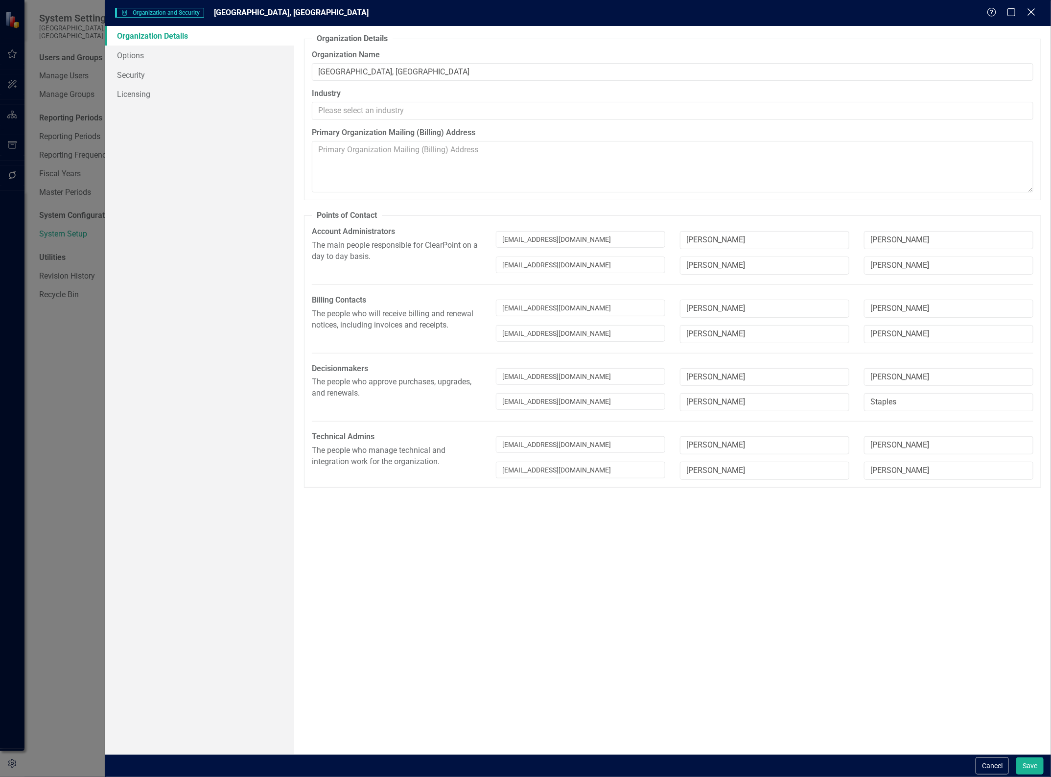
click at [1027, 16] on icon "Close" at bounding box center [1031, 11] width 12 height 9
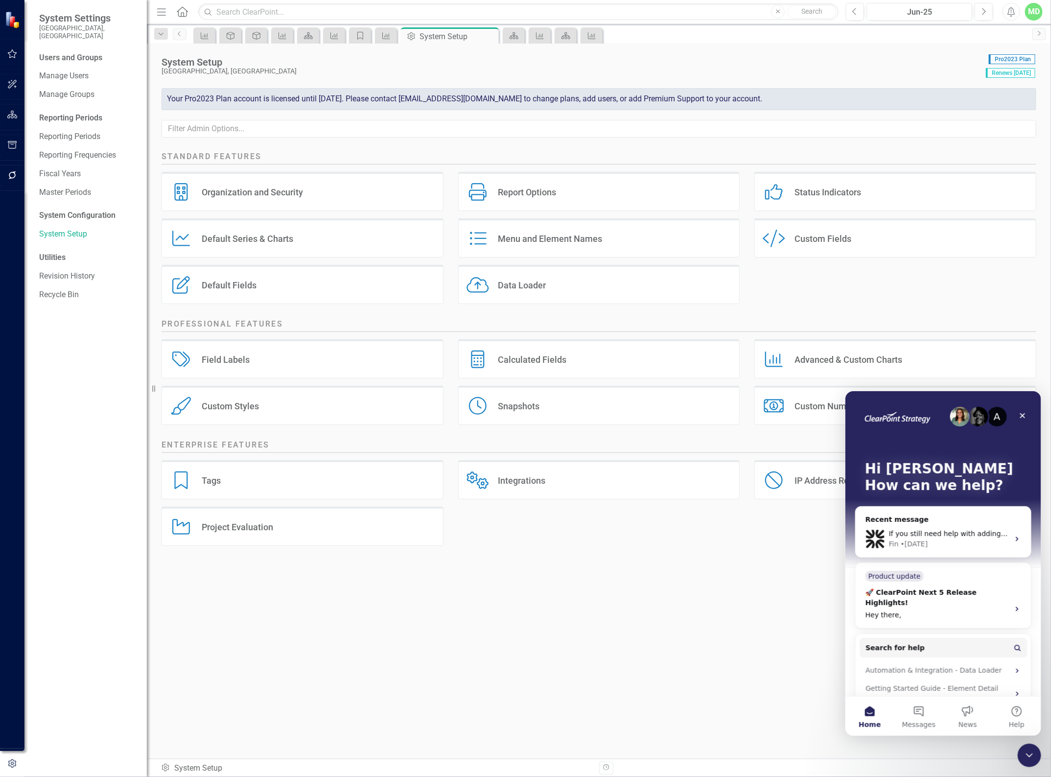
click at [527, 194] on div "Report Options" at bounding box center [527, 192] width 58 height 11
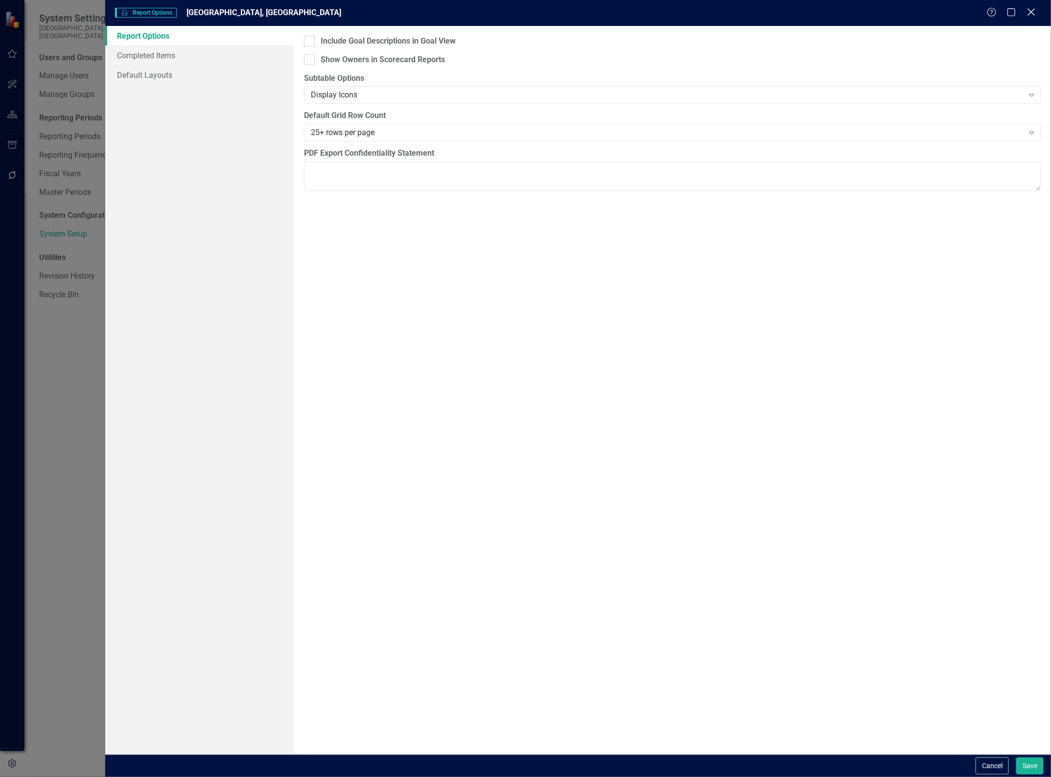
click at [1032, 15] on icon "Close" at bounding box center [1031, 11] width 12 height 9
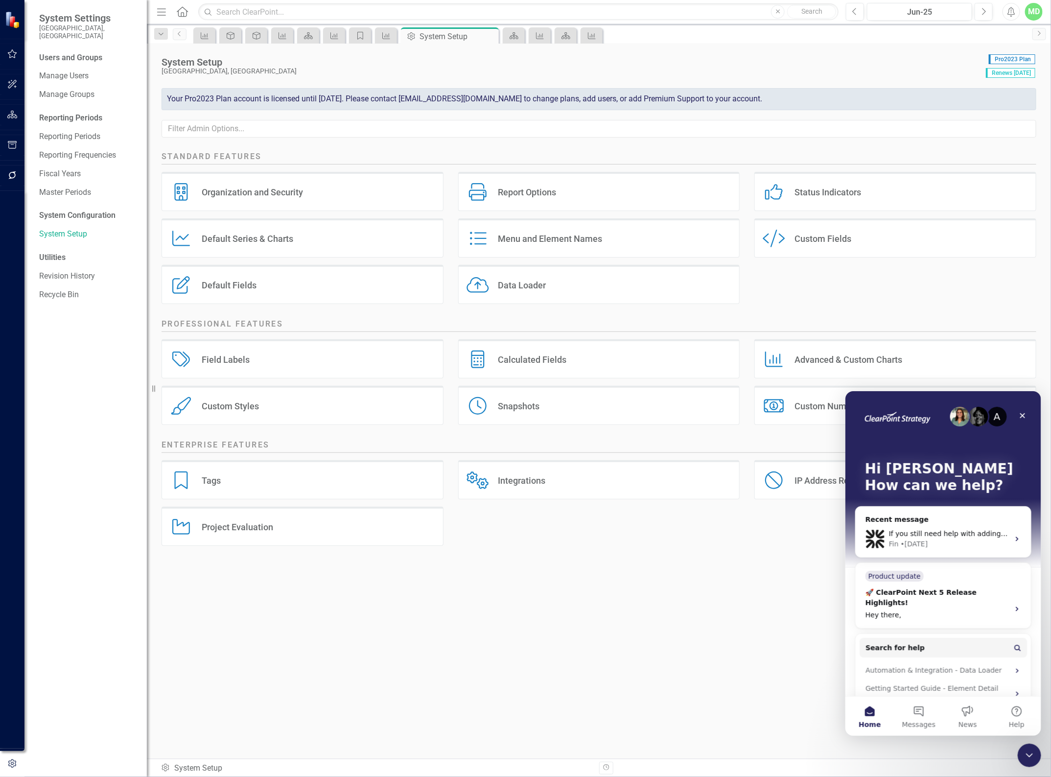
click at [834, 185] on div "Status Indicators Status Indicators" at bounding box center [895, 191] width 282 height 39
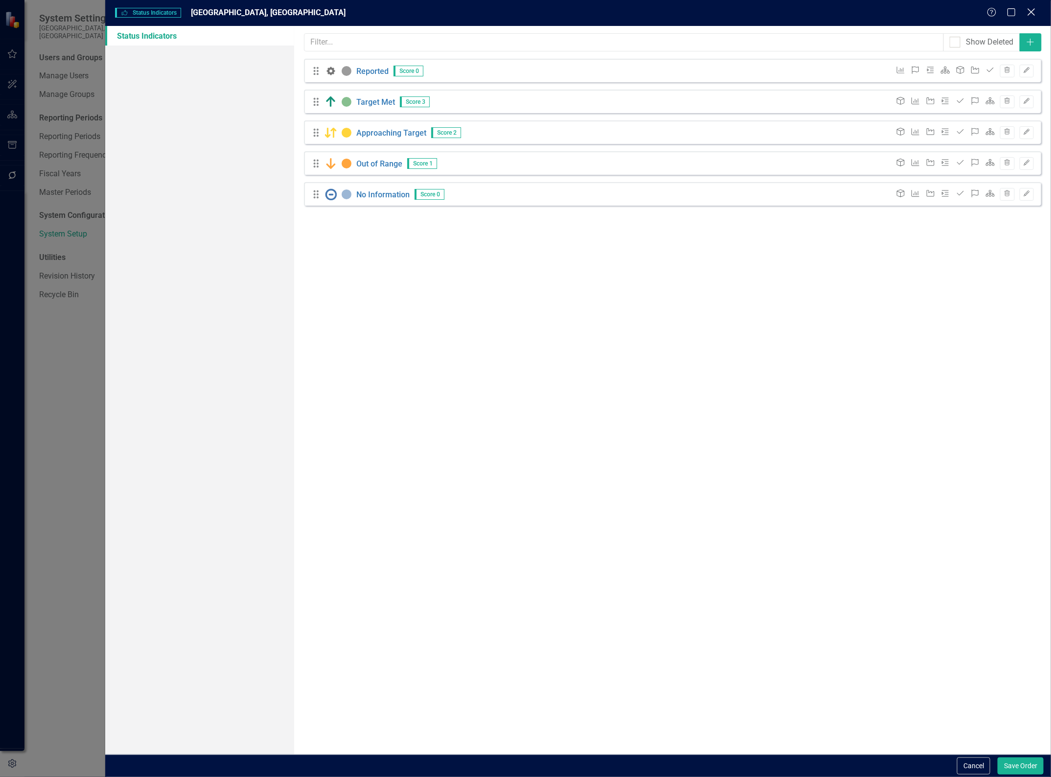
click at [1030, 13] on icon "Close" at bounding box center [1031, 11] width 12 height 9
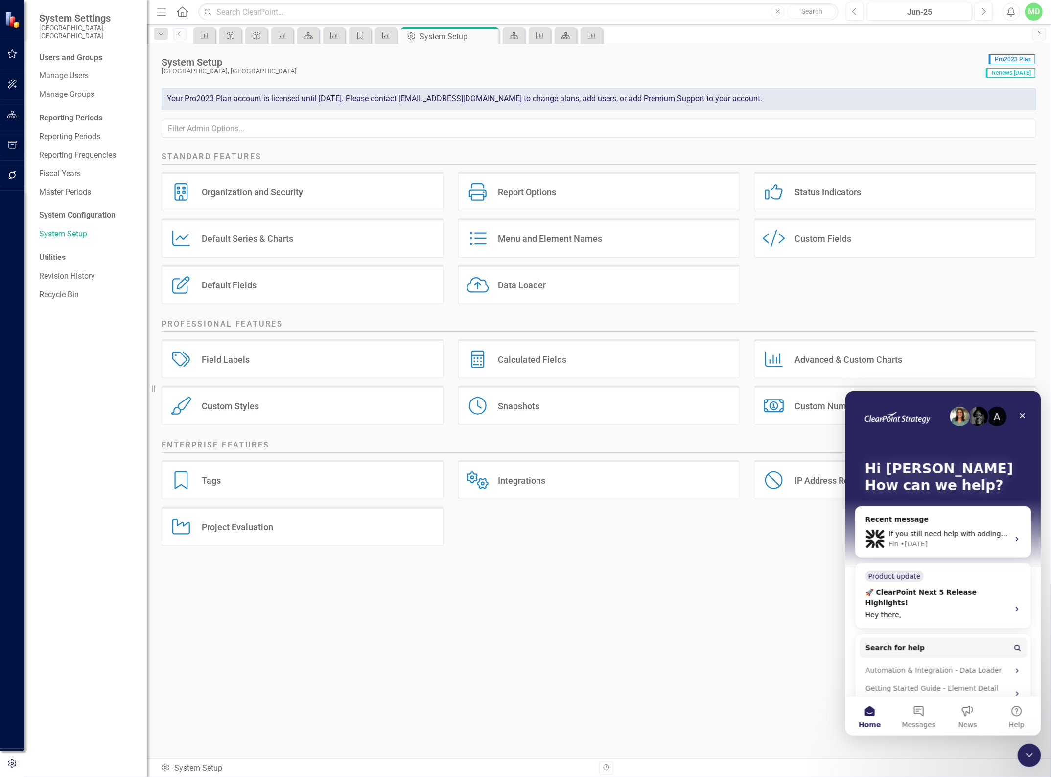
click at [250, 239] on div "Default Series & Charts" at bounding box center [248, 238] width 92 height 11
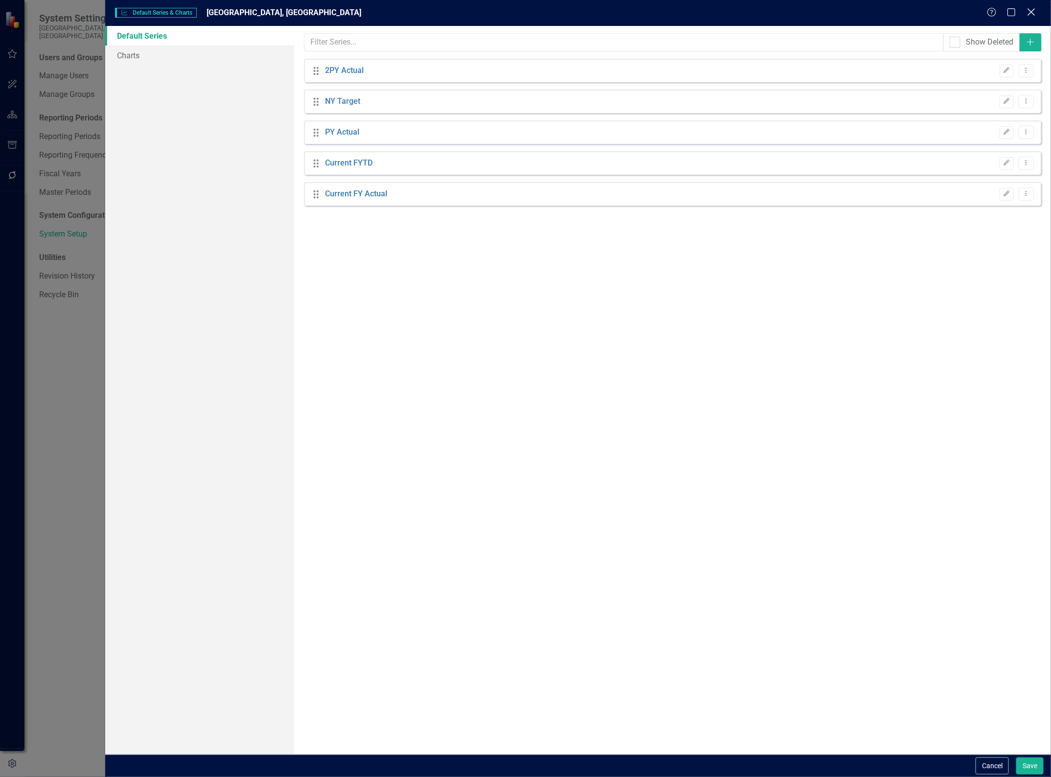
click at [1027, 17] on div "Close" at bounding box center [1031, 12] width 12 height 13
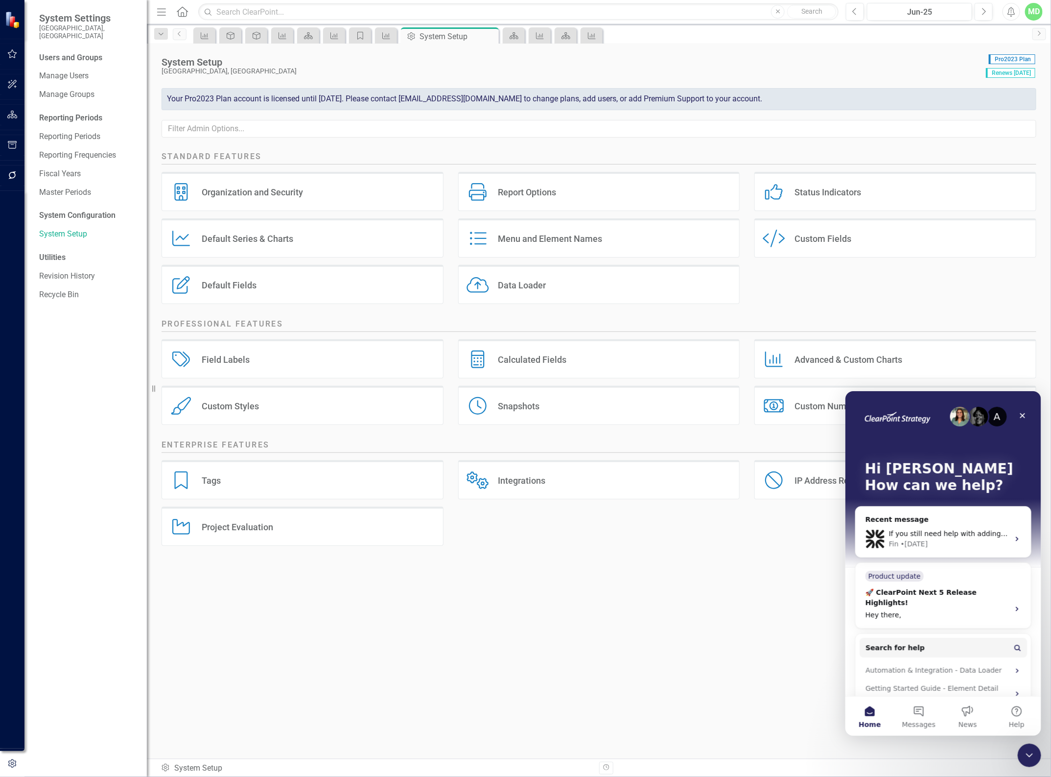
click at [231, 237] on div "Default Series & Charts" at bounding box center [248, 238] width 92 height 11
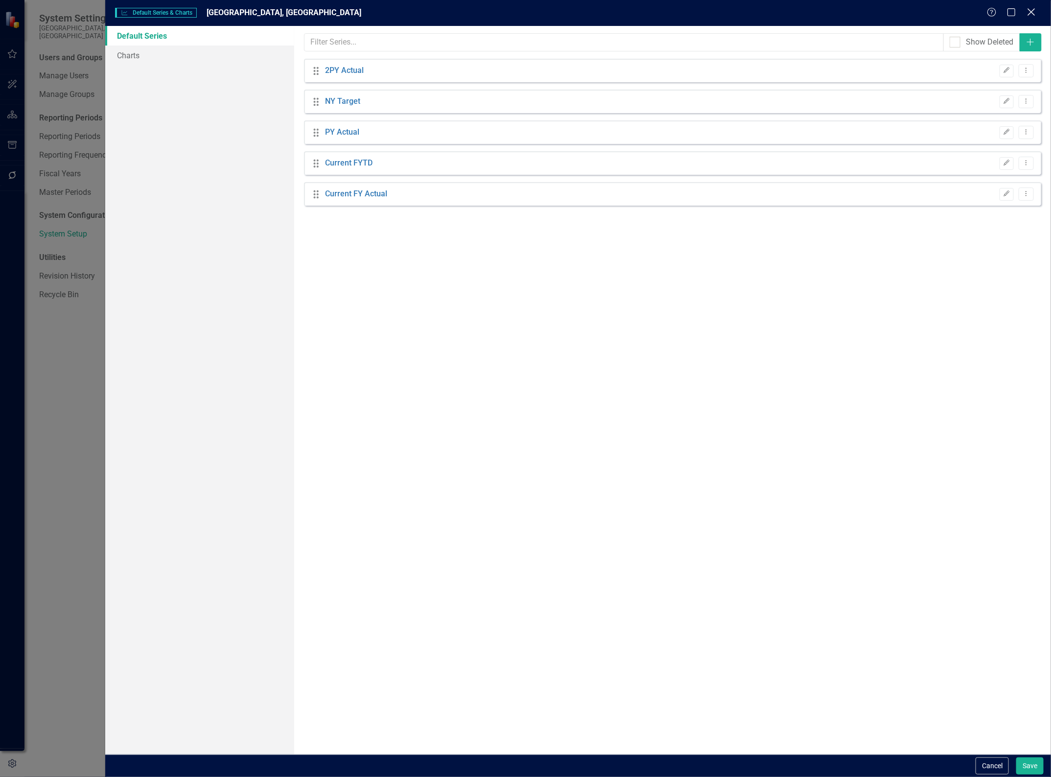
click at [1035, 8] on icon "Close" at bounding box center [1031, 11] width 12 height 9
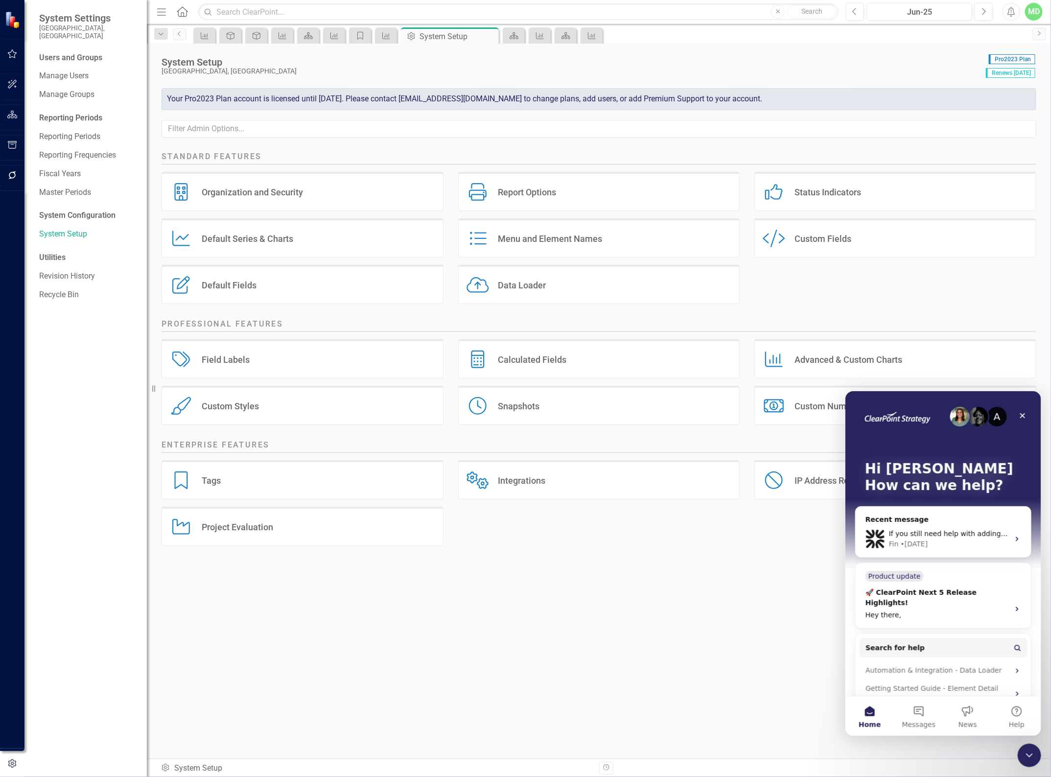
click at [546, 287] on div "Data Loader" at bounding box center [522, 285] width 48 height 11
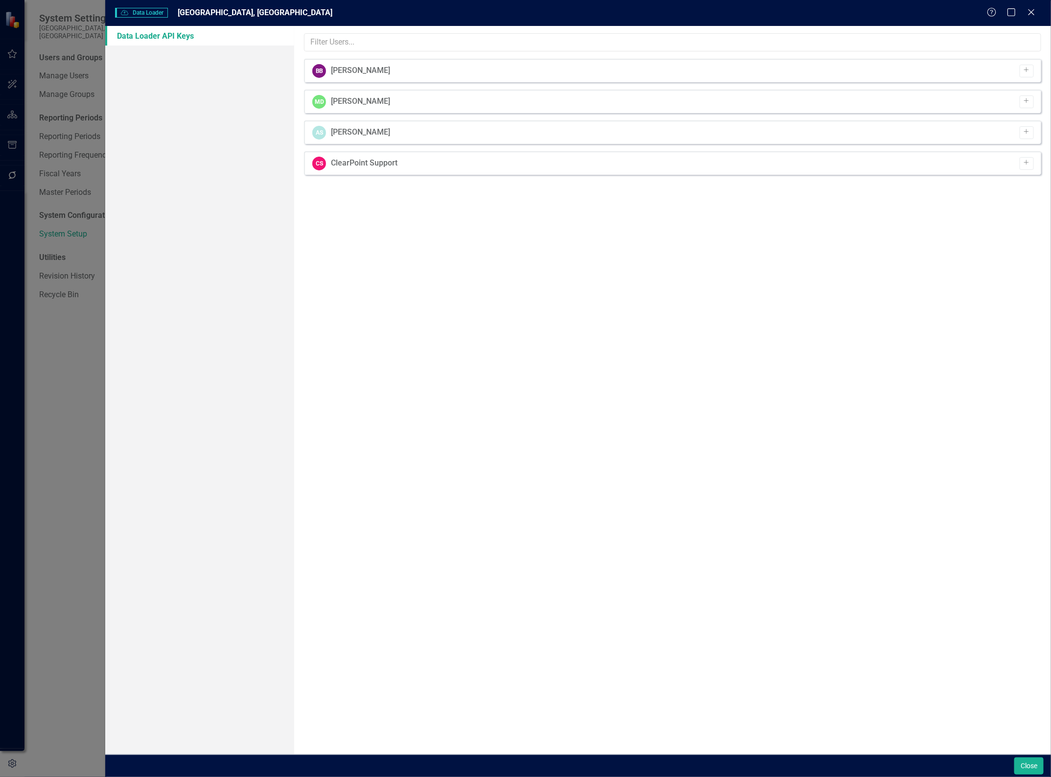
drag, startPoint x: 1031, startPoint y: 11, endPoint x: 1026, endPoint y: 8, distance: 5.7
click at [1029, 10] on icon "Close" at bounding box center [1032, 12] width 10 height 8
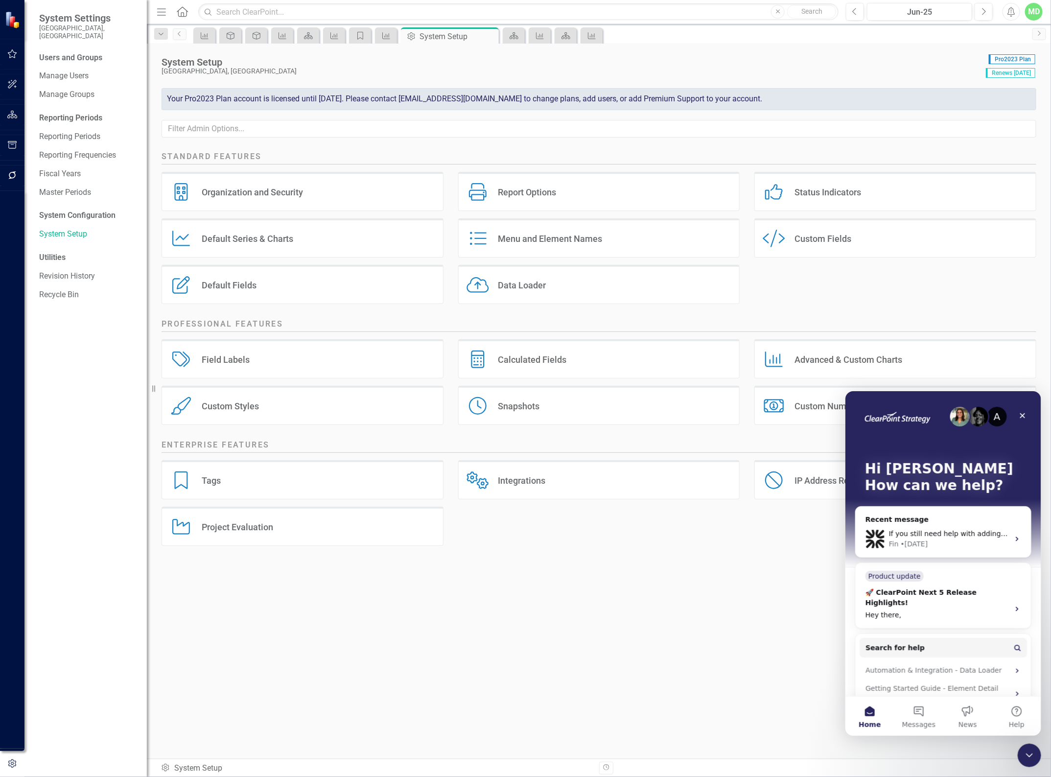
click at [830, 241] on div "Custom Fields" at bounding box center [823, 238] width 57 height 11
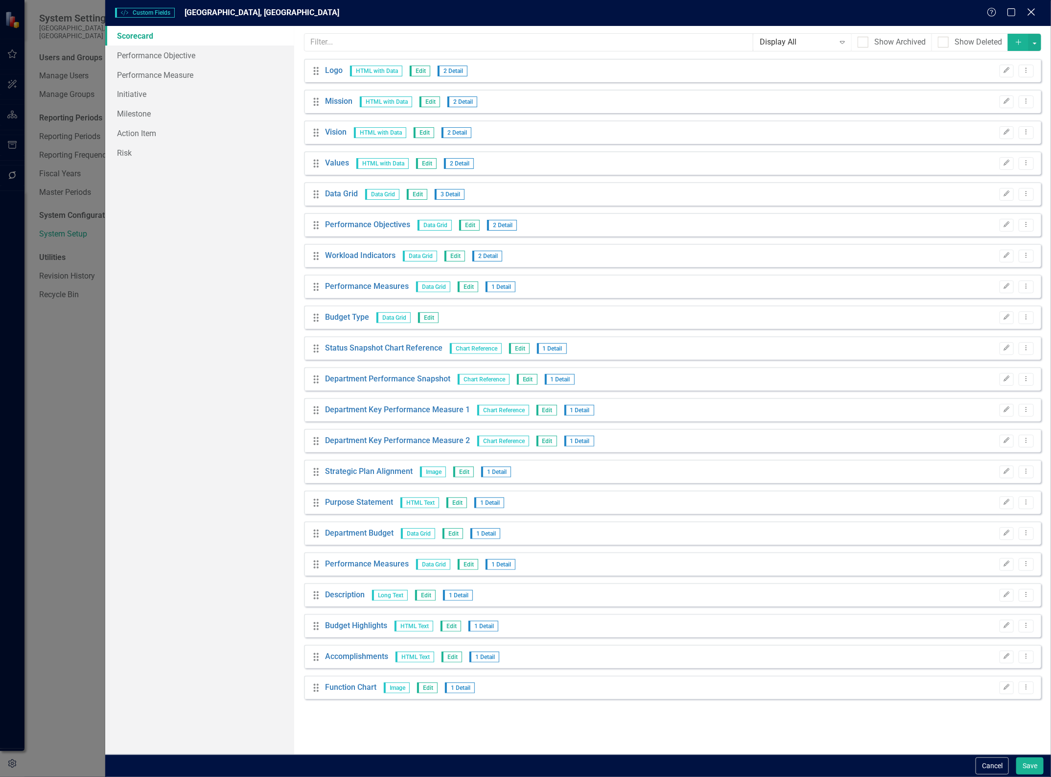
click at [1027, 8] on icon "Close" at bounding box center [1031, 11] width 12 height 9
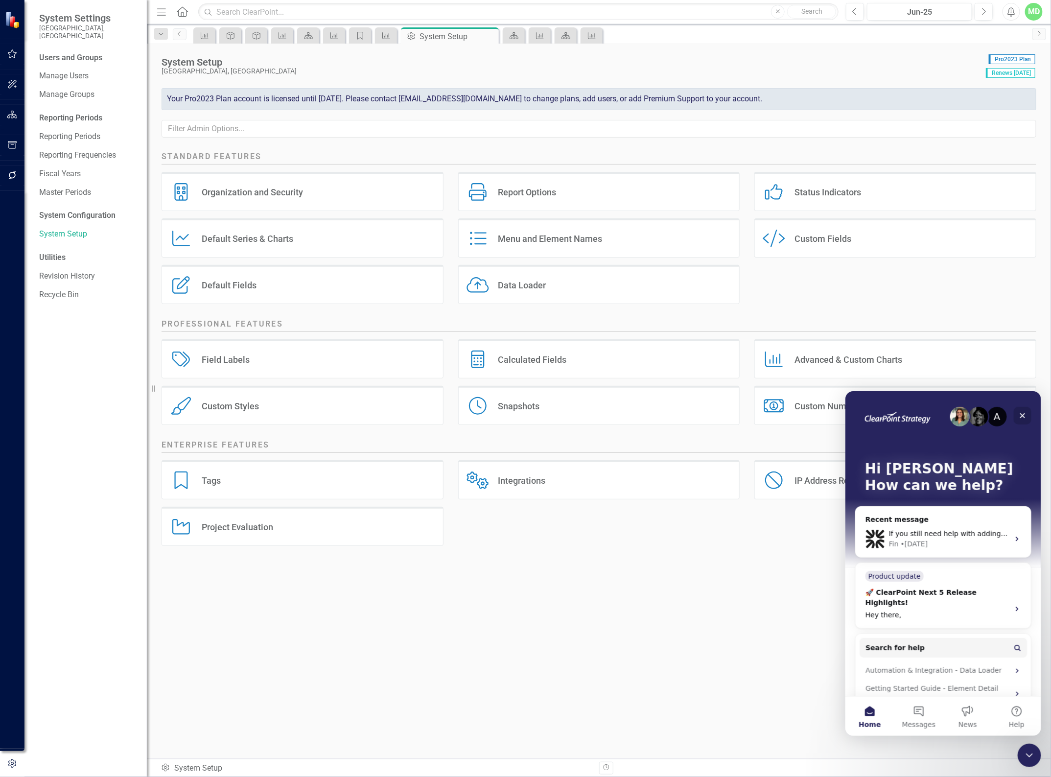
click at [1019, 415] on icon "Close" at bounding box center [1022, 415] width 8 height 8
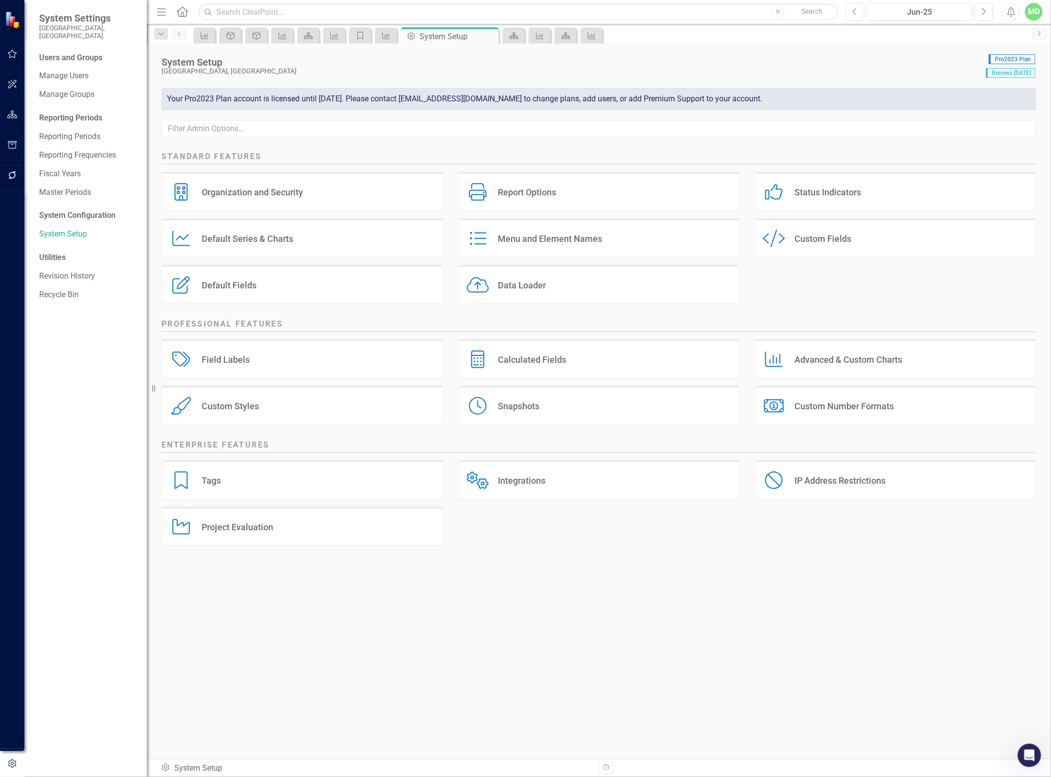
click at [327, 535] on div "Project Evaluation Project Evaluation" at bounding box center [303, 526] width 282 height 39
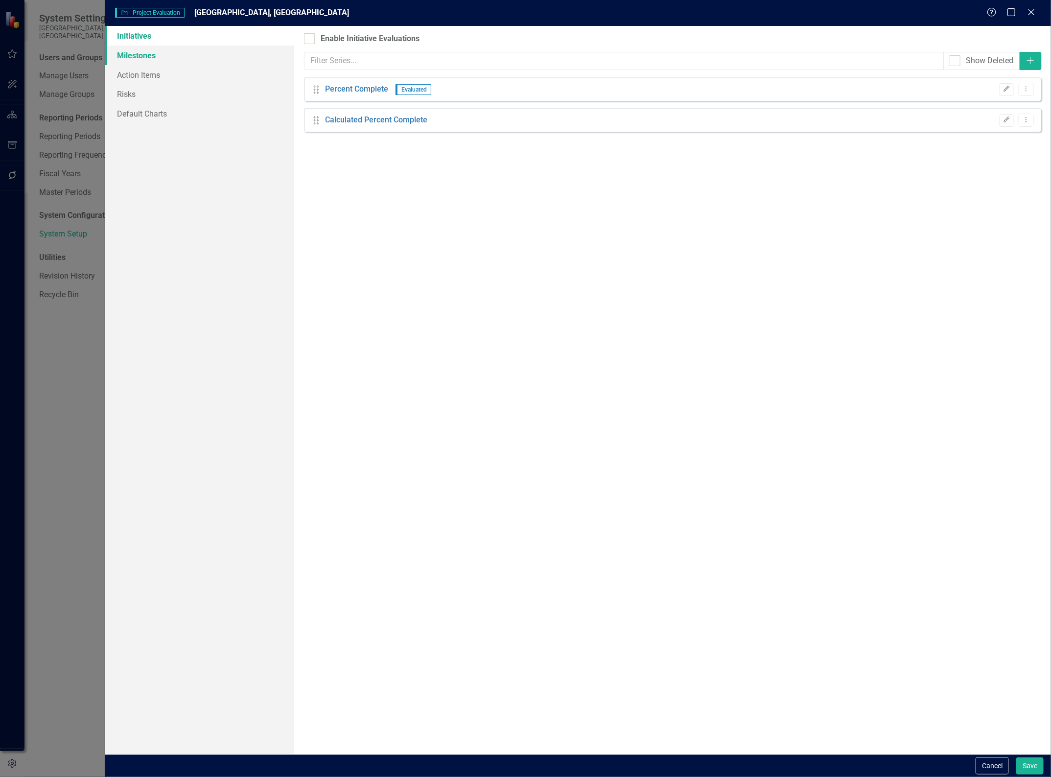
click at [140, 55] on link "Milestones" at bounding box center [199, 56] width 189 height 20
click at [136, 76] on link "Action Items" at bounding box center [199, 75] width 189 height 20
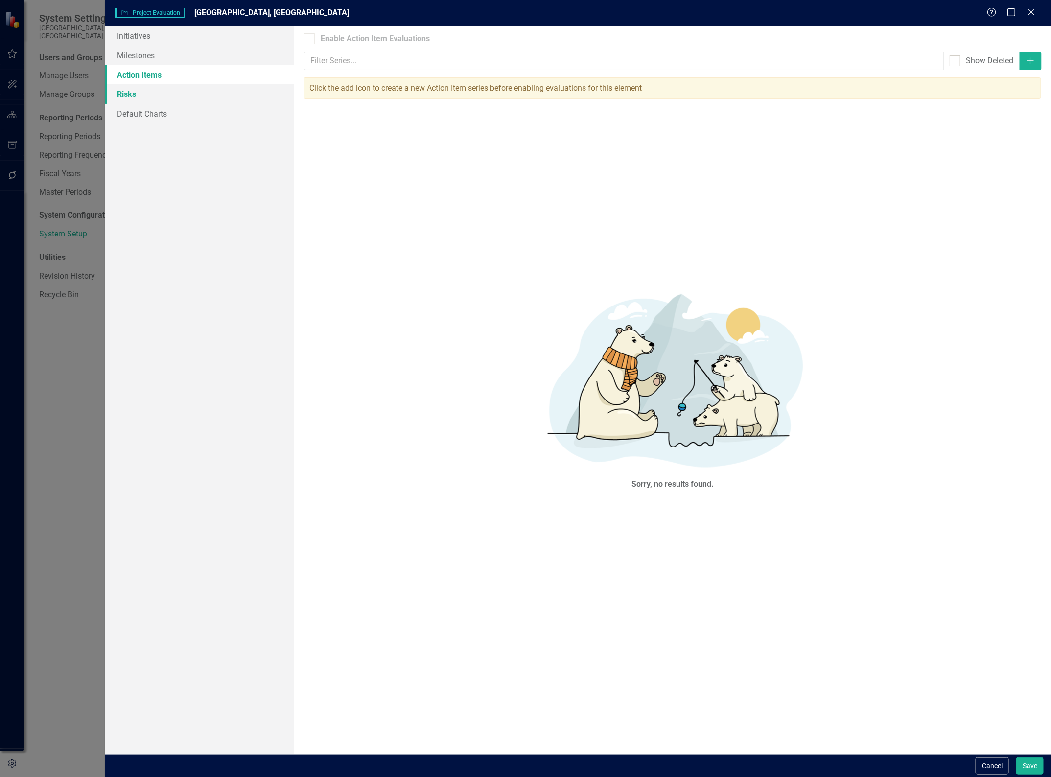
click at [120, 94] on link "Risks" at bounding box center [199, 94] width 189 height 20
click at [131, 113] on link "Default Charts" at bounding box center [199, 114] width 189 height 20
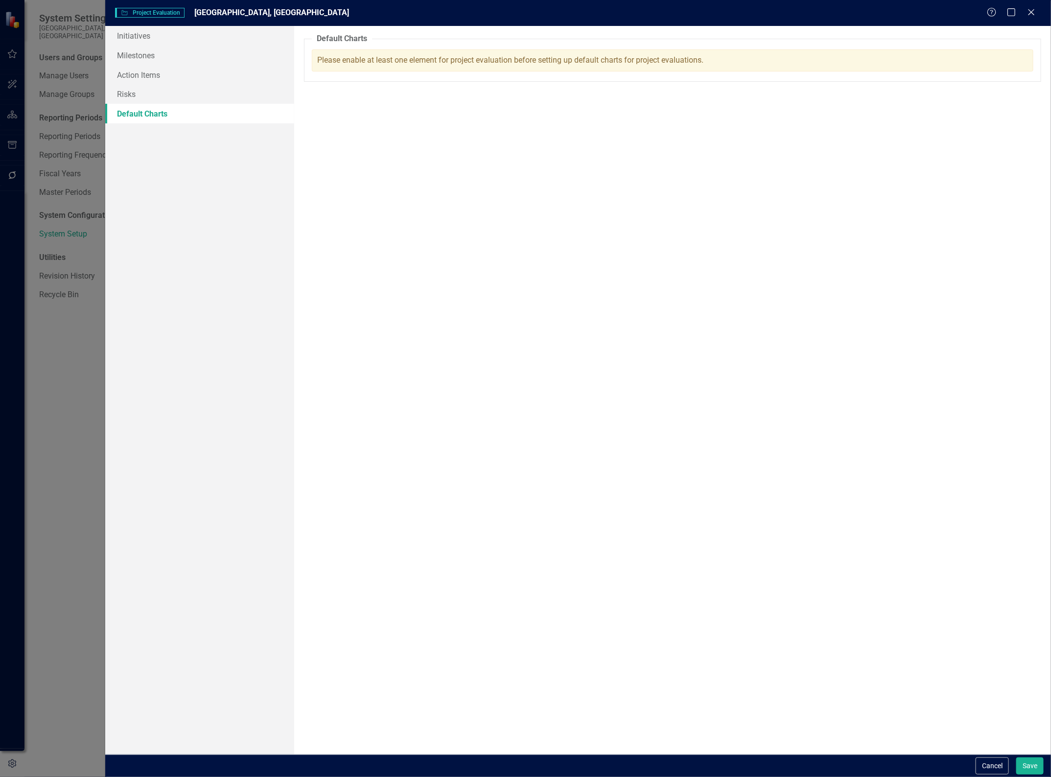
click at [1027, 9] on icon "Close" at bounding box center [1032, 12] width 10 height 8
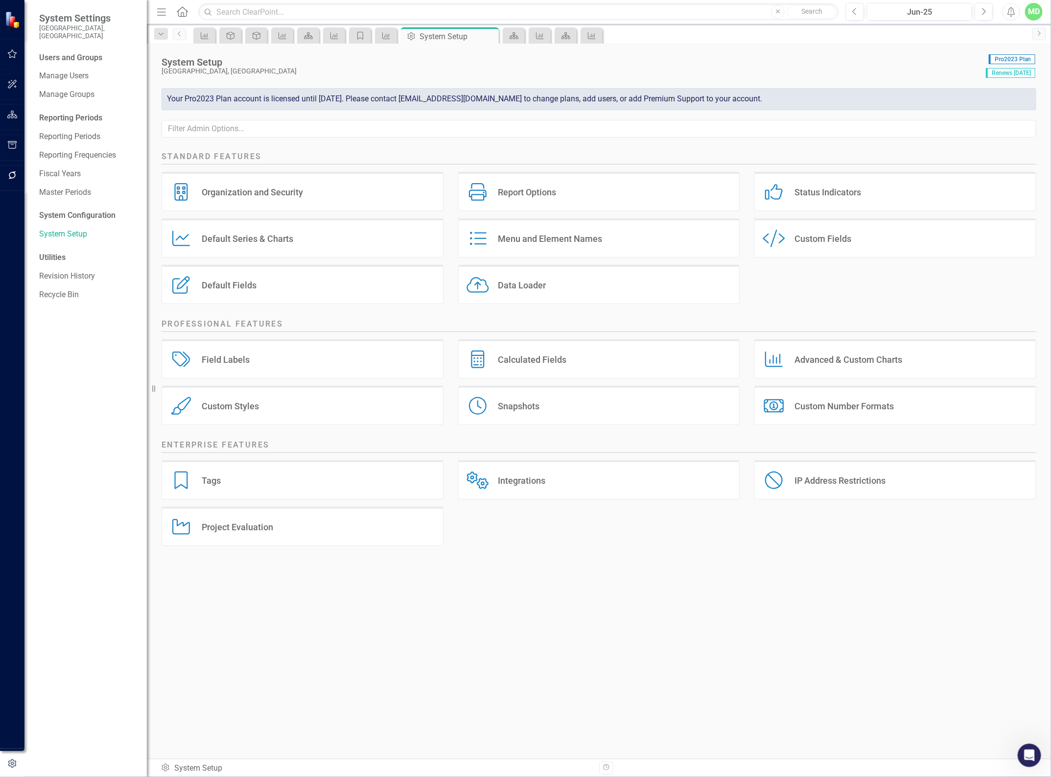
click at [565, 488] on div "Integrations Integrations" at bounding box center [599, 479] width 282 height 39
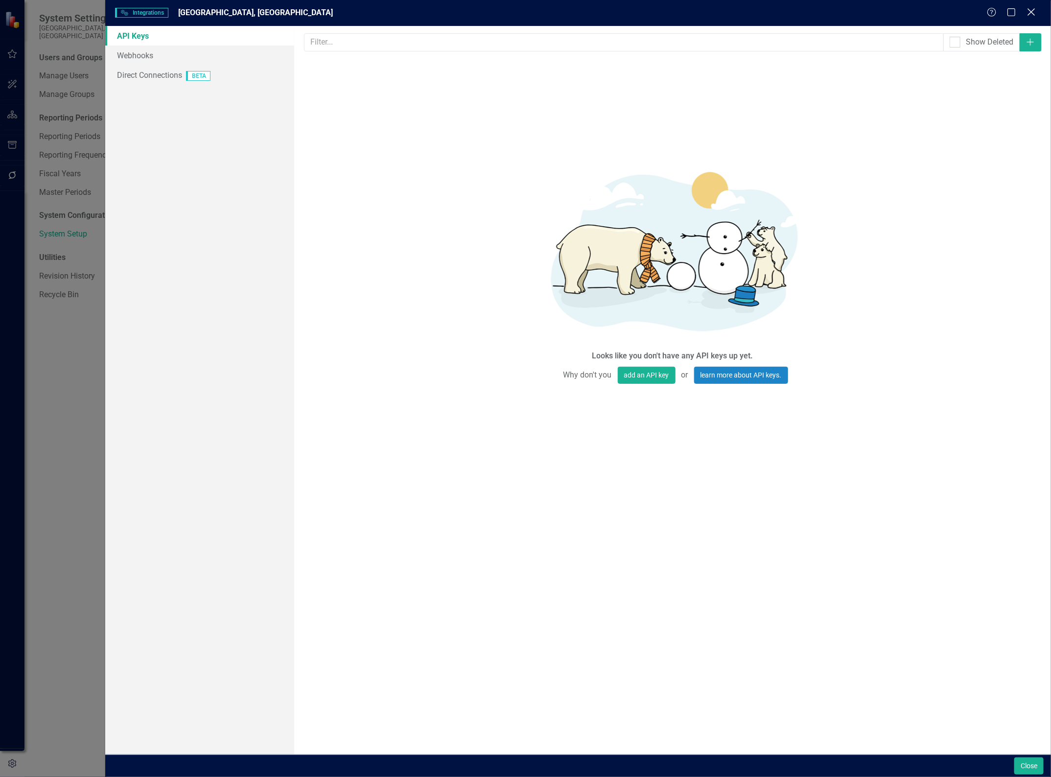
click at [1036, 10] on icon "Close" at bounding box center [1031, 11] width 12 height 9
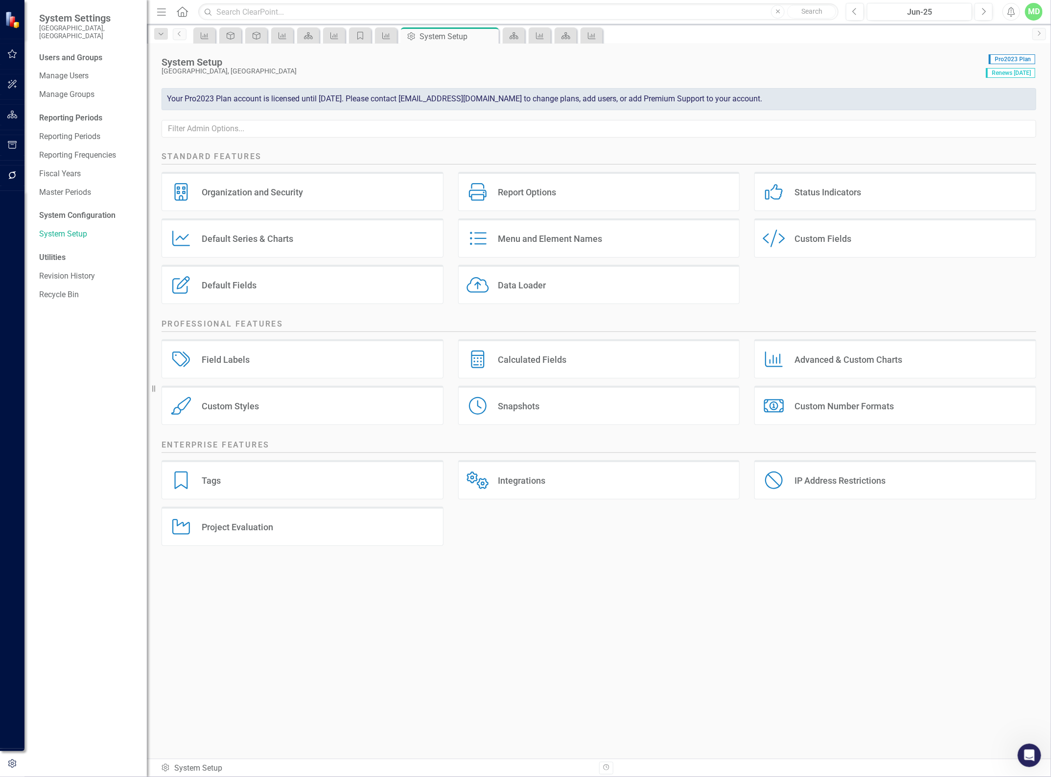
click at [847, 486] on div "IP Address Restrictions" at bounding box center [840, 480] width 91 height 11
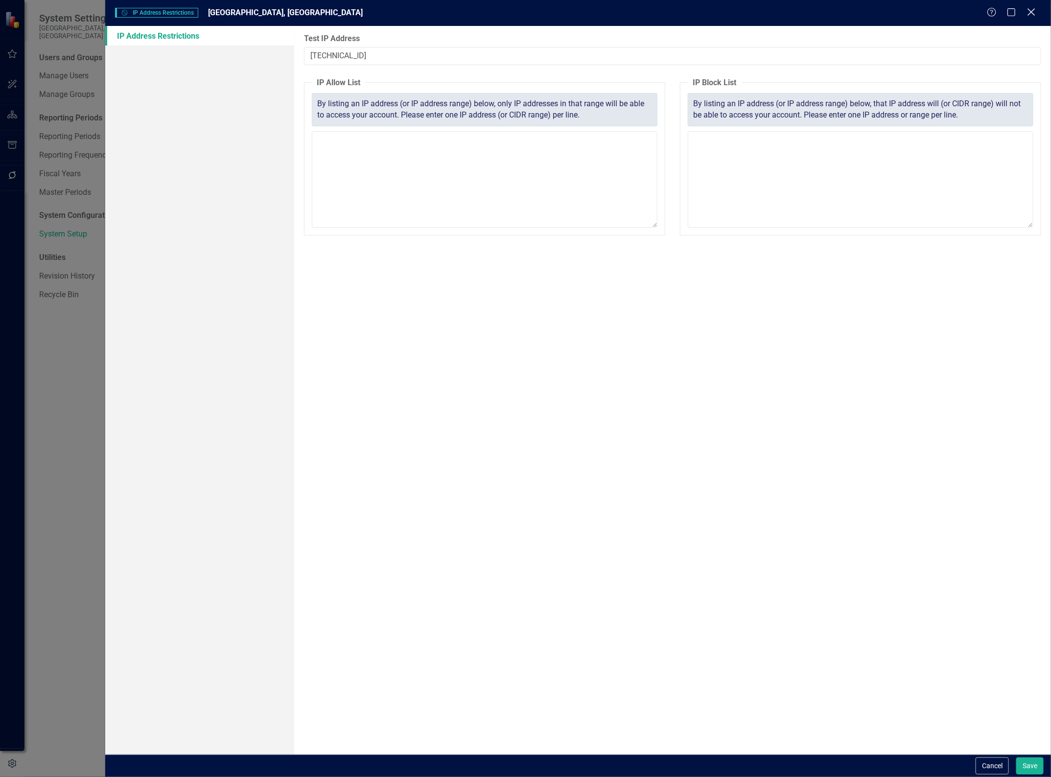
click at [1032, 11] on icon "Close" at bounding box center [1031, 11] width 12 height 9
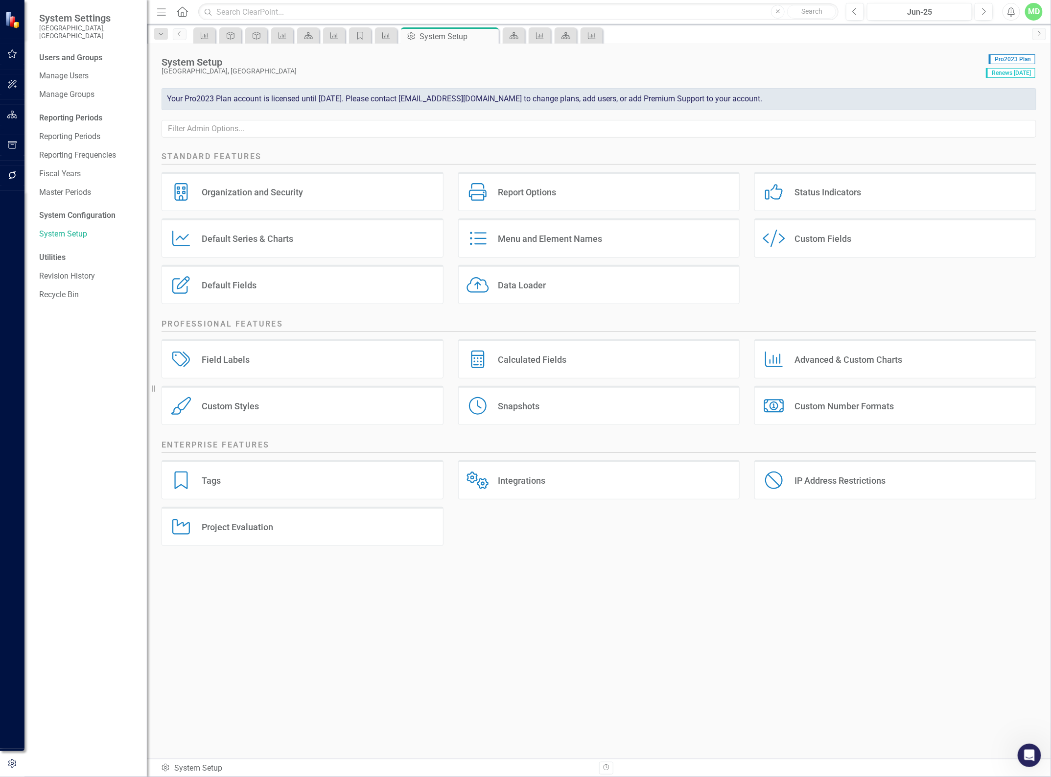
click at [820, 358] on div "Advanced & Custom Charts" at bounding box center [849, 359] width 108 height 11
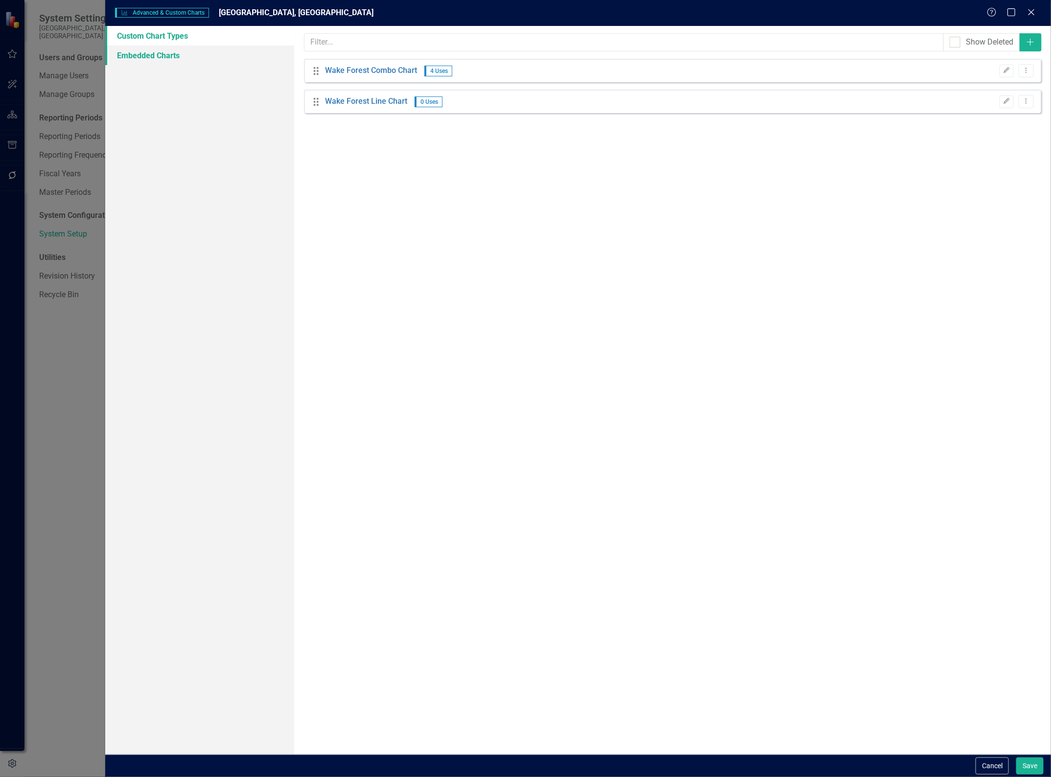
click at [116, 60] on link "Embedded Charts" at bounding box center [199, 56] width 189 height 20
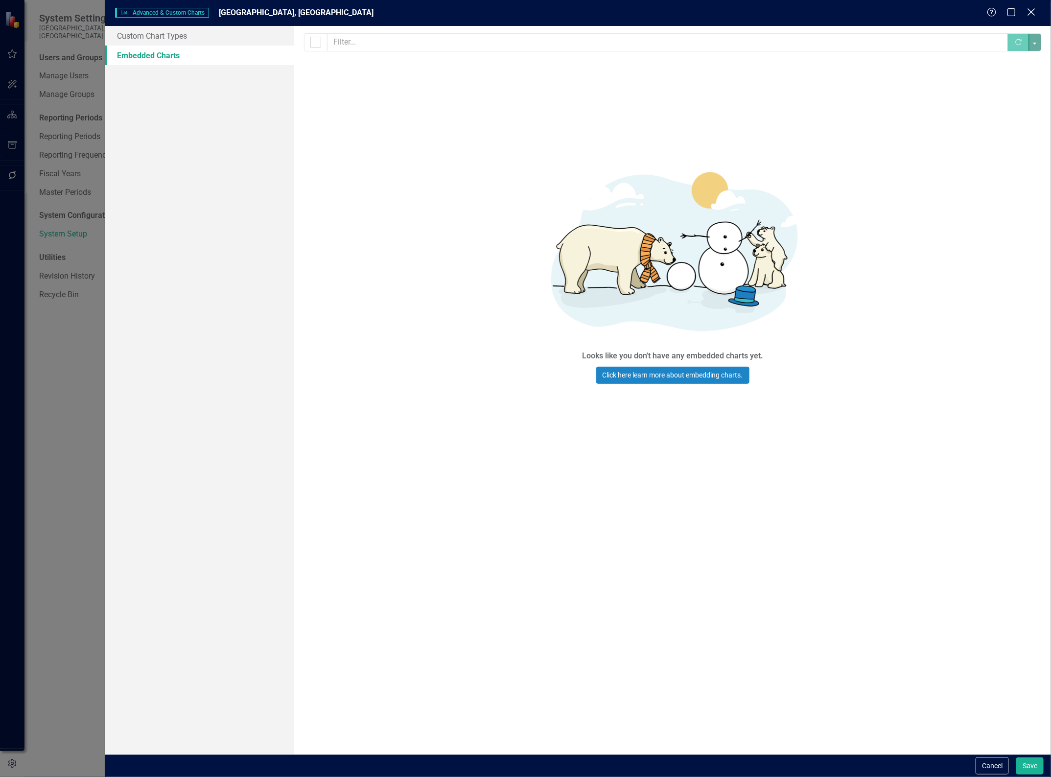
click at [1029, 14] on icon "Close" at bounding box center [1031, 11] width 12 height 9
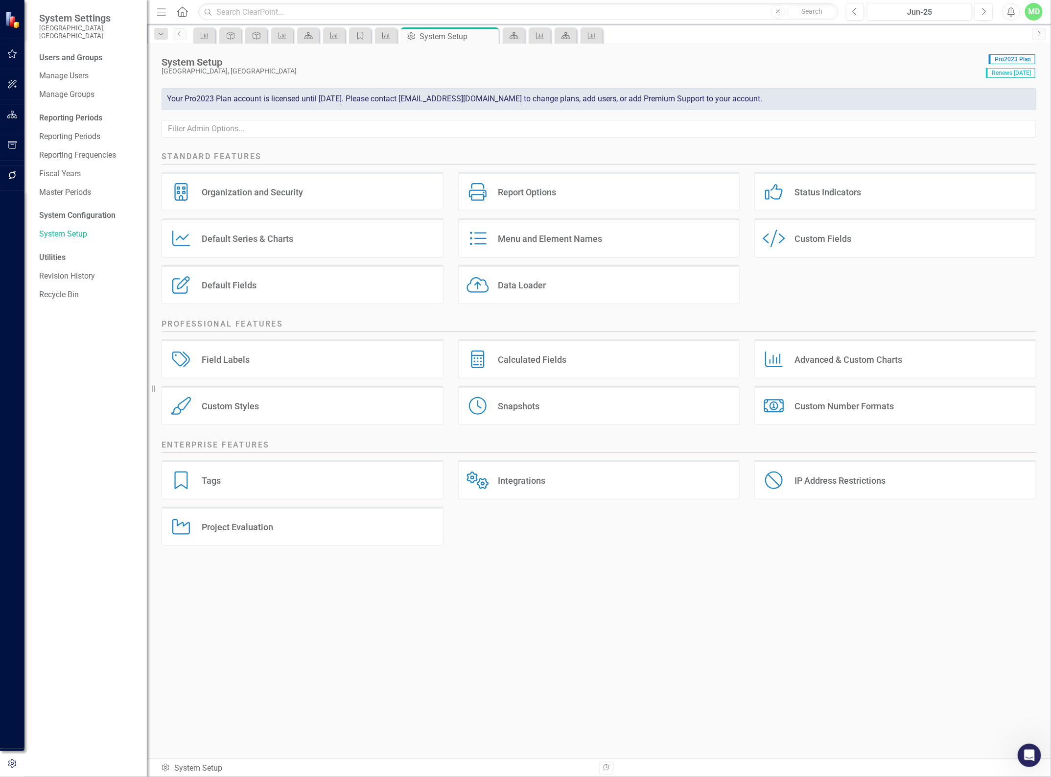
click at [244, 407] on div "Custom Styles" at bounding box center [230, 405] width 57 height 11
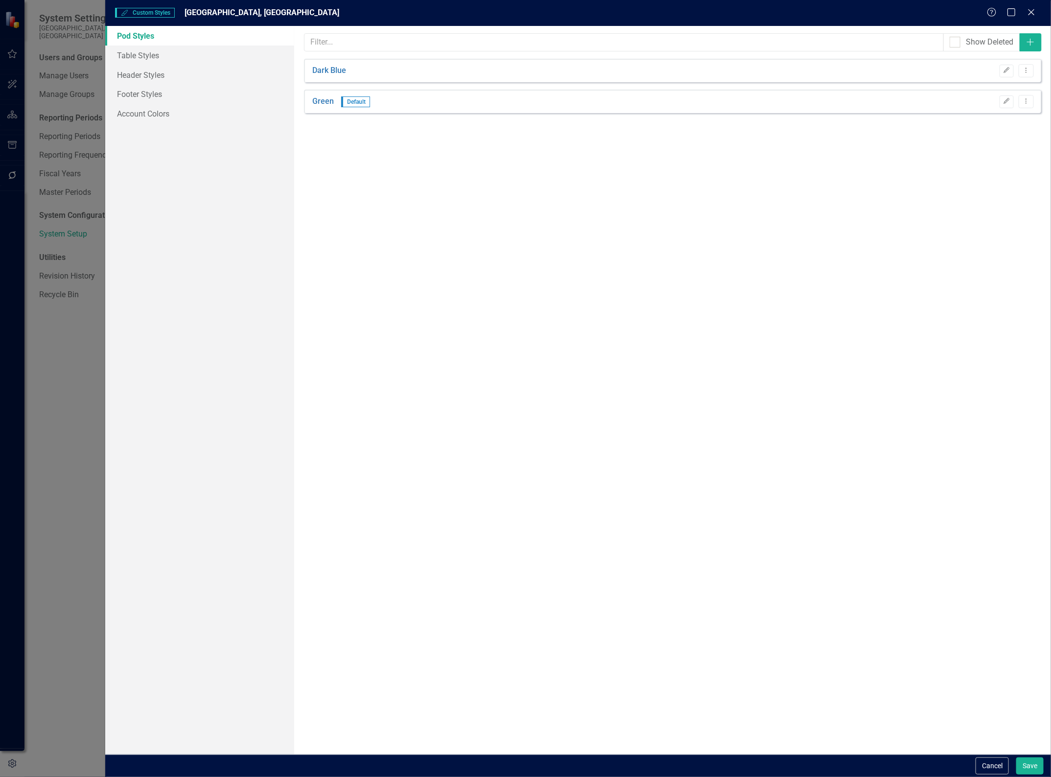
click at [1039, 10] on div "Help Maximize Close" at bounding box center [1014, 12] width 54 height 11
click at [1035, 10] on icon at bounding box center [1031, 11] width 7 height 7
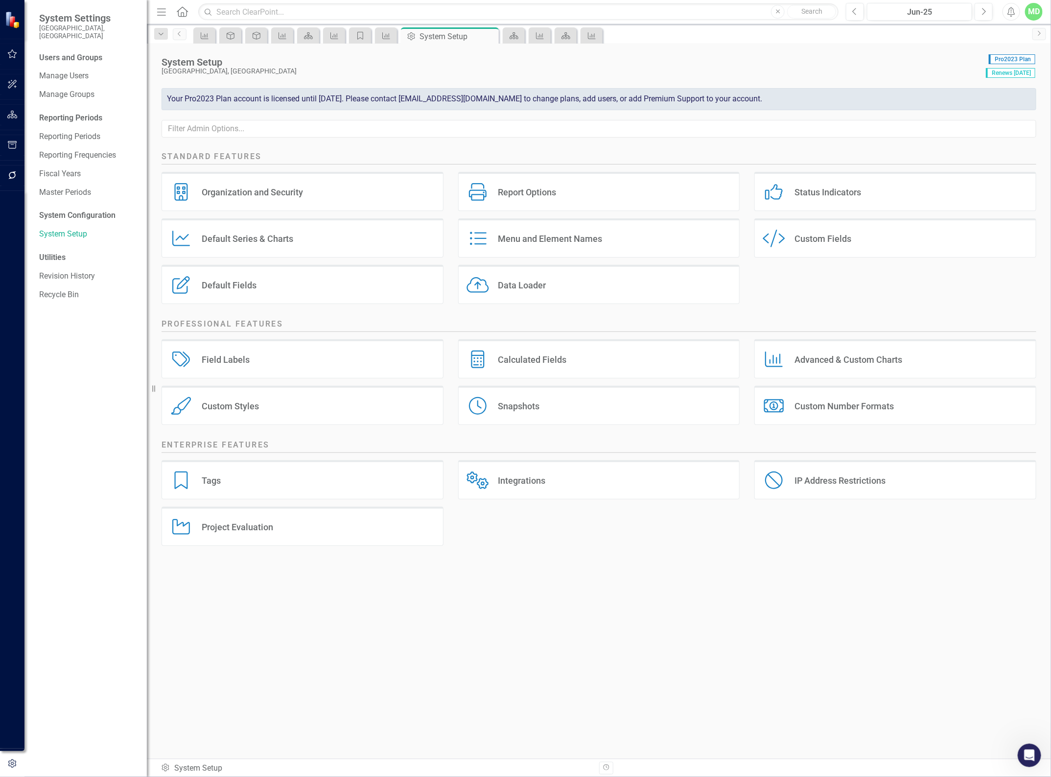
click at [220, 366] on div "Field Labels Field Labels" at bounding box center [303, 358] width 282 height 39
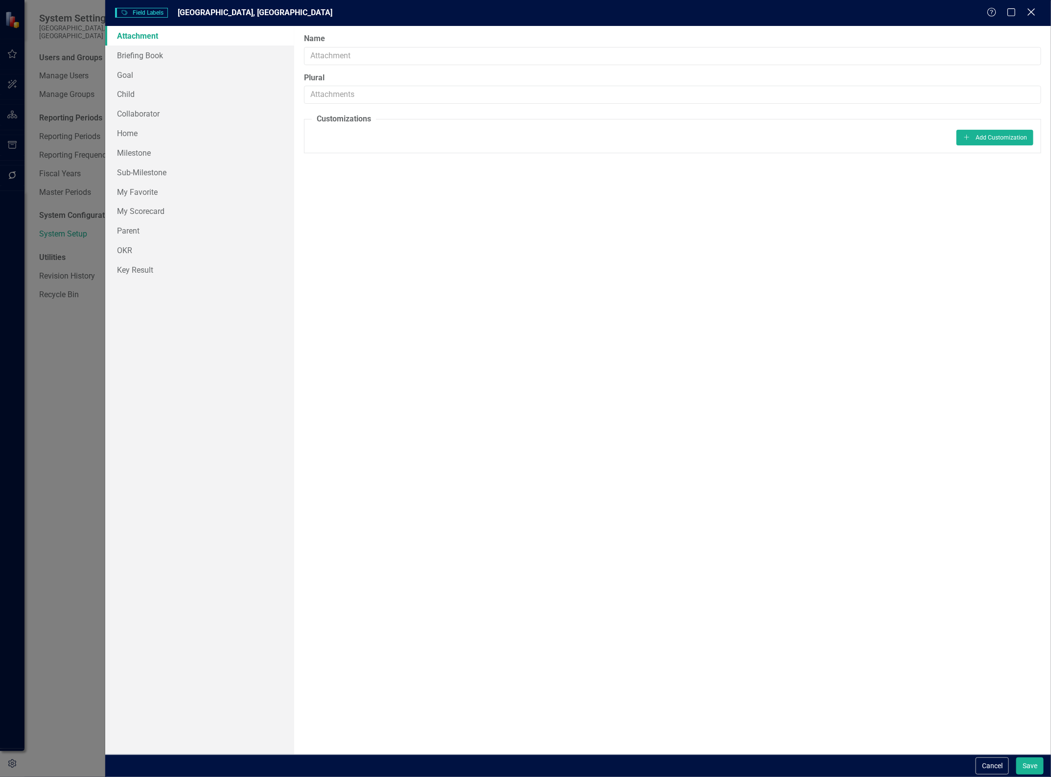
click at [1033, 10] on icon "Close" at bounding box center [1031, 11] width 12 height 9
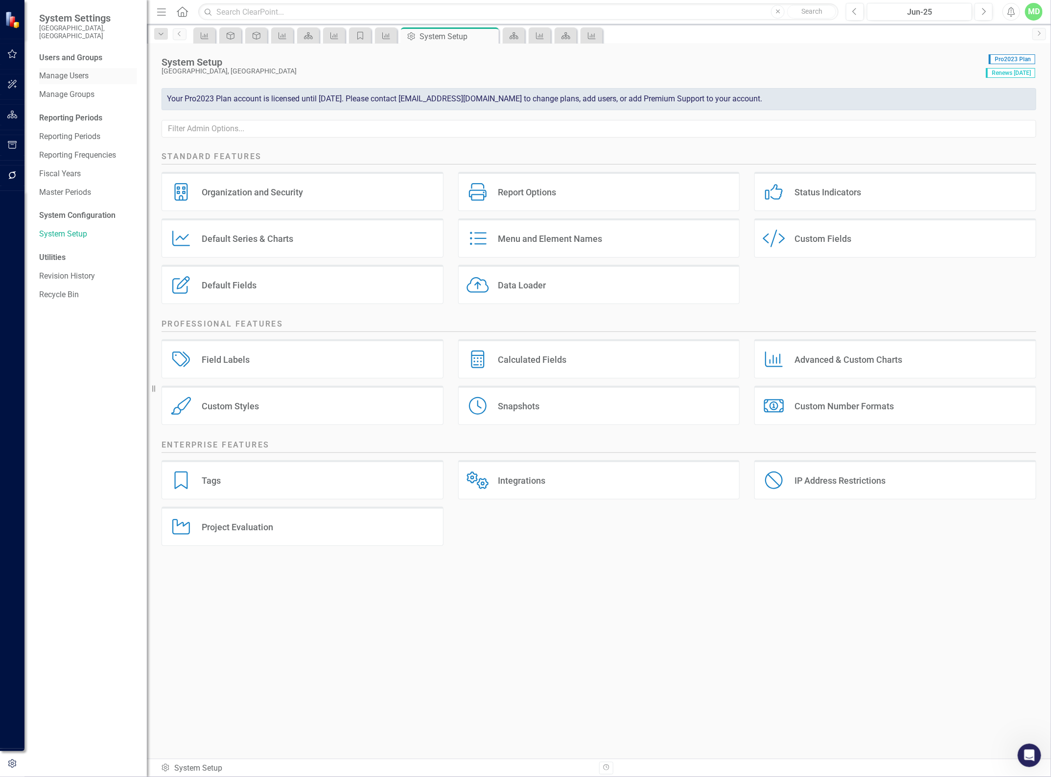
click at [51, 71] on link "Manage Users" at bounding box center [88, 76] width 98 height 11
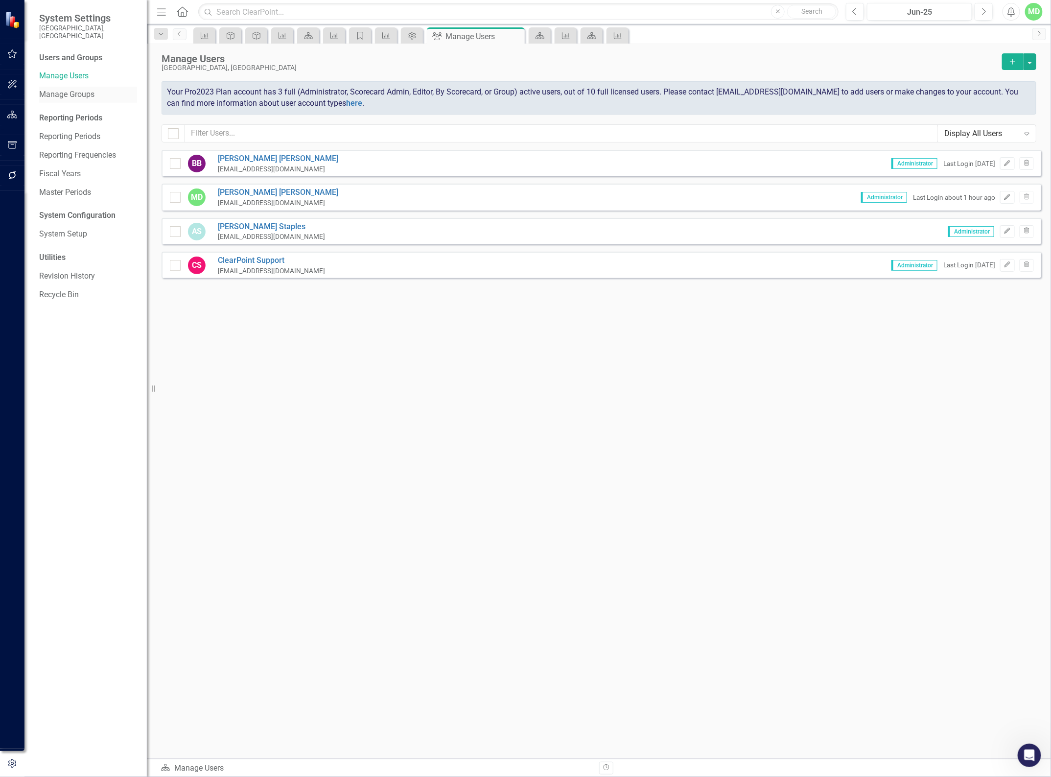
click at [50, 89] on link "Manage Groups" at bounding box center [88, 94] width 98 height 11
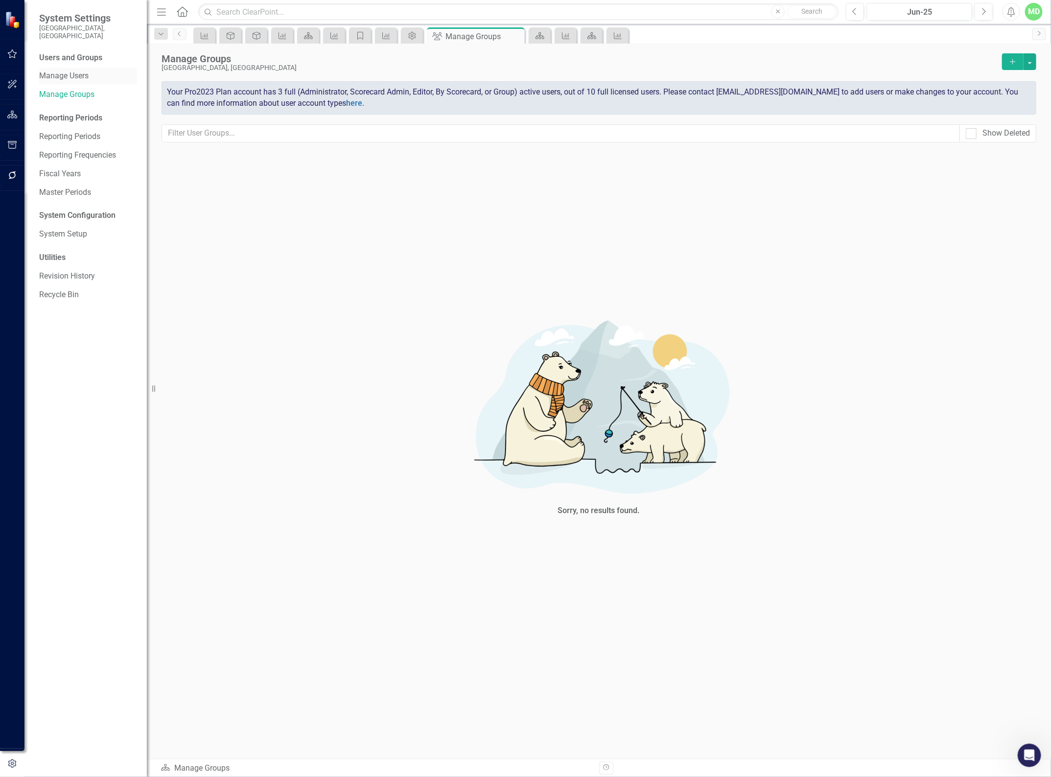
click at [55, 71] on link "Manage Users" at bounding box center [88, 76] width 98 height 11
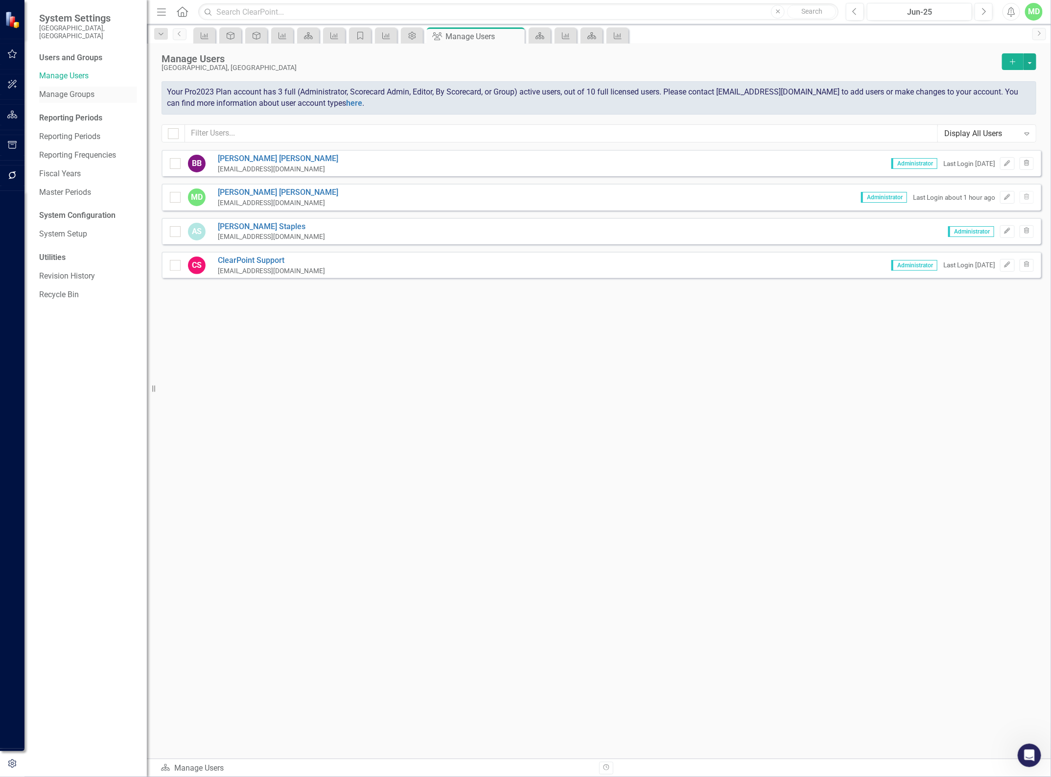
click at [61, 89] on link "Manage Groups" at bounding box center [88, 94] width 98 height 11
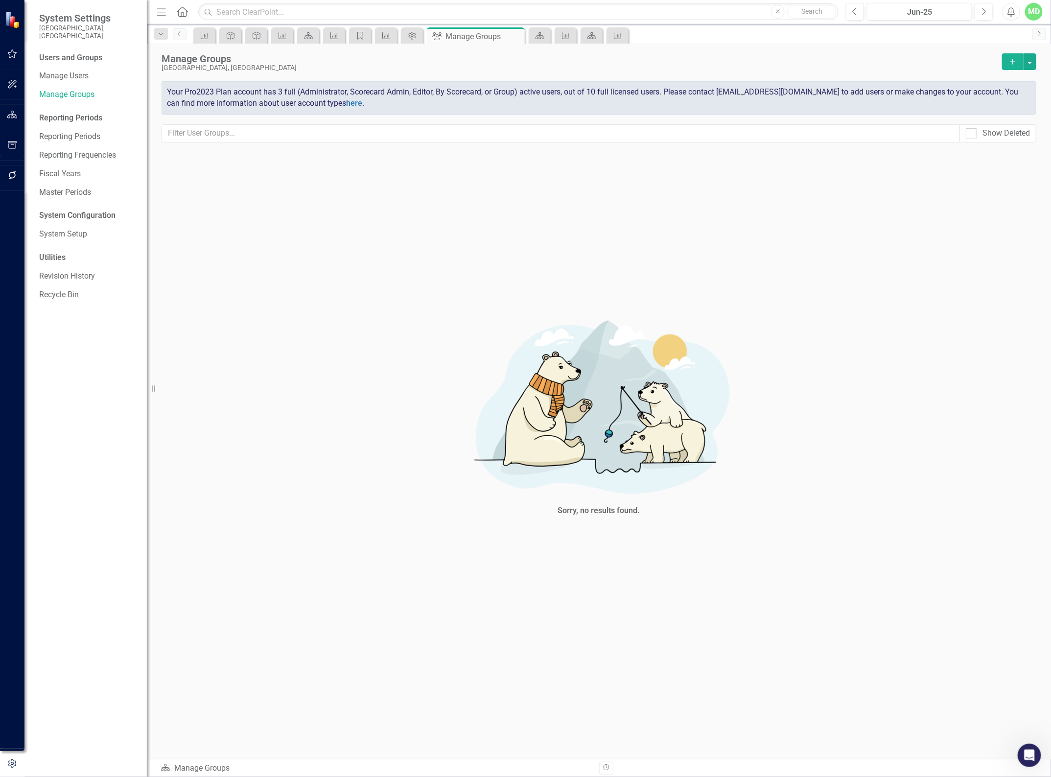
click at [59, 113] on div "Reporting Periods" at bounding box center [88, 118] width 98 height 11
click at [62, 113] on div "Reporting Periods" at bounding box center [88, 118] width 98 height 11
click at [76, 113] on div "Reporting Periods" at bounding box center [88, 118] width 98 height 11
click at [62, 131] on link "Reporting Periods" at bounding box center [88, 136] width 98 height 11
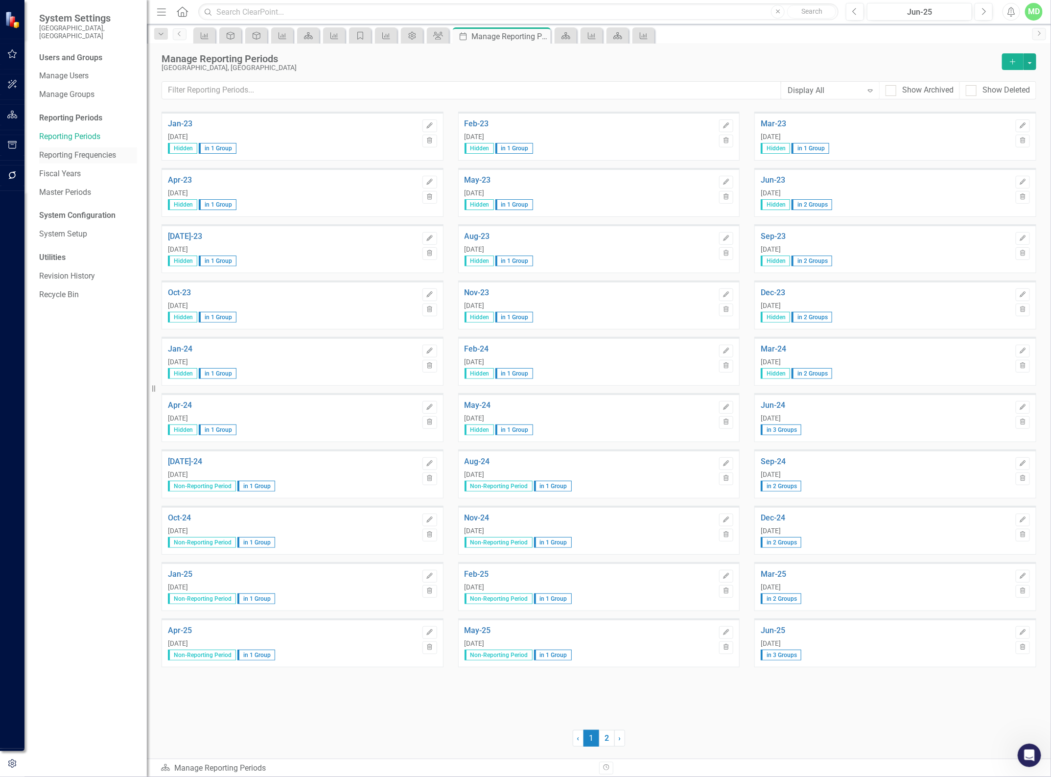
click at [59, 150] on link "Reporting Frequencies" at bounding box center [88, 155] width 98 height 11
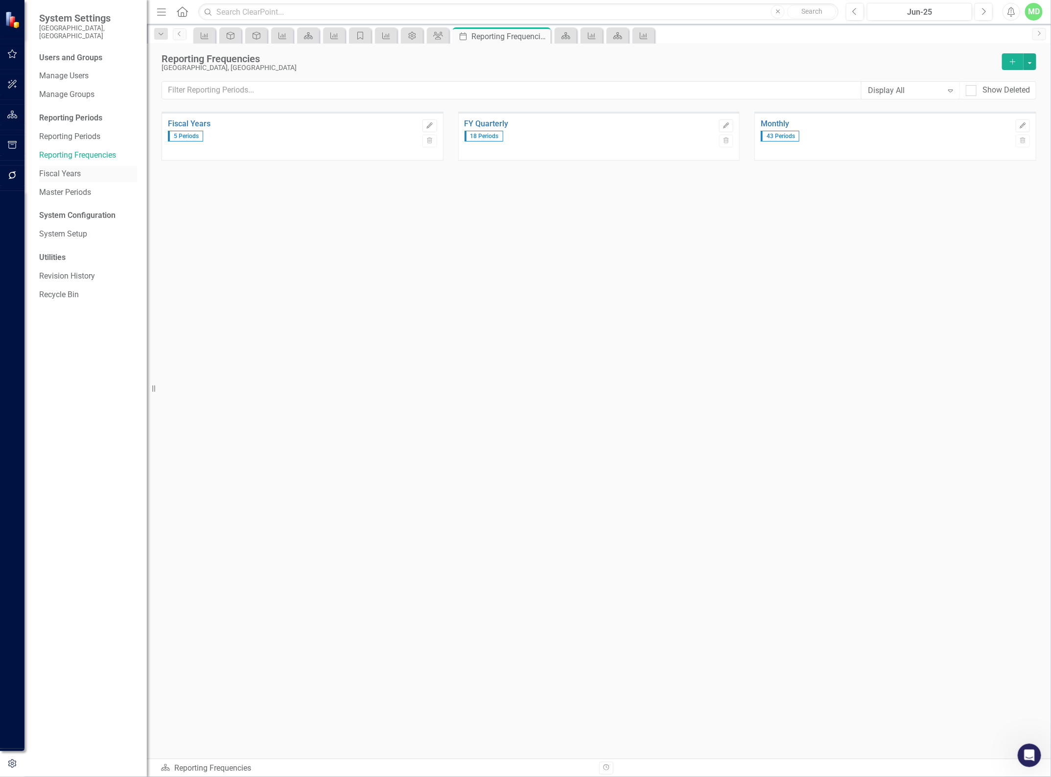
click at [55, 168] on link "Fiscal Years" at bounding box center [88, 173] width 98 height 11
click at [60, 113] on div "Reporting Periods" at bounding box center [88, 118] width 98 height 11
click at [61, 187] on link "Master Periods" at bounding box center [88, 192] width 98 height 11
click at [59, 210] on div "System Configuration" at bounding box center [88, 215] width 98 height 11
click at [59, 229] on link "System Setup" at bounding box center [88, 234] width 98 height 11
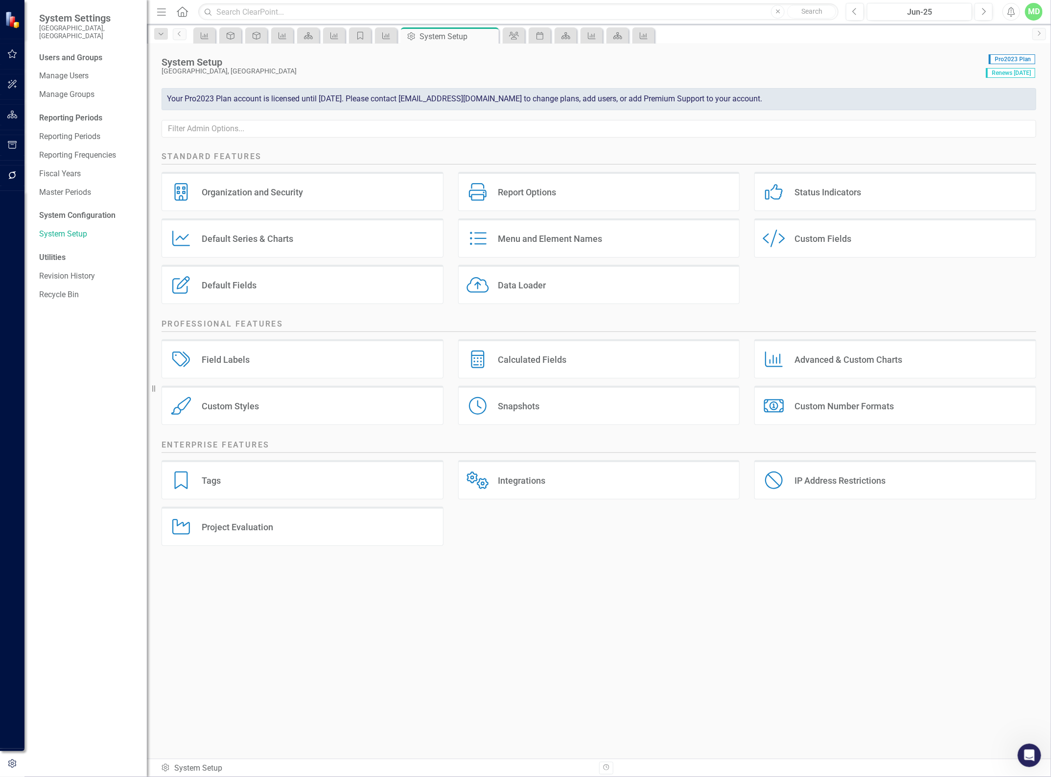
click at [518, 240] on div "Menu and Element Names" at bounding box center [550, 238] width 104 height 11
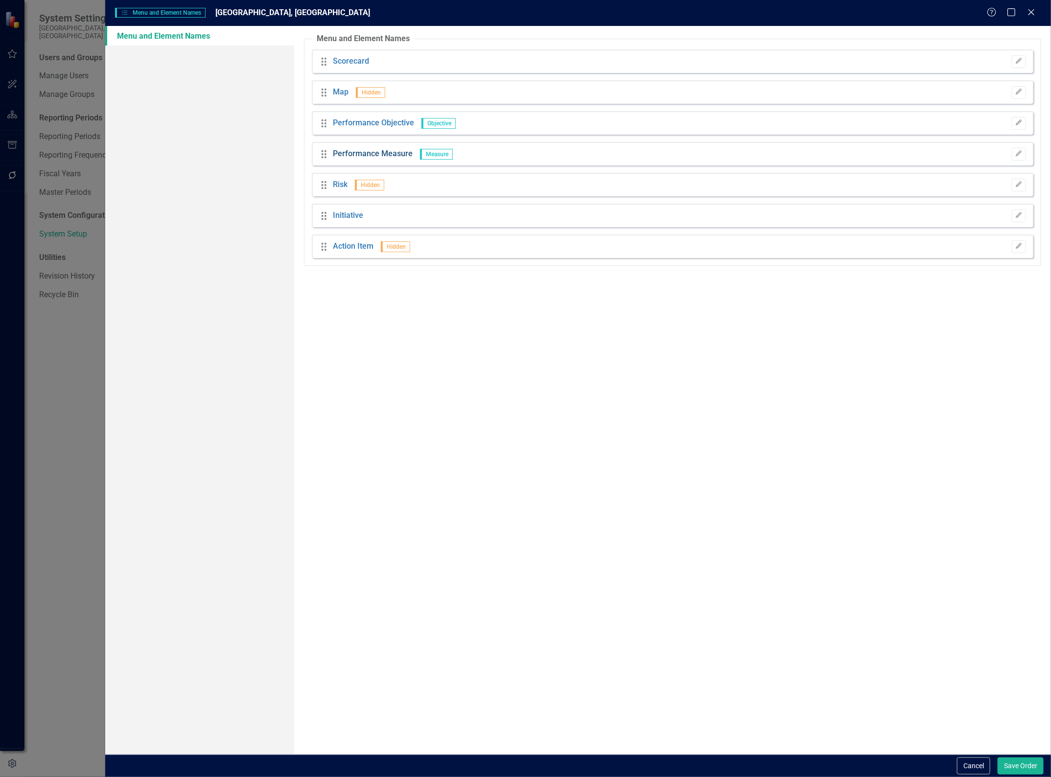
click at [373, 151] on link "Performance Measure" at bounding box center [373, 153] width 80 height 11
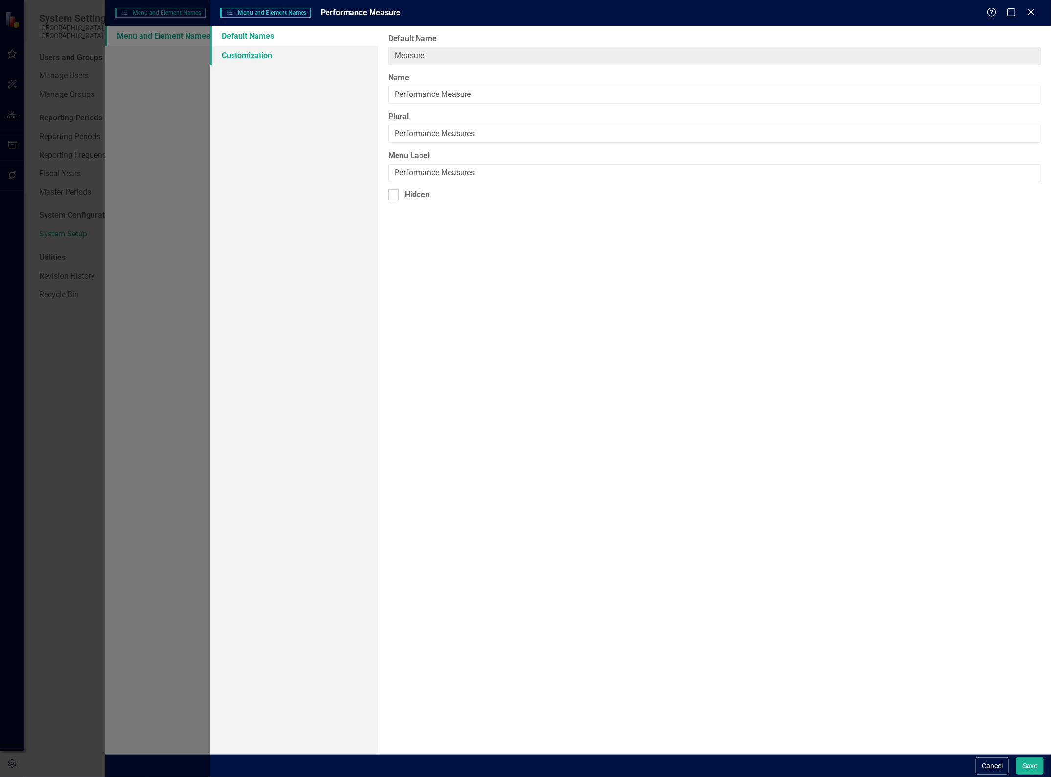
click at [255, 59] on link "Customization" at bounding box center [294, 56] width 168 height 20
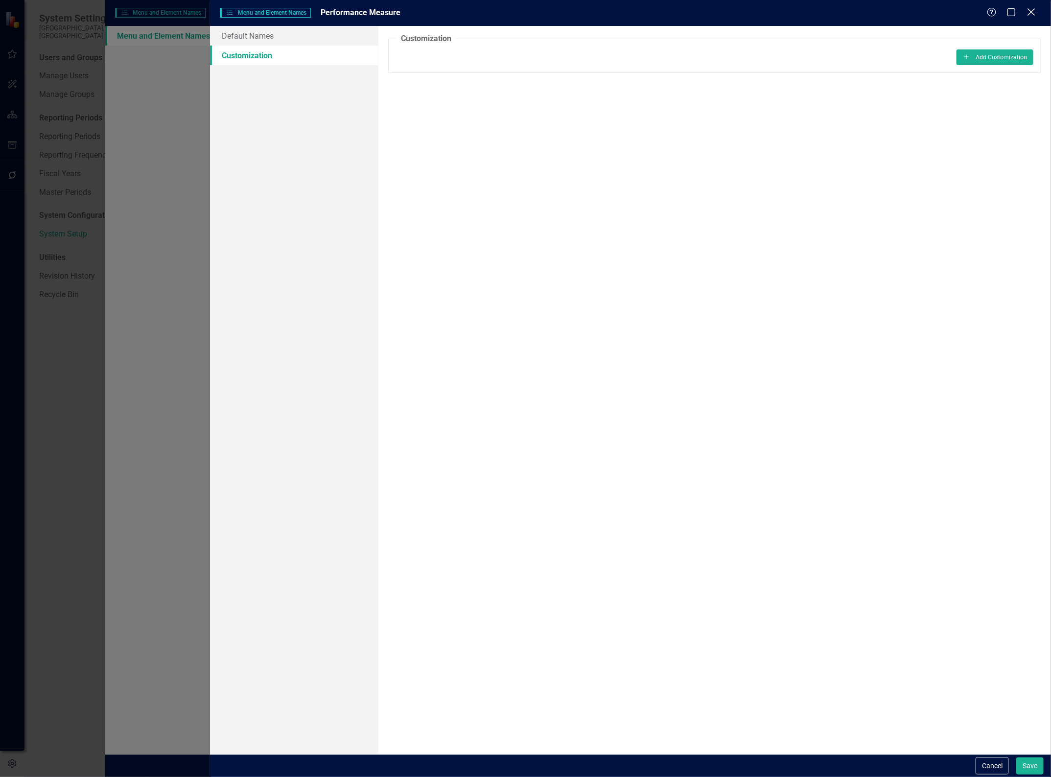
click at [1032, 11] on icon "Close" at bounding box center [1031, 11] width 12 height 9
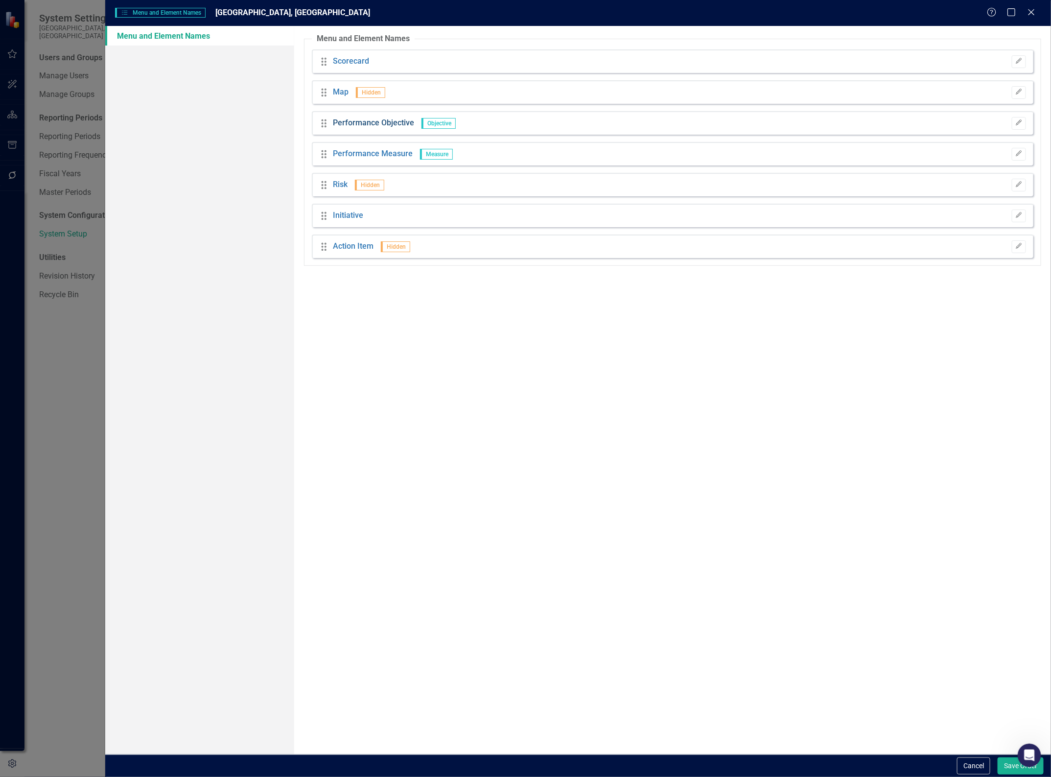
click at [374, 120] on link "Performance Objective" at bounding box center [373, 123] width 81 height 11
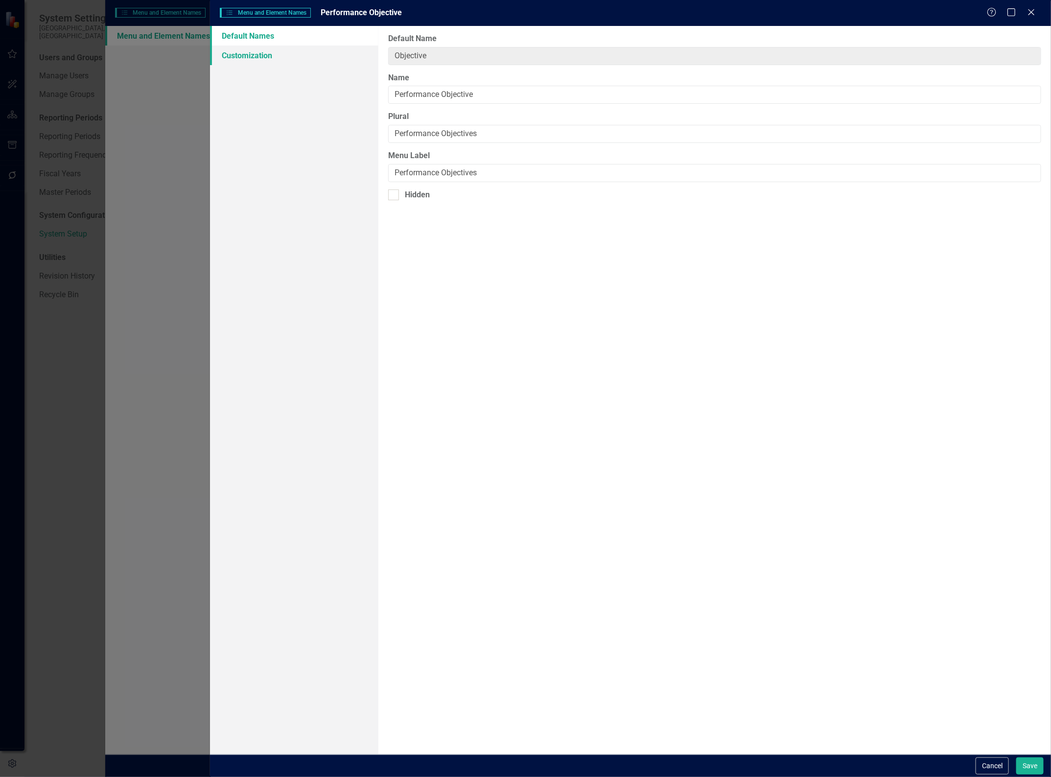
click at [255, 56] on link "Customization" at bounding box center [294, 56] width 168 height 20
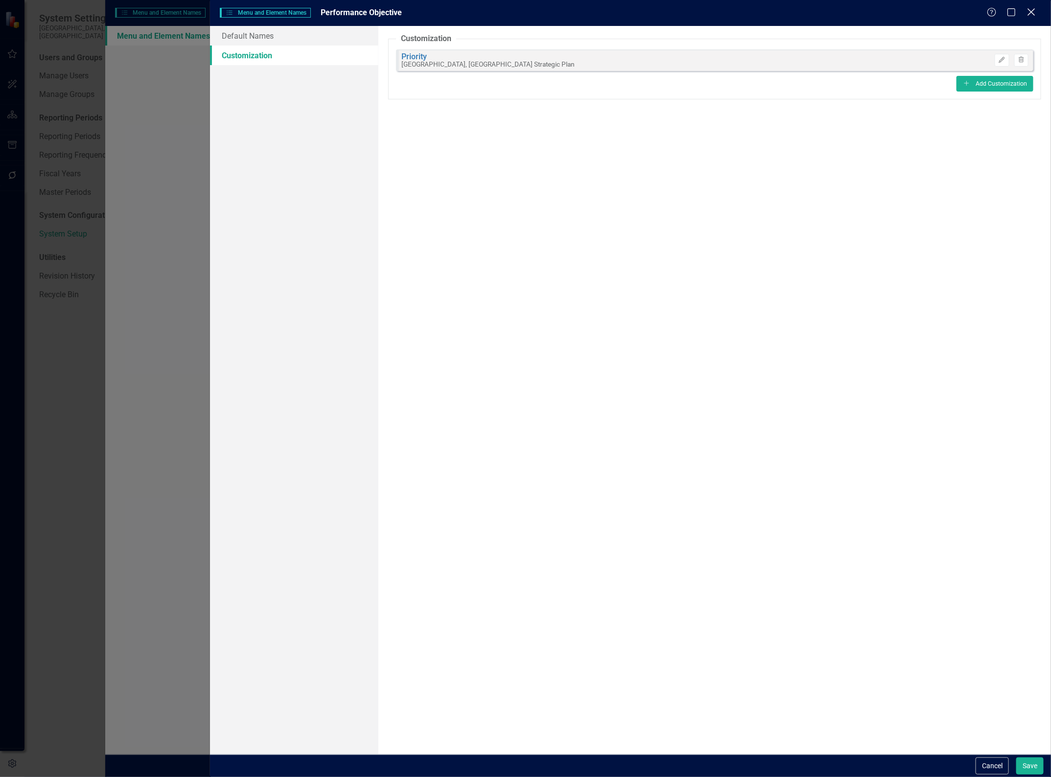
click at [1029, 11] on icon "Close" at bounding box center [1031, 11] width 12 height 9
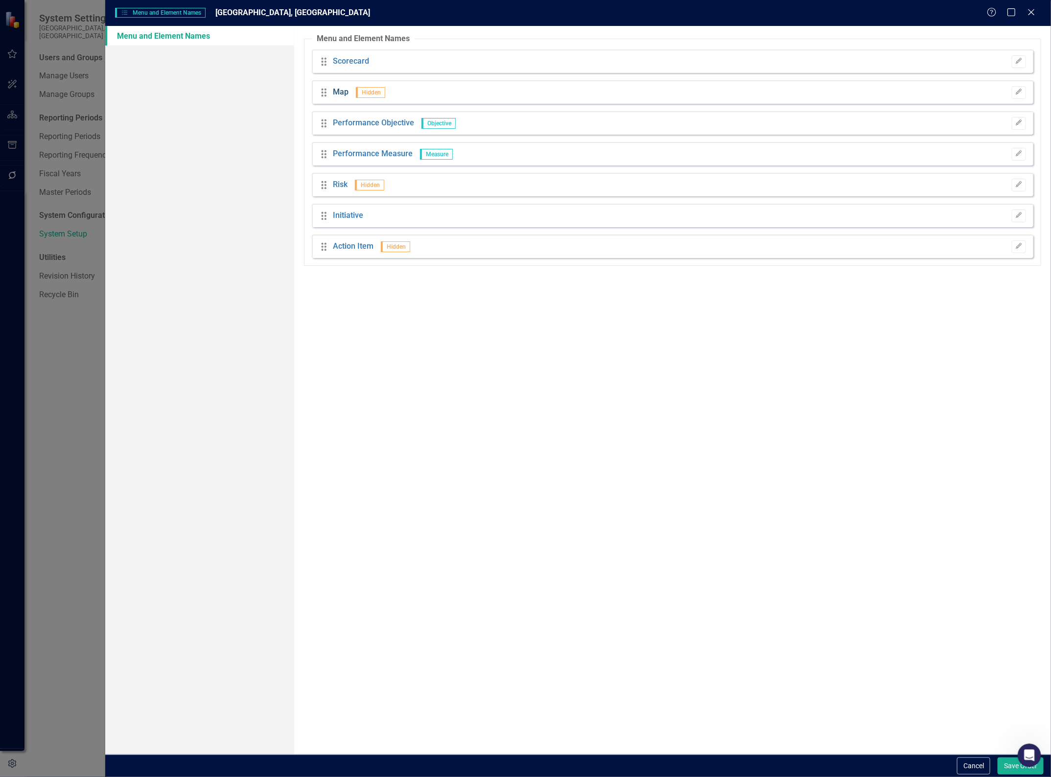
click at [342, 88] on link "Map" at bounding box center [341, 92] width 16 height 11
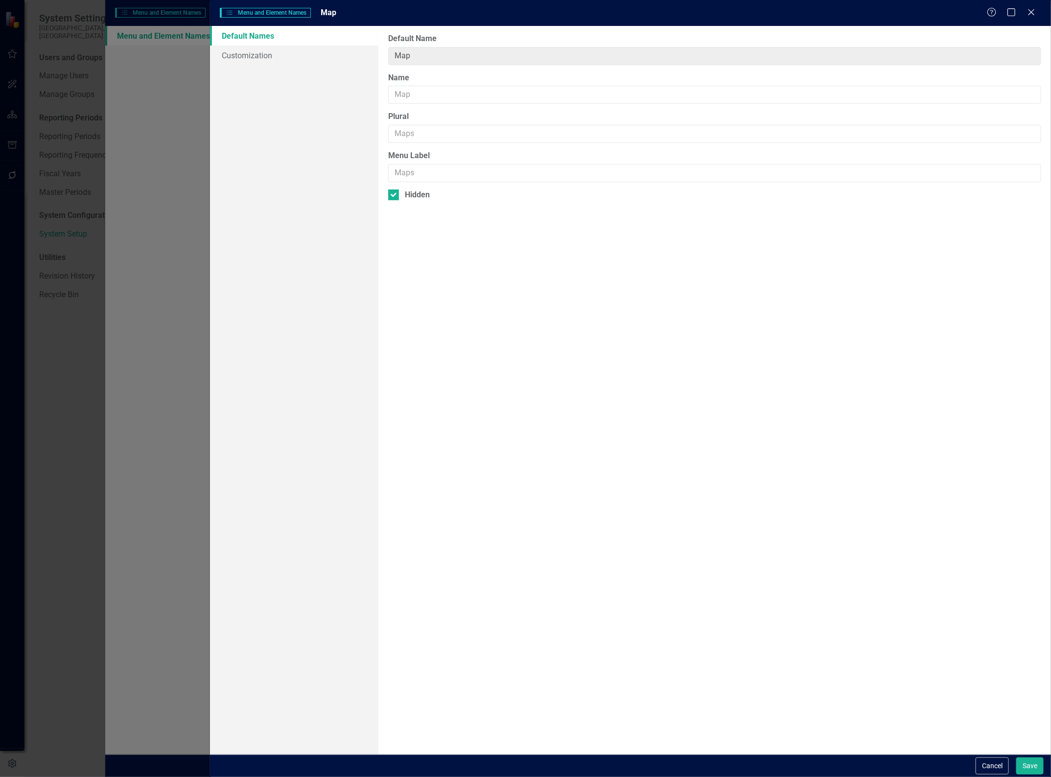
click at [1035, 12] on icon "Close" at bounding box center [1032, 12] width 10 height 8
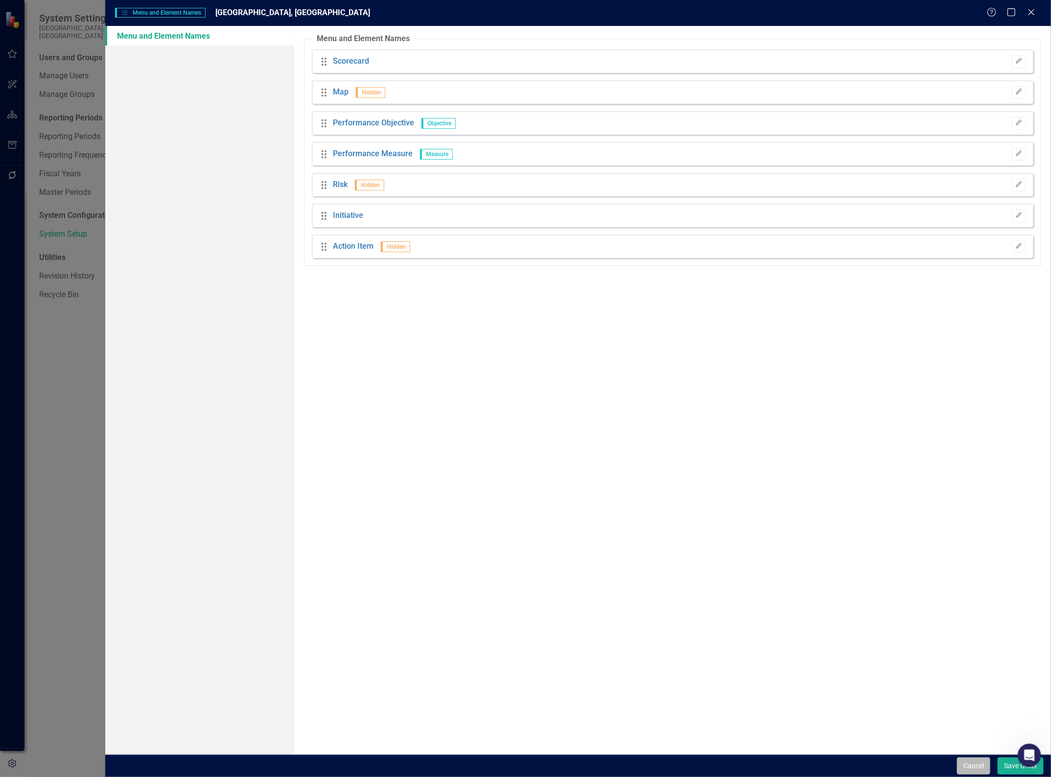
click at [975, 769] on button "Cancel" at bounding box center [973, 765] width 33 height 17
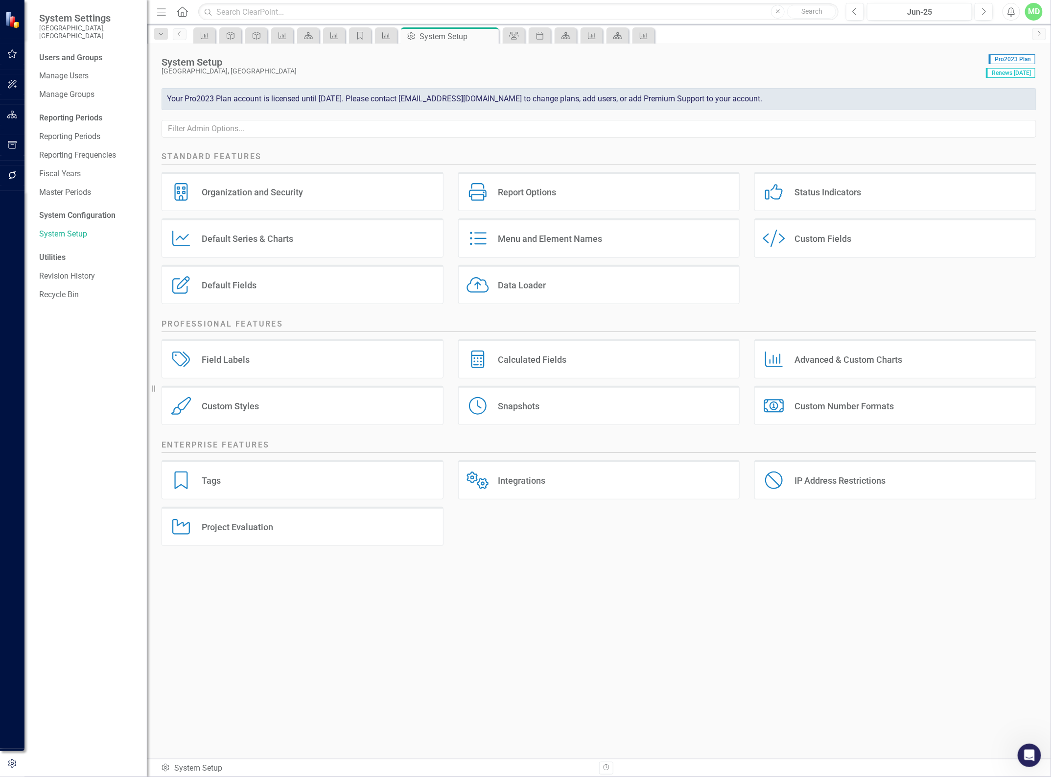
click at [826, 239] on div "Custom Fields" at bounding box center [823, 238] width 57 height 11
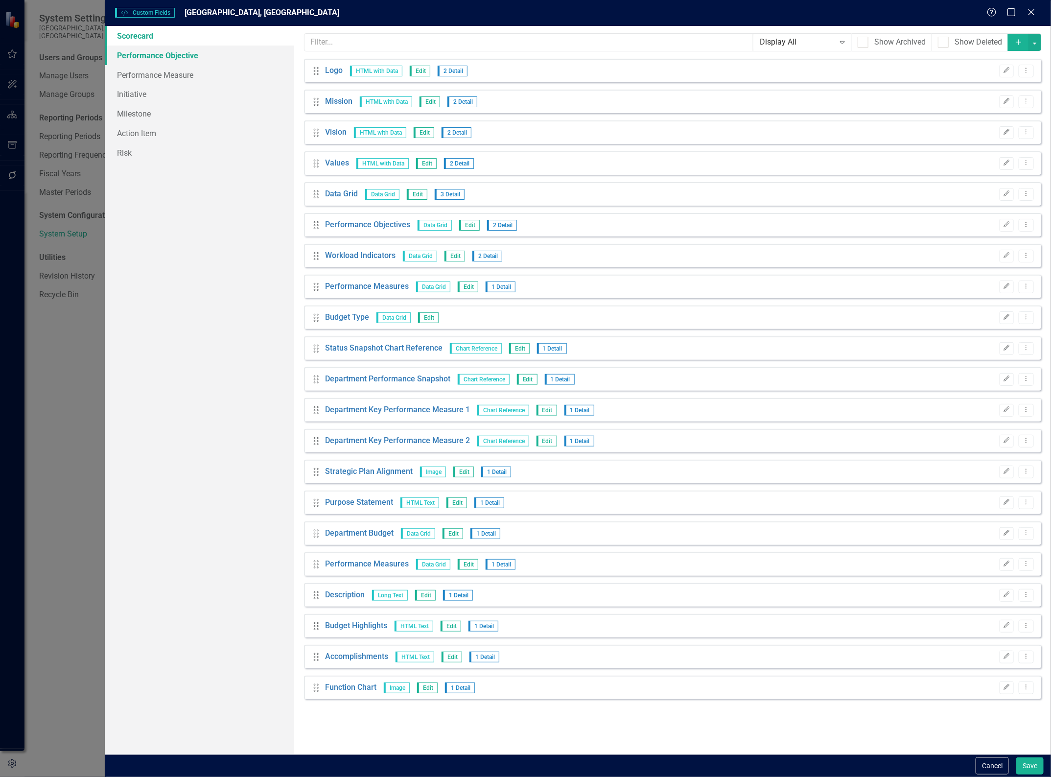
click at [168, 55] on link "Performance Objective" at bounding box center [199, 56] width 189 height 20
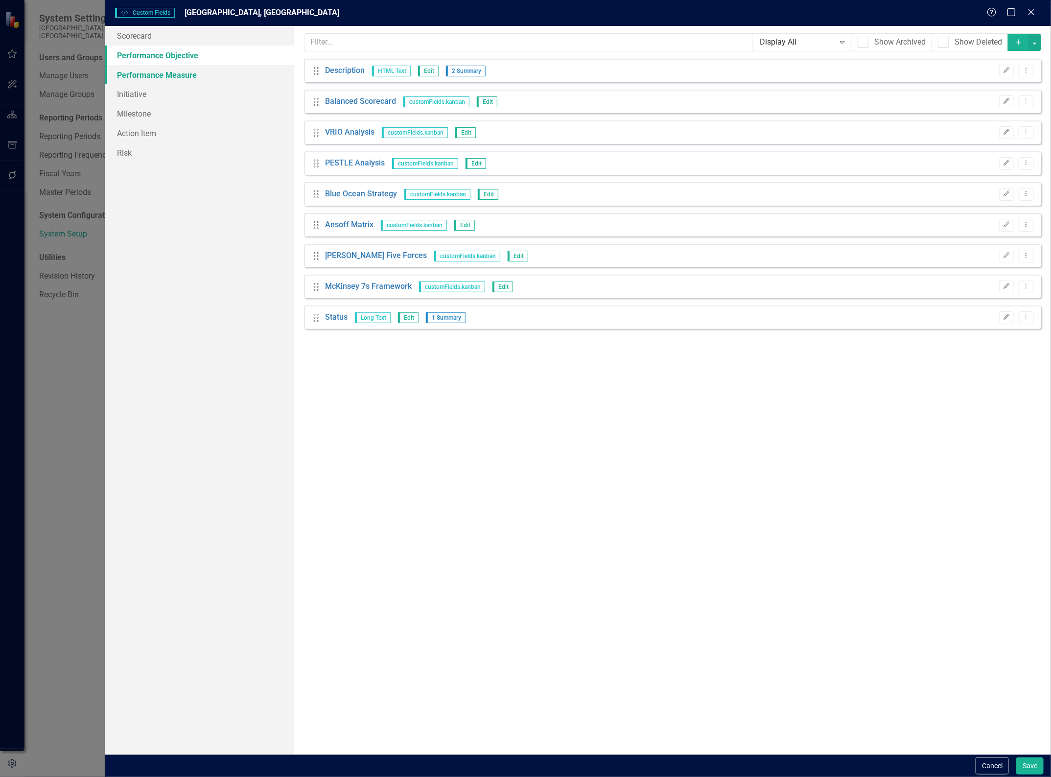
click at [162, 76] on link "Performance Measure" at bounding box center [199, 75] width 189 height 20
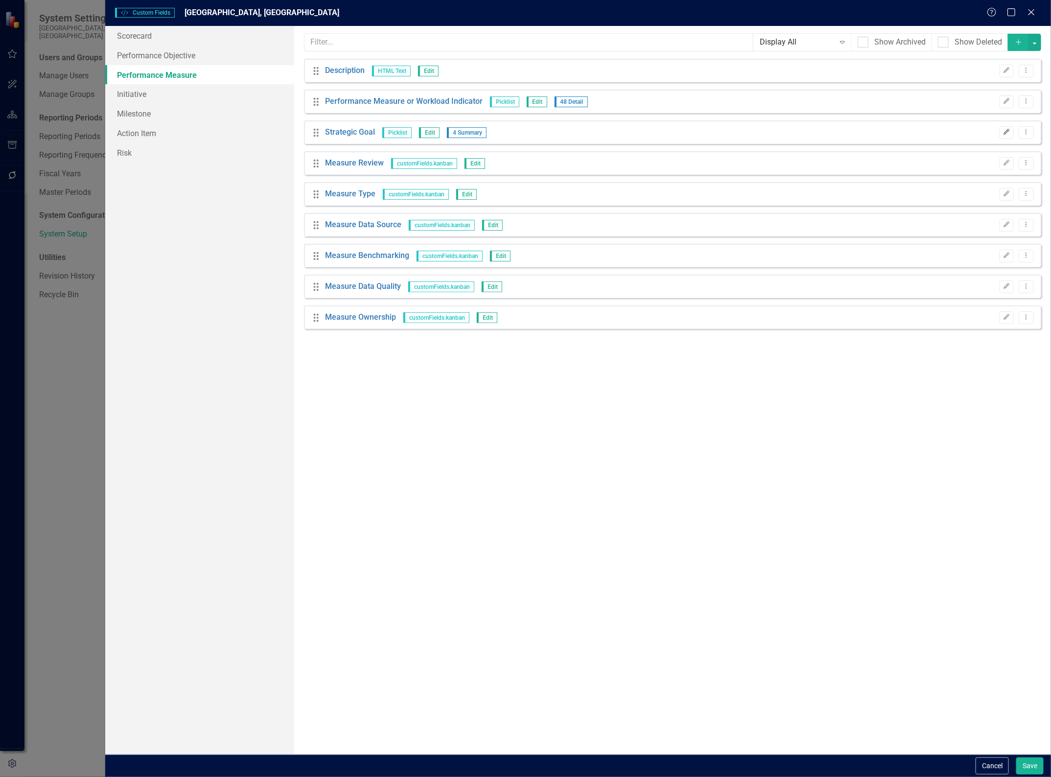
click at [1005, 131] on icon "Edit" at bounding box center [1006, 132] width 7 height 6
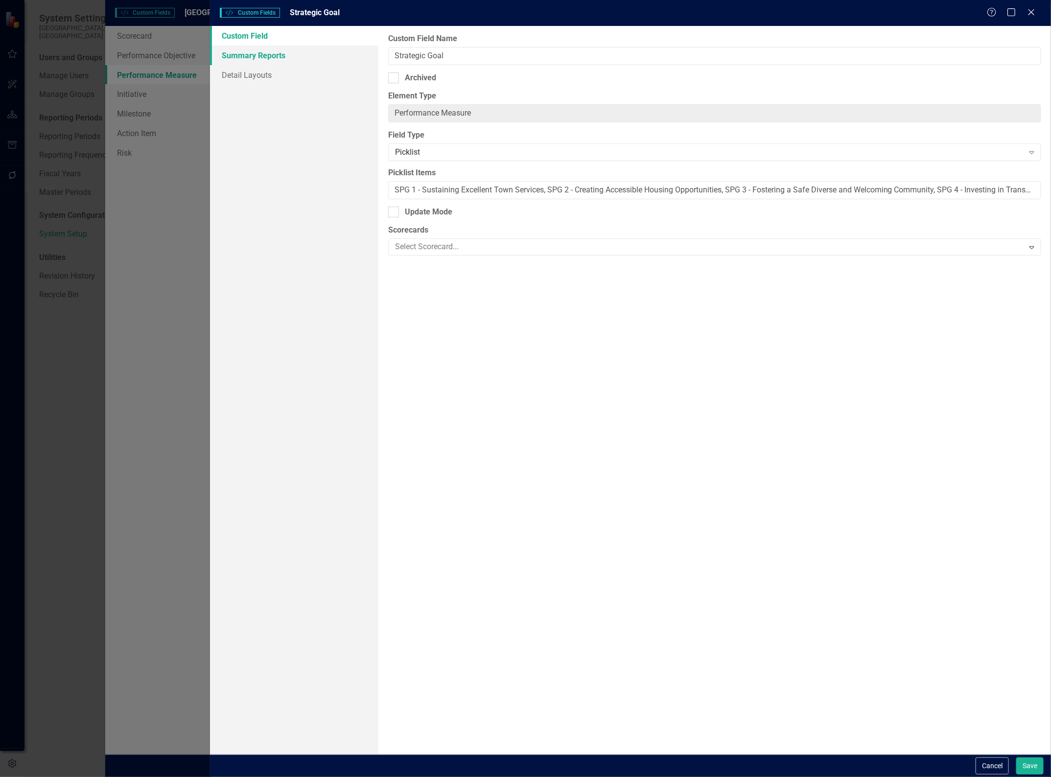
click at [270, 60] on link "Summary Reports" at bounding box center [294, 56] width 168 height 20
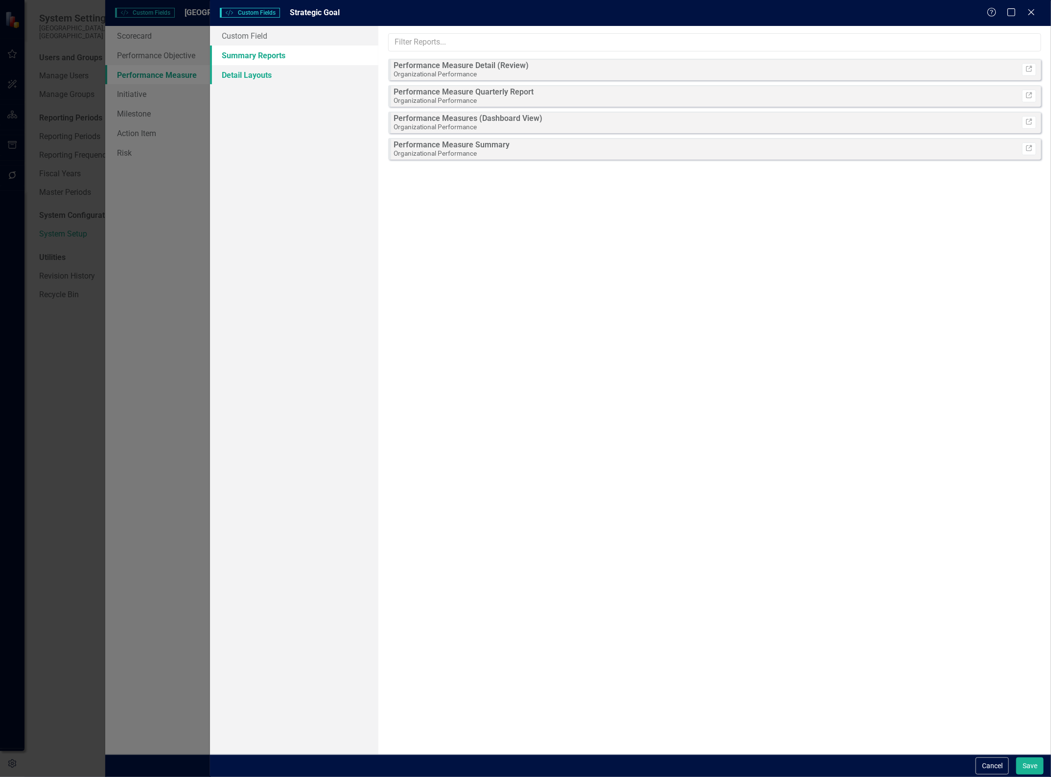
click at [251, 74] on link "Detail Layouts" at bounding box center [294, 75] width 168 height 20
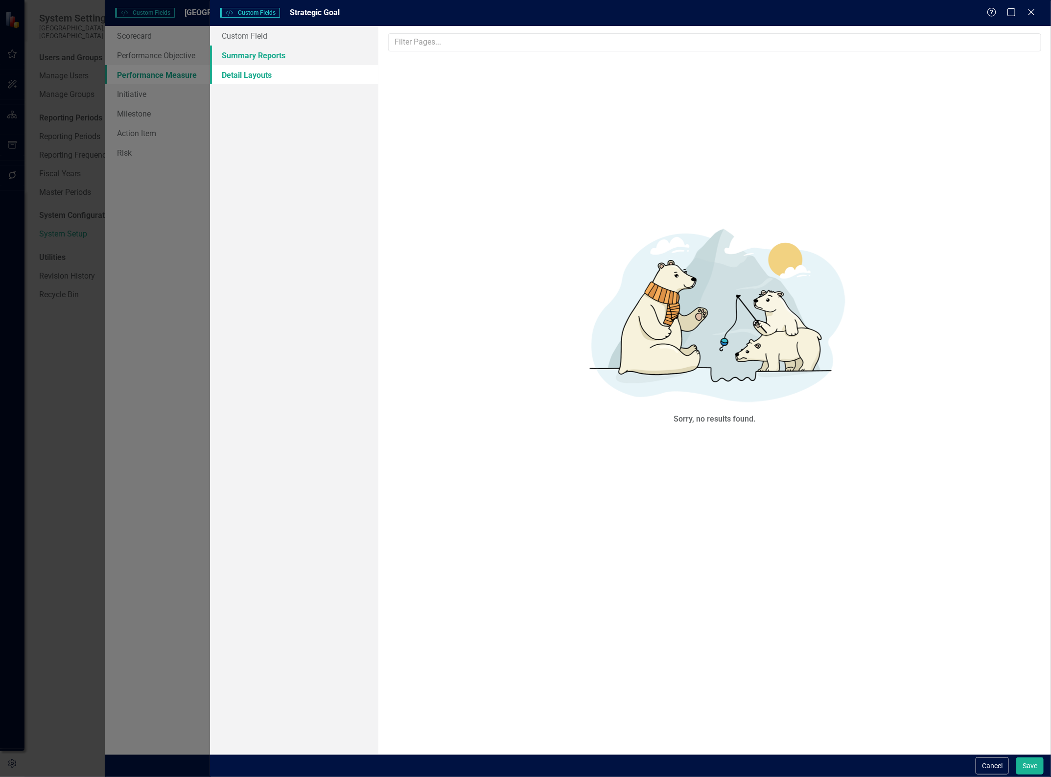
click at [259, 55] on link "Summary Reports" at bounding box center [294, 56] width 168 height 20
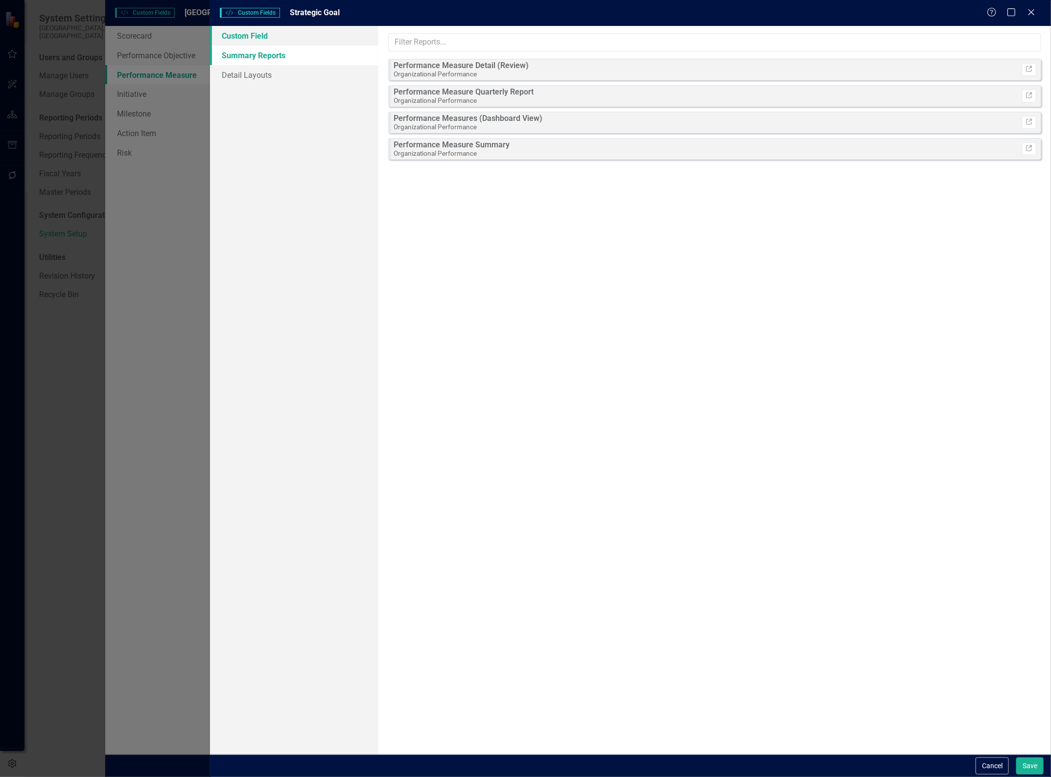
click at [262, 36] on link "Custom Field" at bounding box center [294, 36] width 168 height 20
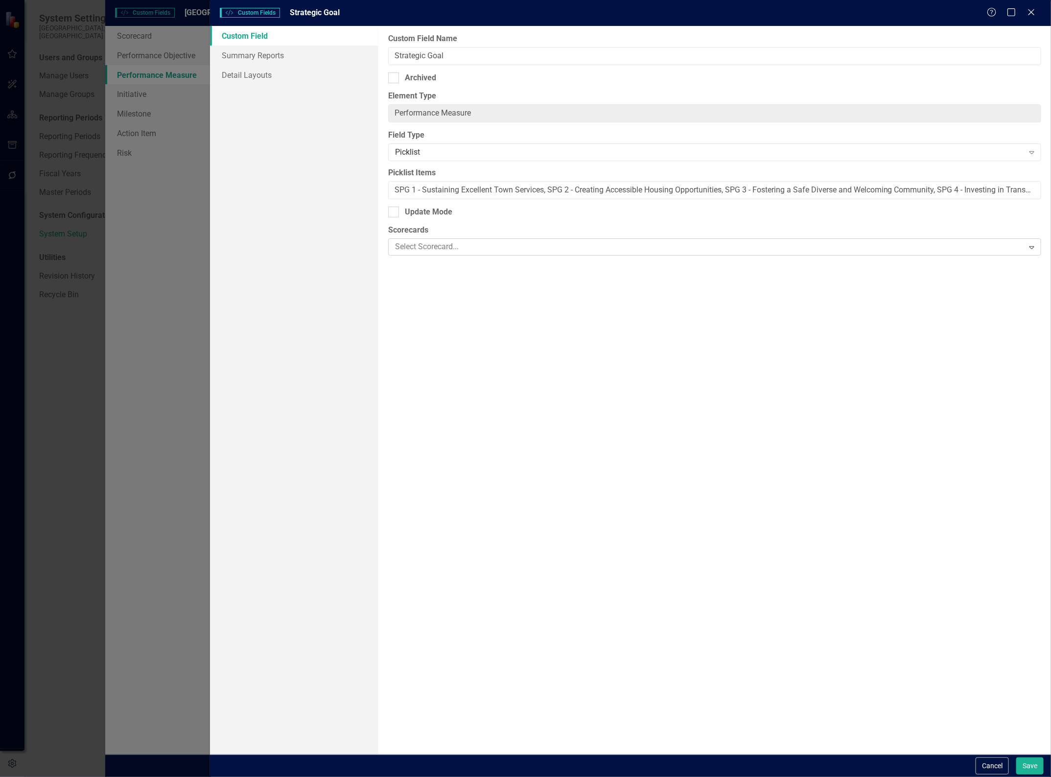
click at [458, 251] on div at bounding box center [707, 246] width 633 height 13
click at [392, 210] on input "Update Mode" at bounding box center [391, 210] width 6 height 6
click at [392, 215] on div at bounding box center [393, 212] width 11 height 11
click at [392, 213] on input "Update Mode" at bounding box center [391, 210] width 6 height 6
click at [394, 212] on input "Update Mode" at bounding box center [391, 210] width 6 height 6
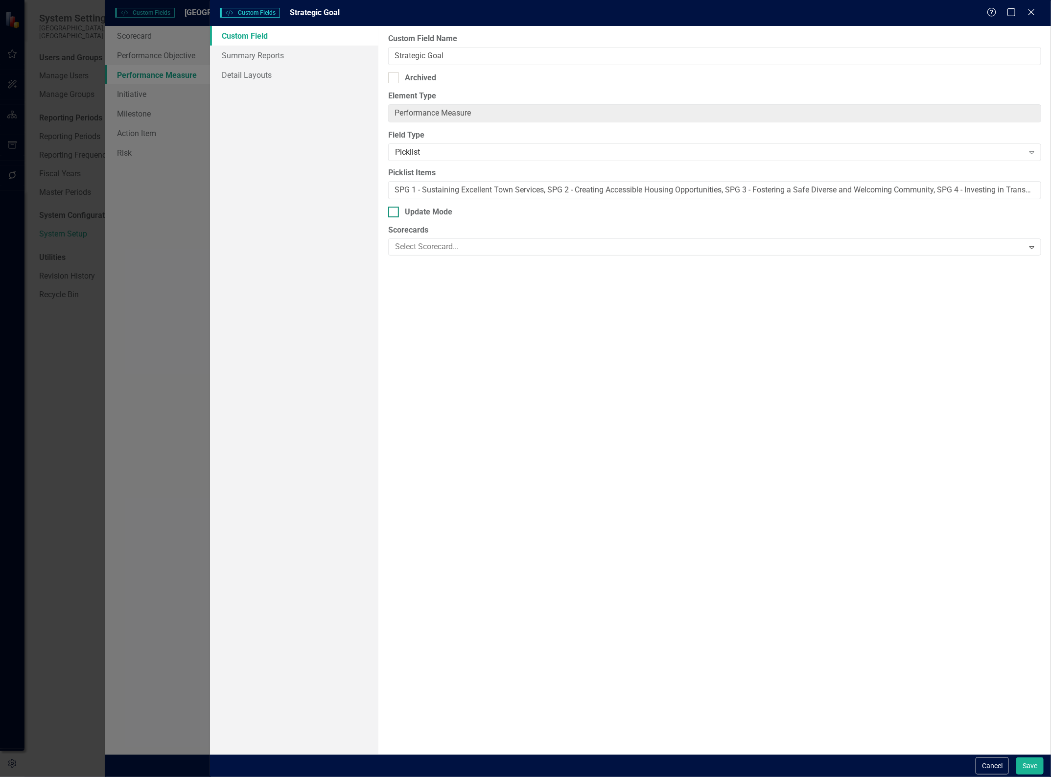
checkbox input "true"
click at [513, 246] on div at bounding box center [707, 246] width 633 height 13
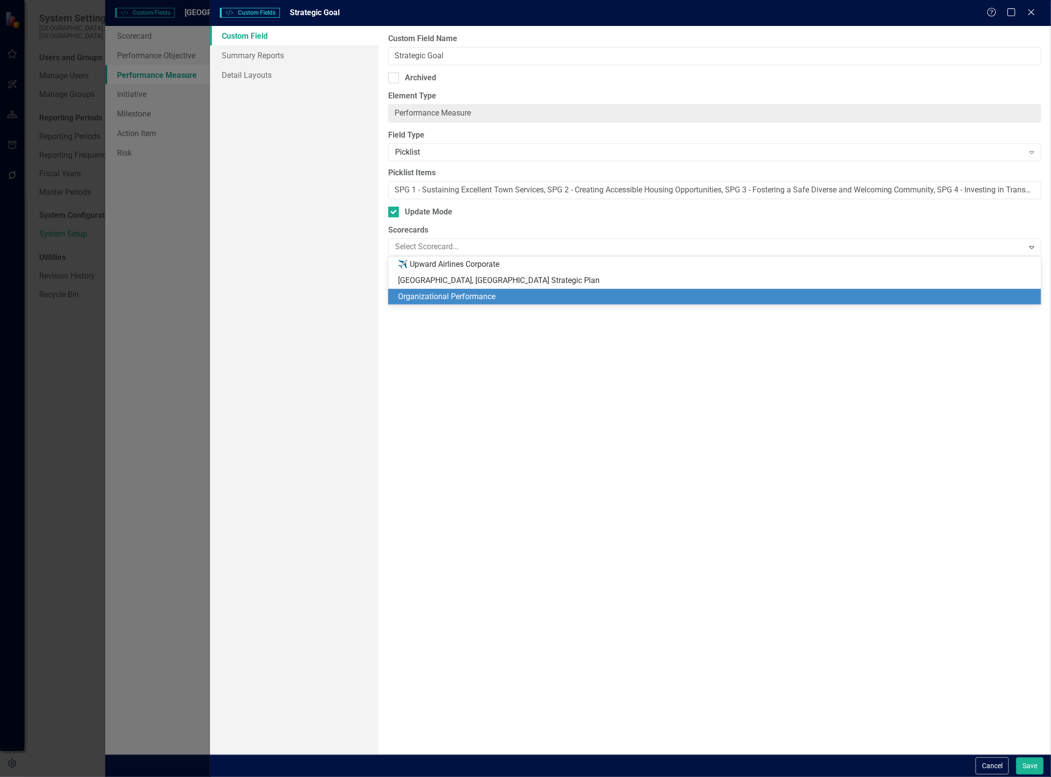
click at [449, 290] on div "Organizational Performance" at bounding box center [714, 297] width 653 height 16
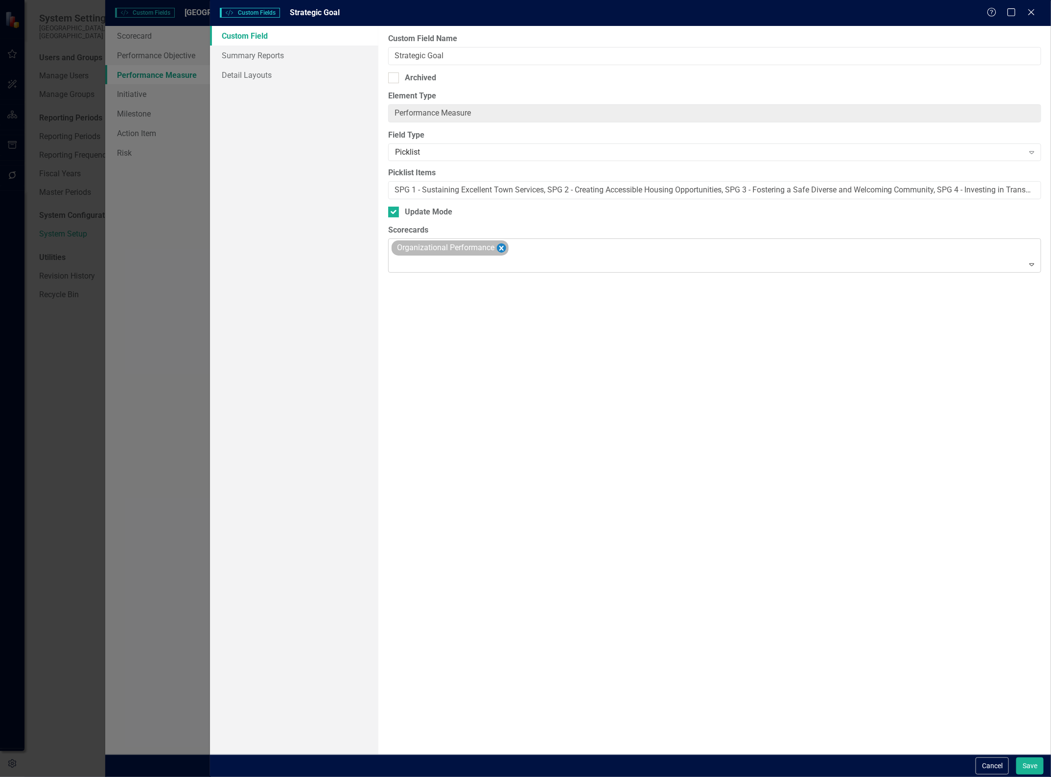
click at [502, 247] on icon "Remove Organizational Performance" at bounding box center [501, 248] width 9 height 12
click at [1034, 765] on button "Save" at bounding box center [1029, 765] width 27 height 17
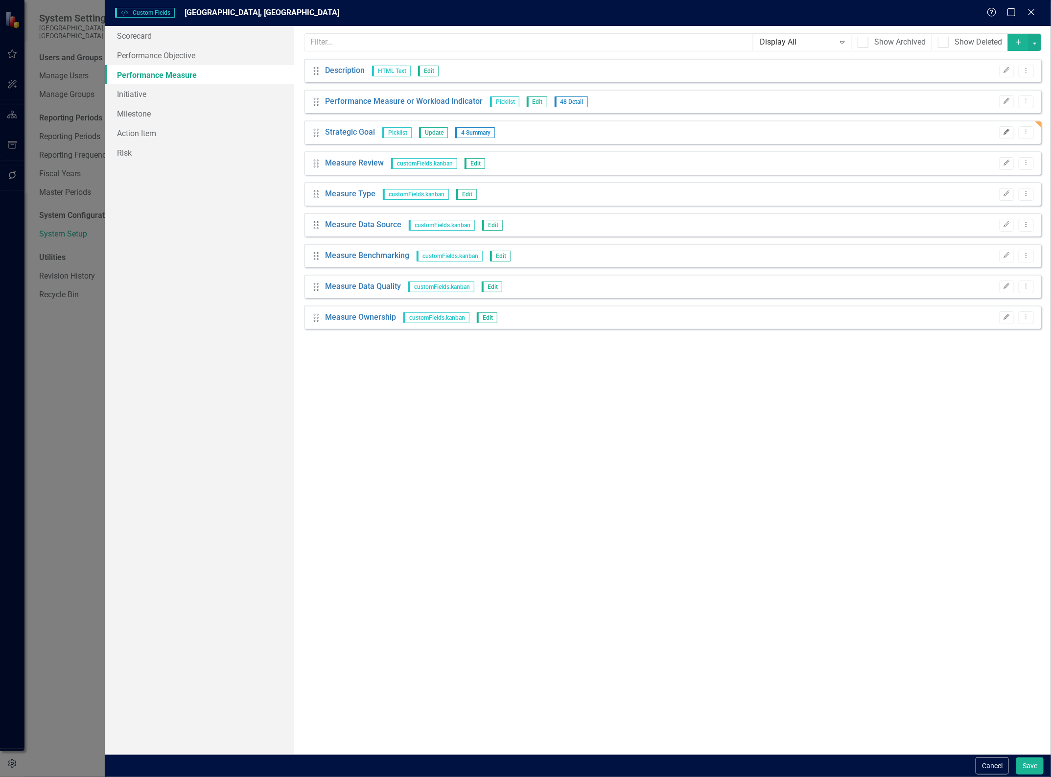
click at [1008, 133] on icon "Edit" at bounding box center [1006, 132] width 7 height 6
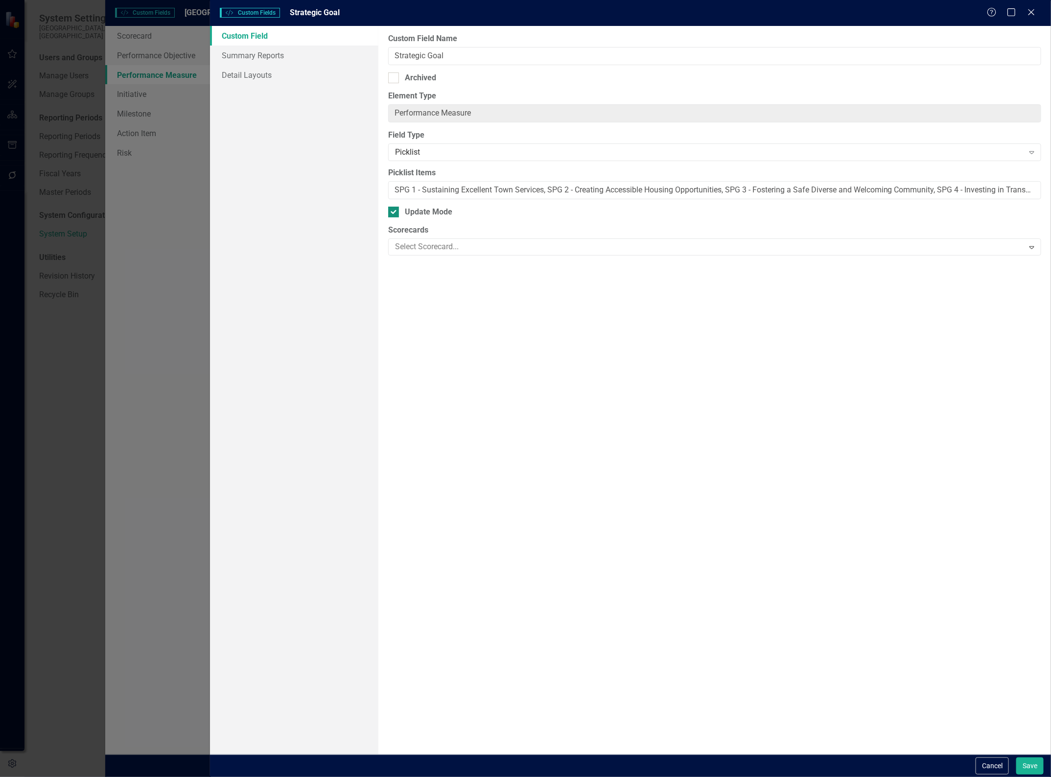
click at [393, 213] on input "Update Mode" at bounding box center [391, 210] width 6 height 6
checkbox input "false"
click at [997, 760] on button "Cancel" at bounding box center [992, 765] width 33 height 17
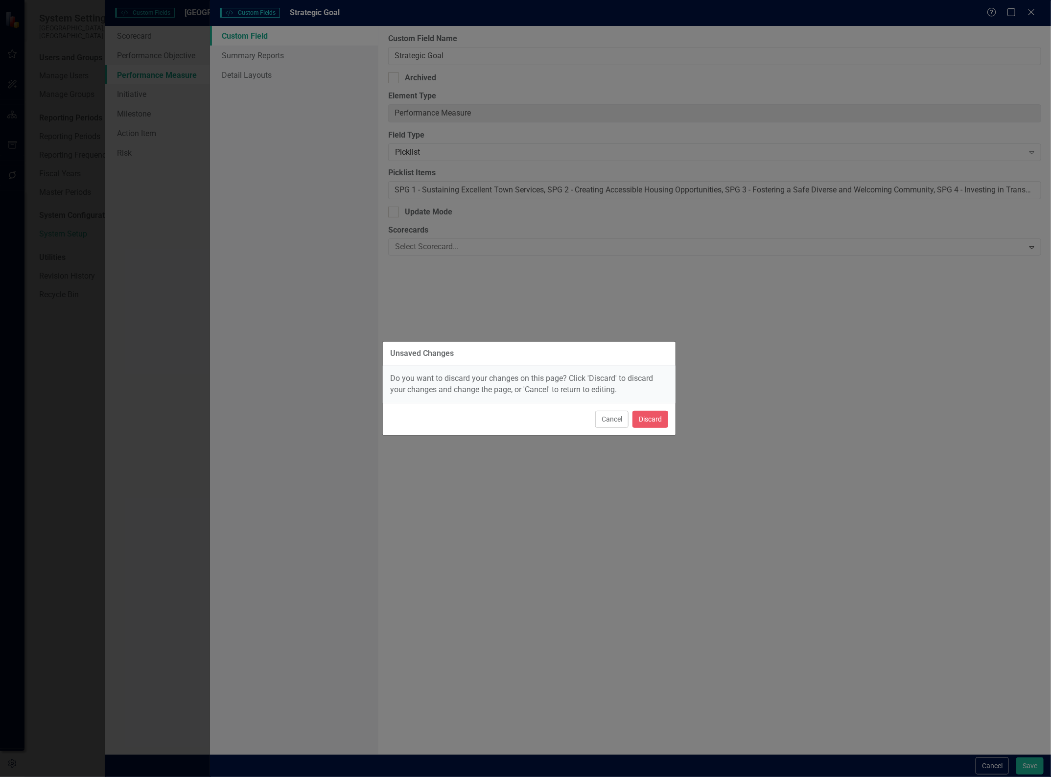
click at [615, 424] on button "Cancel" at bounding box center [611, 419] width 33 height 17
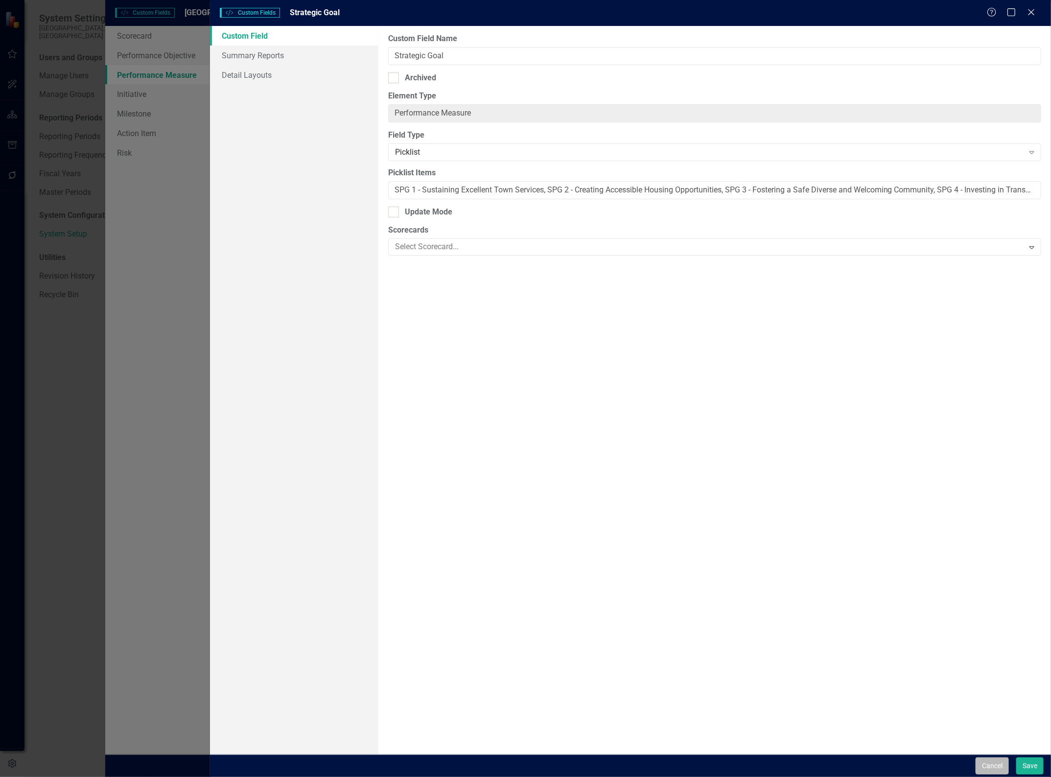
click at [992, 765] on button "Cancel" at bounding box center [992, 765] width 33 height 17
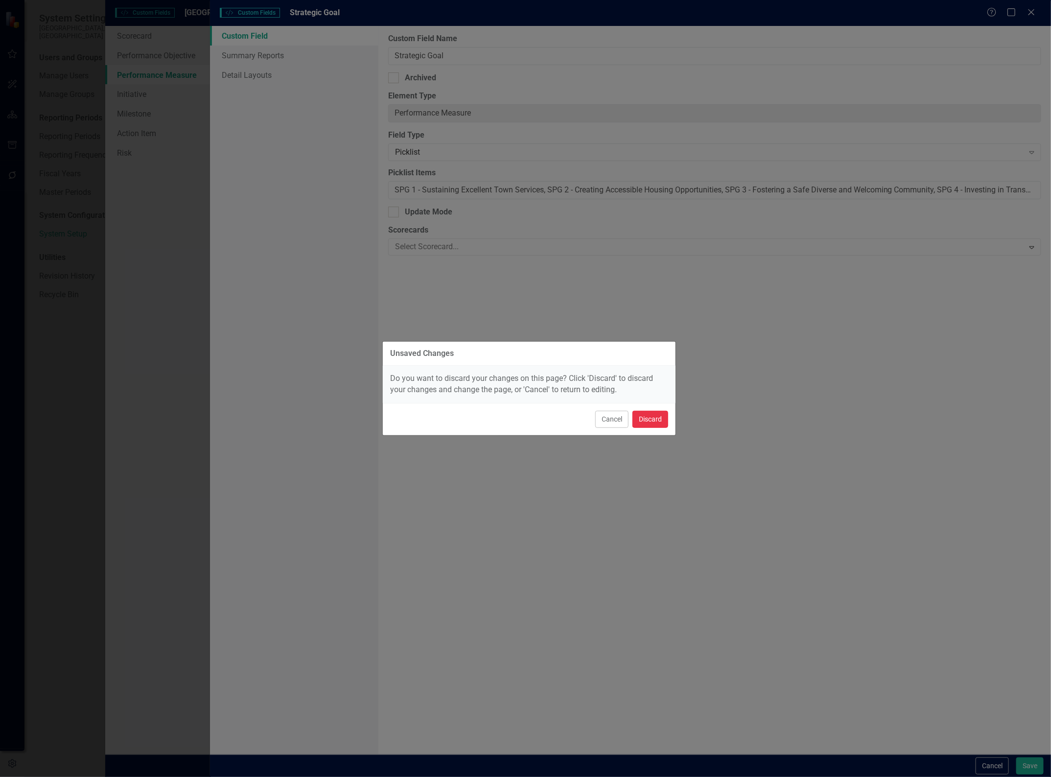
click at [654, 424] on button "Discard" at bounding box center [651, 419] width 36 height 17
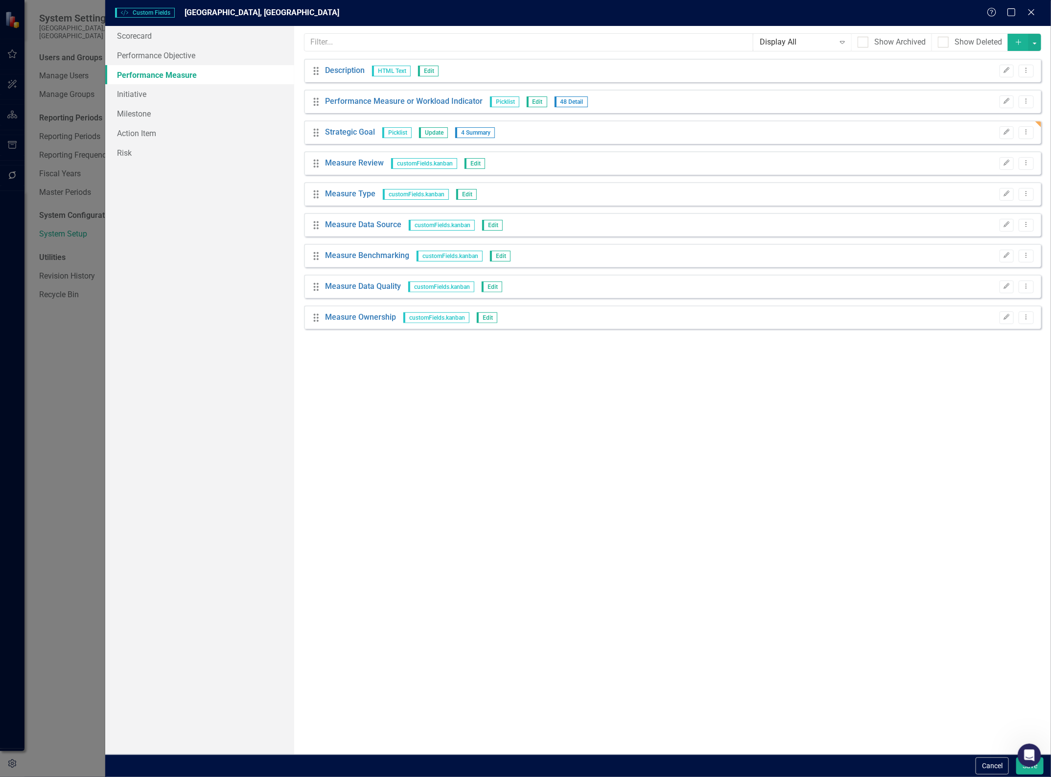
drag, startPoint x: 63, startPoint y: 352, endPoint x: 65, endPoint y: 360, distance: 8.7
click at [65, 360] on div "Custom Style Custom Fields Wake Forest, NC Help Maximize Close Scorecard Perfor…" at bounding box center [525, 388] width 1051 height 777
drag, startPoint x: 995, startPoint y: 760, endPoint x: 992, endPoint y: 766, distance: 6.4
click at [992, 766] on button "Cancel" at bounding box center [992, 765] width 33 height 17
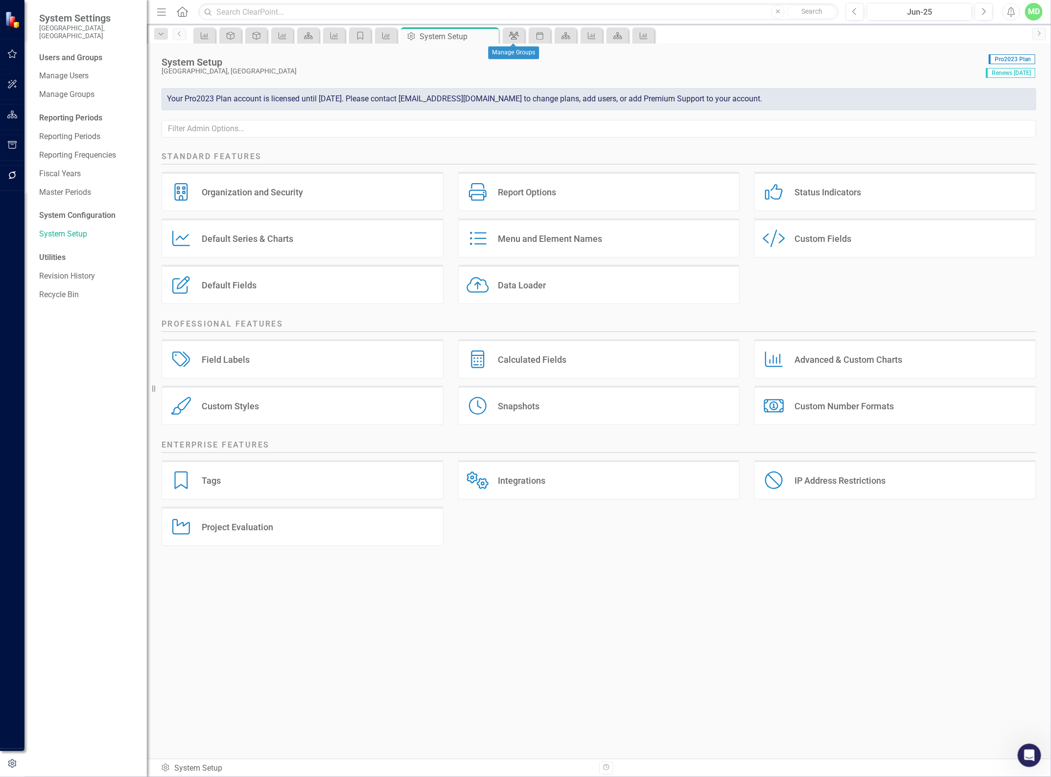
click at [514, 32] on icon "Group" at bounding box center [514, 36] width 10 height 8
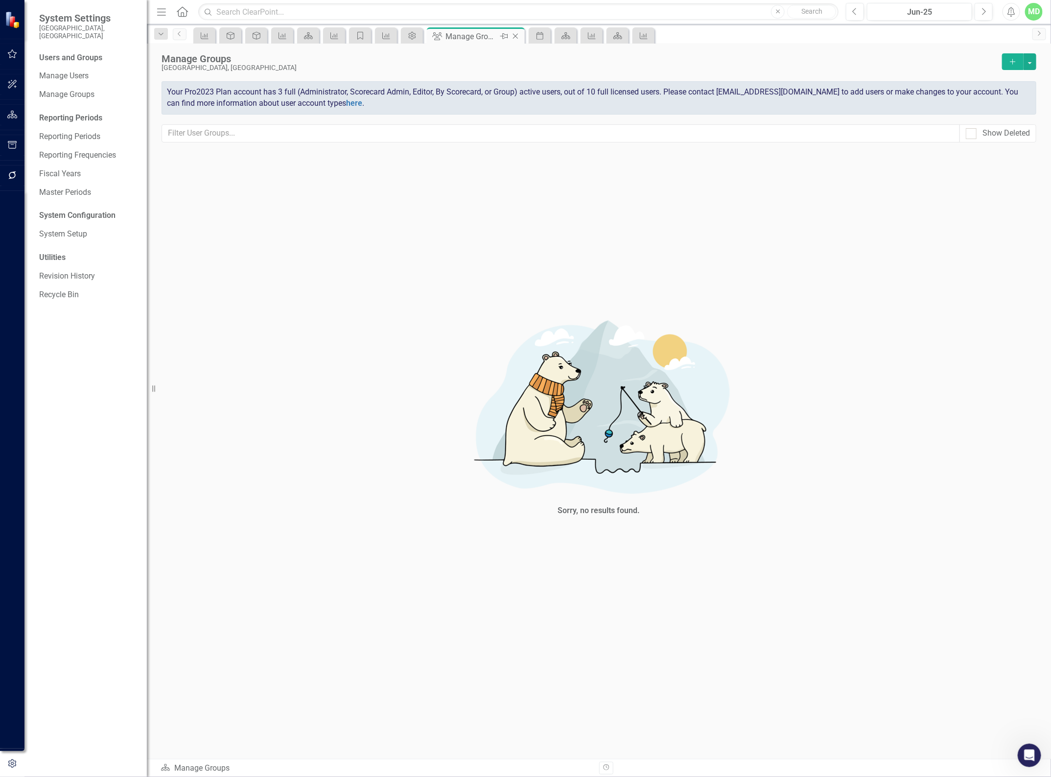
click at [512, 35] on icon "Close" at bounding box center [516, 36] width 10 height 8
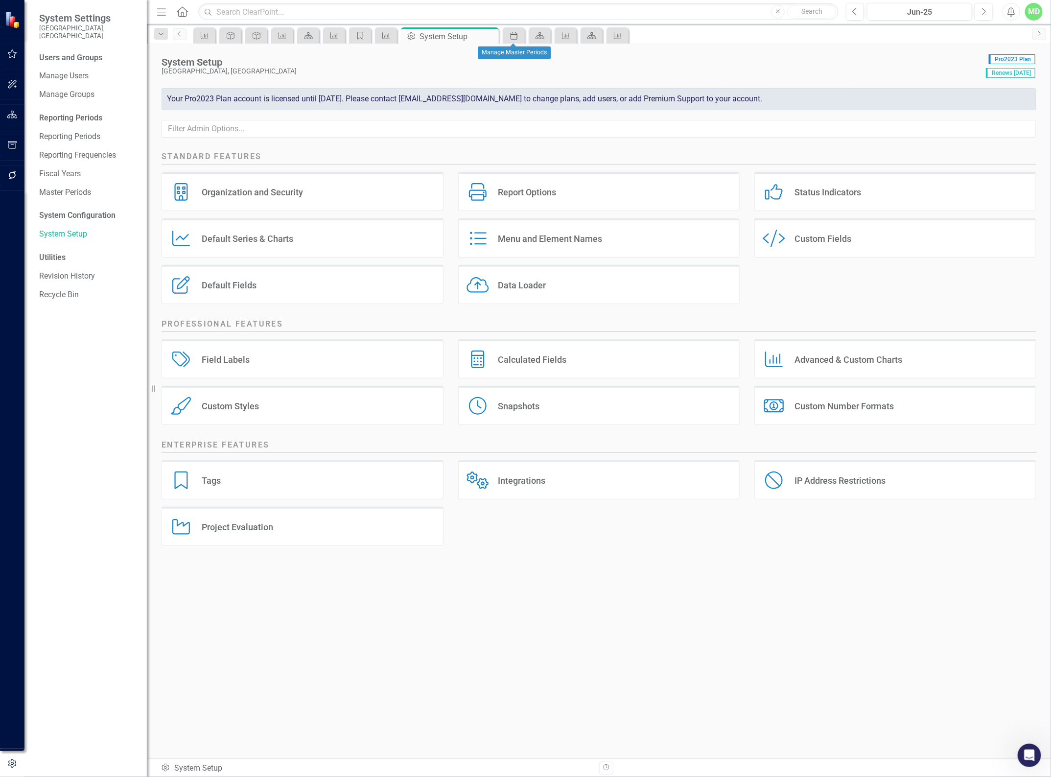
click at [513, 34] on icon "Period" at bounding box center [514, 36] width 10 height 8
click at [513, 37] on icon at bounding box center [514, 35] width 9 height 7
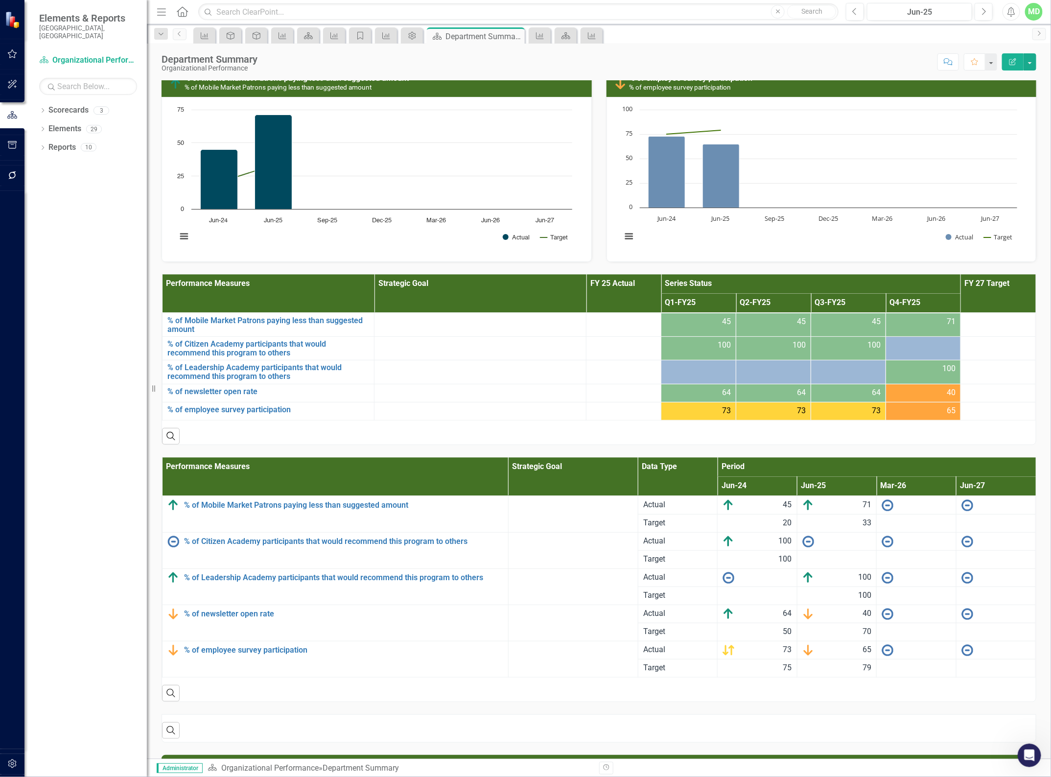
scroll to position [1095, 0]
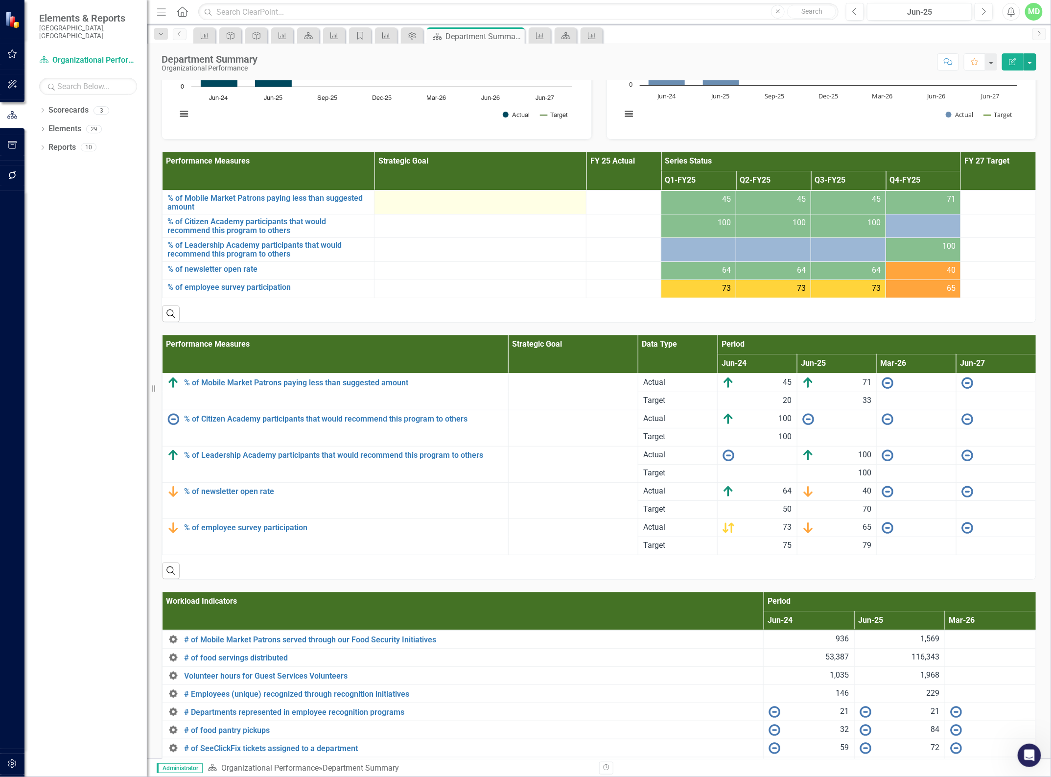
click at [463, 206] on div at bounding box center [480, 200] width 202 height 12
click at [453, 238] on td at bounding box center [481, 226] width 212 height 24
click at [55, 142] on link "Reports" at bounding box center [61, 147] width 27 height 11
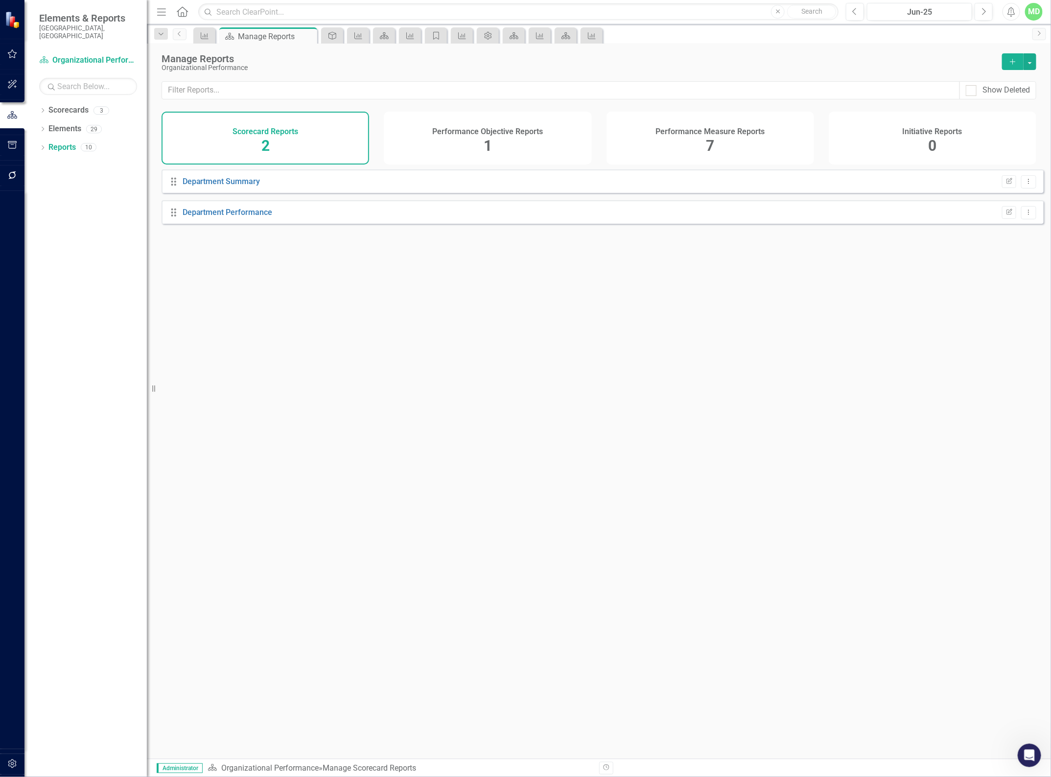
click at [725, 150] on div "Performance Measure Reports 7" at bounding box center [711, 138] width 208 height 53
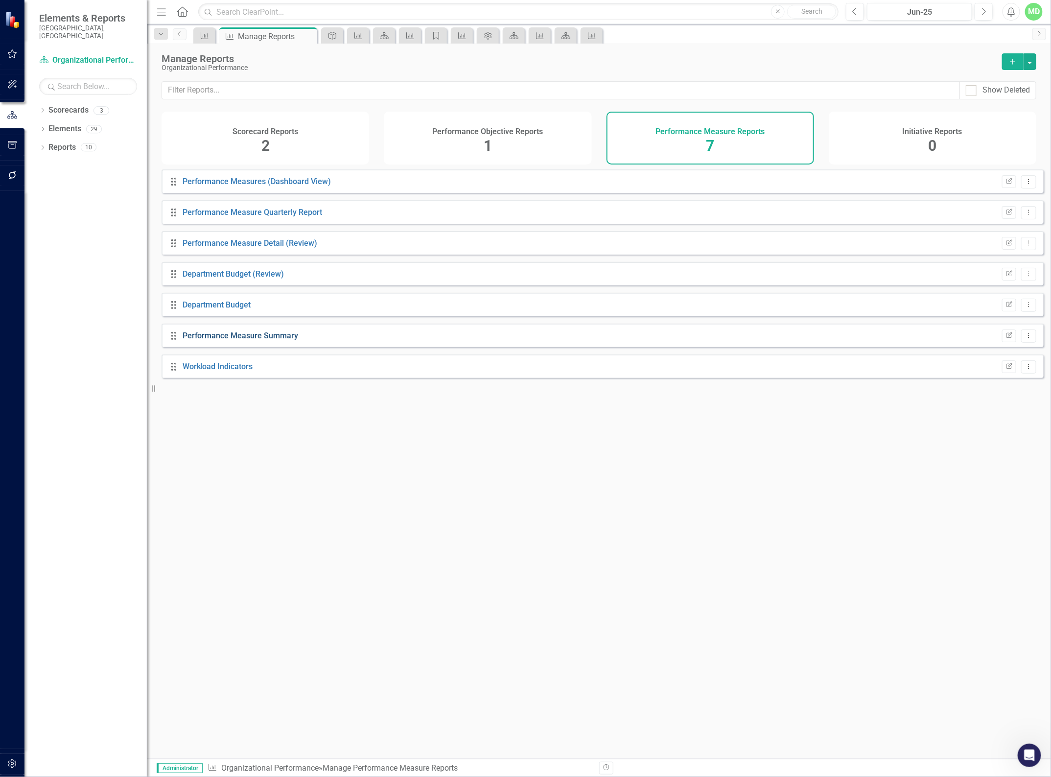
click at [221, 340] on link "Performance Measure Summary" at bounding box center [241, 335] width 116 height 9
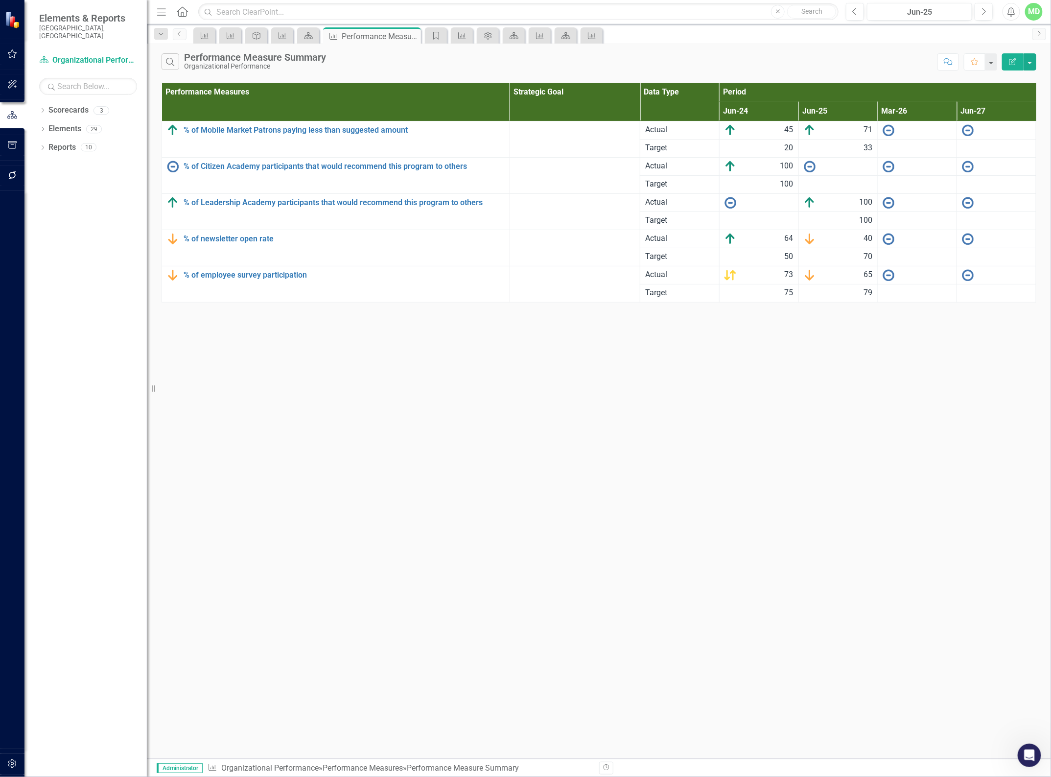
click at [1015, 60] on icon "Edit Report" at bounding box center [1013, 61] width 9 height 7
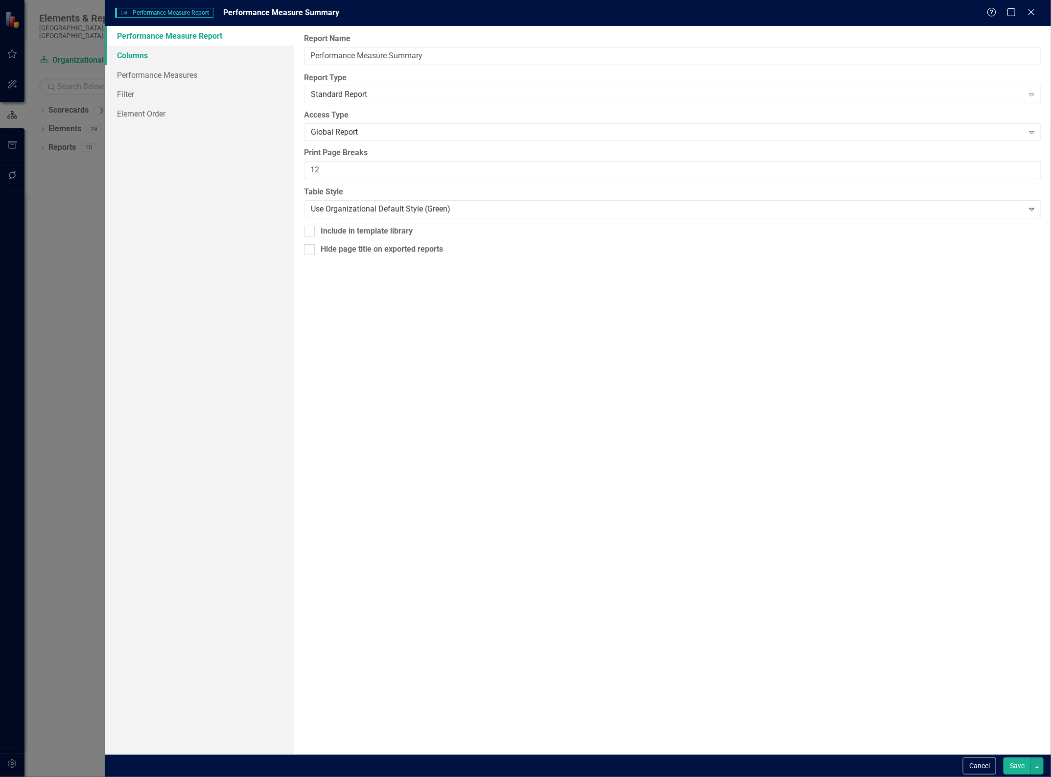
click at [141, 53] on link "Columns" at bounding box center [199, 56] width 189 height 20
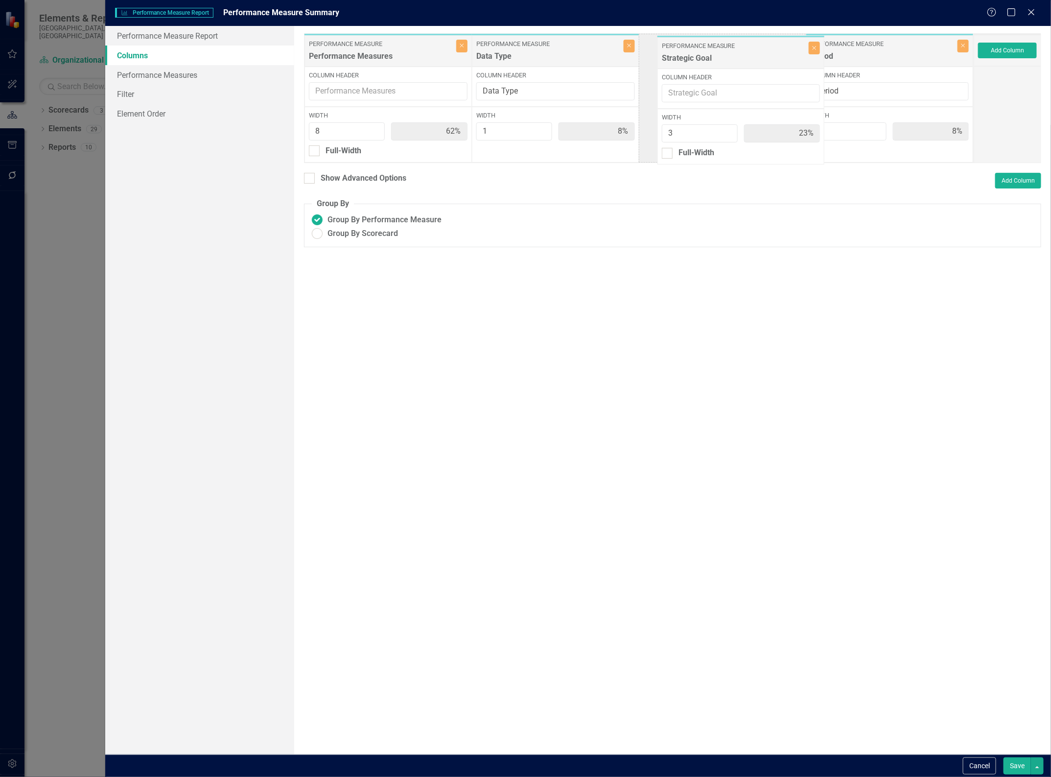
drag, startPoint x: 559, startPoint y: 48, endPoint x: 726, endPoint y: 49, distance: 166.5
click at [726, 49] on div "Performance Measure Performance Measures Close Column Header Width 8 62% Full-W…" at bounding box center [639, 98] width 670 height 130
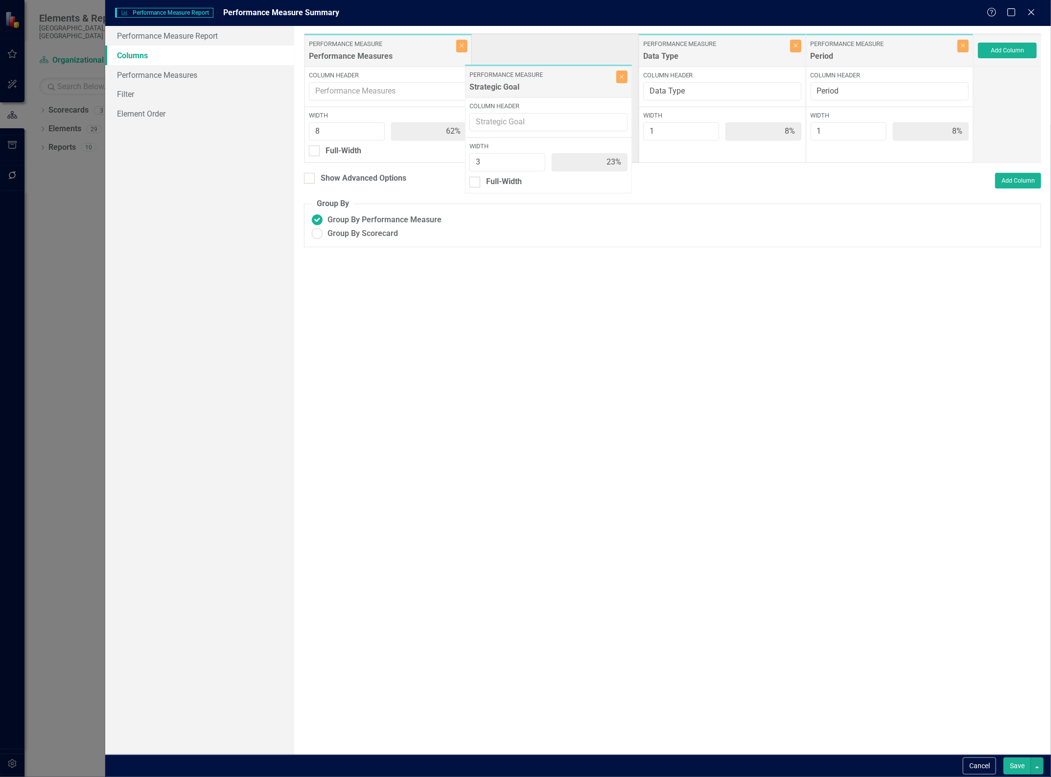
drag, startPoint x: 738, startPoint y: 47, endPoint x: 565, endPoint y: 75, distance: 175.5
click at [564, 77] on div "Performance Measure Performance Measures Close Column Header Width 8 62% Full-W…" at bounding box center [639, 98] width 670 height 130
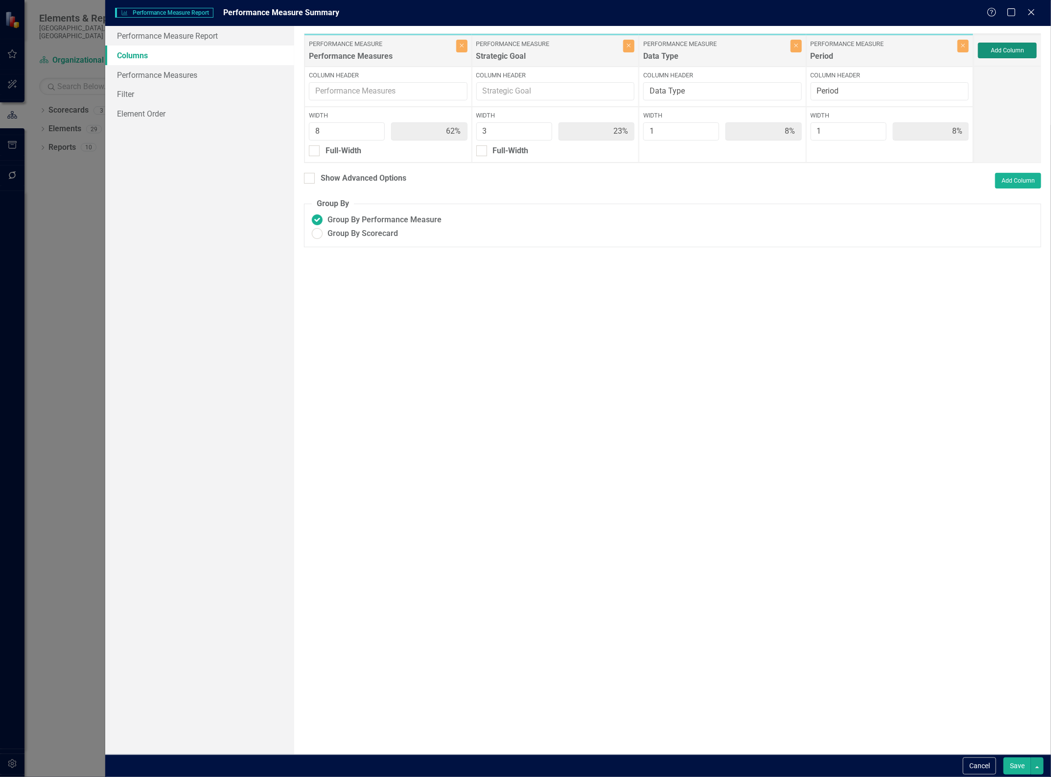
click at [1006, 46] on button "Add Column" at bounding box center [1007, 51] width 59 height 16
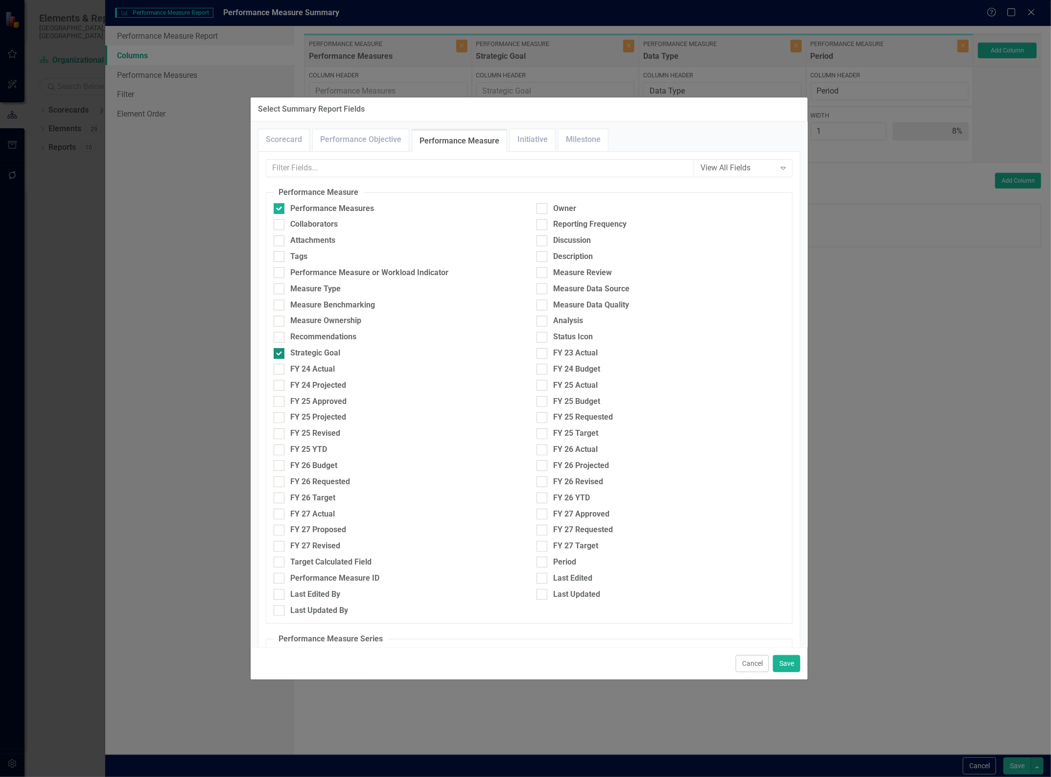
click at [277, 353] on input "Strategic Goal" at bounding box center [277, 351] width 6 height 6
checkbox input "false"
click at [791, 662] on button "Save" at bounding box center [786, 663] width 27 height 17
type input "80%"
type input "10%"
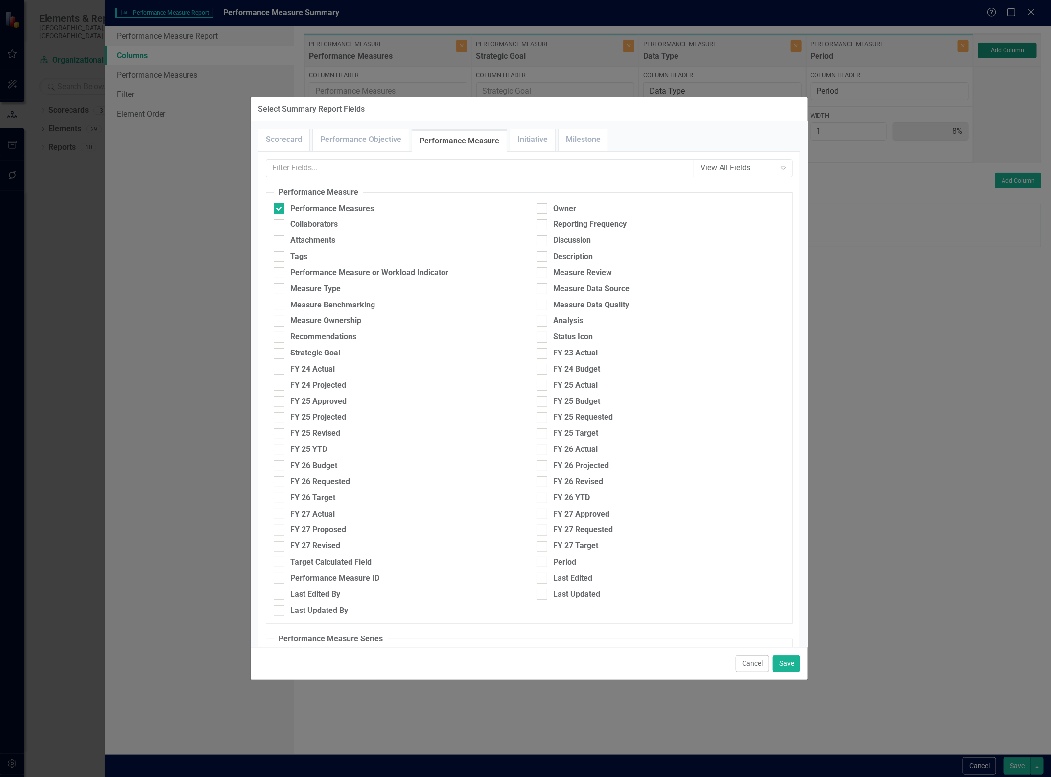
type input "10%"
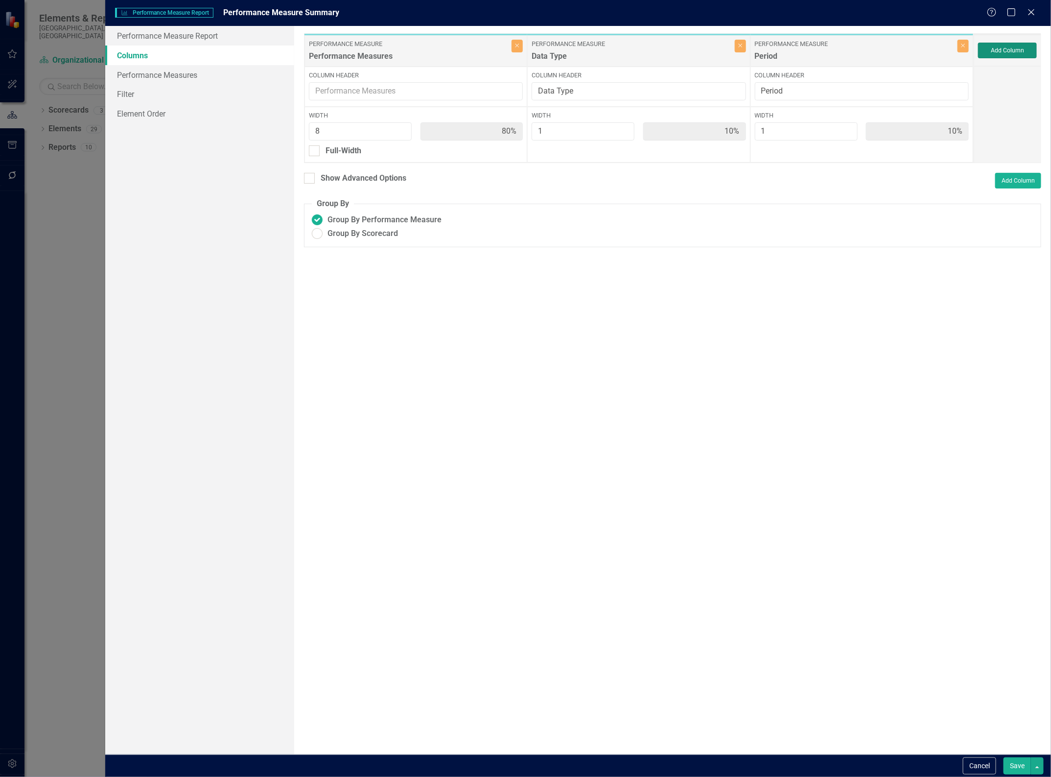
click at [1014, 49] on button "Add Column" at bounding box center [1007, 51] width 59 height 16
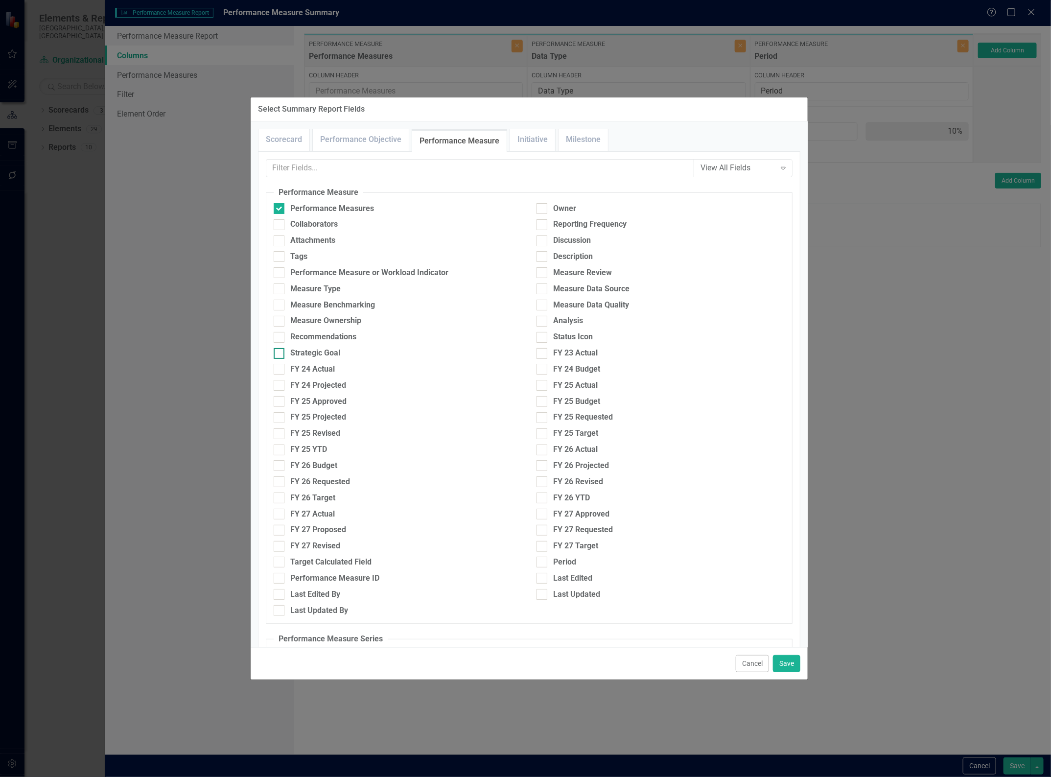
click at [275, 353] on div "Strategic Goal" at bounding box center [397, 356] width 263 height 16
click at [278, 354] on input "Strategic Goal" at bounding box center [277, 351] width 6 height 6
checkbox input "true"
drag, startPoint x: 789, startPoint y: 659, endPoint x: 789, endPoint y: 654, distance: 5.4
click at [789, 658] on button "Save" at bounding box center [786, 663] width 27 height 17
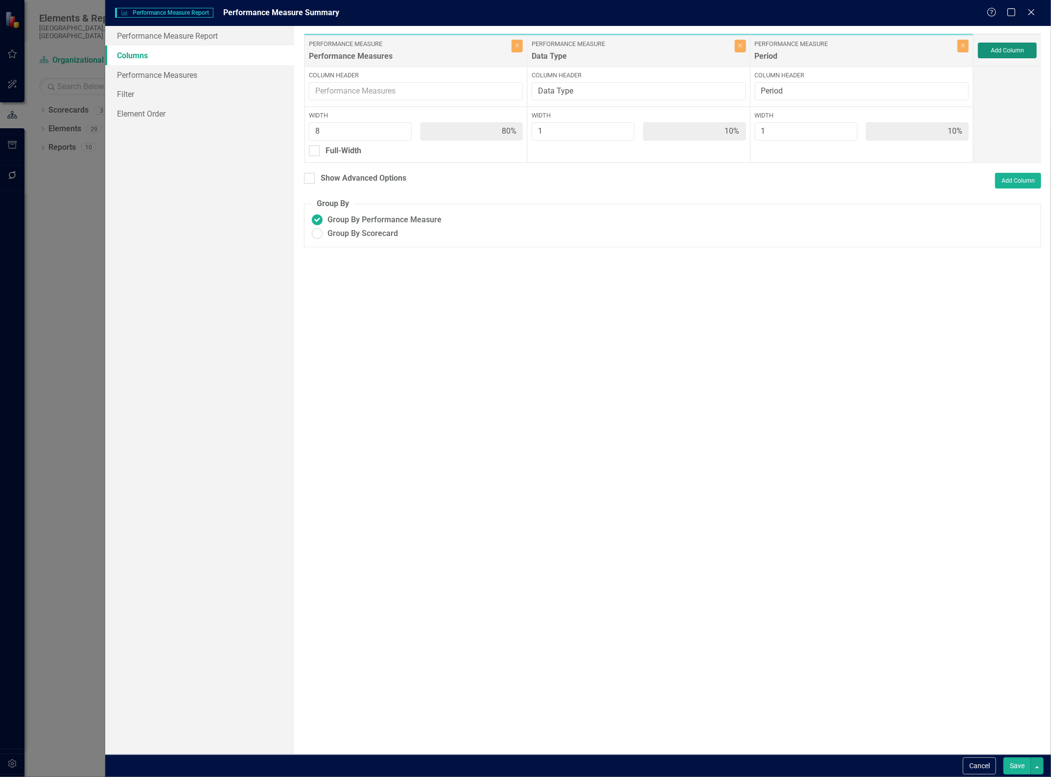
type input "73%"
type input "9%"
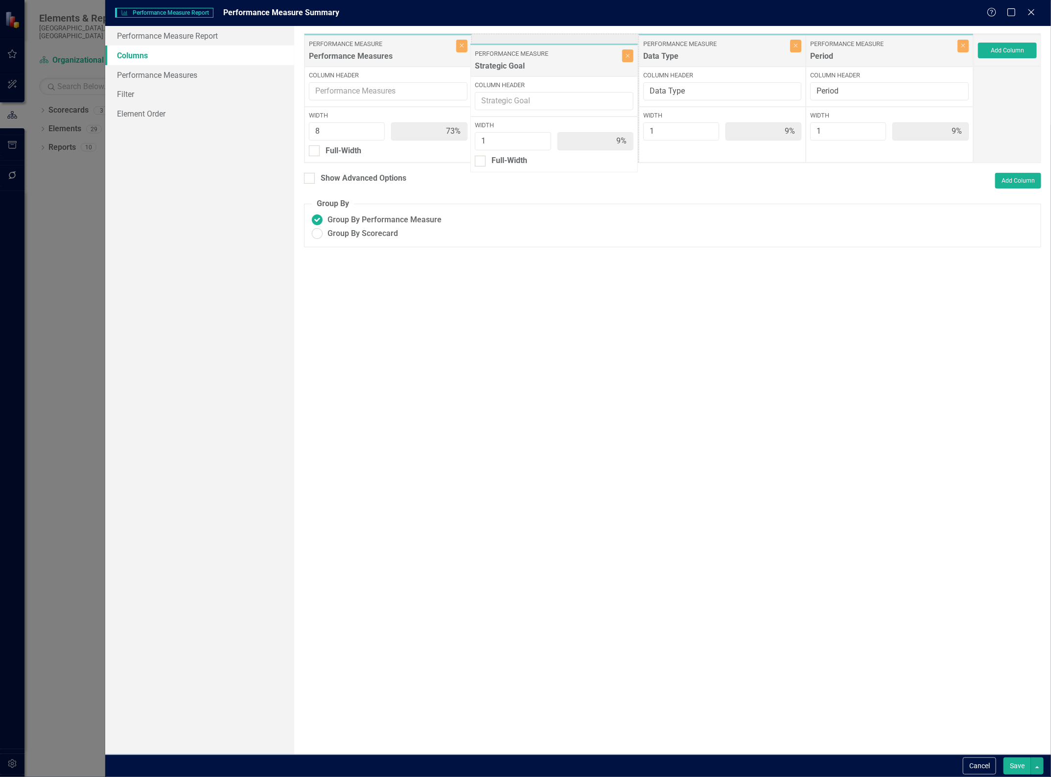
drag, startPoint x: 870, startPoint y: 47, endPoint x: 535, endPoint y: 49, distance: 335.4
click at [535, 55] on div "Performance Measure Performance Measures Close Column Header Width 8 73% Full-W…" at bounding box center [639, 98] width 670 height 130
click at [1012, 768] on button "Save" at bounding box center [1017, 765] width 27 height 17
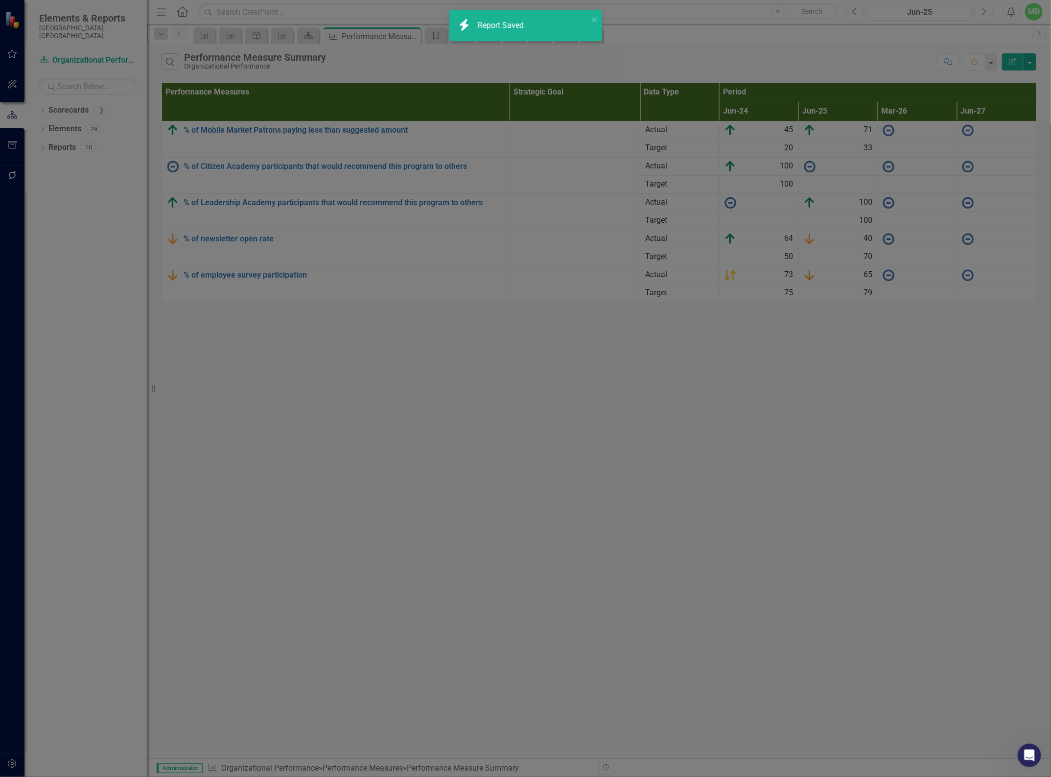
radio input "true"
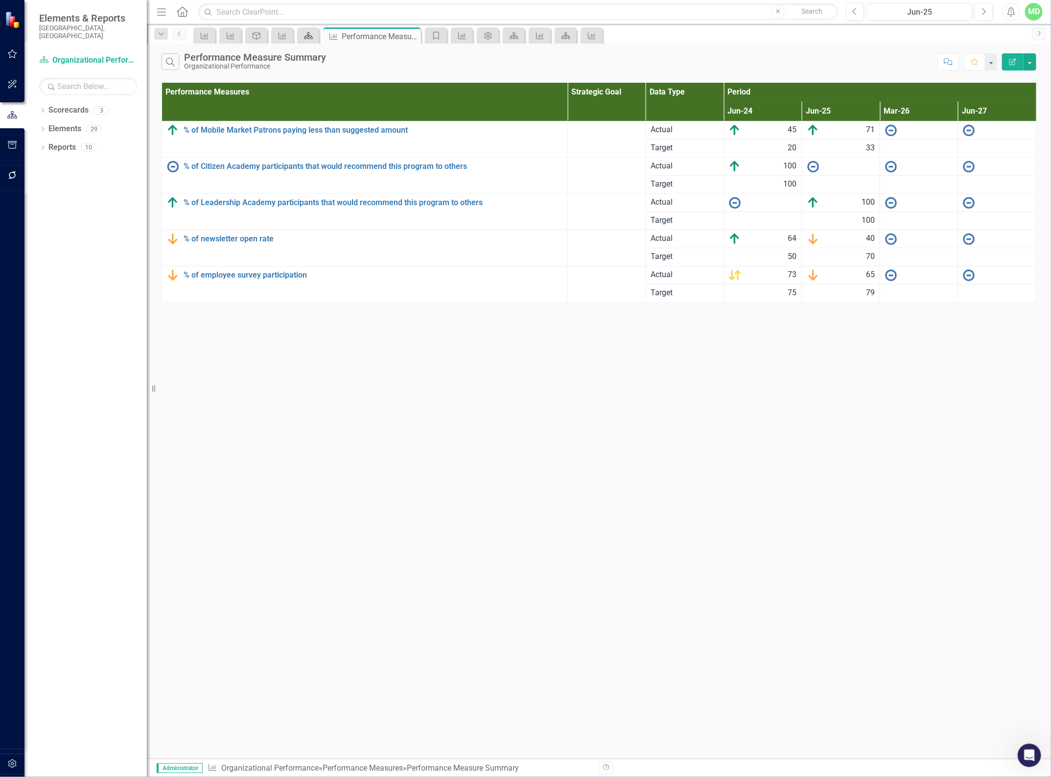
click at [310, 35] on icon "Scorecard" at bounding box center [309, 36] width 10 height 8
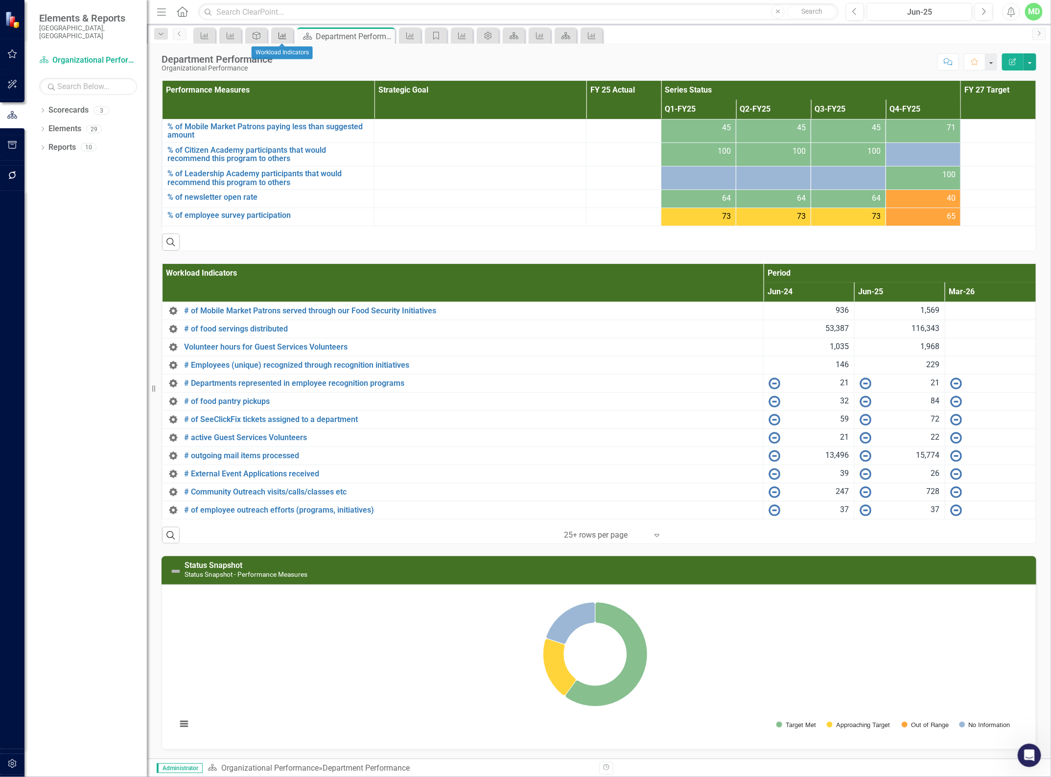
click at [280, 39] on icon "Performance Measure" at bounding box center [283, 36] width 10 height 8
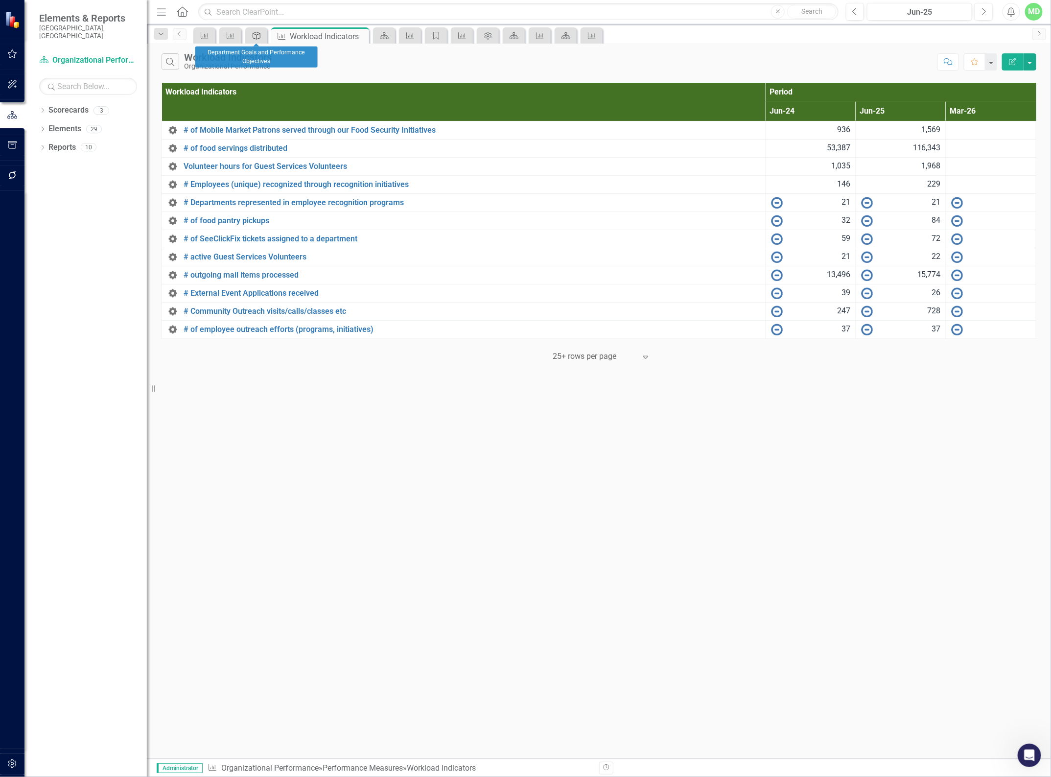
click at [257, 38] on icon "Performance Objective" at bounding box center [257, 36] width 10 height 8
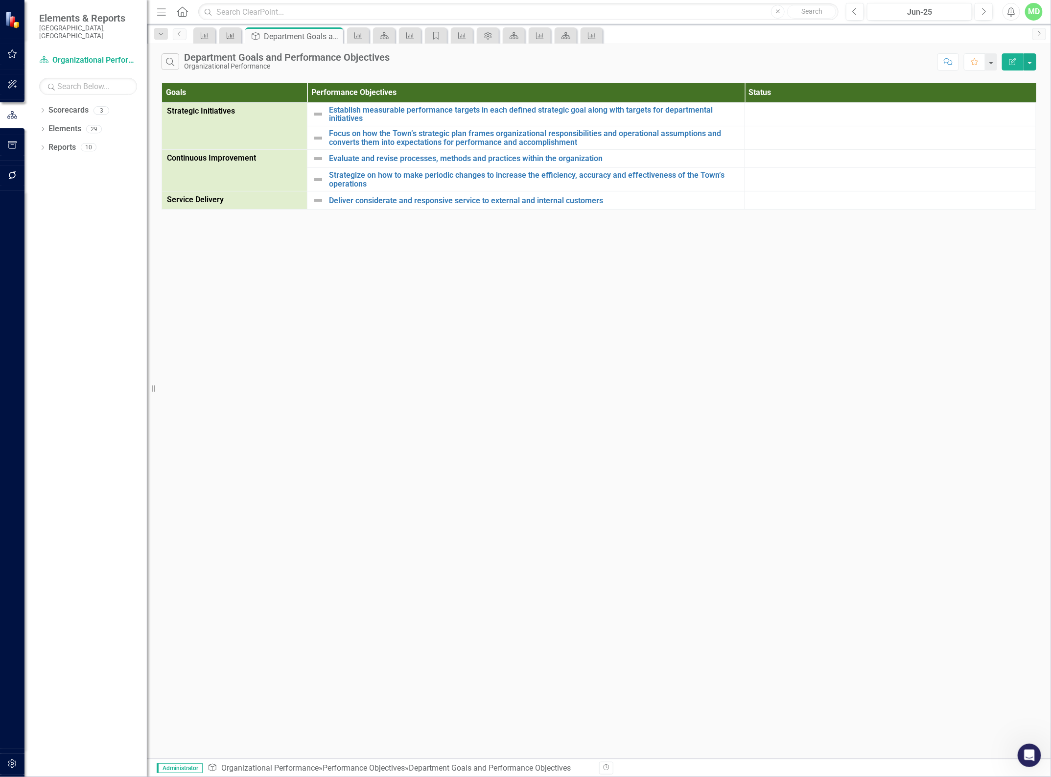
click at [234, 35] on icon "Performance Measure" at bounding box center [231, 36] width 10 height 8
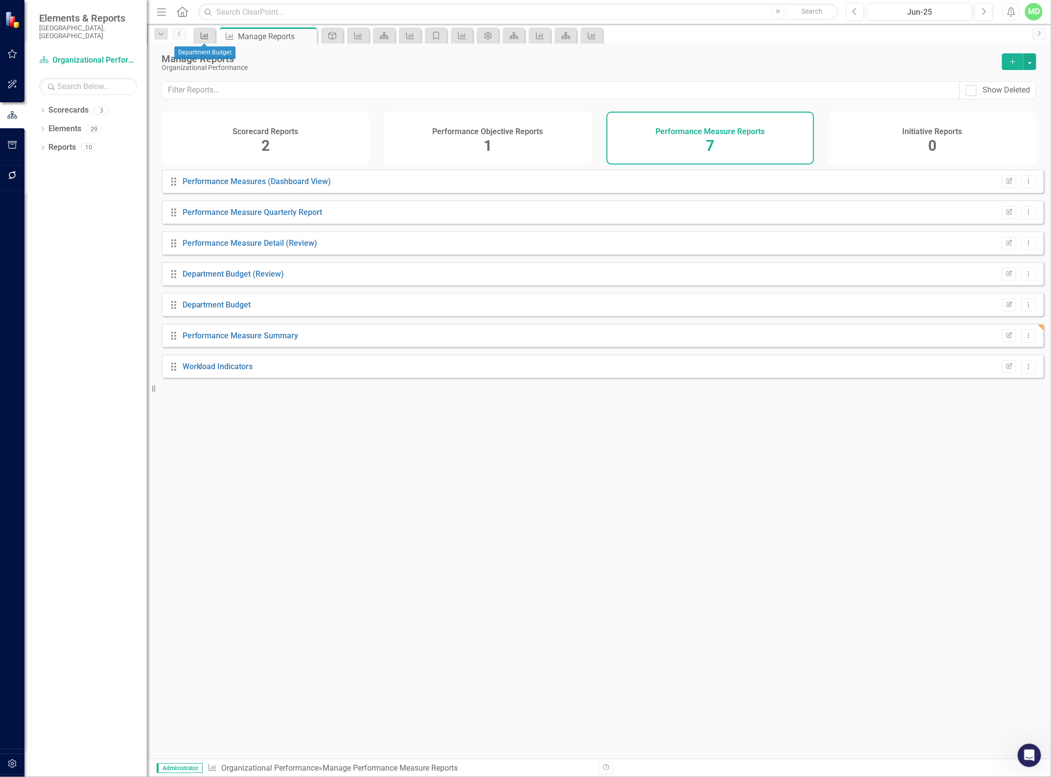
click at [201, 37] on icon "Performance Measure" at bounding box center [205, 36] width 10 height 8
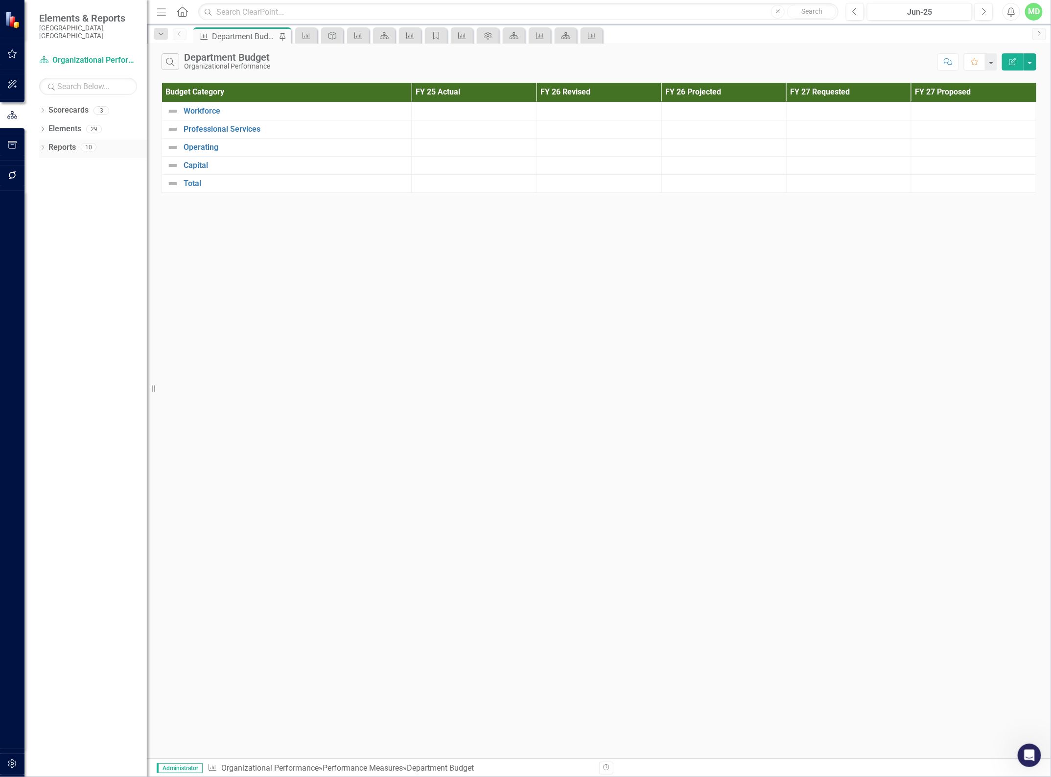
click at [62, 142] on link "Reports" at bounding box center [61, 147] width 27 height 11
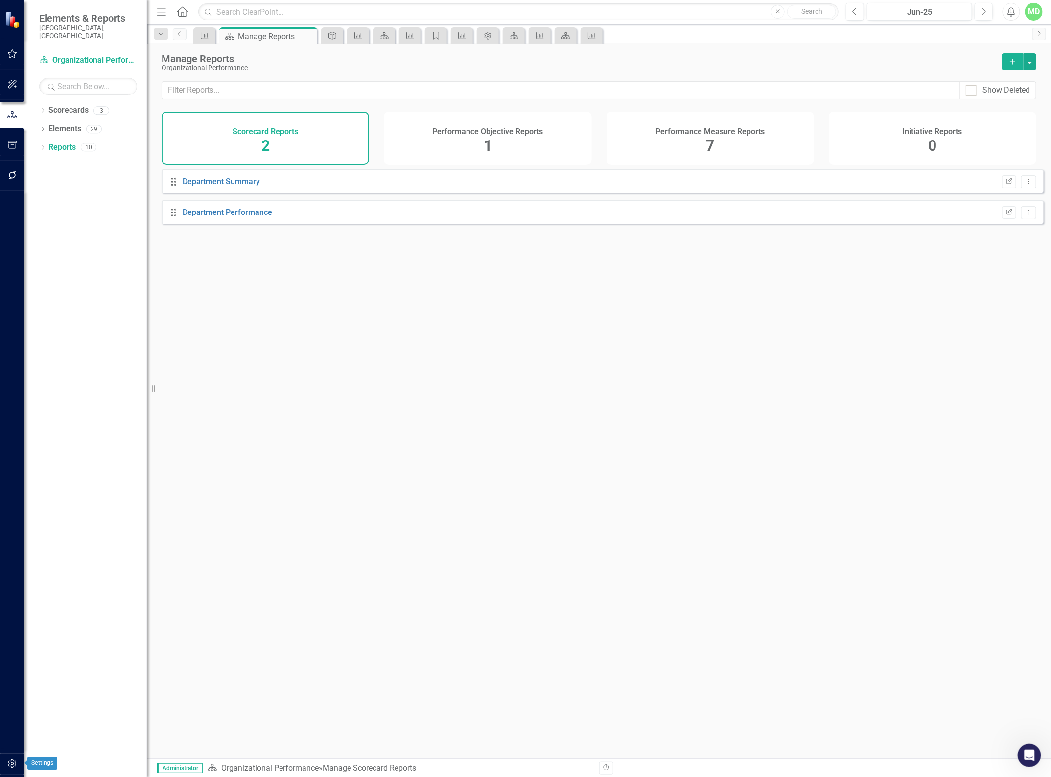
click at [10, 755] on button "button" at bounding box center [12, 764] width 22 height 21
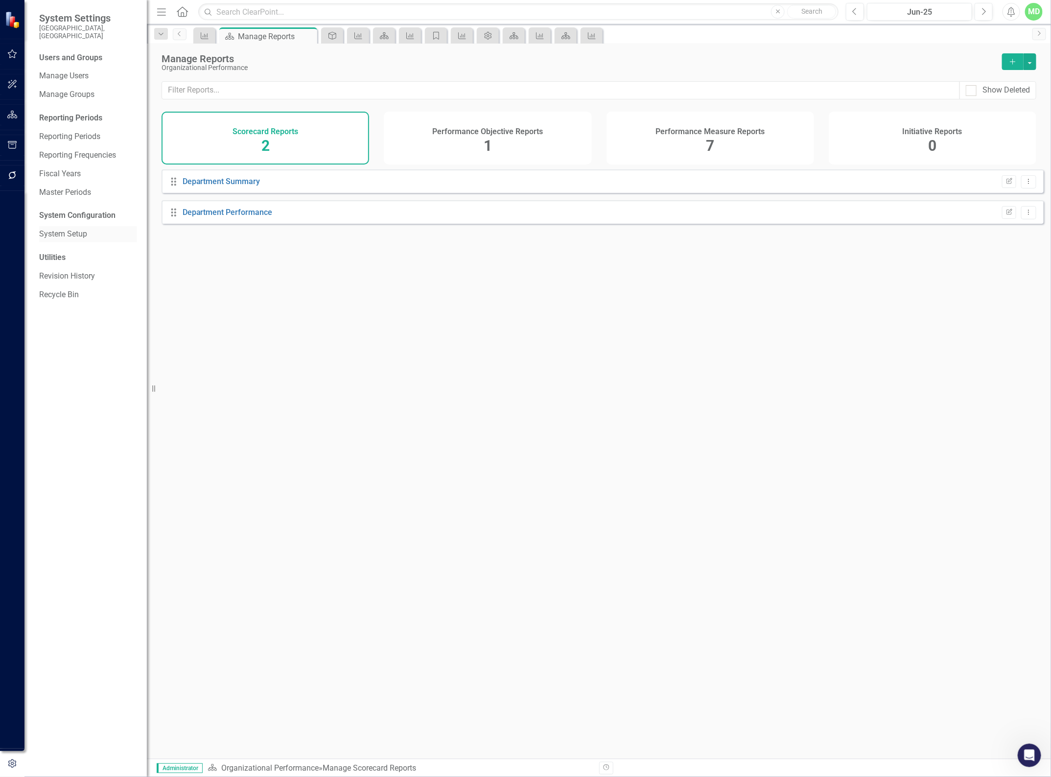
click at [61, 229] on link "System Setup" at bounding box center [88, 234] width 98 height 11
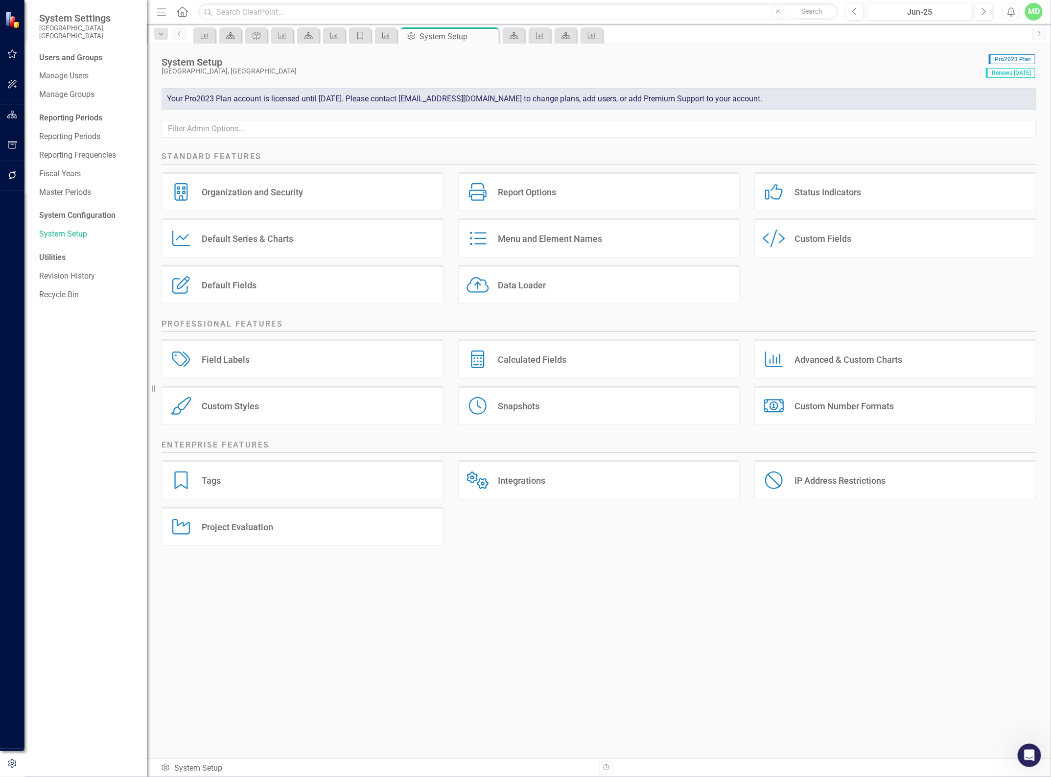
click at [858, 240] on div "Custom Style Custom Fields" at bounding box center [895, 237] width 282 height 39
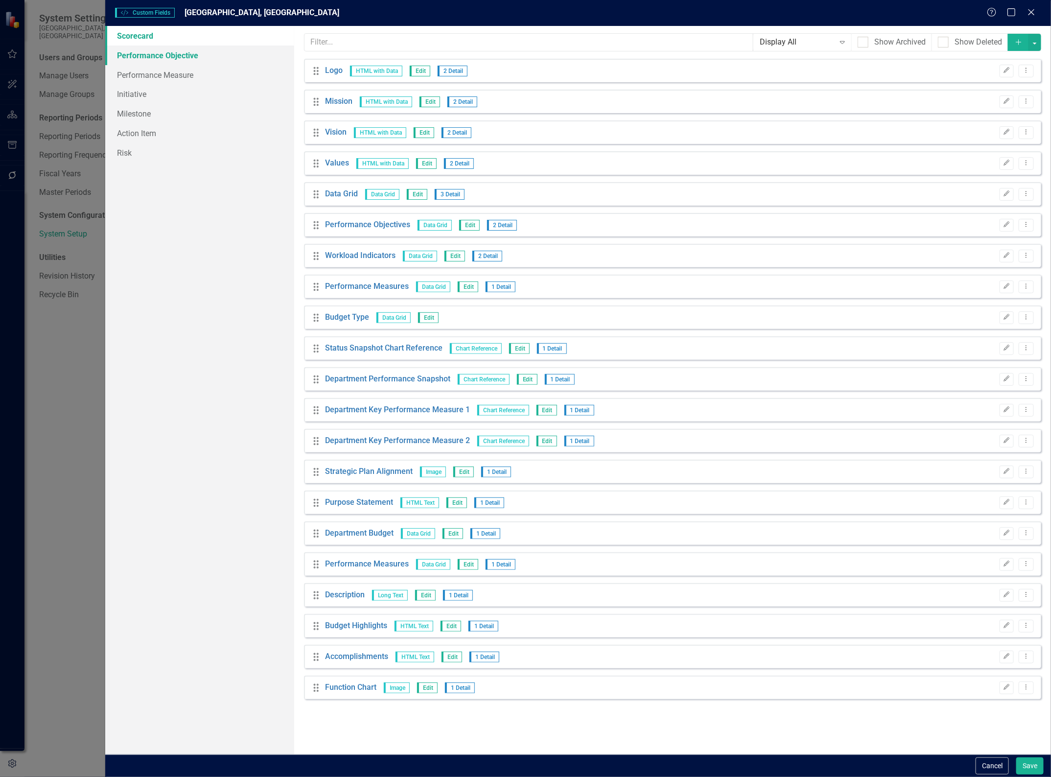
click at [136, 60] on link "Performance Objective" at bounding box center [199, 56] width 189 height 20
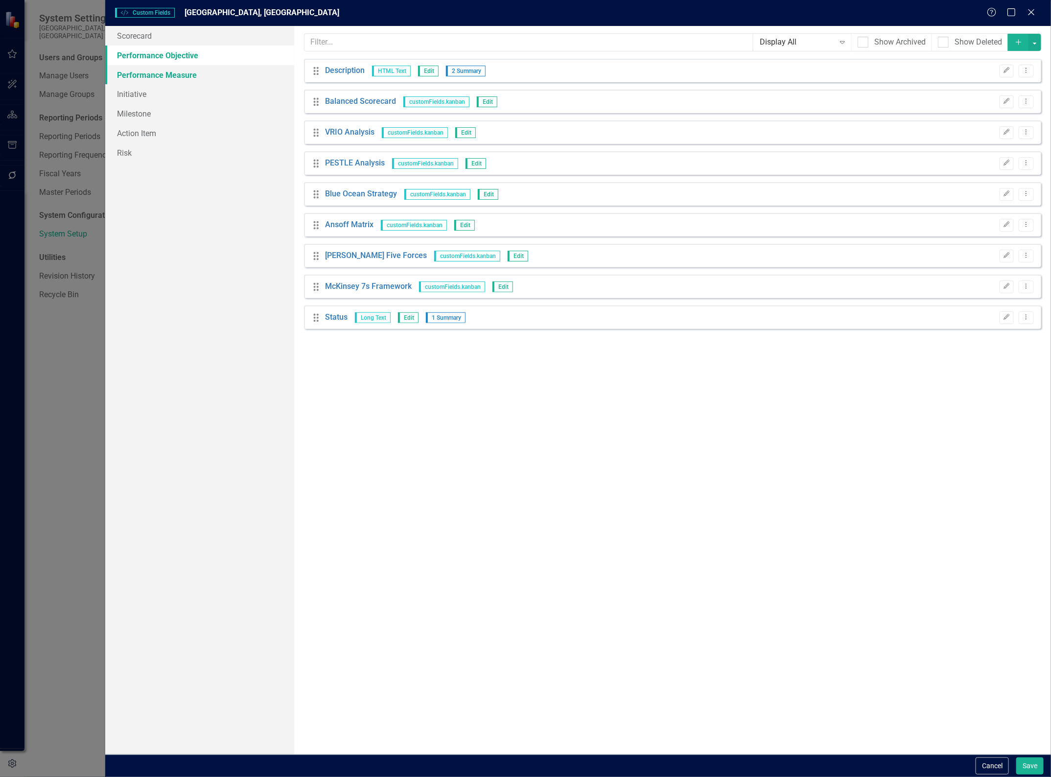
click at [147, 70] on link "Performance Measure" at bounding box center [199, 75] width 189 height 20
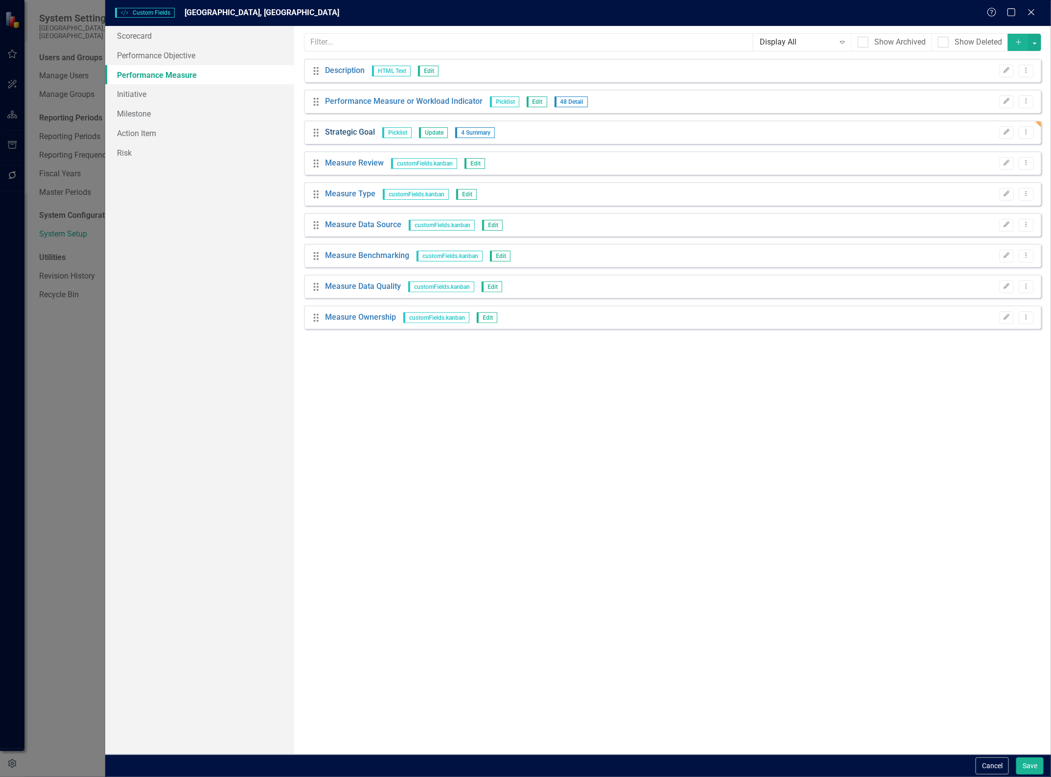
click at [349, 133] on link "Strategic Goal" at bounding box center [350, 132] width 50 height 11
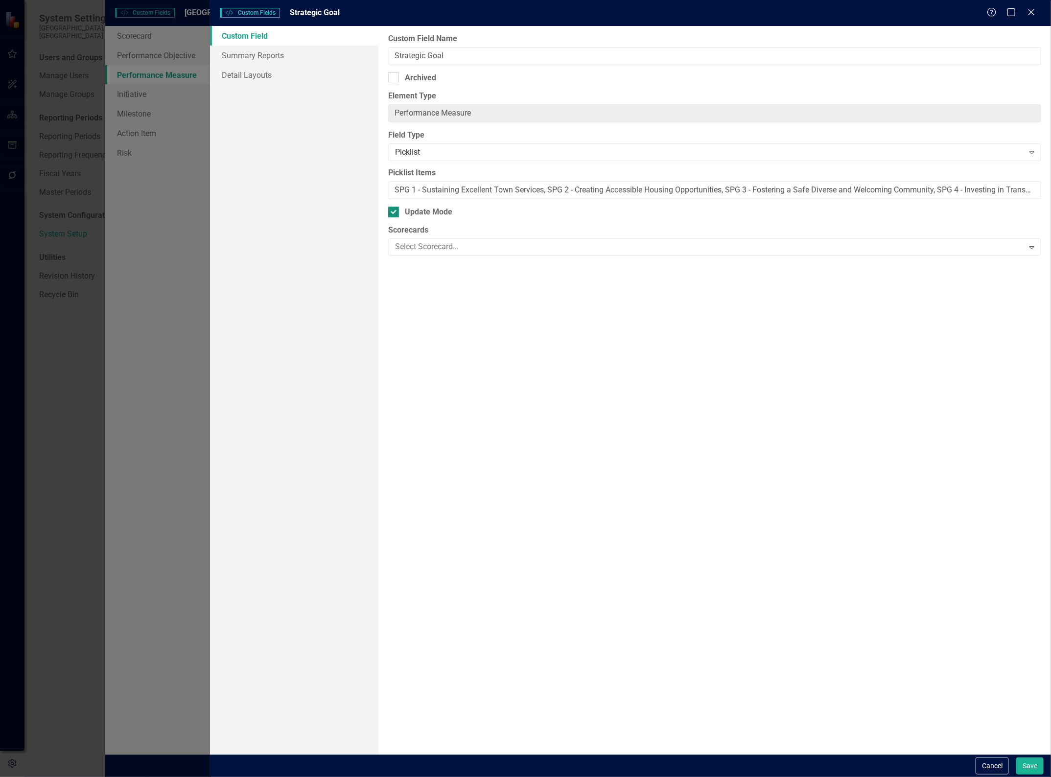
click at [395, 214] on div at bounding box center [393, 212] width 11 height 11
click at [395, 213] on input "Update Mode" at bounding box center [391, 210] width 6 height 6
checkbox input "false"
click at [520, 246] on div at bounding box center [707, 246] width 633 height 13
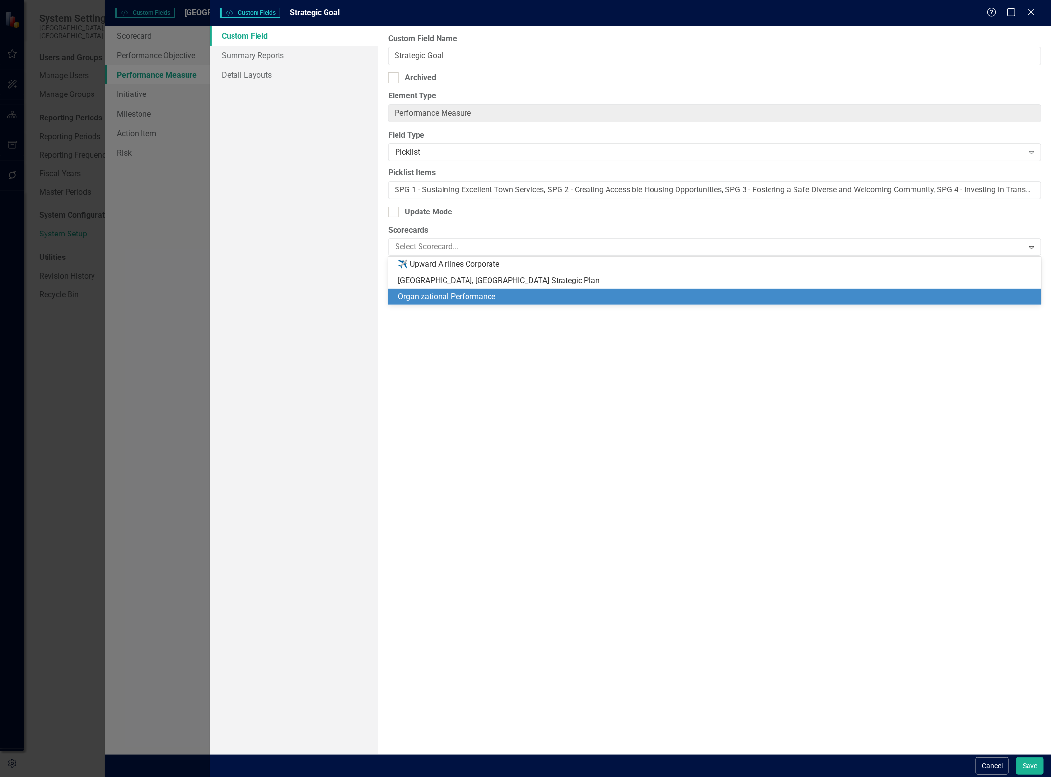
click at [495, 296] on div "Organizational Performance" at bounding box center [716, 296] width 637 height 11
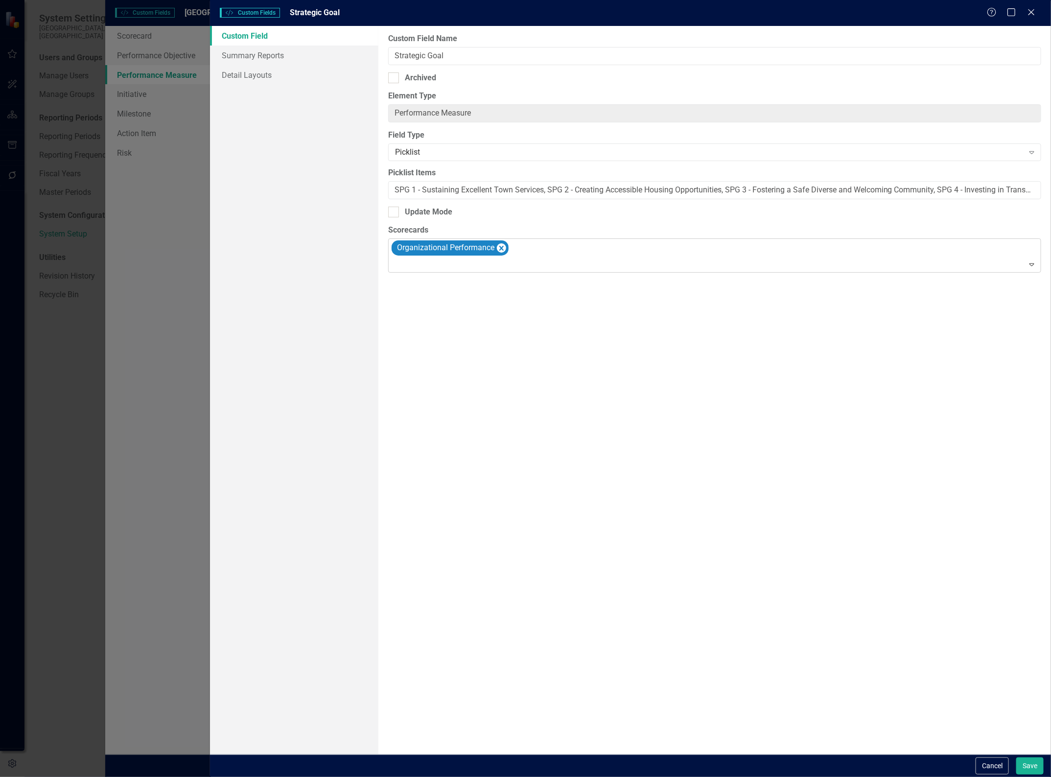
click at [500, 246] on icon "Remove Organizational Performance" at bounding box center [501, 248] width 4 height 5
click at [1028, 764] on button "Save" at bounding box center [1029, 765] width 27 height 17
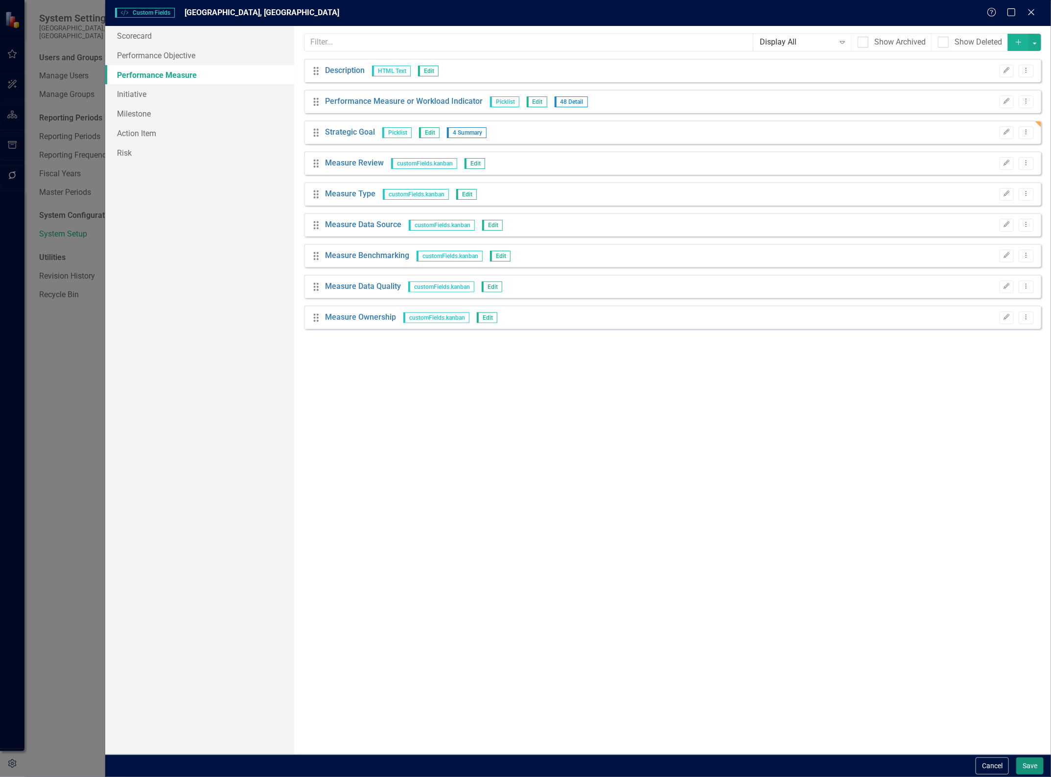
click at [1034, 772] on button "Save" at bounding box center [1029, 765] width 27 height 17
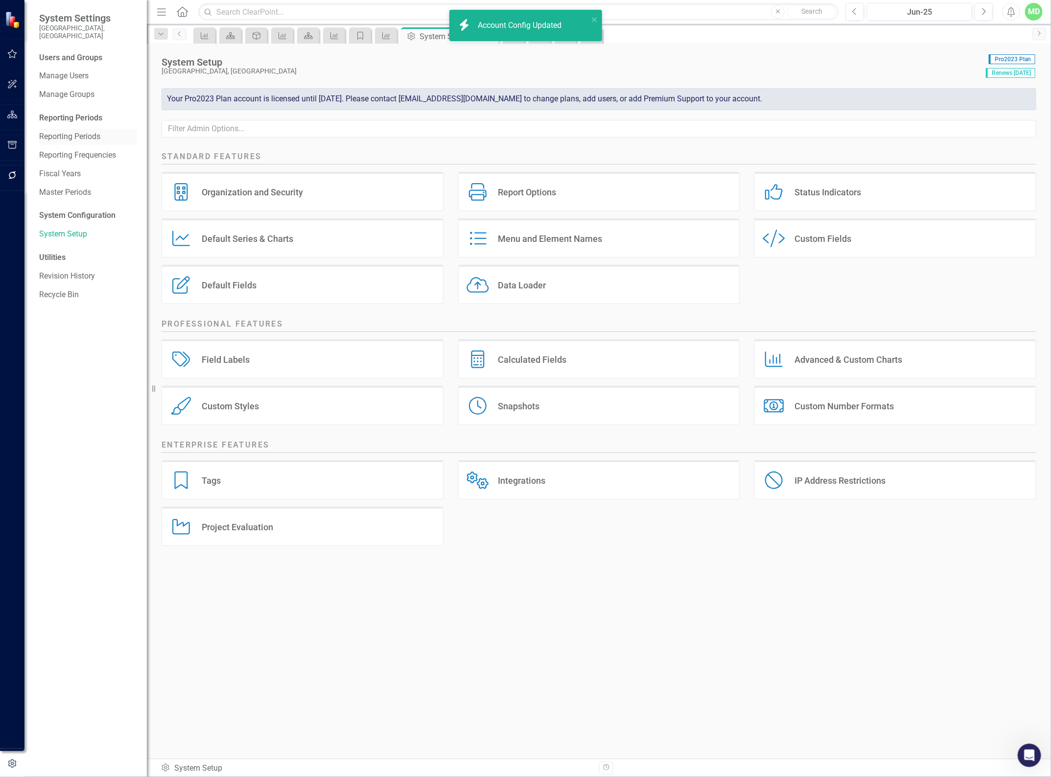
click at [52, 134] on link "Reporting Periods" at bounding box center [88, 136] width 98 height 11
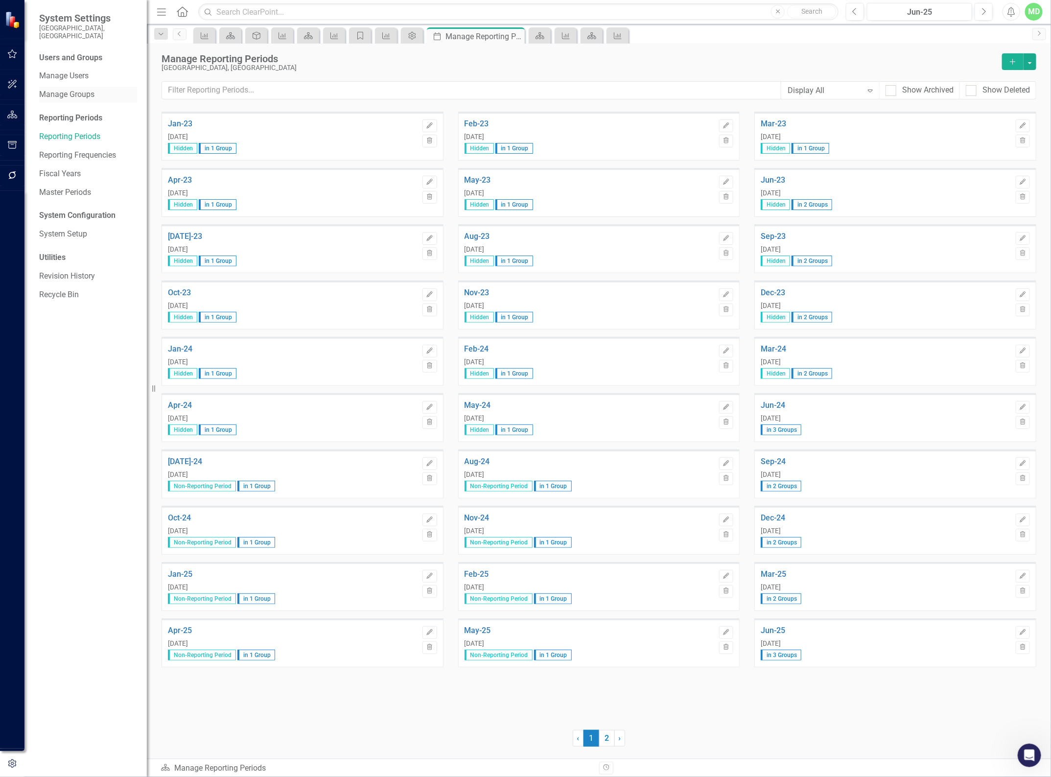
click at [60, 91] on link "Manage Groups" at bounding box center [88, 94] width 98 height 11
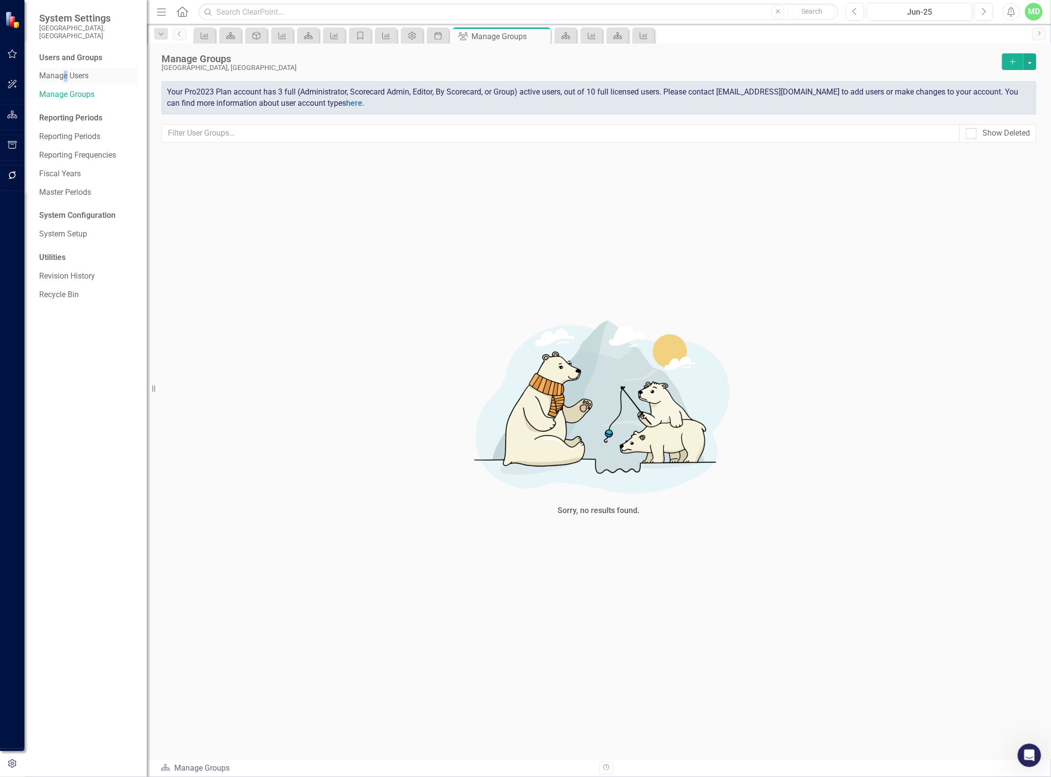
click at [65, 75] on div "Manage Users" at bounding box center [88, 76] width 98 height 16
click at [60, 71] on link "Manage Users" at bounding box center [88, 76] width 98 height 11
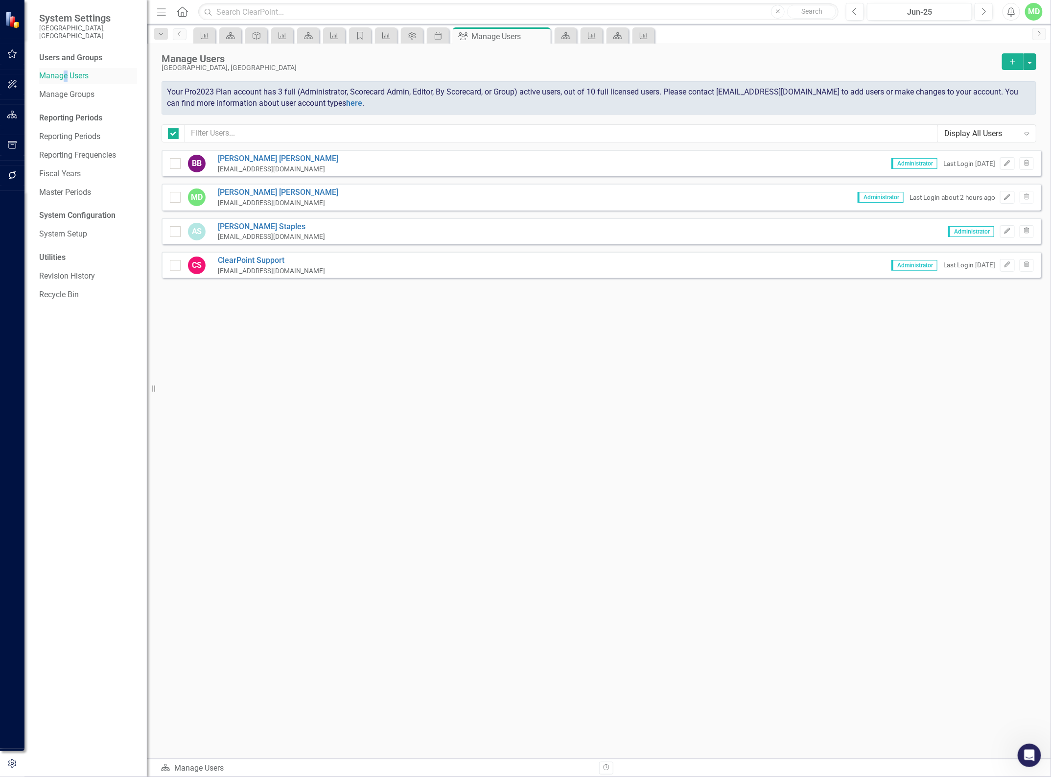
checkbox input "false"
click at [202, 37] on icon "Performance Measure" at bounding box center [205, 36] width 10 height 8
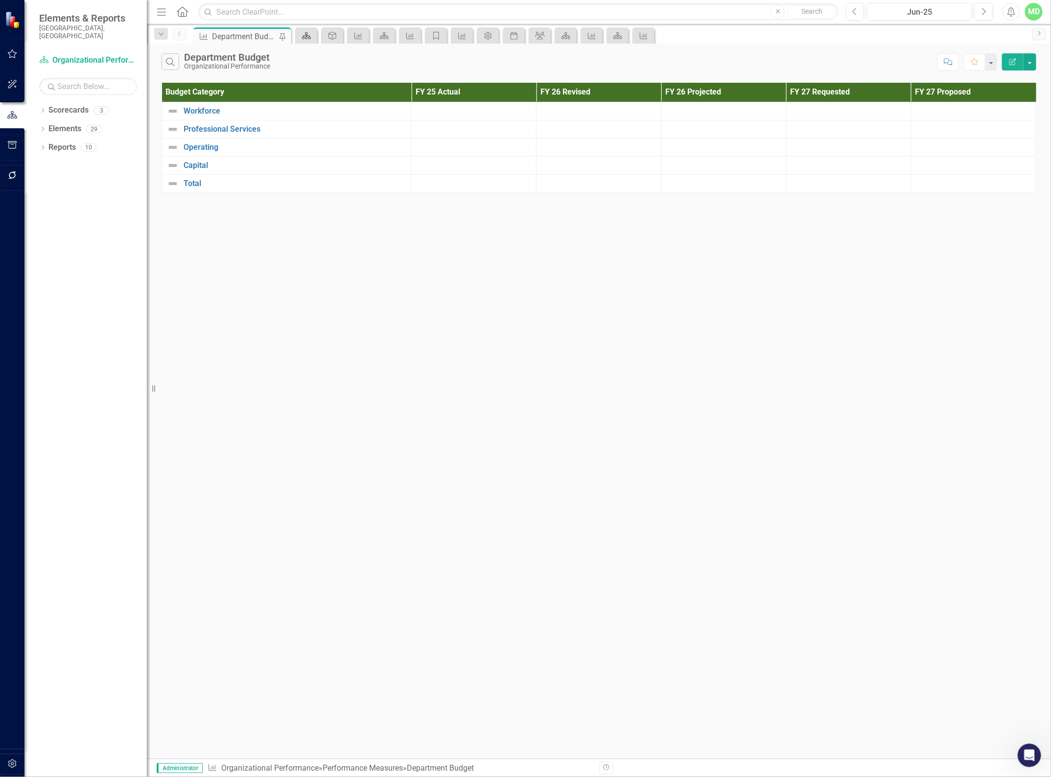
click at [309, 33] on icon "Scorecard" at bounding box center [307, 36] width 10 height 8
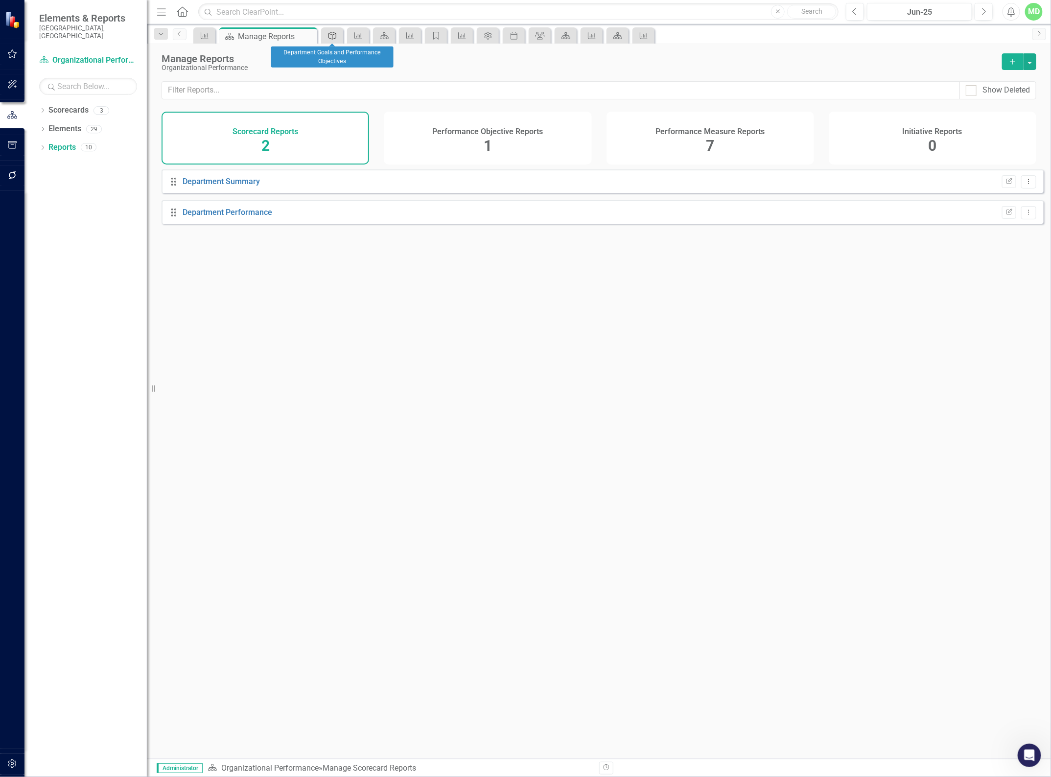
click at [332, 34] on icon "Performance Objective" at bounding box center [333, 36] width 10 height 8
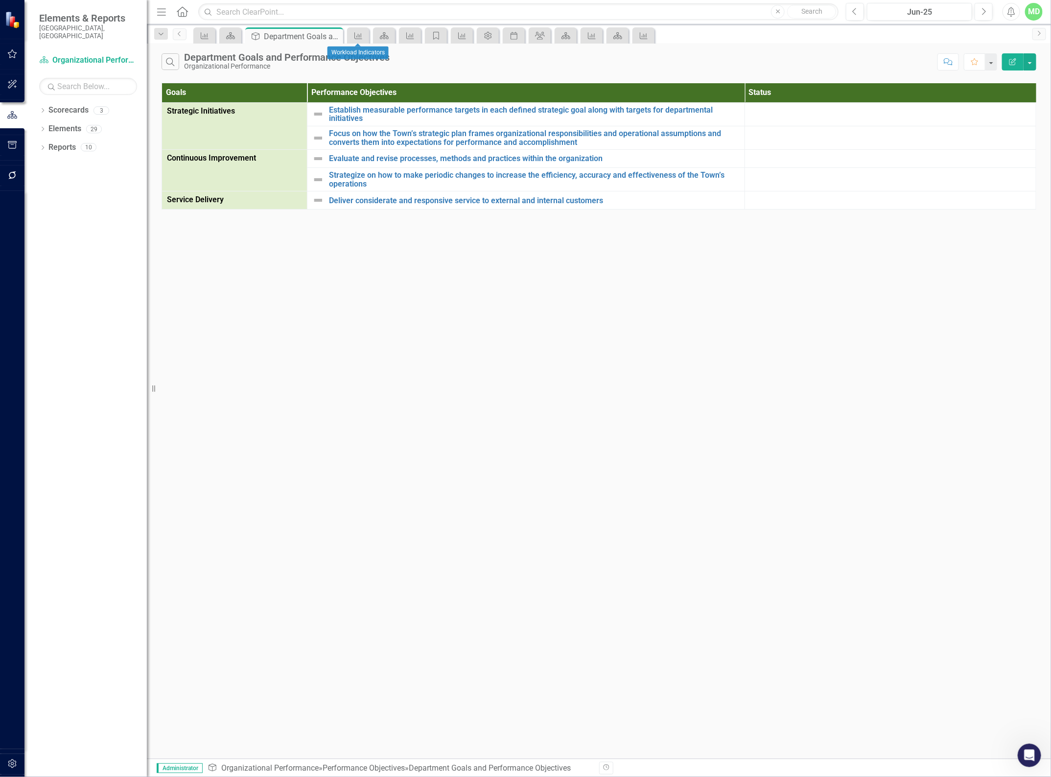
click at [367, 37] on div "Performance Measure" at bounding box center [358, 35] width 22 height 16
click at [358, 32] on icon "Performance Measure" at bounding box center [358, 36] width 10 height 8
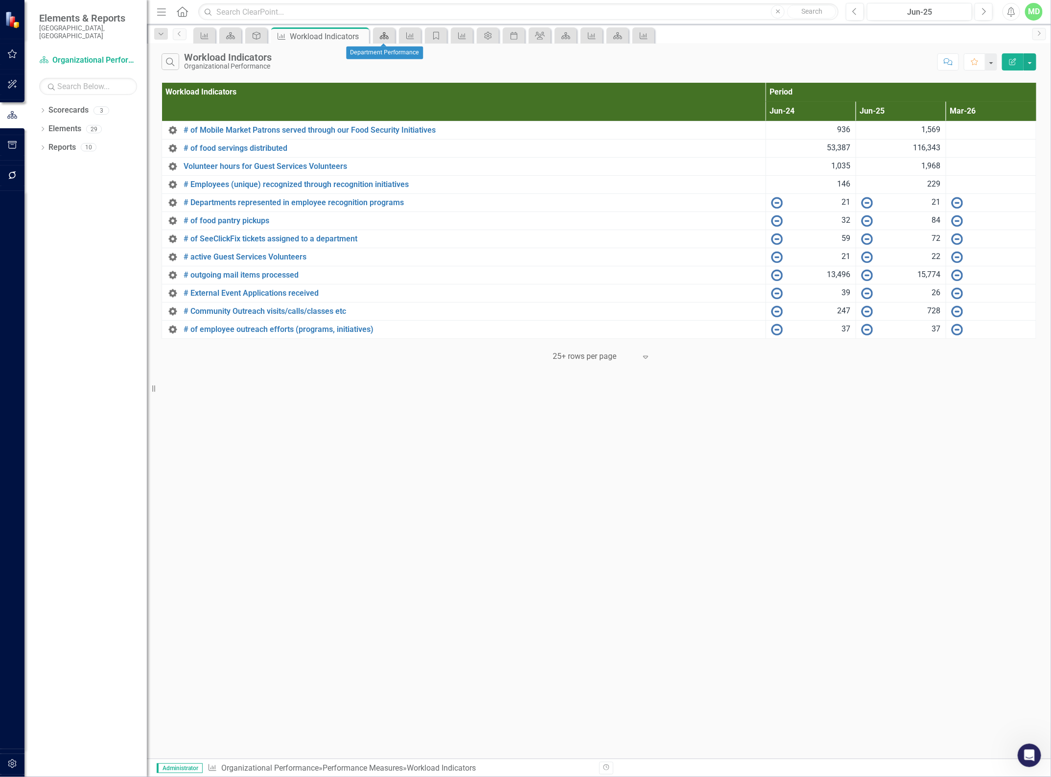
click at [380, 33] on icon "Scorecard" at bounding box center [384, 36] width 10 height 8
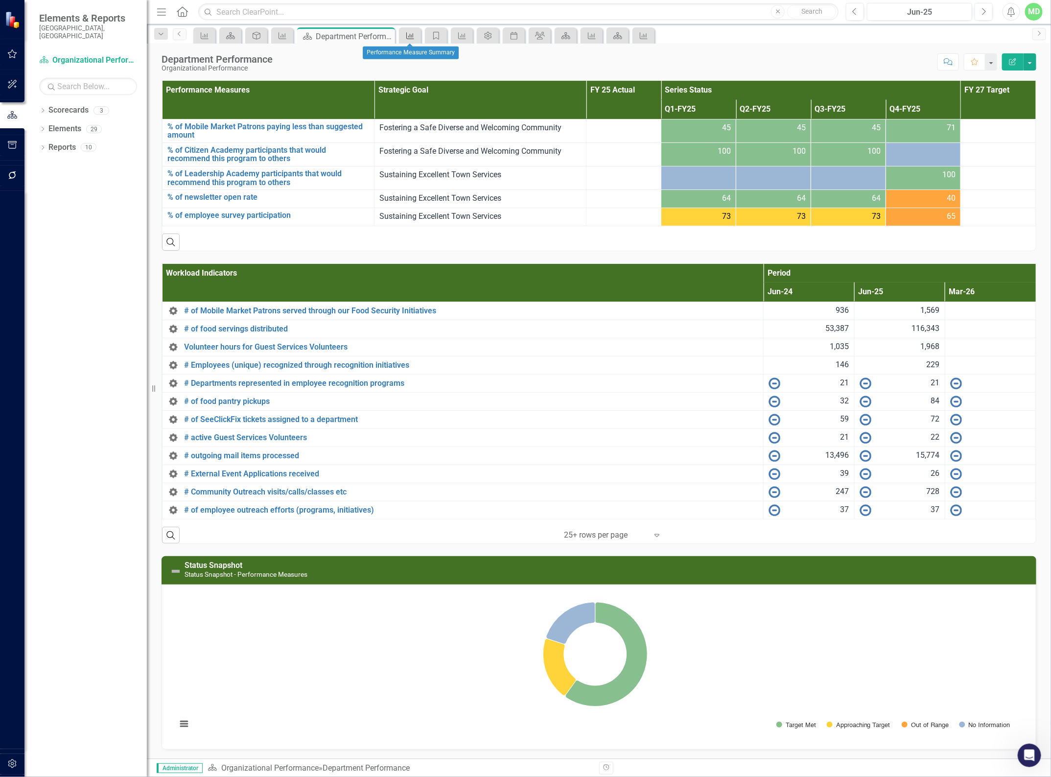
click at [409, 35] on icon "Performance Measure" at bounding box center [410, 36] width 10 height 8
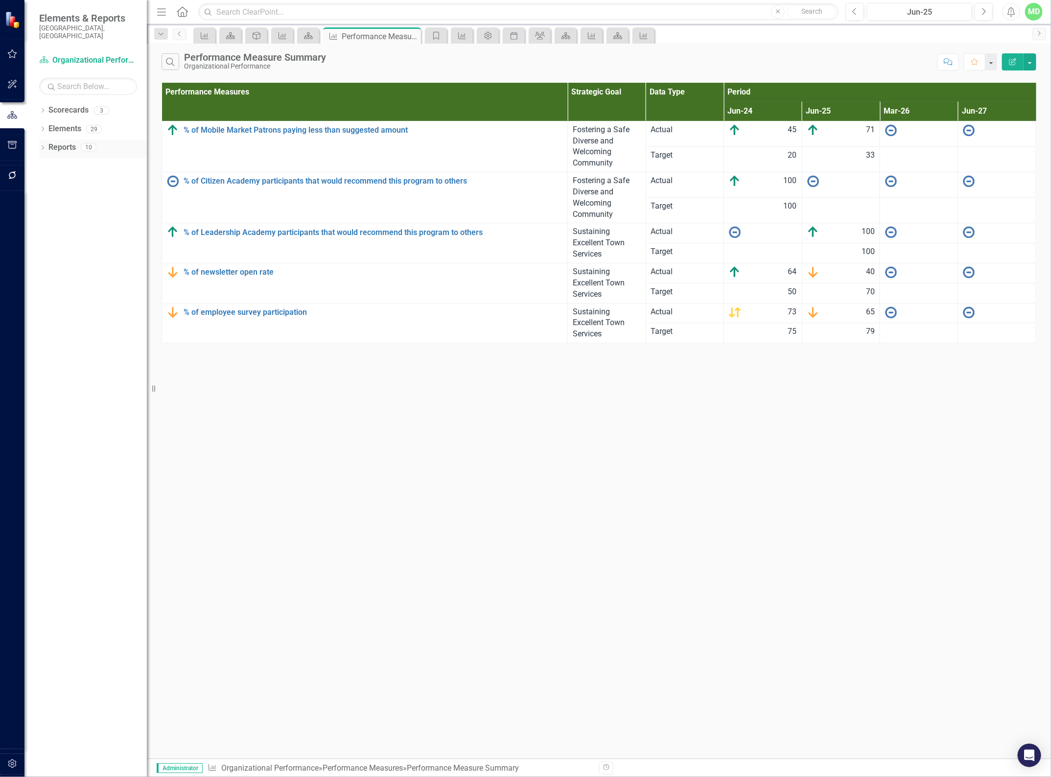
click at [62, 142] on link "Reports" at bounding box center [61, 147] width 27 height 11
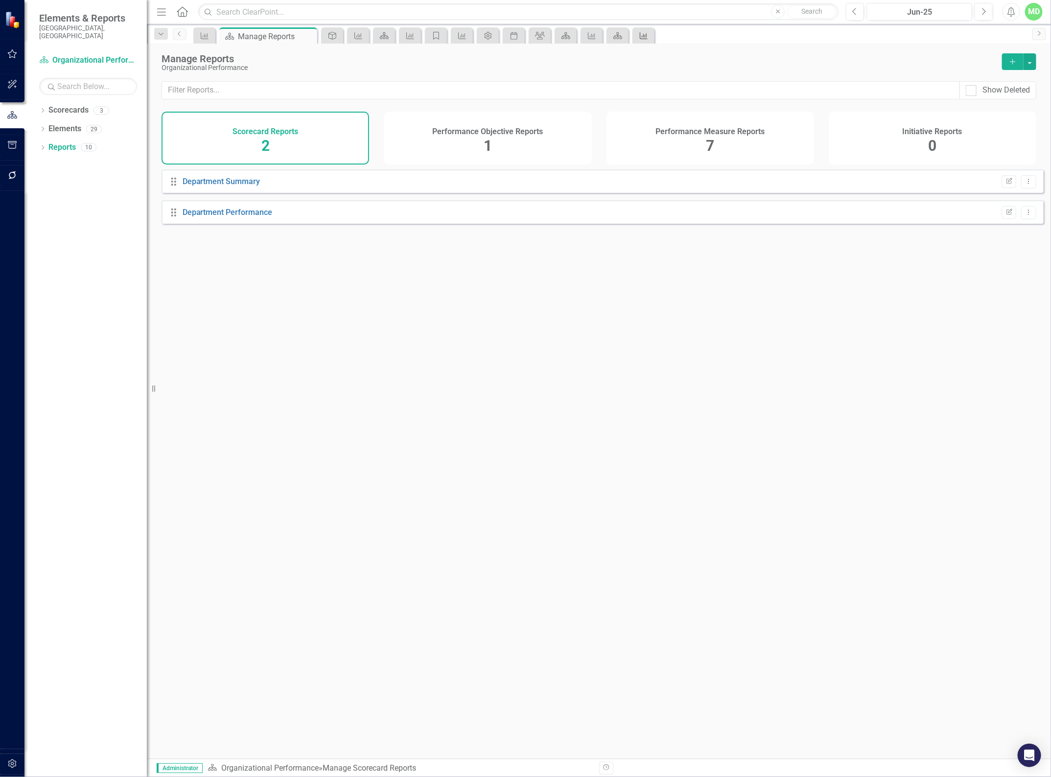
click at [642, 34] on icon "Performance Measure" at bounding box center [644, 36] width 10 height 8
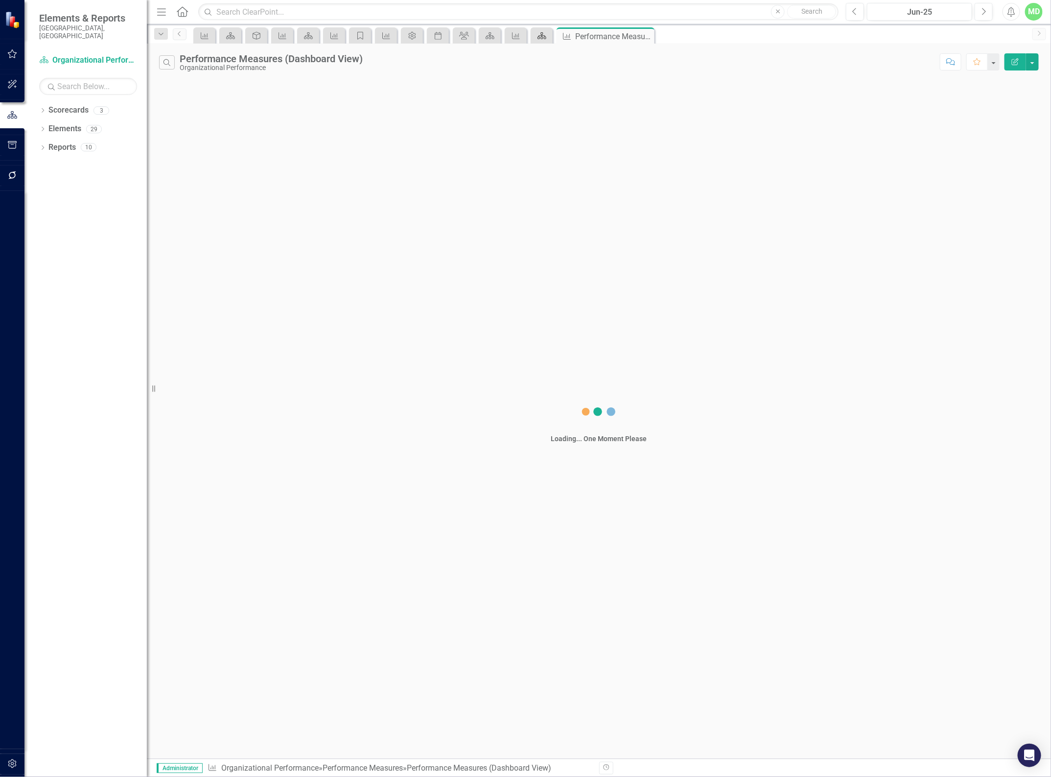
click at [539, 34] on icon "Scorecard" at bounding box center [542, 36] width 10 height 8
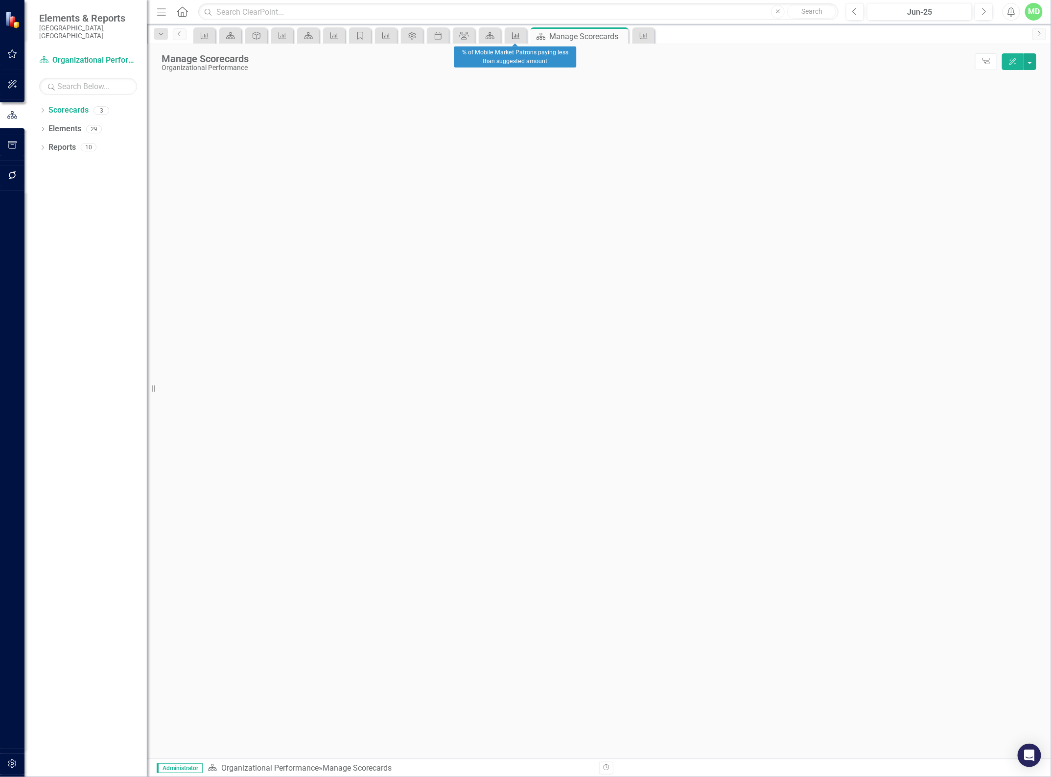
click at [513, 35] on icon "Performance Measure" at bounding box center [516, 36] width 10 height 8
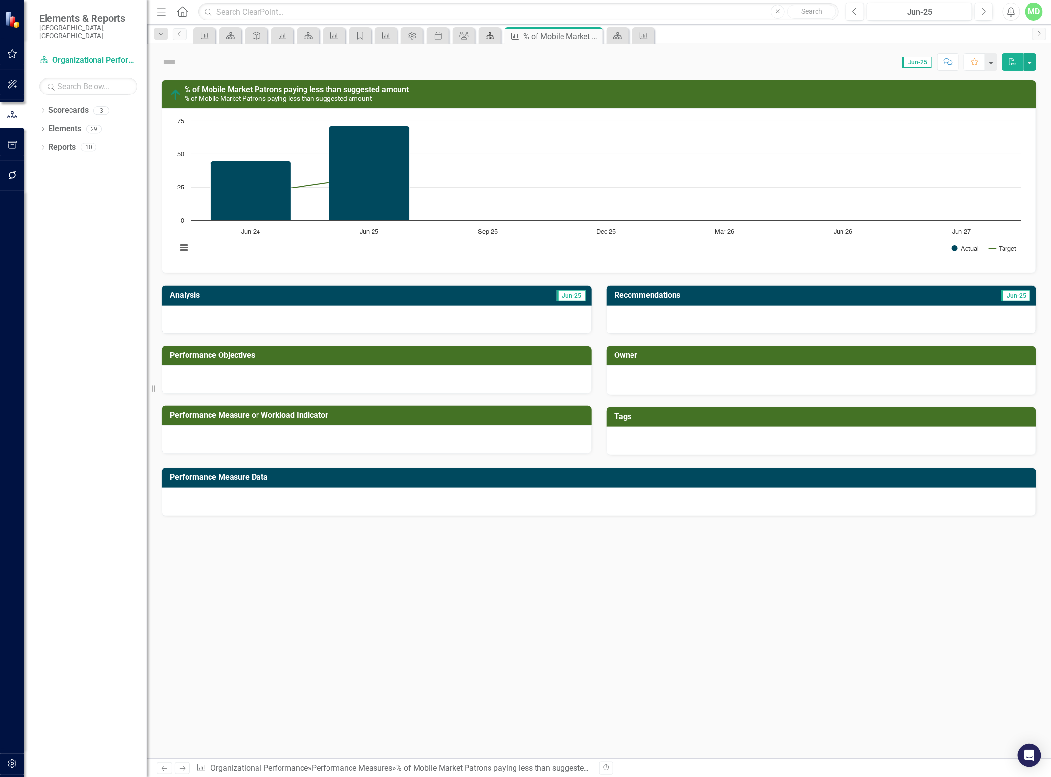
click at [493, 35] on icon at bounding box center [490, 35] width 9 height 7
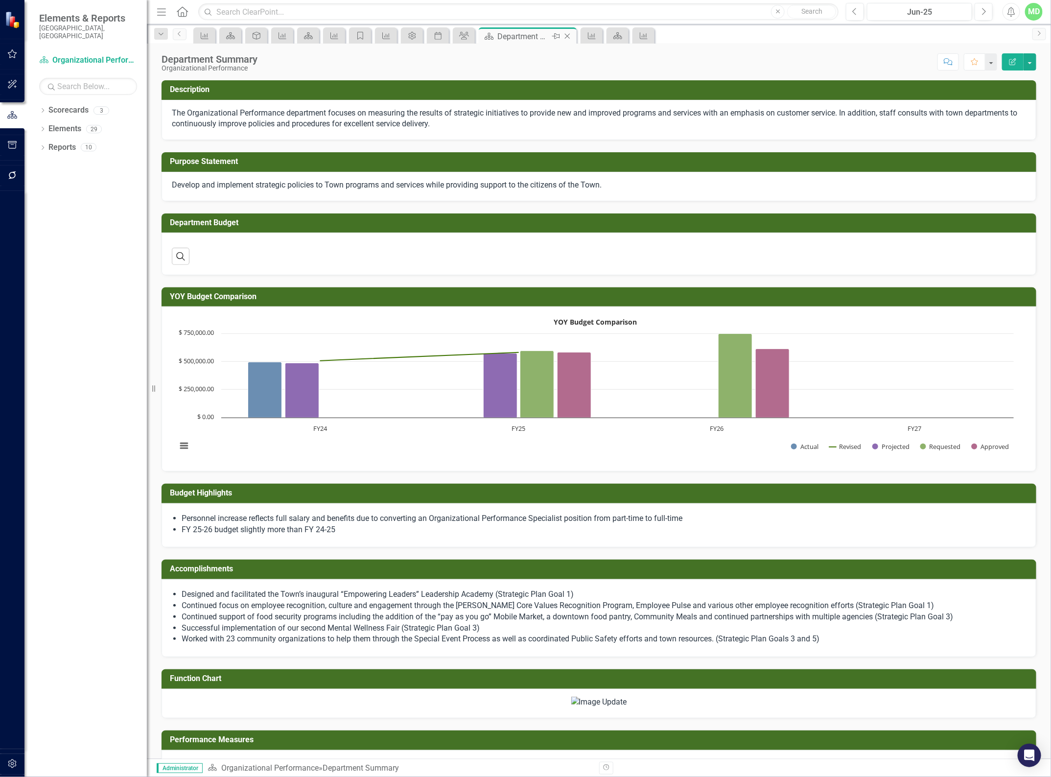
click at [566, 34] on icon "Close" at bounding box center [568, 36] width 10 height 8
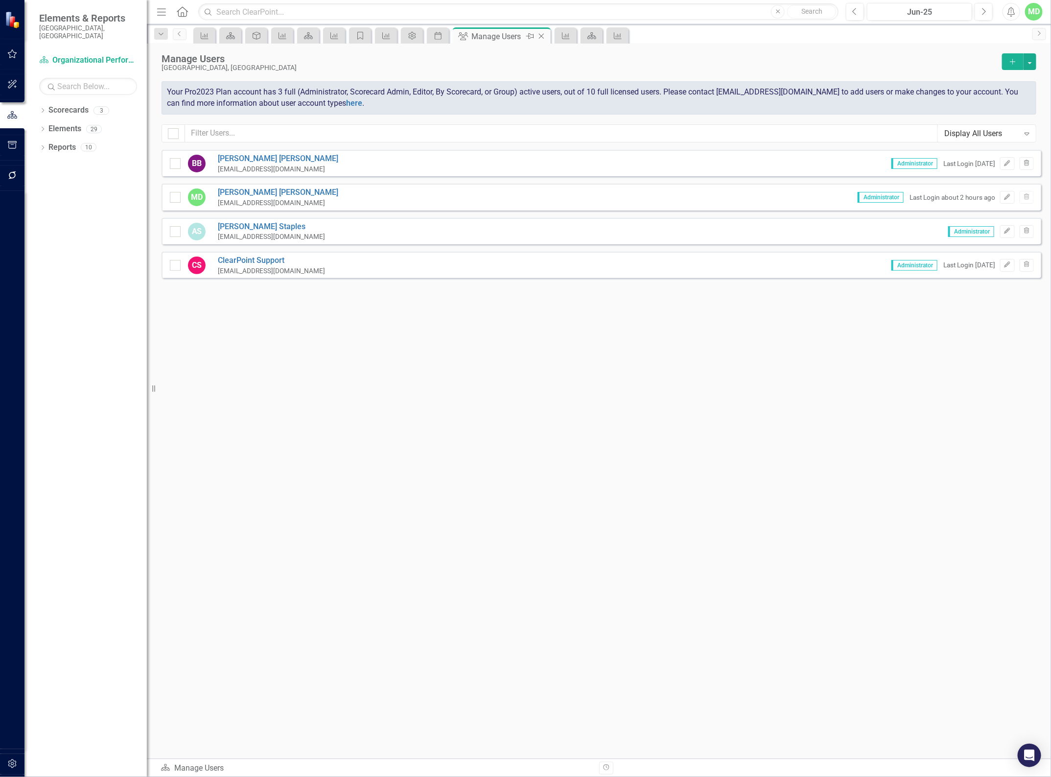
click at [544, 35] on icon "Close" at bounding box center [542, 36] width 10 height 8
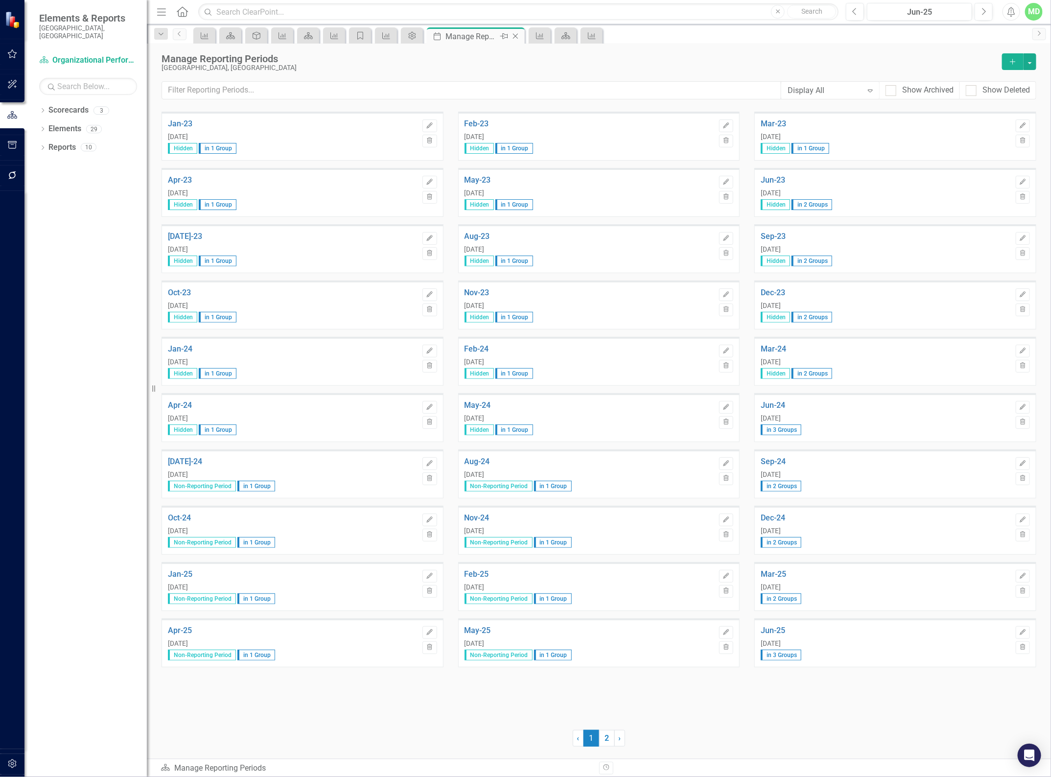
click at [516, 37] on icon "Close" at bounding box center [516, 36] width 10 height 8
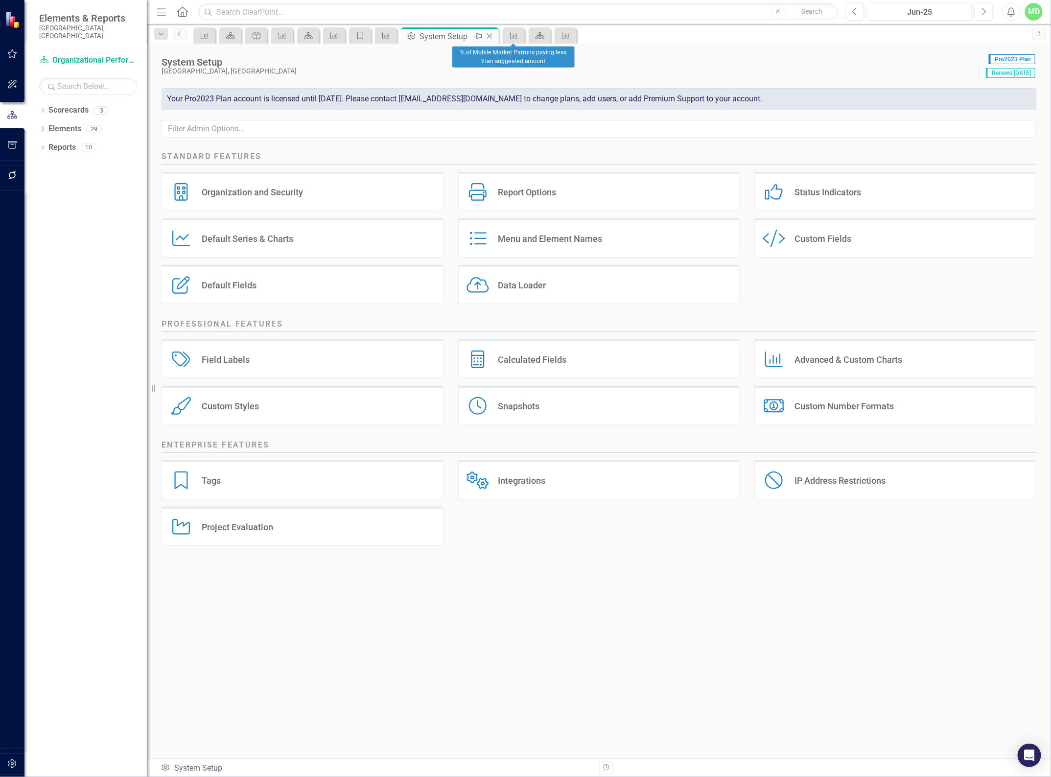
click at [492, 33] on icon "Close" at bounding box center [490, 36] width 10 height 8
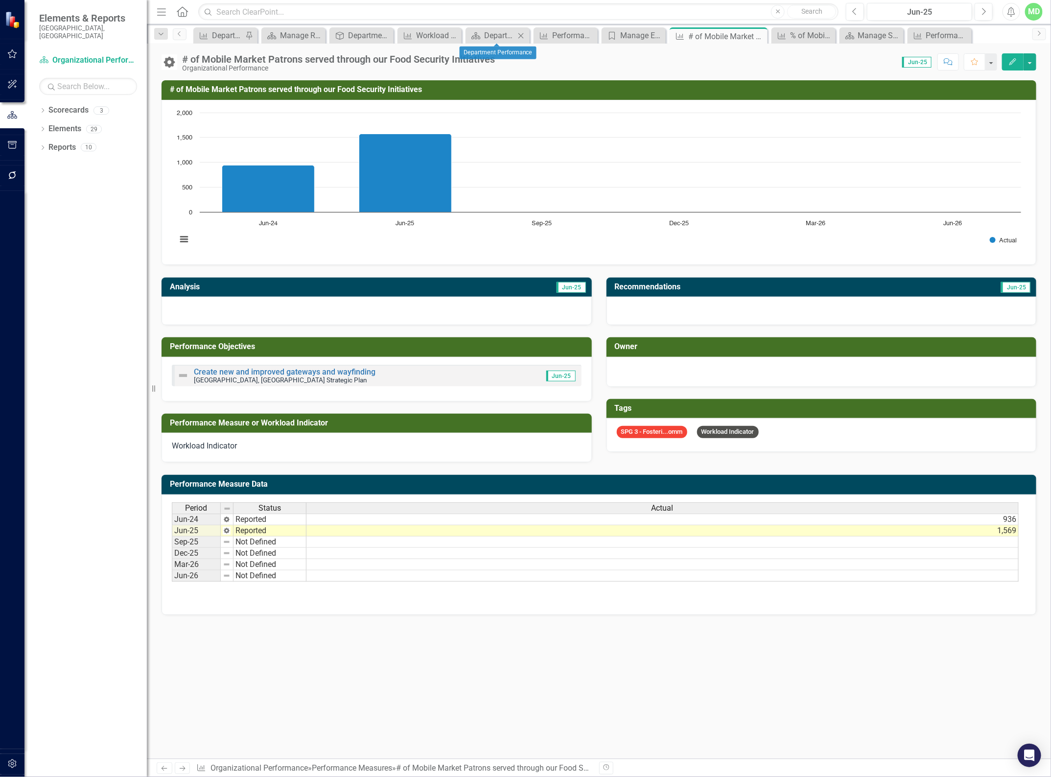
click at [521, 33] on icon "Close" at bounding box center [521, 36] width 10 height 8
click at [554, 32] on icon "Close" at bounding box center [553, 36] width 10 height 8
click at [595, 32] on icon "Close" at bounding box center [592, 36] width 10 height 8
click at [651, 35] on icon "Close" at bounding box center [650, 36] width 10 height 8
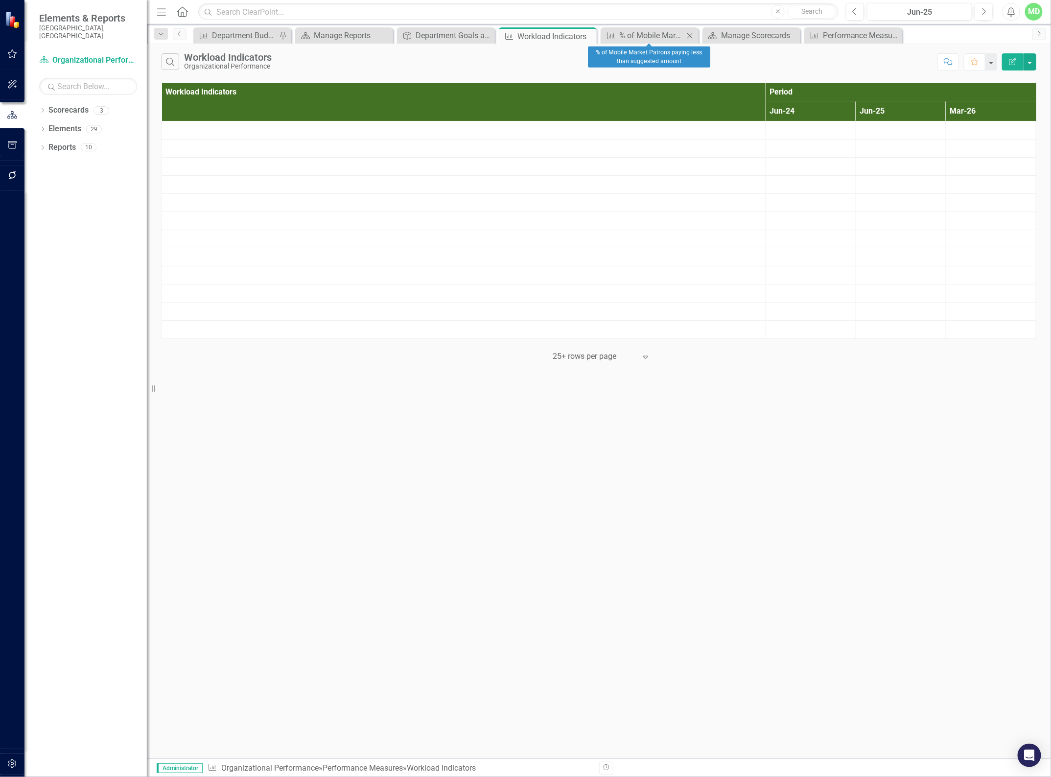
click at [690, 33] on icon "Close" at bounding box center [690, 36] width 10 height 8
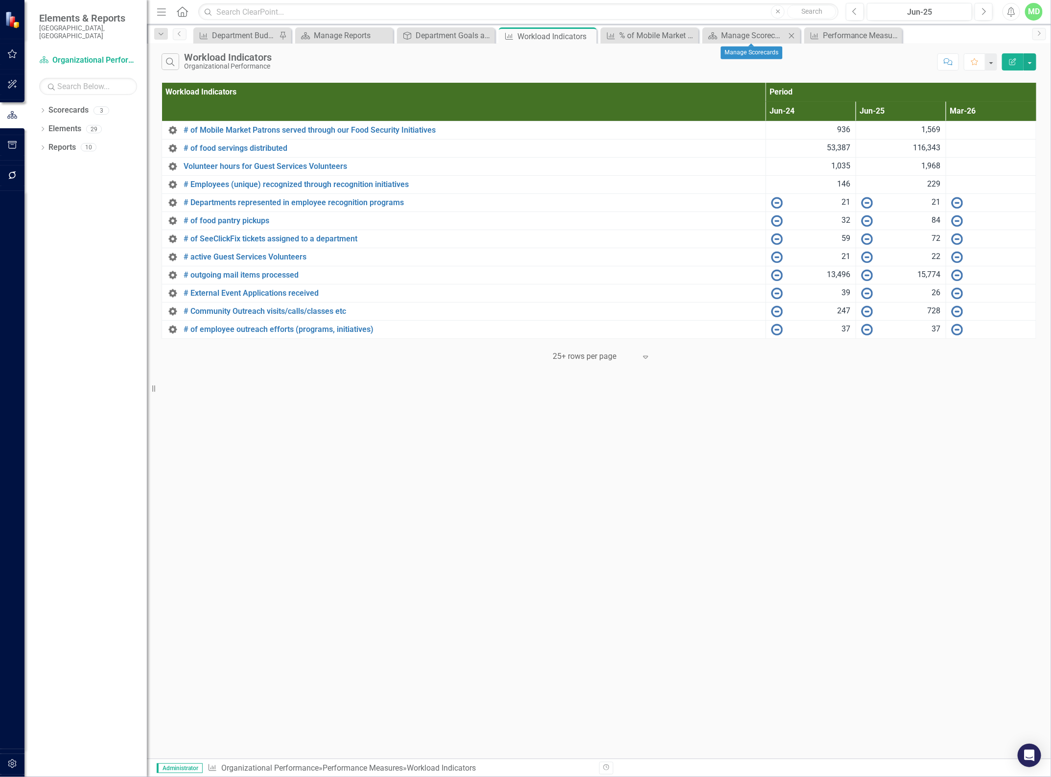
click at [789, 33] on icon "Close" at bounding box center [792, 36] width 10 height 8
click at [691, 32] on icon "Close" at bounding box center [690, 36] width 10 height 8
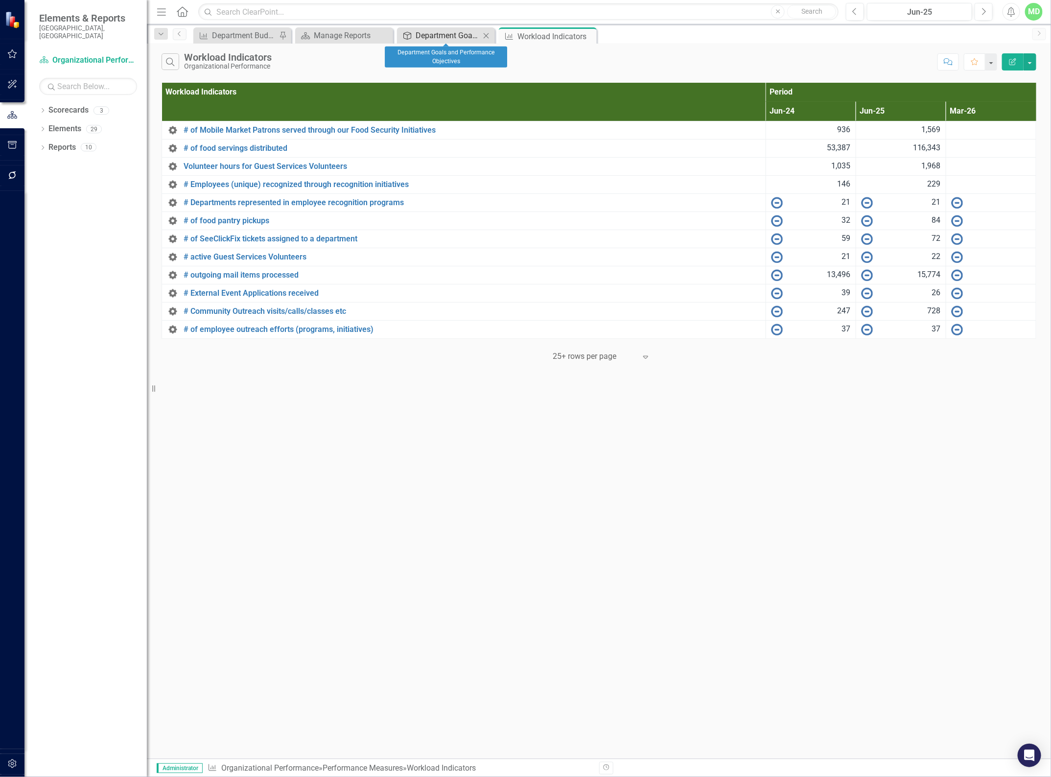
click at [454, 35] on div "Department Goals and Performance Objectives" at bounding box center [448, 35] width 65 height 12
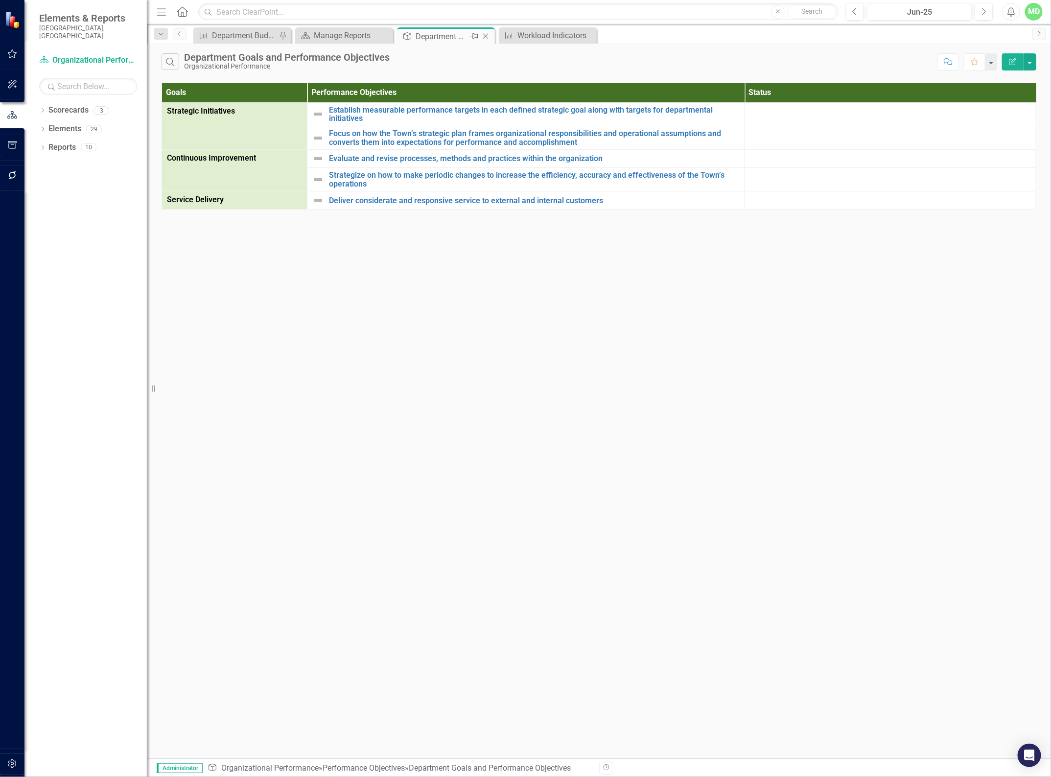
click at [485, 33] on icon "Close" at bounding box center [486, 36] width 10 height 8
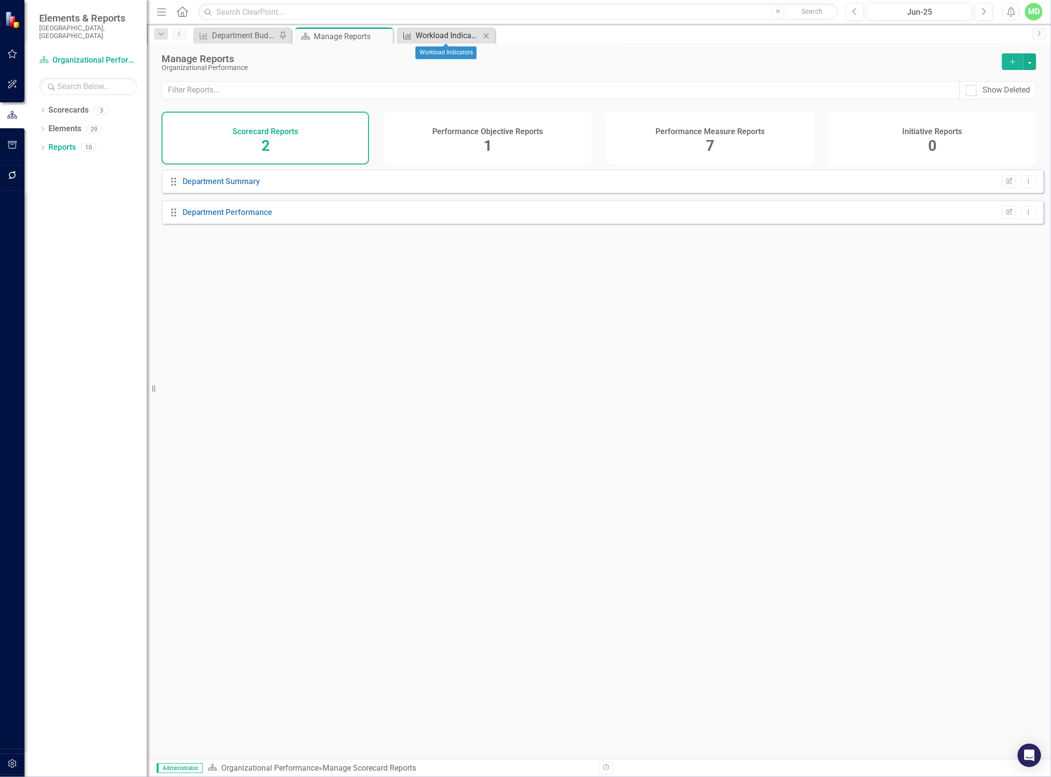
click at [468, 33] on div "Workload Indicators" at bounding box center [448, 35] width 65 height 12
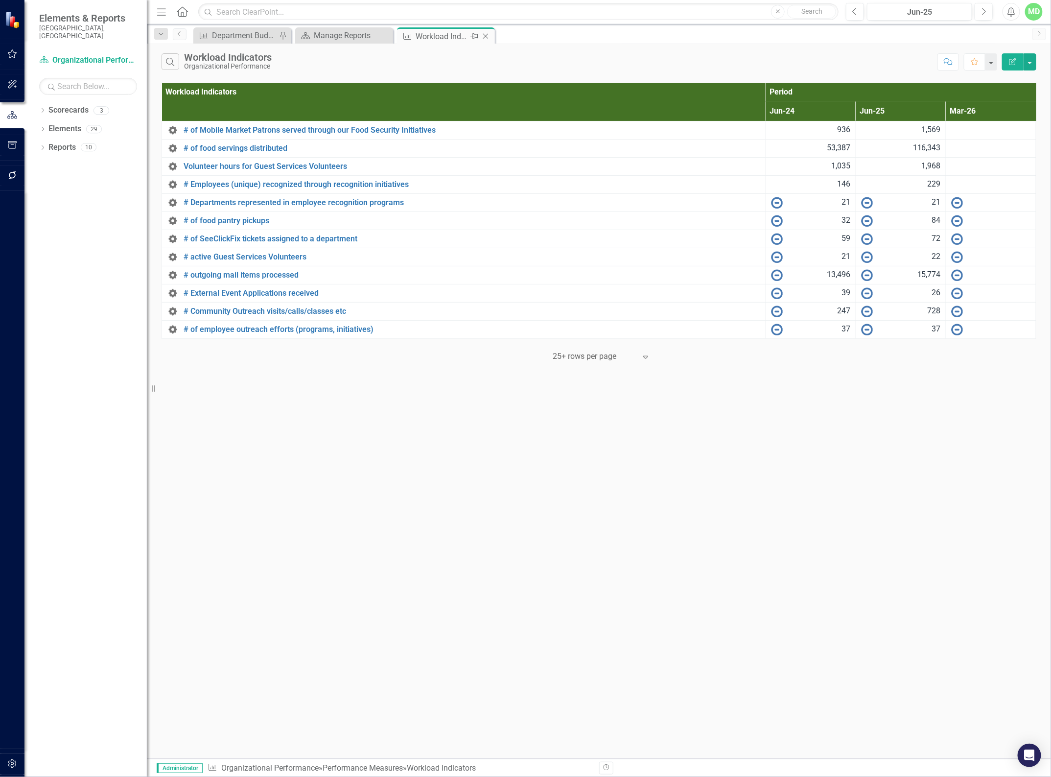
click at [482, 35] on icon "Close" at bounding box center [486, 36] width 10 height 8
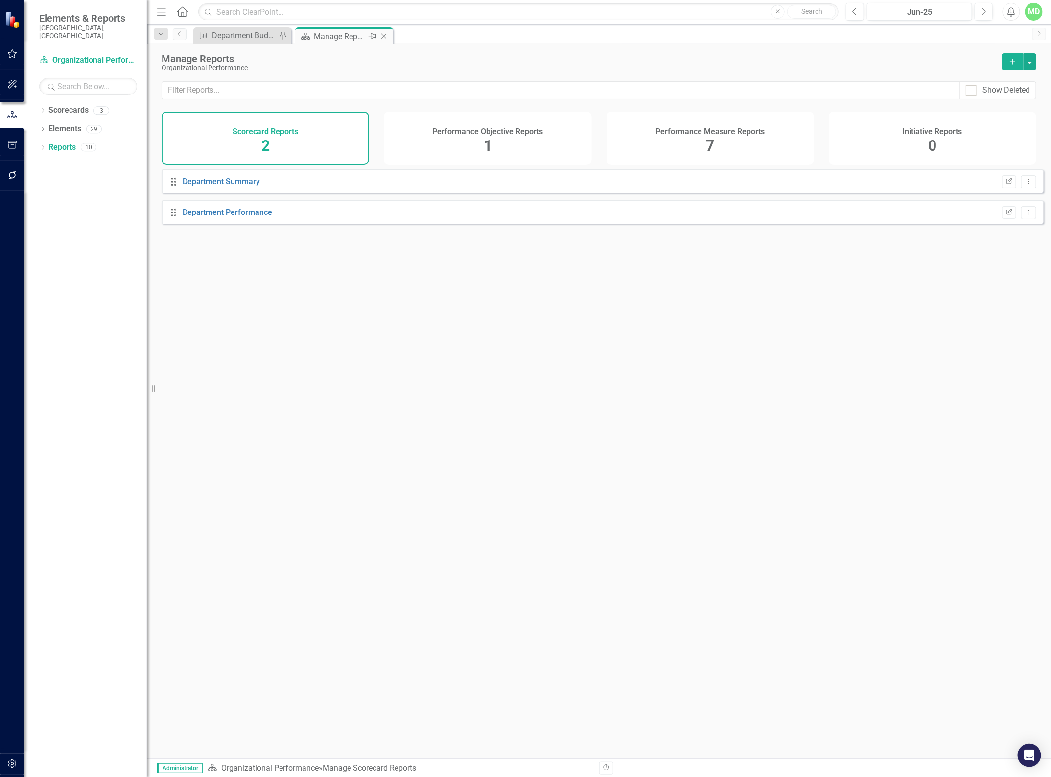
click at [353, 31] on div "Manage Reports" at bounding box center [340, 36] width 52 height 12
click at [388, 35] on icon "Close" at bounding box center [384, 36] width 10 height 8
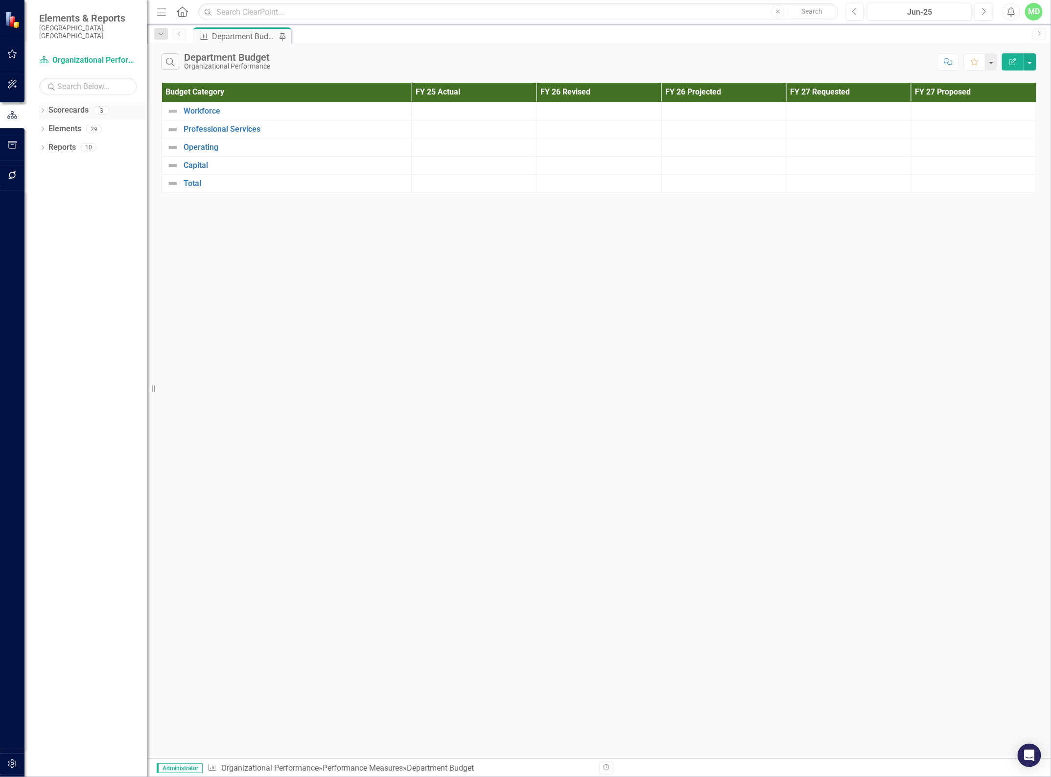
click at [56, 105] on link "Scorecards" at bounding box center [68, 110] width 40 height 11
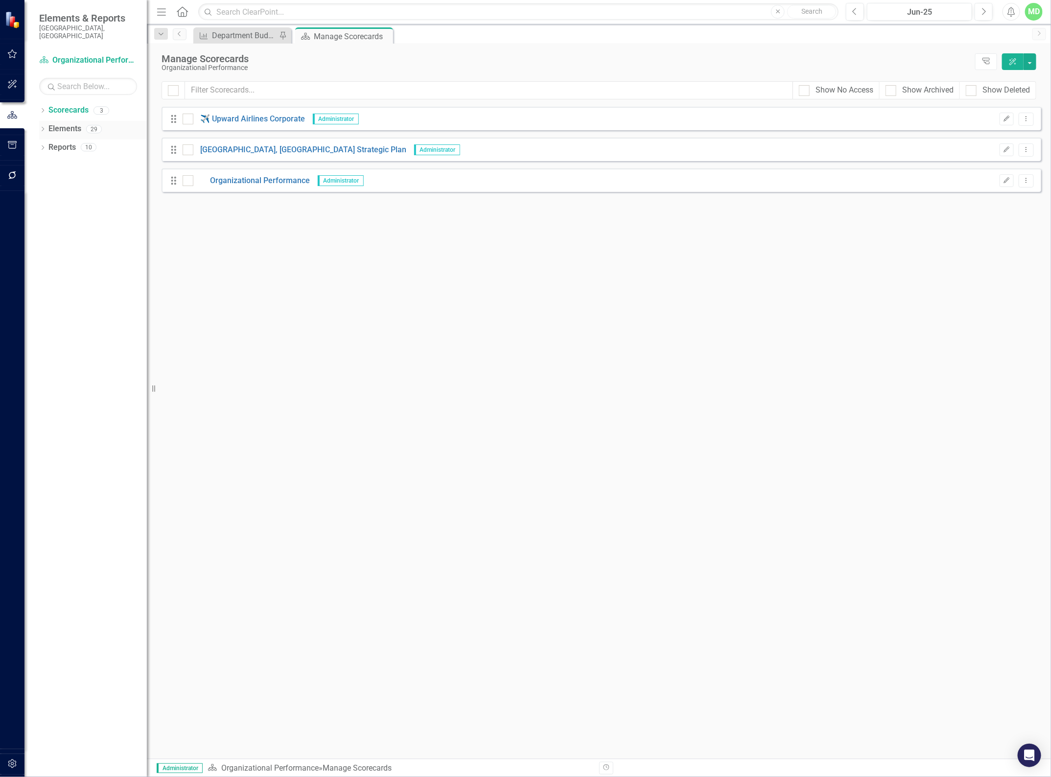
click at [59, 121] on div "Elements" at bounding box center [64, 129] width 33 height 16
click at [58, 123] on link "Elements" at bounding box center [64, 128] width 33 height 11
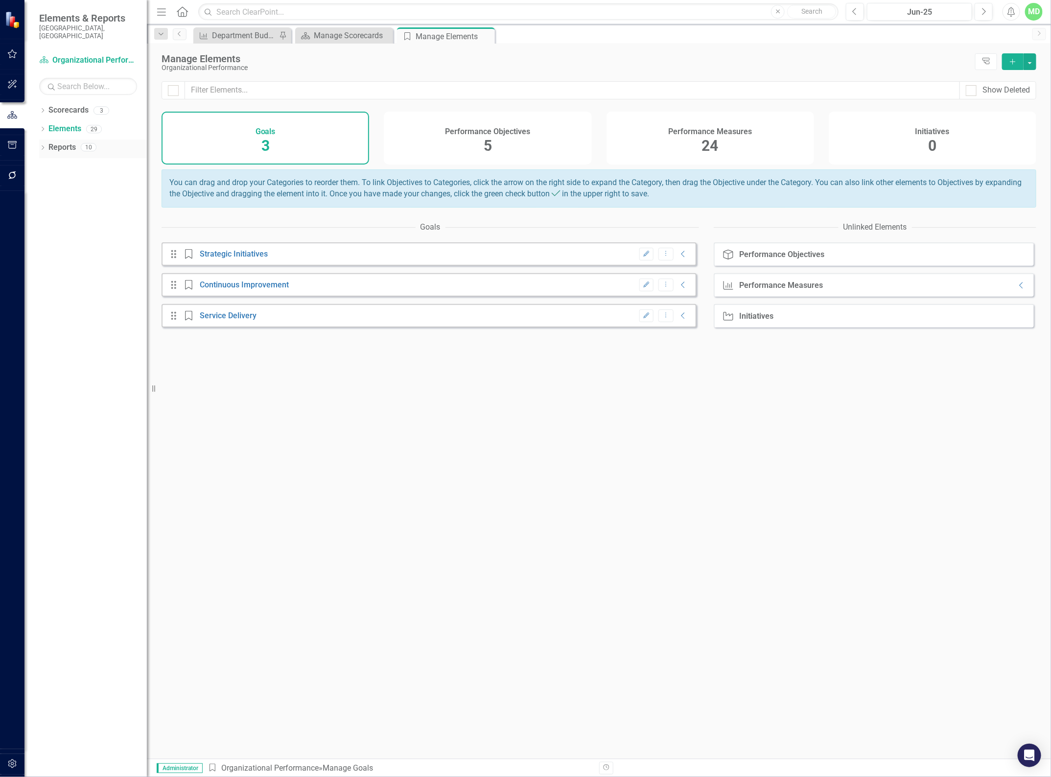
click at [63, 142] on link "Reports" at bounding box center [61, 147] width 27 height 11
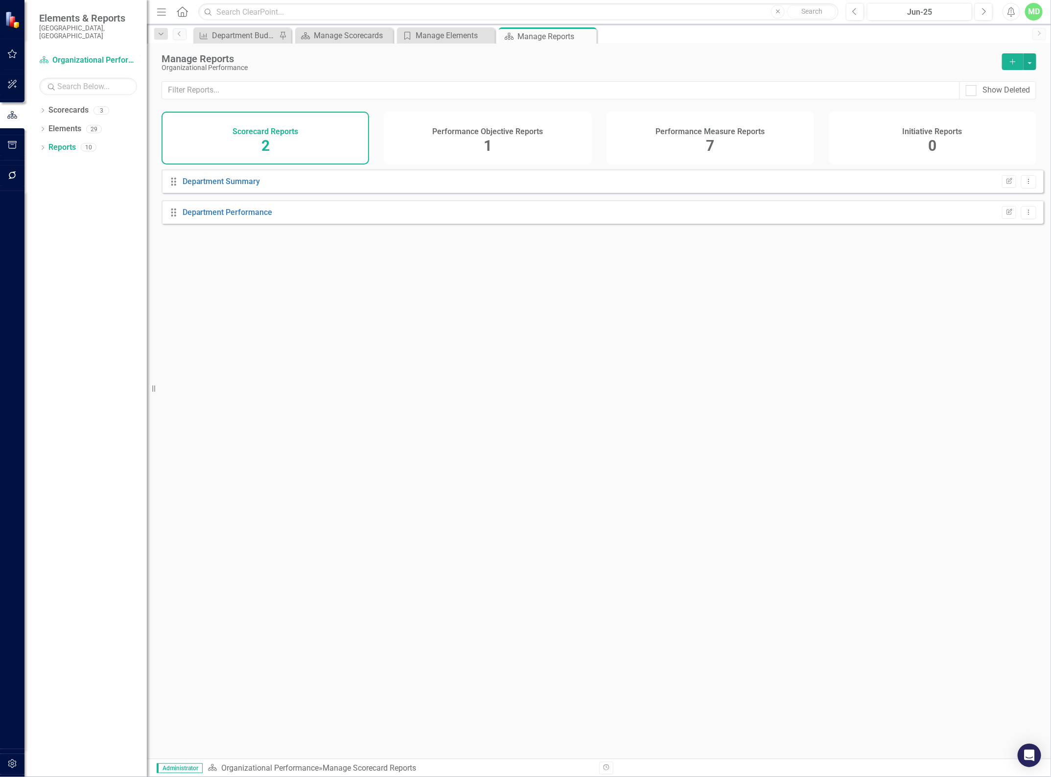
click at [690, 127] on h4 "Performance Measure Reports" at bounding box center [710, 131] width 109 height 9
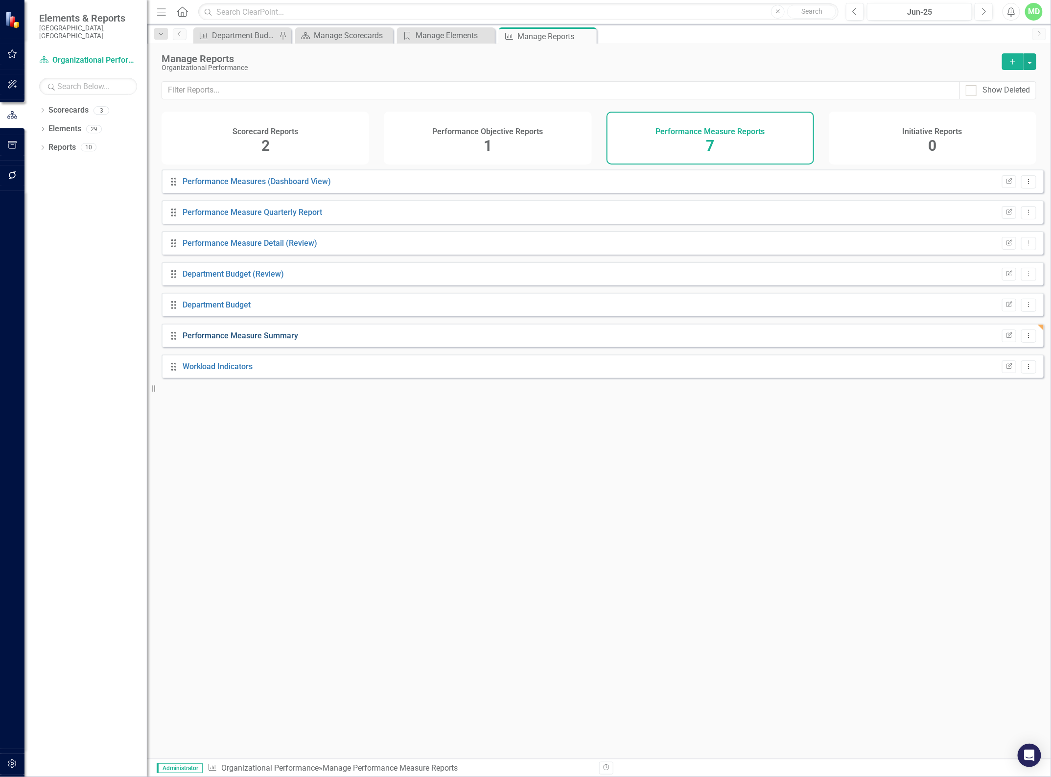
click at [228, 338] on link "Performance Measure Summary" at bounding box center [241, 335] width 116 height 9
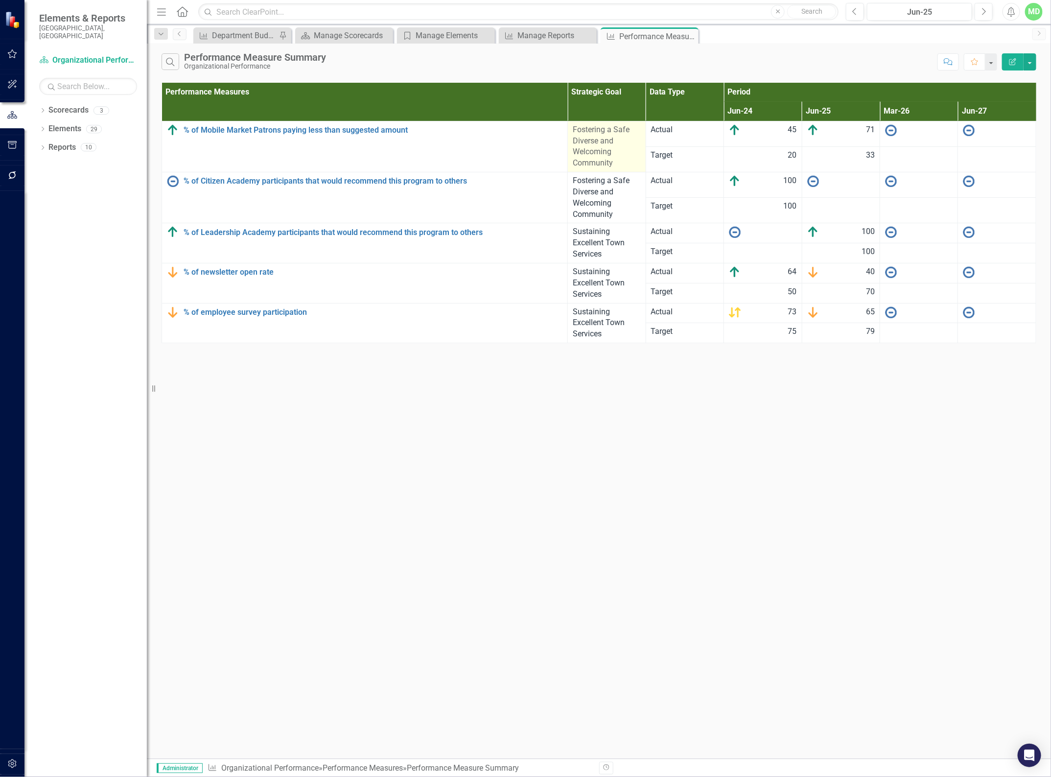
click at [588, 138] on span "Fostering a Safe Diverse and Welcoming Community" at bounding box center [601, 146] width 57 height 43
click at [9, 761] on icon "button" at bounding box center [12, 764] width 10 height 8
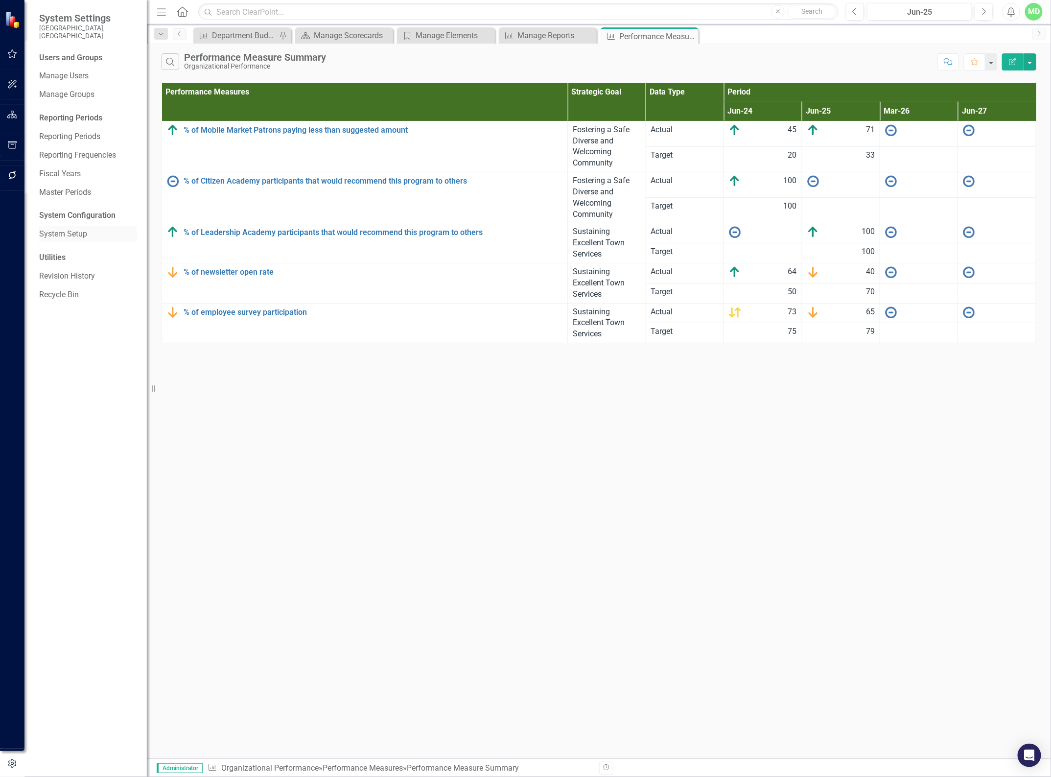
click at [70, 229] on link "System Setup" at bounding box center [88, 234] width 98 height 11
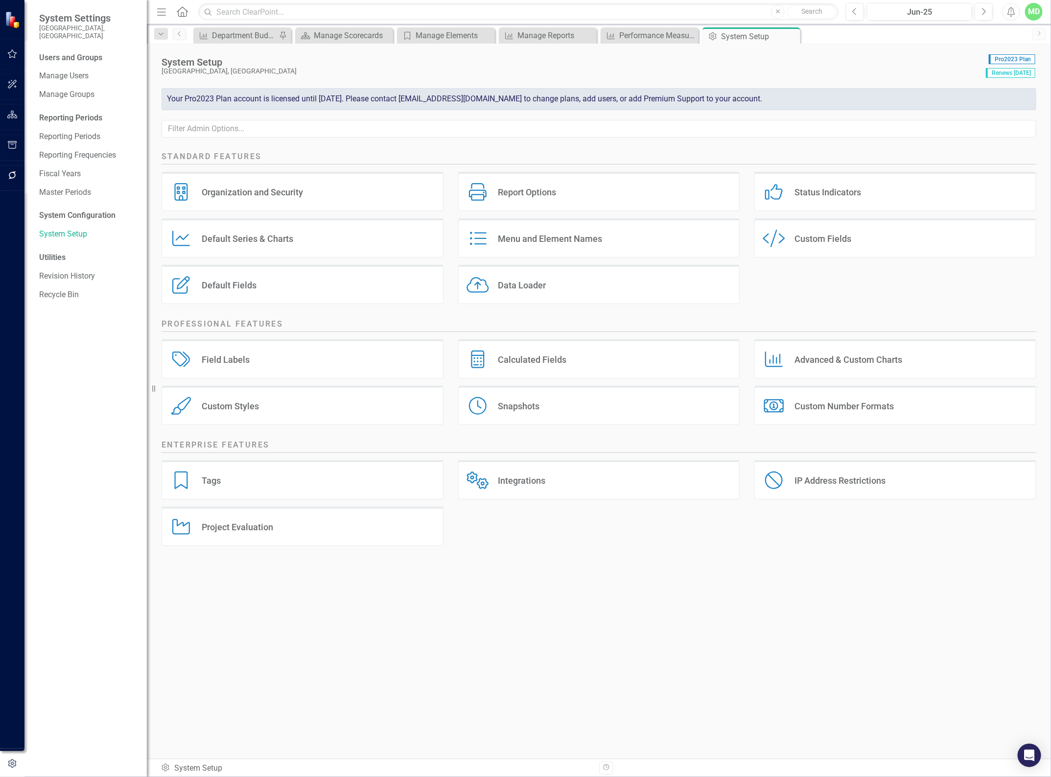
click at [857, 244] on div "Custom Style Custom Fields" at bounding box center [895, 237] width 282 height 39
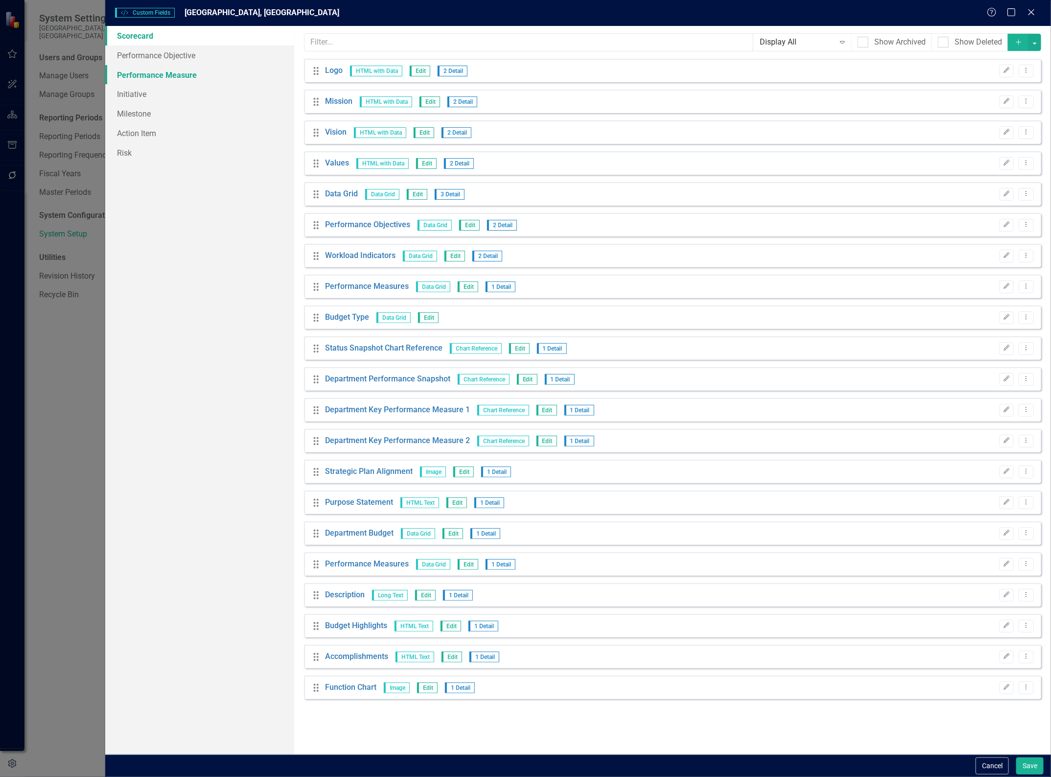
click at [158, 77] on link "Performance Measure" at bounding box center [199, 75] width 189 height 20
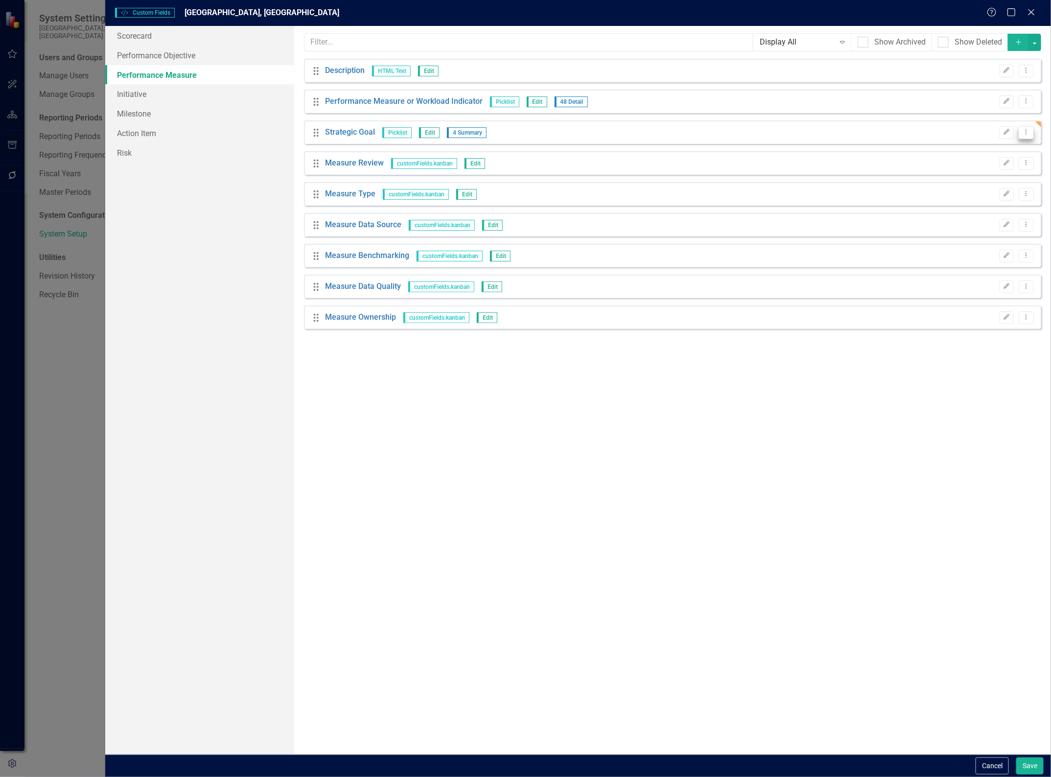
click at [1030, 130] on icon "Dropdown Menu" at bounding box center [1026, 132] width 8 height 6
click at [1007, 131] on icon "button" at bounding box center [1007, 132] width 6 height 6
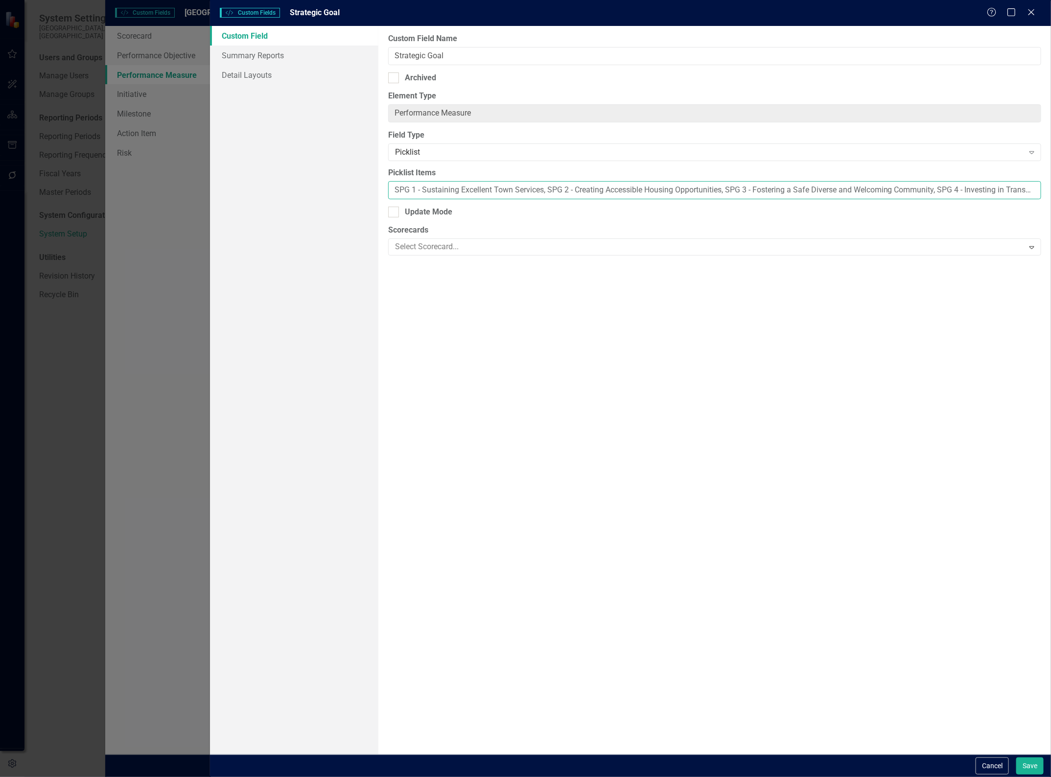
drag, startPoint x: 422, startPoint y: 188, endPoint x: 431, endPoint y: 185, distance: 9.8
click at [425, 188] on input "SPG 1 - Sustaining Excellent Town Services, SPG 2 - Creating Accessible Housing…" at bounding box center [714, 190] width 653 height 18
drag, startPoint x: 571, startPoint y: 189, endPoint x: 577, endPoint y: 180, distance: 10.7
click at [573, 186] on input "SPG 1 Sustaining Excellent Town Services, SPG 2 - Creating Accessible Housing O…" at bounding box center [714, 190] width 653 height 18
drag, startPoint x: 748, startPoint y: 189, endPoint x: 749, endPoint y: 183, distance: 7.0
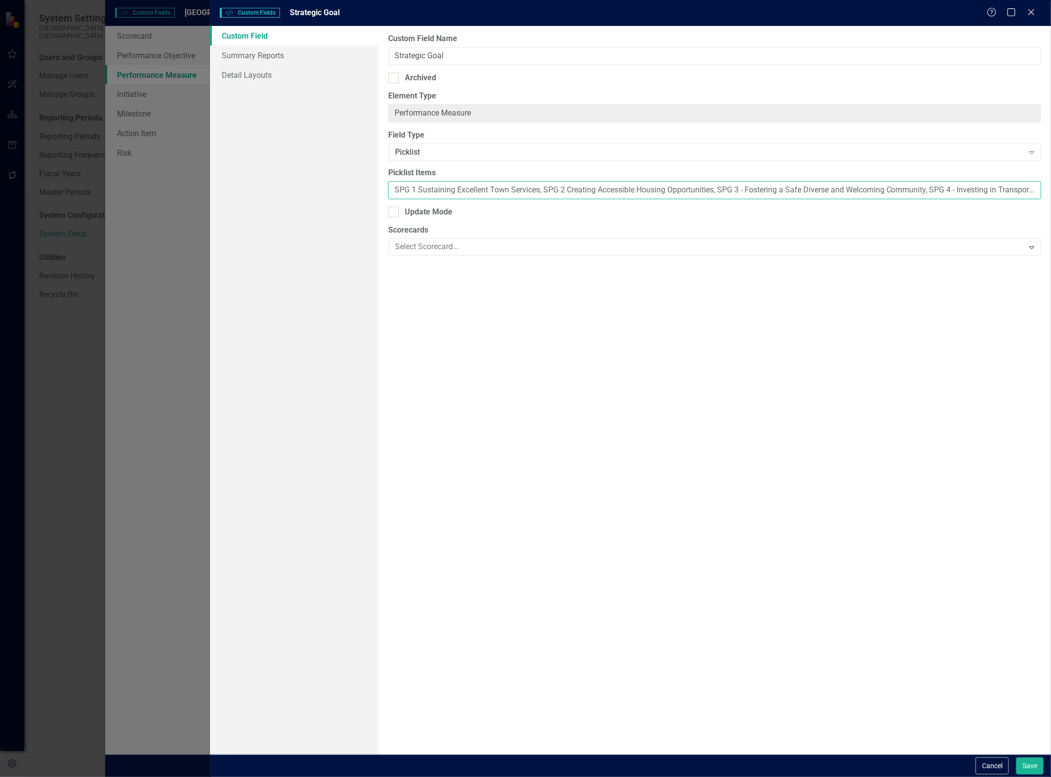
click at [748, 189] on input "SPG 1 Sustaining Excellent Town Services, SPG 2 Creating Accessible Housing Opp…" at bounding box center [714, 190] width 653 height 18
click at [960, 190] on input "SPG 1 Sustaining Excellent Town Services, SPG 2 Creating Accessible Housing Opp…" at bounding box center [714, 190] width 653 height 18
drag, startPoint x: 867, startPoint y: 192, endPoint x: 874, endPoint y: 182, distance: 12.5
click at [869, 189] on input "SPG 1 Sustaining Excellent Town Services, SPG 2 Creating Accessible Housing Opp…" at bounding box center [714, 190] width 653 height 18
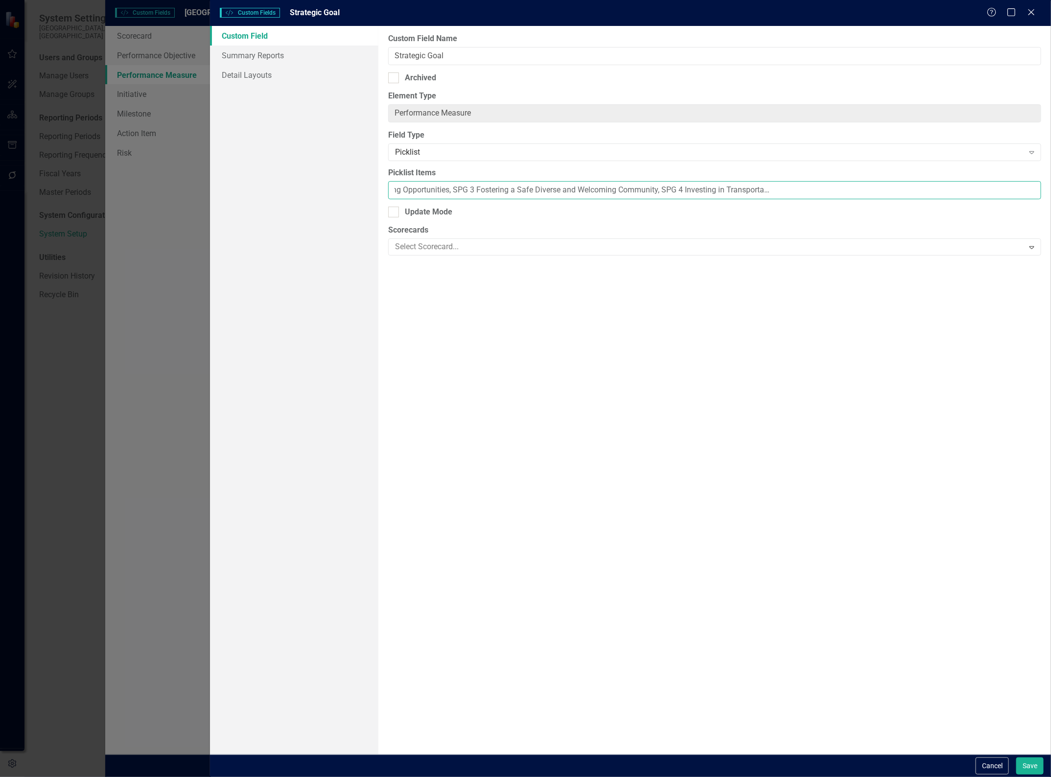
scroll to position [0, 268]
click at [683, 188] on input "SPG 1 Sustaining Excellent Town Services, SPG 2 Creating Accessible Housing Opp…" at bounding box center [714, 190] width 653 height 18
click at [477, 190] on input "SPG 1 Sustaining Excellent Town Services, SPG 2 Creating Accessible Housing Opp…" at bounding box center [714, 190] width 653 height 18
click at [475, 192] on input "SPG 1 Sustaining Excellent Town Services, SPG 2 Creating Accessible Housing Opp…" at bounding box center [714, 190] width 653 height 18
click at [402, 187] on input "SPG 1 Sustaining Excellent Town Services, SPG 2 Creating Accessible Housing Opp…" at bounding box center [714, 190] width 653 height 18
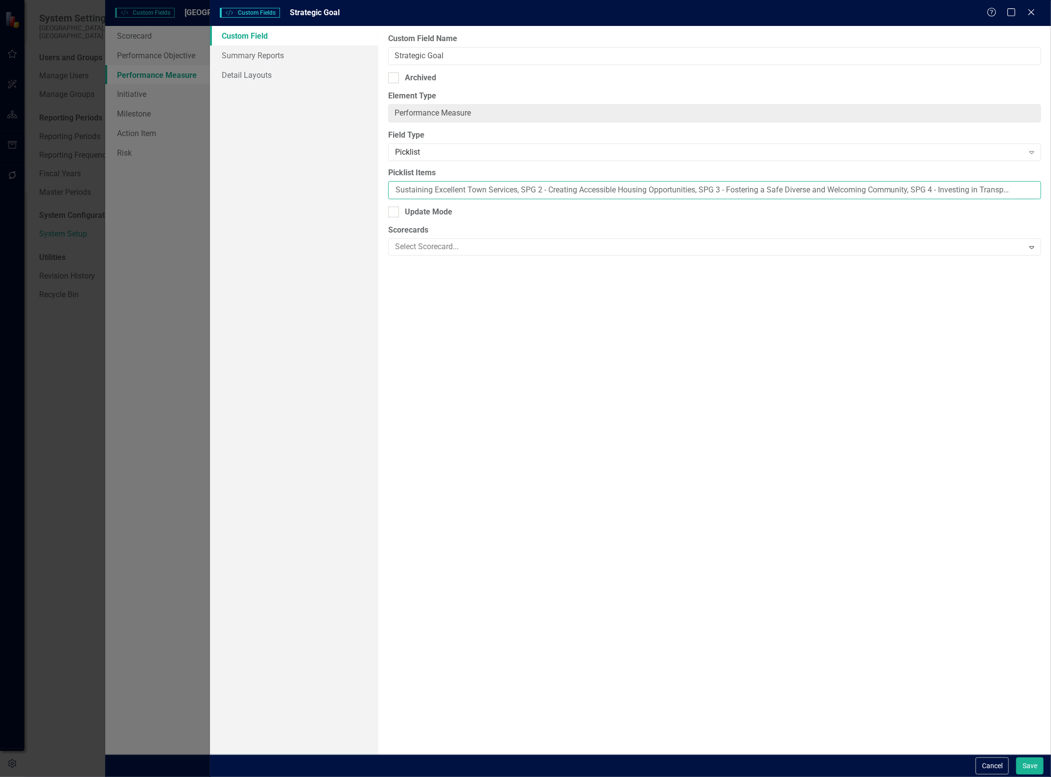
scroll to position [0, 0]
type input "SPG 1 - Sustaining Excellent Town Services, SPG 2 - Creating Accessible Housing…"
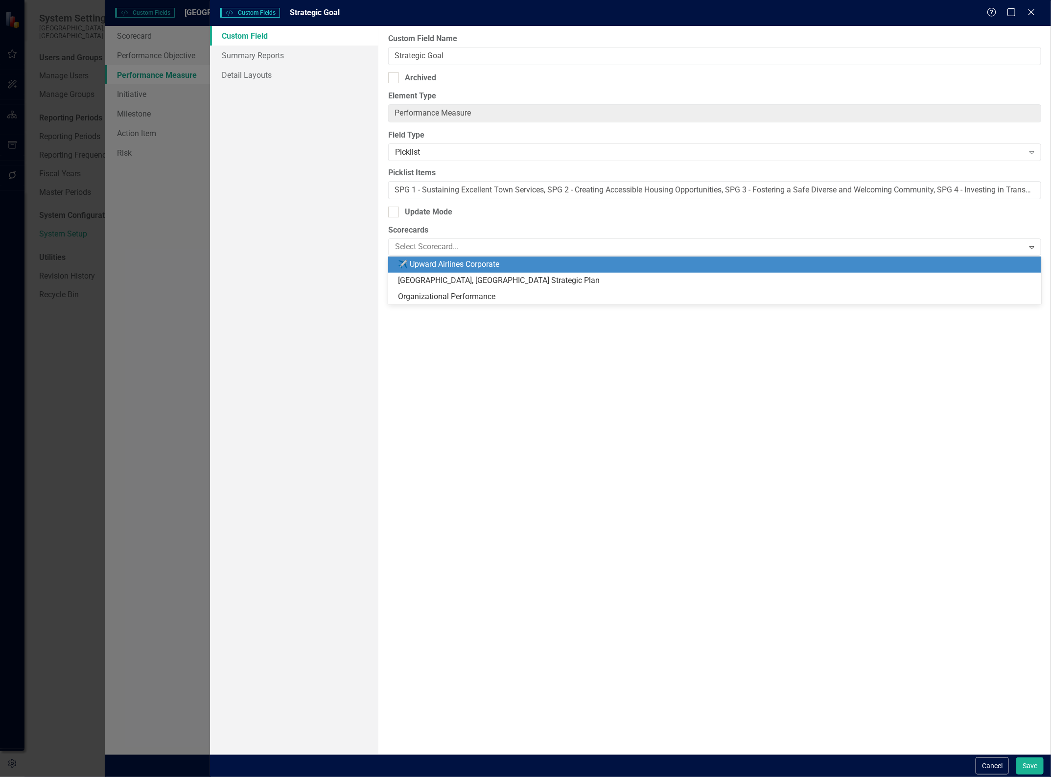
drag, startPoint x: 439, startPoint y: 245, endPoint x: 424, endPoint y: 256, distance: 19.0
click at [436, 243] on div at bounding box center [707, 246] width 633 height 13
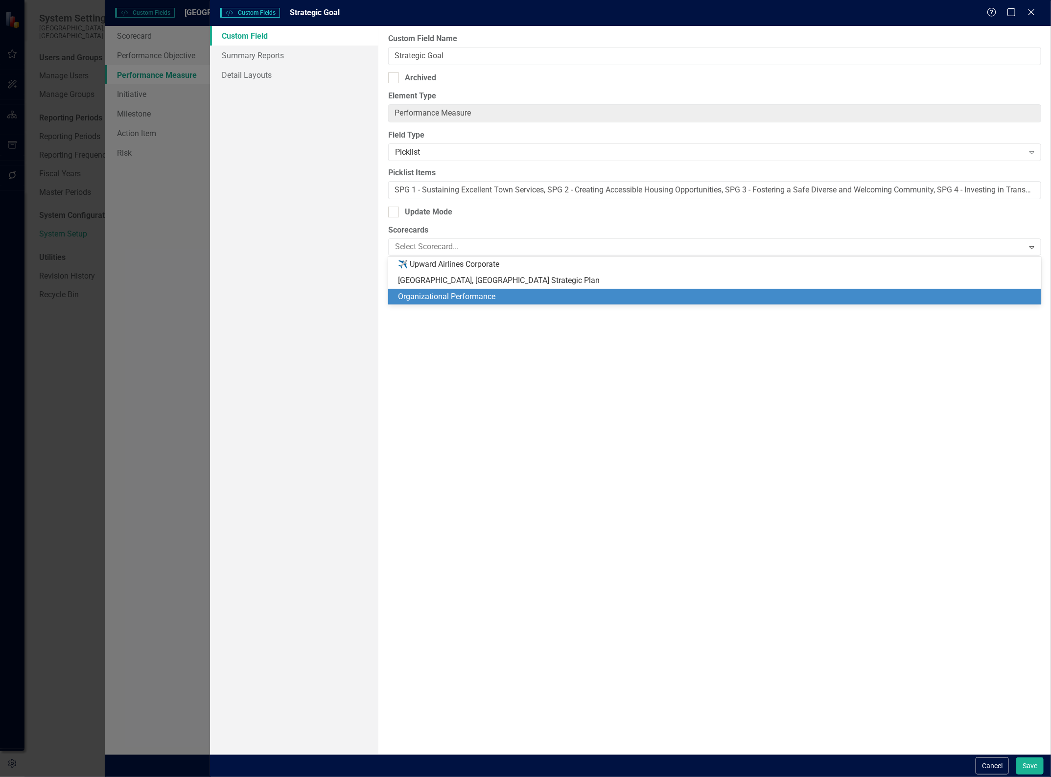
click at [417, 295] on div "Organizational Performance" at bounding box center [716, 296] width 637 height 11
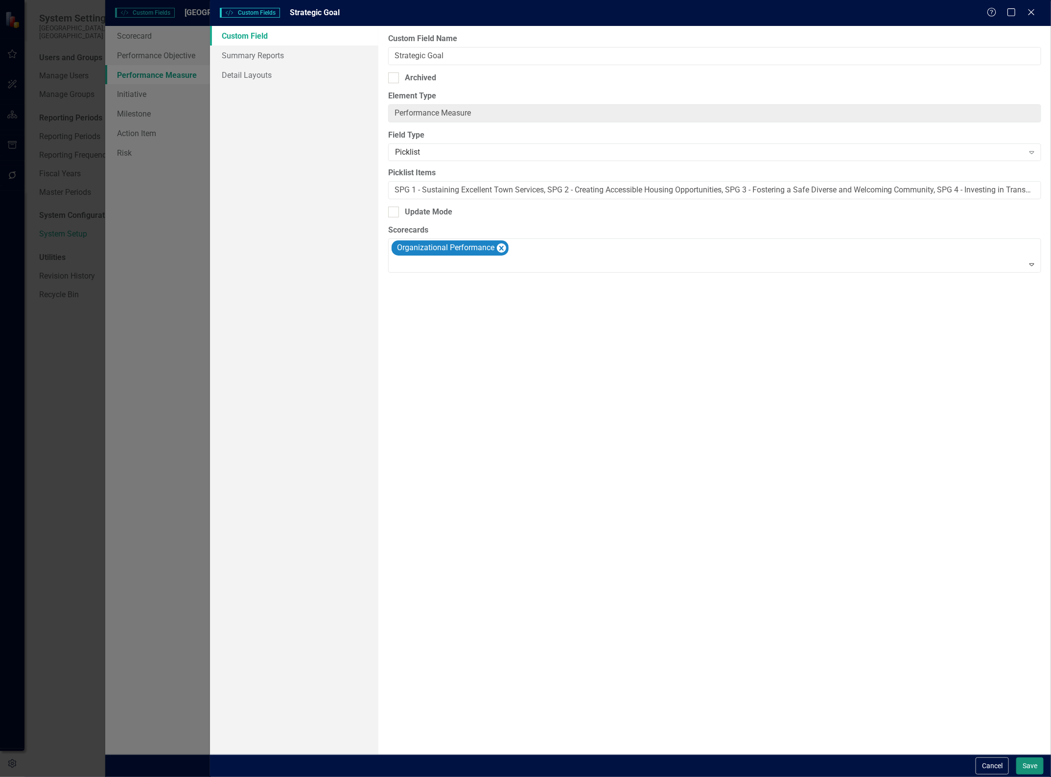
click at [1034, 757] on button "Save" at bounding box center [1029, 765] width 27 height 17
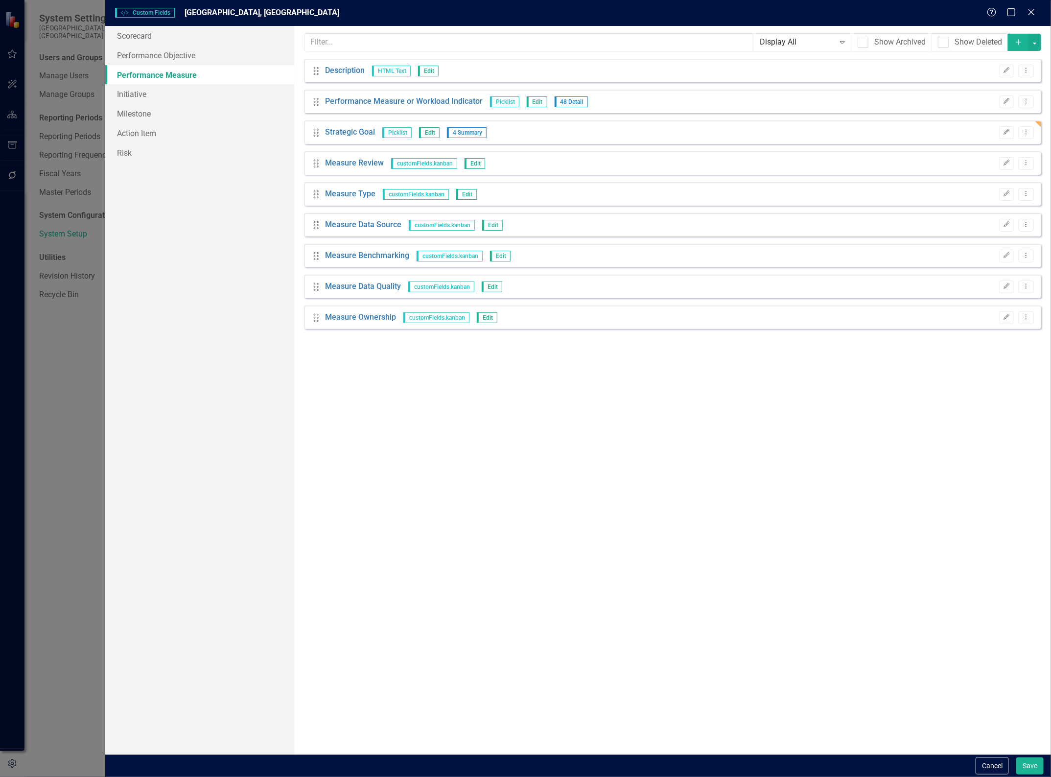
click at [67, 388] on div "Custom Style Custom Fields [GEOGRAPHIC_DATA], [GEOGRAPHIC_DATA] Help Maximize C…" at bounding box center [525, 388] width 1051 height 777
click at [1028, 760] on button "Save" at bounding box center [1029, 765] width 27 height 17
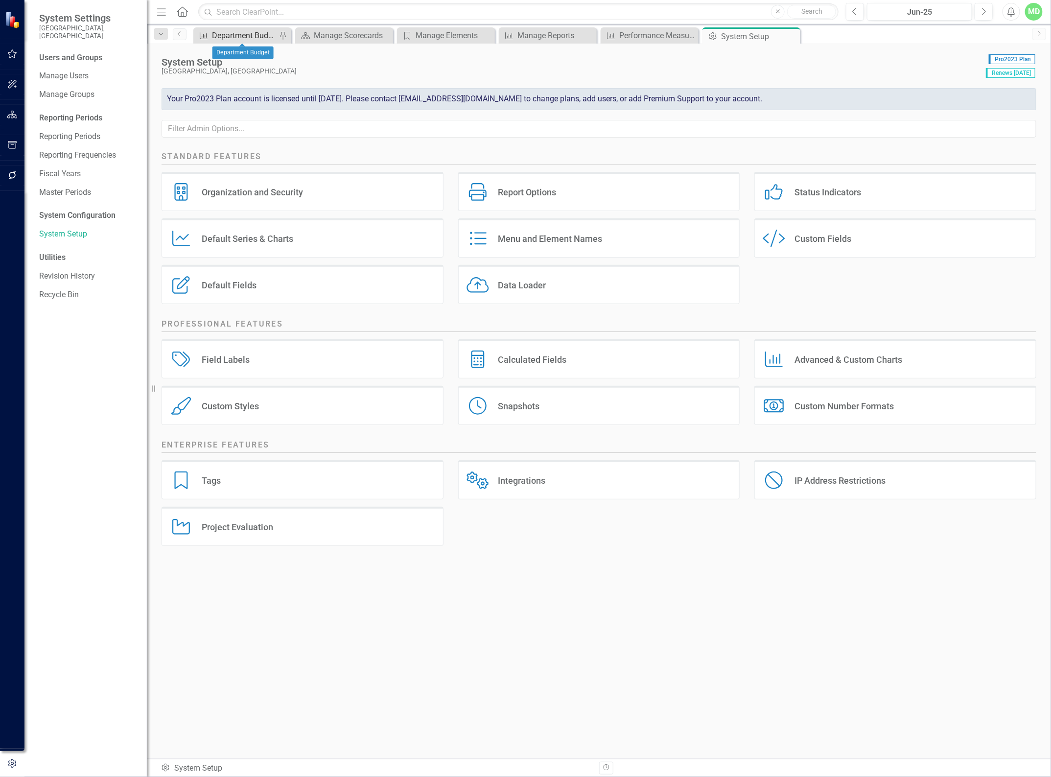
click at [236, 35] on div "Department Budget" at bounding box center [244, 35] width 65 height 12
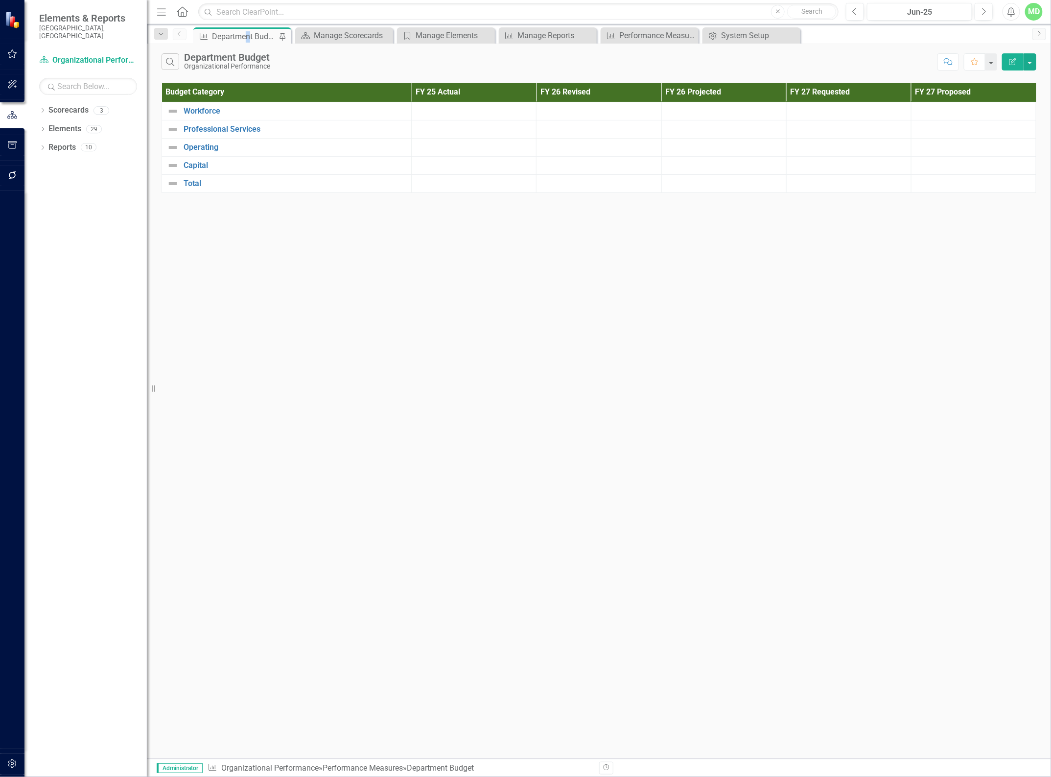
click at [248, 34] on div "Department Budget" at bounding box center [244, 36] width 65 height 12
click at [335, 32] on div "Manage Scorecards" at bounding box center [346, 35] width 65 height 12
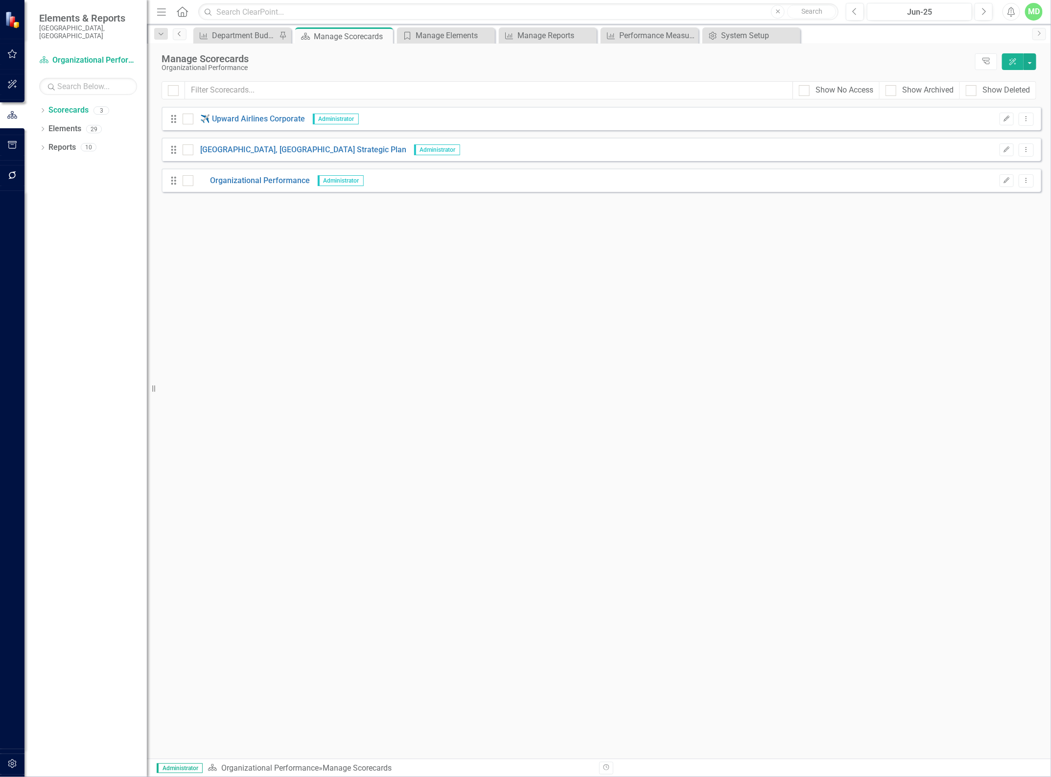
click at [181, 37] on link "Previous" at bounding box center [180, 34] width 14 height 12
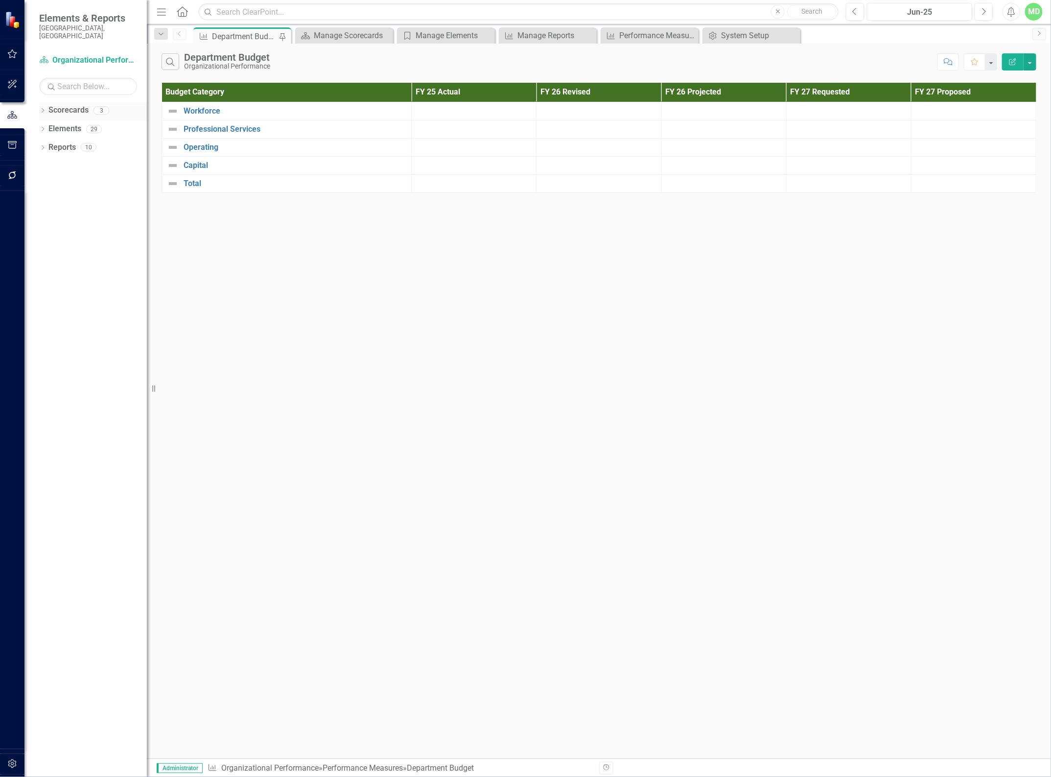
click at [57, 105] on link "Scorecards" at bounding box center [68, 110] width 40 height 11
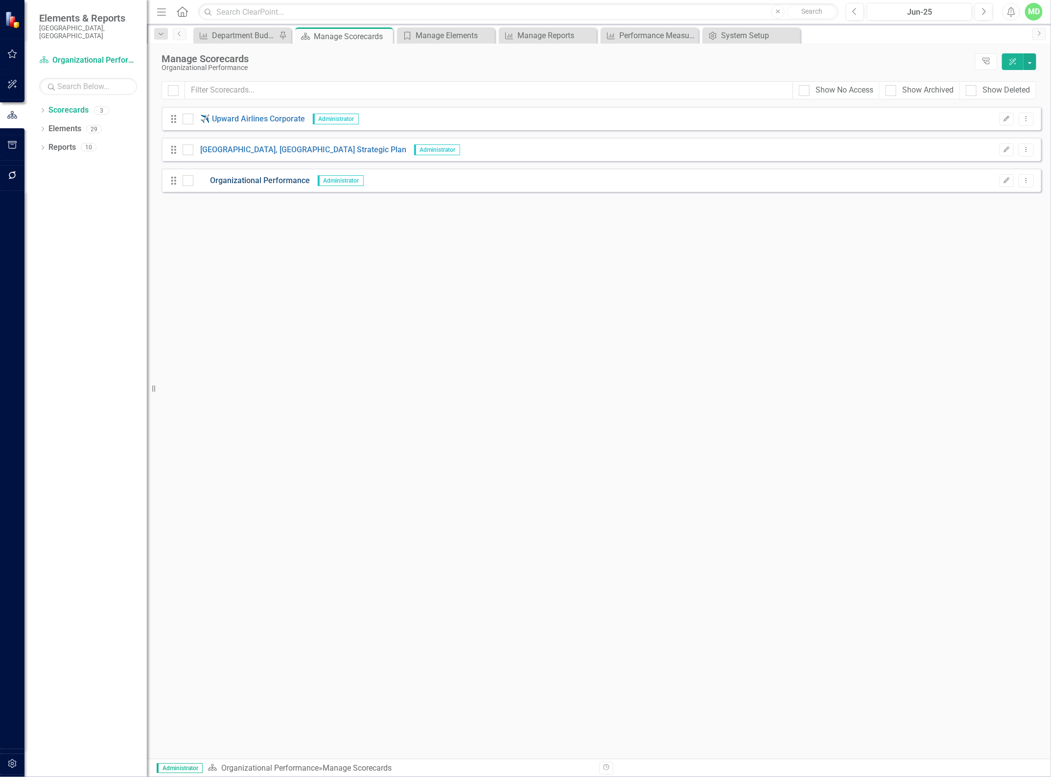
click at [272, 184] on link "Organizational Performance" at bounding box center [251, 180] width 117 height 11
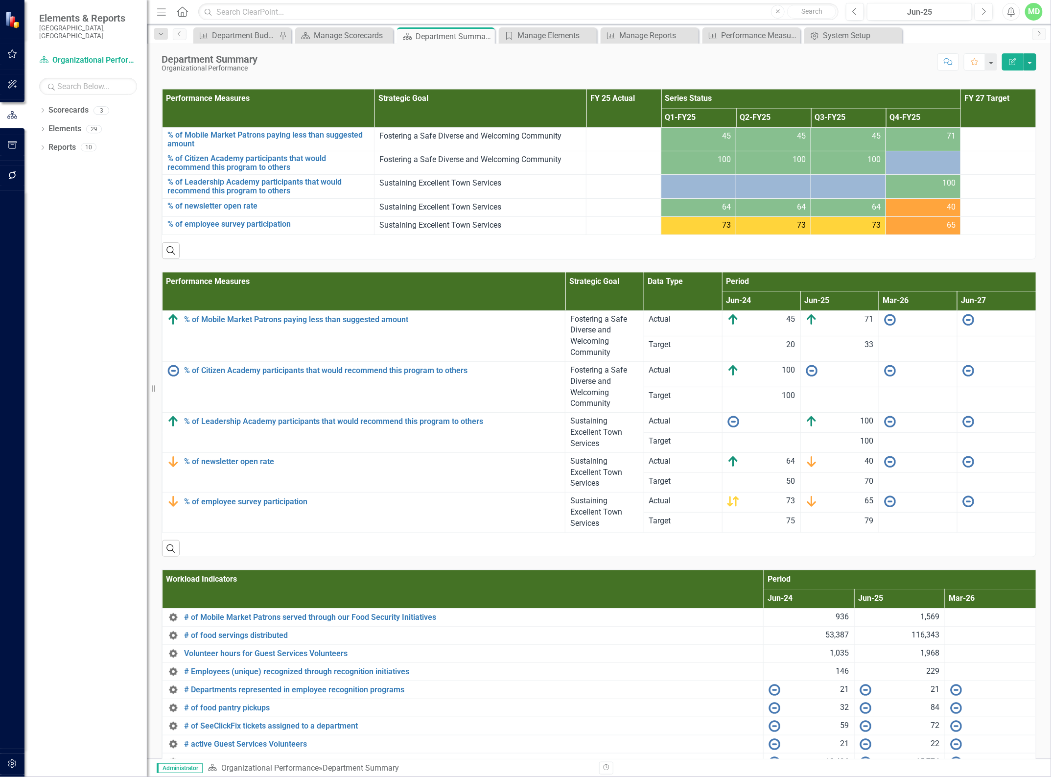
scroll to position [1119, 0]
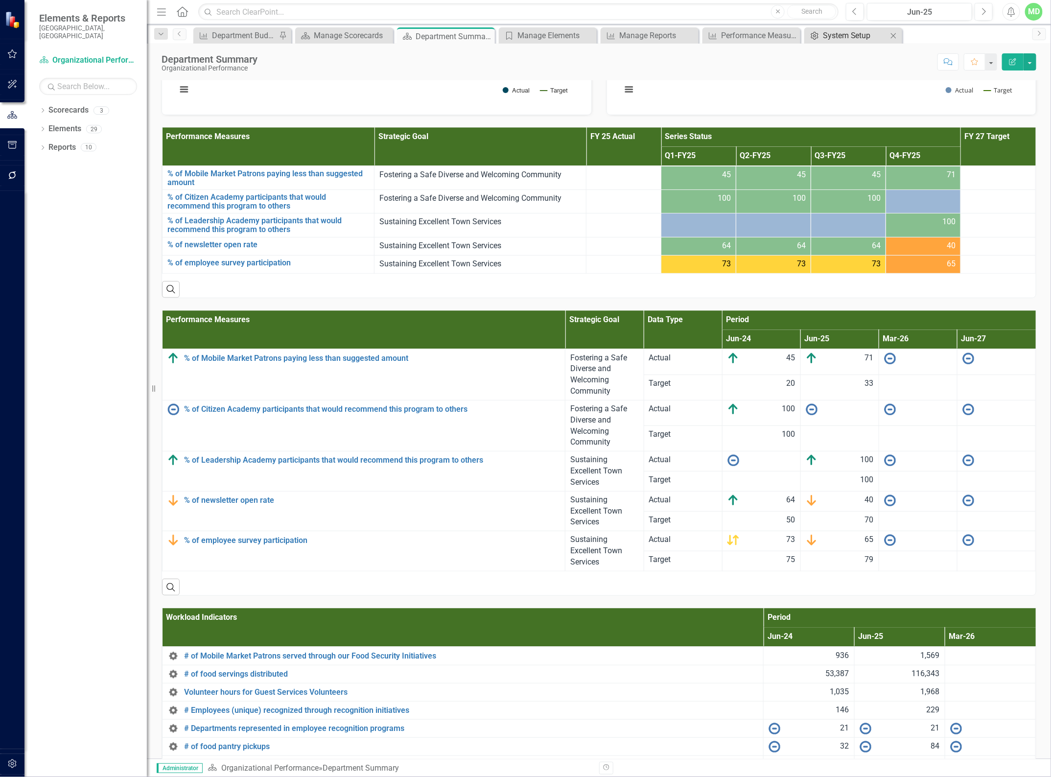
click at [842, 35] on div "System Setup" at bounding box center [855, 35] width 65 height 12
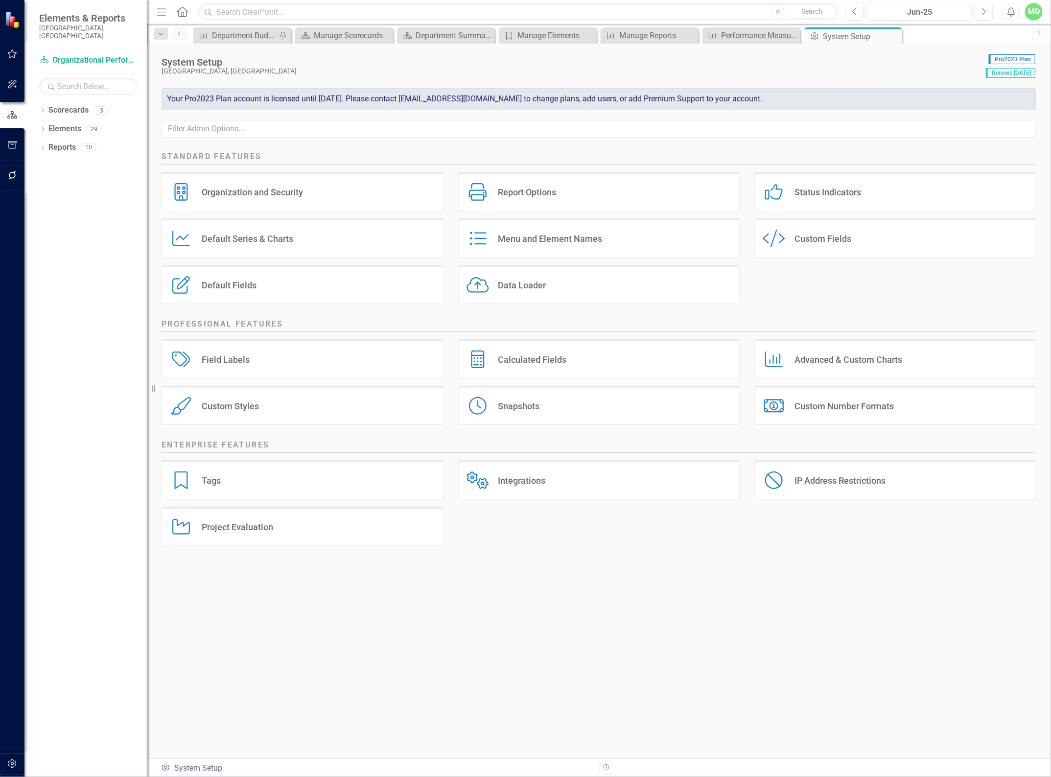
click at [848, 238] on div "Custom Fields" at bounding box center [823, 238] width 57 height 11
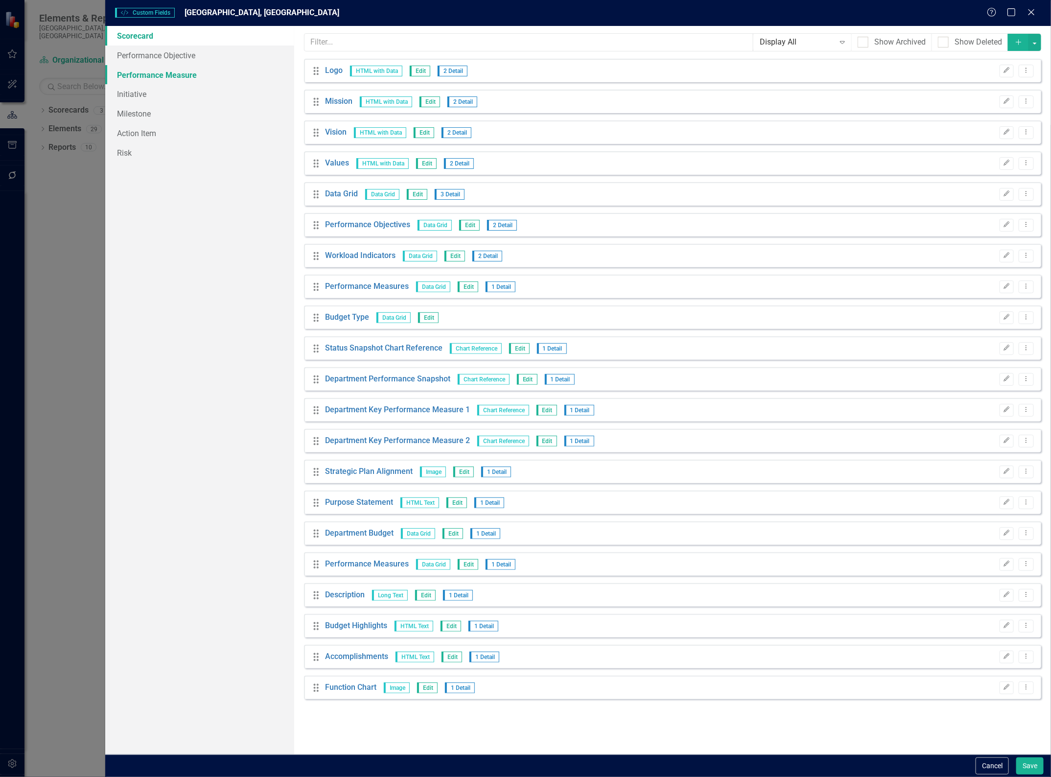
click at [154, 77] on link "Performance Measure" at bounding box center [199, 75] width 189 height 20
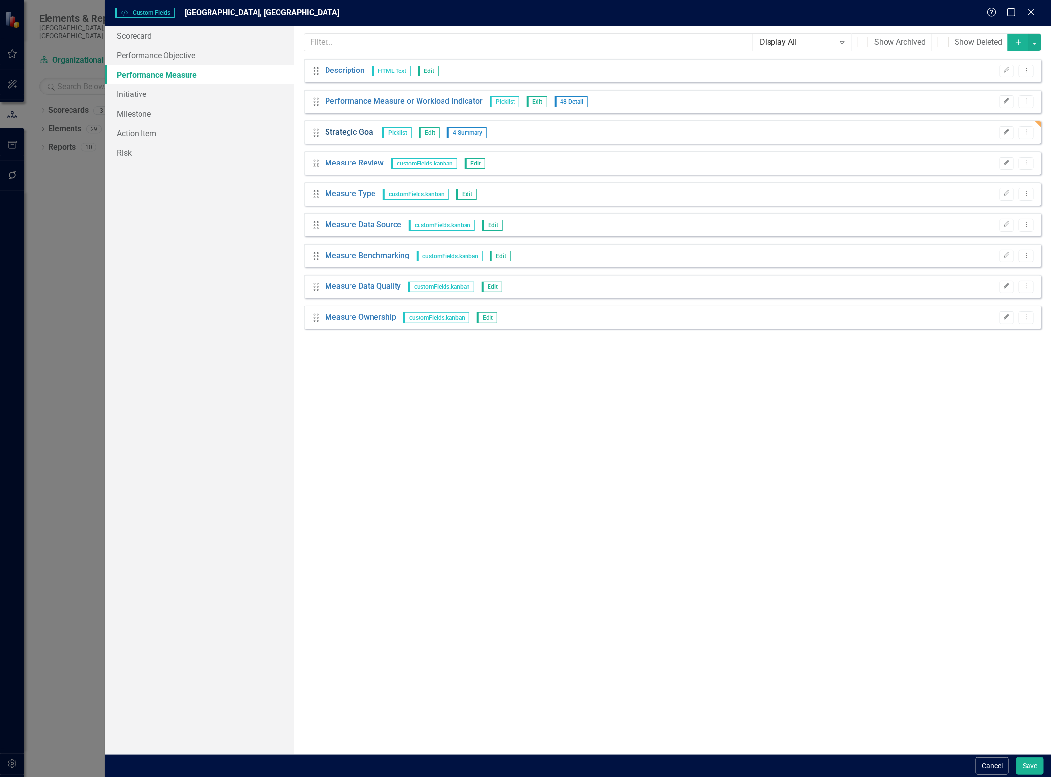
click at [349, 135] on link "Strategic Goal" at bounding box center [350, 132] width 50 height 11
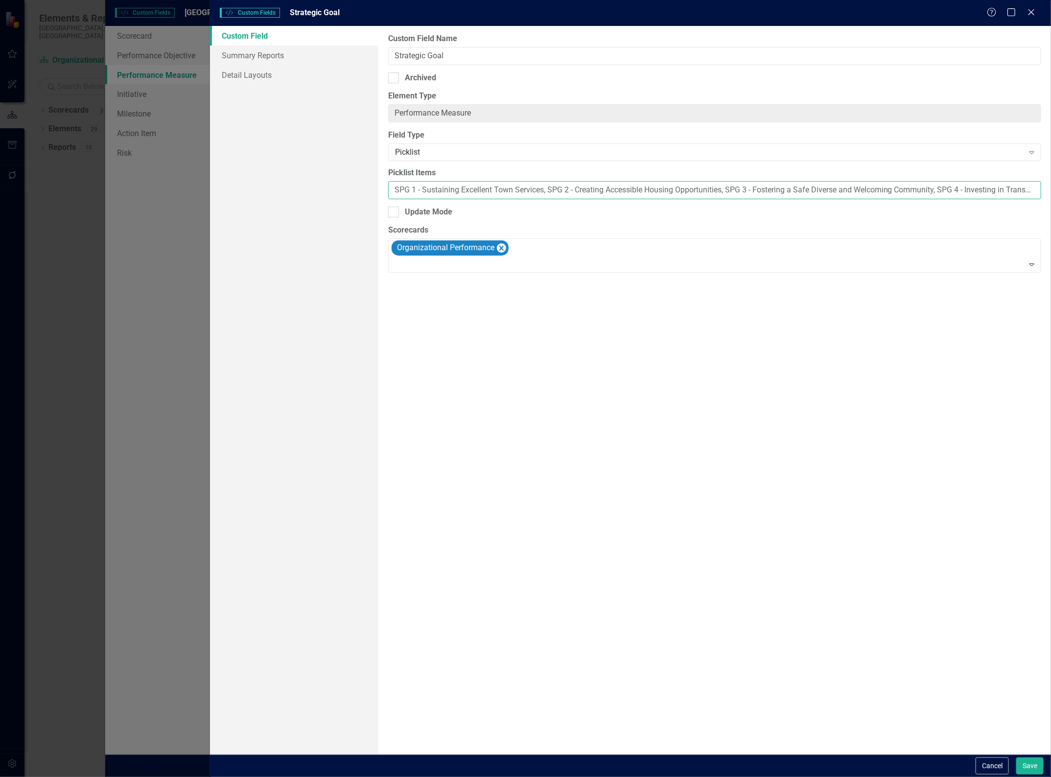
drag, startPoint x: 423, startPoint y: 189, endPoint x: 422, endPoint y: 173, distance: 16.7
click at [422, 188] on input "SPG 1 - Sustaining Excellent Town Services, SPG 2 - Creating Accessible Housing…" at bounding box center [714, 190] width 653 height 18
click at [502, 250] on icon "Remove Organizational Performance" at bounding box center [501, 248] width 4 height 5
drag, startPoint x: 1035, startPoint y: 765, endPoint x: 1034, endPoint y: 758, distance: 7.0
click at [1035, 763] on button "Save" at bounding box center [1029, 765] width 27 height 17
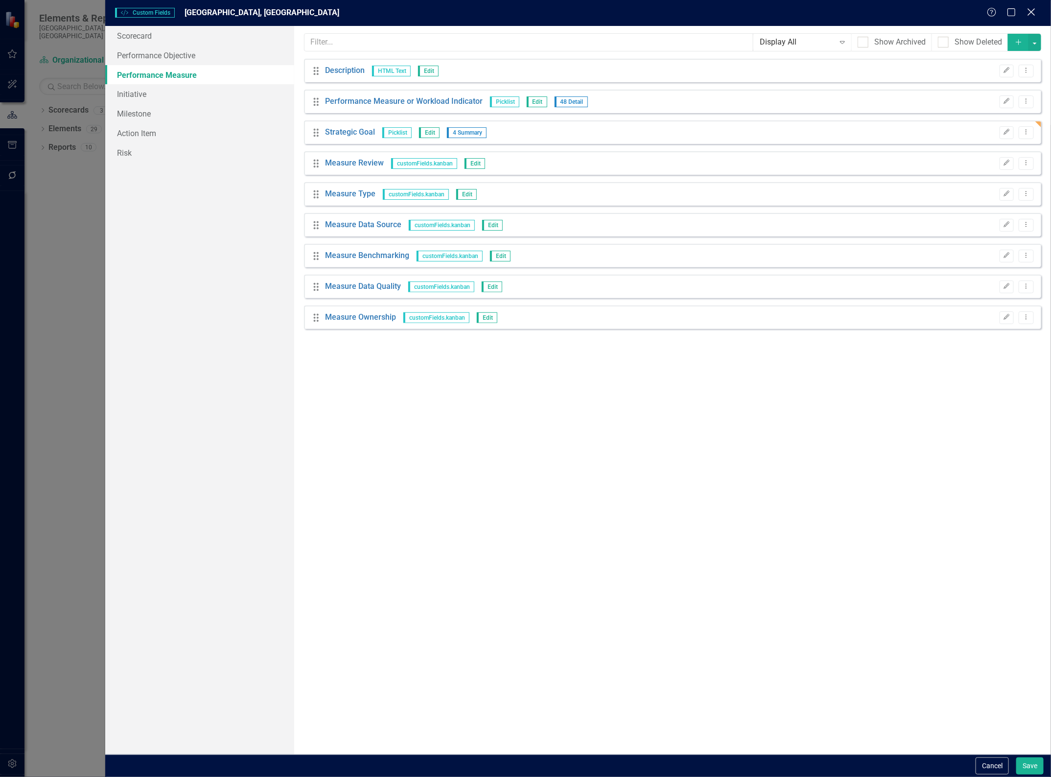
click at [1028, 15] on icon "Close" at bounding box center [1031, 11] width 12 height 9
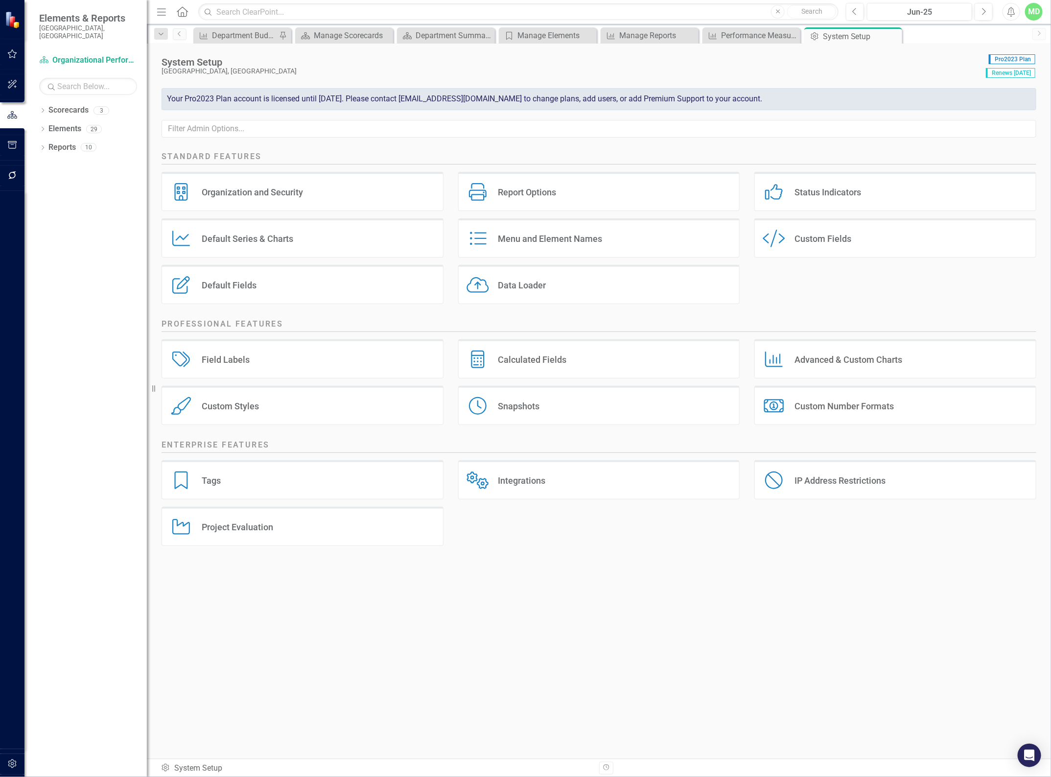
click at [1036, 9] on div "MD" at bounding box center [1034, 12] width 18 height 18
click at [999, 145] on link "Logout Log Out" at bounding box center [1003, 142] width 77 height 18
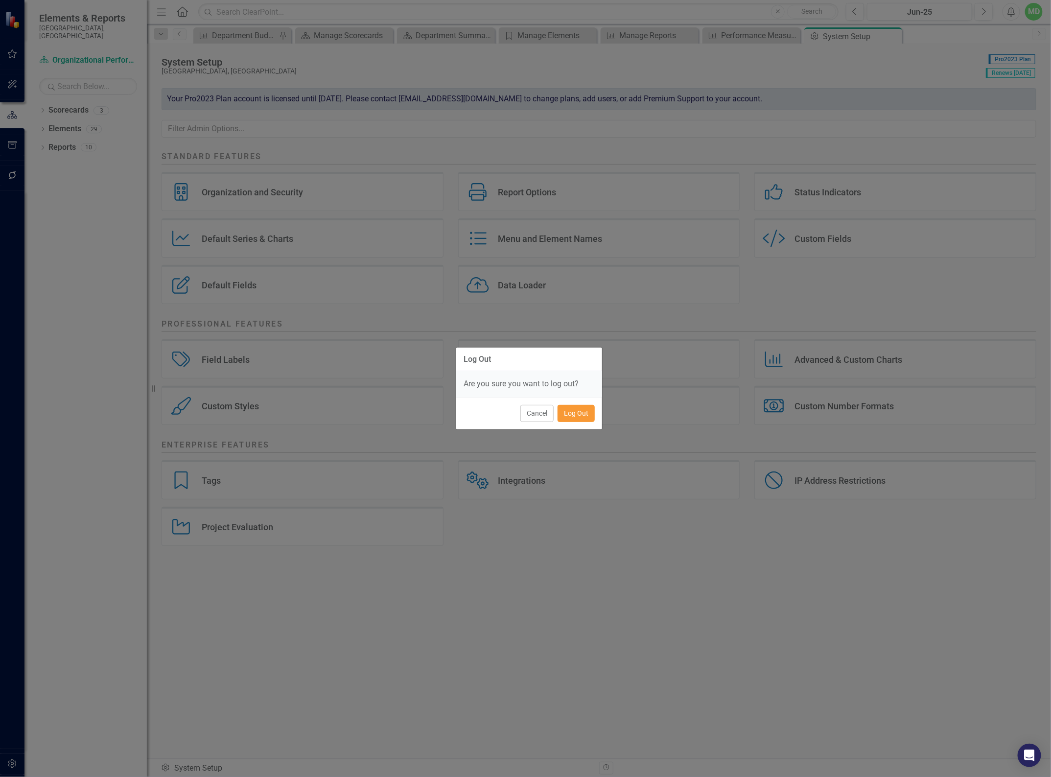
drag, startPoint x: 584, startPoint y: 410, endPoint x: 583, endPoint y: 404, distance: 5.4
click at [583, 406] on button "Log Out" at bounding box center [576, 413] width 37 height 17
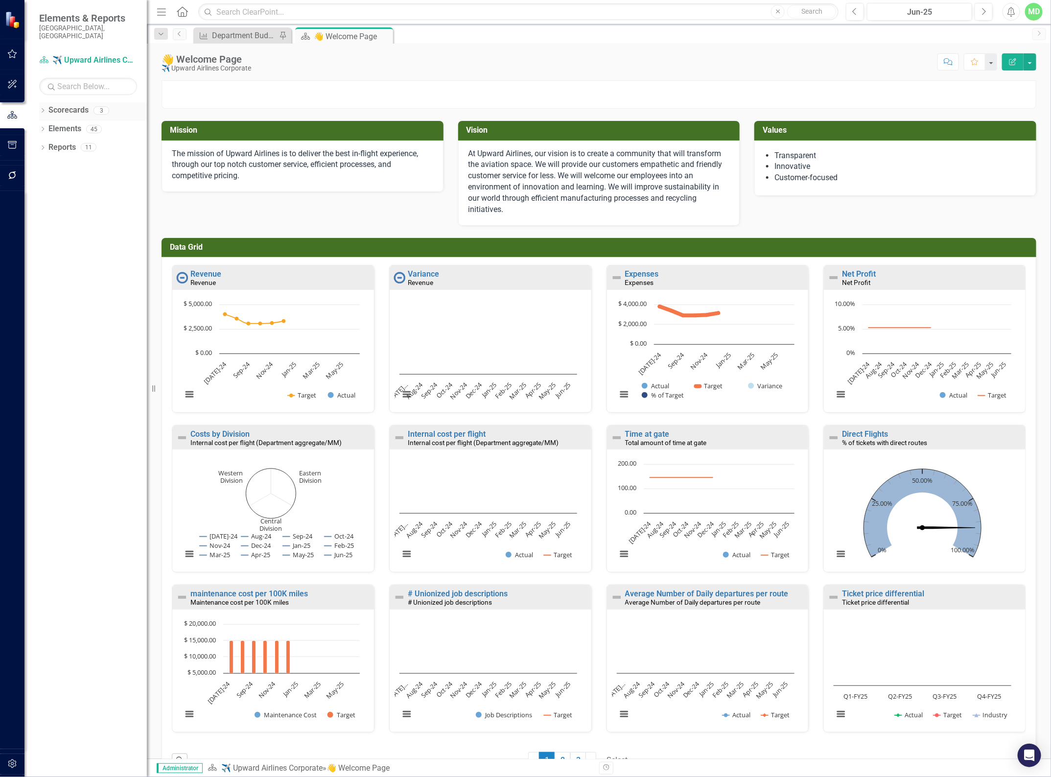
click at [65, 105] on link "Scorecards" at bounding box center [68, 110] width 40 height 11
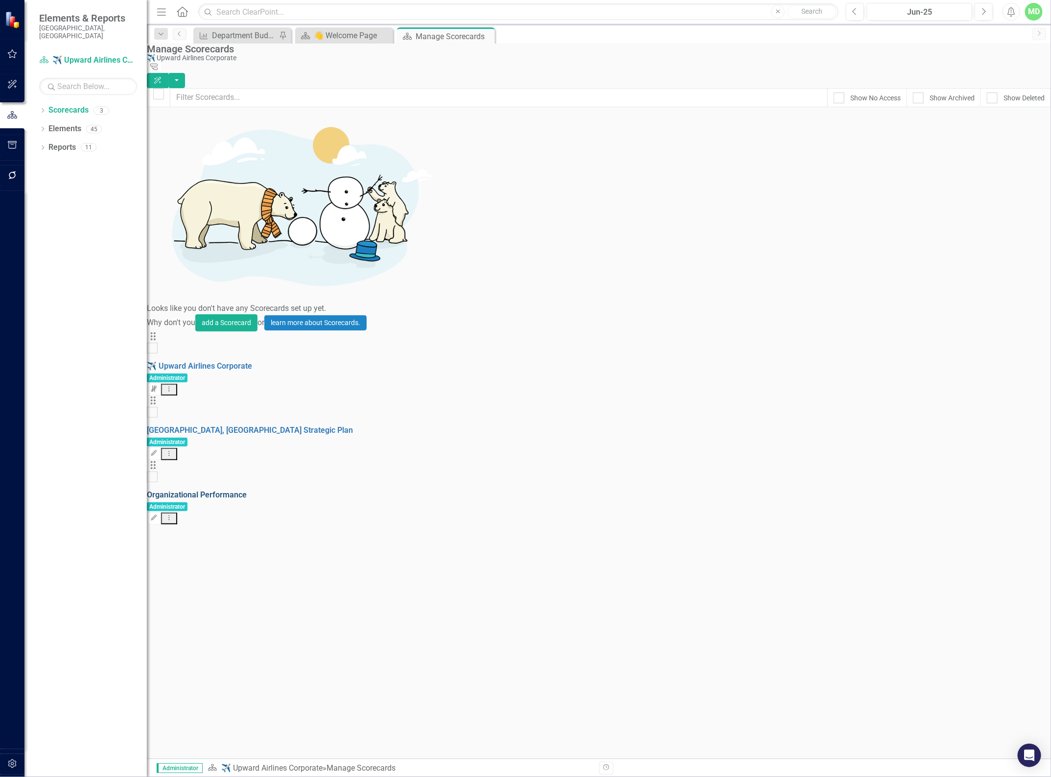
click at [222, 490] on link "Organizational Performance" at bounding box center [197, 494] width 100 height 9
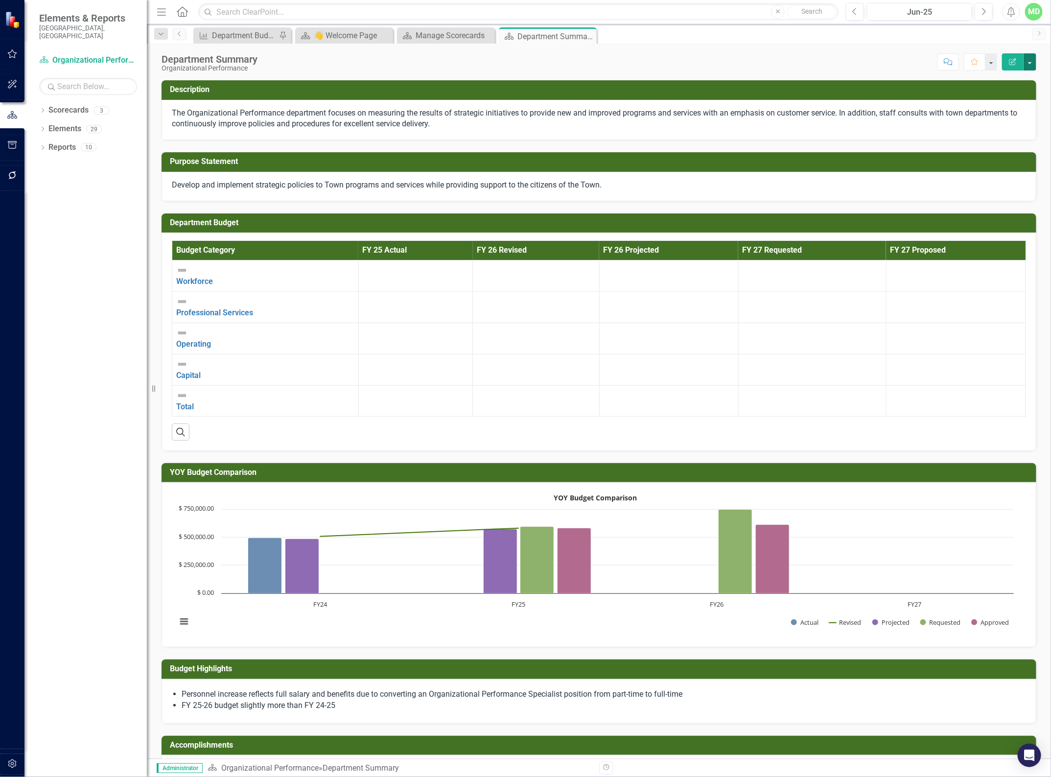
click at [1033, 56] on button "button" at bounding box center [1030, 61] width 13 height 17
click at [983, 137] on link "PDF Export to PDF" at bounding box center [996, 138] width 79 height 18
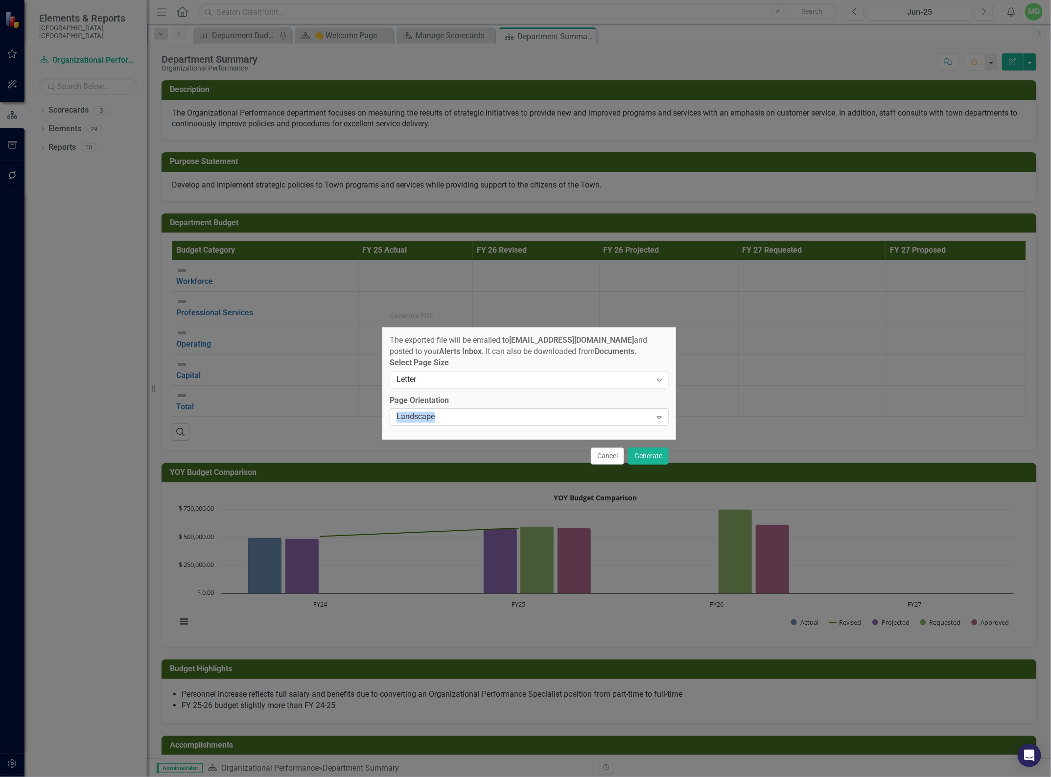
drag, startPoint x: 556, startPoint y: 419, endPoint x: 551, endPoint y: 417, distance: 5.5
click at [552, 417] on div "Page Orientation Landscape Expand" at bounding box center [529, 410] width 279 height 30
click at [530, 419] on div "Landscape" at bounding box center [524, 417] width 255 height 11
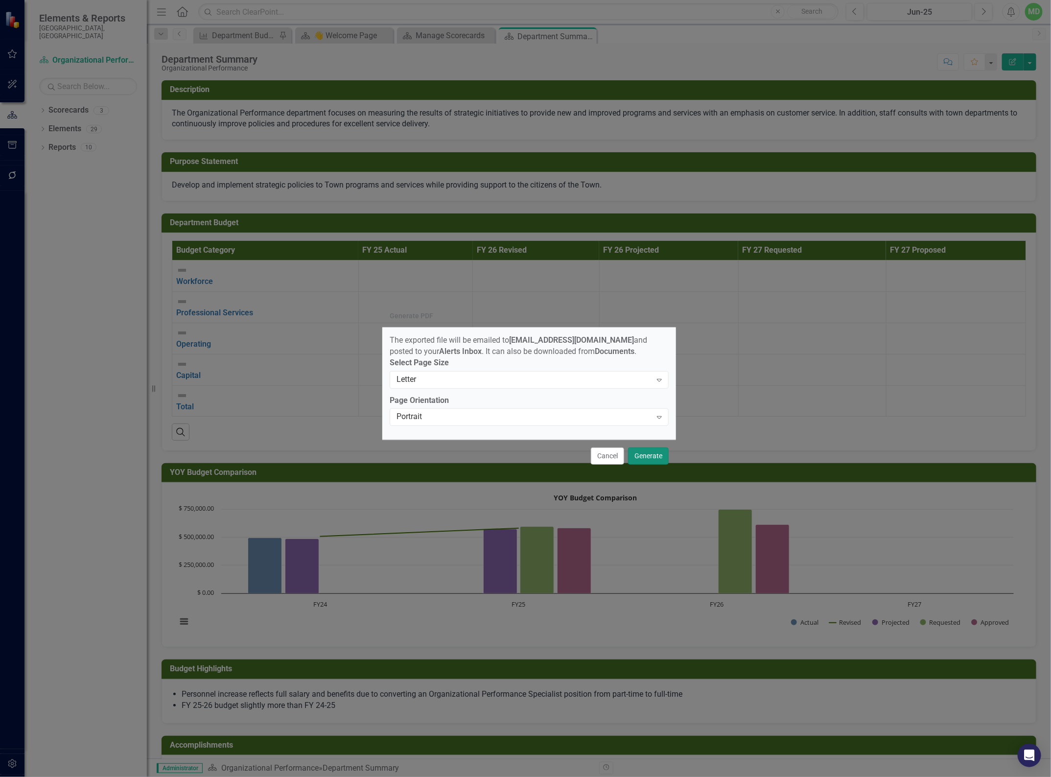
click at [661, 462] on button "Generate" at bounding box center [648, 455] width 41 height 17
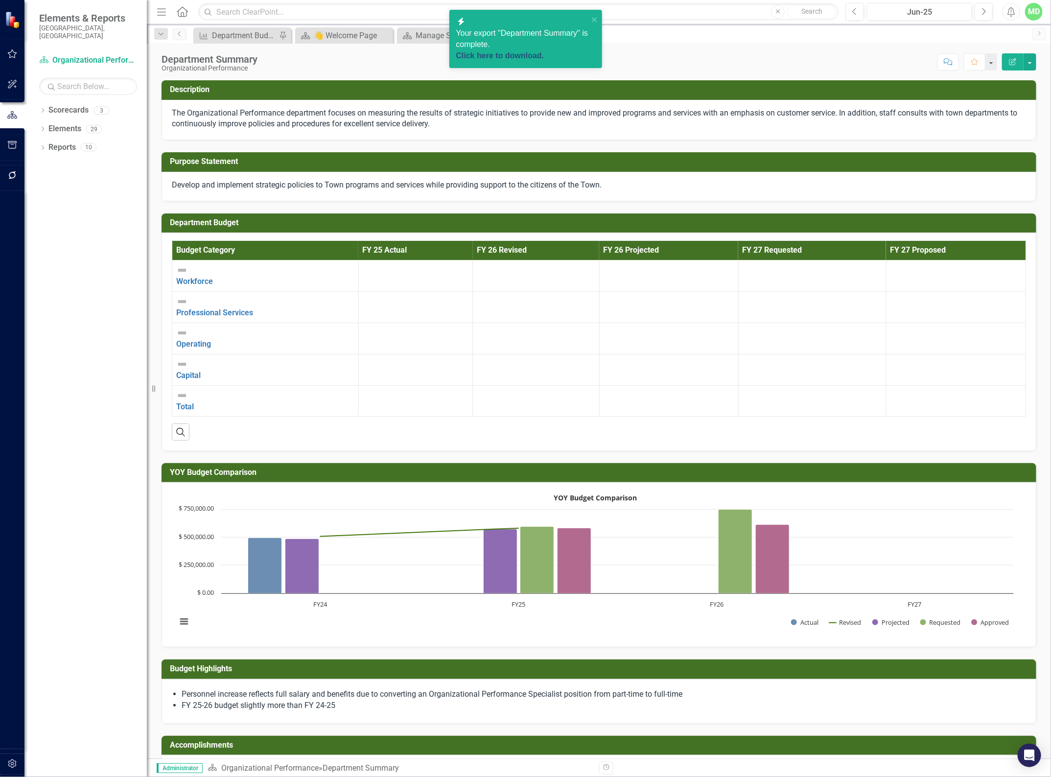
click at [535, 51] on link "Click here to download." at bounding box center [500, 55] width 88 height 8
